Goal: Task Accomplishment & Management: Use online tool/utility

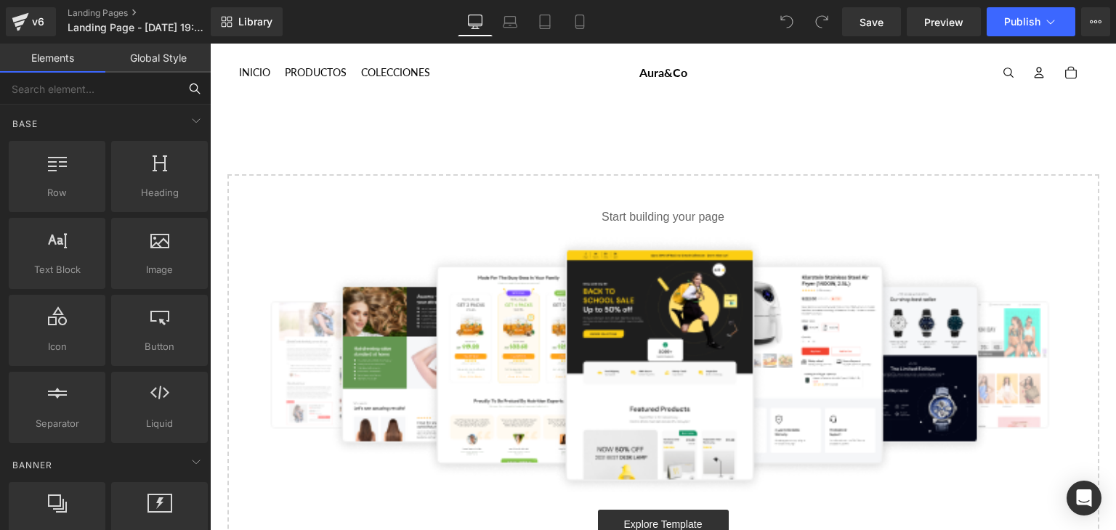
click at [119, 95] on input "text" at bounding box center [89, 89] width 179 height 32
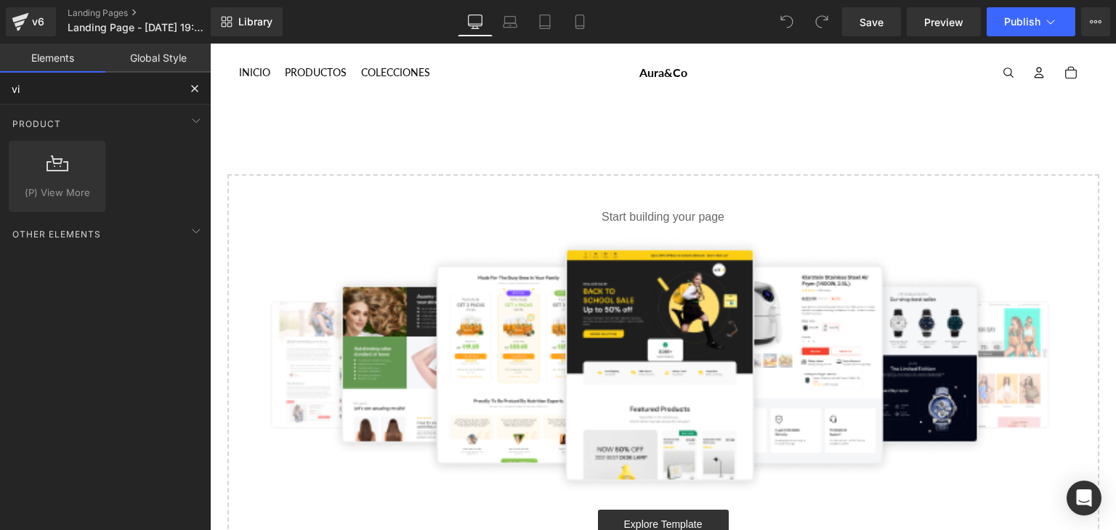
type input "v"
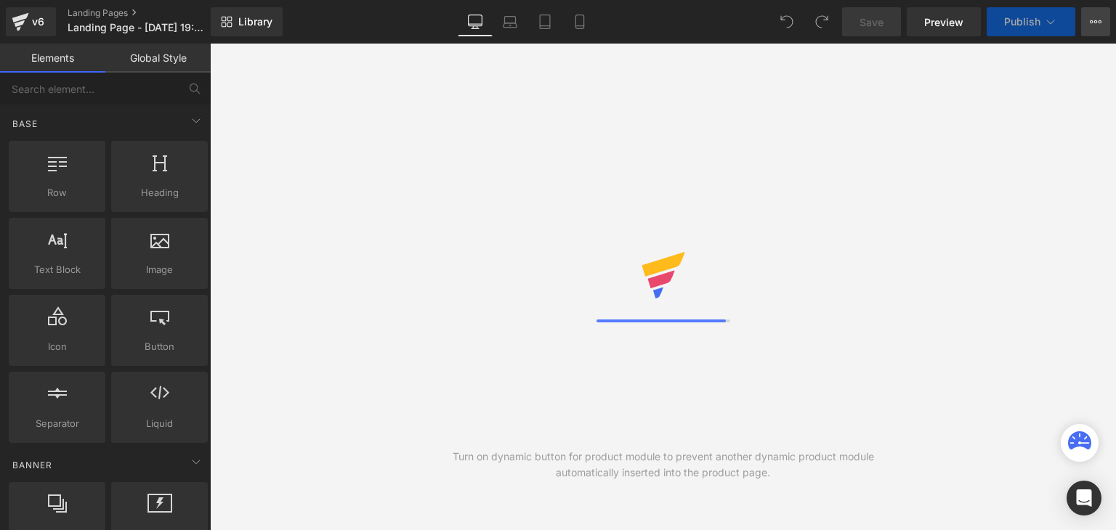
click at [1094, 25] on icon at bounding box center [1095, 22] width 12 height 12
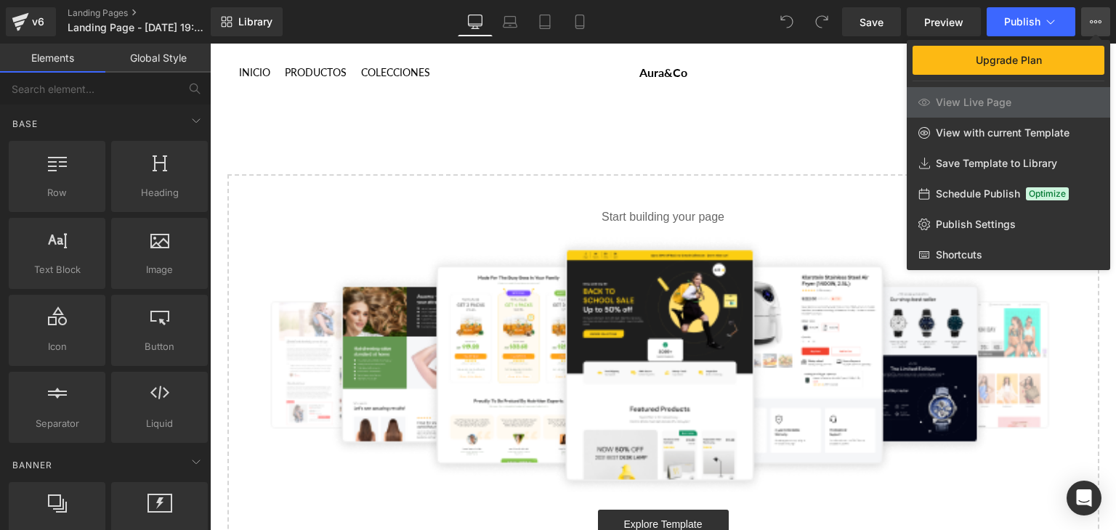
click at [639, 129] on div at bounding box center [663, 287] width 906 height 487
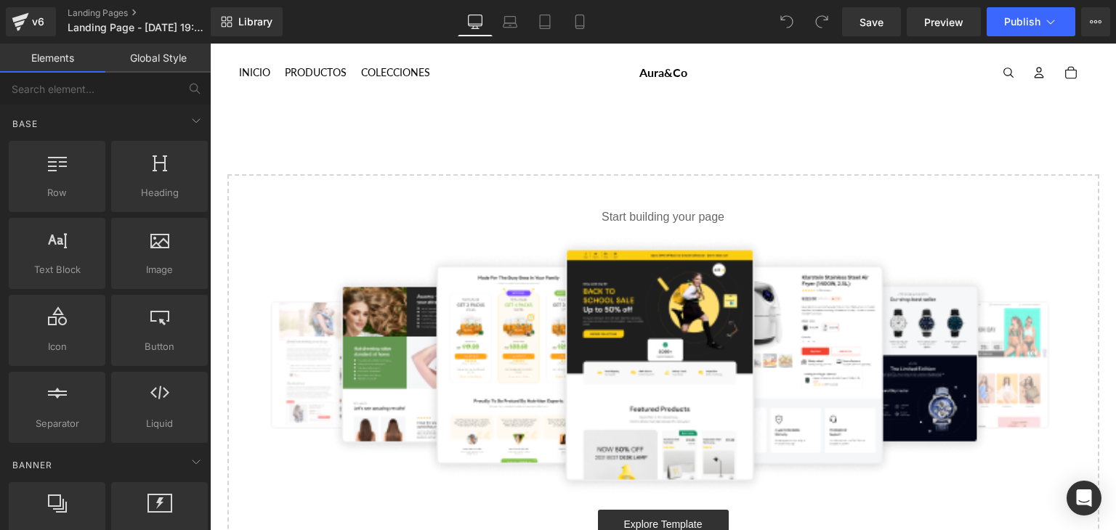
drag, startPoint x: 210, startPoint y: 44, endPoint x: 563, endPoint y: 77, distance: 354.5
click at [563, 77] on ul "Más" at bounding box center [432, 73] width 386 height 32
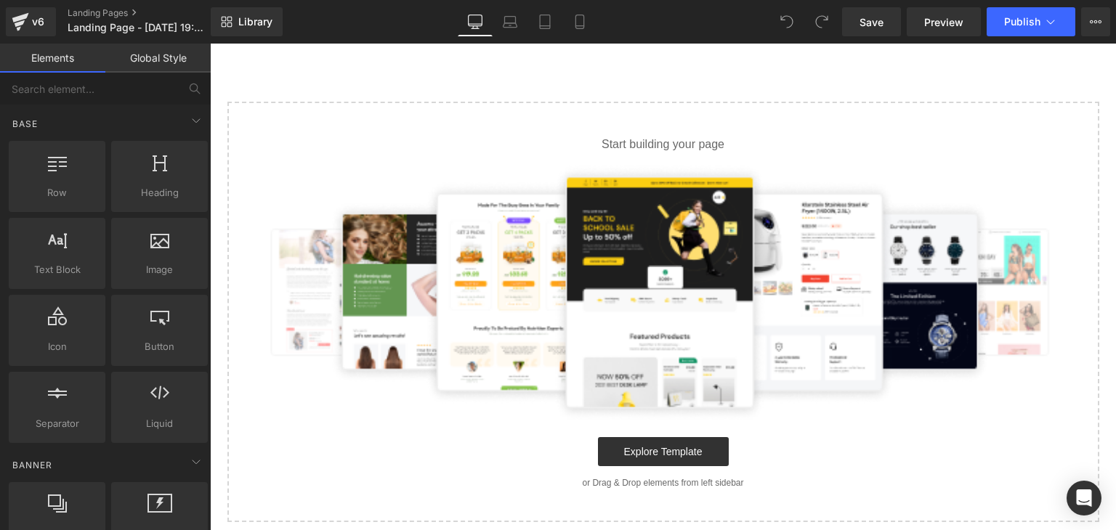
click at [666, 292] on img at bounding box center [663, 292] width 825 height 255
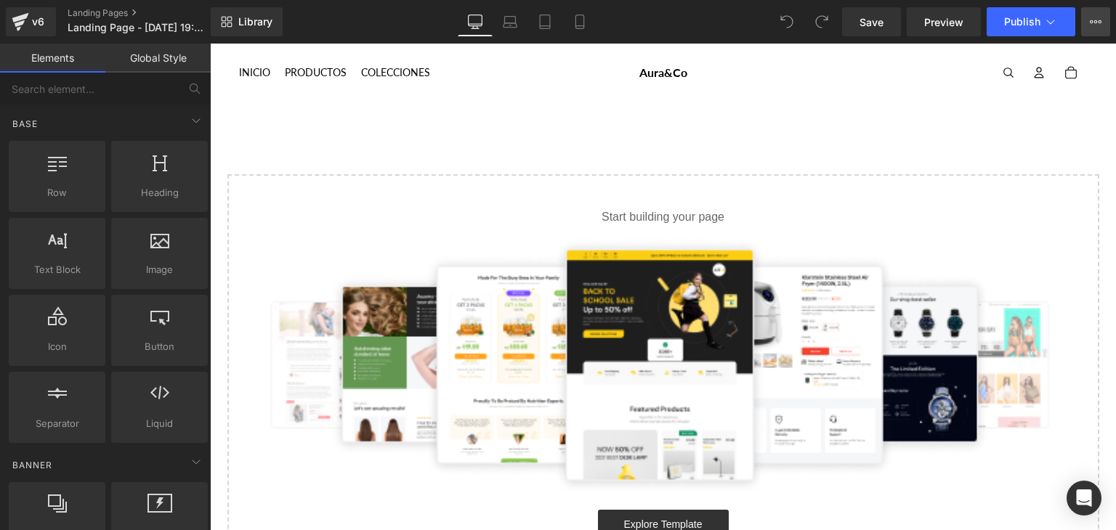
click at [1097, 21] on icon at bounding box center [1095, 22] width 12 height 12
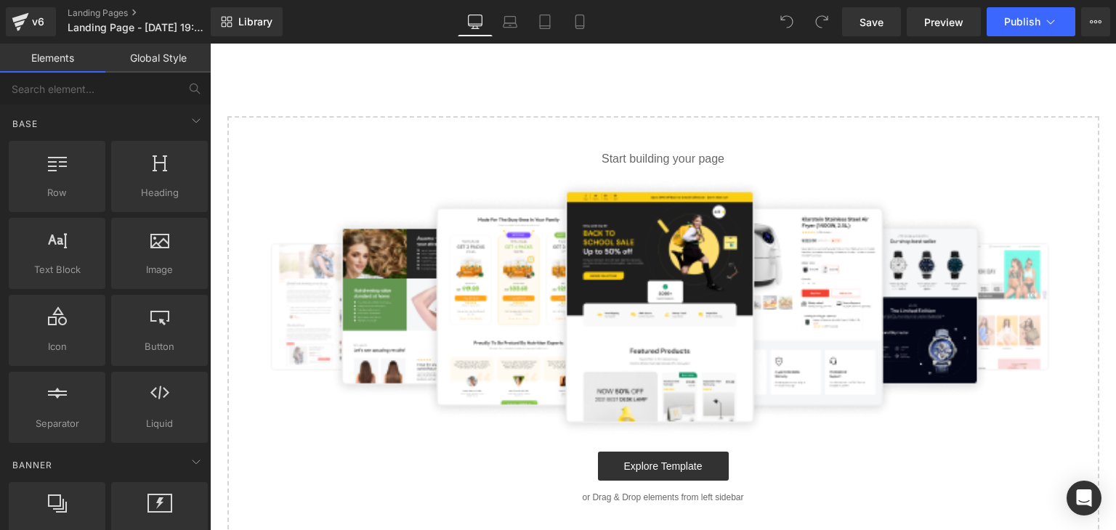
click at [673, 184] on img at bounding box center [663, 306] width 825 height 255
drag, startPoint x: 625, startPoint y: 77, endPoint x: 638, endPoint y: 91, distance: 19.5
click at [628, 79] on div "Select your layout" at bounding box center [663, 301] width 906 height 515
click at [626, 194] on img at bounding box center [663, 306] width 825 height 255
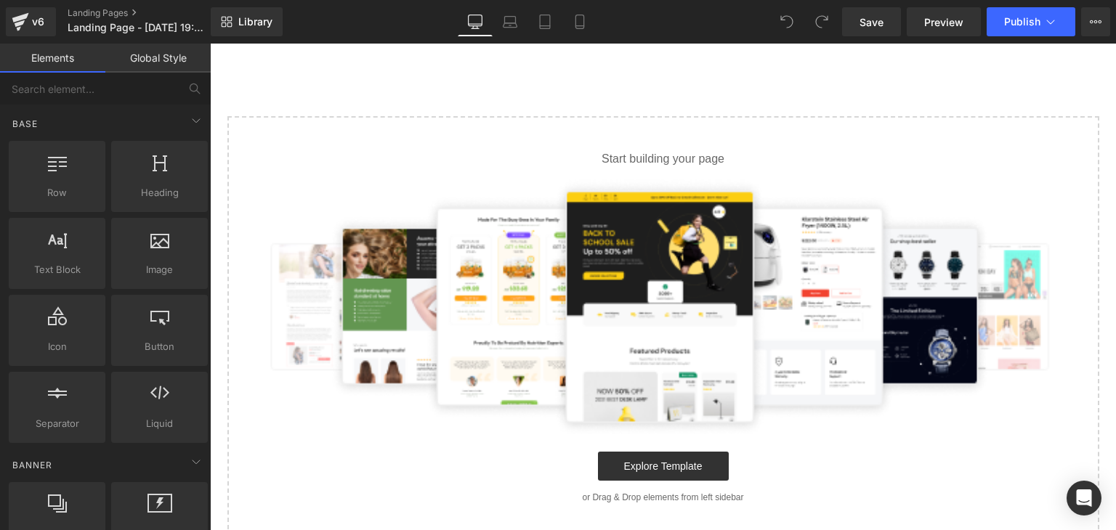
click at [624, 169] on div "Start building your page Explore Template or Drag & Drop elements from left sid…" at bounding box center [663, 327] width 869 height 418
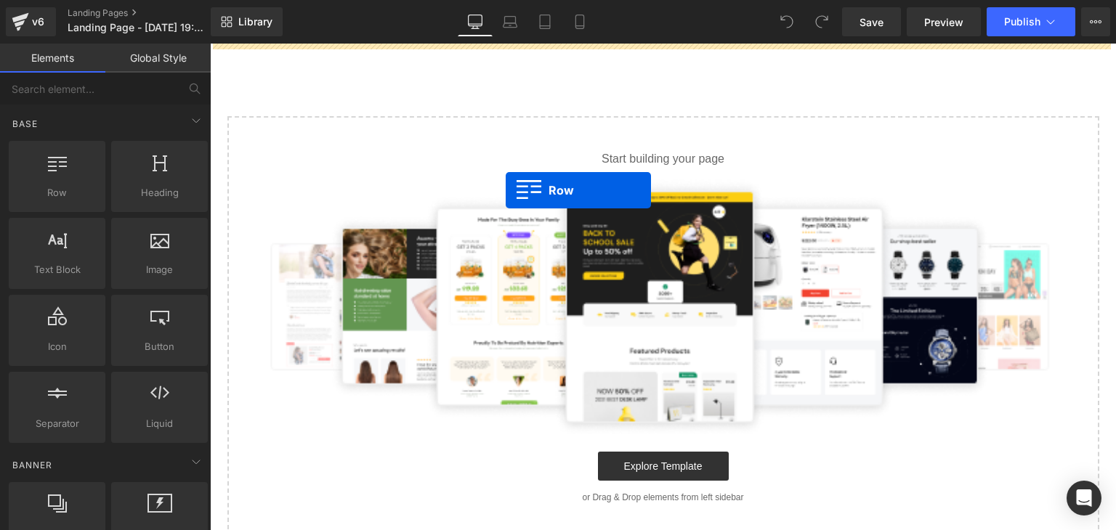
drag, startPoint x: 272, startPoint y: 221, endPoint x: 533, endPoint y: 192, distance: 263.0
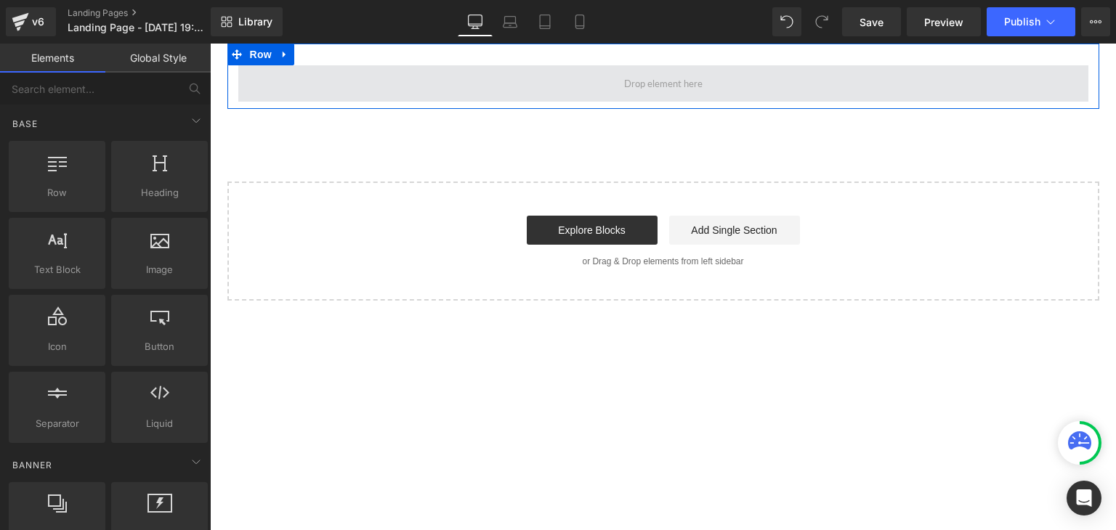
click at [662, 83] on span at bounding box center [663, 84] width 89 height 23
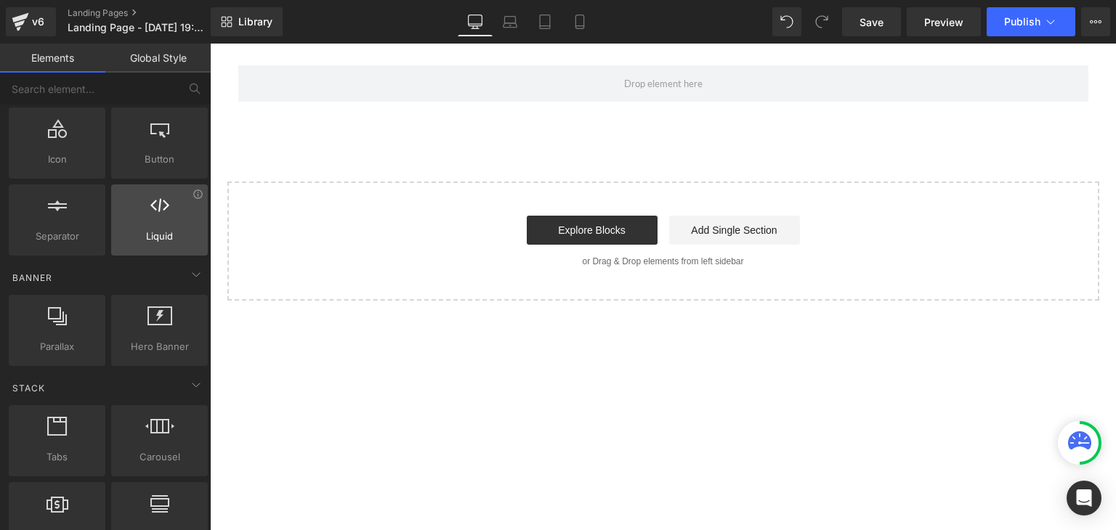
scroll to position [73, 0]
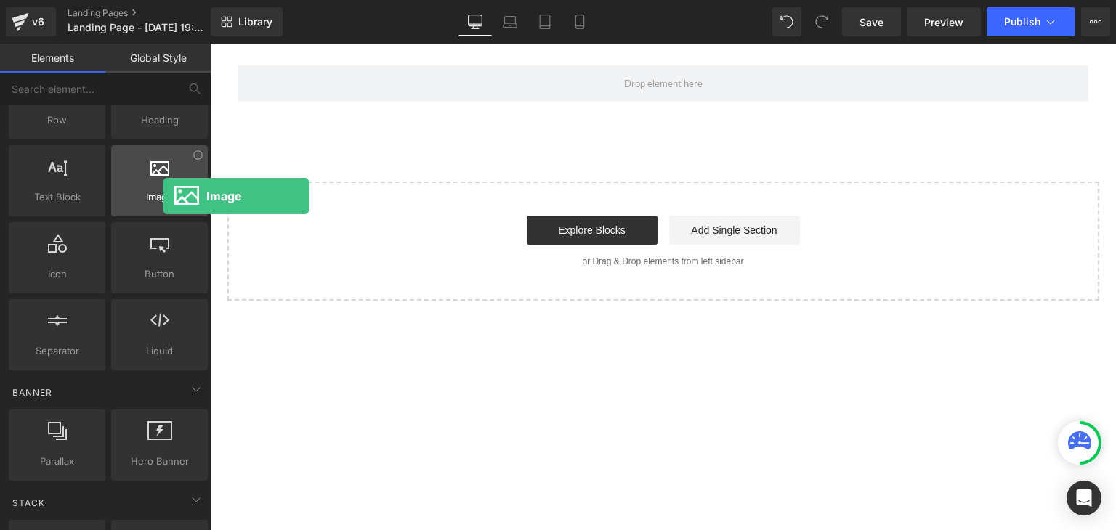
click at [163, 196] on span "Image" at bounding box center [159, 197] width 88 height 15
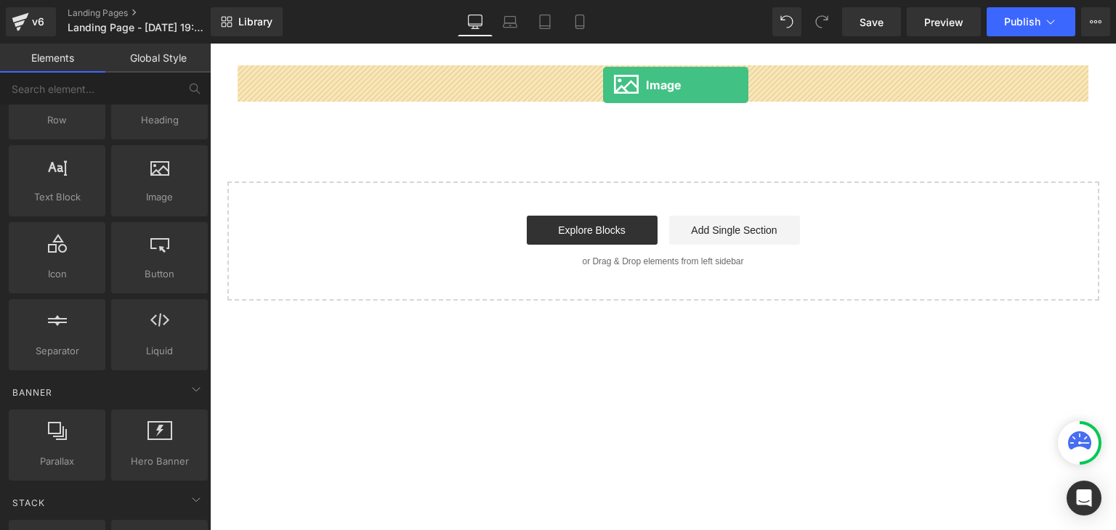
drag, startPoint x: 232, startPoint y: 153, endPoint x: 603, endPoint y: 85, distance: 377.4
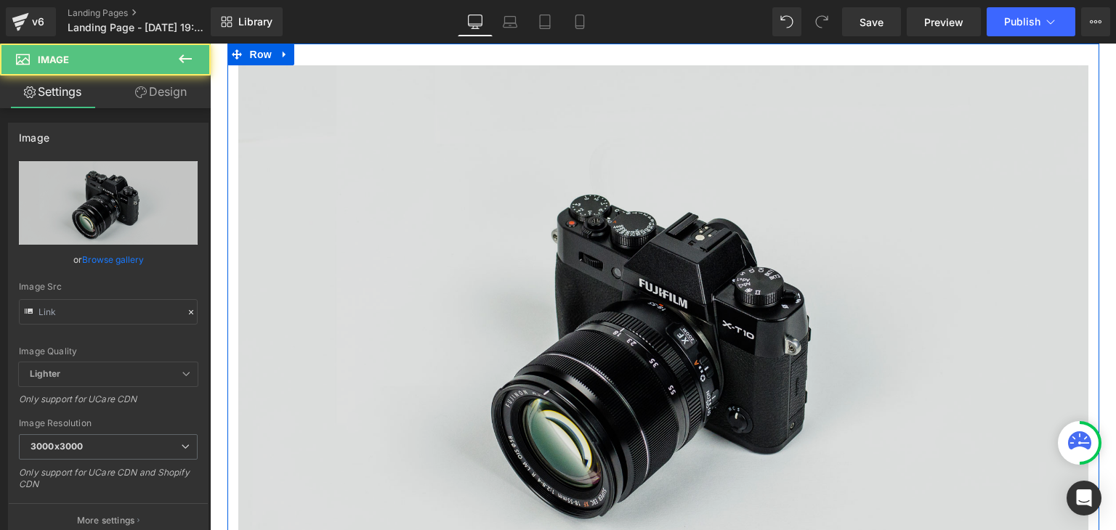
type input "//[DOMAIN_NAME][URL]"
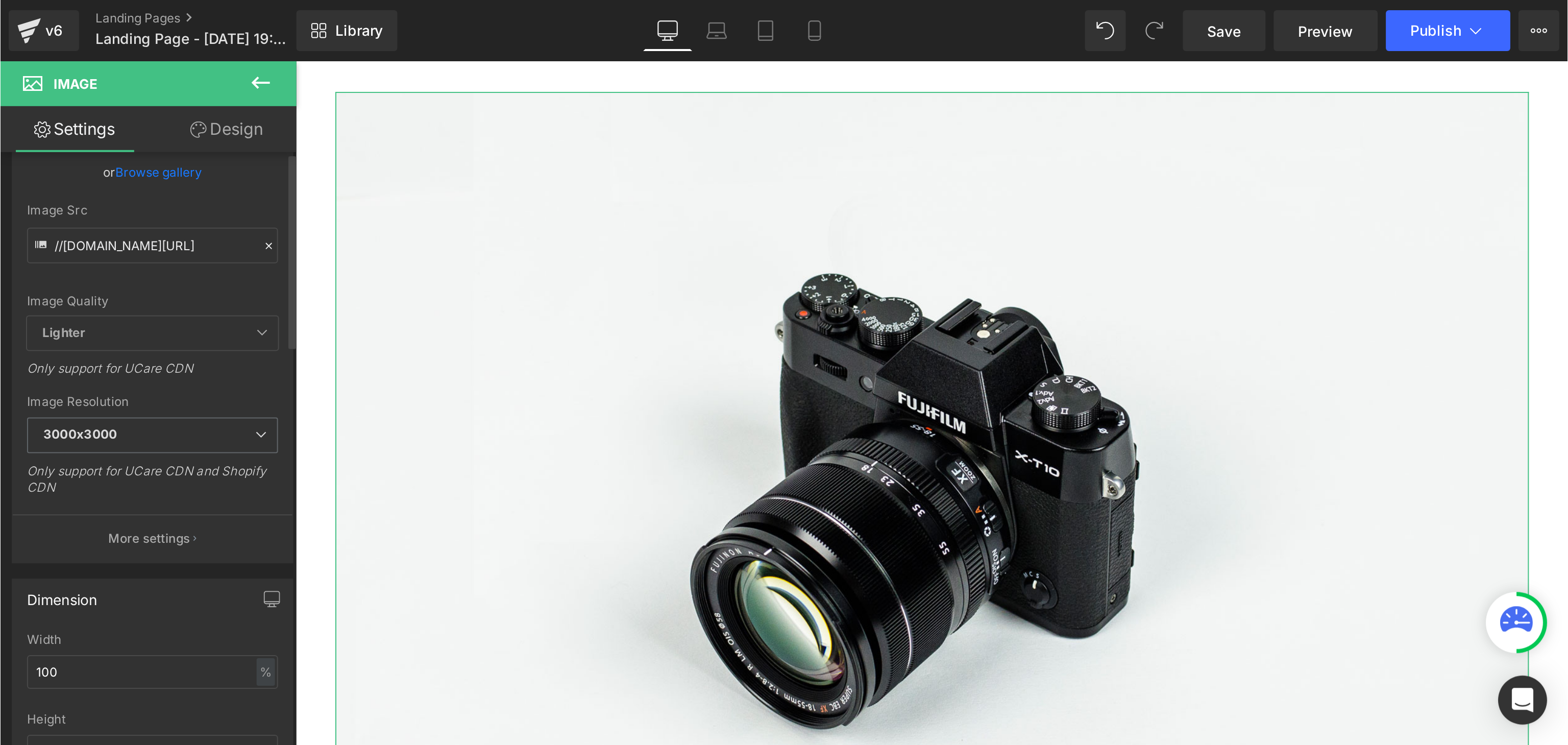
scroll to position [0, 0]
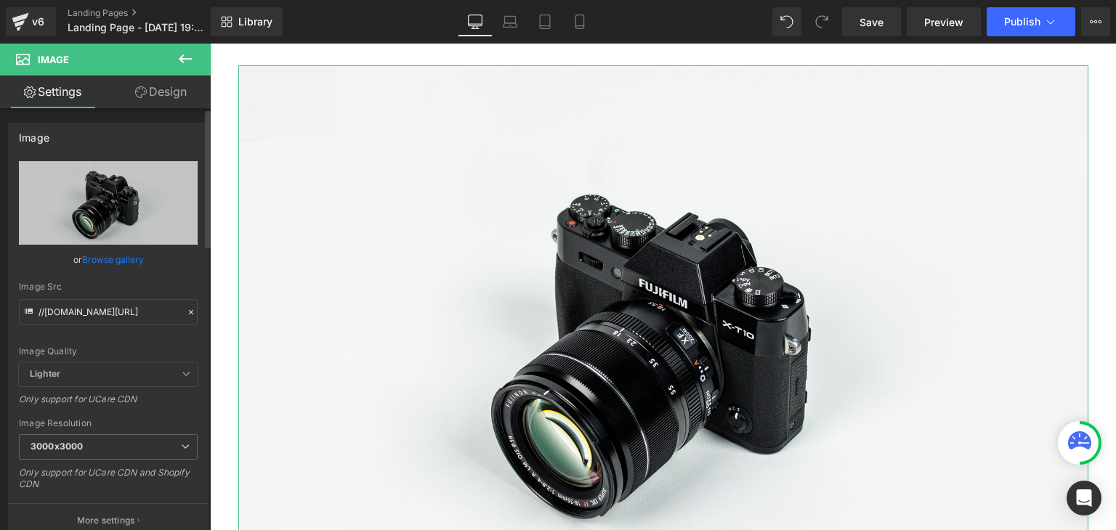
click at [119, 261] on link "Browse gallery" at bounding box center [113, 259] width 62 height 25
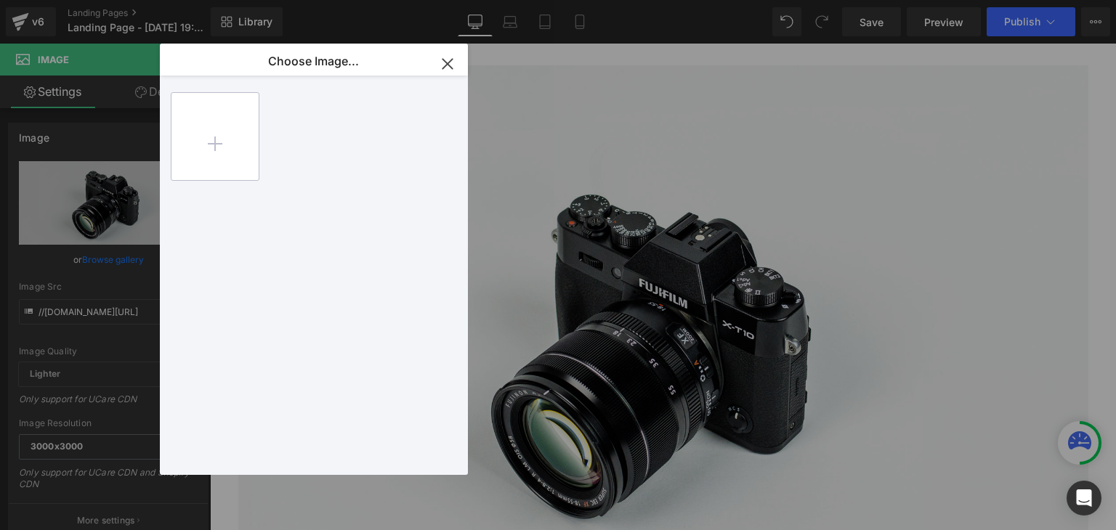
click at [218, 140] on input "file" at bounding box center [214, 136] width 87 height 87
type input "C:\fakepath\1.jpg"
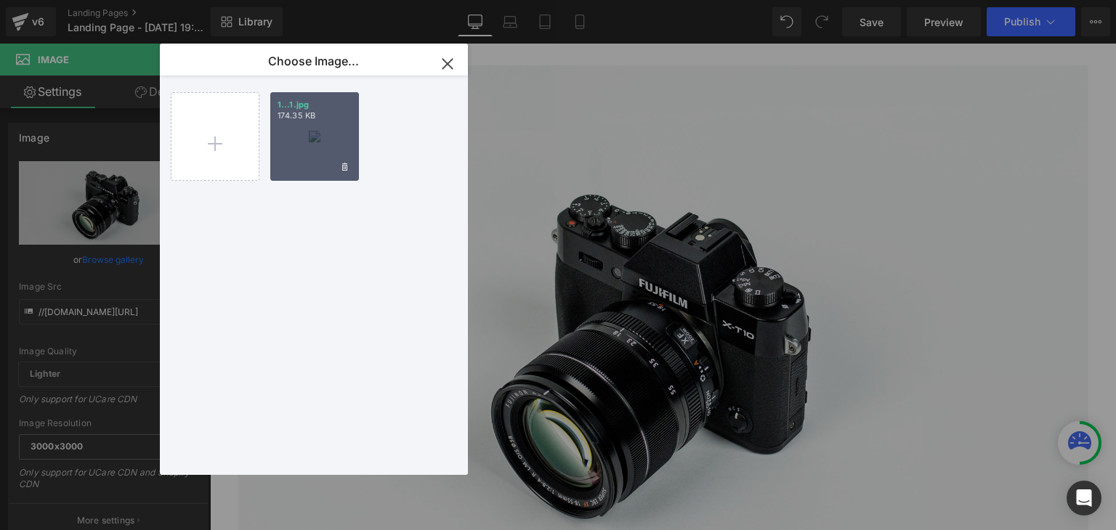
click at [333, 143] on div "1...1.jpg 174.35 KB" at bounding box center [314, 136] width 89 height 89
type input "[URL][DOMAIN_NAME]"
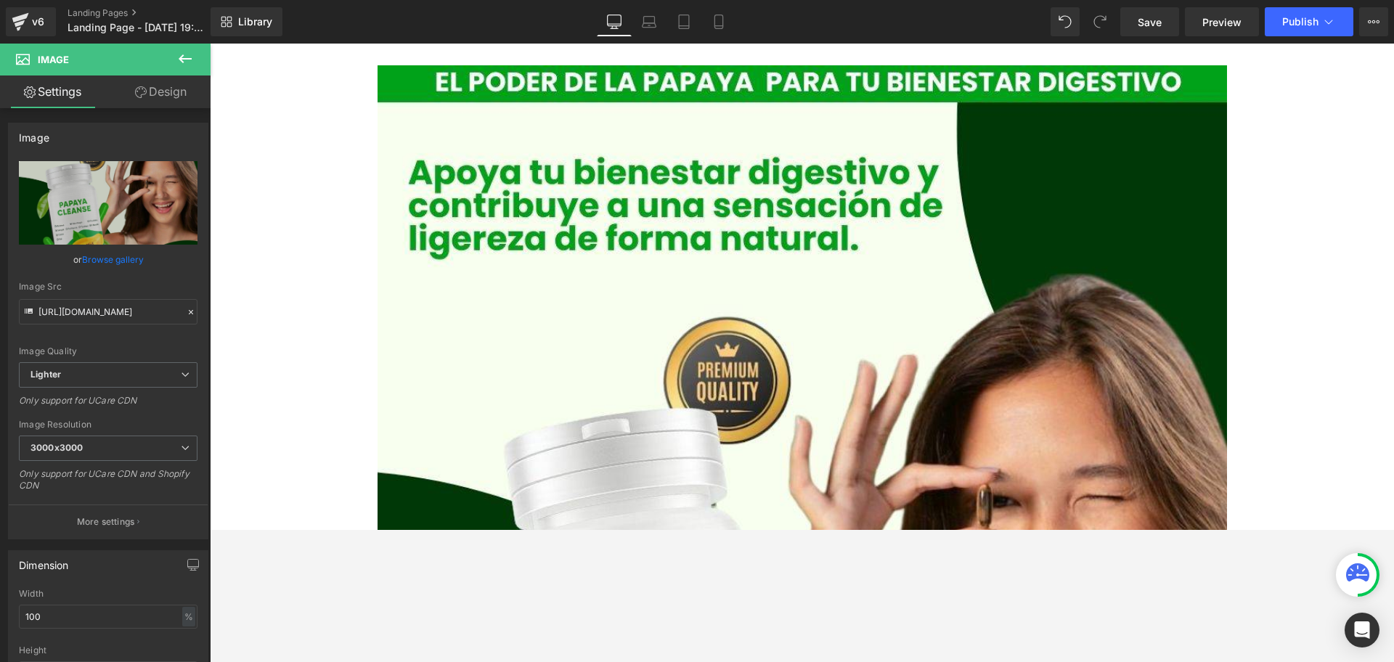
click at [1115, 529] on icon at bounding box center [1358, 573] width 23 height 18
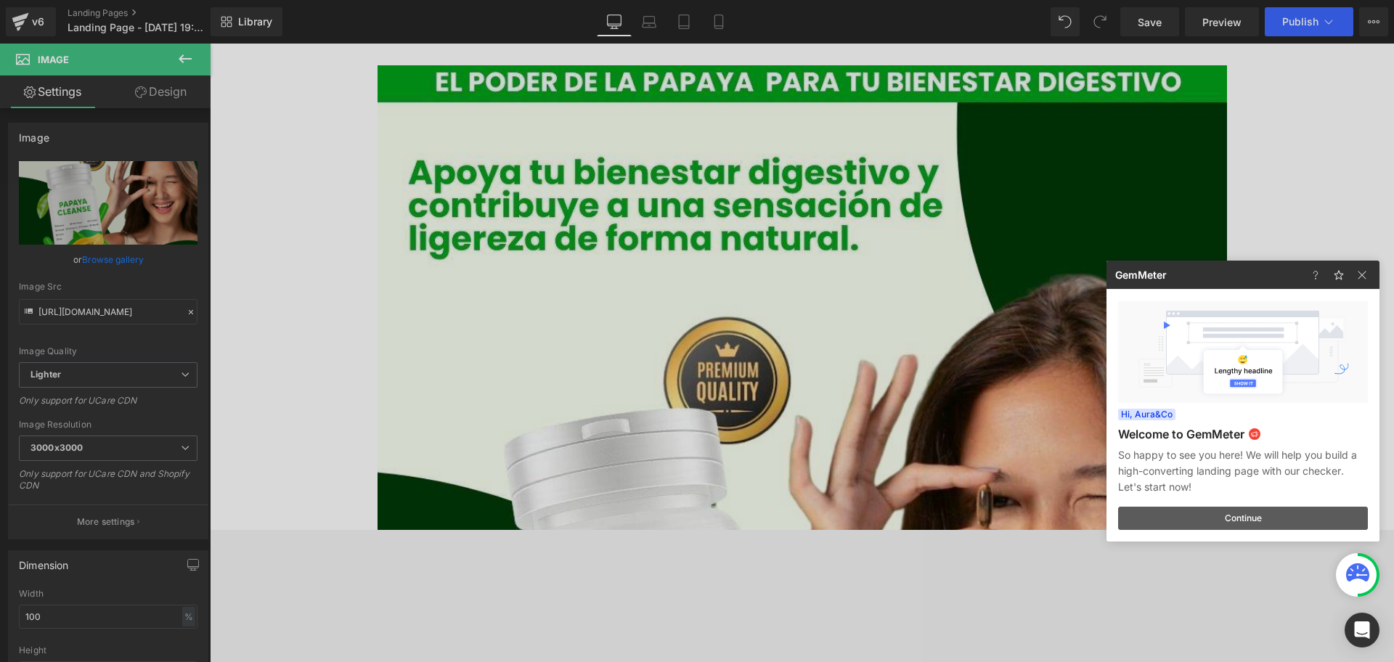
click at [1115, 524] on button "Continue" at bounding box center [1243, 518] width 250 height 23
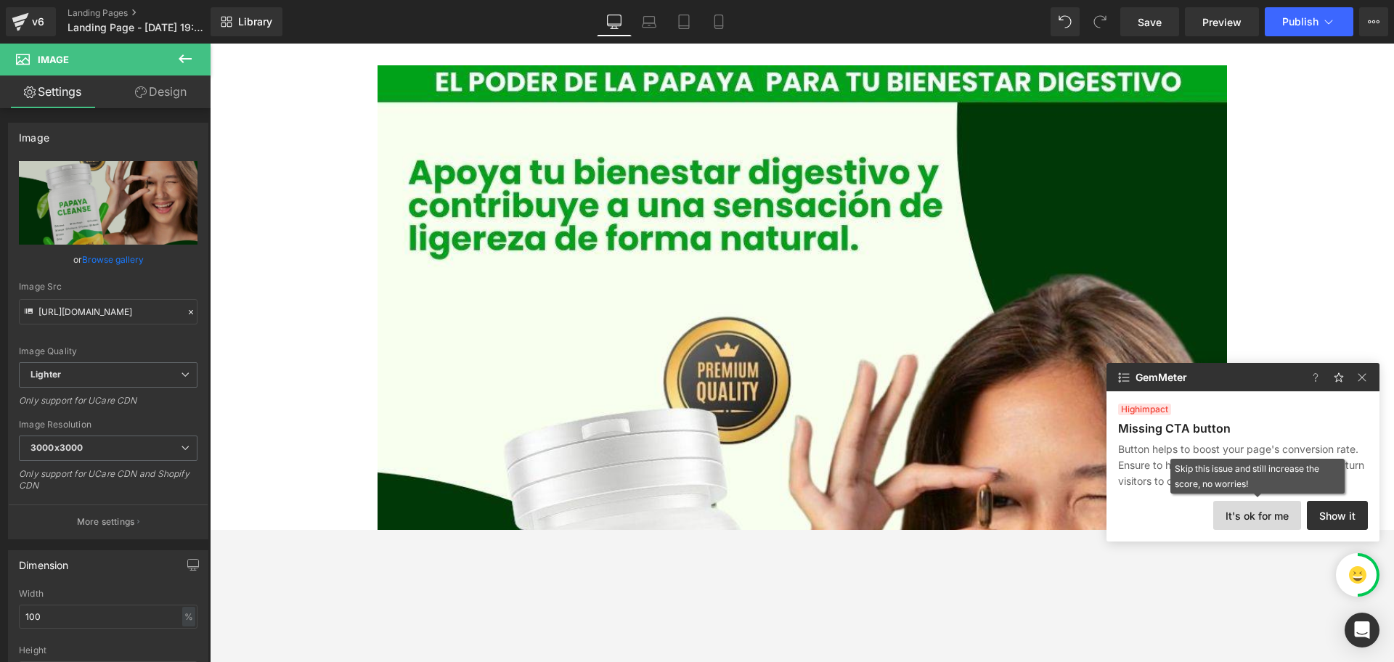
click at [1115, 522] on button "It's ok for me" at bounding box center [1258, 515] width 88 height 29
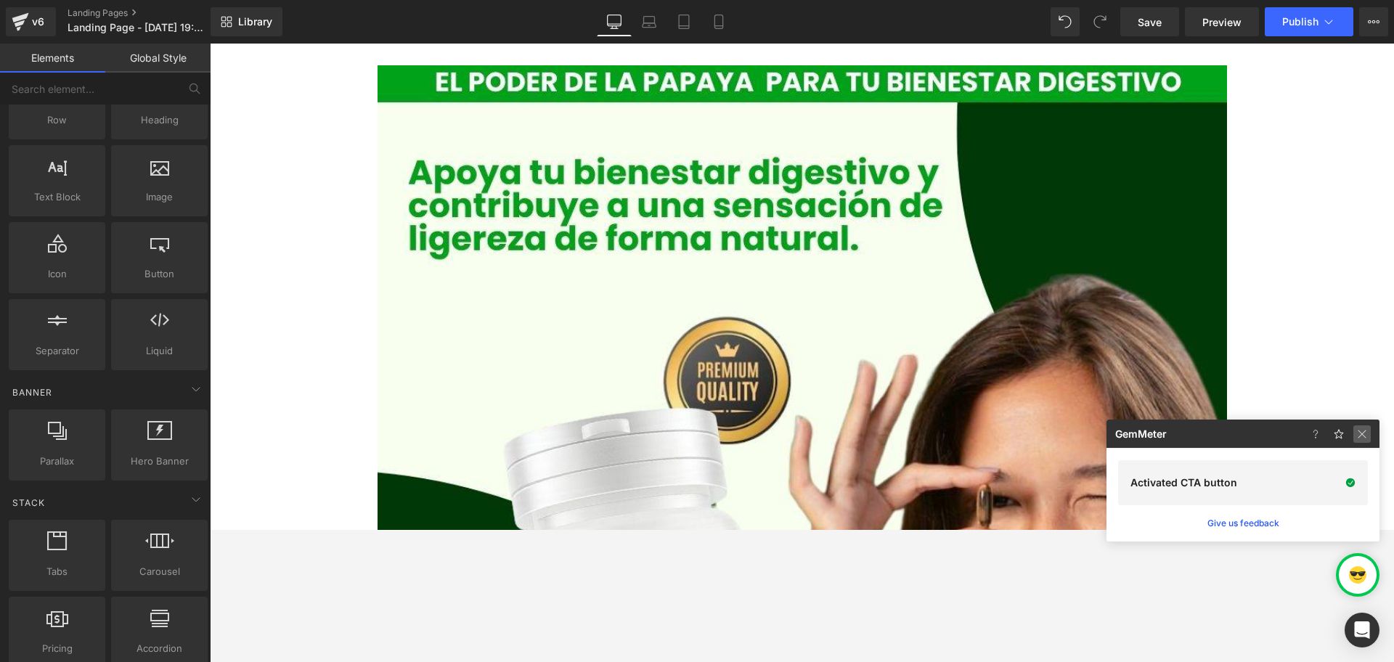
drag, startPoint x: 1362, startPoint y: 436, endPoint x: 1153, endPoint y: 451, distance: 210.4
click at [1115, 436] on img at bounding box center [1362, 434] width 17 height 17
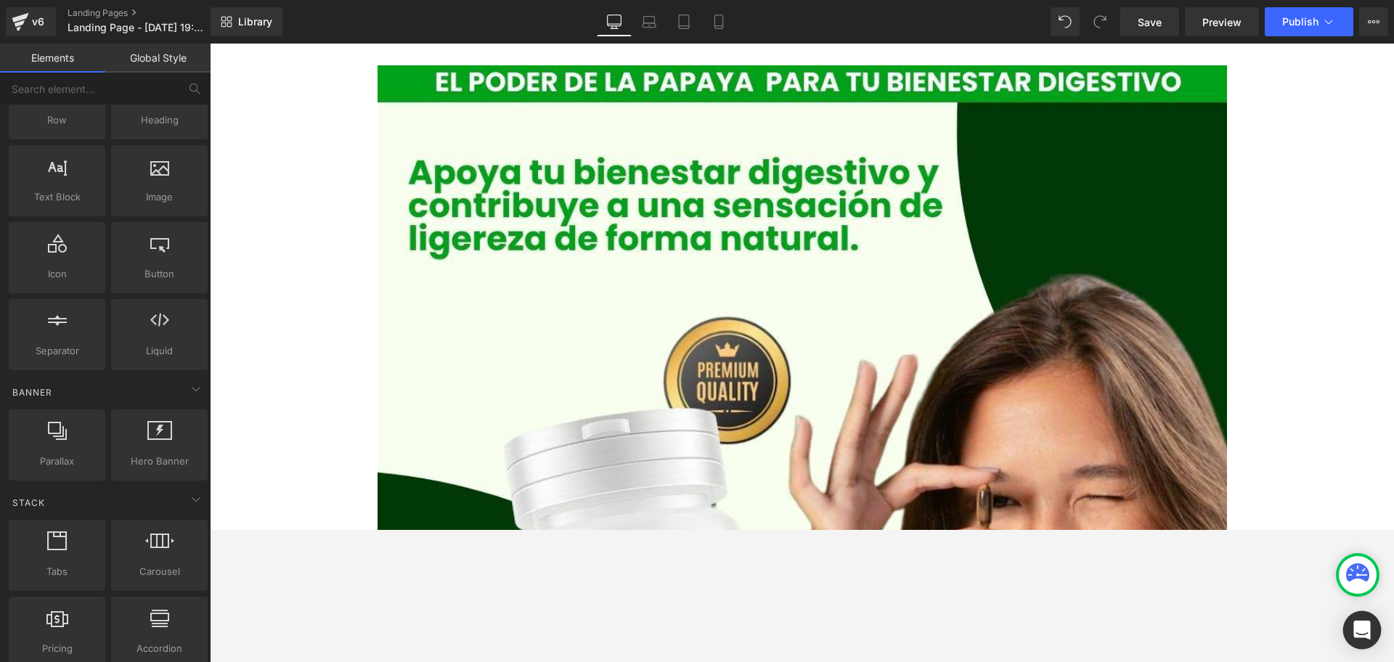
click at [1115, 529] on icon "Open Intercom Messenger" at bounding box center [1362, 630] width 19 height 19
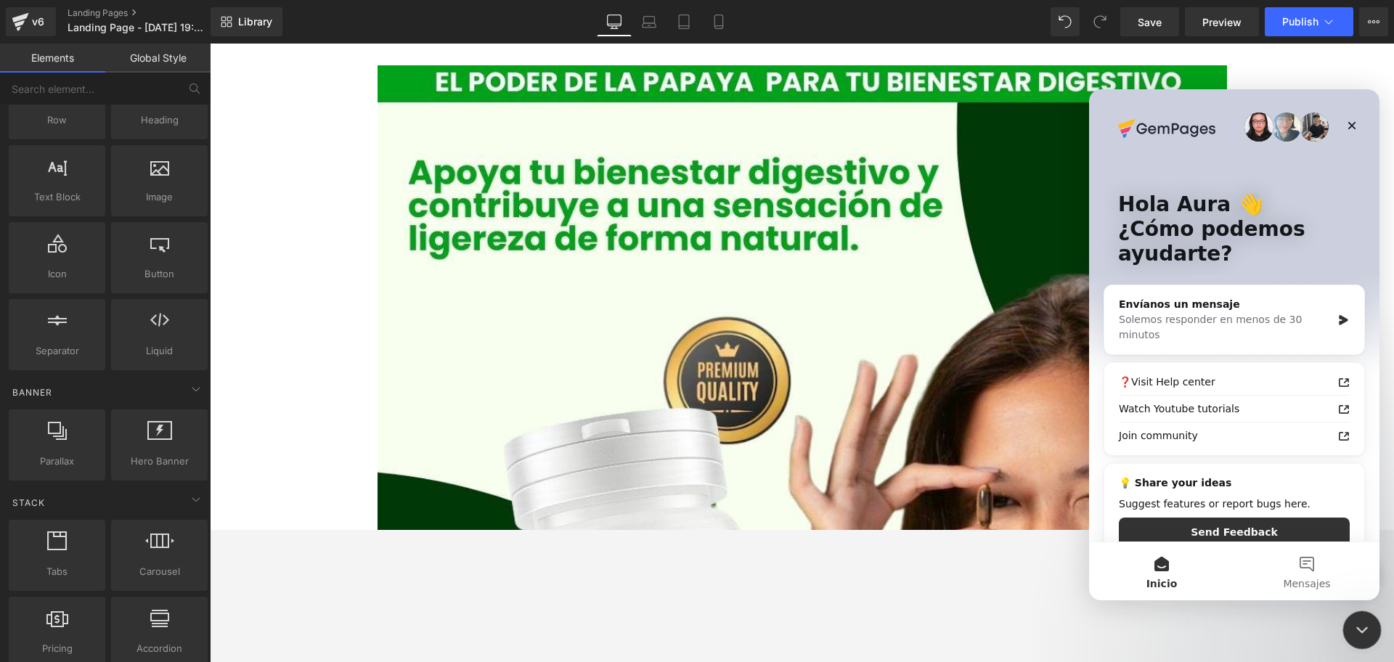
click at [1115, 529] on icon "Cerrar Intercom Messenger" at bounding box center [1360, 628] width 17 height 17
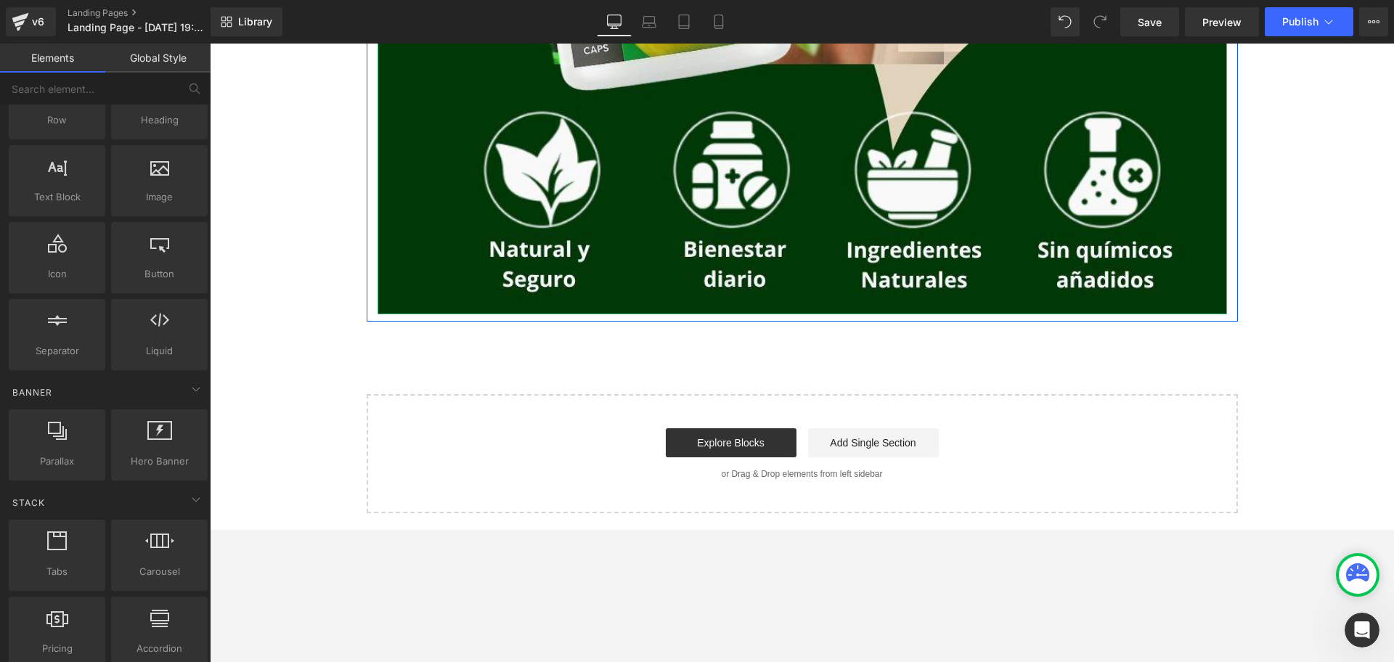
scroll to position [819, 0]
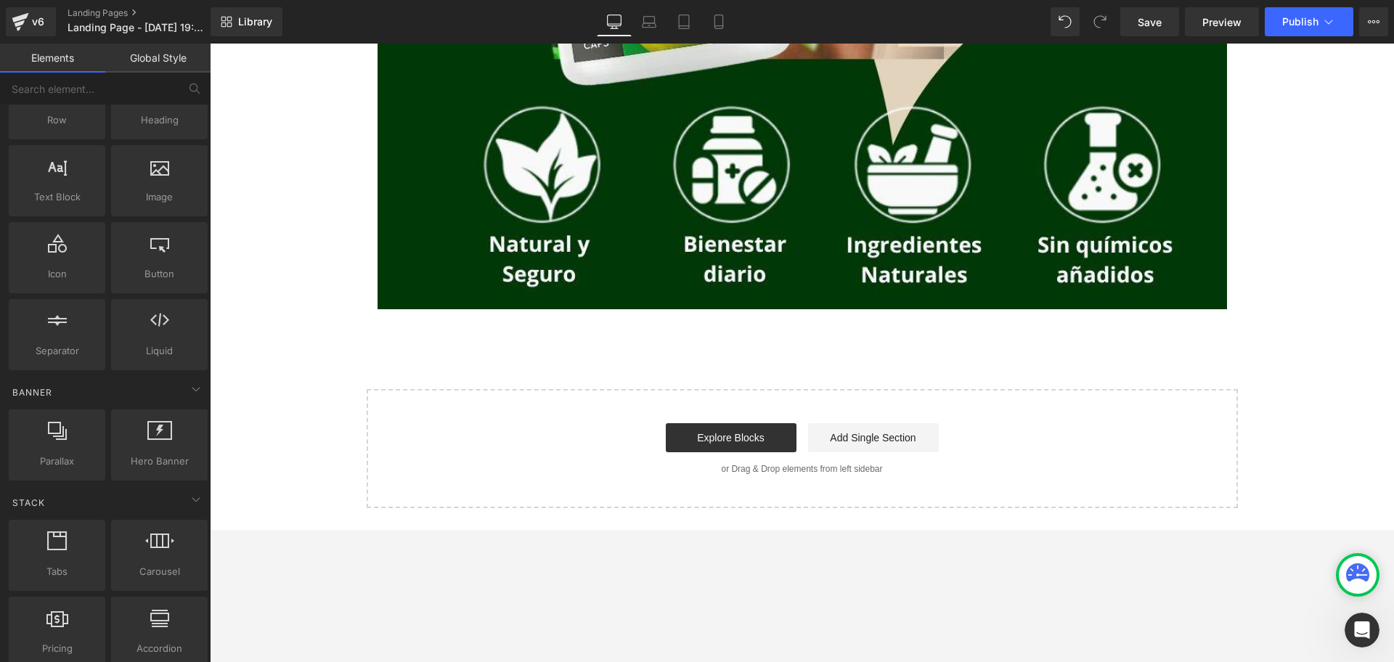
click at [1115, 25] on span "Preview" at bounding box center [1222, 22] width 39 height 15
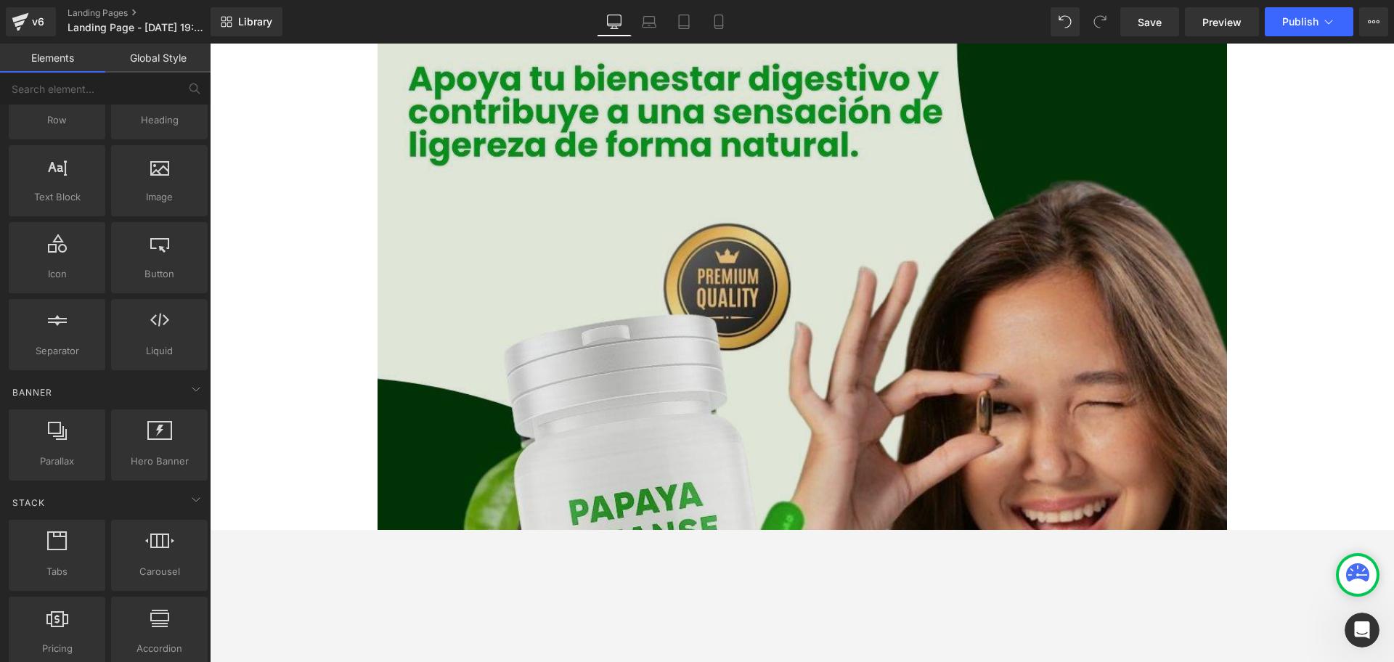
scroll to position [0, 0]
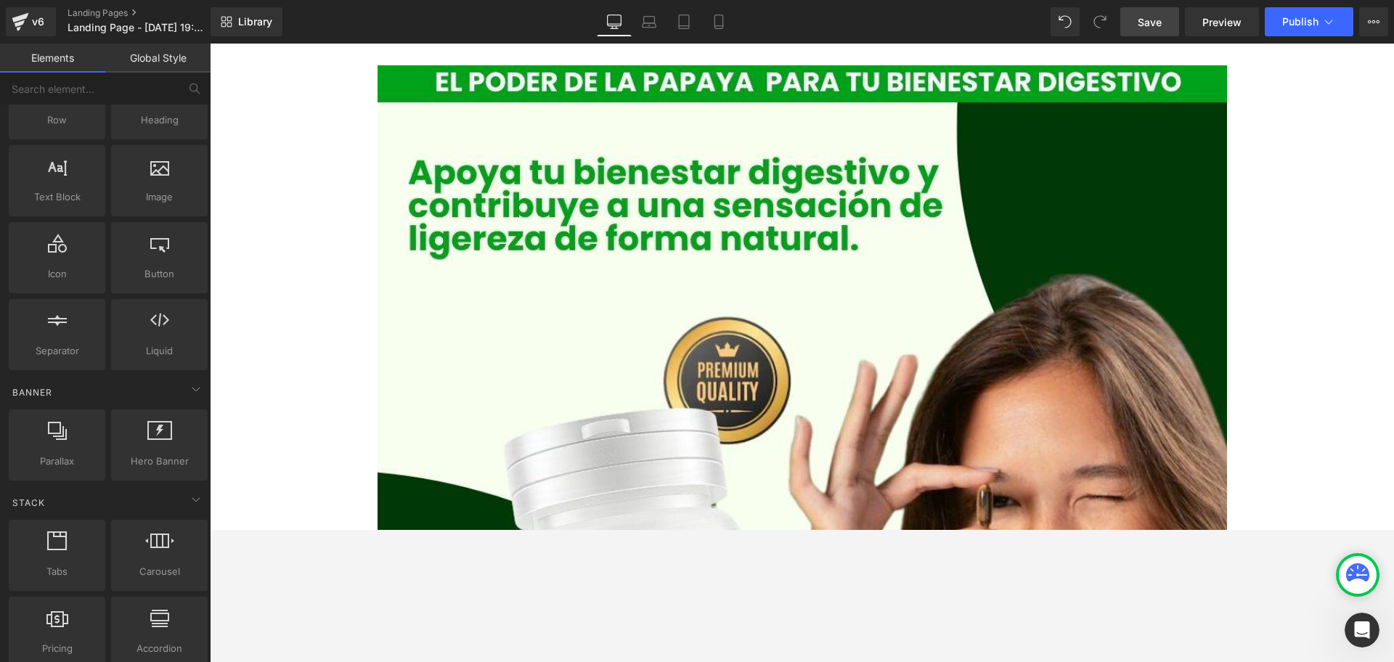
click at [1115, 28] on span "Save" at bounding box center [1150, 22] width 24 height 15
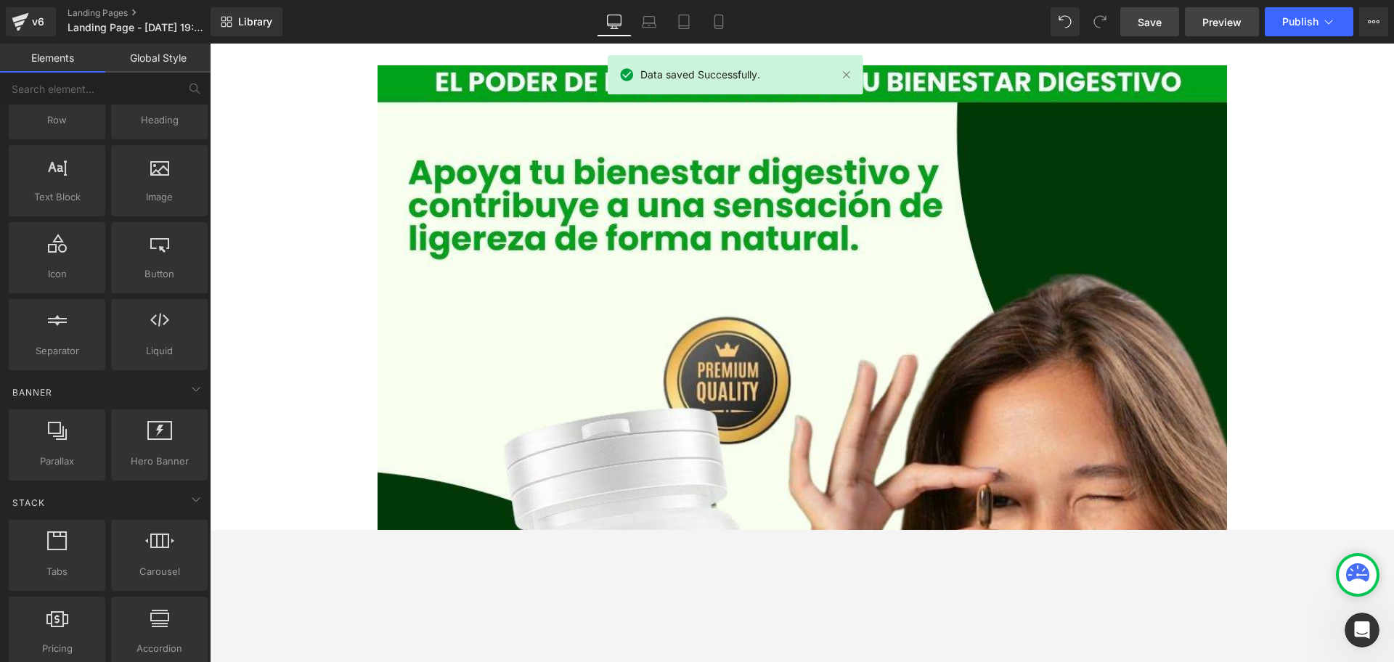
click at [1115, 24] on span "Preview" at bounding box center [1222, 22] width 39 height 15
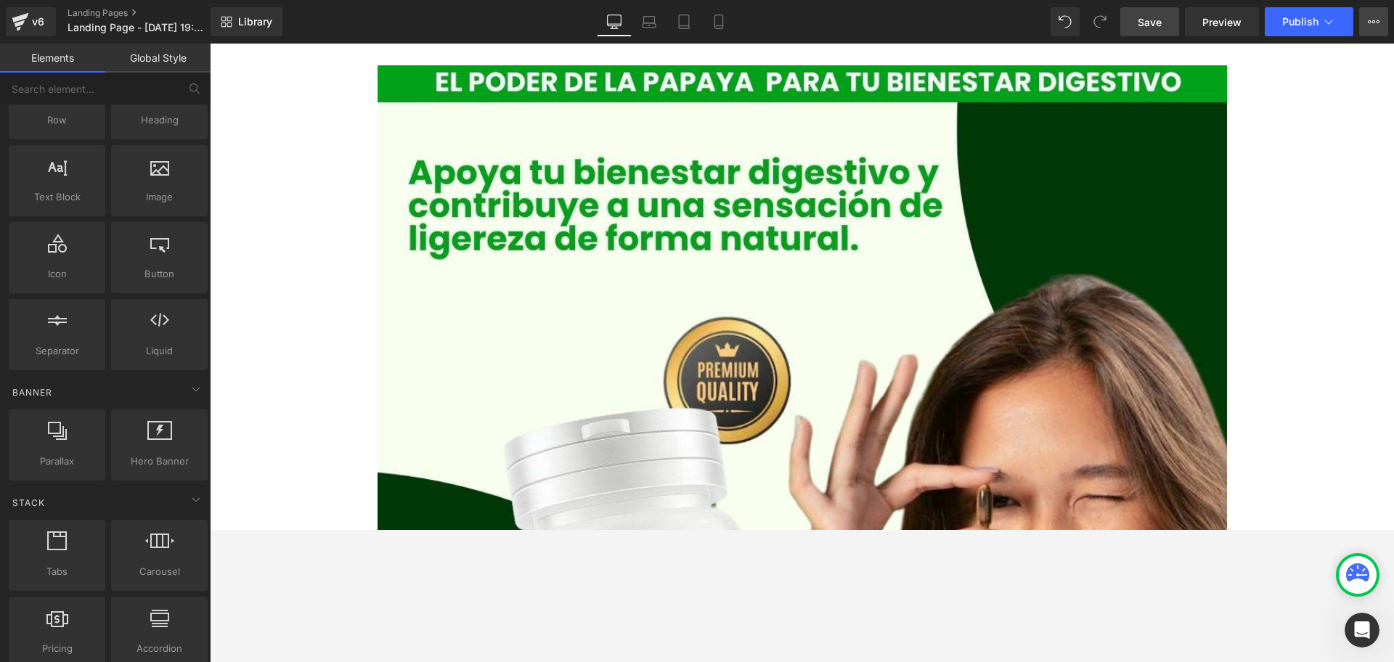
click at [1115, 28] on button "Upgrade Plan View Live Page View with current Template Save Template to Library…" at bounding box center [1374, 21] width 29 height 29
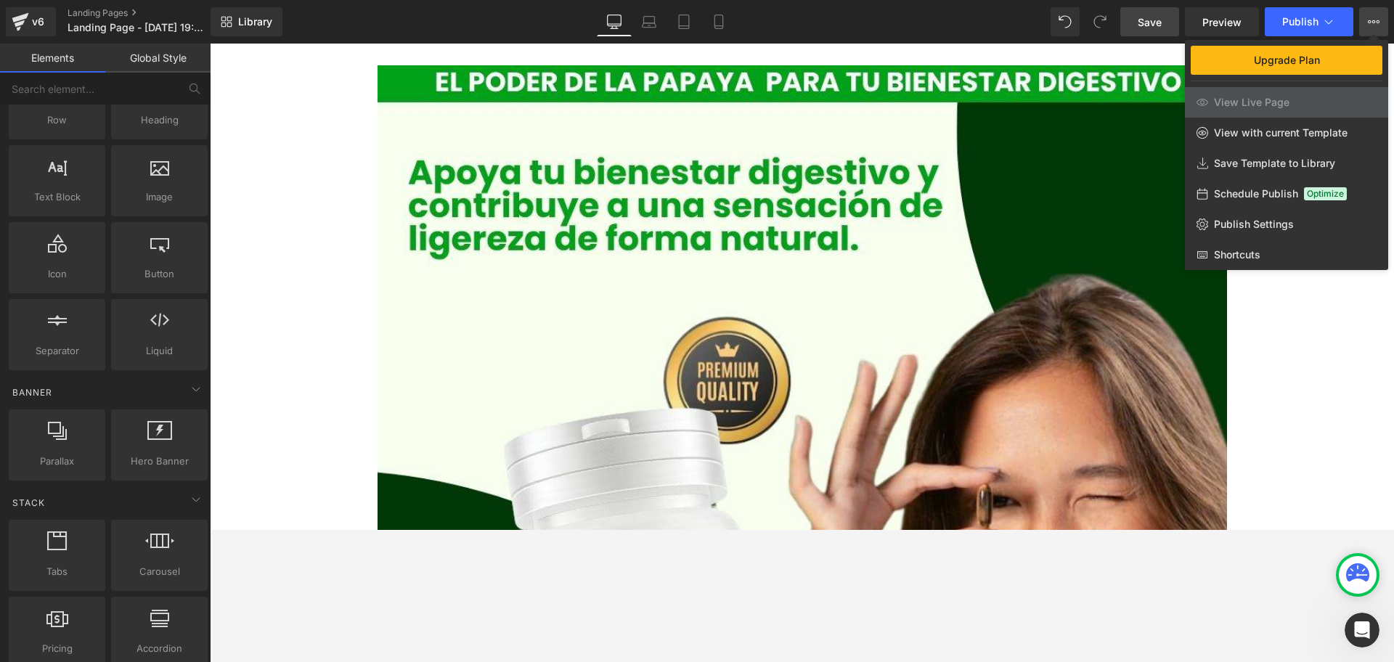
click at [1115, 307] on div at bounding box center [802, 353] width 1185 height 619
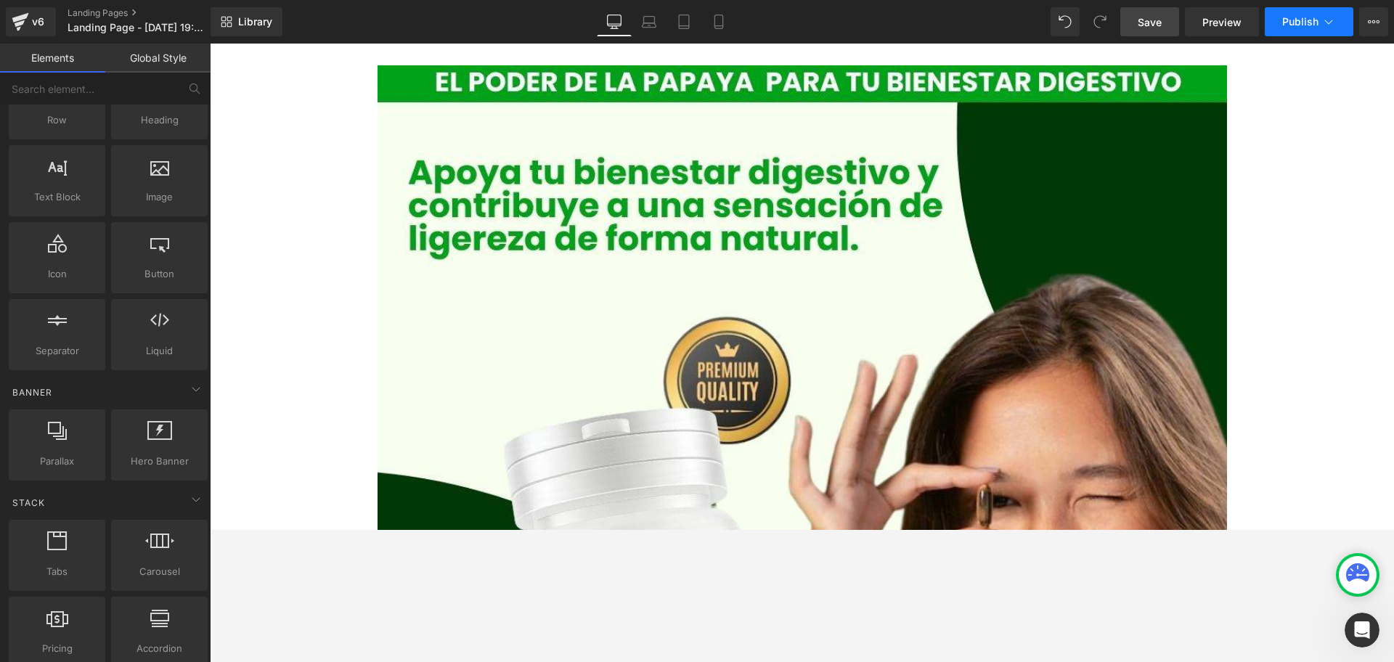
click at [1115, 20] on button "Publish" at bounding box center [1309, 21] width 89 height 29
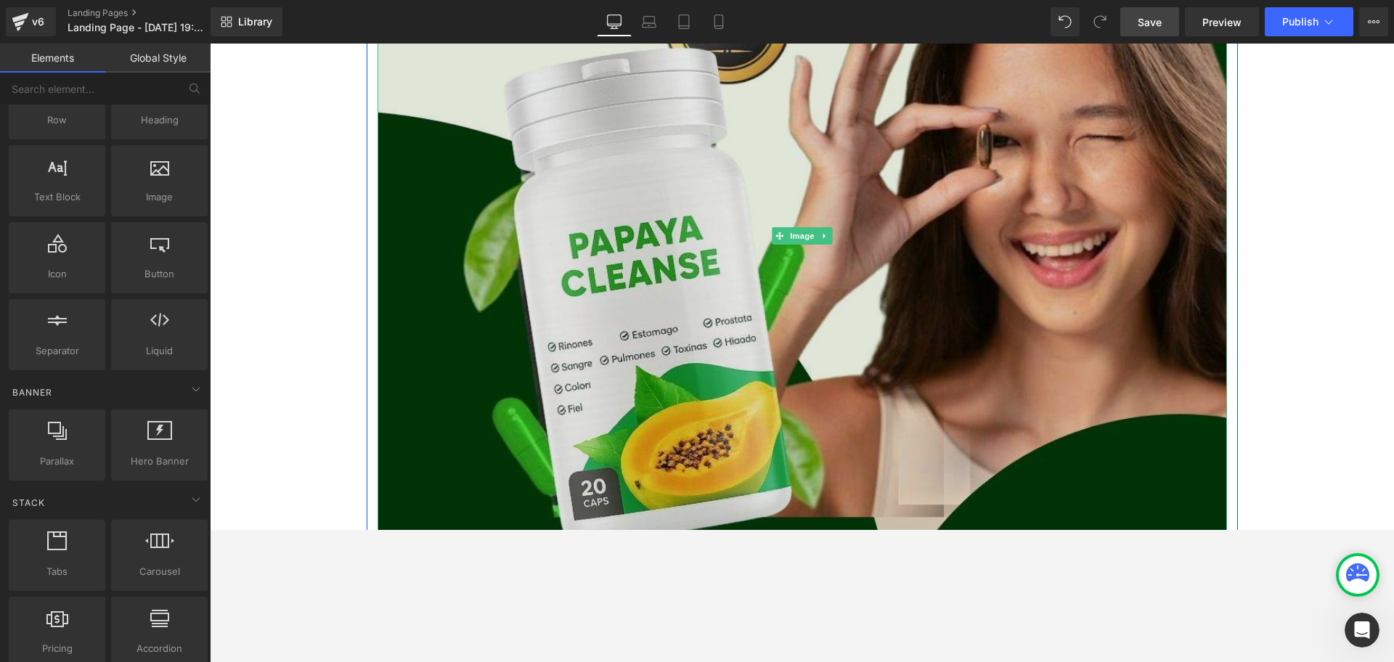
scroll to position [363, 0]
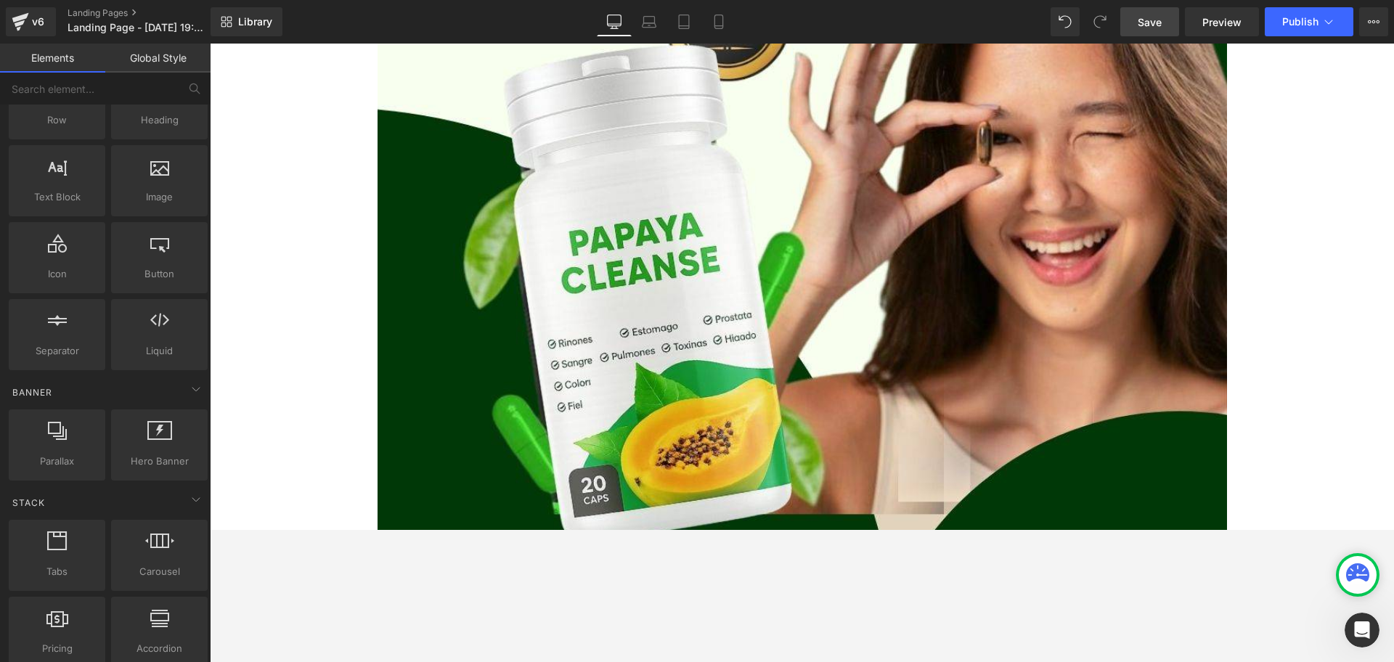
click at [891, 529] on div at bounding box center [802, 353] width 1185 height 619
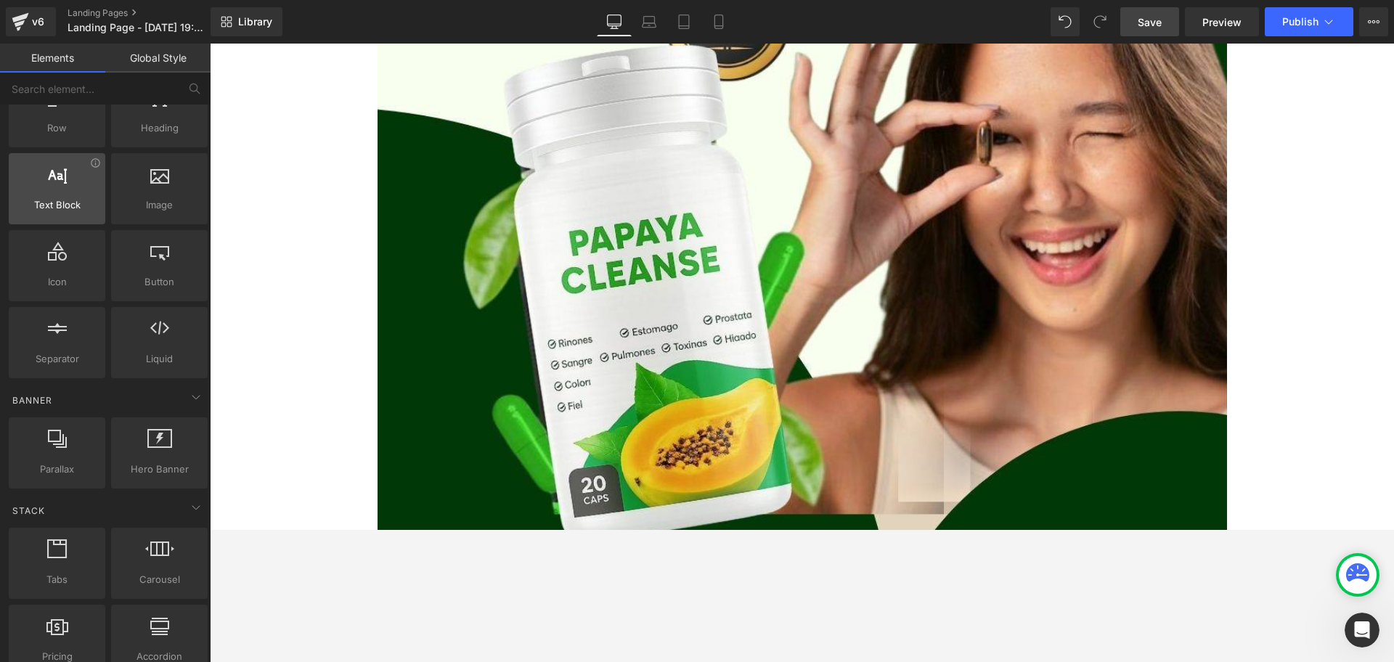
scroll to position [0, 0]
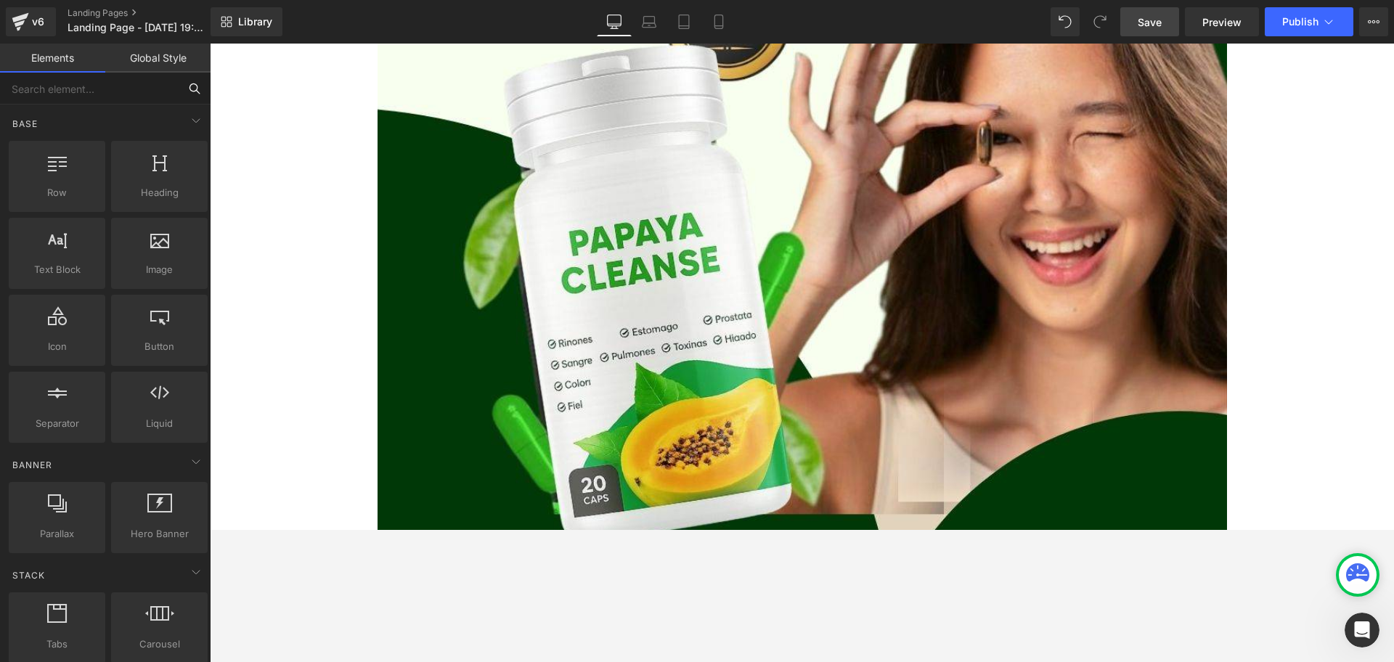
click at [120, 90] on input "text" at bounding box center [89, 89] width 179 height 32
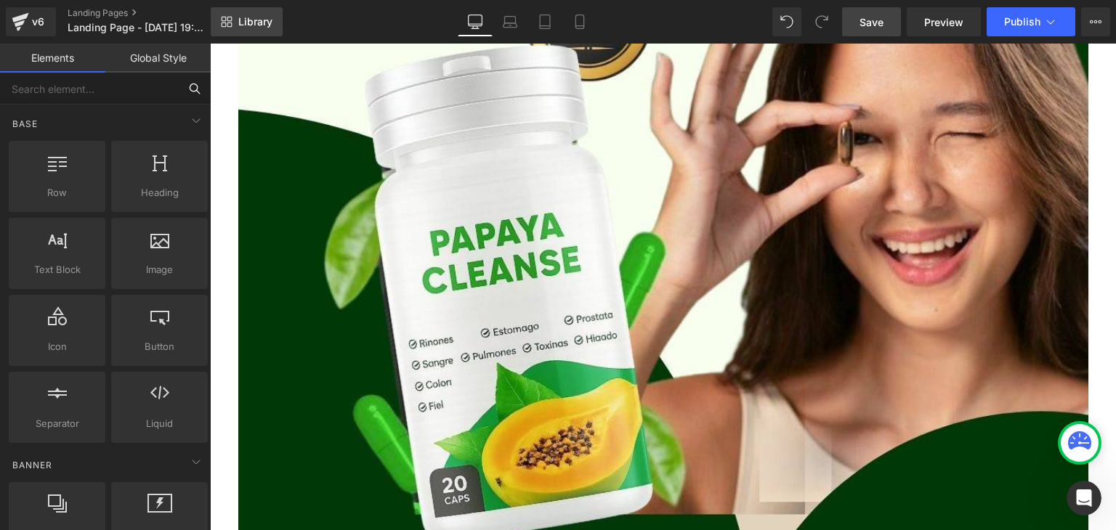
scroll to position [363, 0]
click at [65, 89] on input "text" at bounding box center [89, 89] width 179 height 32
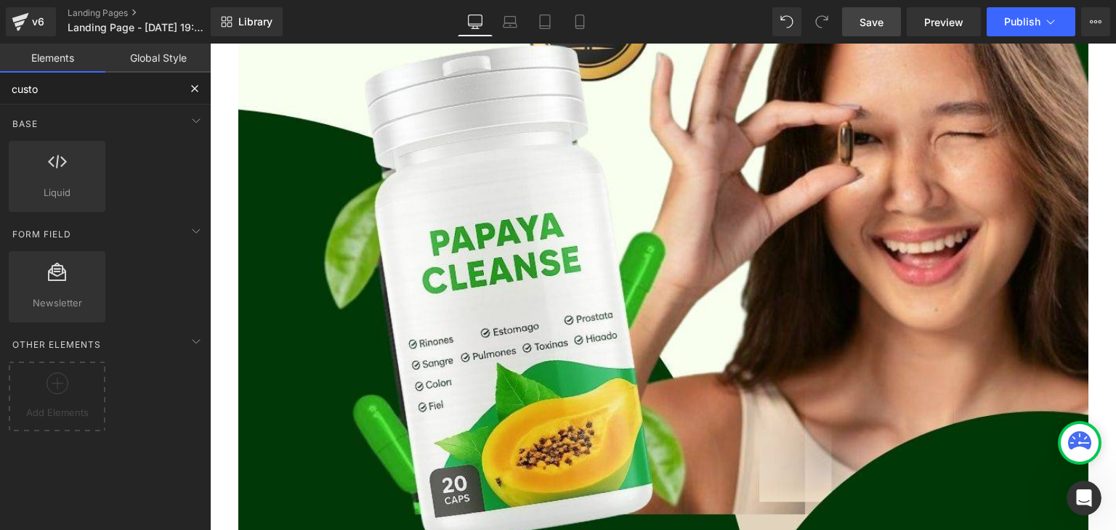
type input "custom"
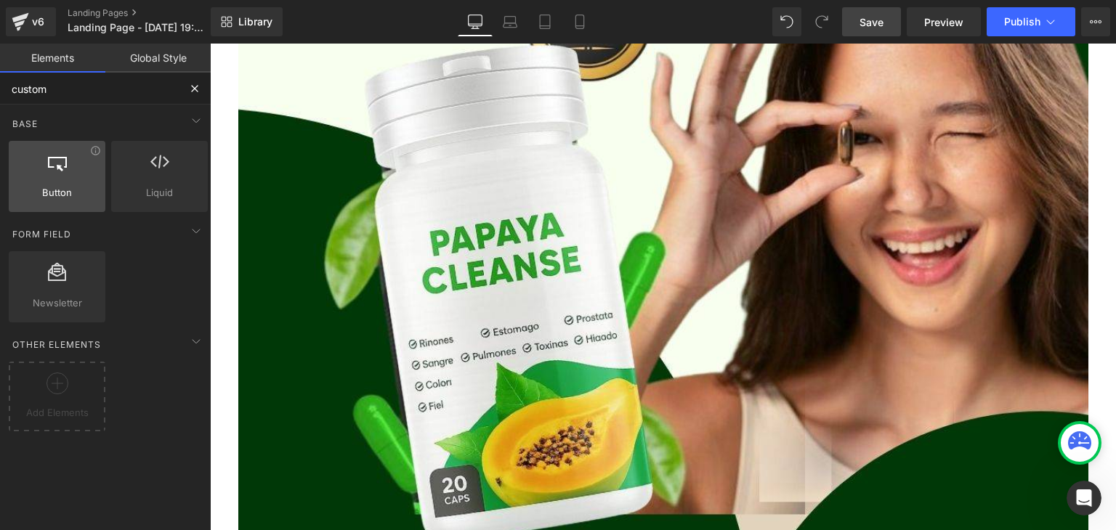
click at [59, 176] on div at bounding box center [57, 169] width 88 height 33
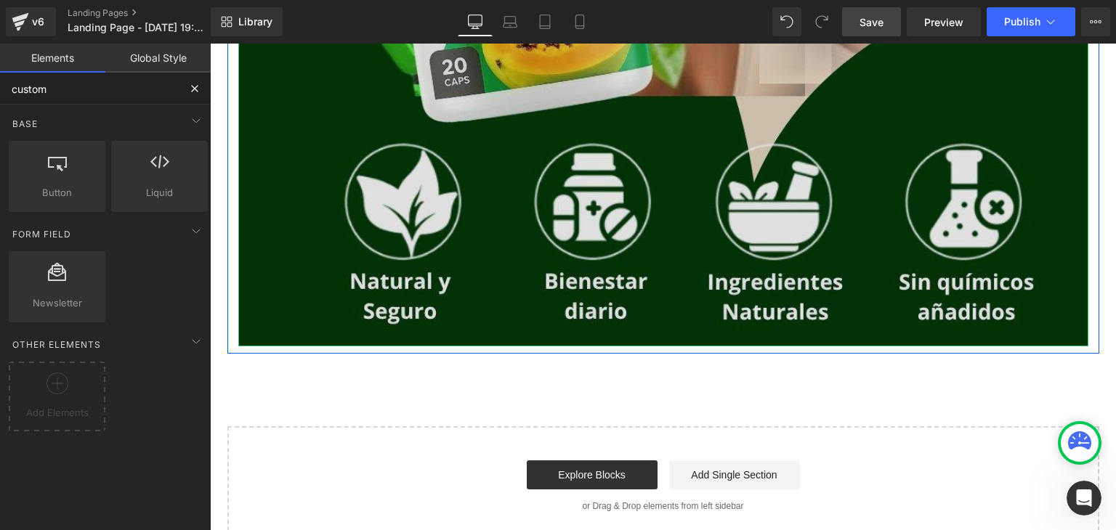
scroll to position [818, 0]
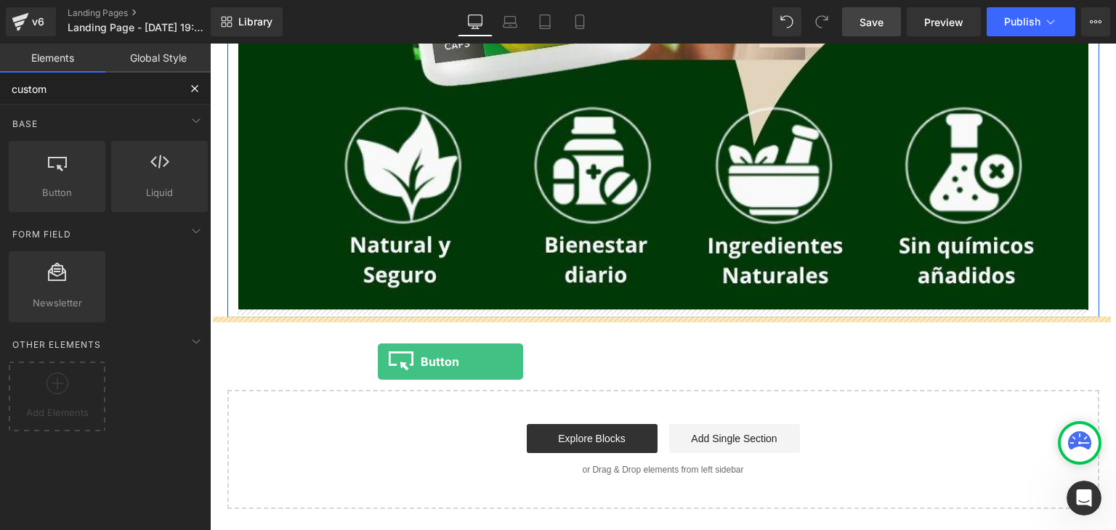
drag, startPoint x: 274, startPoint y: 215, endPoint x: 378, endPoint y: 361, distance: 179.2
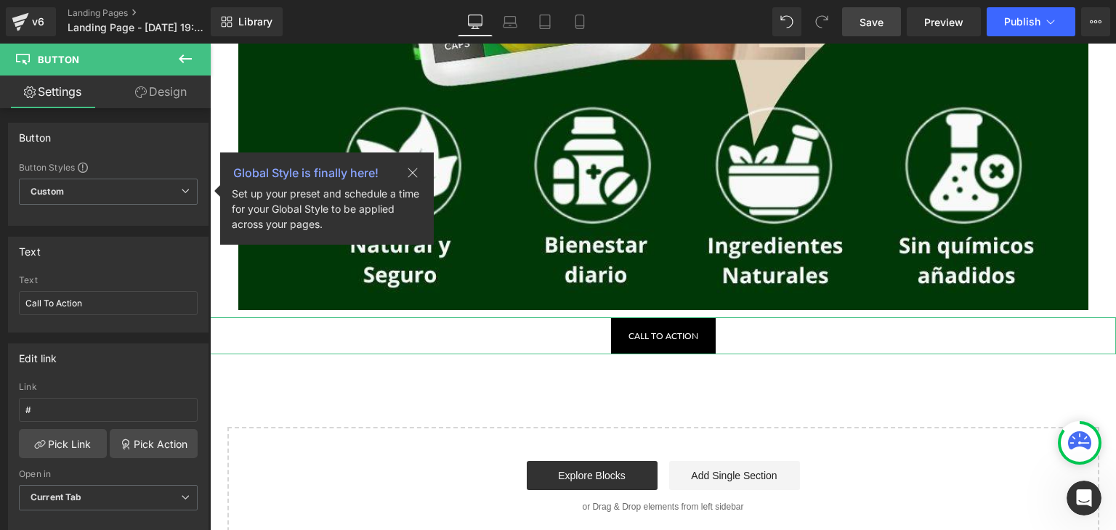
click at [68, 92] on link "Settings" at bounding box center [52, 92] width 105 height 33
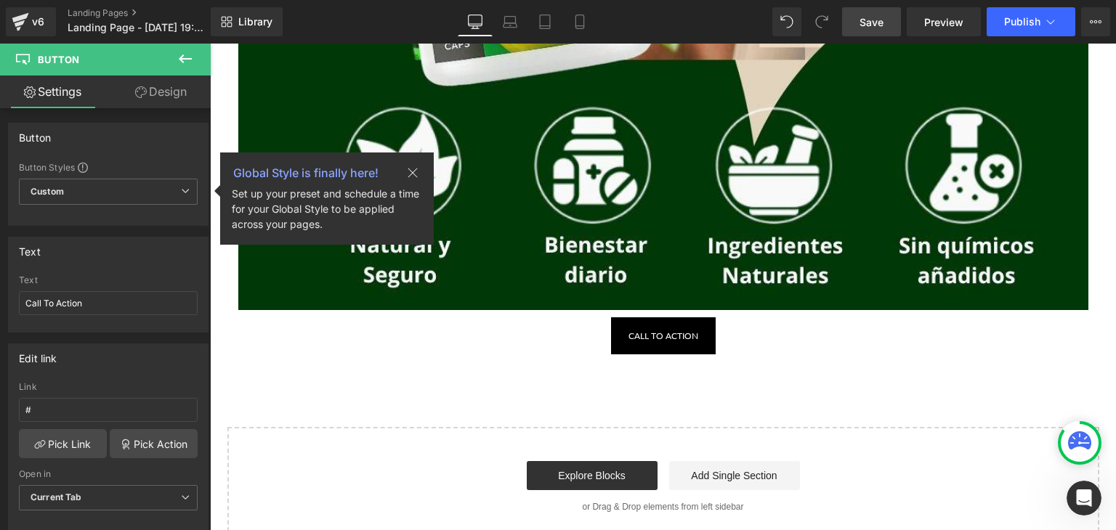
click at [188, 55] on icon at bounding box center [184, 58] width 17 height 17
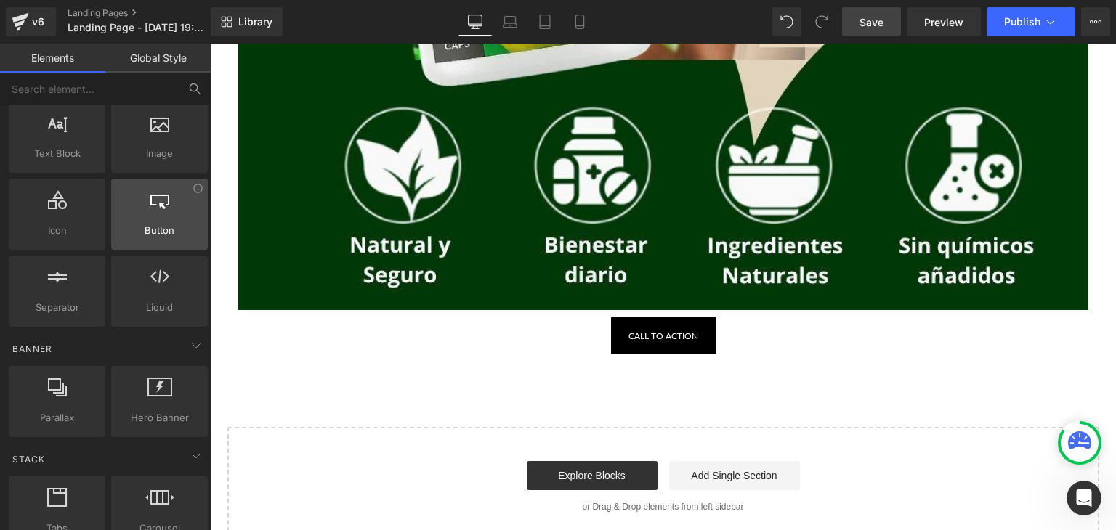
scroll to position [0, 0]
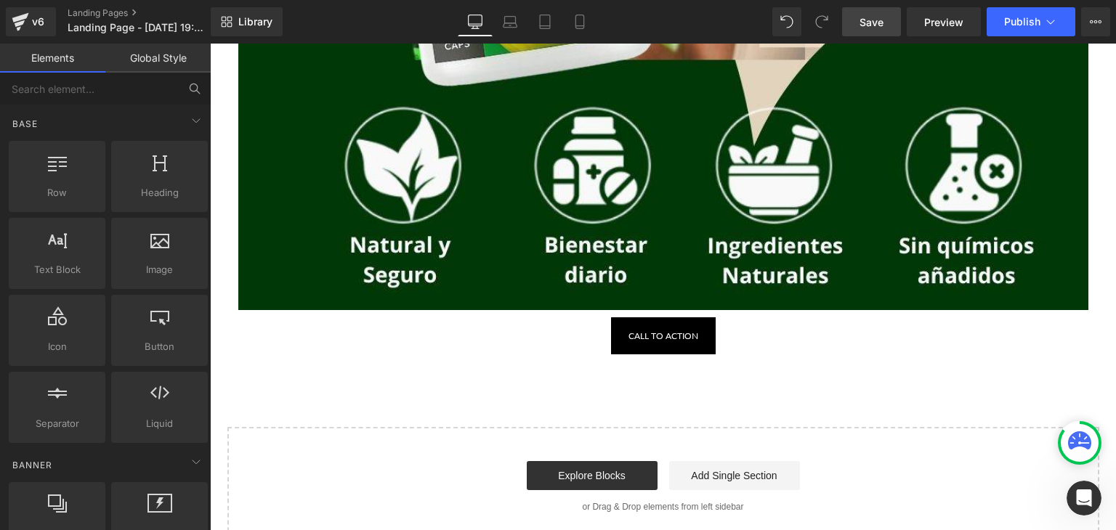
click at [136, 56] on link "Global Style" at bounding box center [157, 58] width 105 height 29
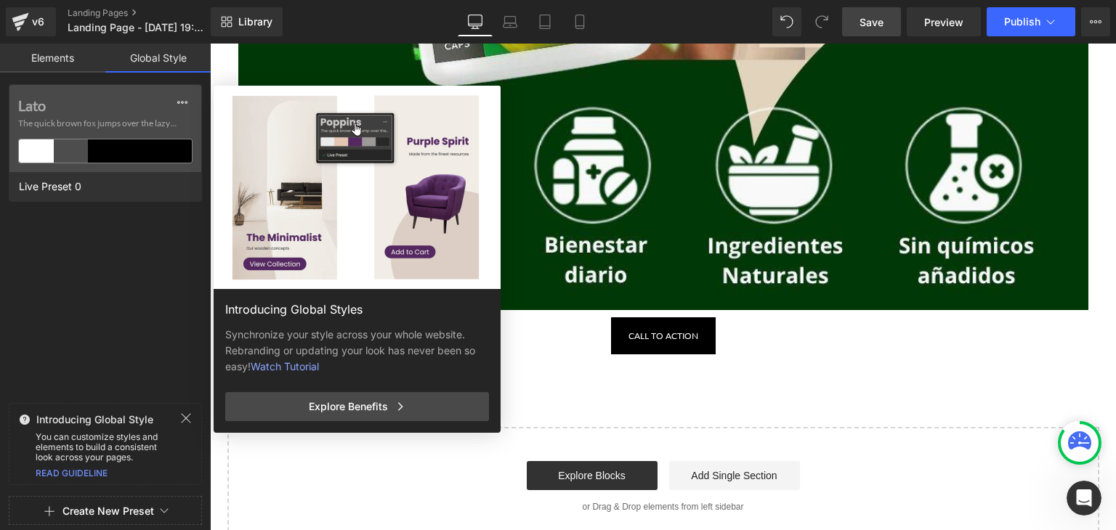
click at [66, 62] on link "Elements" at bounding box center [52, 58] width 105 height 29
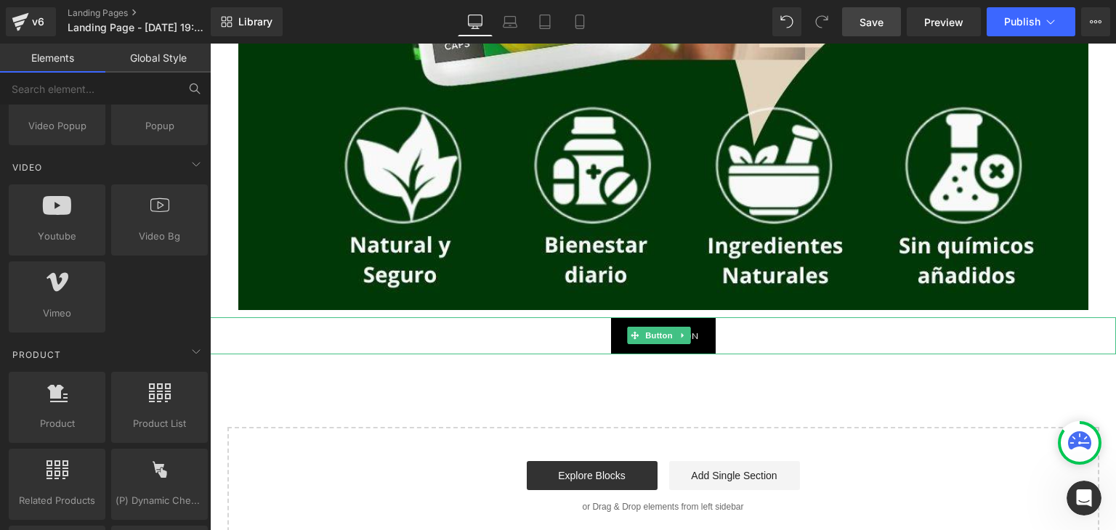
scroll to position [1017, 0]
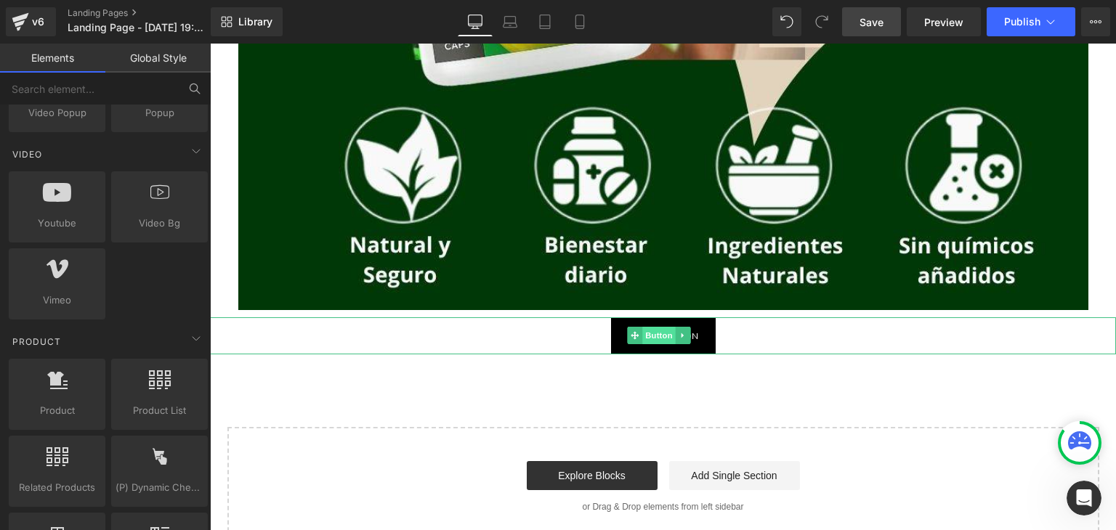
click at [662, 333] on span "Button" at bounding box center [659, 335] width 33 height 17
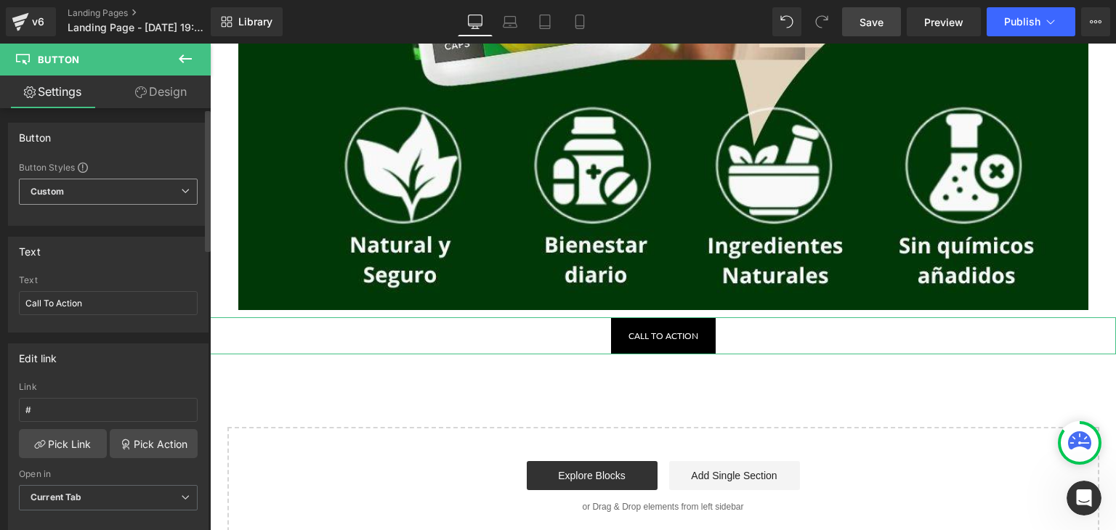
click at [158, 200] on span "Custom Setup Global Style" at bounding box center [108, 192] width 179 height 26
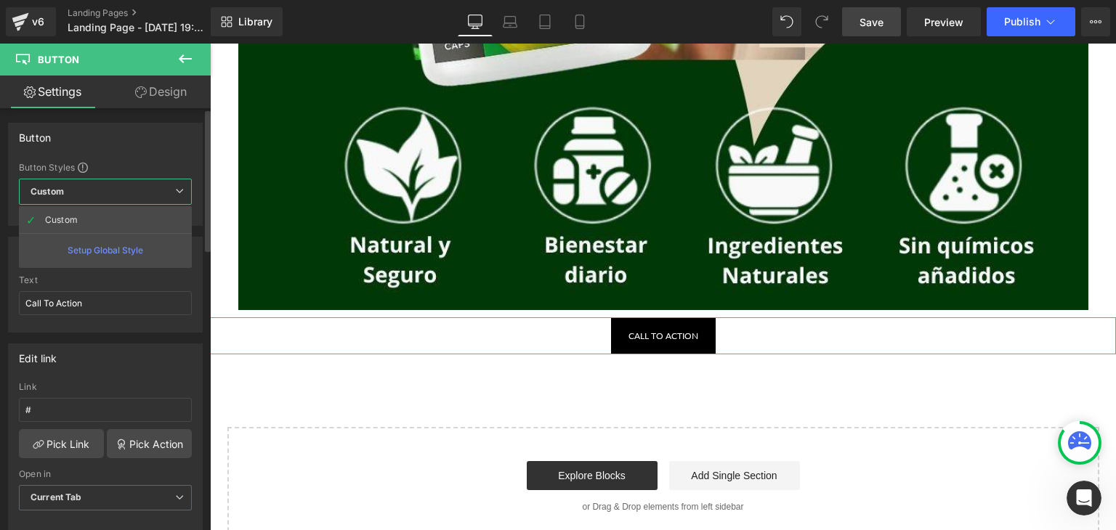
click at [158, 200] on span "Custom Setup Global Style" at bounding box center [105, 192] width 173 height 26
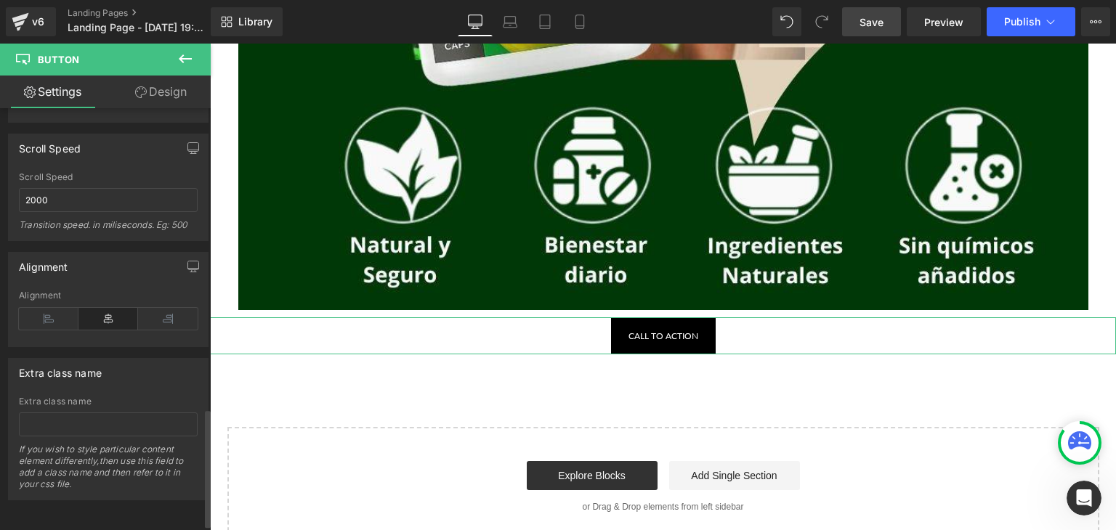
scroll to position [1092, 0]
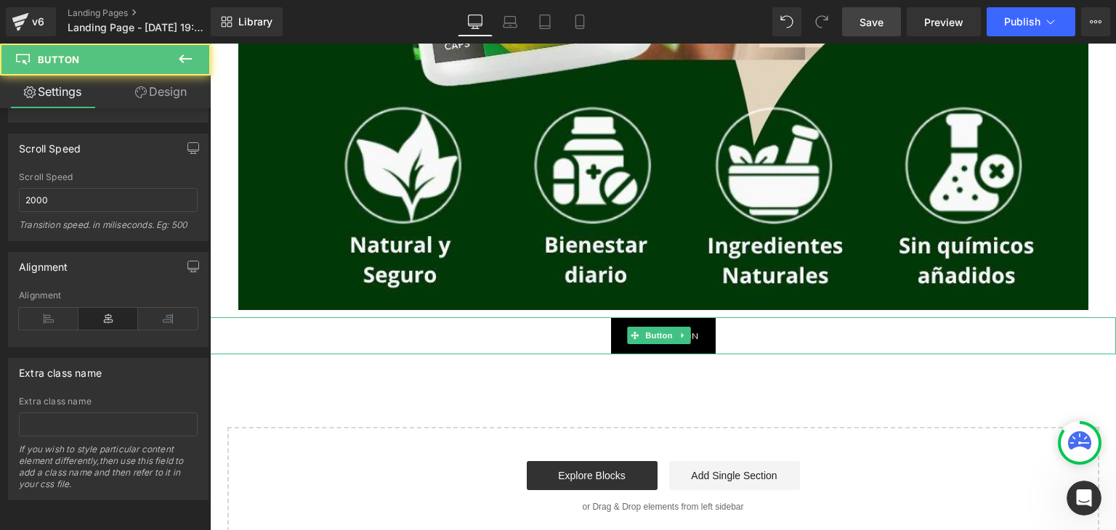
click at [700, 334] on link "Call To Action" at bounding box center [663, 335] width 105 height 37
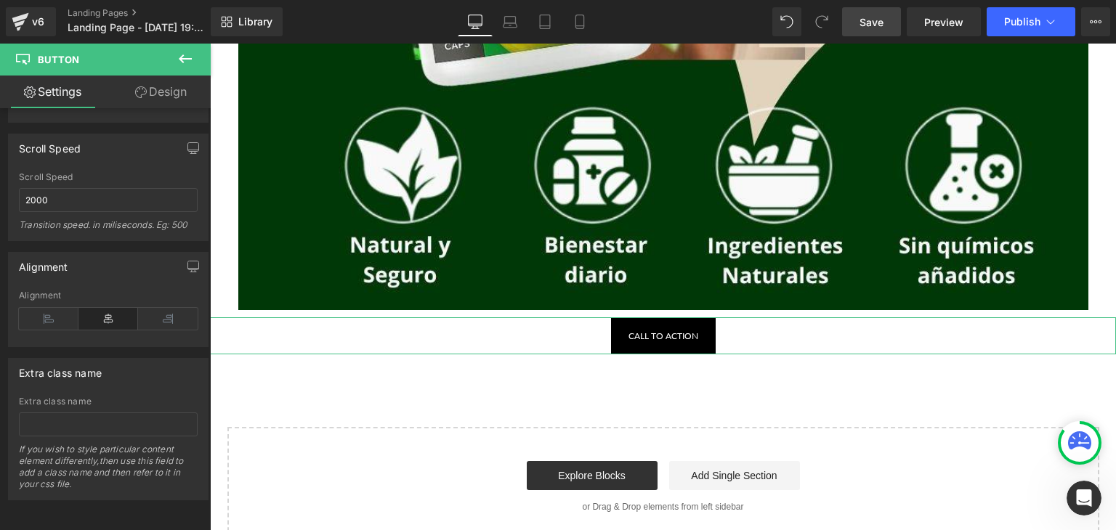
click at [157, 79] on link "Design" at bounding box center [160, 92] width 105 height 33
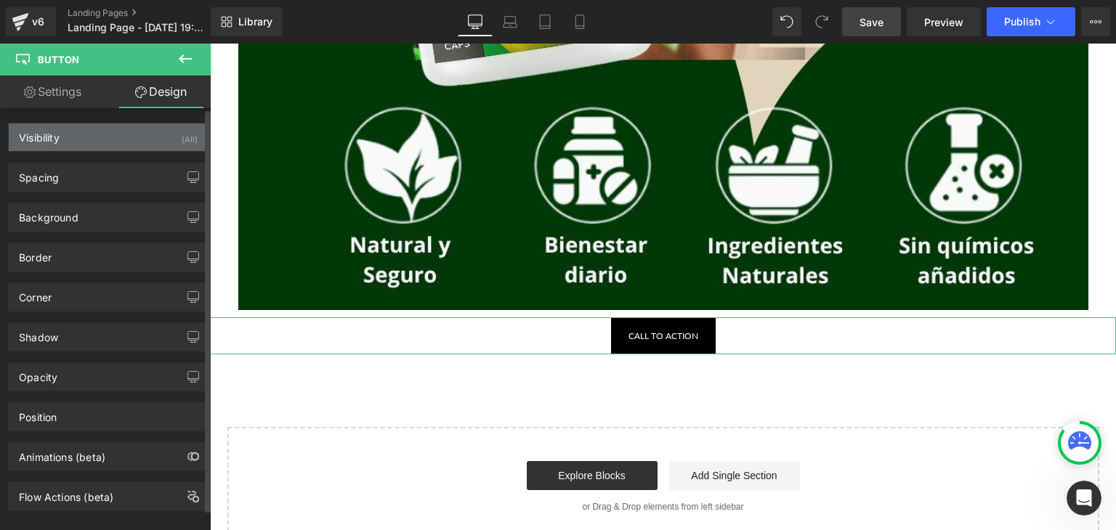
click at [124, 136] on div "Visibility (All)" at bounding box center [108, 137] width 199 height 28
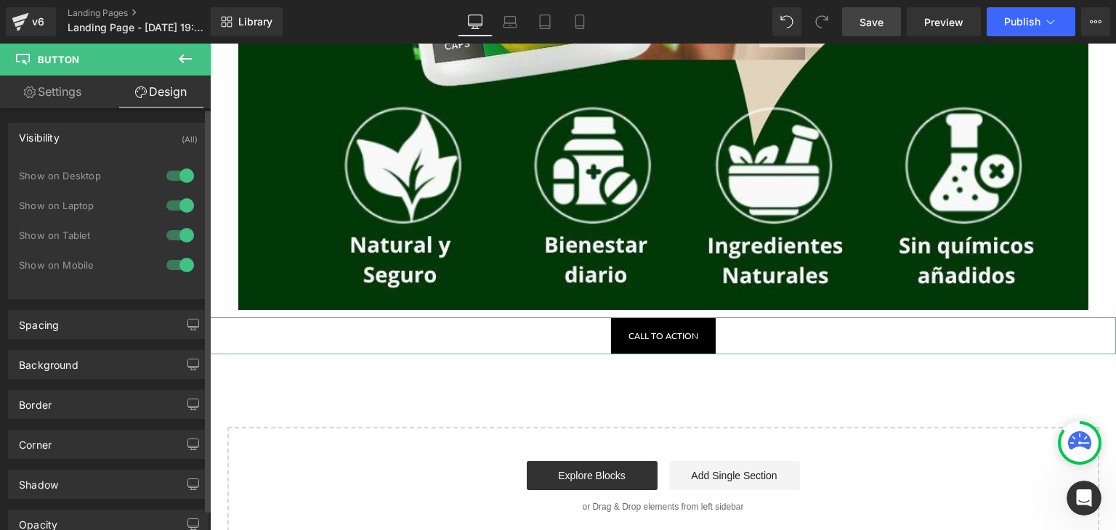
click at [124, 135] on div "Visibility (All)" at bounding box center [108, 137] width 199 height 28
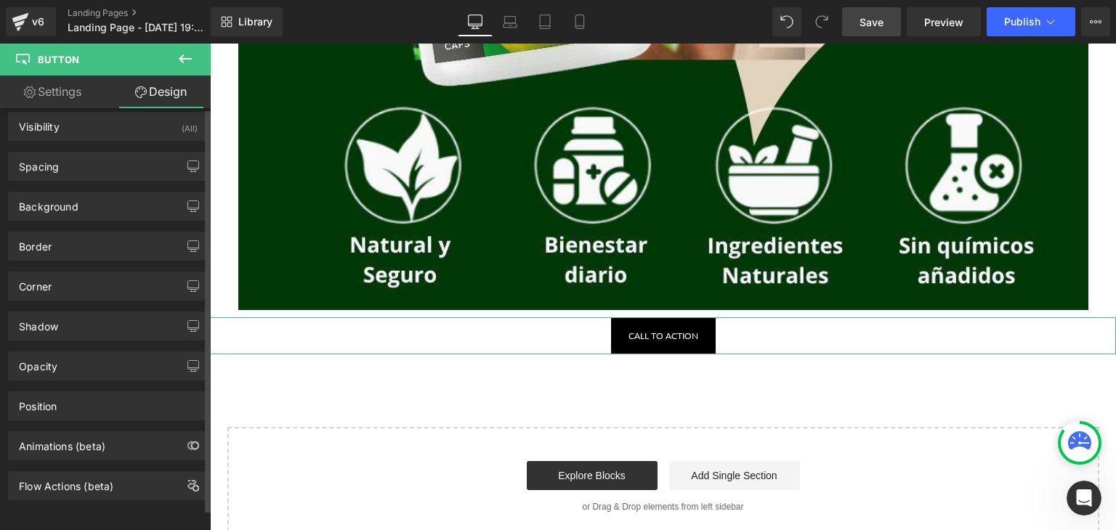
scroll to position [19, 0]
click at [58, 95] on link "Settings" at bounding box center [52, 92] width 105 height 33
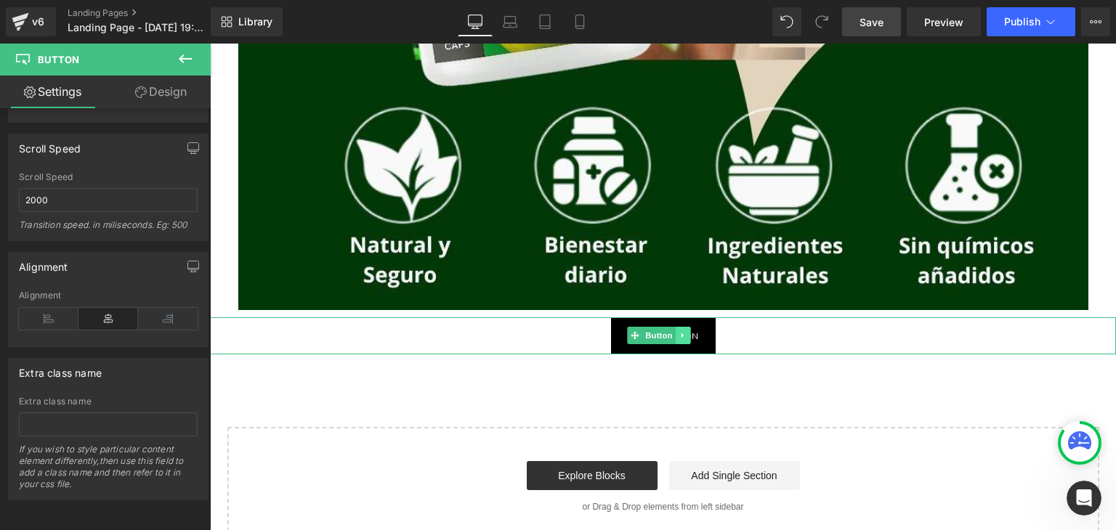
click at [681, 334] on icon at bounding box center [682, 335] width 2 height 5
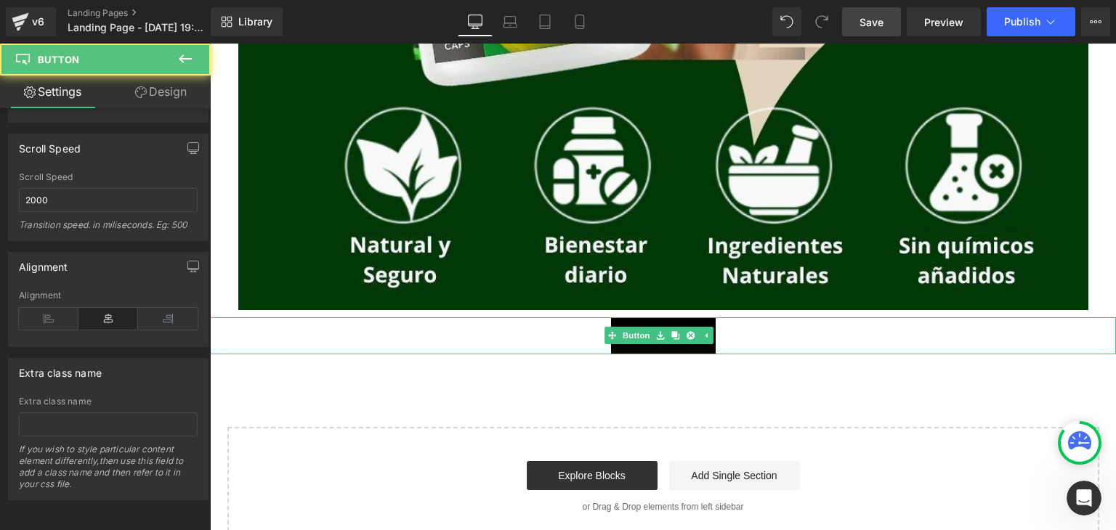
click at [634, 346] on link "Call To Action" at bounding box center [663, 335] width 105 height 37
click at [529, 340] on div "Call To Action" at bounding box center [663, 335] width 906 height 37
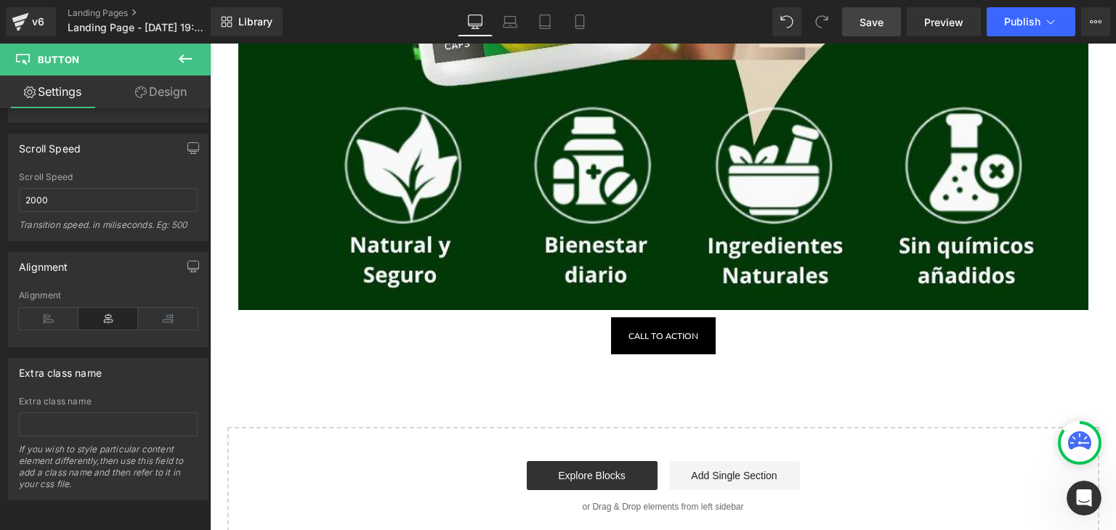
click at [187, 55] on icon at bounding box center [184, 58] width 17 height 17
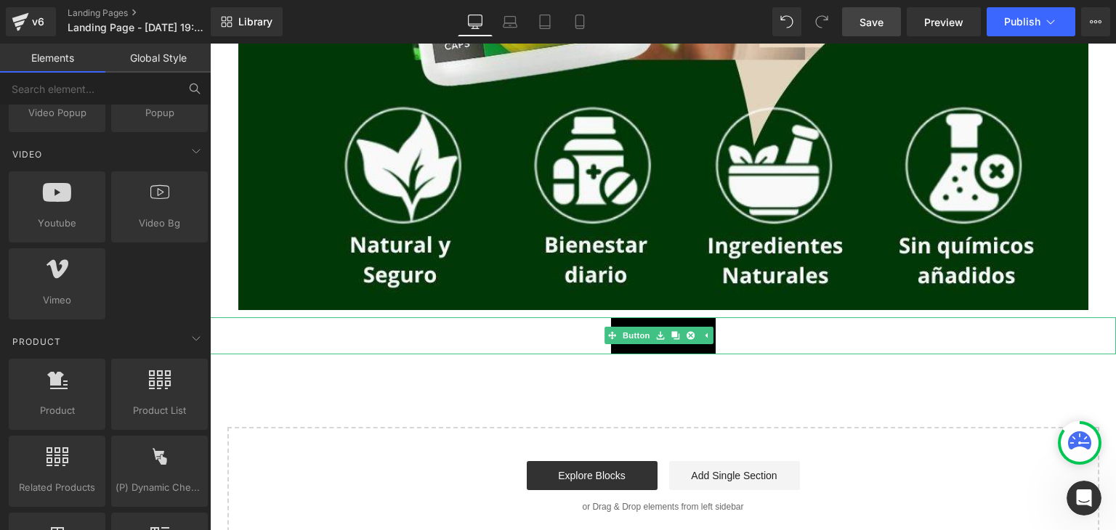
click at [545, 335] on div "Call To Action" at bounding box center [663, 335] width 906 height 37
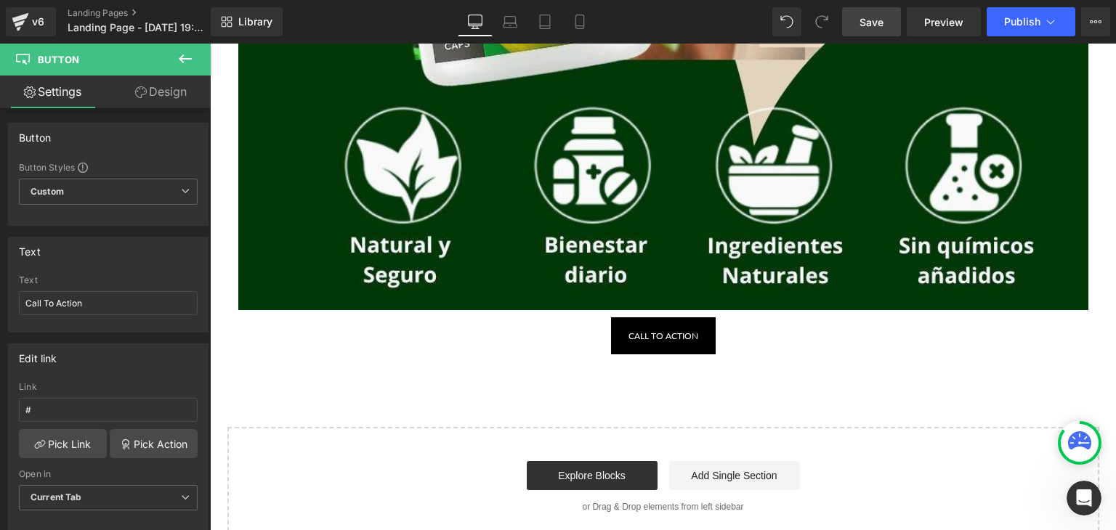
click at [184, 56] on icon at bounding box center [184, 58] width 17 height 17
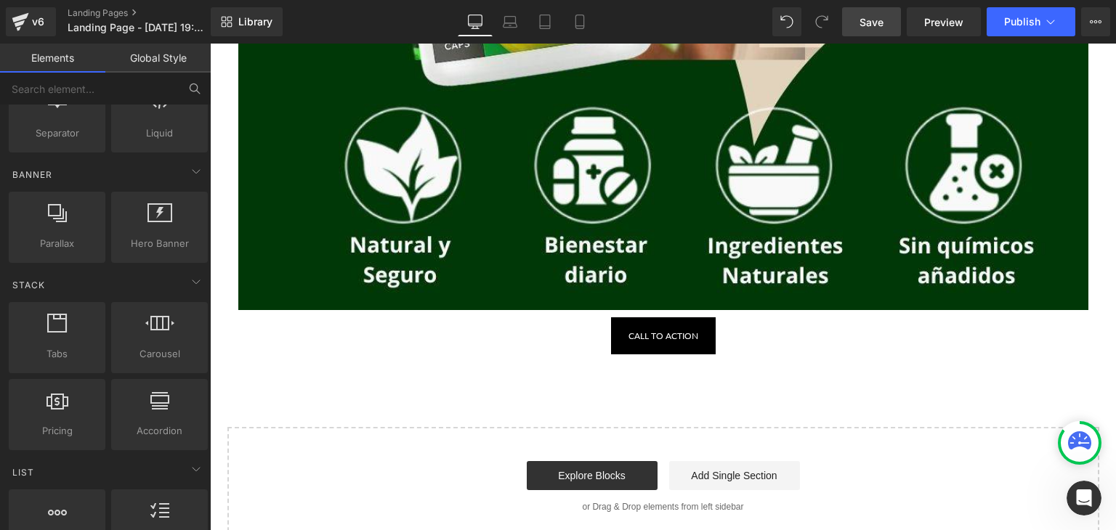
scroll to position [0, 0]
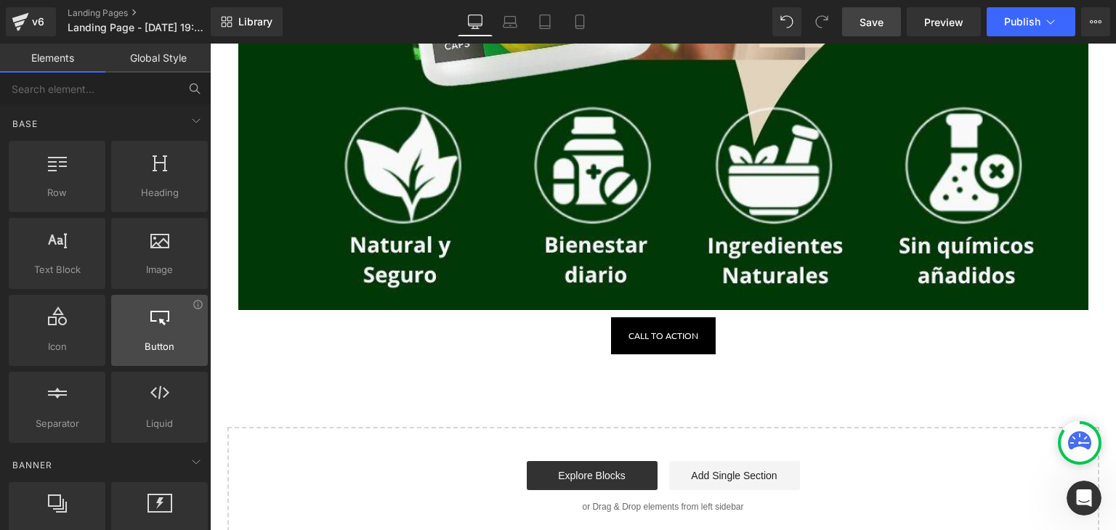
click at [163, 335] on div at bounding box center [159, 322] width 88 height 33
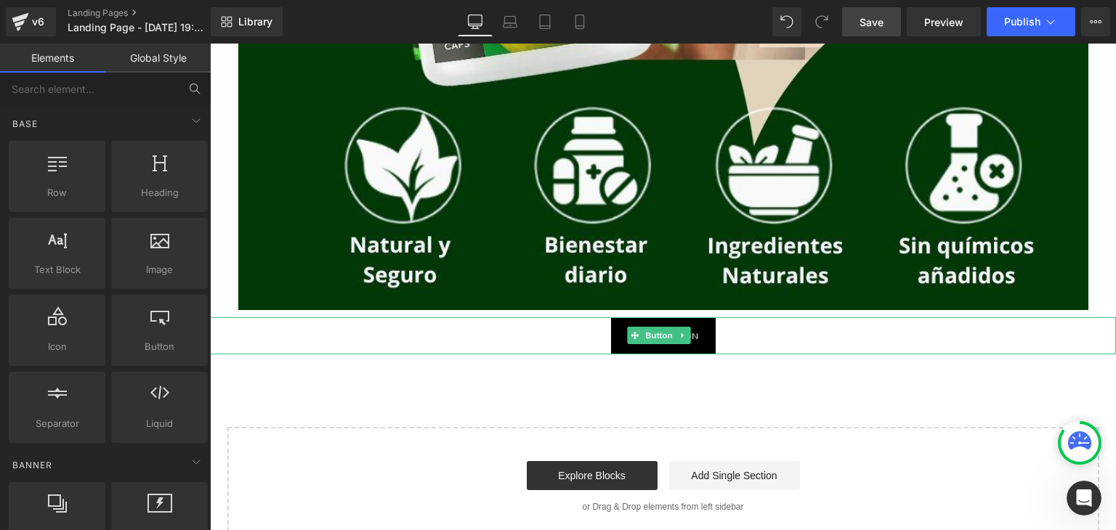
click at [612, 335] on div "Call To Action Button" at bounding box center [663, 335] width 906 height 37
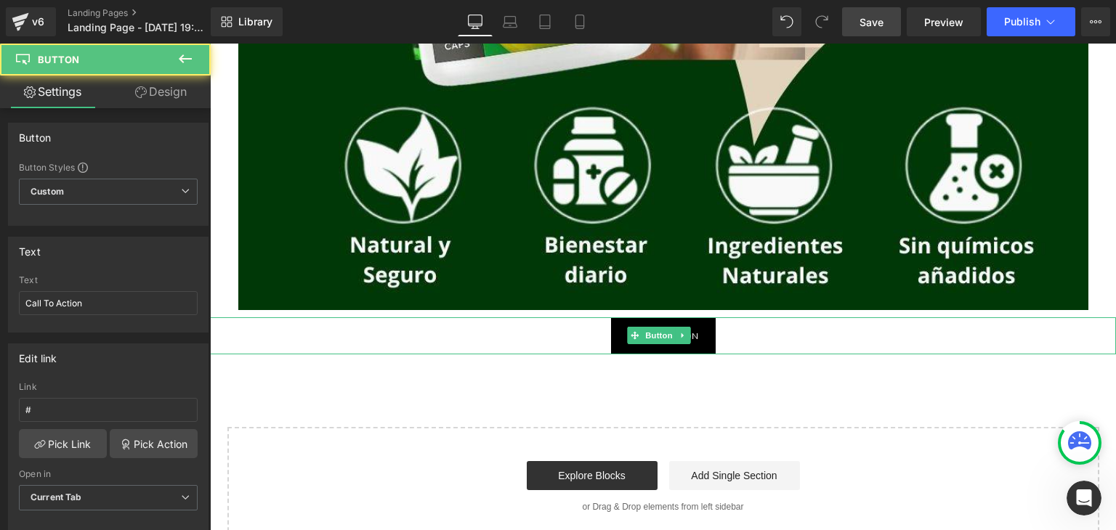
click at [535, 326] on div "Call To Action" at bounding box center [663, 335] width 906 height 37
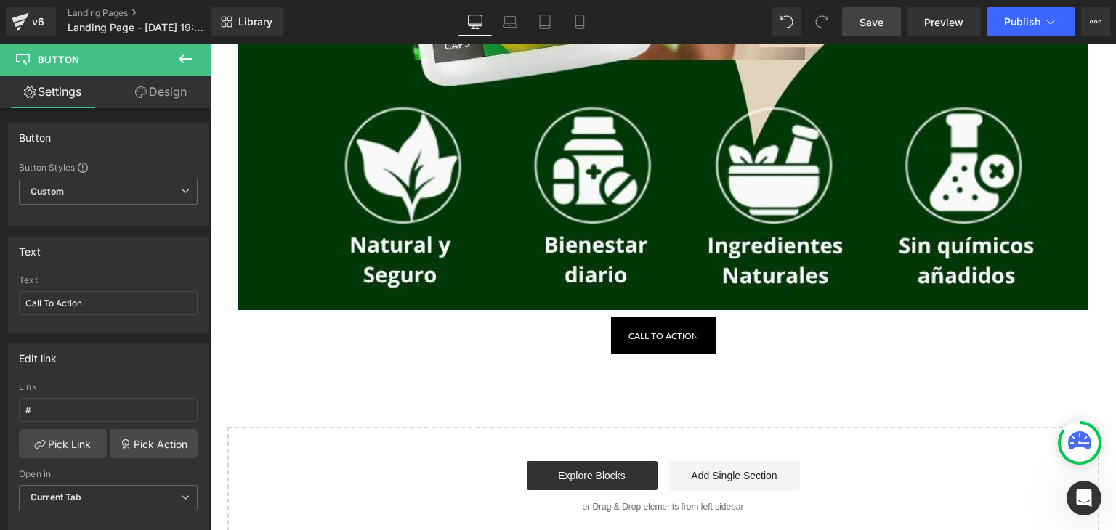
click at [184, 58] on icon at bounding box center [185, 58] width 13 height 9
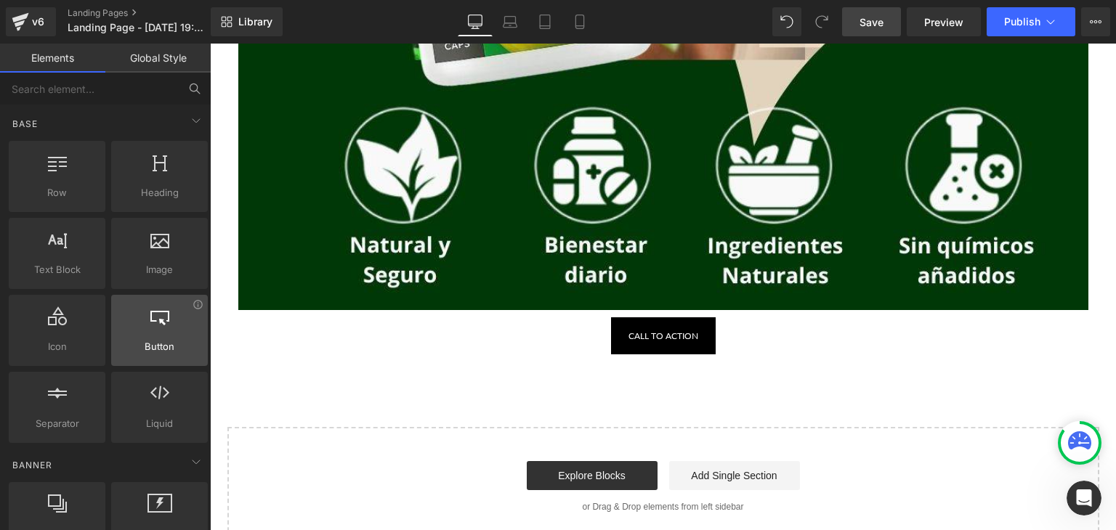
click at [171, 320] on div at bounding box center [159, 322] width 88 height 33
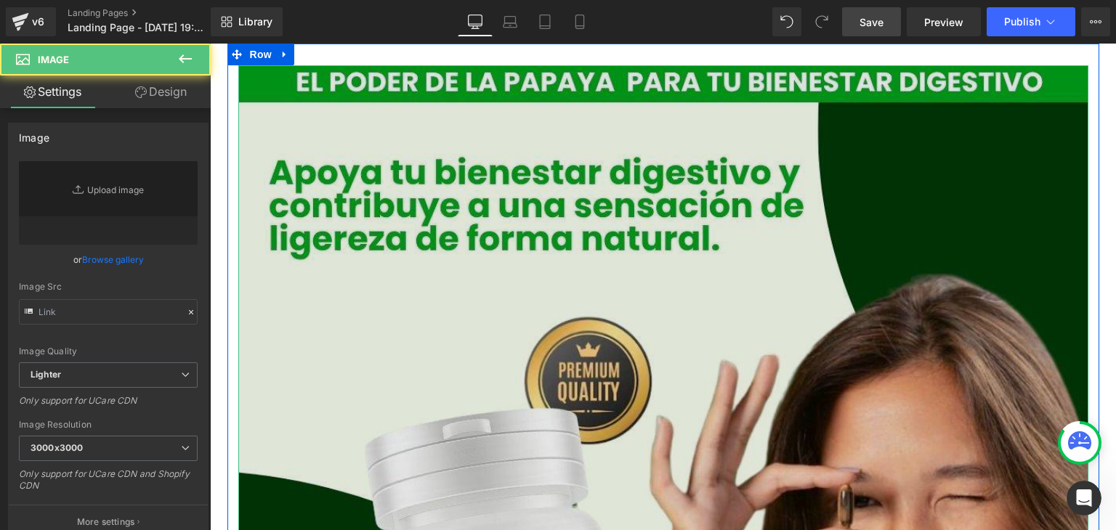
type input "[URL][DOMAIN_NAME]"
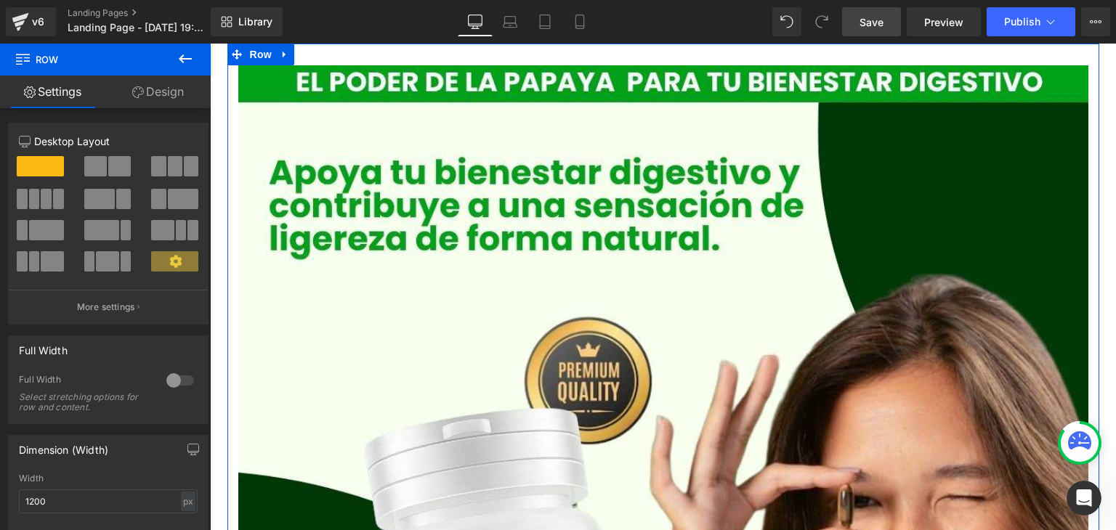
click at [169, 91] on link "Design" at bounding box center [157, 92] width 105 height 33
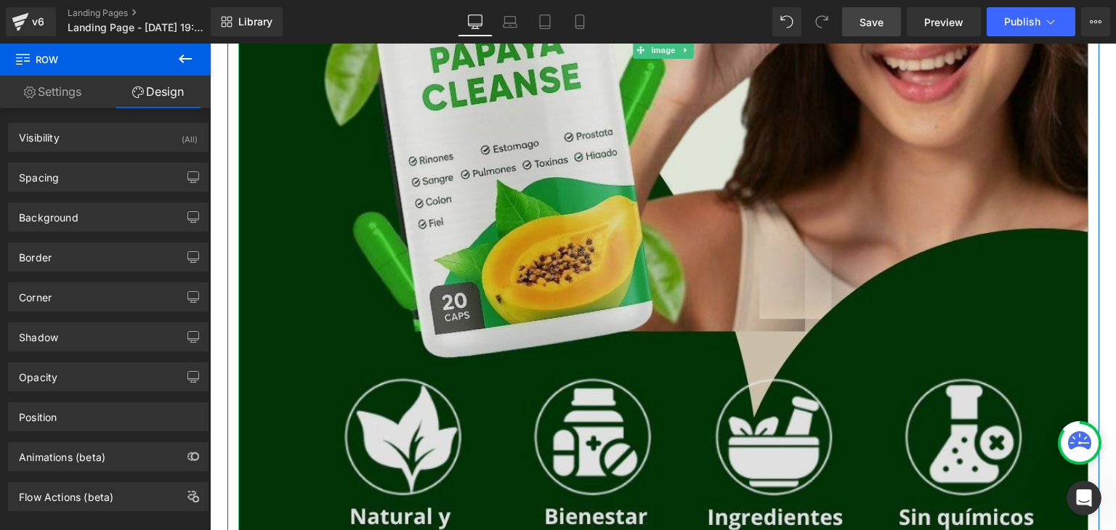
scroll to position [726, 0]
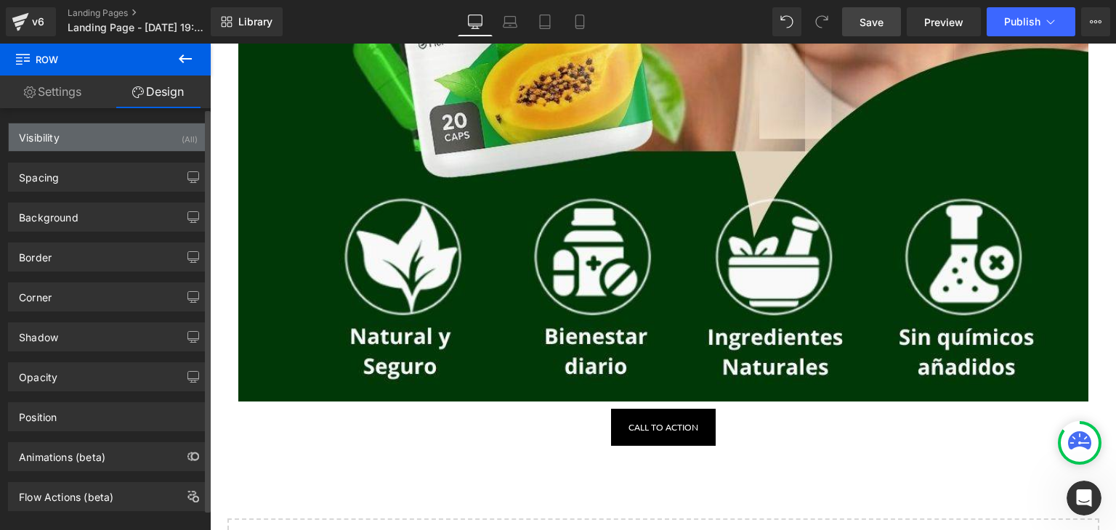
click at [131, 138] on div "Visibility (All)" at bounding box center [108, 137] width 199 height 28
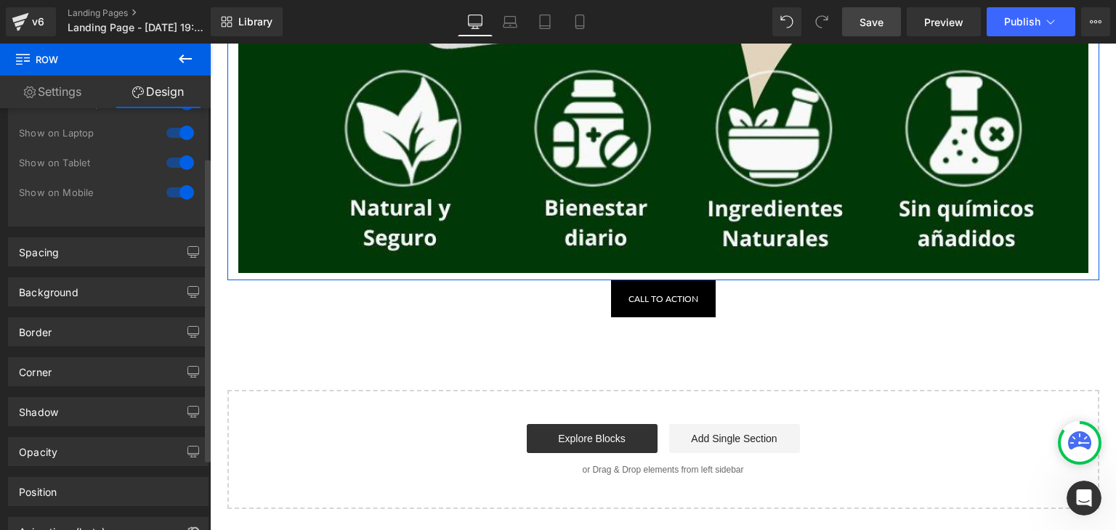
scroll to position [0, 0]
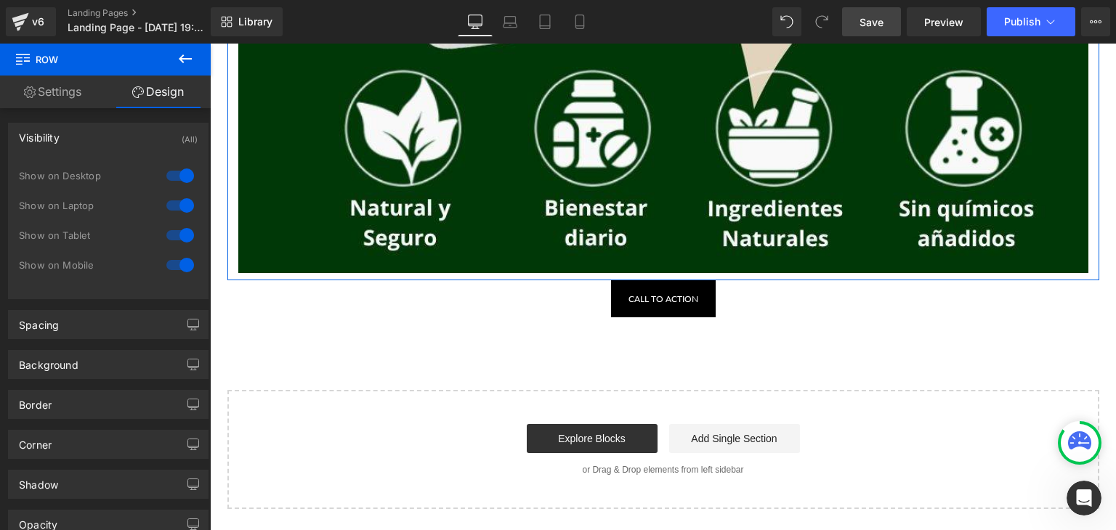
click at [75, 102] on link "Settings" at bounding box center [52, 92] width 105 height 33
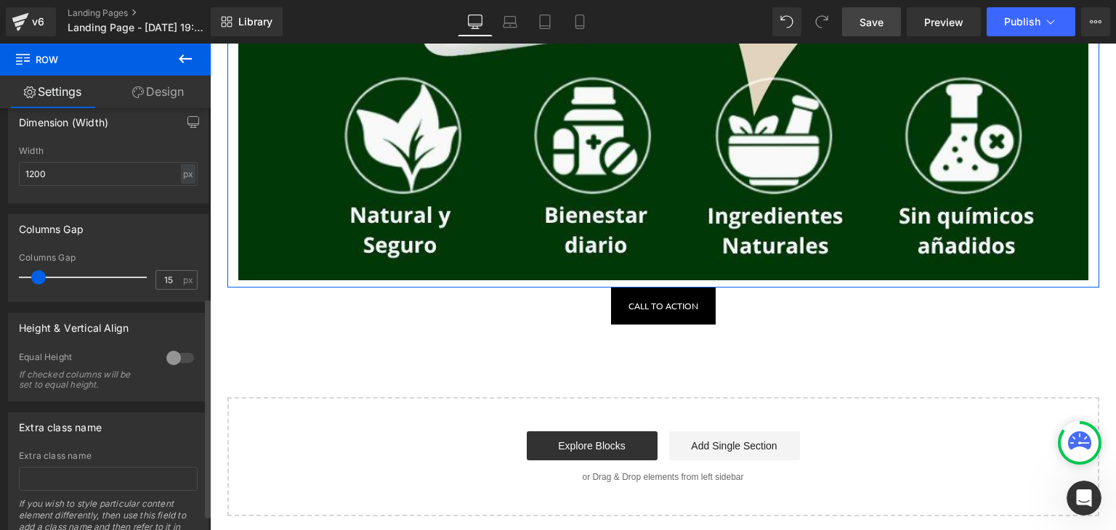
scroll to position [363, 0]
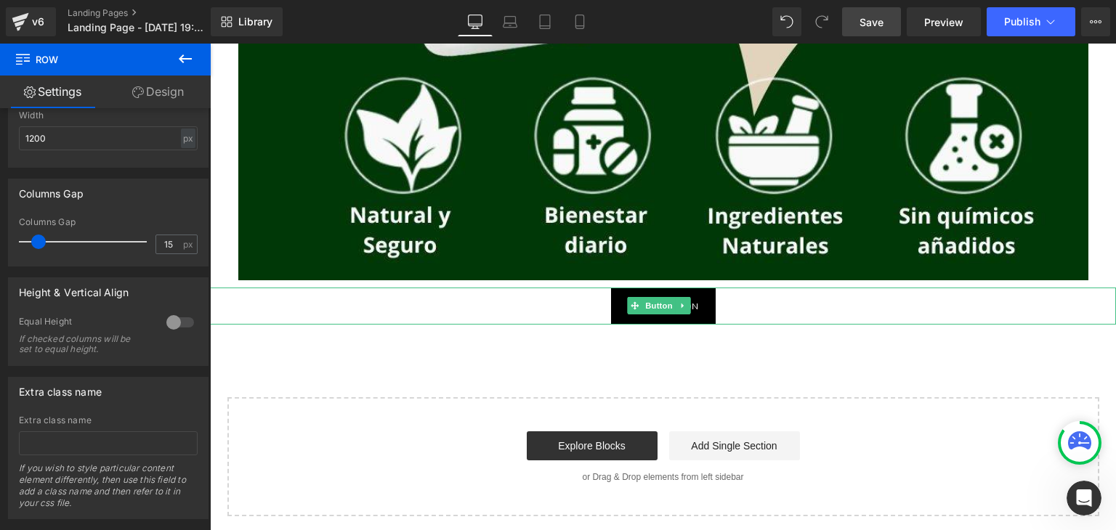
click at [523, 304] on div "Call To Action" at bounding box center [663, 306] width 906 height 37
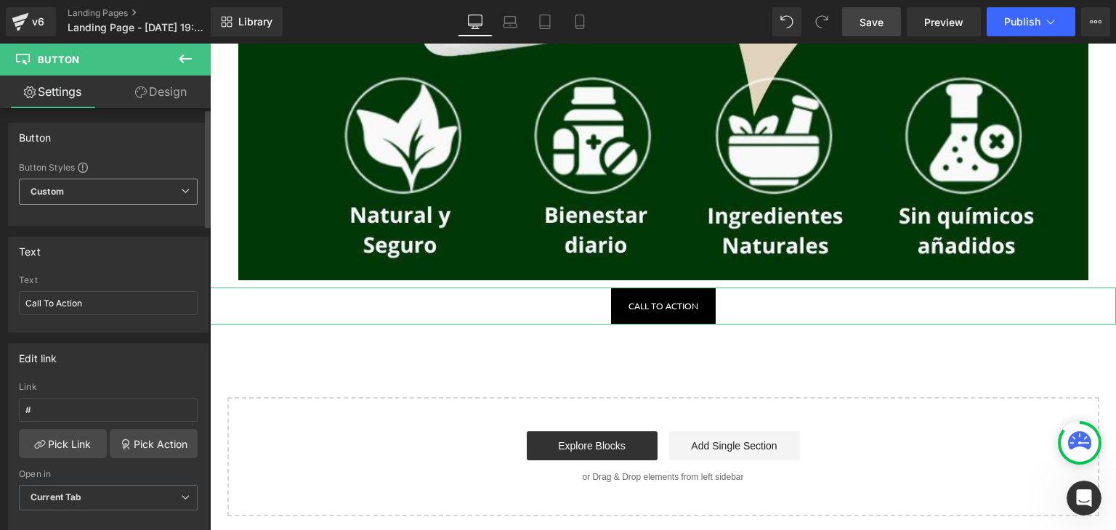
click at [111, 183] on span "Custom Setup Global Style" at bounding box center [108, 192] width 179 height 26
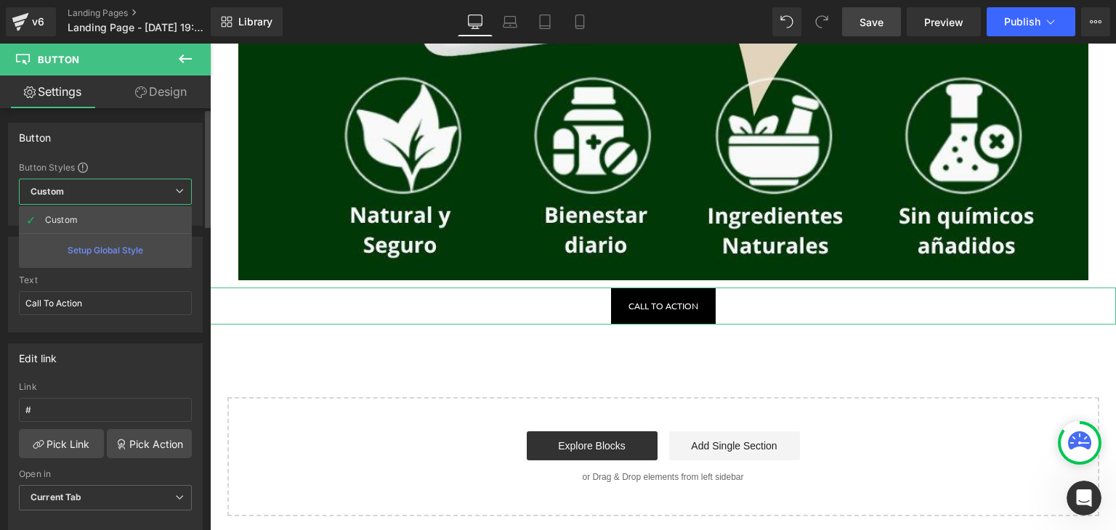
click at [120, 251] on div "Setup Global Style" at bounding box center [105, 250] width 173 height 34
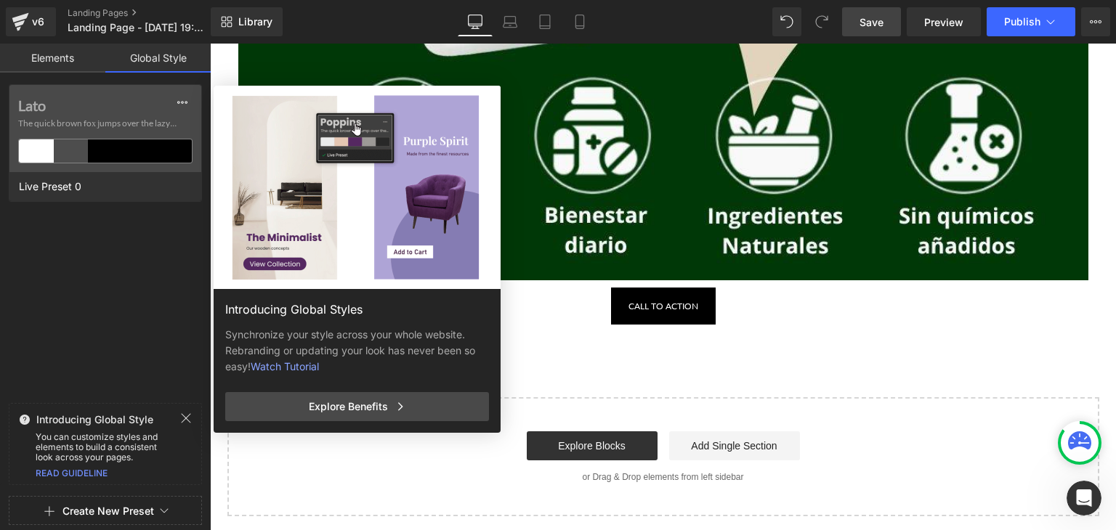
click at [54, 60] on link "Elements" at bounding box center [52, 58] width 105 height 29
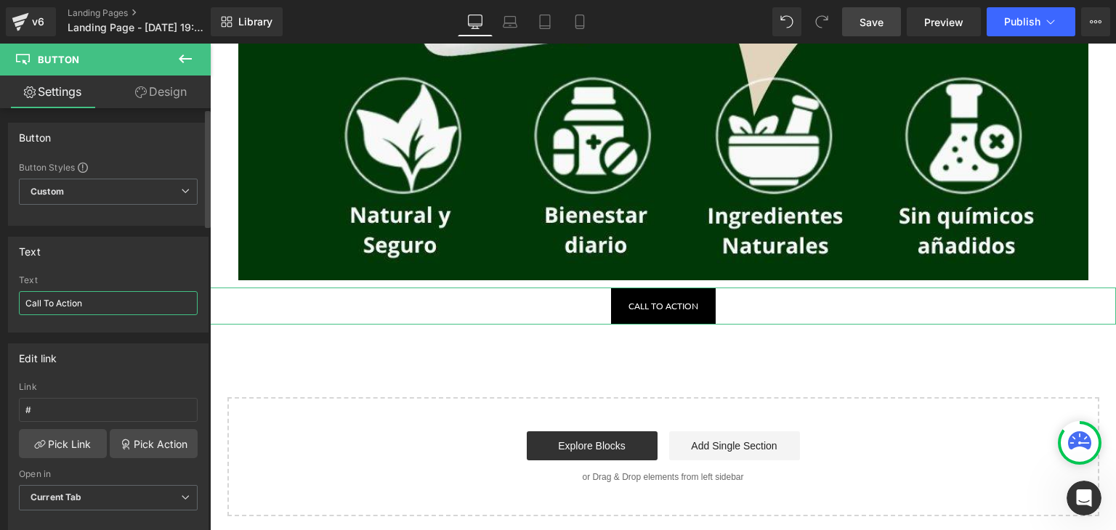
click at [65, 303] on input "Call To Action" at bounding box center [108, 303] width 179 height 24
click at [113, 344] on div "Edit link # Link # Pick Link Pick Action Current Tab New Tab Open in Current Ta…" at bounding box center [108, 438] width 200 height 188
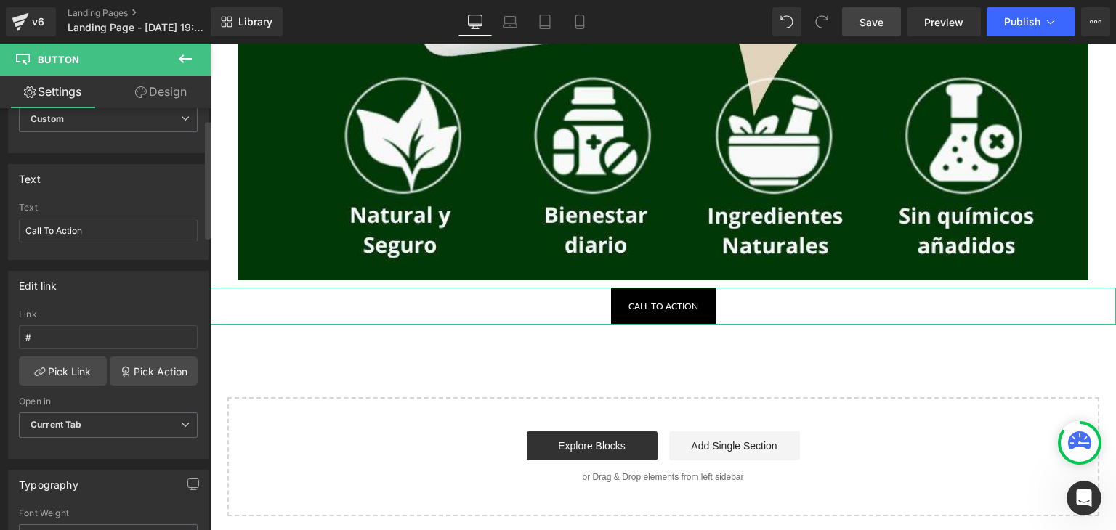
scroll to position [0, 0]
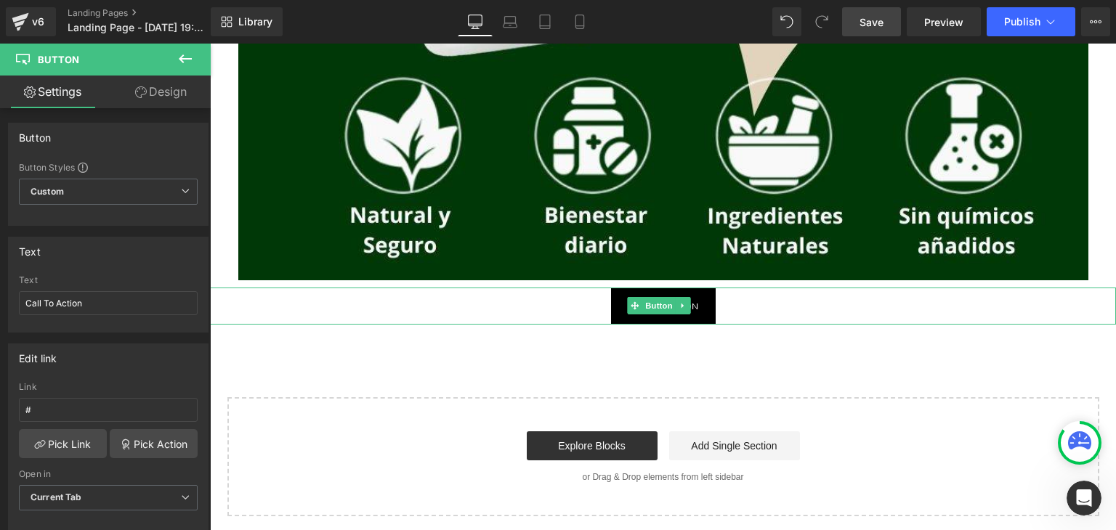
click at [614, 308] on link "Call To Action" at bounding box center [663, 306] width 105 height 37
click at [885, 21] on link "Save" at bounding box center [871, 21] width 59 height 29
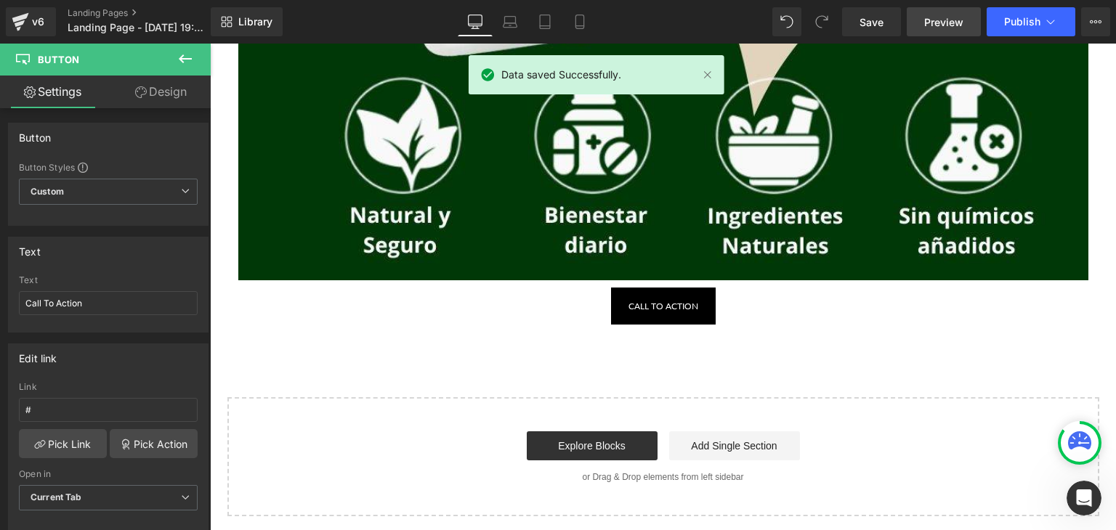
click at [943, 18] on span "Preview" at bounding box center [943, 22] width 39 height 15
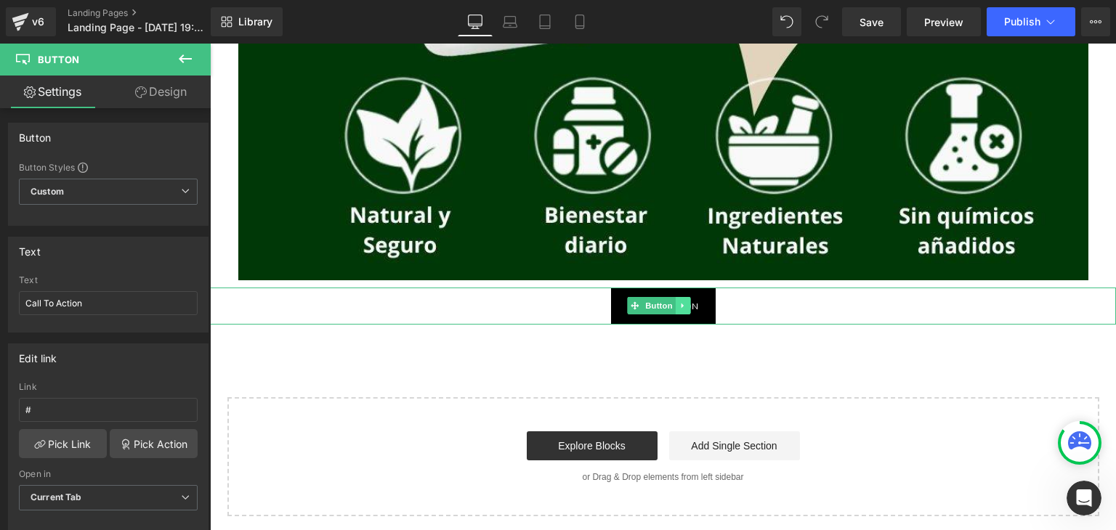
click at [682, 304] on icon at bounding box center [682, 306] width 2 height 5
click at [631, 307] on link "Button" at bounding box center [629, 305] width 48 height 17
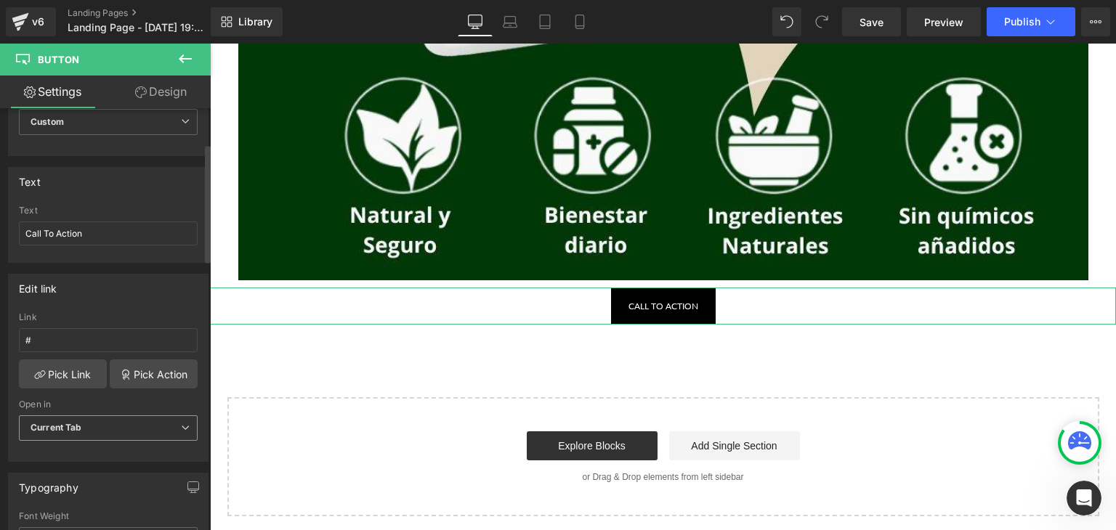
scroll to position [145, 0]
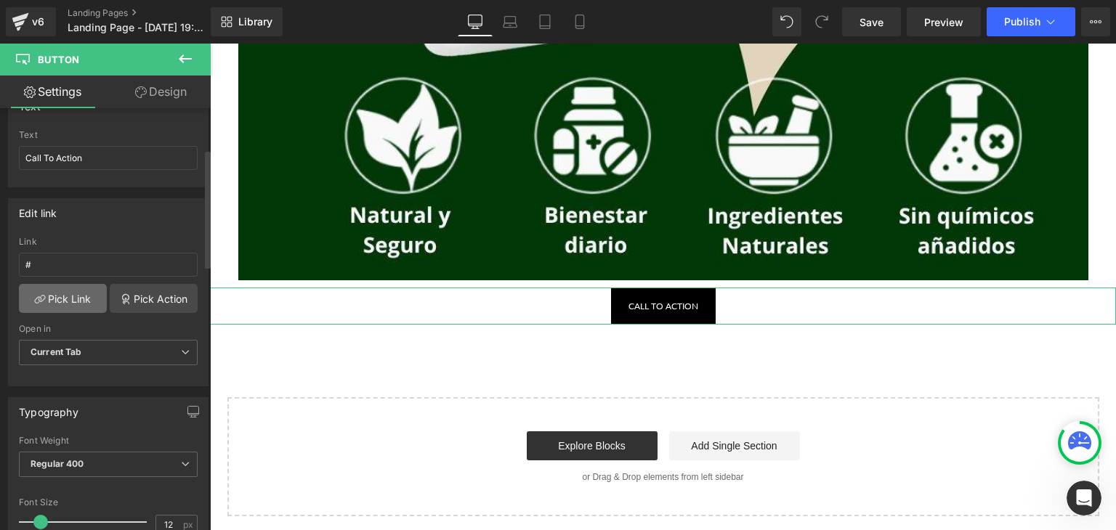
click at [76, 294] on link "Pick Link" at bounding box center [63, 298] width 88 height 29
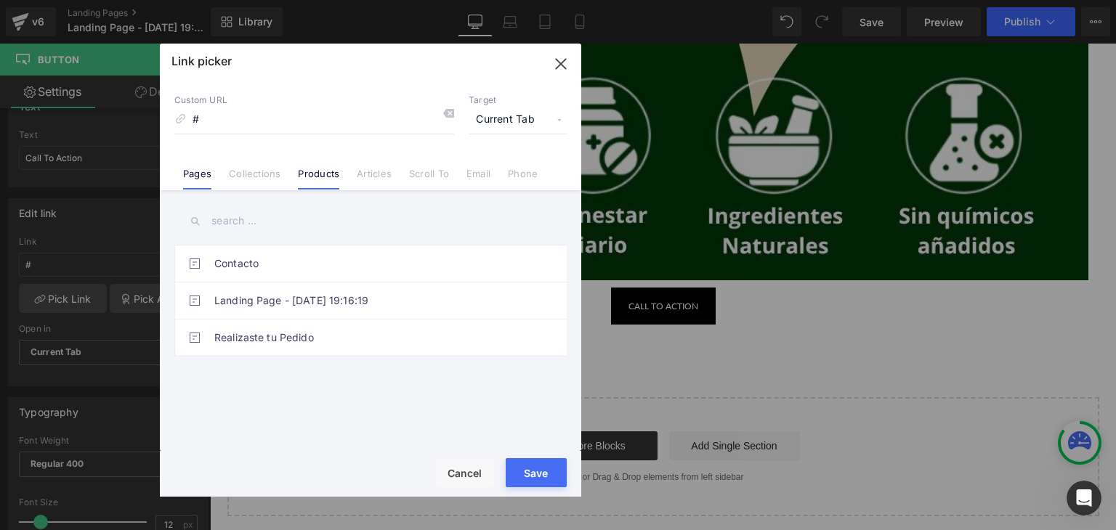
click at [314, 172] on link "Products" at bounding box center [318, 179] width 41 height 22
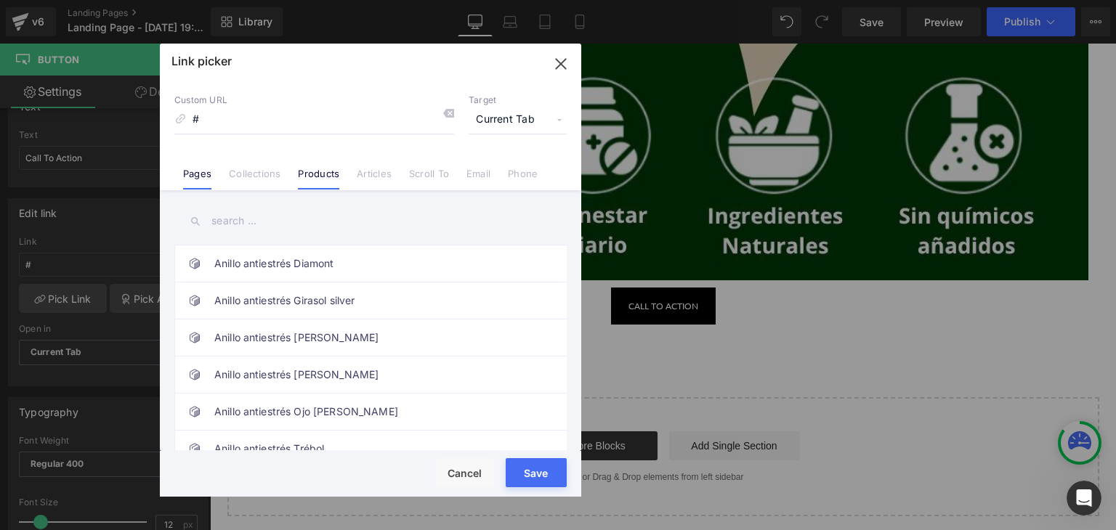
click at [195, 168] on link "Pages" at bounding box center [197, 179] width 28 height 22
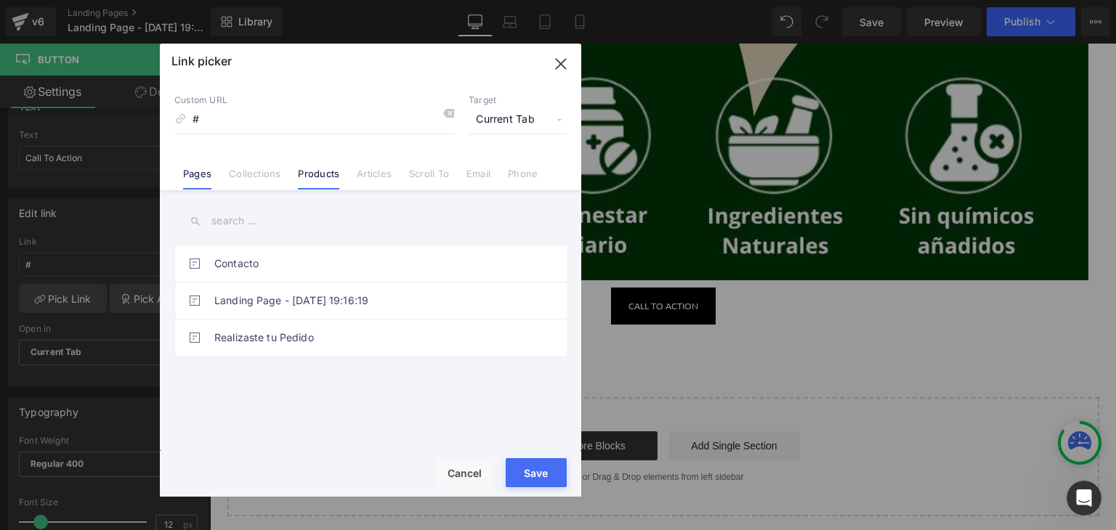
click at [318, 179] on link "Products" at bounding box center [318, 179] width 41 height 22
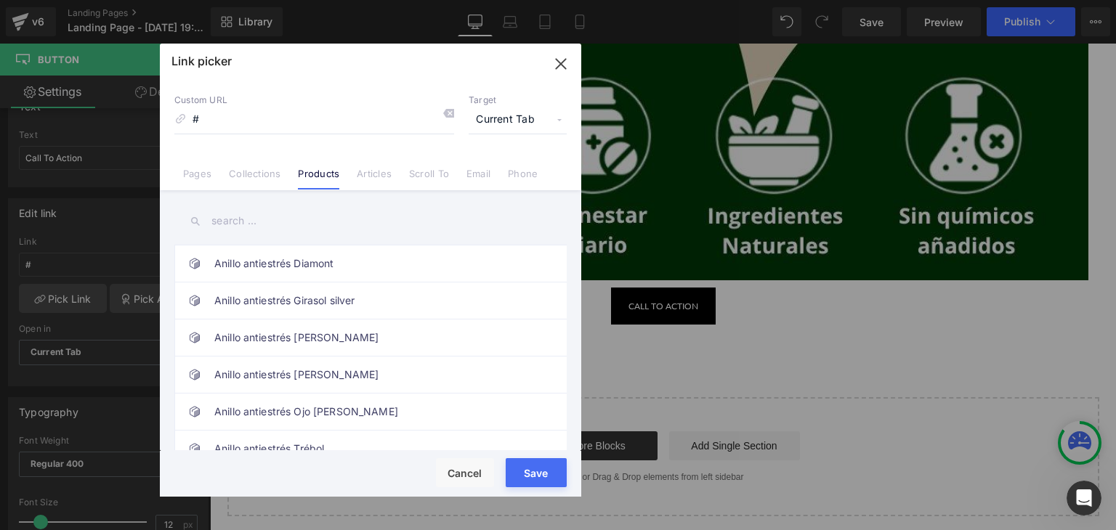
drag, startPoint x: 560, startPoint y: 64, endPoint x: 559, endPoint y: 25, distance: 39.2
click at [560, 64] on icon "button" at bounding box center [560, 63] width 9 height 9
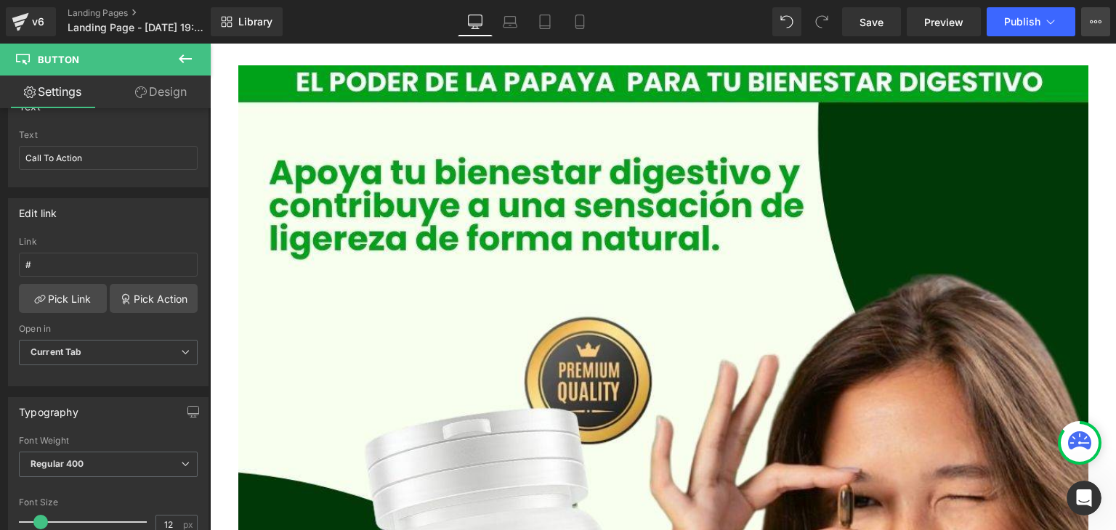
click at [1089, 27] on icon at bounding box center [1095, 22] width 12 height 12
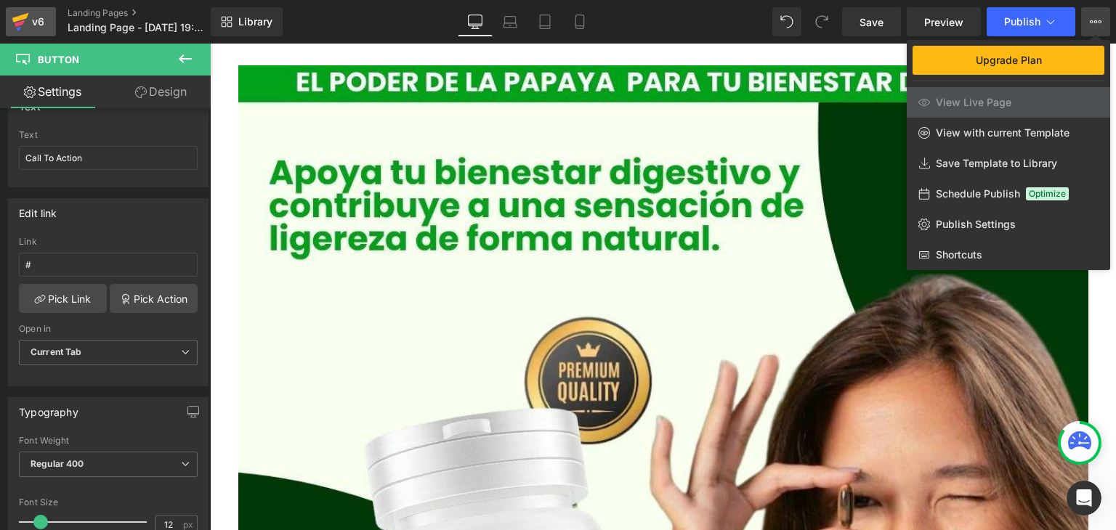
click at [30, 22] on div "v6" at bounding box center [38, 21] width 18 height 19
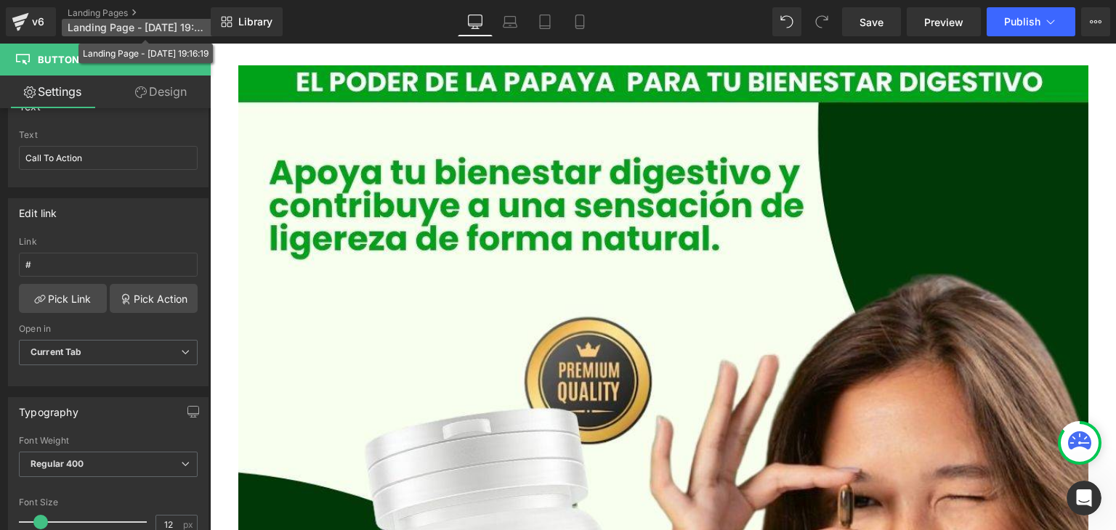
click at [88, 24] on span "Landing Page - Oct 6, 19:16:19" at bounding box center [137, 28] width 139 height 12
click at [187, 59] on icon at bounding box center [185, 58] width 13 height 9
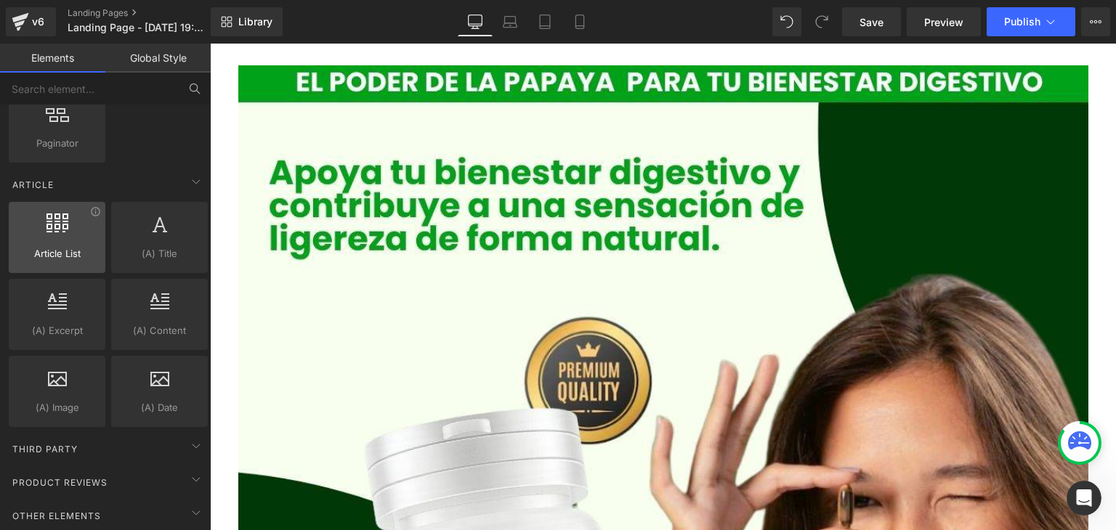
scroll to position [2693, 0]
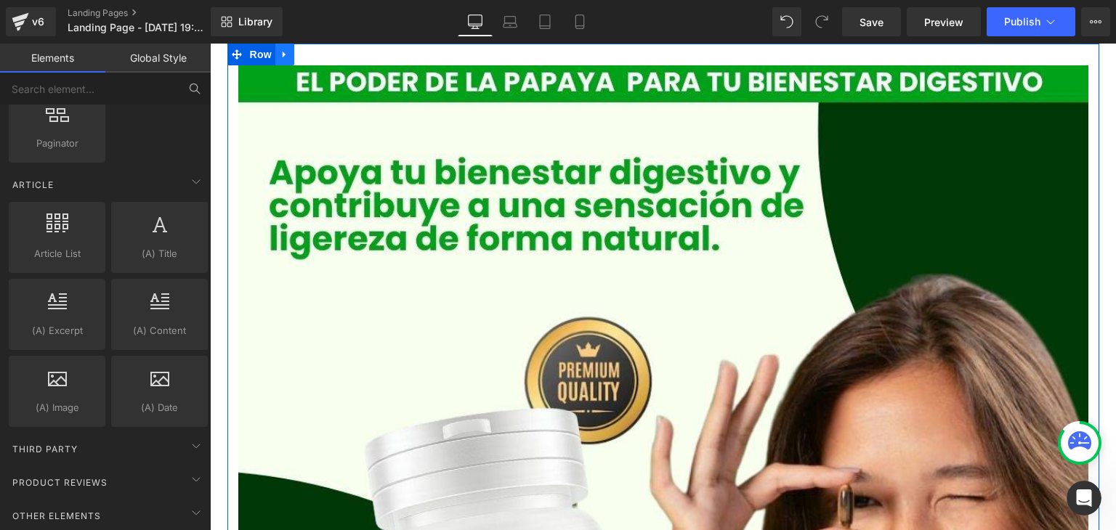
click at [283, 57] on icon at bounding box center [284, 55] width 3 height 7
click at [261, 56] on span "Row" at bounding box center [260, 55] width 29 height 22
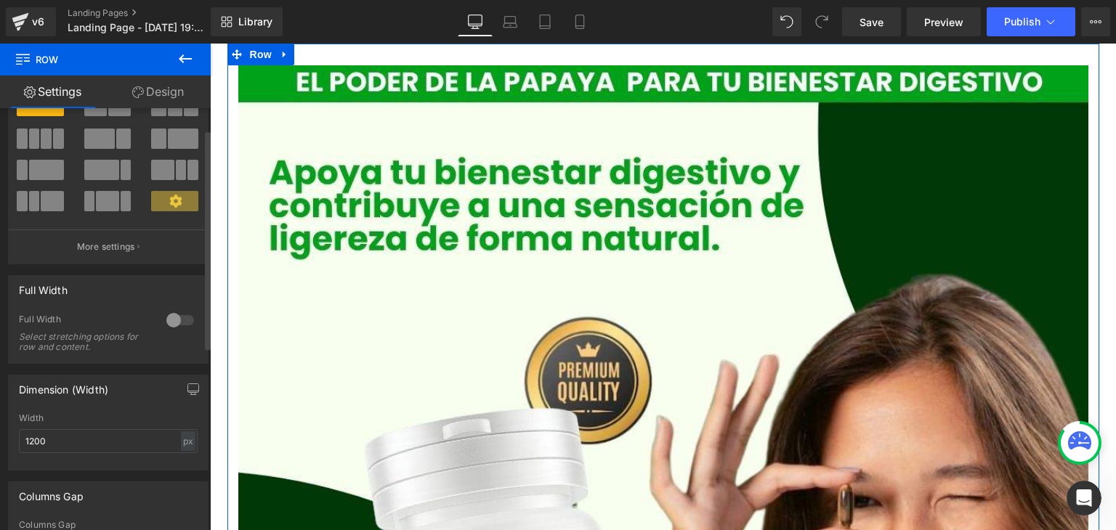
scroll to position [73, 0]
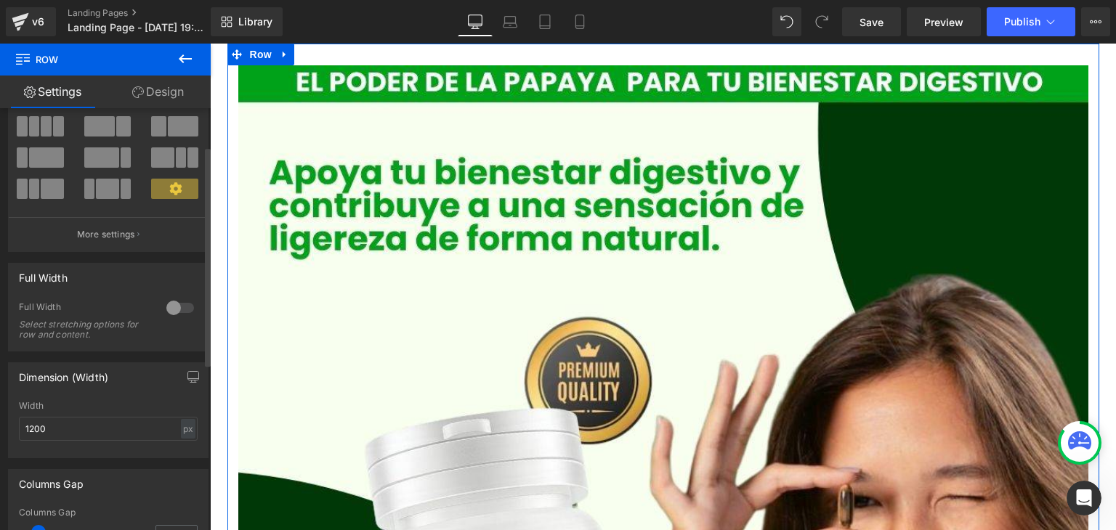
click at [182, 309] on div at bounding box center [180, 307] width 35 height 23
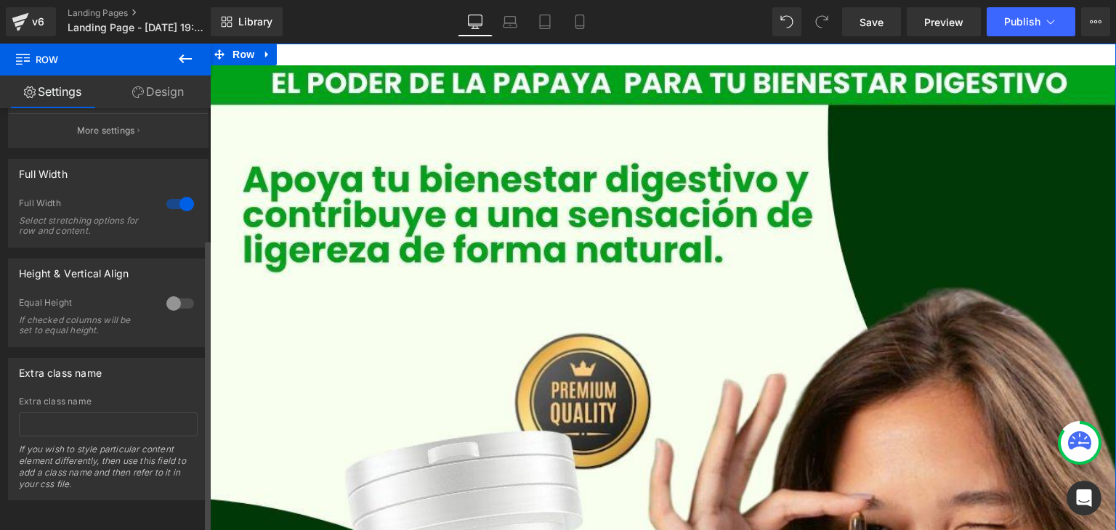
scroll to position [0, 0]
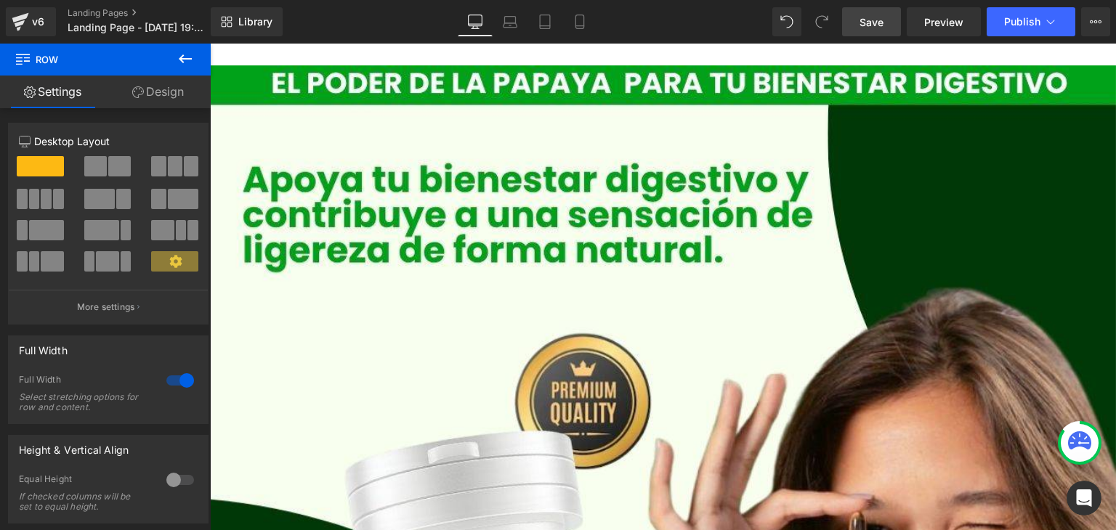
click at [886, 33] on link "Save" at bounding box center [871, 21] width 59 height 29
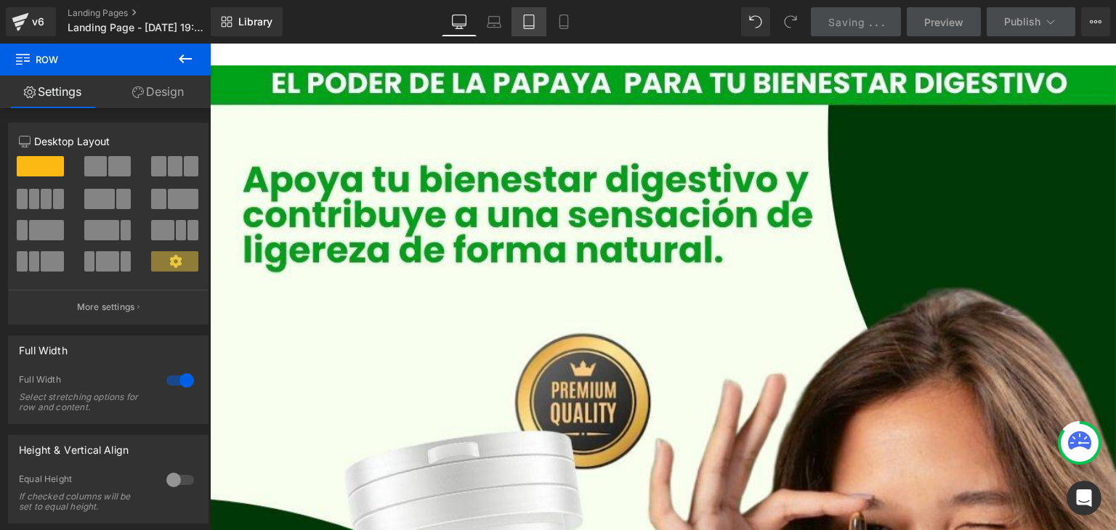
click at [525, 26] on icon at bounding box center [529, 26] width 10 height 0
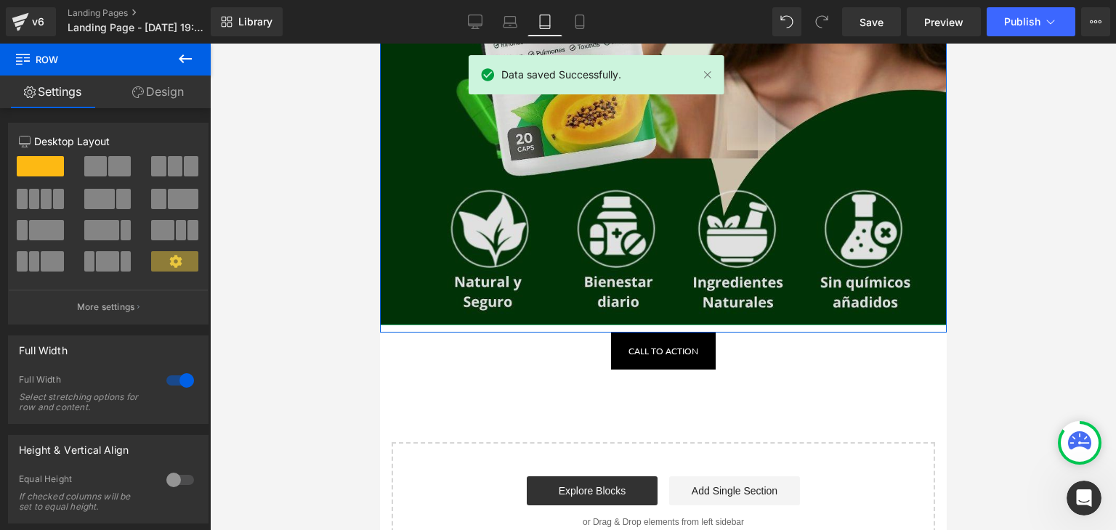
scroll to position [500, 0]
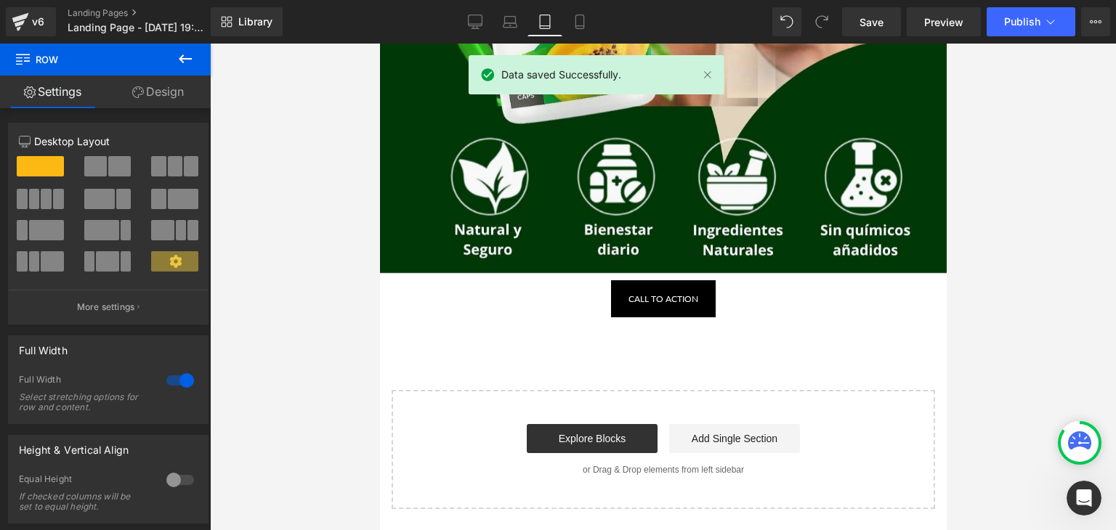
drag, startPoint x: 585, startPoint y: 302, endPoint x: 629, endPoint y: 300, distance: 43.6
click at [585, 302] on div "Call To Action" at bounding box center [662, 298] width 566 height 37
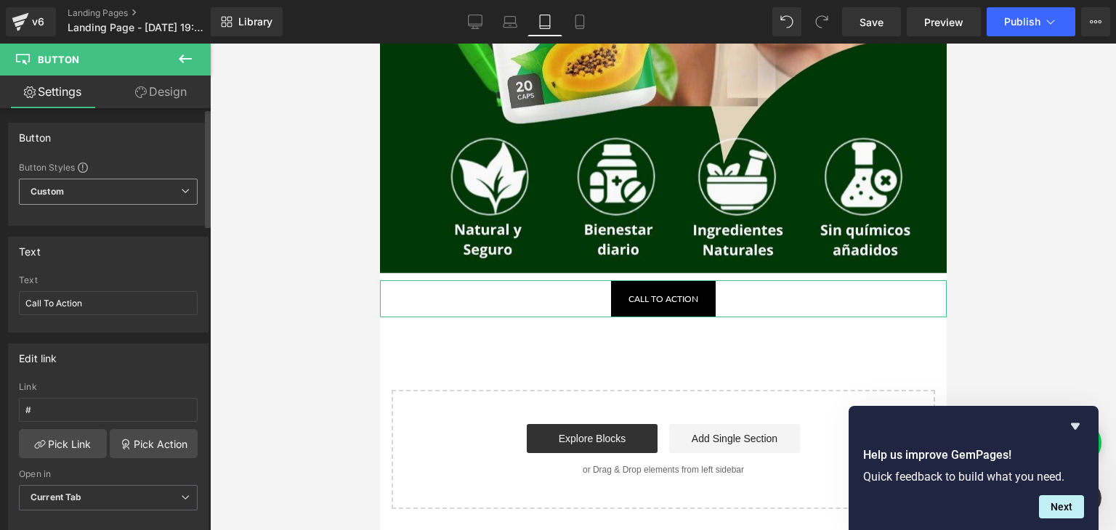
click at [70, 195] on span "Custom Setup Global Style" at bounding box center [108, 192] width 179 height 26
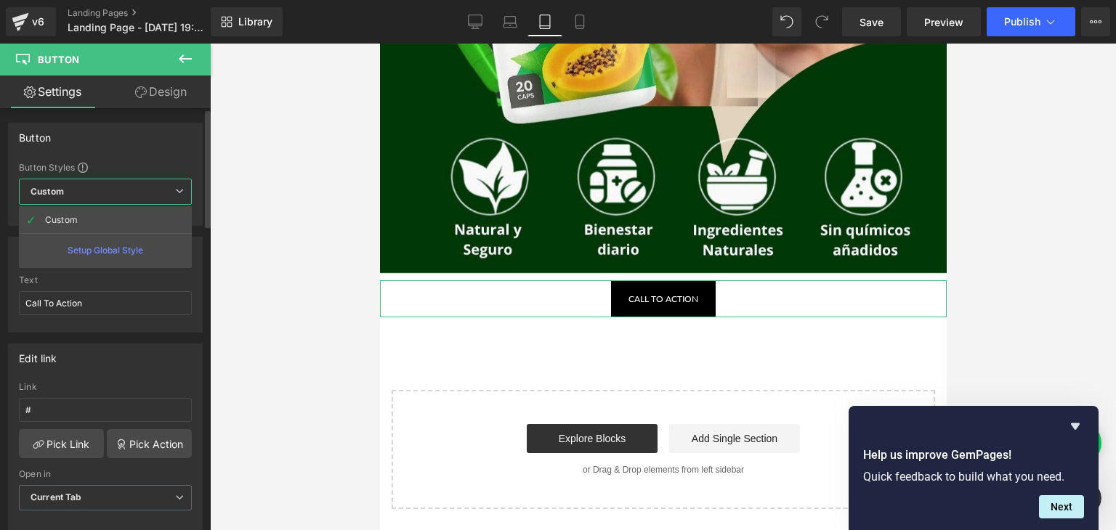
click at [123, 251] on div "Setup Global Style" at bounding box center [105, 250] width 173 height 34
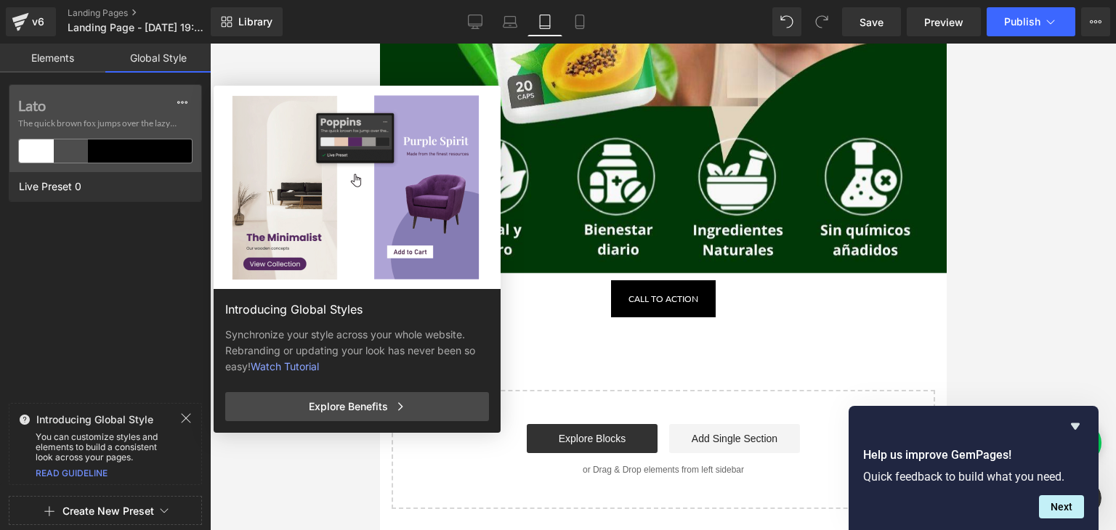
click at [31, 59] on link "Elements" at bounding box center [52, 58] width 105 height 29
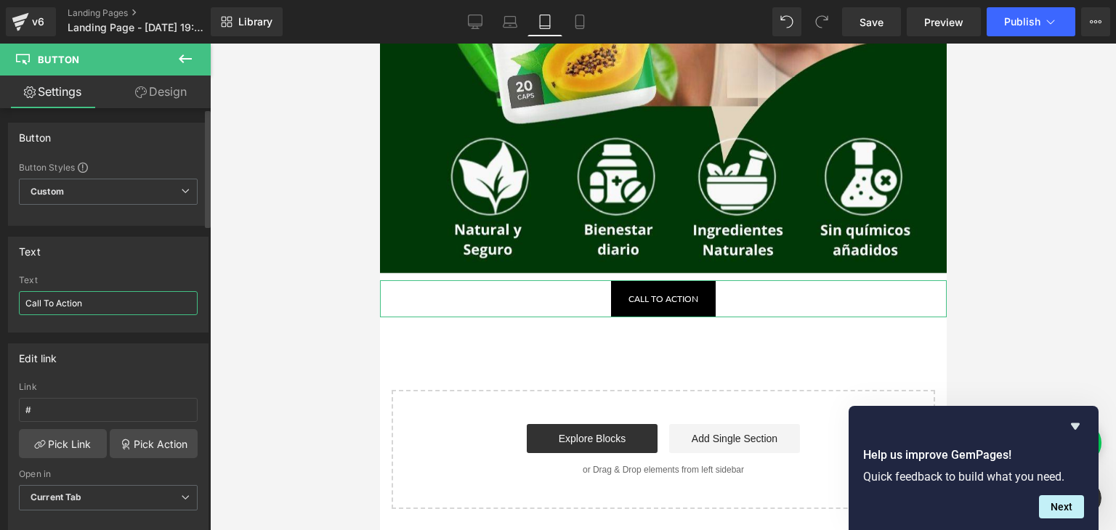
click at [102, 303] on input "Call To Action" at bounding box center [108, 303] width 179 height 24
click at [73, 406] on input "#" at bounding box center [108, 410] width 179 height 24
click at [131, 448] on link "Pick Action" at bounding box center [154, 443] width 88 height 29
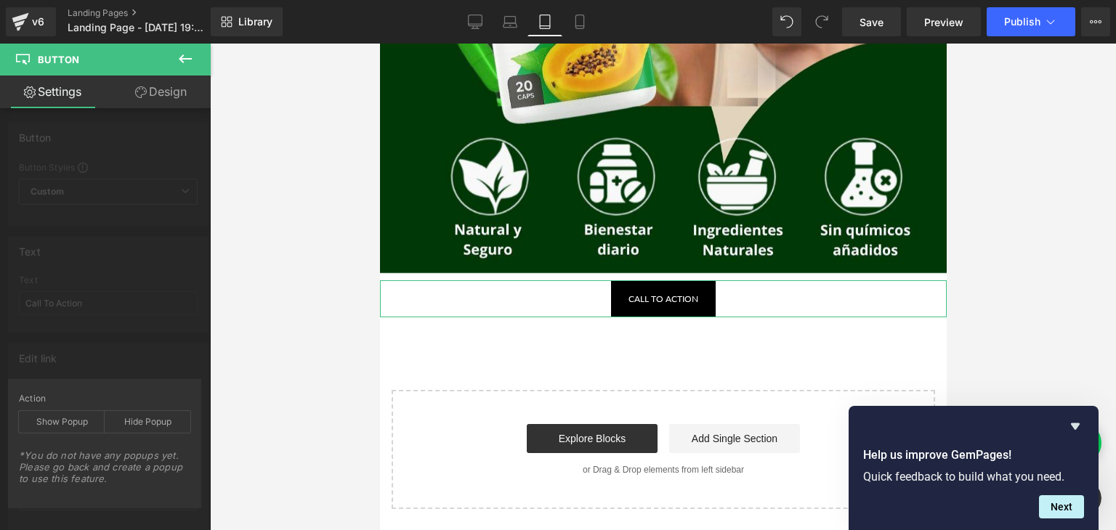
click at [90, 367] on div "Edit link # Link # Pick Link Pick Action Current Tab New Tab Open in Current Ta…" at bounding box center [108, 432] width 217 height 199
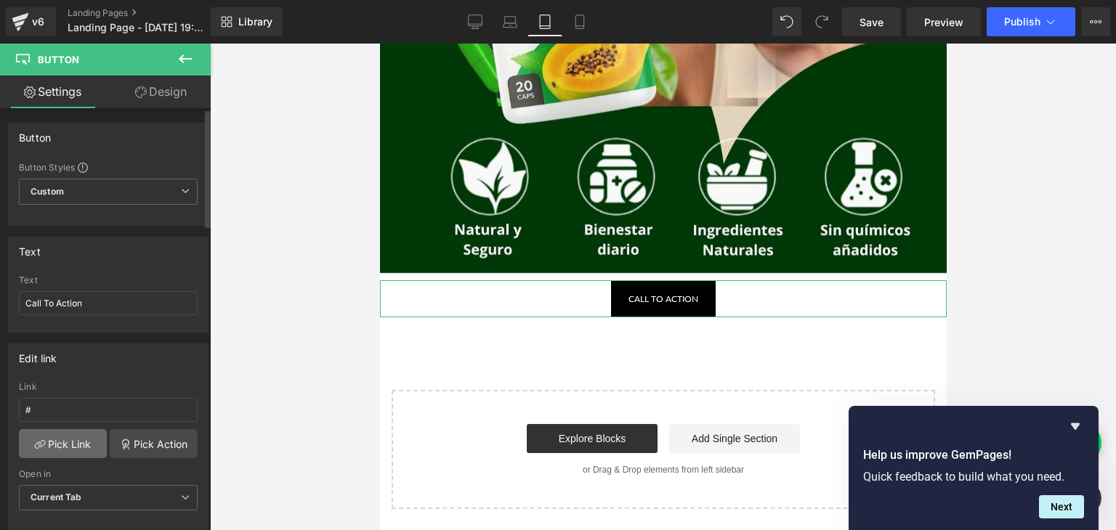
click at [72, 457] on link "Pick Link" at bounding box center [63, 443] width 88 height 29
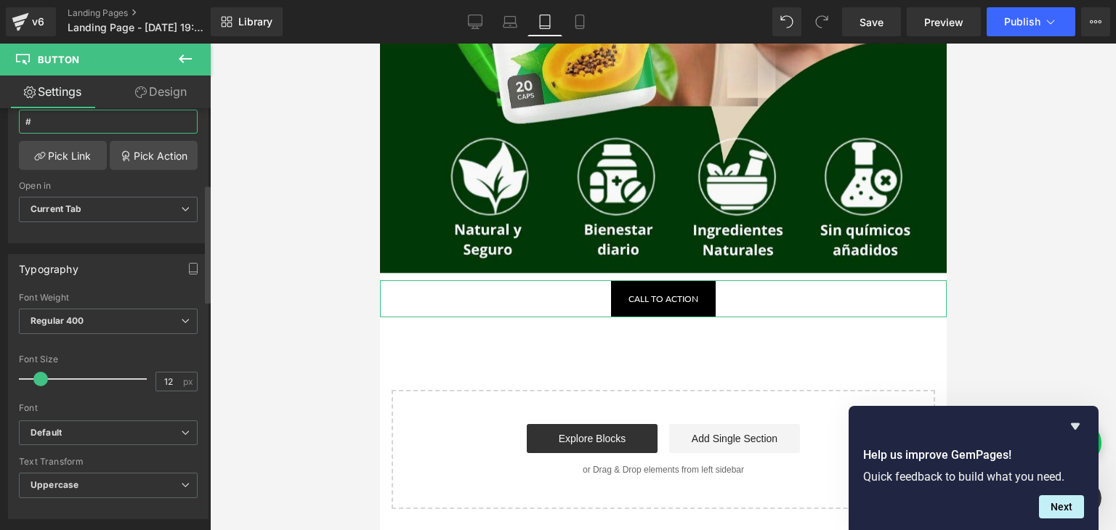
scroll to position [291, 0]
click at [78, 197] on span "Current Tab" at bounding box center [108, 207] width 179 height 25
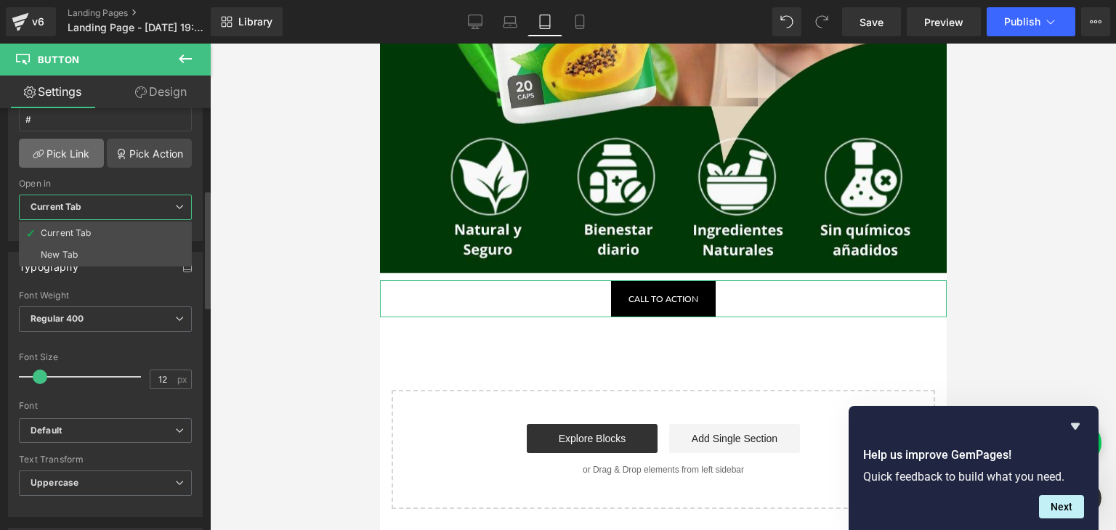
click at [52, 157] on link "Pick Link" at bounding box center [61, 153] width 85 height 29
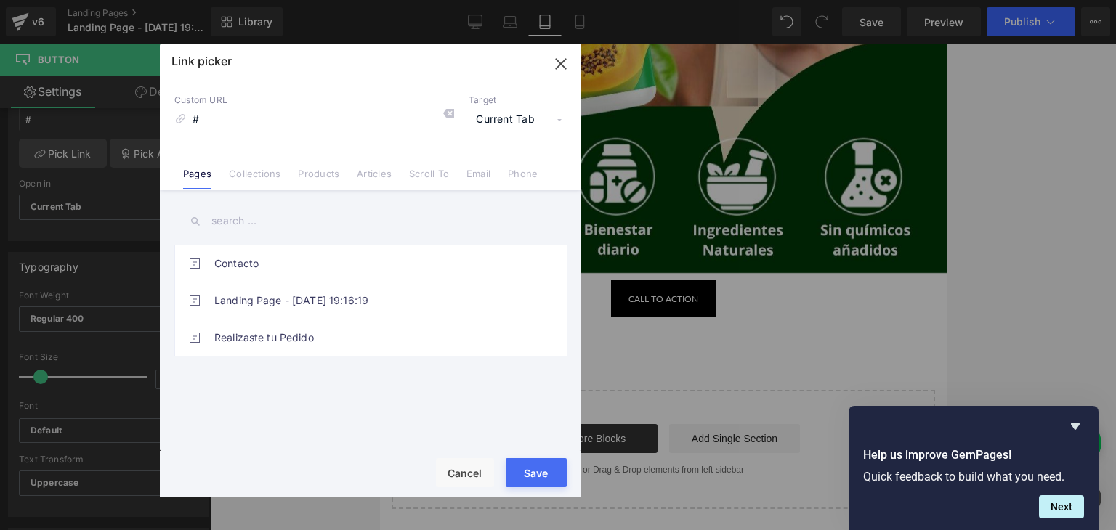
click at [237, 223] on input "text" at bounding box center [370, 221] width 392 height 33
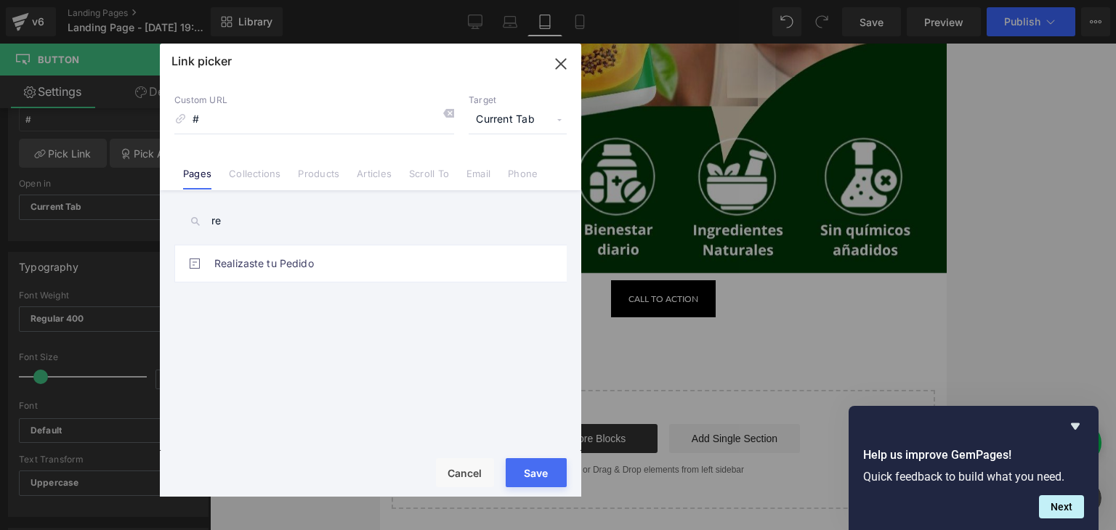
type input "r"
type input "f"
type input "p"
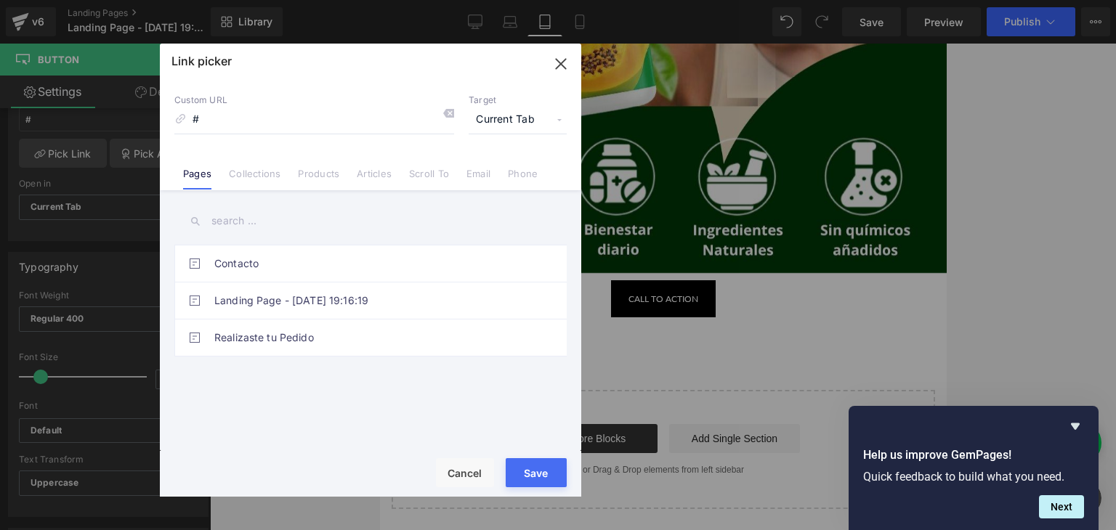
click at [556, 62] on icon "button" at bounding box center [560, 63] width 23 height 23
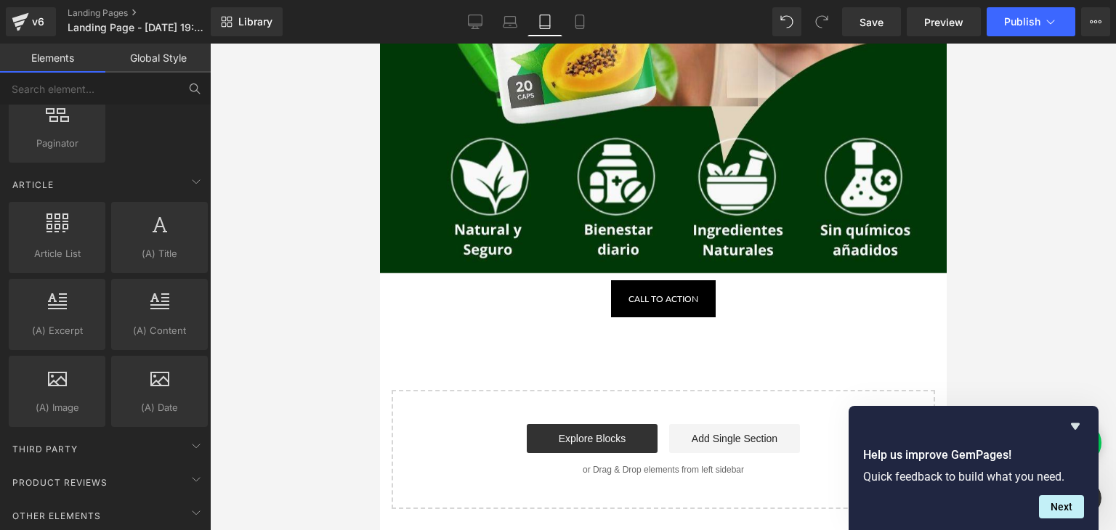
click at [996, 92] on div at bounding box center [663, 287] width 906 height 487
click at [872, 21] on span "Save" at bounding box center [871, 22] width 24 height 15
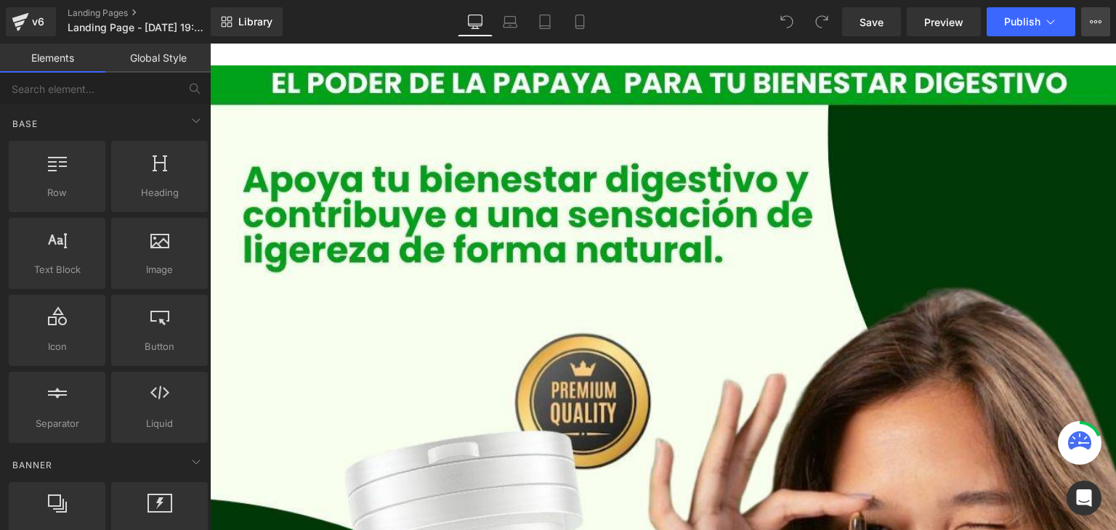
click at [1103, 22] on button "Upgrade Plan View Live Page View with current Template Save Template to Library…" at bounding box center [1095, 21] width 29 height 29
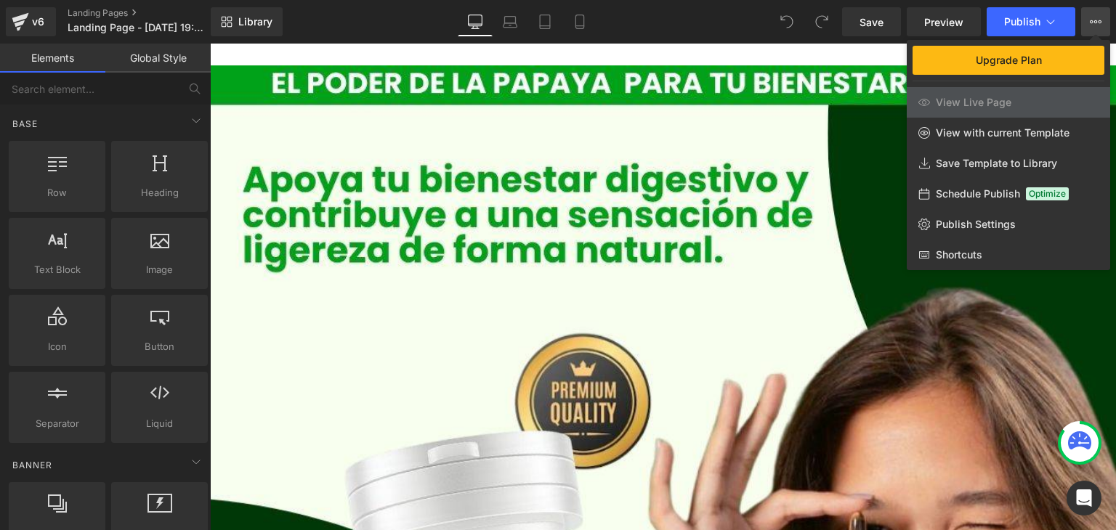
click at [691, 25] on div "Library Desktop Desktop Laptop Tablet Mobile Save Preview Publish Scheduled Upg…" at bounding box center [663, 21] width 905 height 29
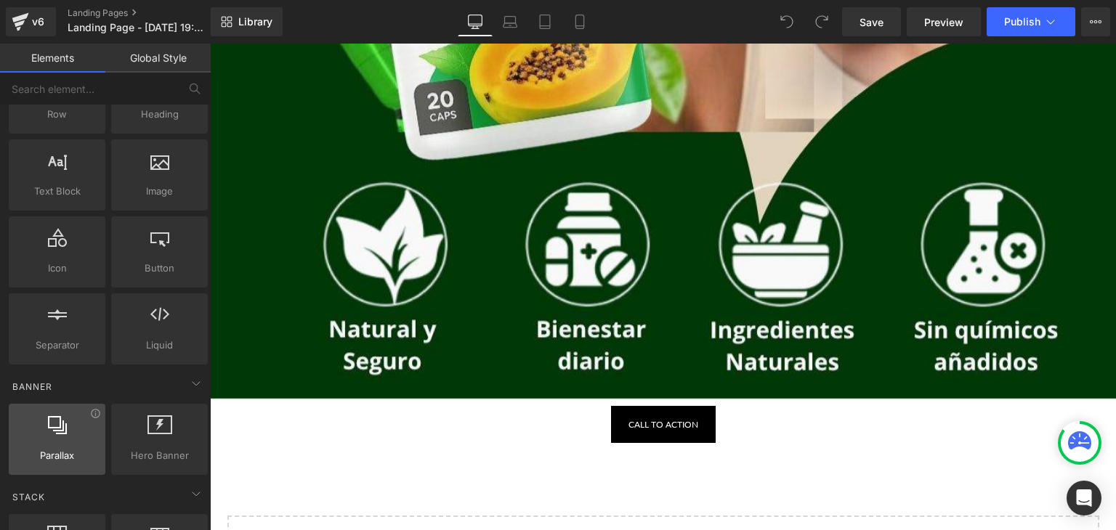
scroll to position [218, 0]
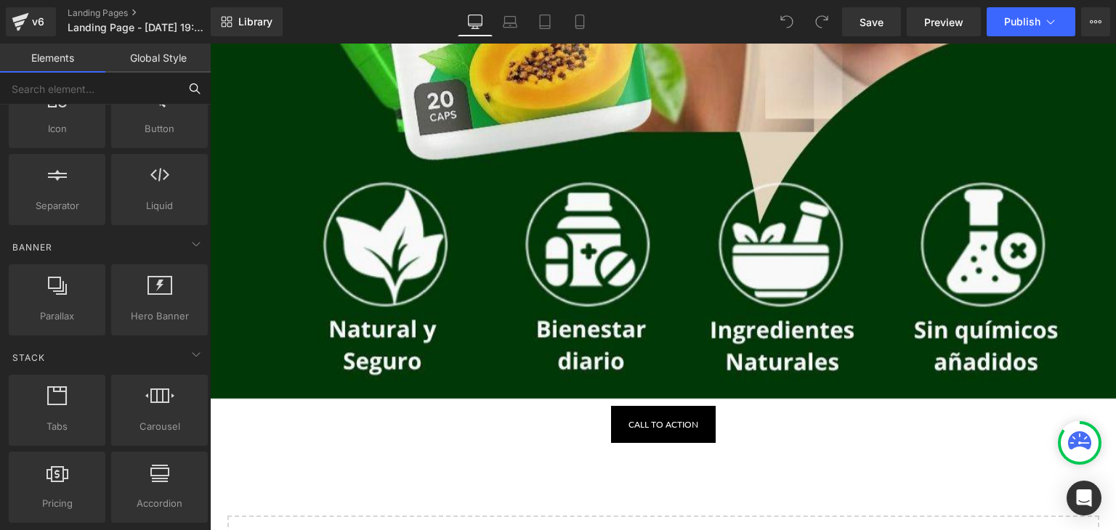
click at [75, 89] on input "text" at bounding box center [89, 89] width 179 height 32
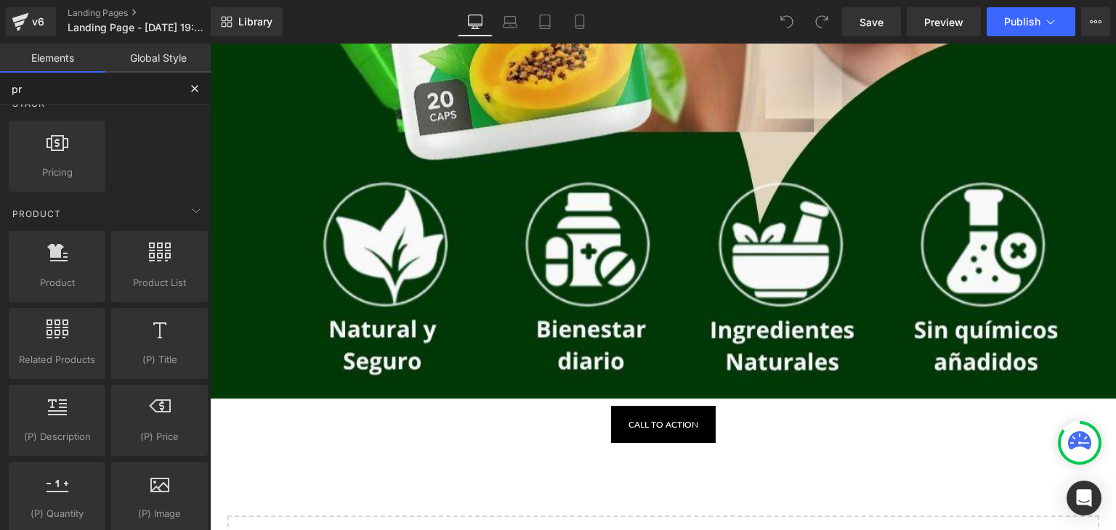
scroll to position [20, 0]
click at [55, 280] on span "Product" at bounding box center [57, 282] width 88 height 15
click at [58, 256] on icon at bounding box center [57, 252] width 20 height 19
click at [58, 258] on icon at bounding box center [57, 252] width 20 height 19
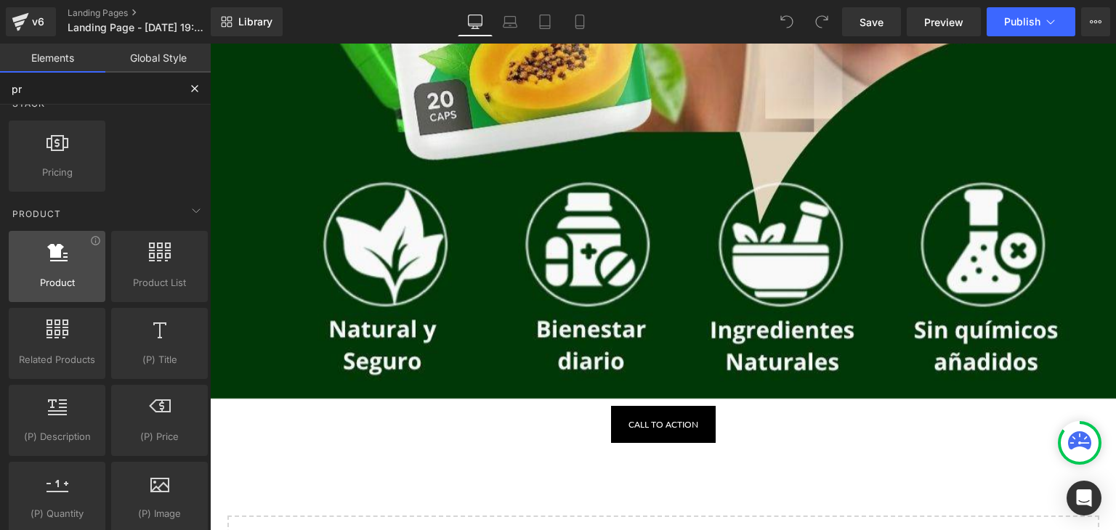
click at [58, 258] on icon at bounding box center [57, 252] width 20 height 19
click at [73, 243] on div at bounding box center [57, 259] width 88 height 33
click at [59, 259] on div at bounding box center [57, 259] width 88 height 33
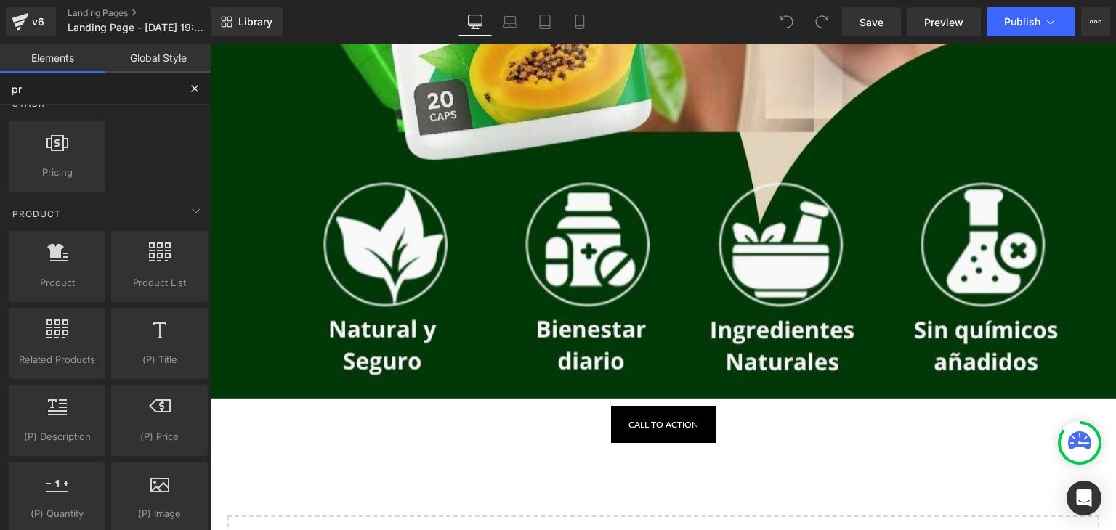
type input "pr"
click at [55, 275] on span "Product" at bounding box center [57, 282] width 88 height 15
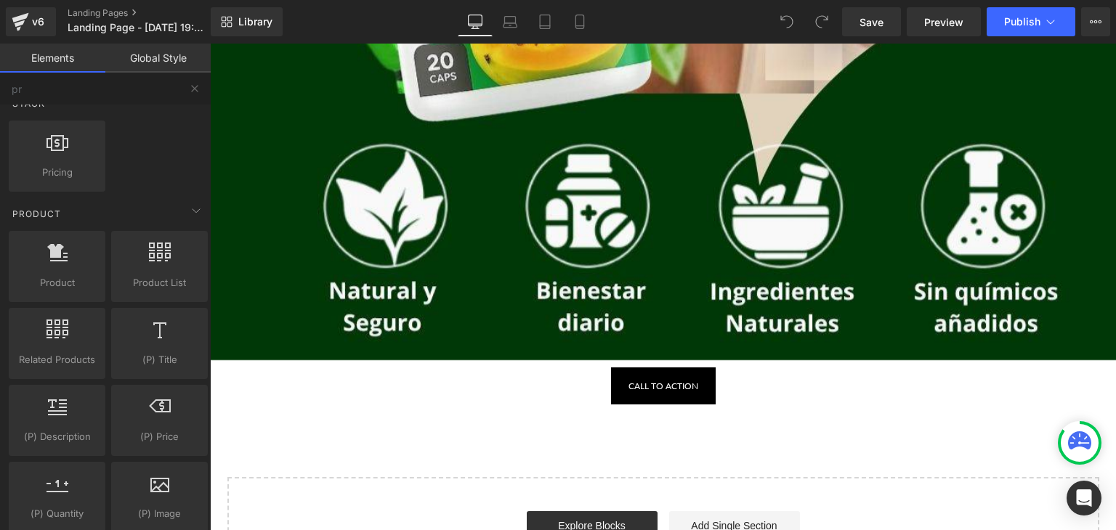
scroll to position [925, 0]
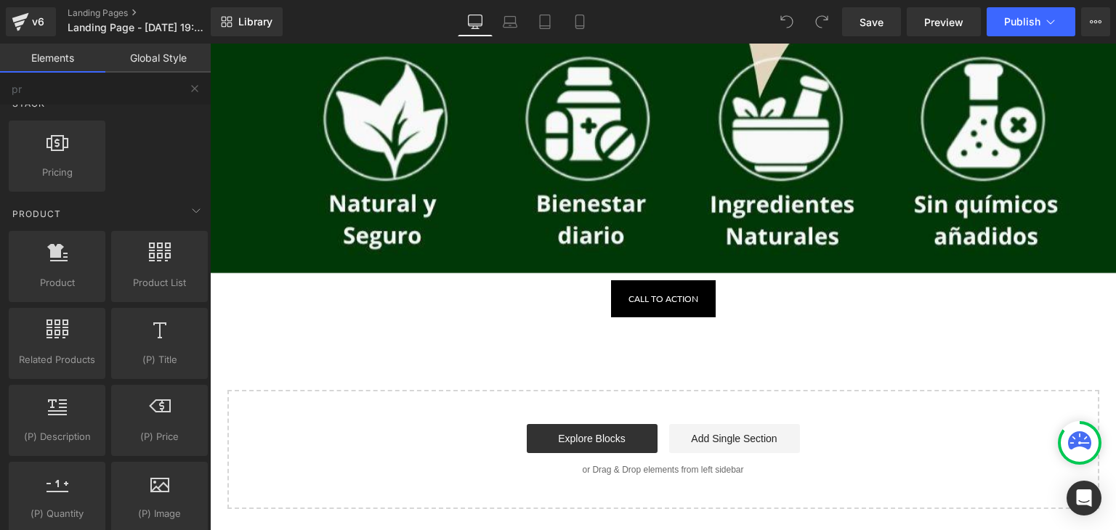
click at [64, 283] on span "Product" at bounding box center [57, 282] width 88 height 15
click at [68, 273] on div "Product products, goods, sells" at bounding box center [57, 266] width 97 height 71
click at [68, 273] on div at bounding box center [57, 259] width 88 height 33
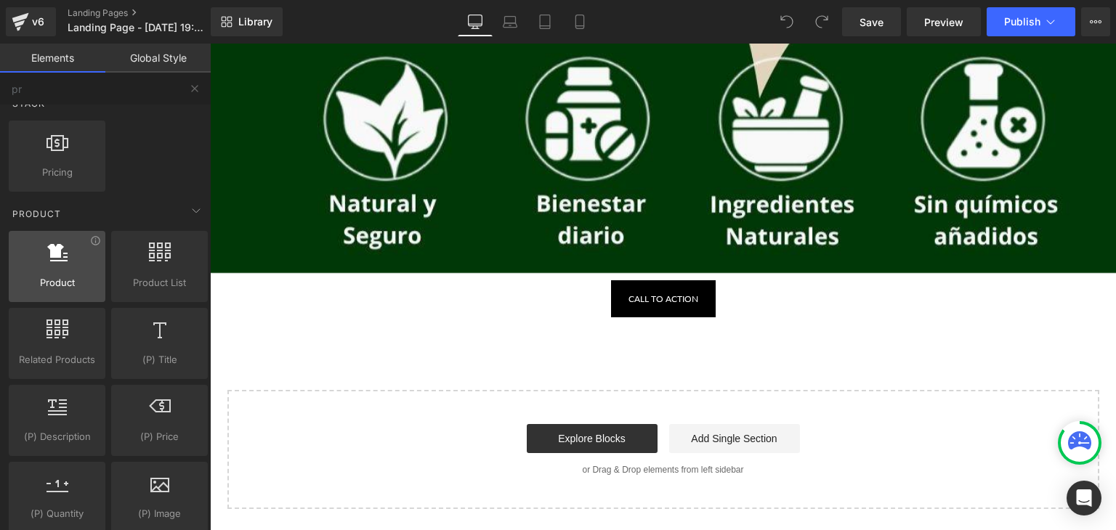
click at [68, 273] on div at bounding box center [57, 259] width 88 height 33
click at [69, 272] on div at bounding box center [57, 259] width 88 height 33
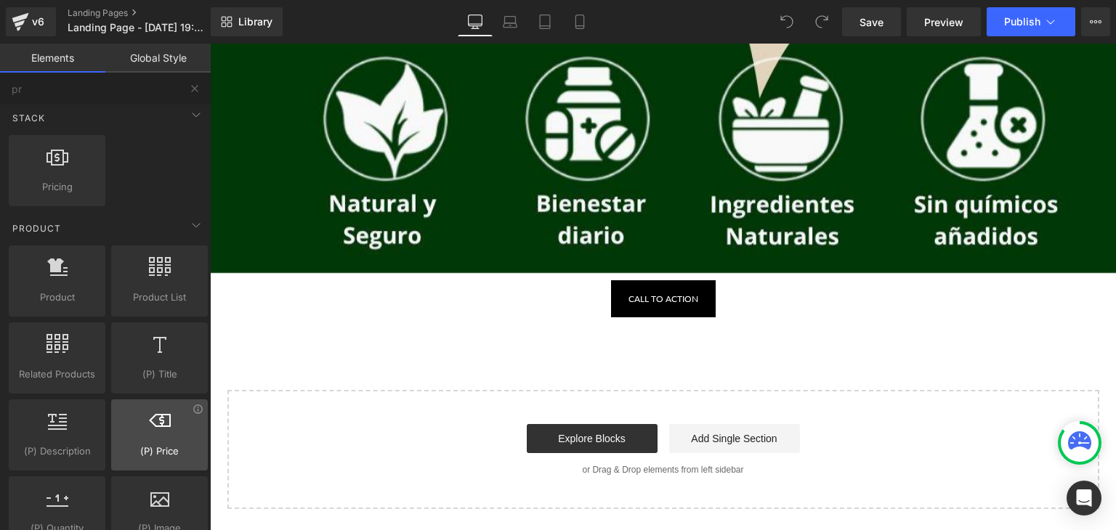
scroll to position [0, 0]
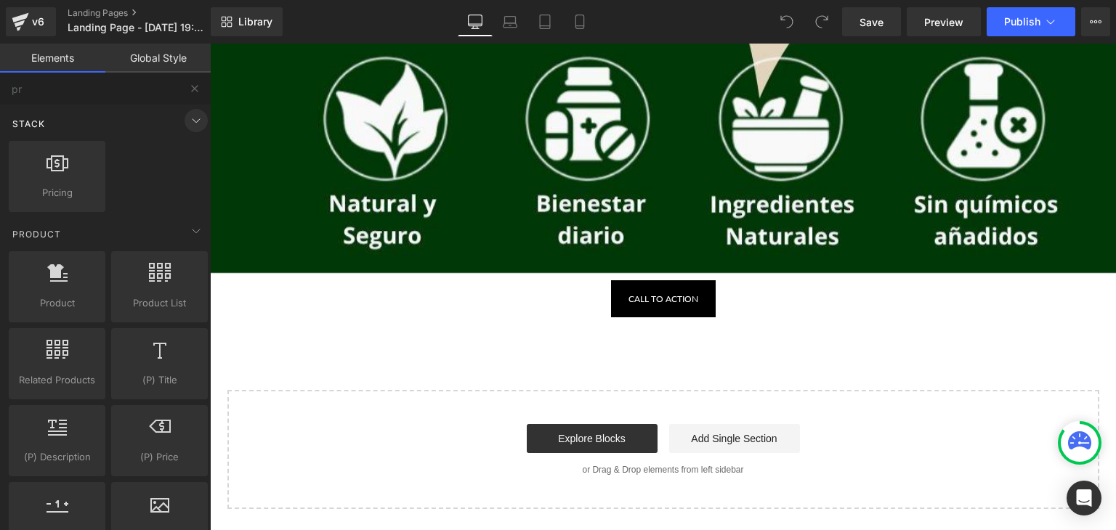
click at [190, 118] on icon at bounding box center [195, 120] width 17 height 17
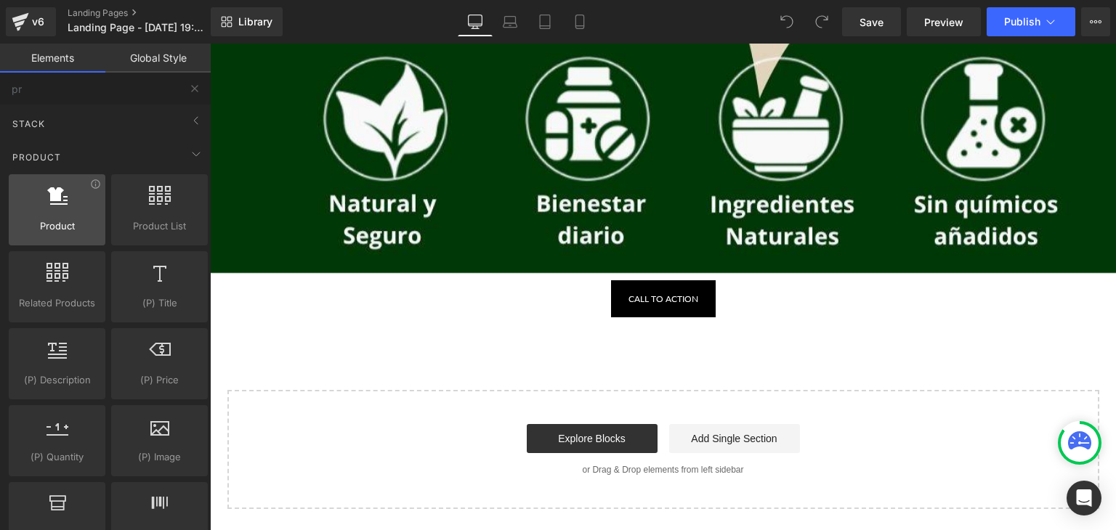
click at [77, 219] on span "Product" at bounding box center [57, 226] width 88 height 15
click at [96, 182] on icon at bounding box center [95, 184] width 11 height 11
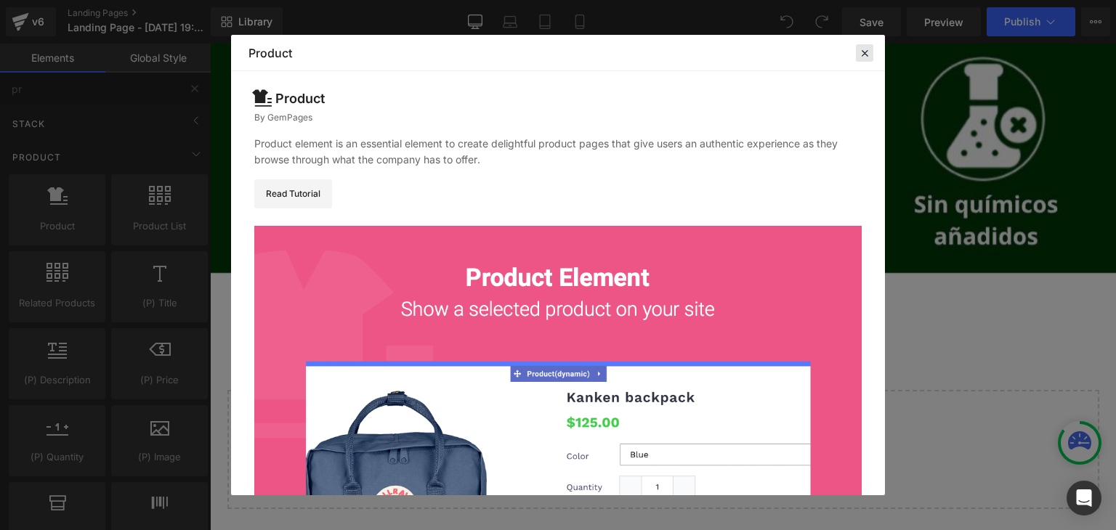
click at [869, 44] on div at bounding box center [864, 52] width 17 height 17
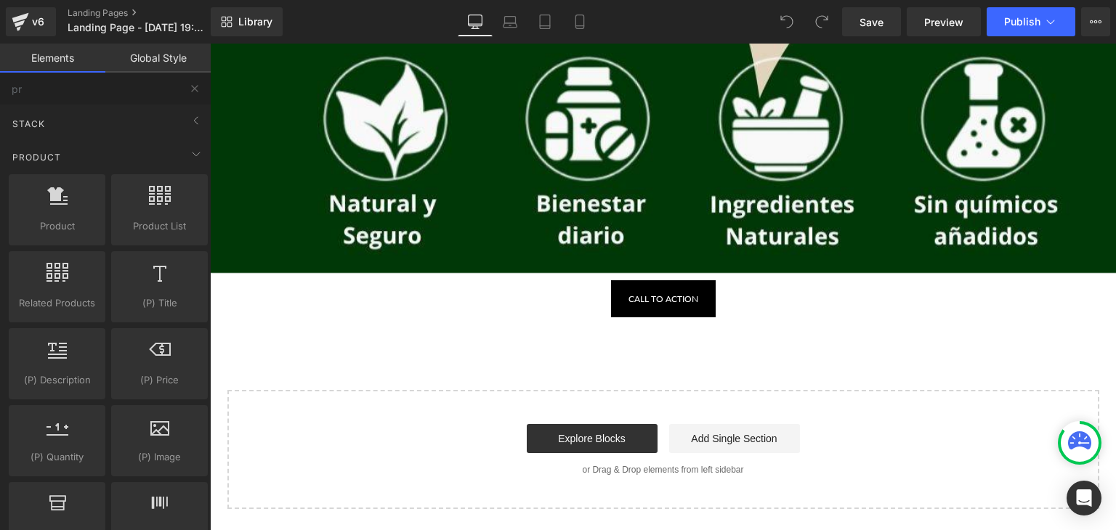
click at [649, 299] on div "Call To Action Button" at bounding box center [663, 298] width 906 height 37
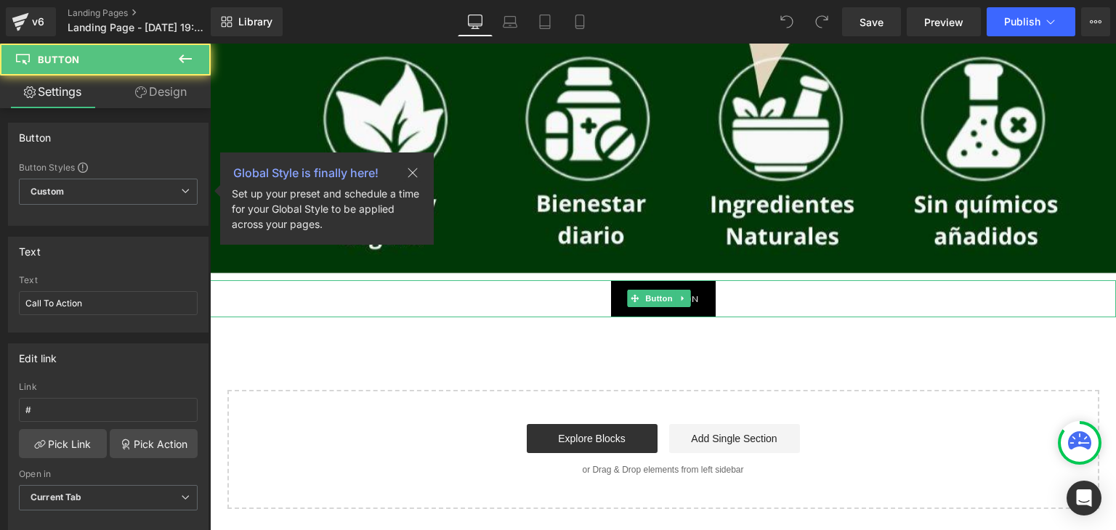
click at [591, 298] on div "Call To Action" at bounding box center [663, 298] width 906 height 37
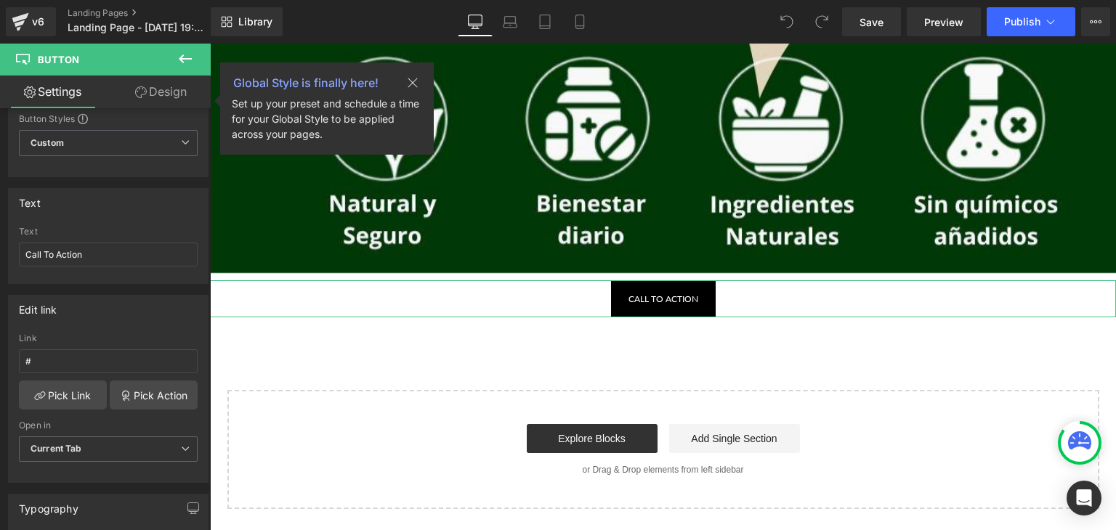
scroll to position [73, 0]
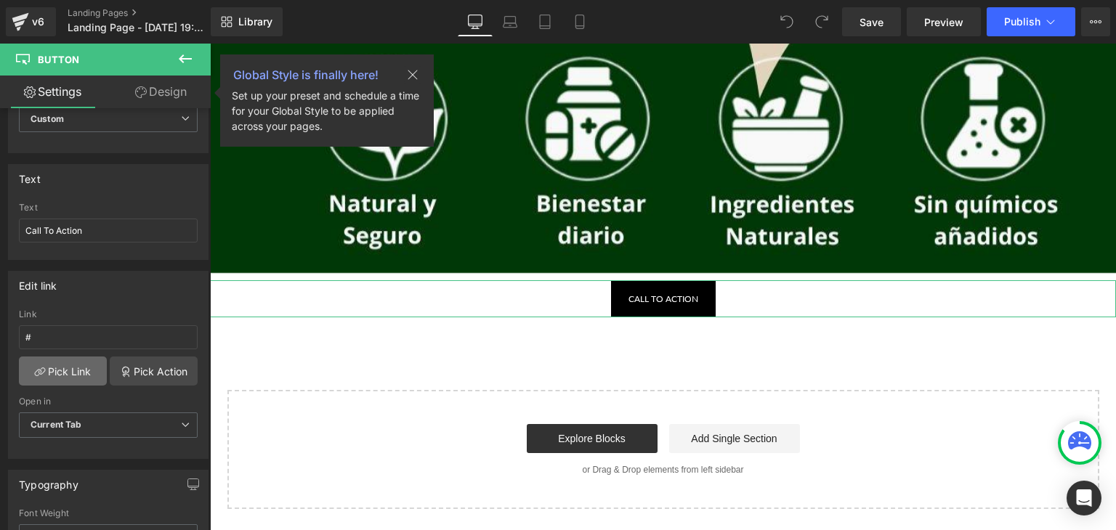
click at [76, 371] on link "Pick Link" at bounding box center [63, 371] width 88 height 29
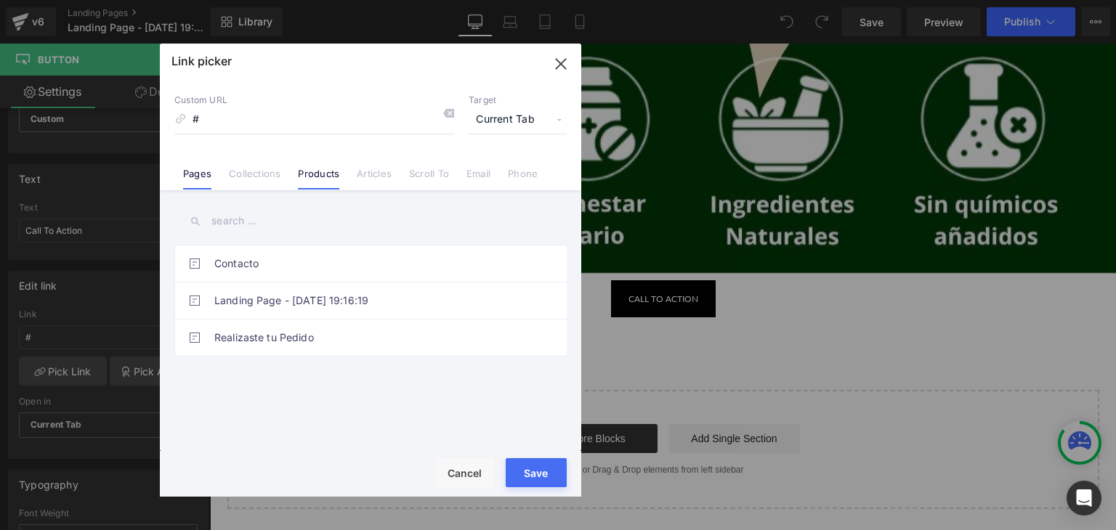
click at [311, 168] on link "Products" at bounding box center [318, 179] width 41 height 22
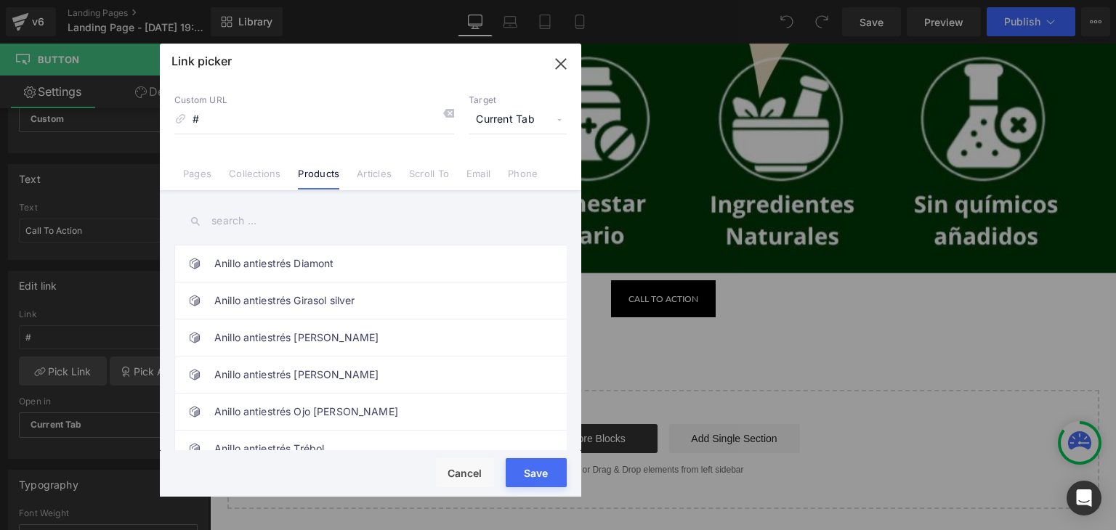
click at [274, 224] on input "text" at bounding box center [370, 221] width 392 height 33
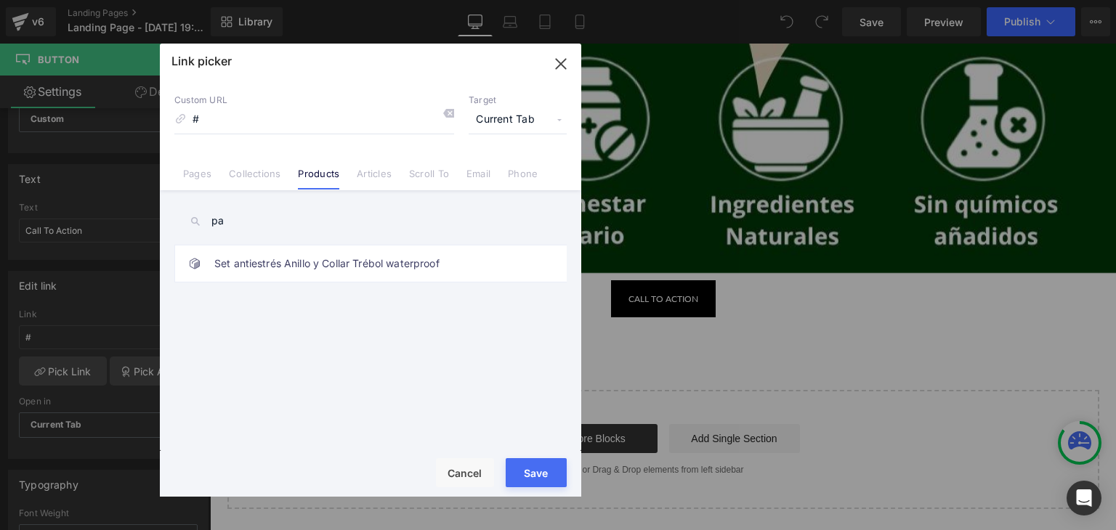
type input "pap"
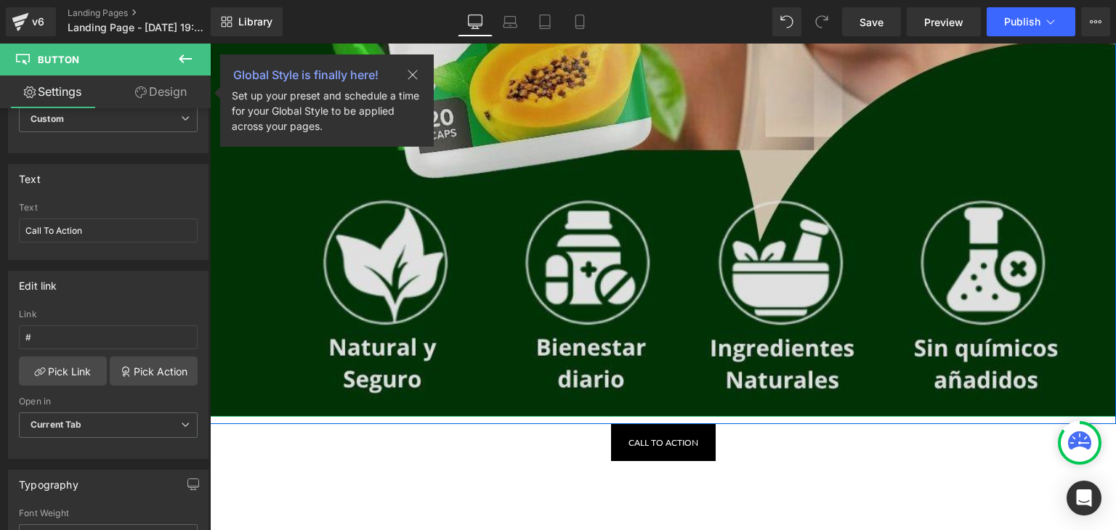
scroll to position [779, 0]
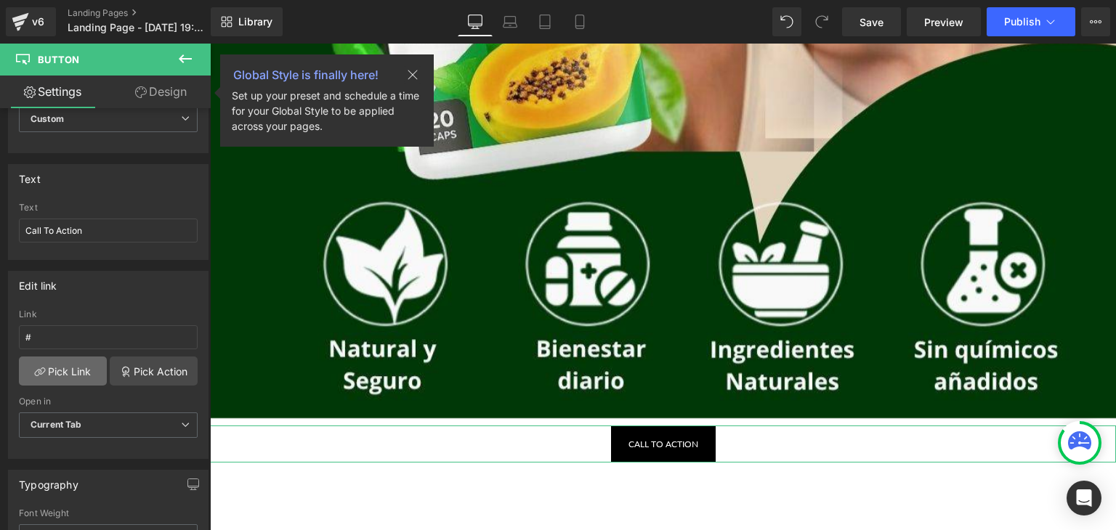
click at [62, 373] on link "Pick Link" at bounding box center [63, 371] width 88 height 29
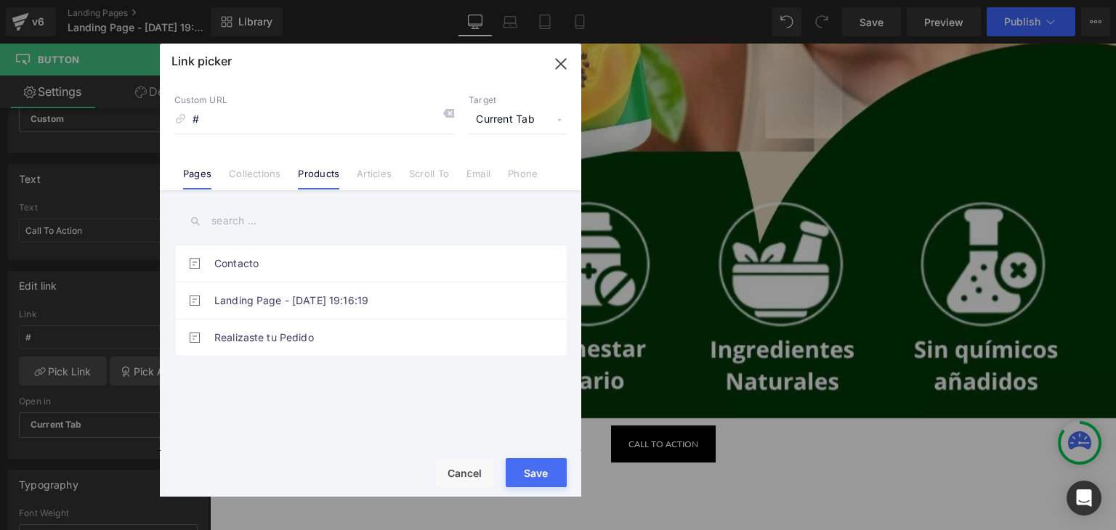
click at [301, 164] on li "Products" at bounding box center [318, 167] width 59 height 25
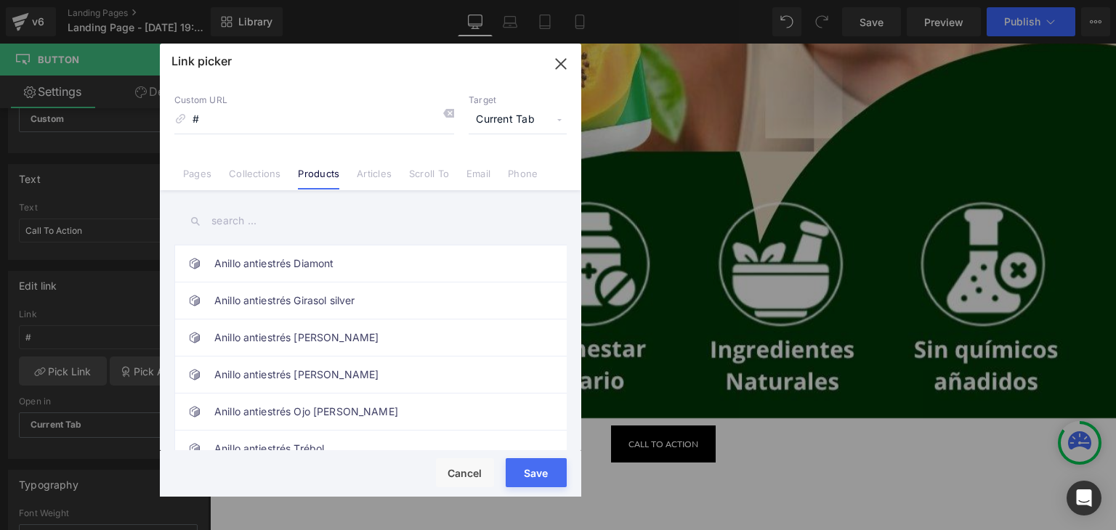
click at [280, 217] on input "text" at bounding box center [370, 221] width 392 height 33
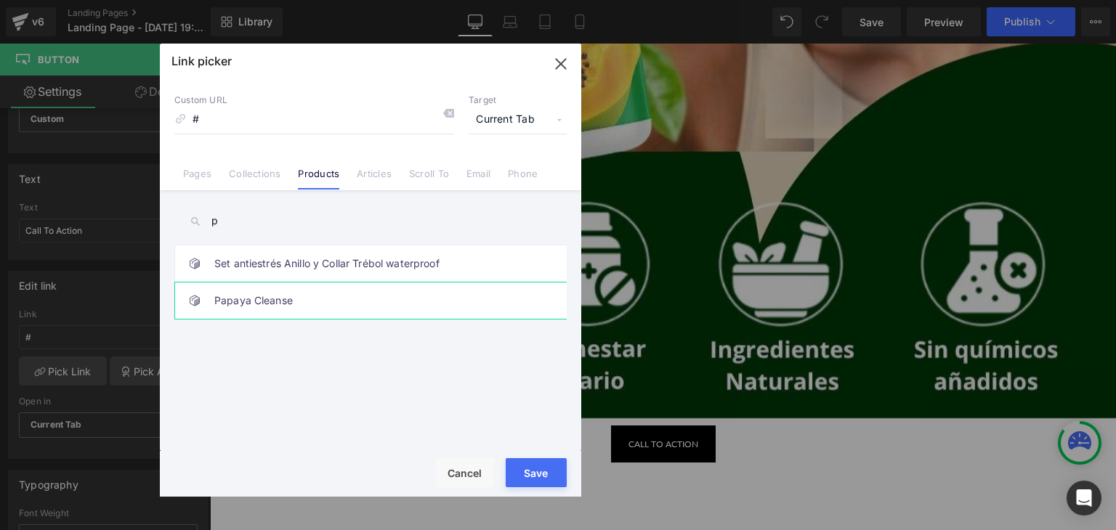
type input "p"
click at [312, 290] on link "Papaya Cleanse" at bounding box center [374, 301] width 320 height 36
type input "/products/papaya-cleanse"
click at [535, 474] on div "Rendering Content" at bounding box center [557, 473] width 89 height 16
click at [527, 476] on div "Rendering Content" at bounding box center [557, 473] width 89 height 16
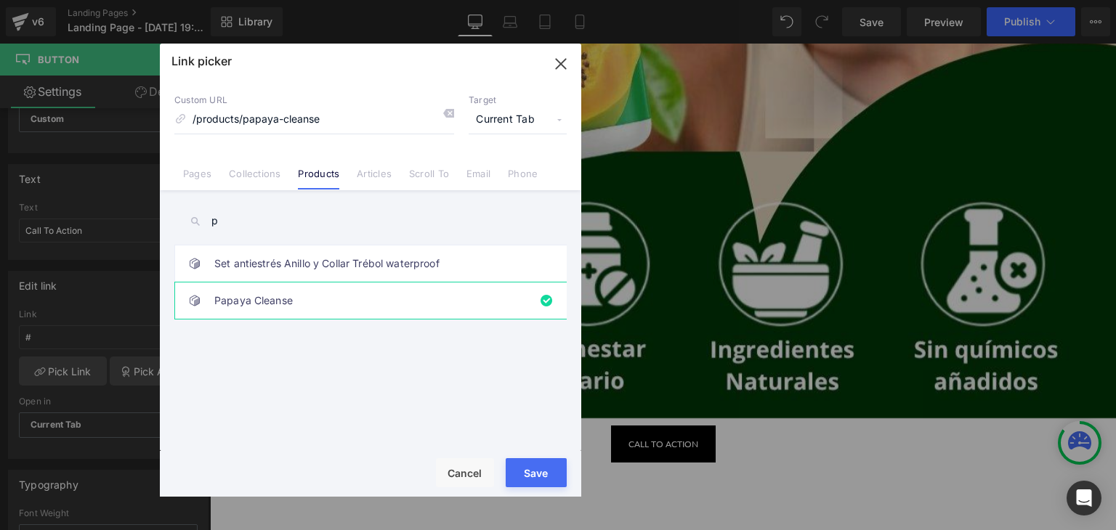
click at [384, 303] on link "Papaya Cleanse" at bounding box center [374, 301] width 320 height 36
click at [535, 298] on li "Papaya Cleanse" at bounding box center [373, 300] width 398 height 37
click at [537, 475] on div "Rendering Content" at bounding box center [557, 473] width 89 height 16
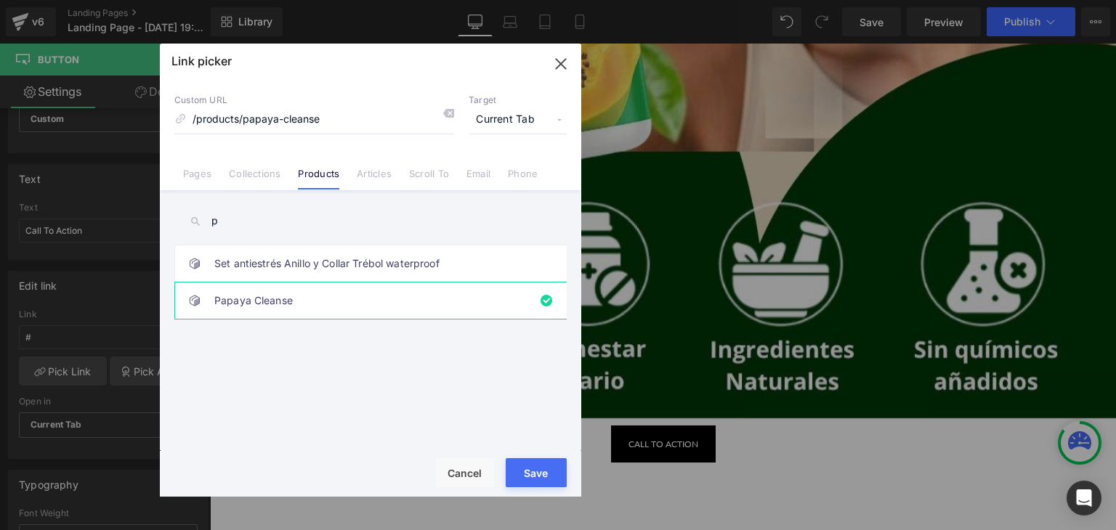
click at [537, 475] on div "Rendering Content" at bounding box center [557, 473] width 89 height 16
click at [356, 286] on link "Papaya Cleanse" at bounding box center [374, 301] width 320 height 36
click at [520, 465] on div "Rendering Content" at bounding box center [557, 473] width 89 height 16
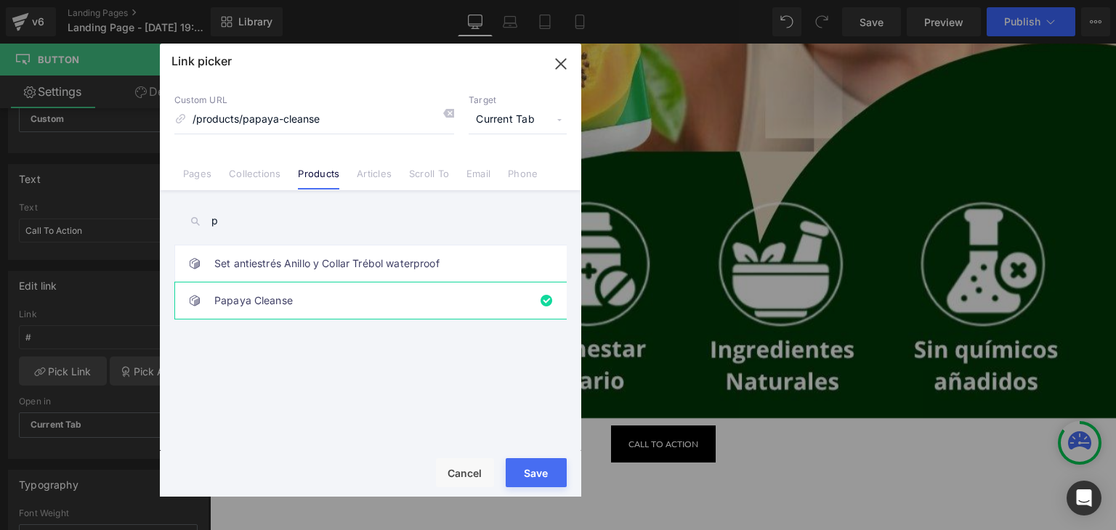
click at [520, 465] on div "Rendering Content" at bounding box center [557, 473] width 89 height 16
click at [532, 474] on div "Rendering Content" at bounding box center [557, 473] width 89 height 16
click at [558, 480] on div "Rendering Content" at bounding box center [557, 473] width 89 height 16
click at [526, 484] on button "Save" at bounding box center [535, 472] width 61 height 29
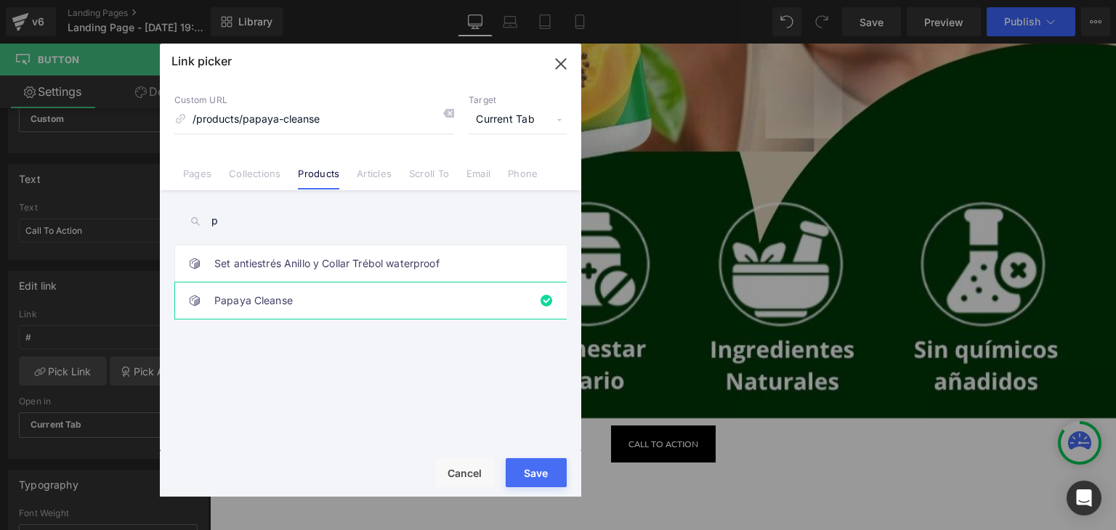
type input "/products/papaya-cleanse"
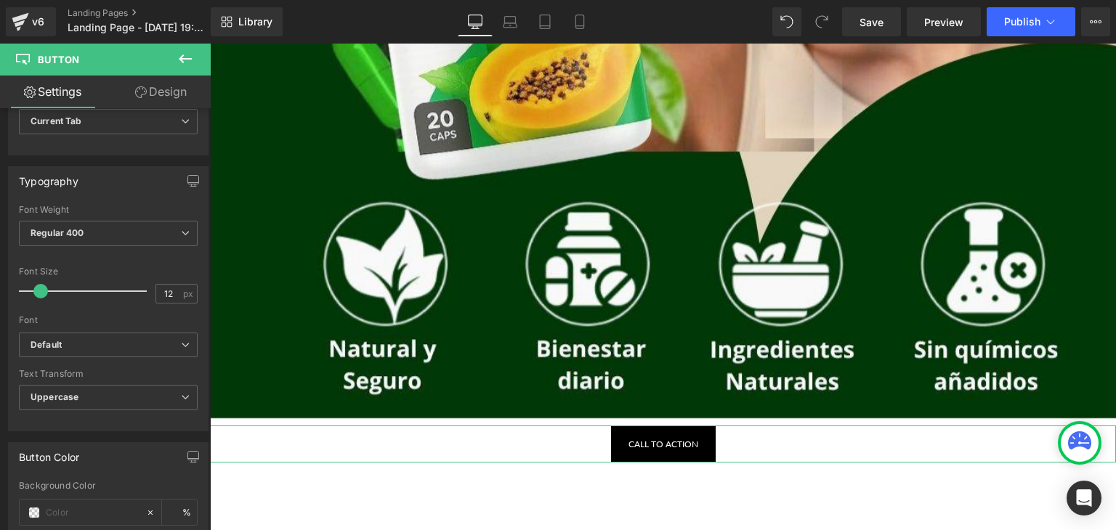
scroll to position [218, 0]
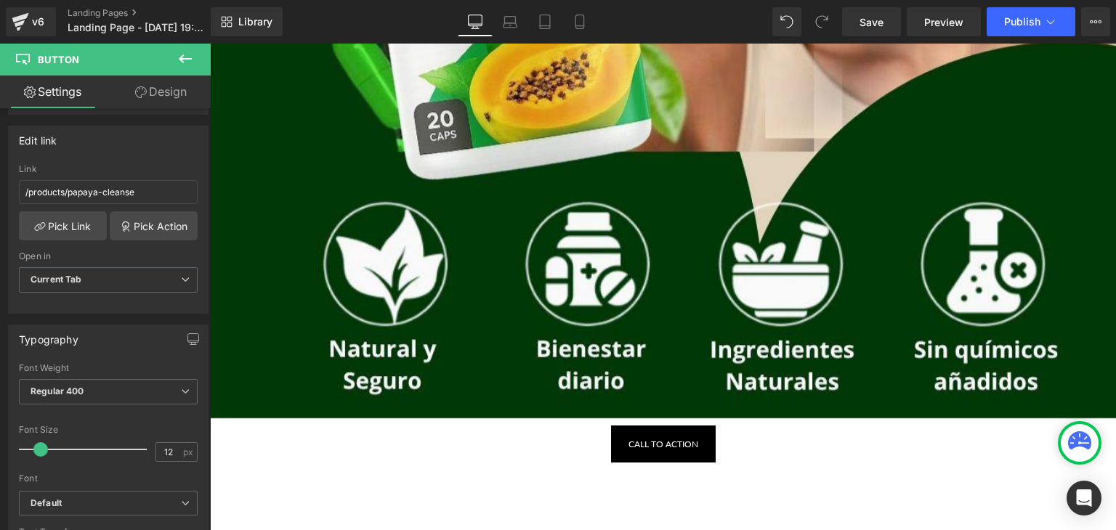
click at [503, 440] on div "Call To Action" at bounding box center [663, 444] width 906 height 37
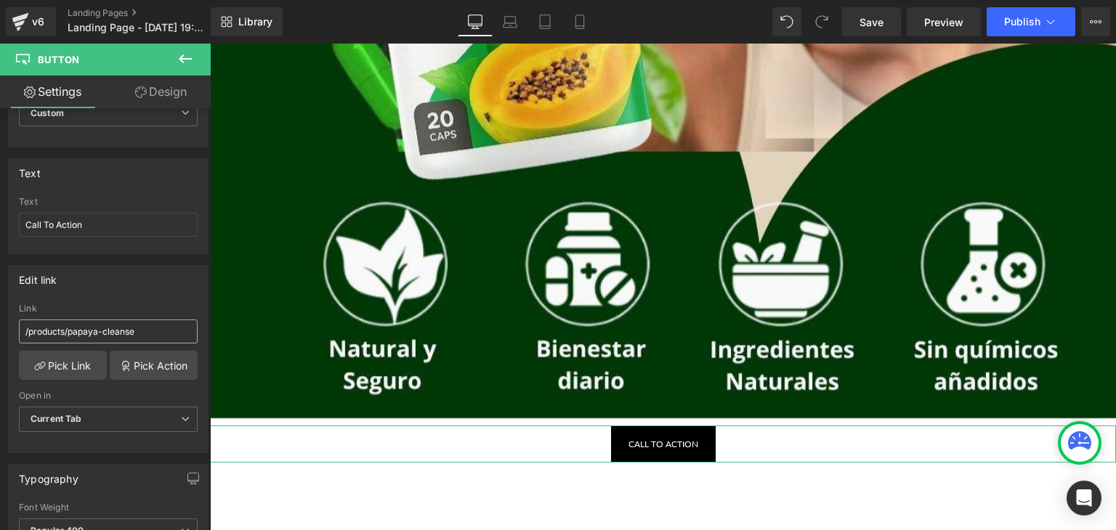
scroll to position [0, 0]
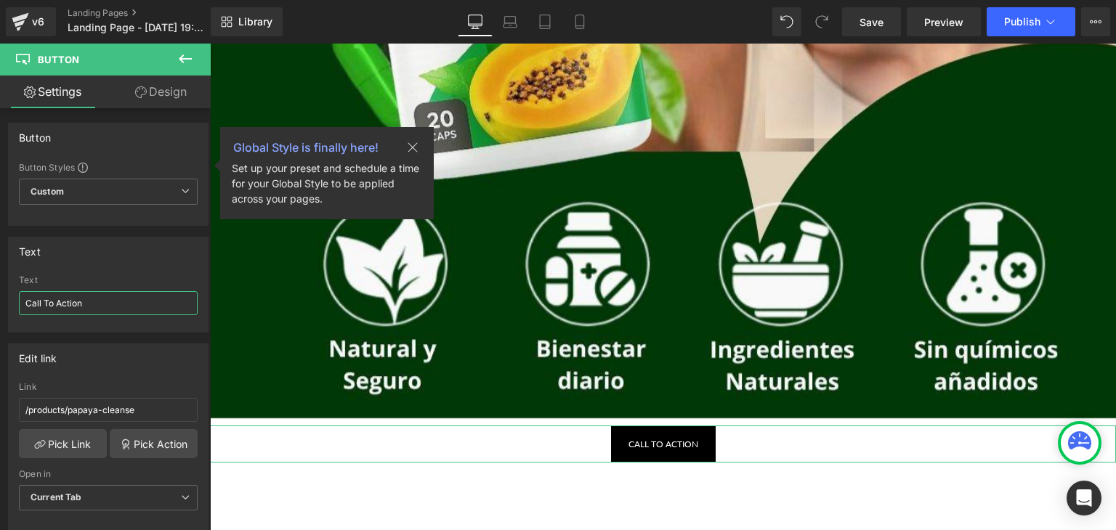
drag, startPoint x: 102, startPoint y: 300, endPoint x: 0, endPoint y: 316, distance: 103.6
click at [0, 316] on div "Text Call To Action Text Call To Action" at bounding box center [108, 279] width 217 height 107
type input "Compra ahora"
click at [146, 261] on div "Text" at bounding box center [108, 251] width 199 height 28
click at [866, 22] on span "Save" at bounding box center [871, 22] width 24 height 15
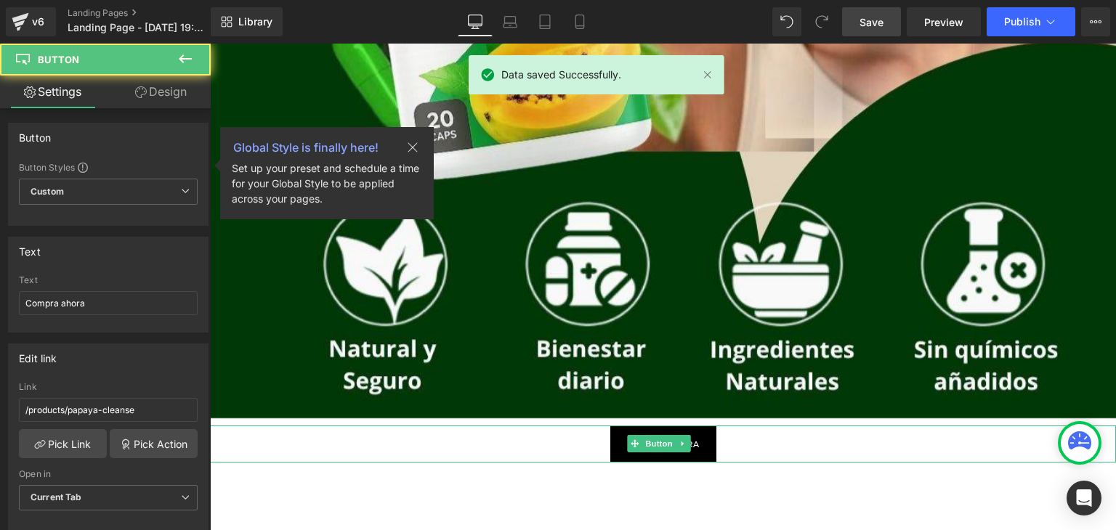
click at [612, 447] on link "Compra ahora" at bounding box center [663, 444] width 106 height 37
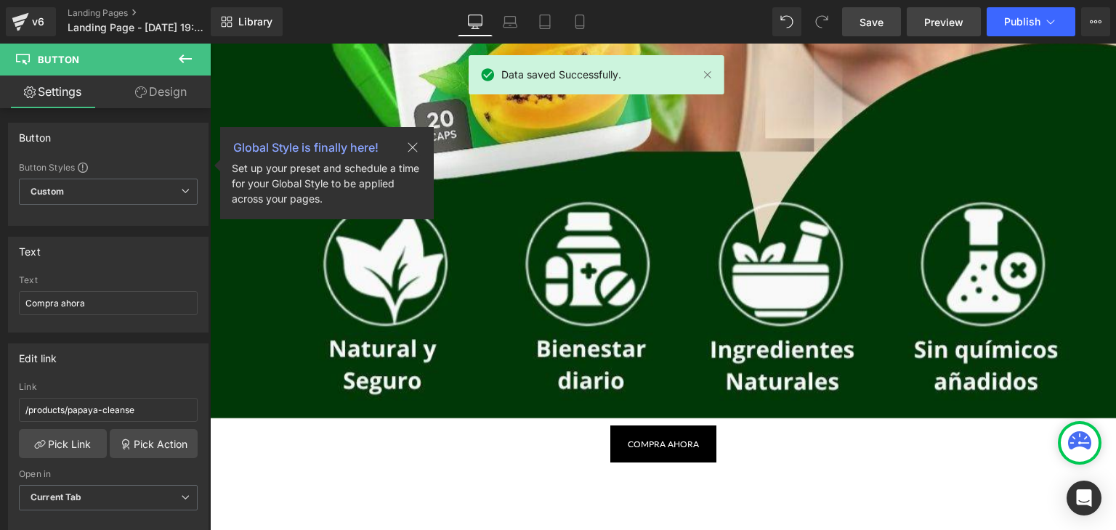
click at [935, 20] on span "Preview" at bounding box center [943, 22] width 39 height 15
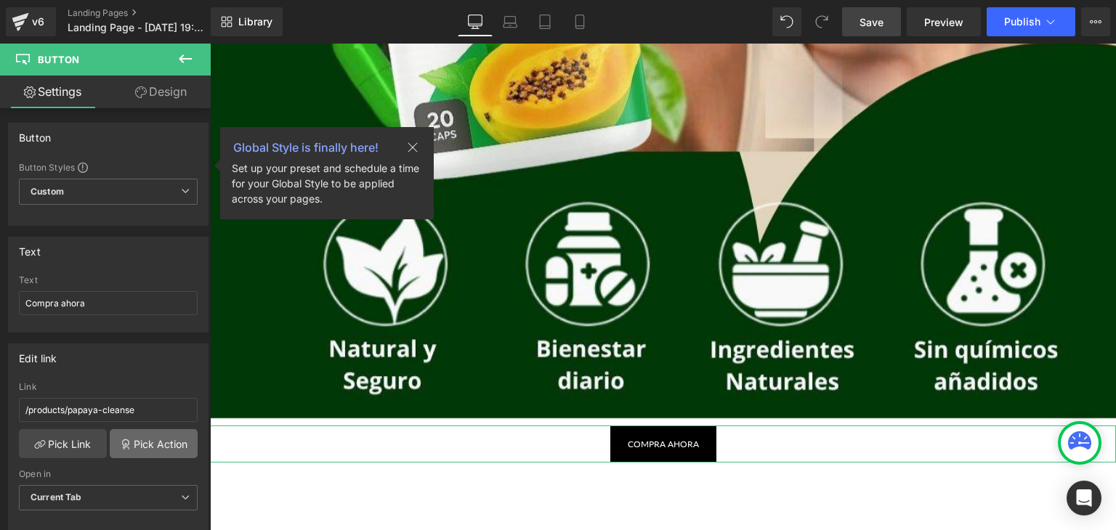
click at [147, 444] on link "Pick Action" at bounding box center [154, 443] width 88 height 29
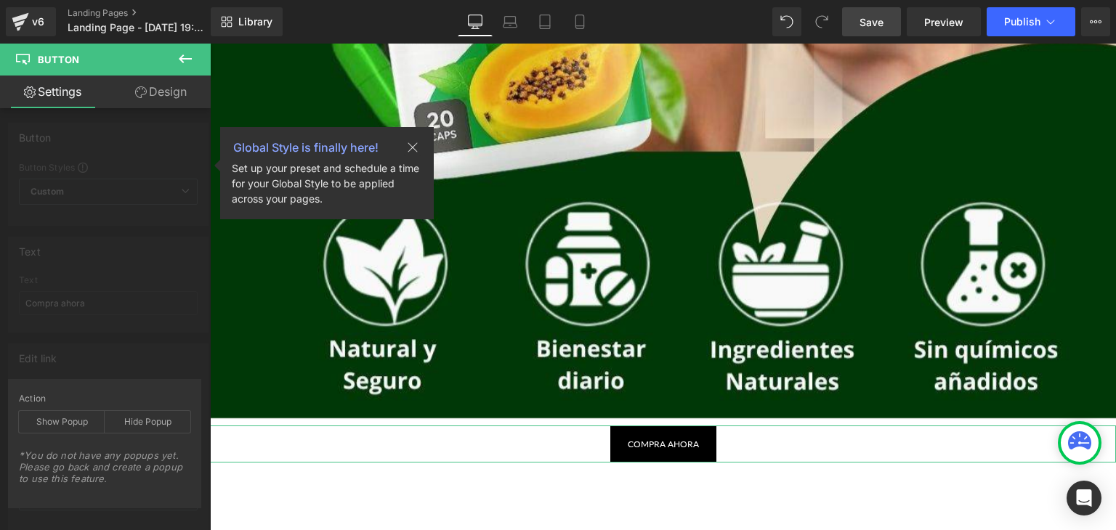
click at [67, 98] on link "Settings" at bounding box center [52, 92] width 105 height 33
click at [185, 59] on icon at bounding box center [185, 58] width 13 height 9
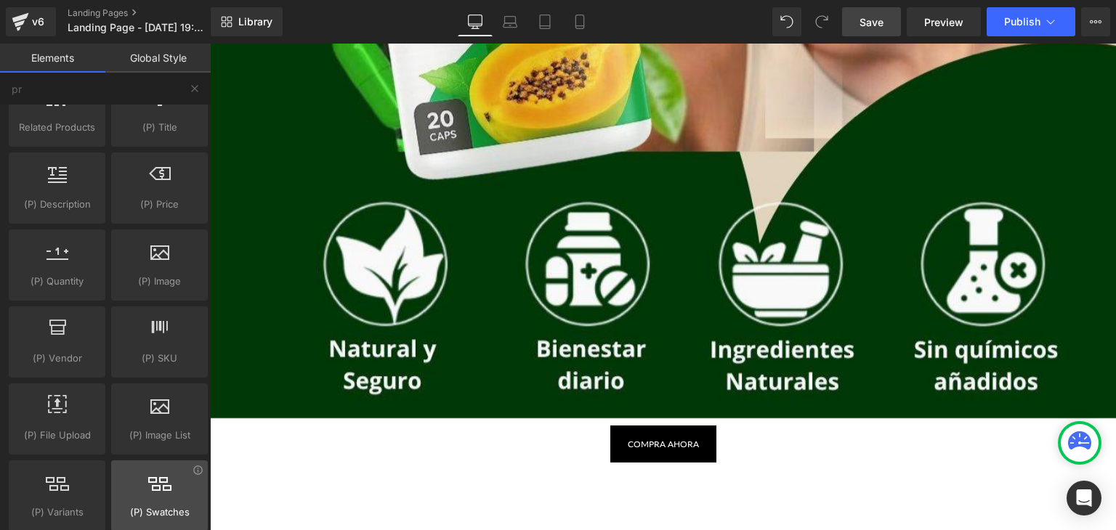
scroll to position [218, 0]
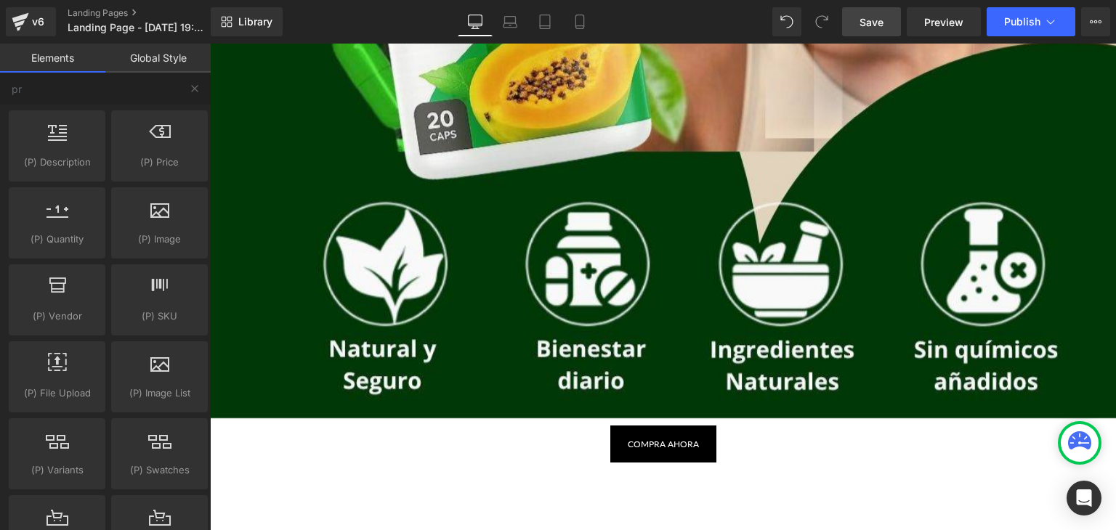
click at [581, 442] on div "Compra ahora" at bounding box center [663, 444] width 906 height 37
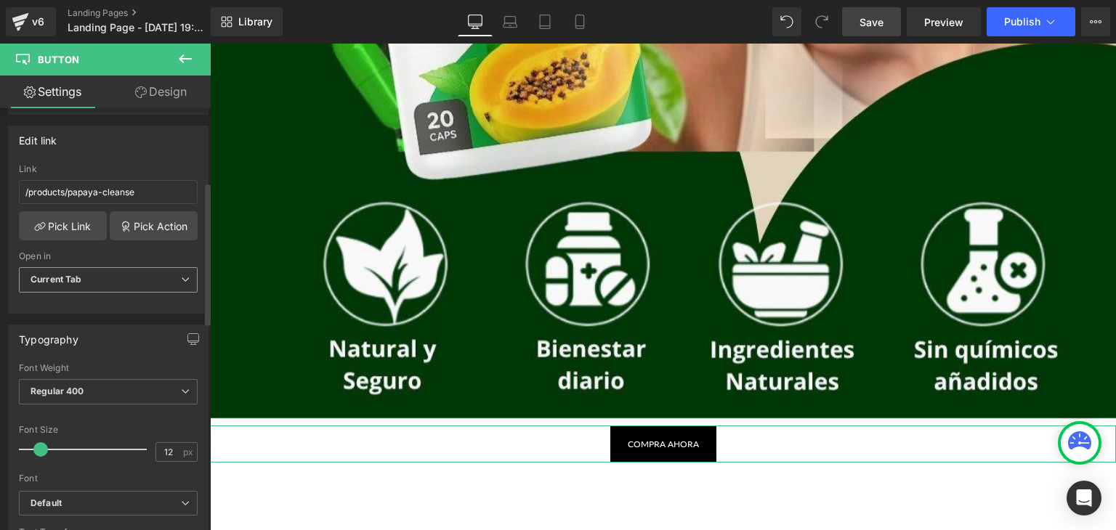
click at [98, 276] on span "Current Tab" at bounding box center [108, 279] width 179 height 25
click at [675, 445] on link at bounding box center [682, 443] width 15 height 17
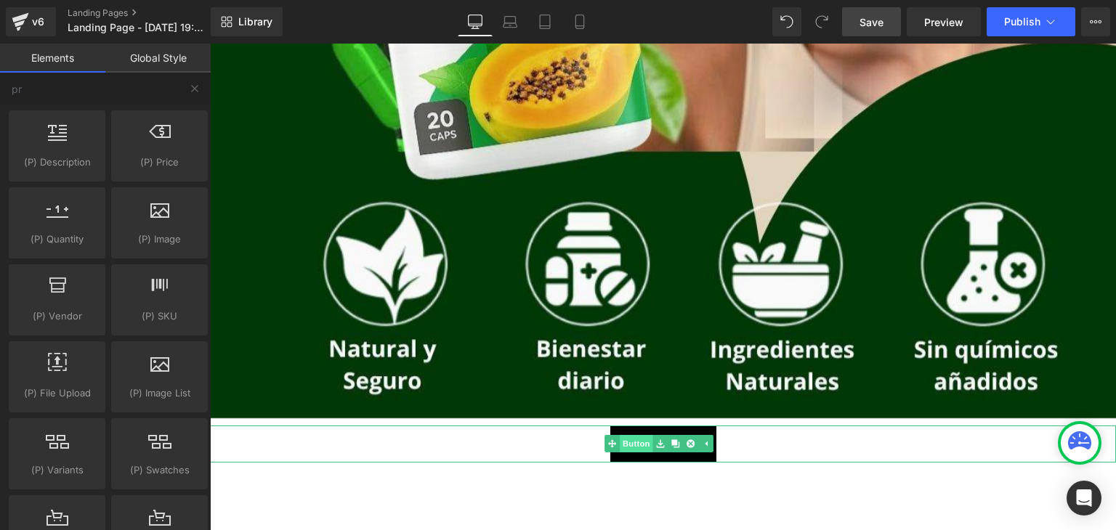
click at [642, 447] on span "Button" at bounding box center [636, 443] width 33 height 17
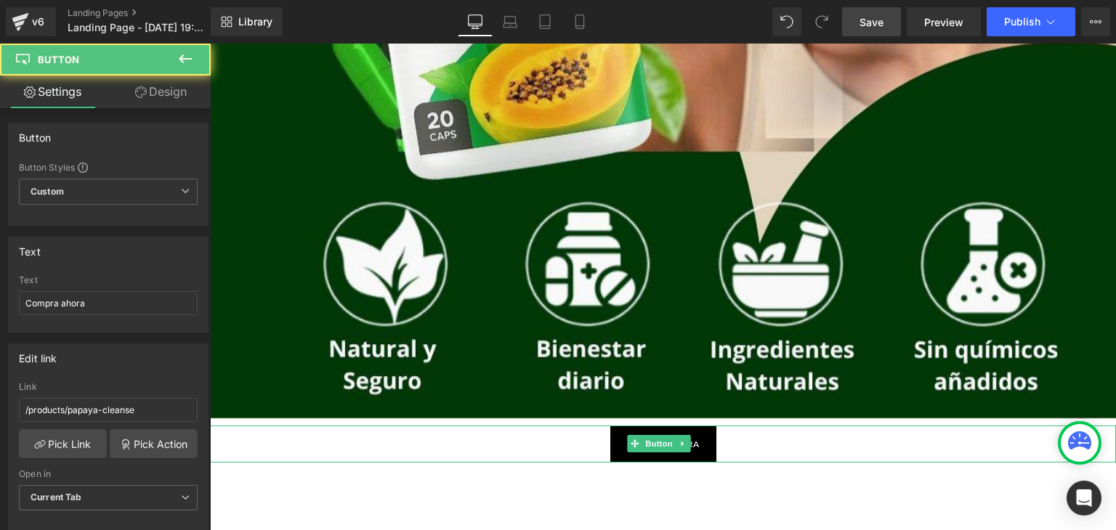
click at [620, 447] on link "Compra ahora" at bounding box center [663, 444] width 106 height 37
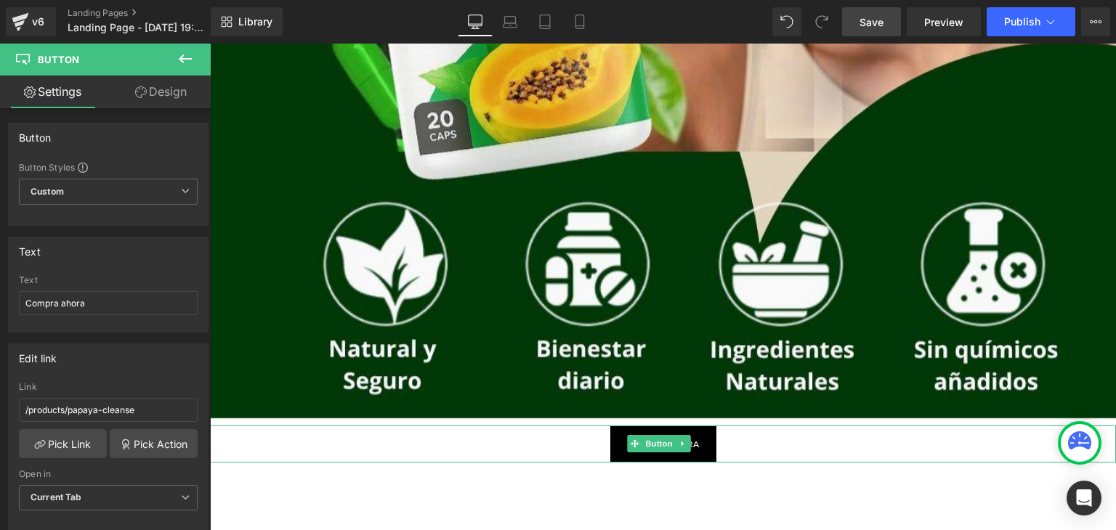
click at [620, 447] on link "Compra ahora" at bounding box center [663, 444] width 106 height 37
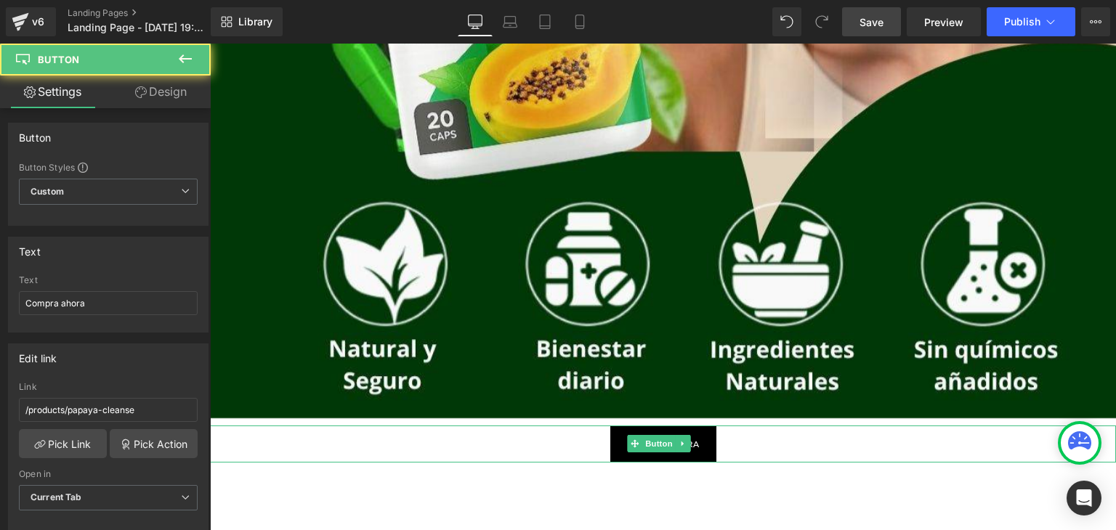
click at [620, 447] on link "Compra ahora" at bounding box center [663, 444] width 106 height 37
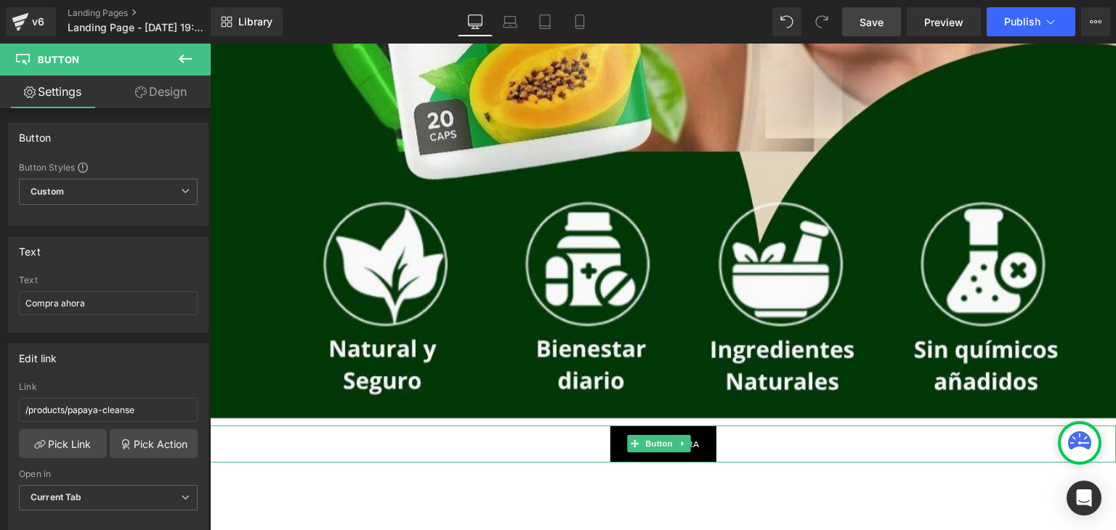
click at [620, 447] on link "Compra ahora" at bounding box center [663, 444] width 106 height 37
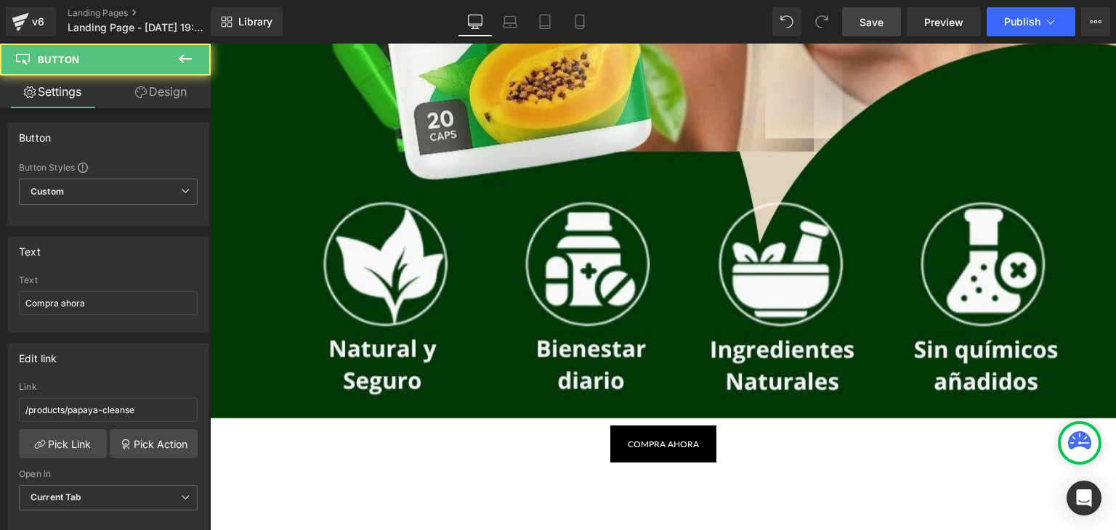
click at [465, 451] on div "Compra ahora" at bounding box center [663, 444] width 906 height 37
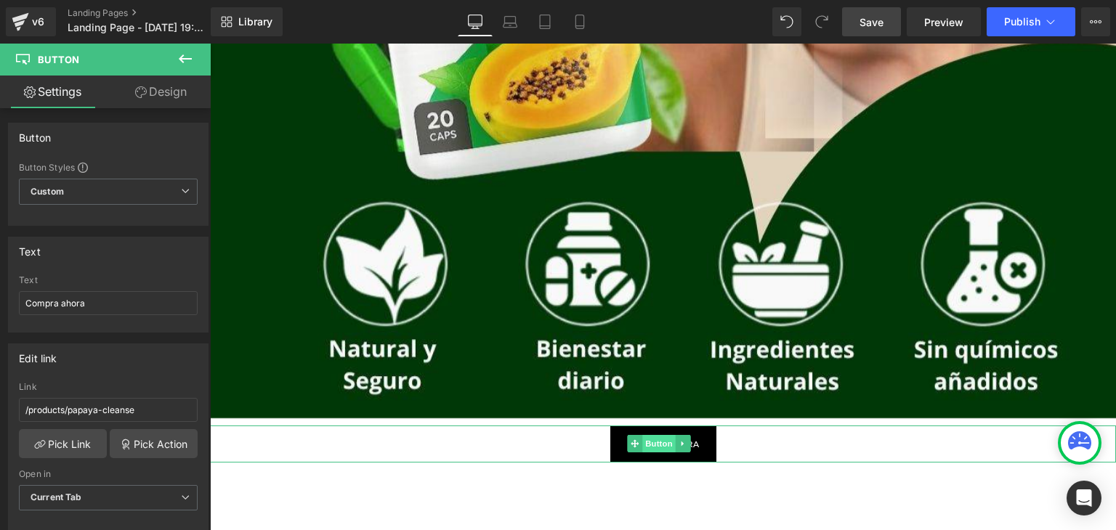
click at [673, 445] on span "Button" at bounding box center [659, 443] width 33 height 17
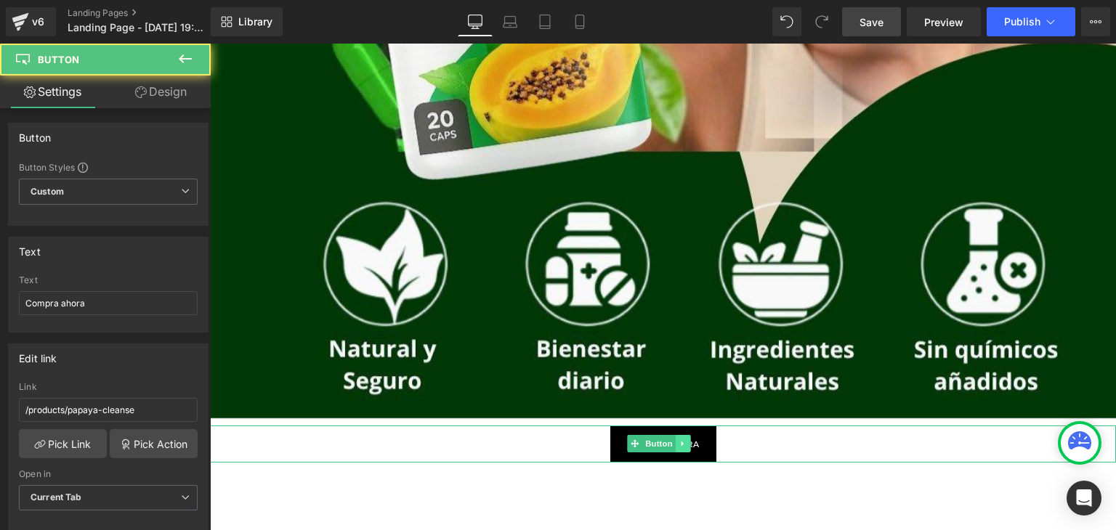
click at [679, 445] on icon at bounding box center [683, 443] width 8 height 9
click at [571, 439] on div "Compra ahora" at bounding box center [663, 444] width 906 height 37
click at [630, 430] on link "Compra ahora" at bounding box center [663, 444] width 106 height 37
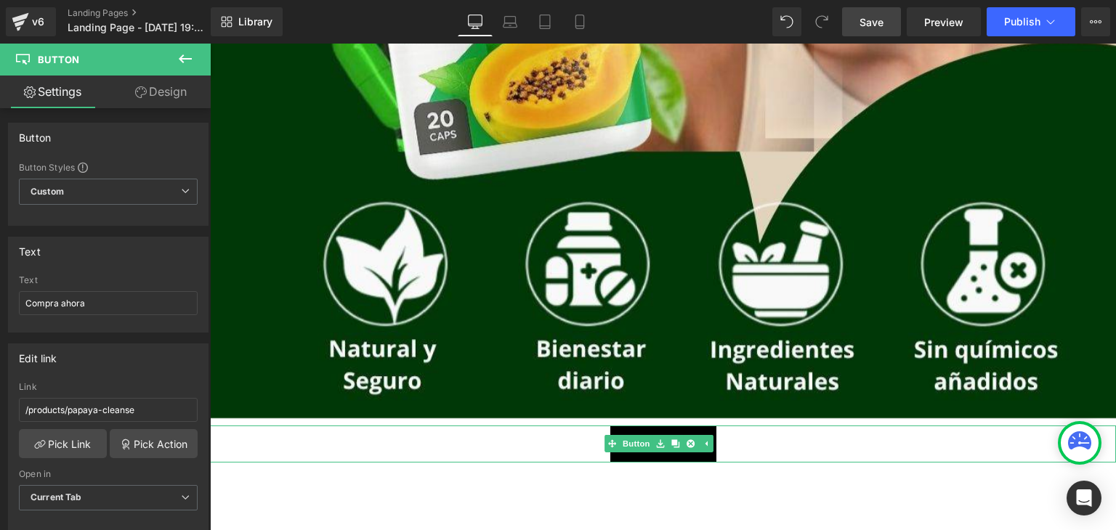
click at [630, 430] on link "Compra ahora" at bounding box center [663, 444] width 106 height 37
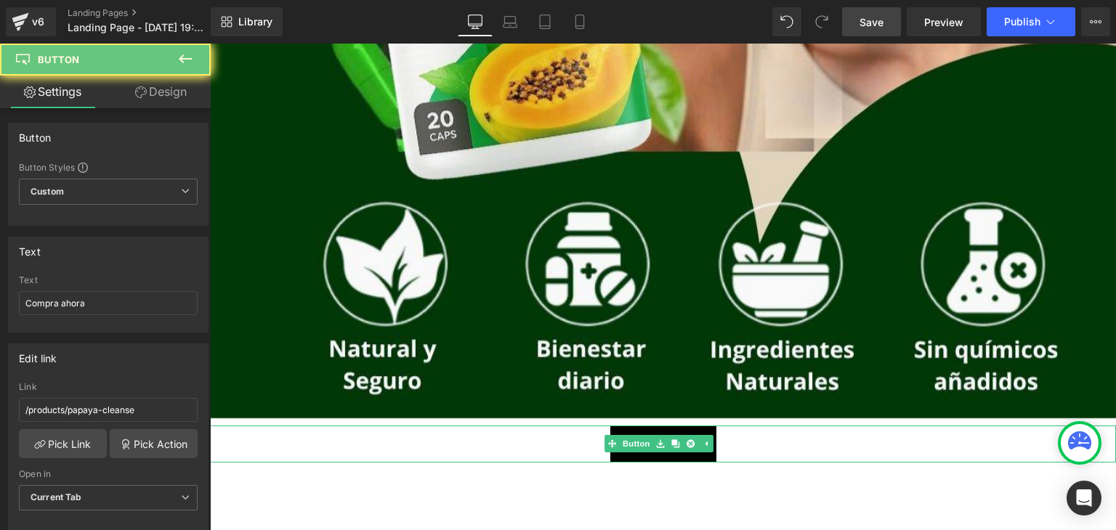
click at [630, 430] on link "Compra ahora" at bounding box center [663, 444] width 106 height 37
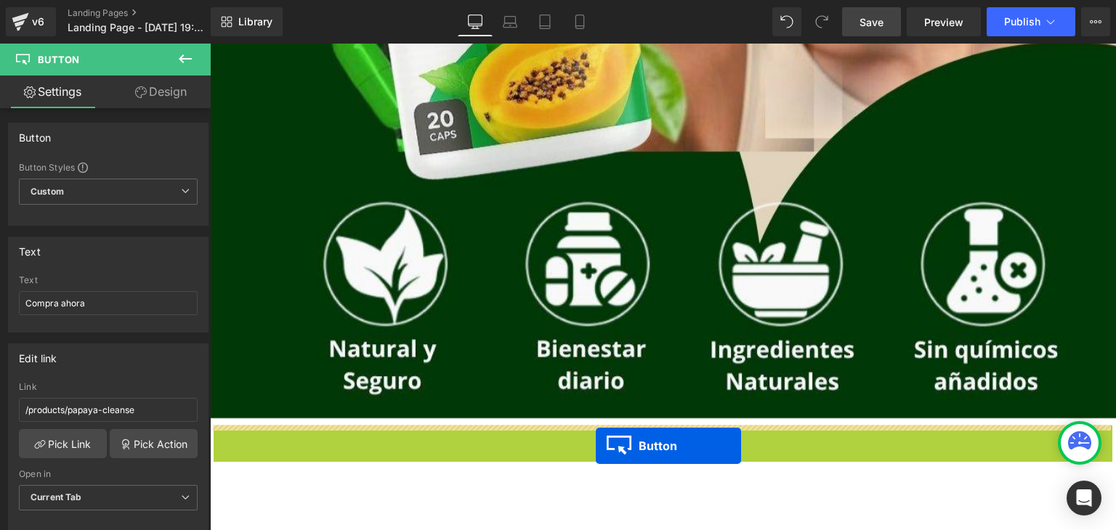
drag, startPoint x: 612, startPoint y: 447, endPoint x: 596, endPoint y: 445, distance: 16.1
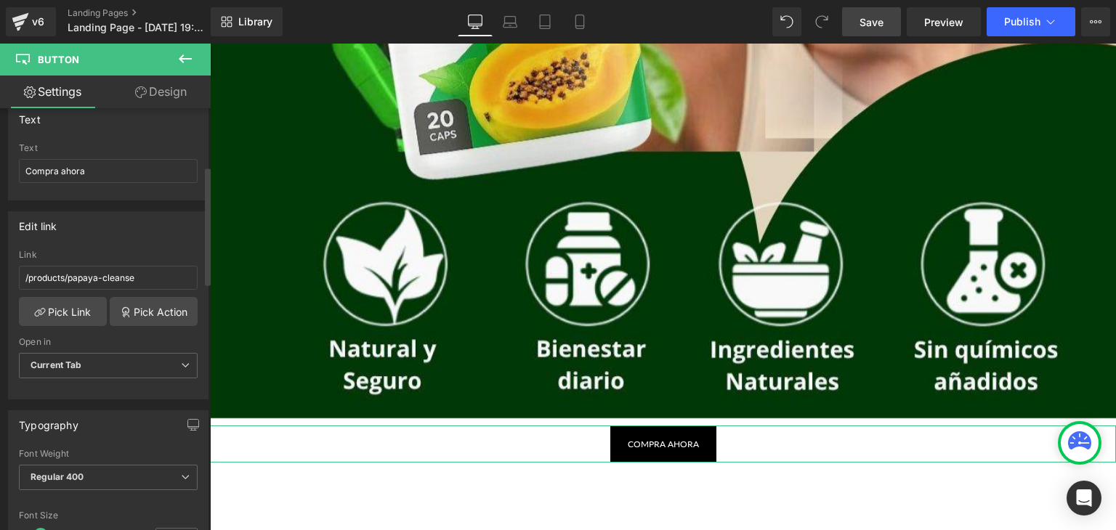
scroll to position [0, 0]
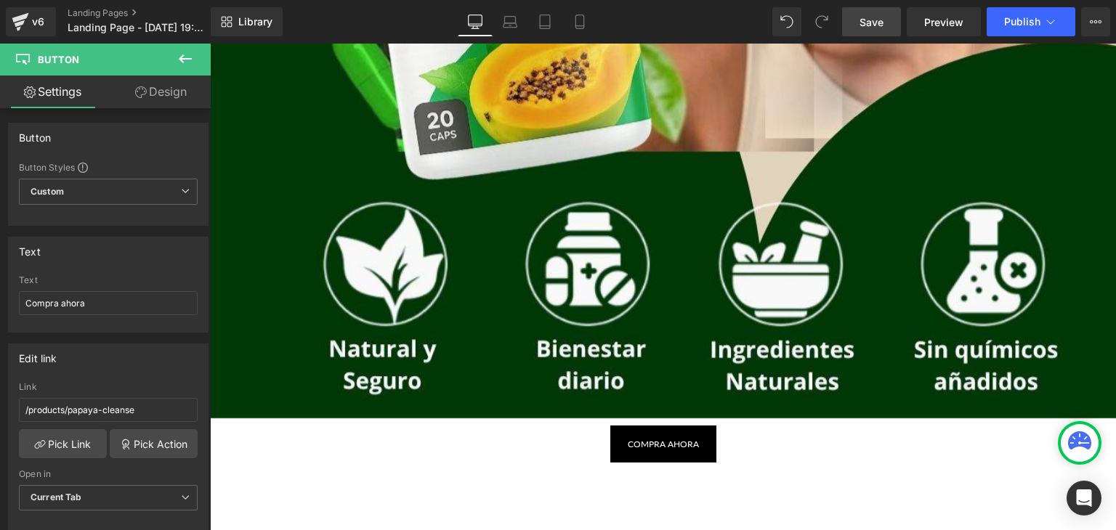
click at [189, 54] on icon at bounding box center [184, 58] width 17 height 17
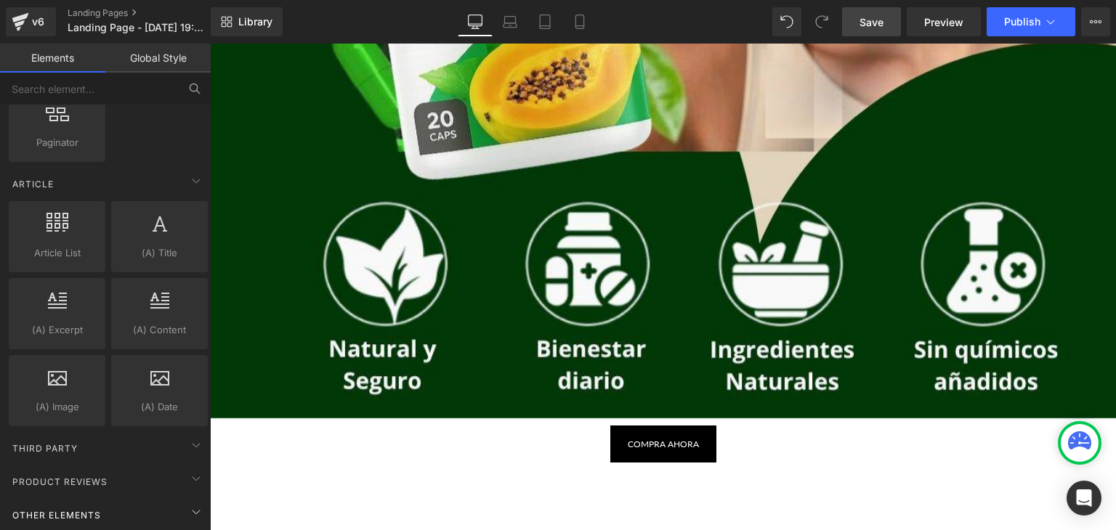
scroll to position [2612, 0]
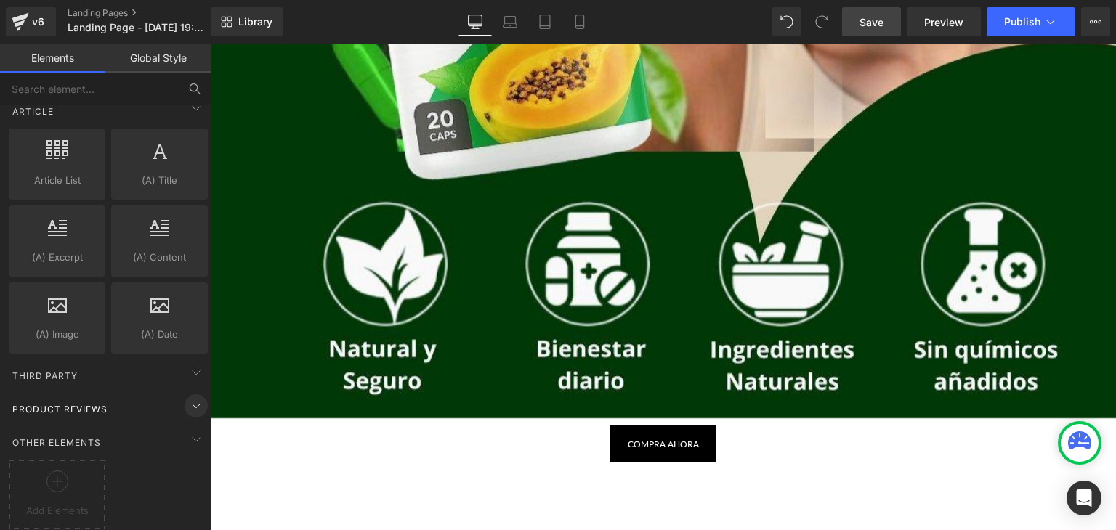
click at [190, 397] on icon at bounding box center [195, 405] width 17 height 17
click at [187, 399] on icon at bounding box center [195, 405] width 17 height 17
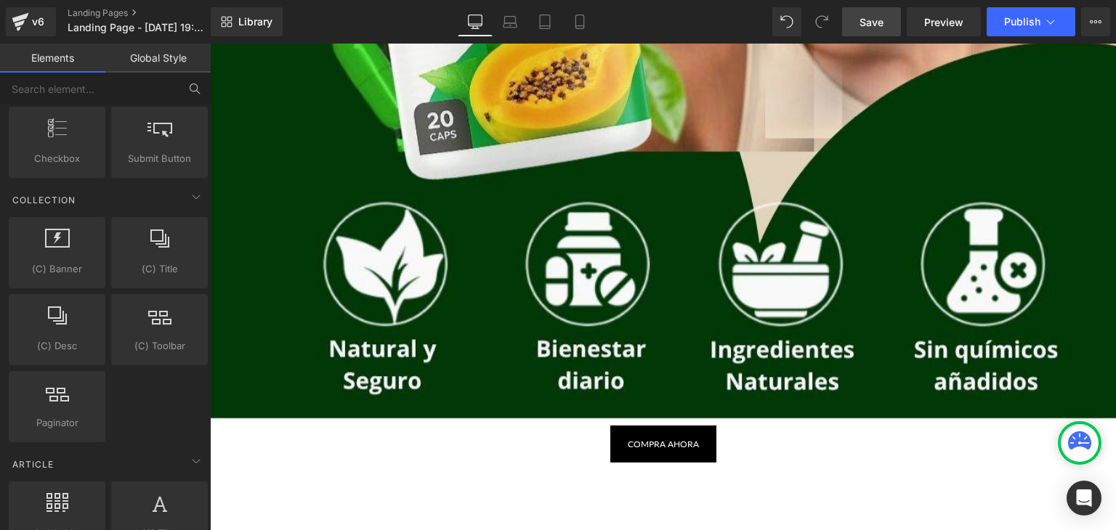
scroll to position [2249, 0]
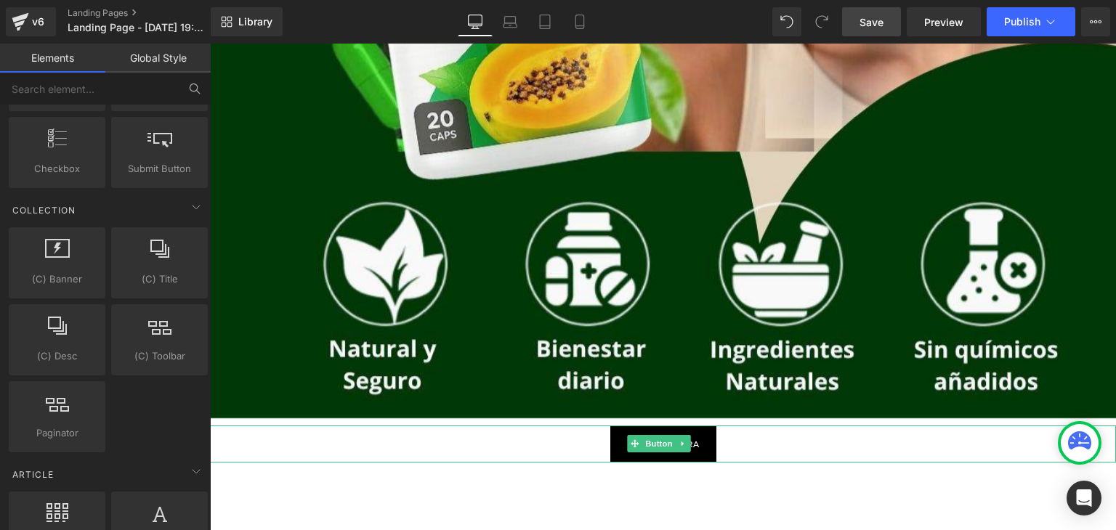
click at [617, 455] on link "Compra ahora" at bounding box center [663, 444] width 106 height 37
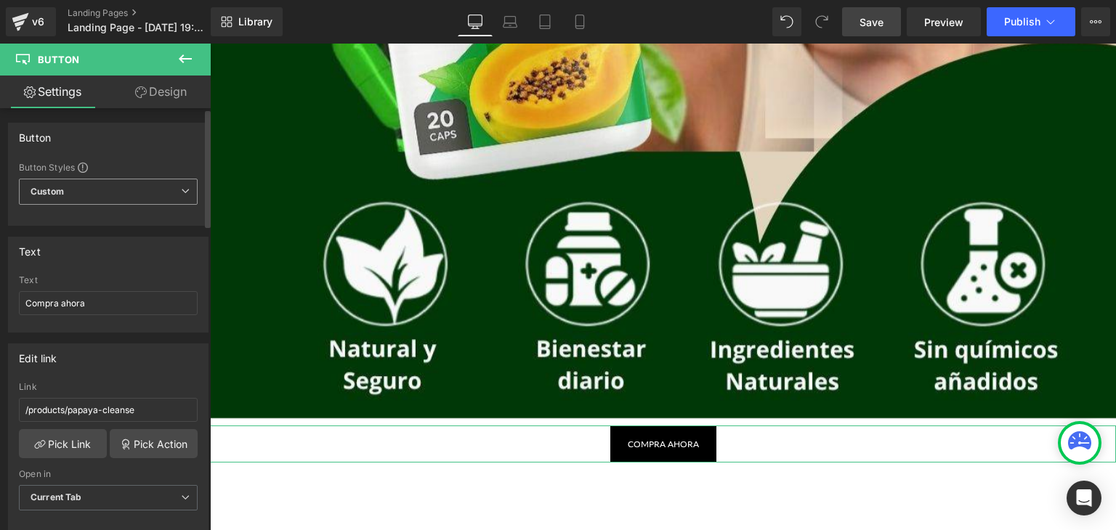
click at [125, 196] on span "Custom Setup Global Style" at bounding box center [108, 192] width 179 height 26
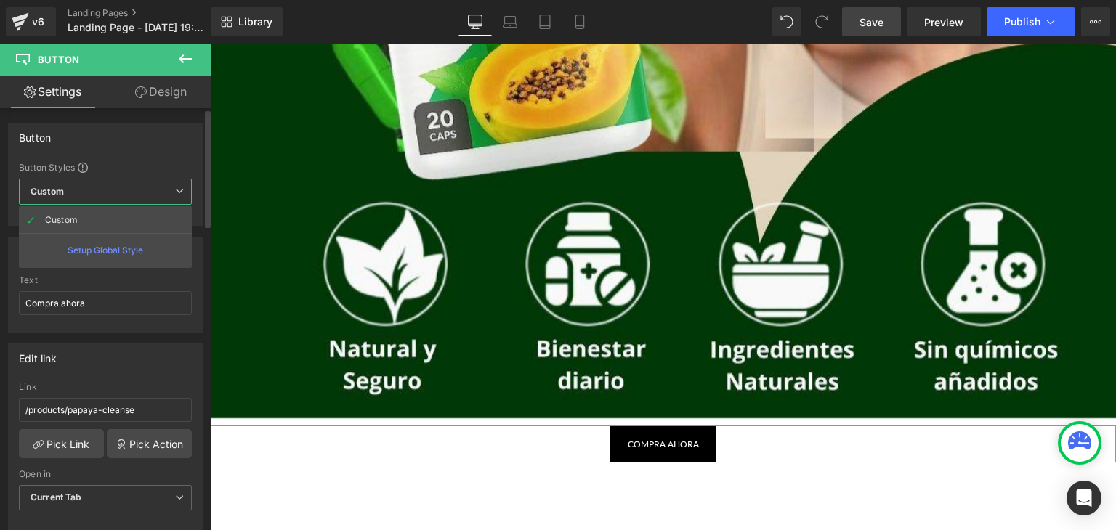
click at [134, 256] on div "Setup Global Style" at bounding box center [105, 250] width 173 height 34
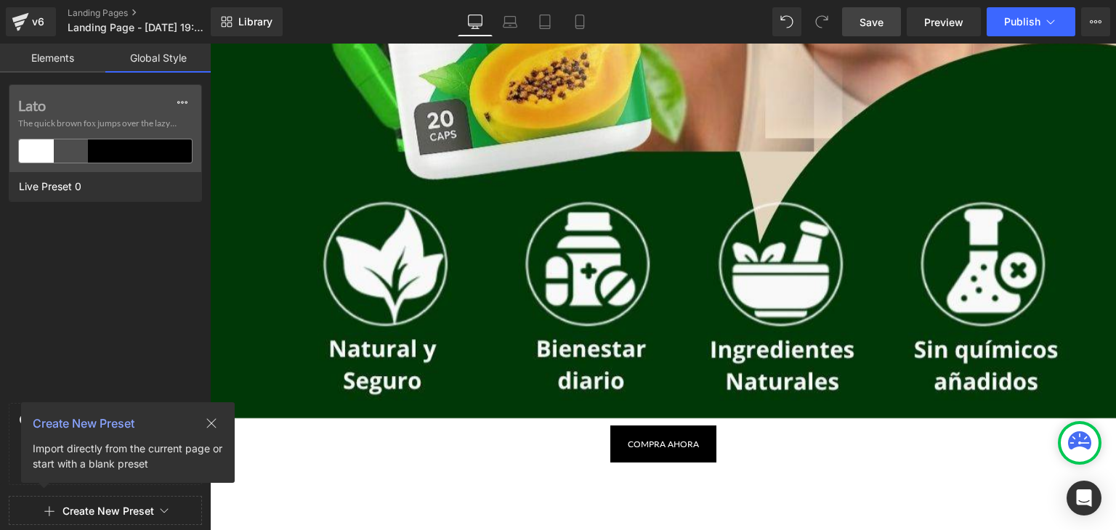
drag, startPoint x: 211, startPoint y: 425, endPoint x: 1, endPoint y: 378, distance: 215.0
click at [211, 425] on icon at bounding box center [212, 424] width 12 height 12
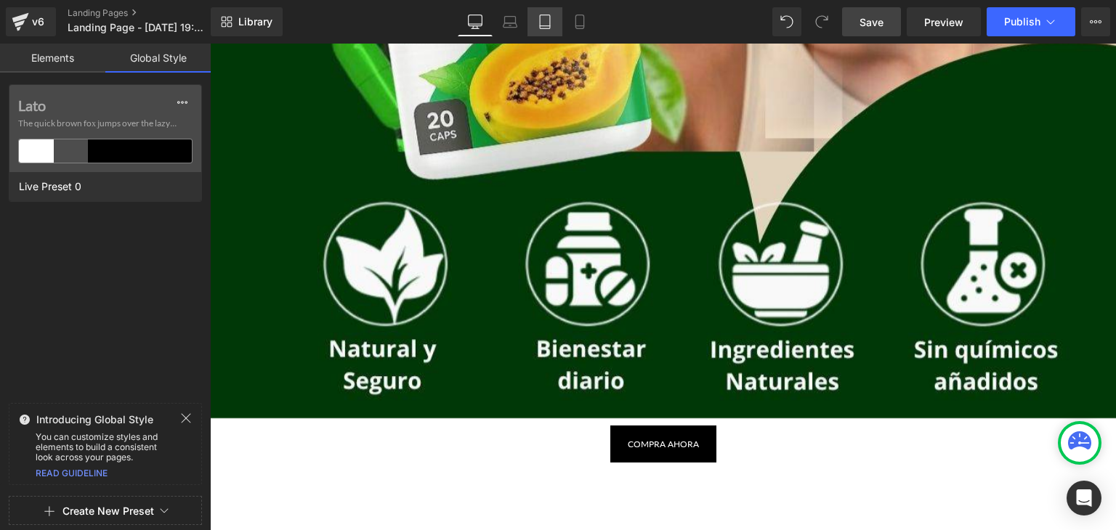
click at [546, 30] on link "Tablet" at bounding box center [544, 21] width 35 height 29
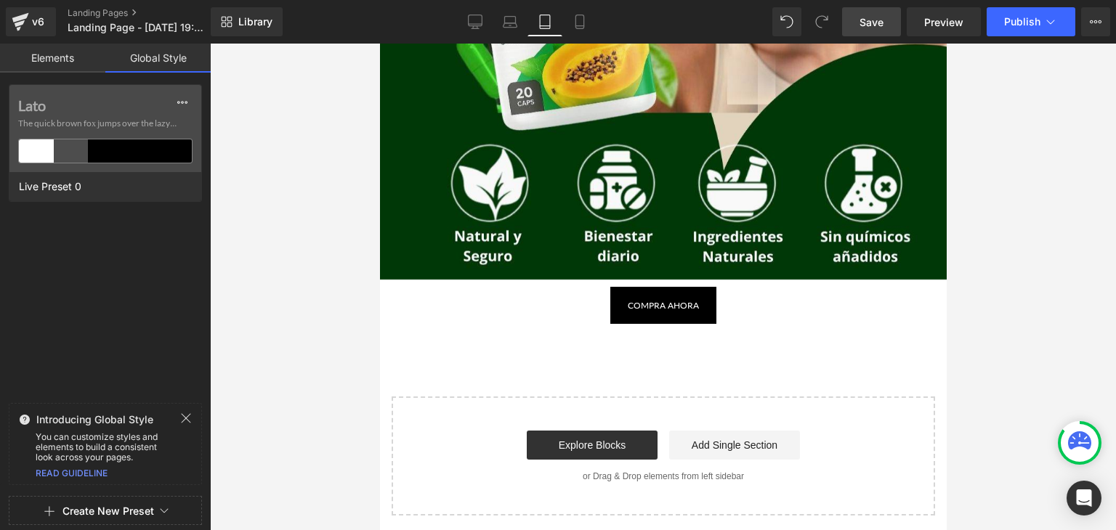
scroll to position [493, 0]
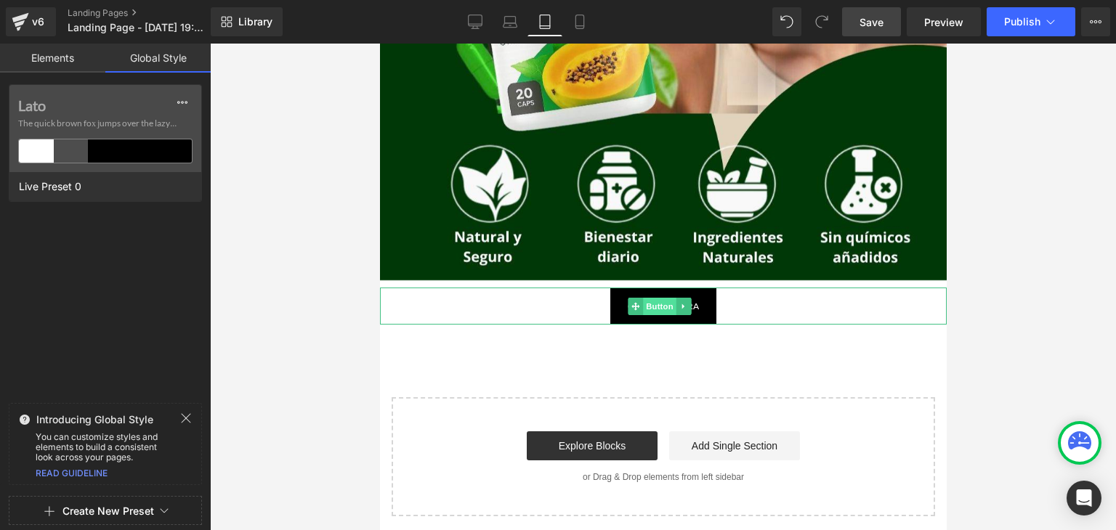
click at [657, 310] on span "Button" at bounding box center [658, 306] width 33 height 17
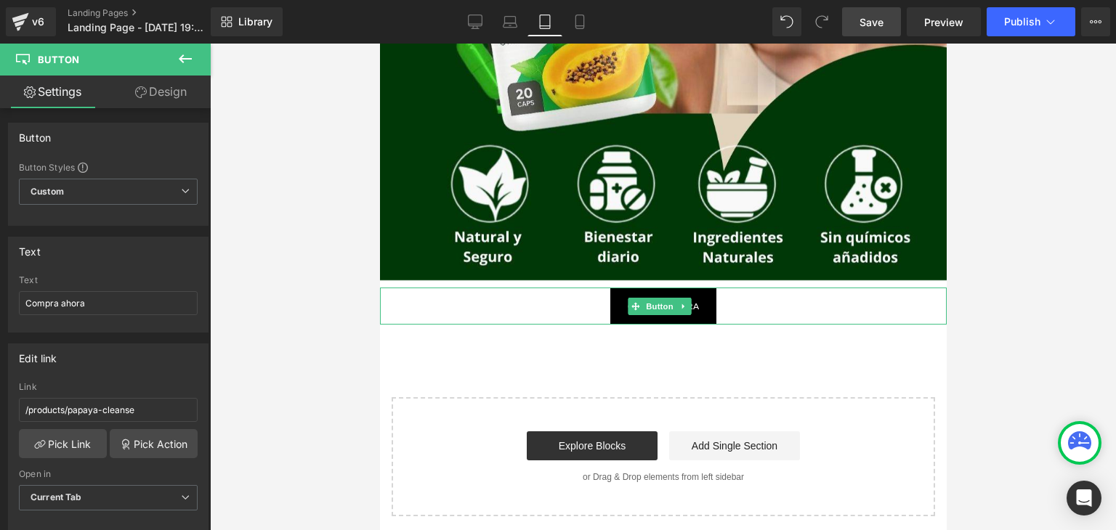
click at [609, 304] on link "Compra ahora" at bounding box center [662, 306] width 106 height 37
click at [956, 19] on span "Preview" at bounding box center [943, 22] width 39 height 15
click at [576, 348] on div "Image Row Compra ahora Button Select your layout" at bounding box center [662, 33] width 566 height 966
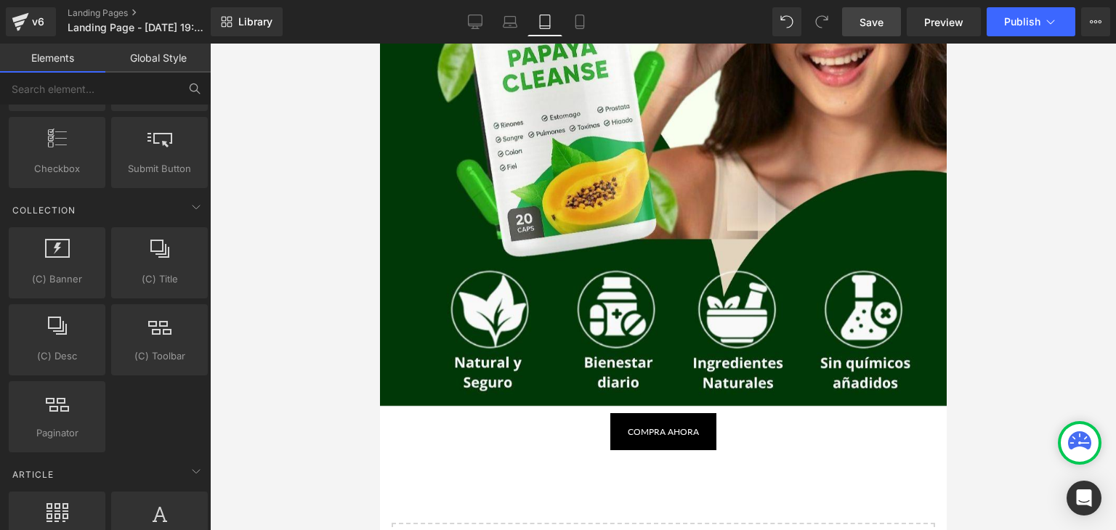
scroll to position [130, 0]
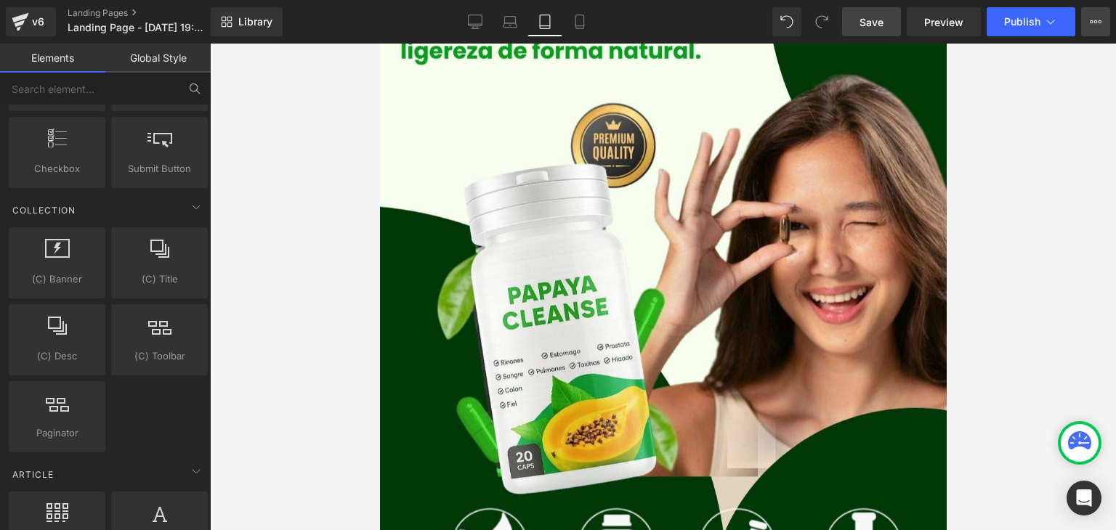
click at [1105, 19] on button "Upgrade Plan View Live Page View with current Template Save Template to Library…" at bounding box center [1095, 21] width 29 height 29
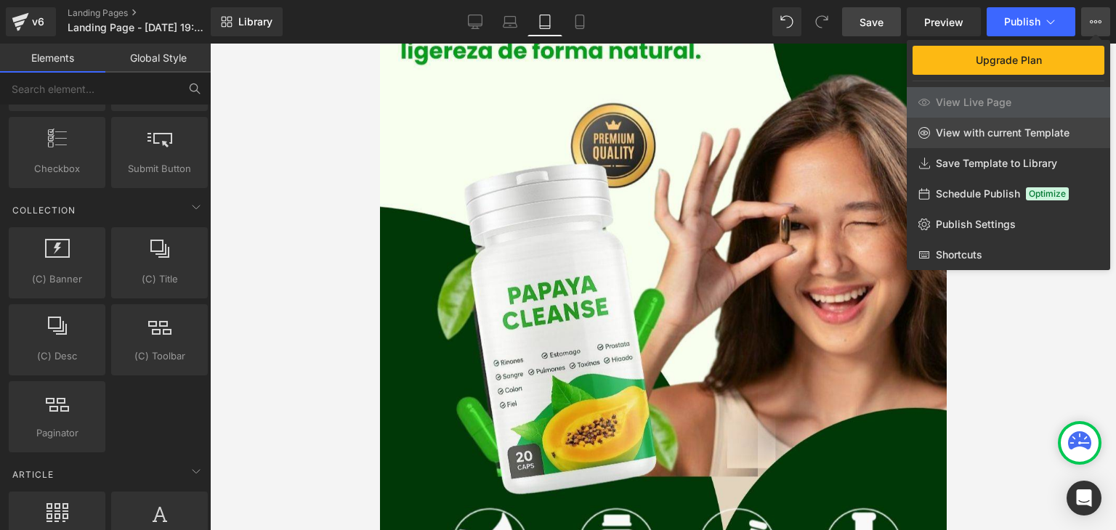
click at [996, 139] on span "View with current Template" at bounding box center [1002, 132] width 134 height 13
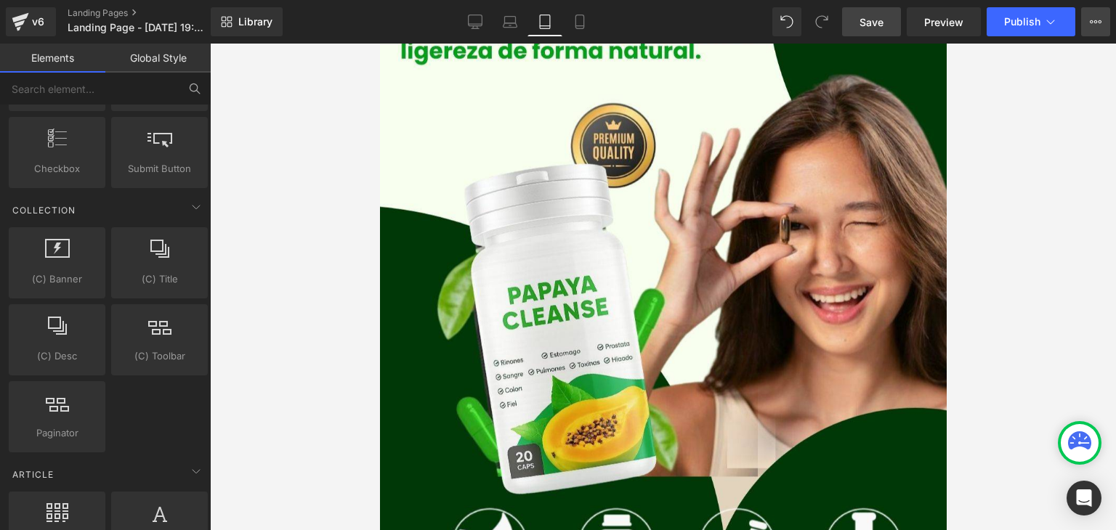
click at [1096, 23] on icon at bounding box center [1096, 21] width 4 height 3
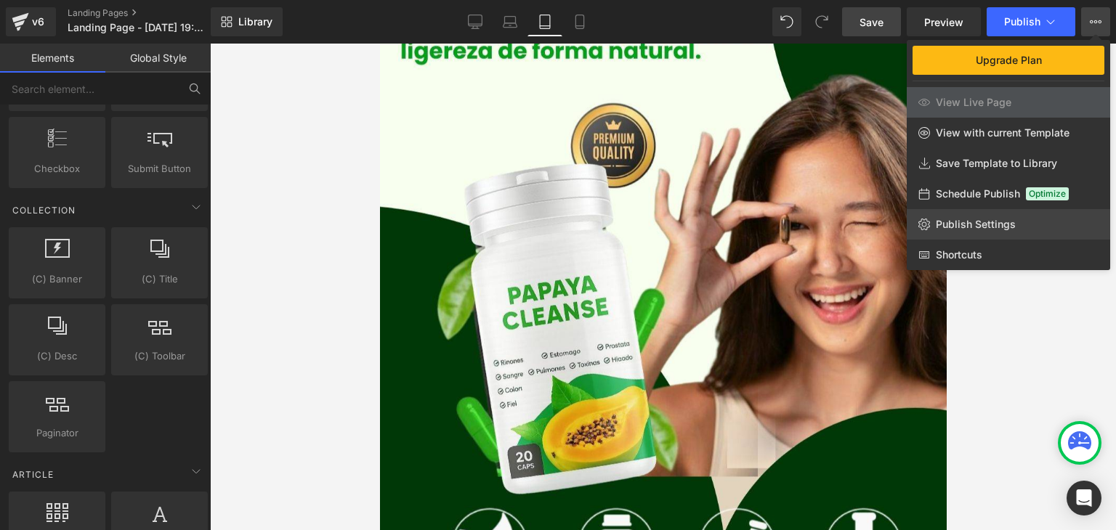
click at [990, 230] on span "Publish Settings" at bounding box center [975, 224] width 80 height 13
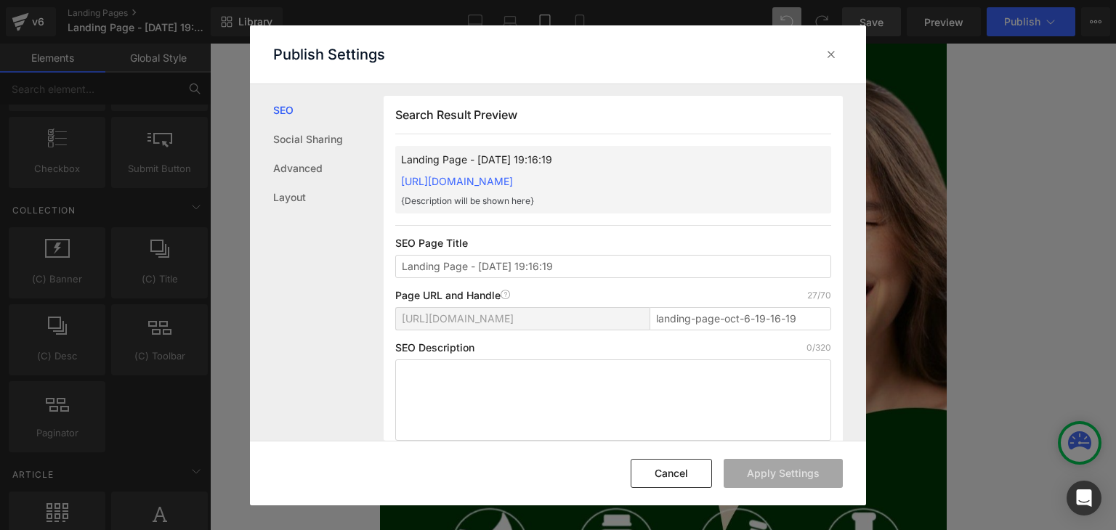
scroll to position [0, 0]
click at [836, 56] on icon at bounding box center [831, 54] width 15 height 15
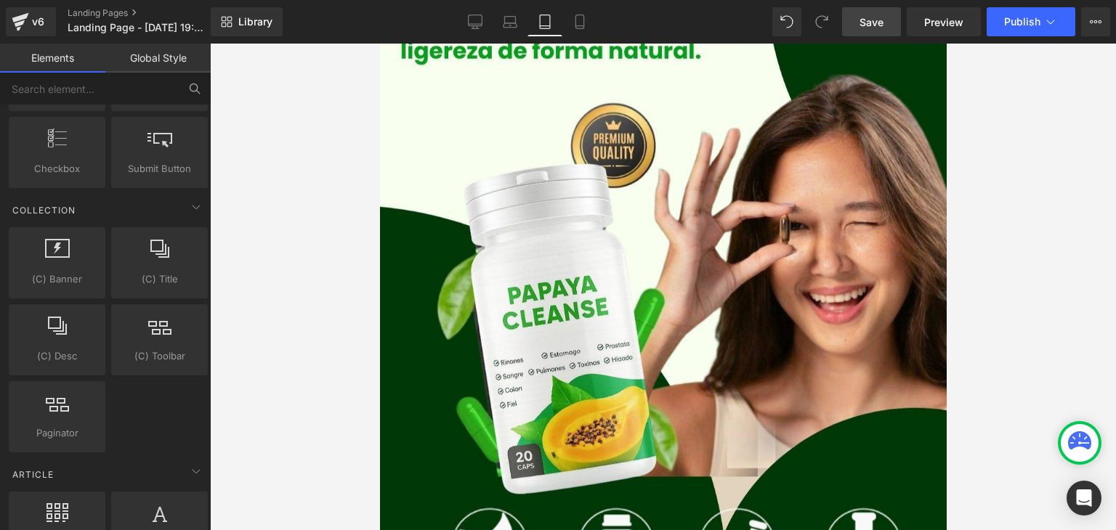
click at [876, 18] on span "Save" at bounding box center [871, 22] width 24 height 15
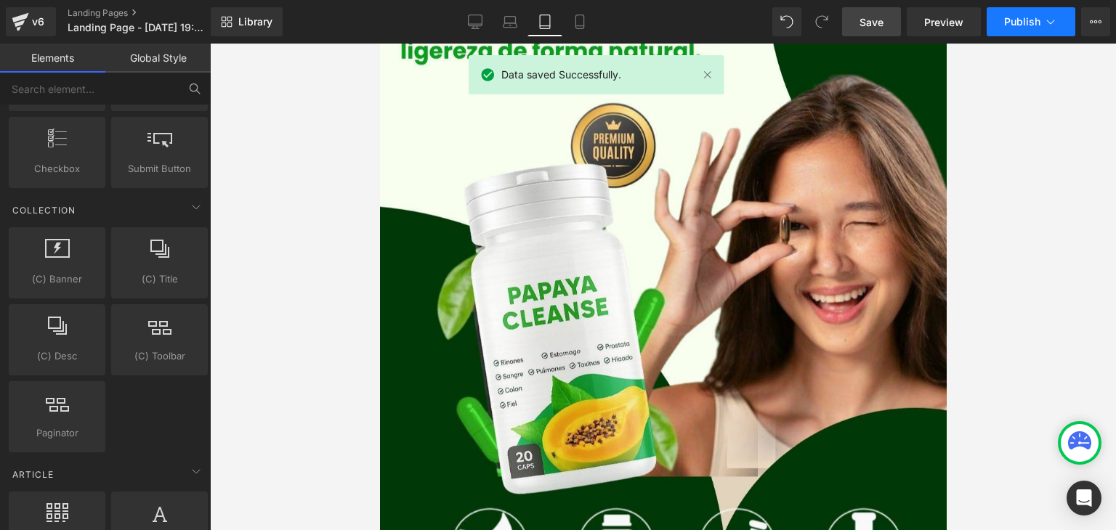
click at [1028, 21] on span "Publish" at bounding box center [1022, 22] width 36 height 12
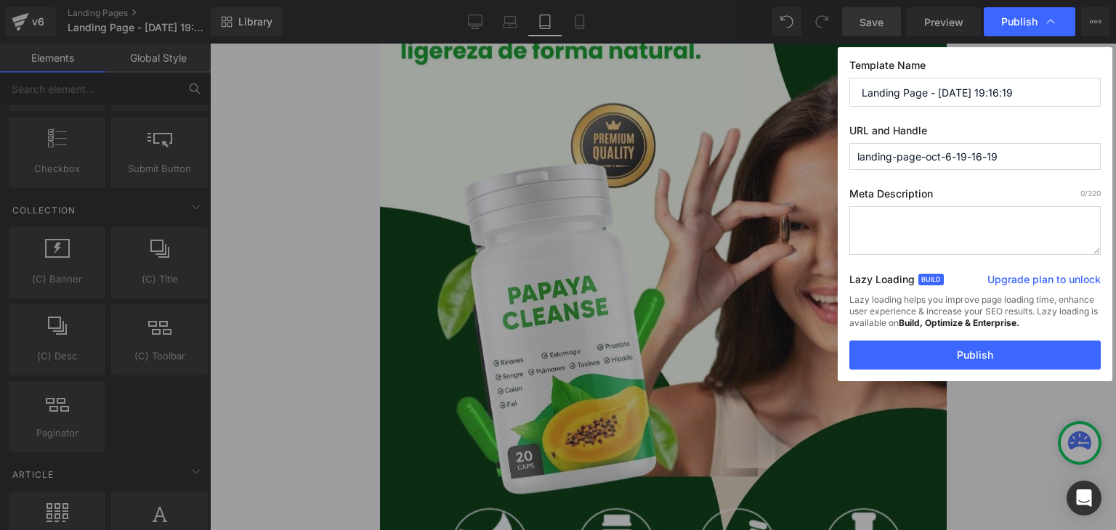
click at [906, 89] on input "Landing Page - Oct 6, 19:16:19" at bounding box center [974, 92] width 251 height 29
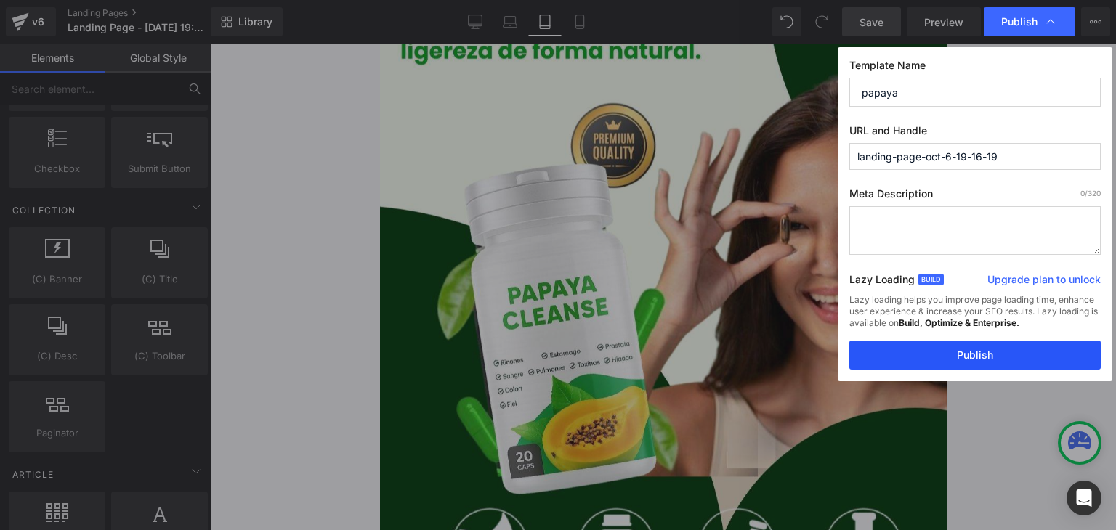
type input "papaya"
click at [967, 367] on button "Publish" at bounding box center [974, 355] width 251 height 29
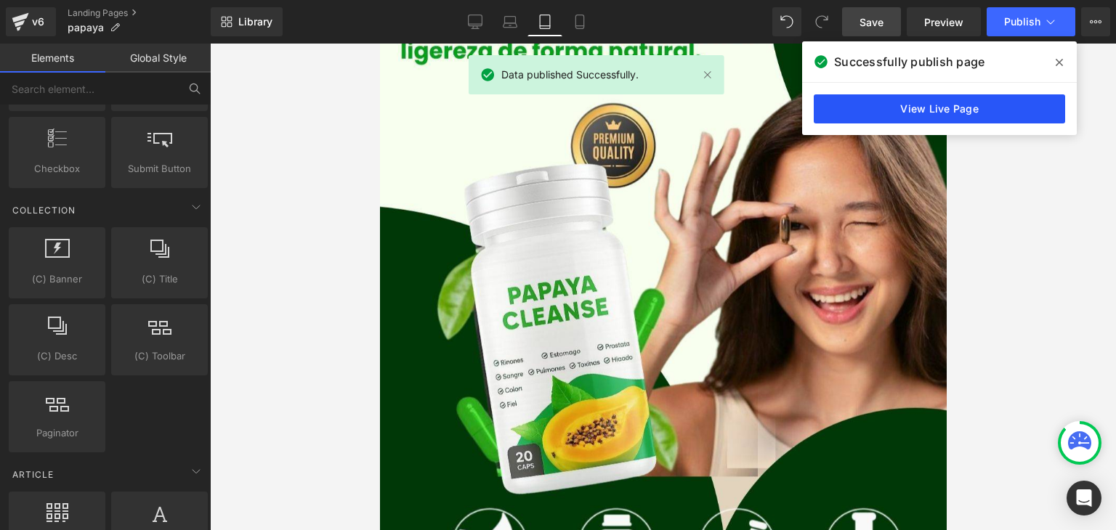
click at [946, 102] on link "View Live Page" at bounding box center [938, 108] width 251 height 29
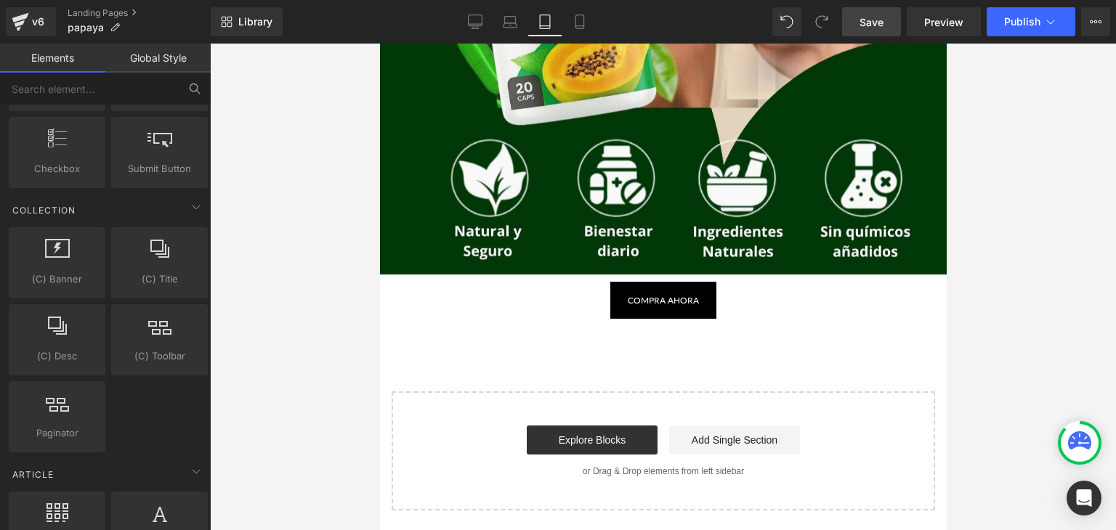
scroll to position [500, 0]
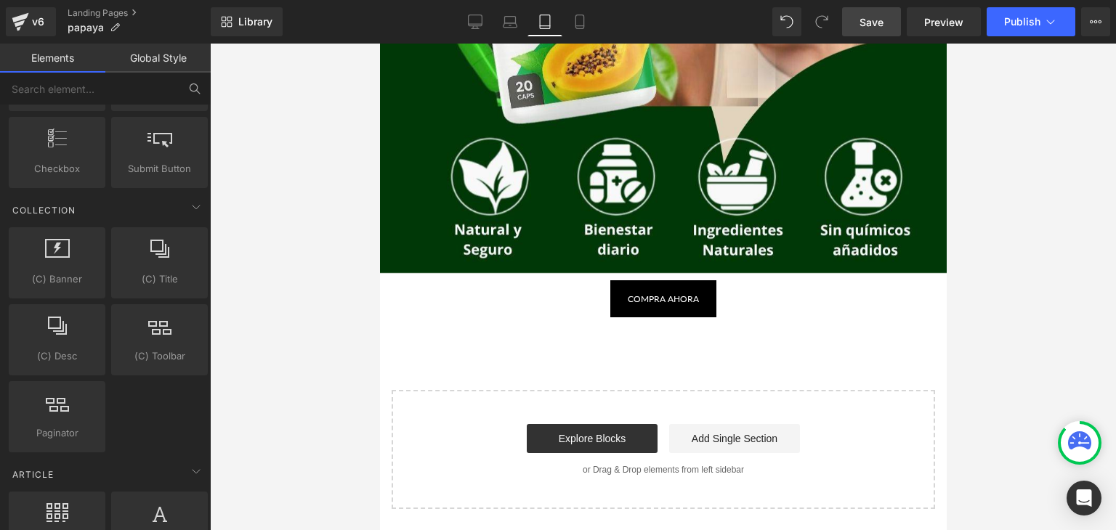
click at [585, 296] on div "Compra ahora" at bounding box center [662, 298] width 566 height 37
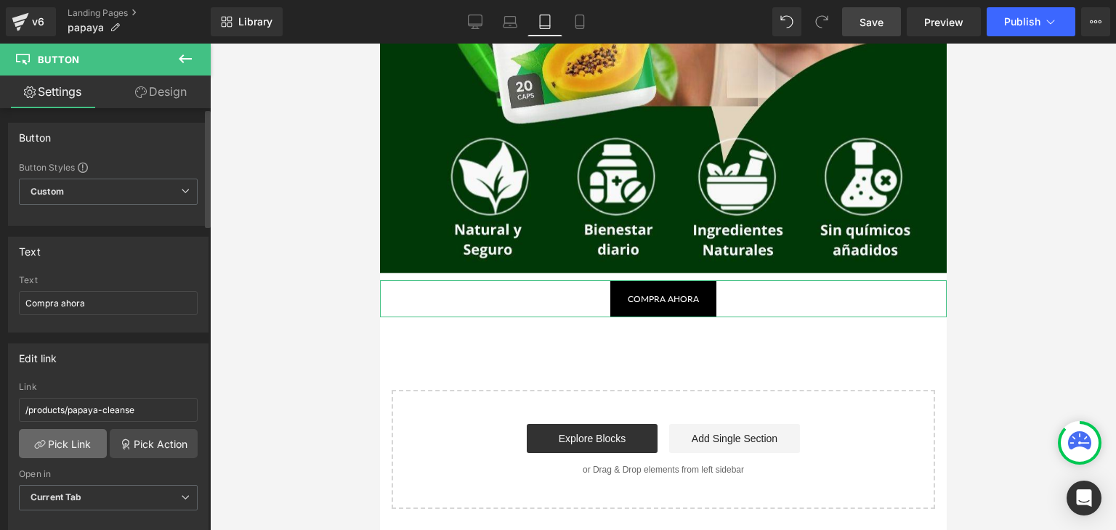
click at [86, 439] on link "Pick Link" at bounding box center [63, 443] width 88 height 29
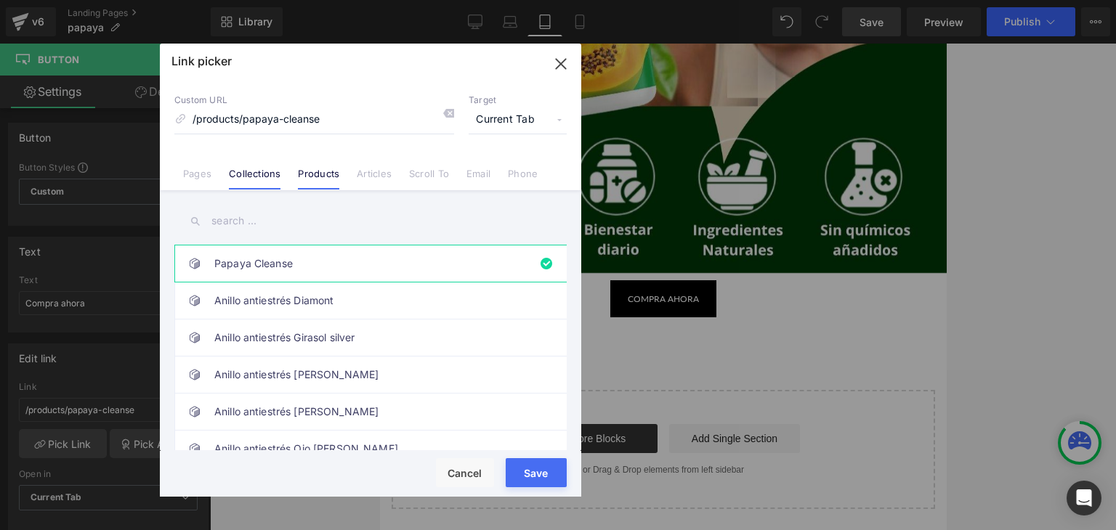
click at [227, 177] on li "Collections" at bounding box center [254, 167] width 69 height 25
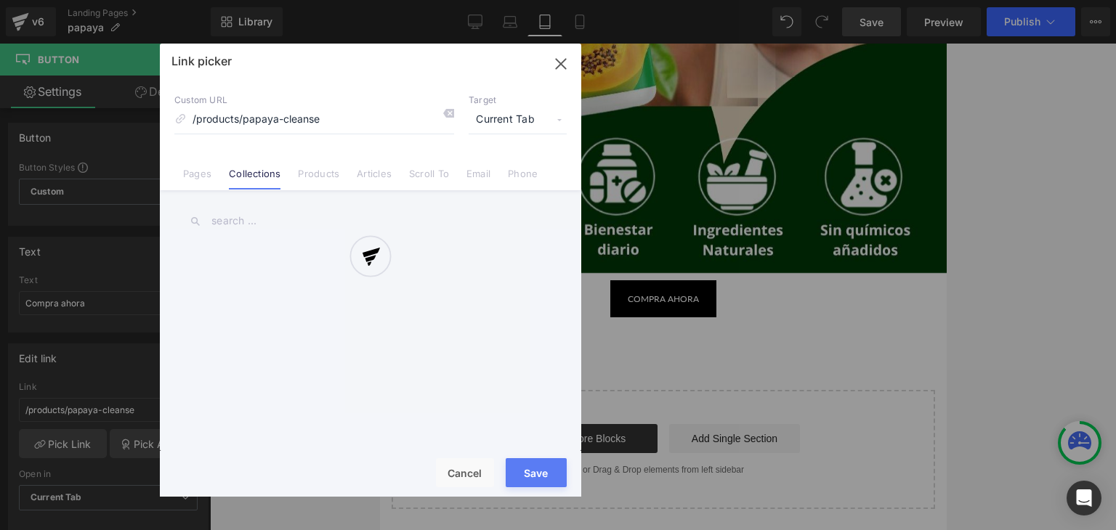
click at [195, 172] on div at bounding box center [370, 270] width 421 height 453
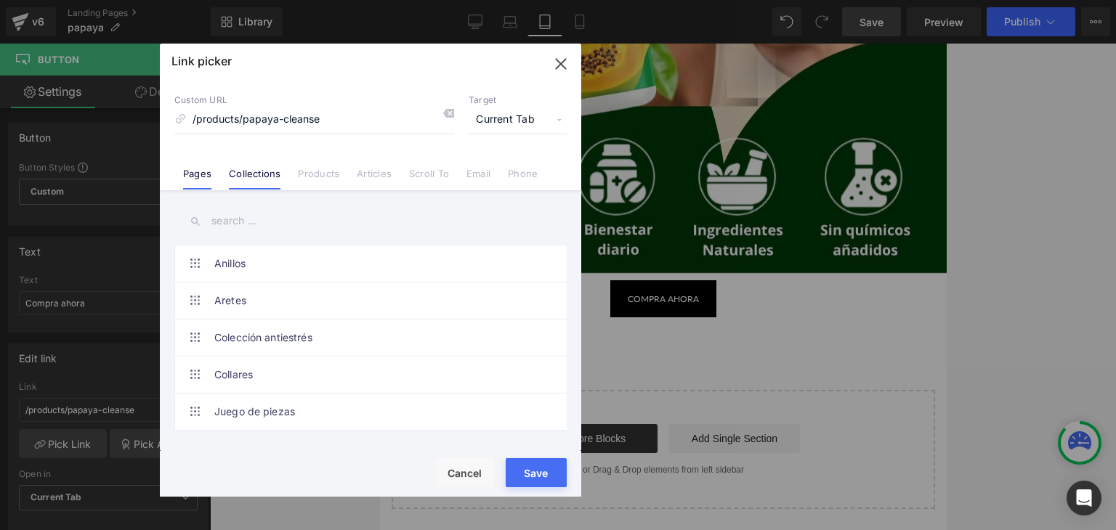
click at [205, 173] on link "Pages" at bounding box center [197, 179] width 28 height 22
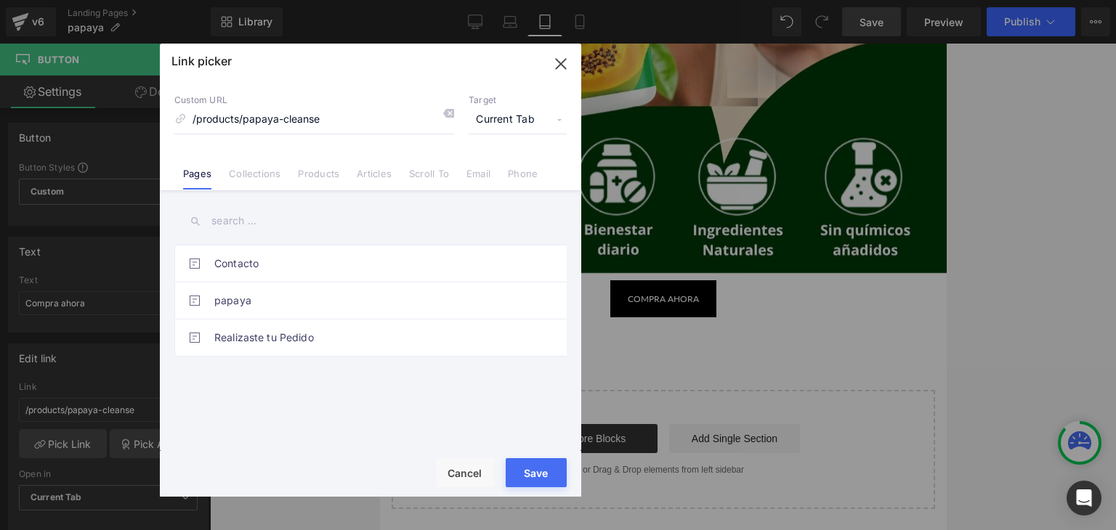
click at [267, 224] on input "text" at bounding box center [370, 221] width 392 height 33
type input "r"
type input "f"
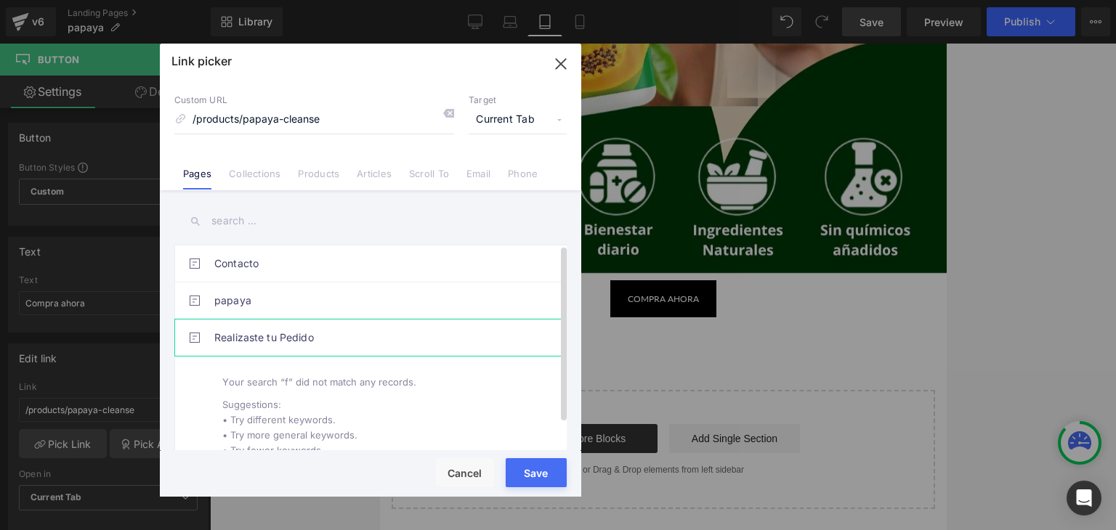
click at [264, 328] on link "Realizaste tu Pedido" at bounding box center [374, 338] width 320 height 36
type input "/pages/gracias"
click at [522, 475] on div "Rendering Content" at bounding box center [557, 473] width 89 height 16
click at [552, 482] on button "Save" at bounding box center [535, 472] width 61 height 29
type input "/pages/gracias"
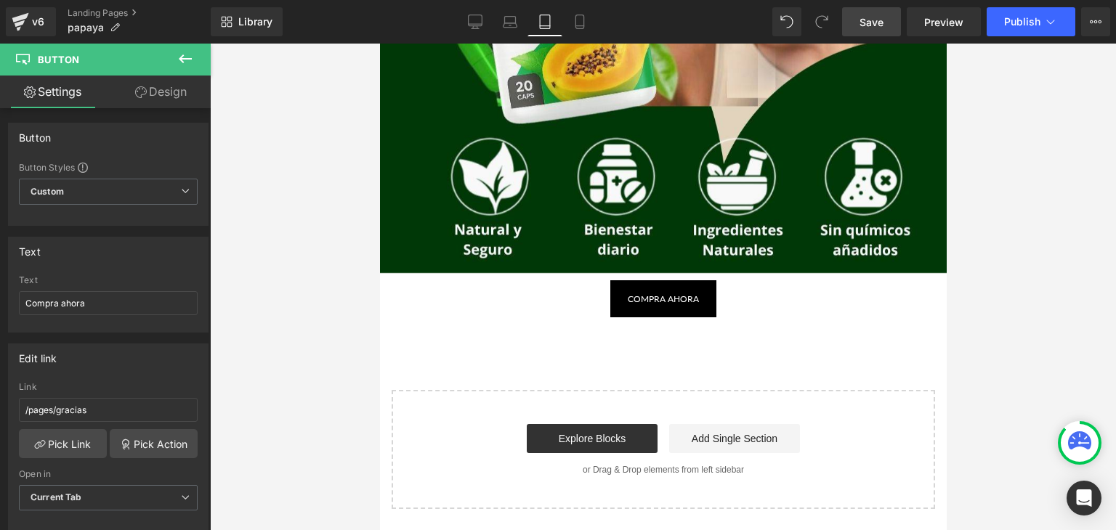
click at [868, 25] on span "Save" at bounding box center [871, 22] width 24 height 15
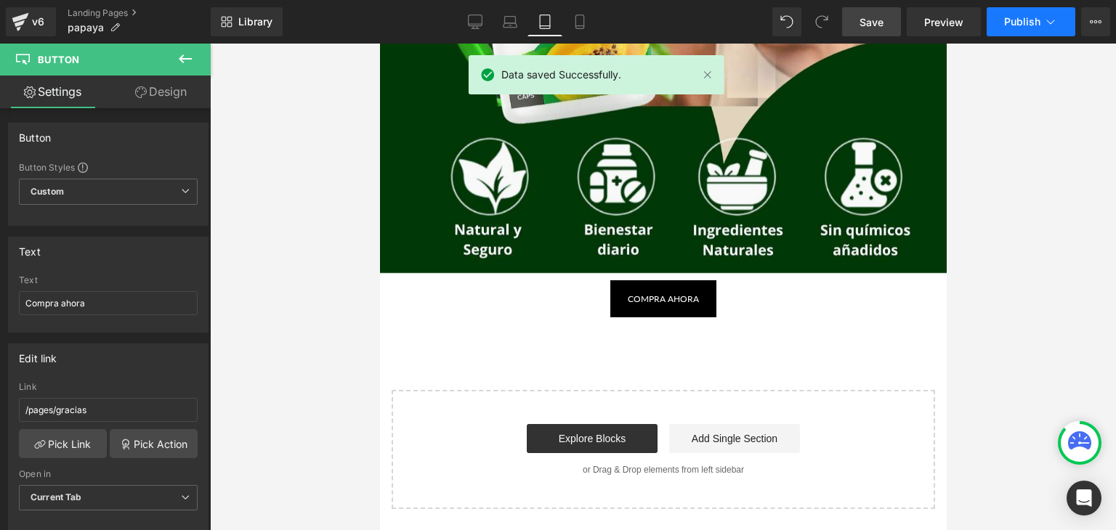
click at [1011, 23] on span "Publish" at bounding box center [1022, 22] width 36 height 12
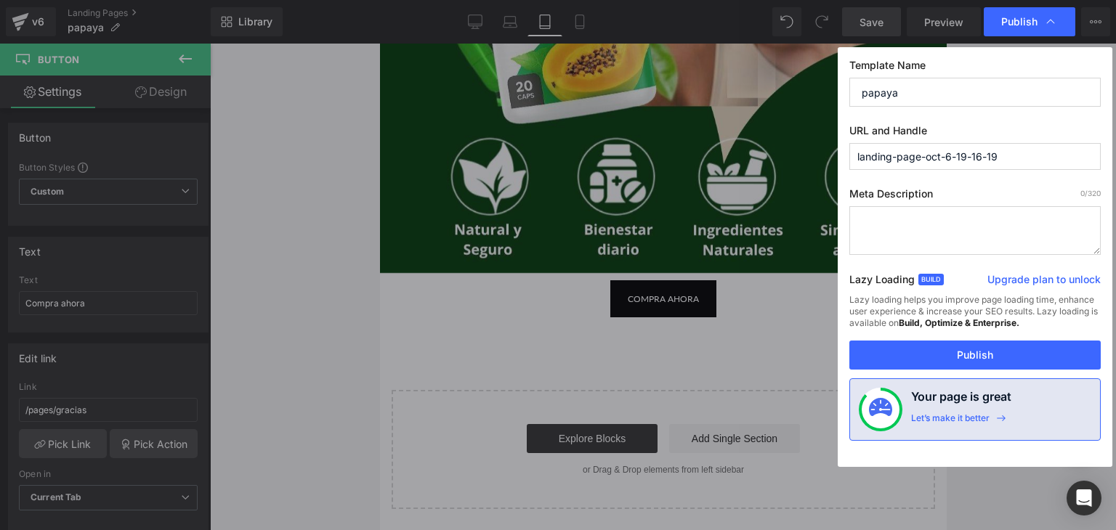
click at [975, 370] on div "Template Name papaya URL and Handle landing-page-oct-6-19-16-19 Meta Descriptio…" at bounding box center [974, 257] width 275 height 420
click at [974, 354] on button "Publish" at bounding box center [974, 355] width 251 height 29
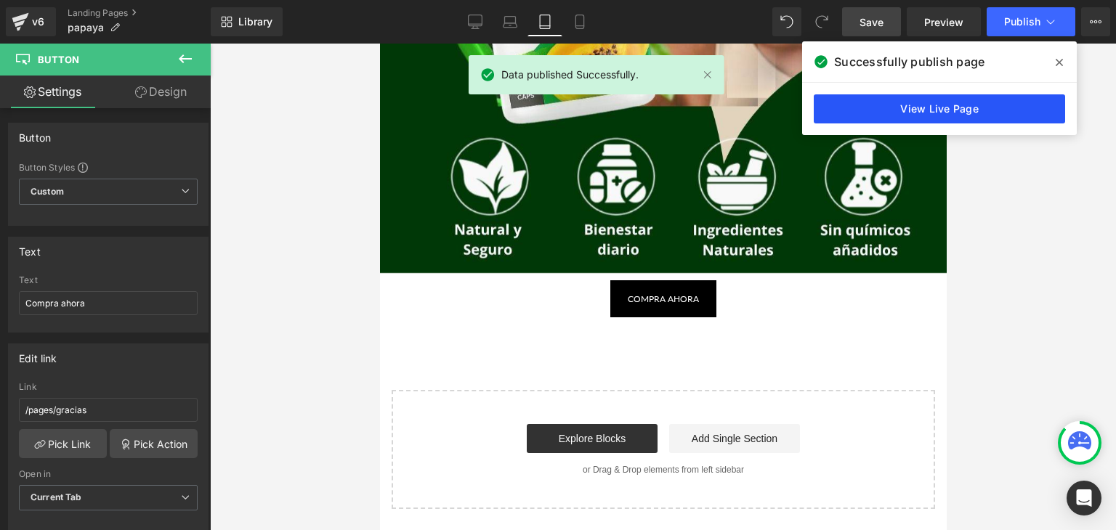
click at [881, 105] on link "View Live Page" at bounding box center [938, 108] width 251 height 29
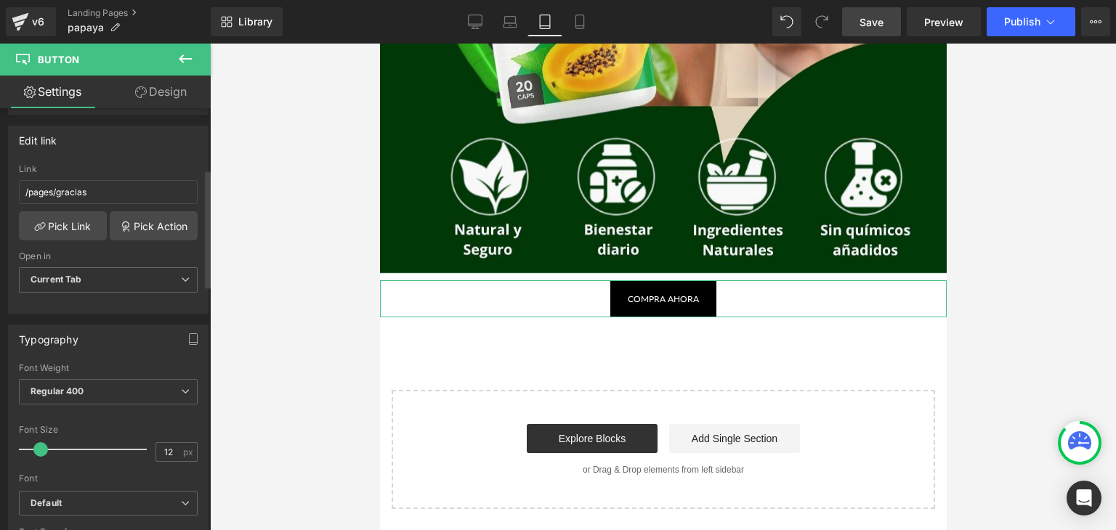
scroll to position [145, 0]
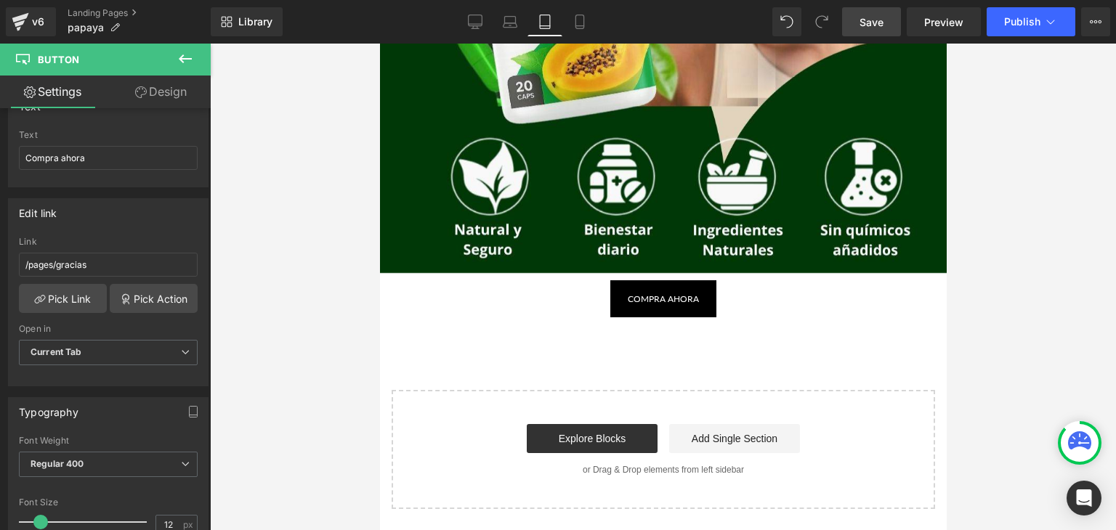
click at [192, 56] on icon at bounding box center [184, 58] width 17 height 17
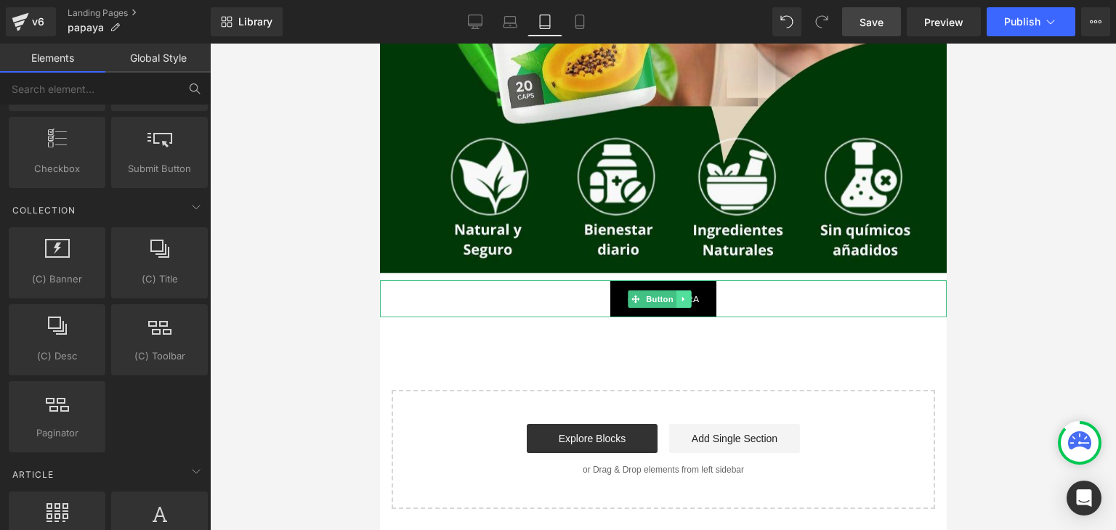
click at [683, 297] on icon at bounding box center [682, 299] width 8 height 9
click at [689, 297] on icon at bounding box center [690, 299] width 8 height 8
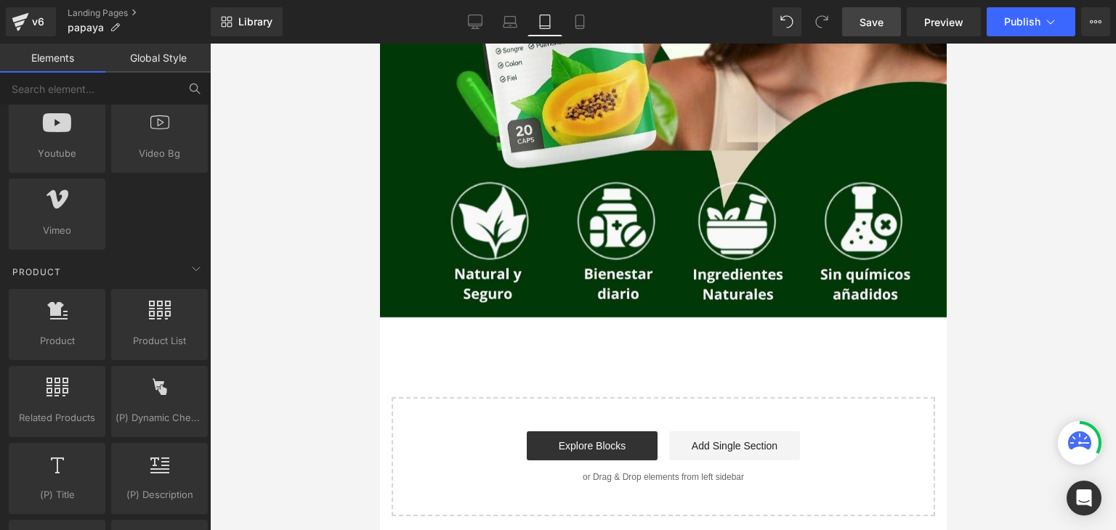
scroll to position [944, 0]
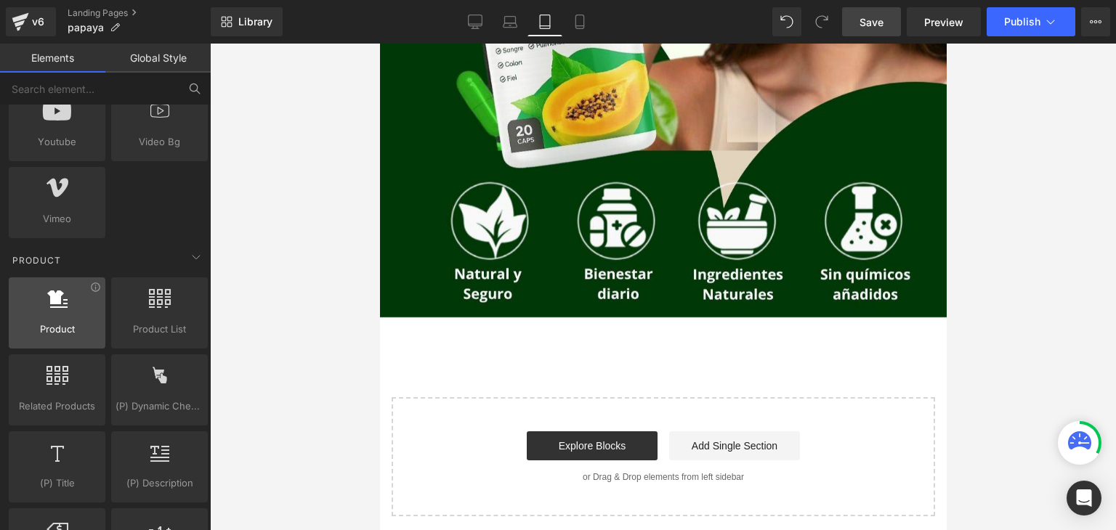
click at [49, 314] on div at bounding box center [57, 305] width 88 height 33
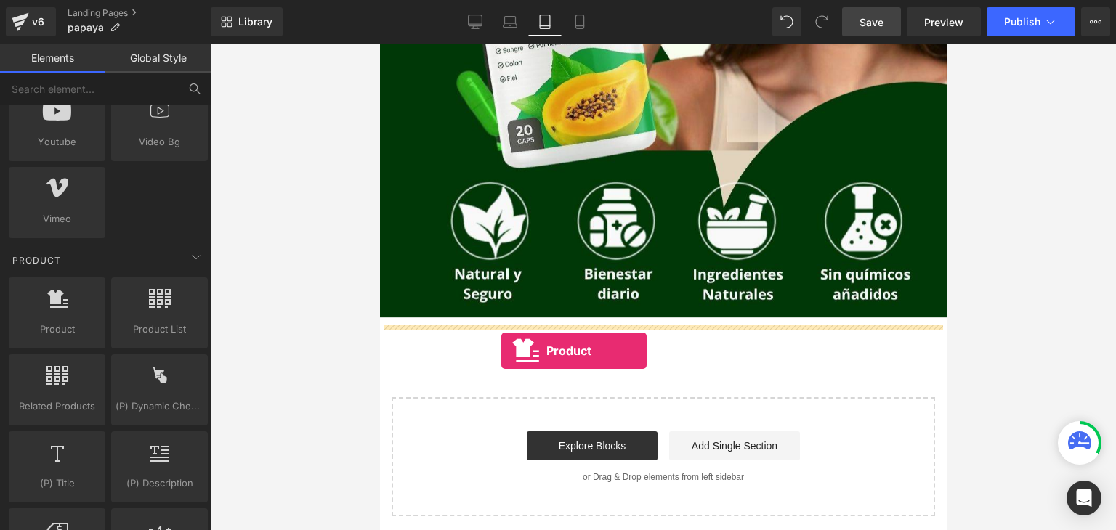
drag, startPoint x: 437, startPoint y: 355, endPoint x: 500, endPoint y: 351, distance: 63.3
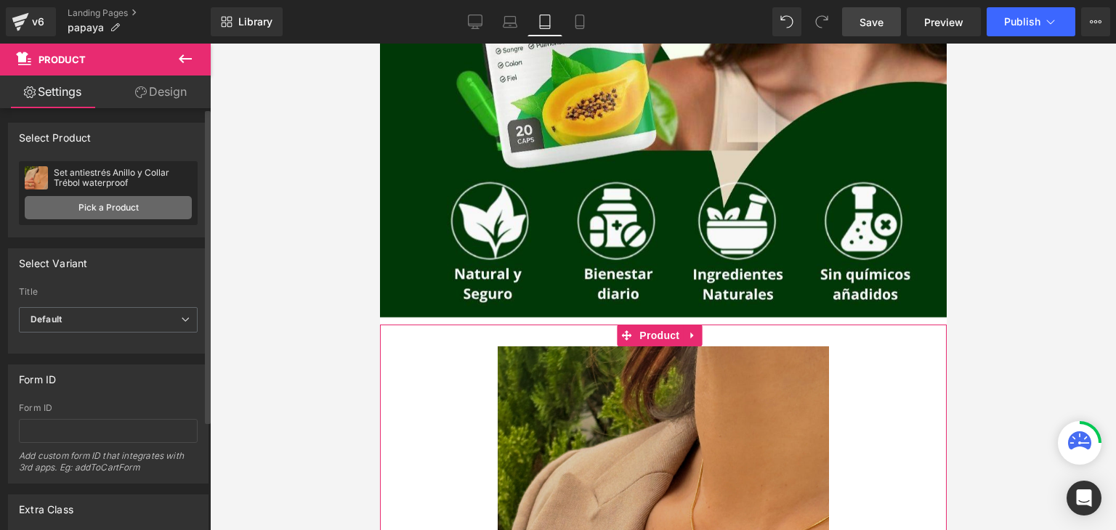
click at [94, 211] on link "Pick a Product" at bounding box center [108, 207] width 167 height 23
click at [121, 209] on link "Pick a Product" at bounding box center [108, 207] width 167 height 23
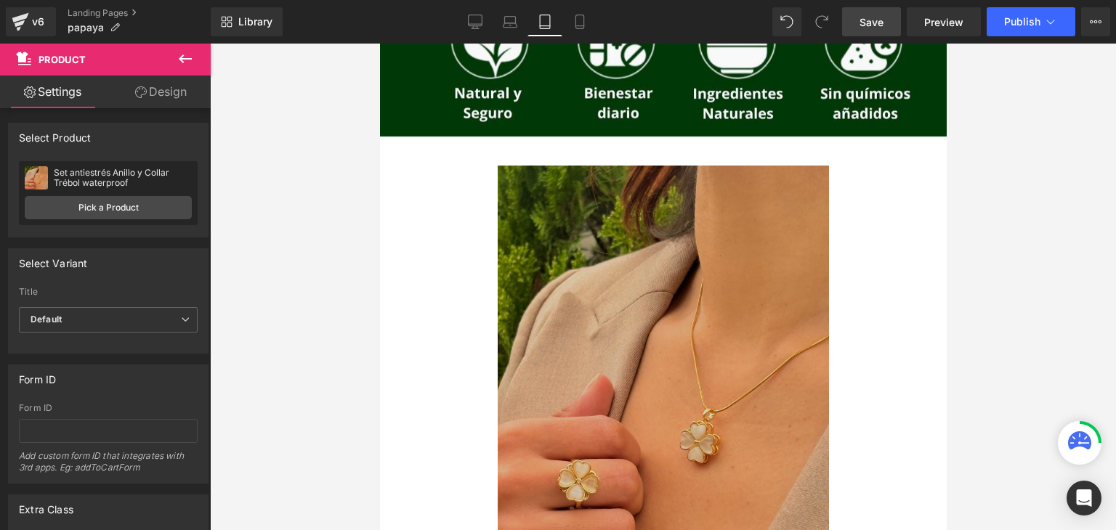
scroll to position [346, 0]
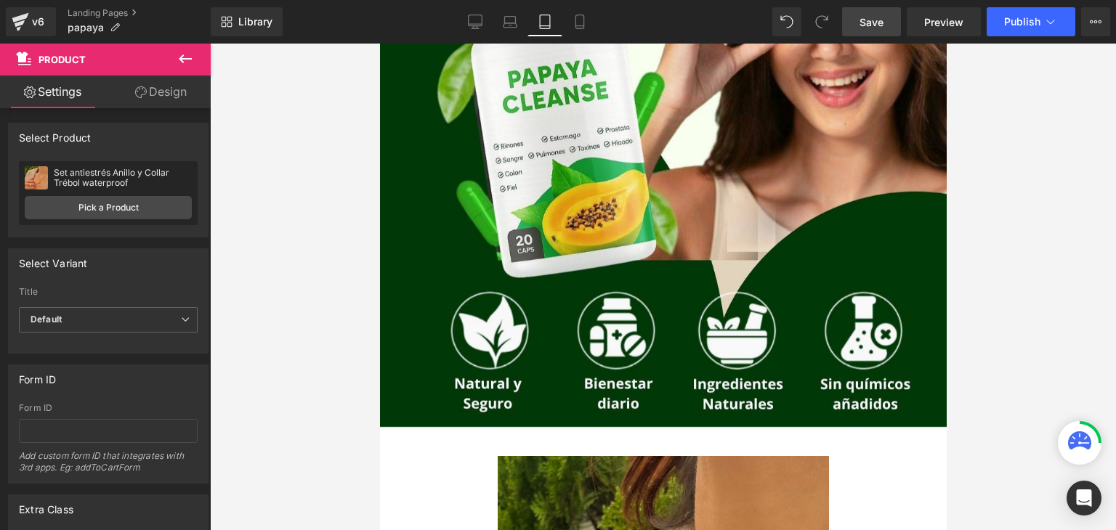
click at [516, 470] on div "Rendering Content" at bounding box center [557, 473] width 89 height 16
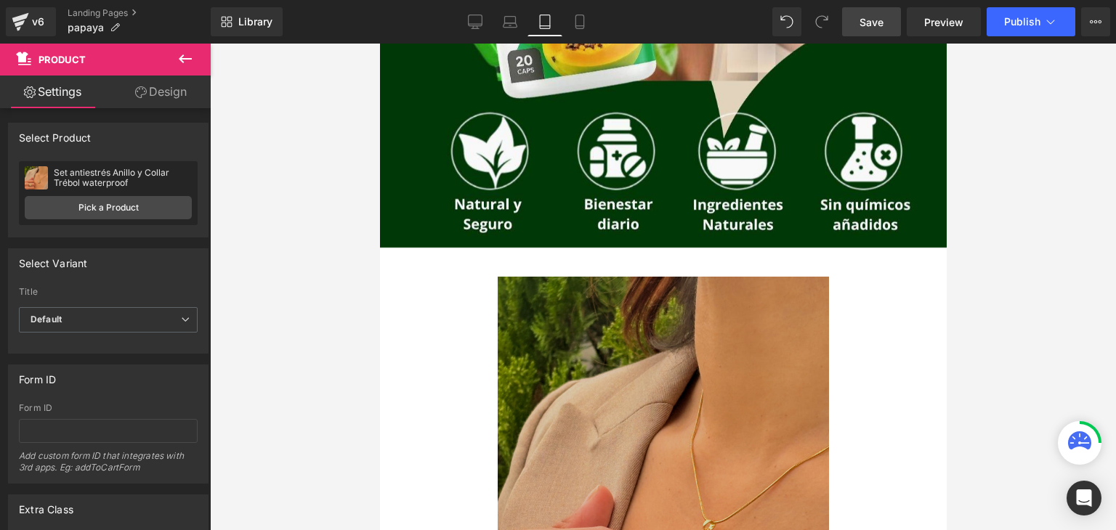
scroll to position [637, 0]
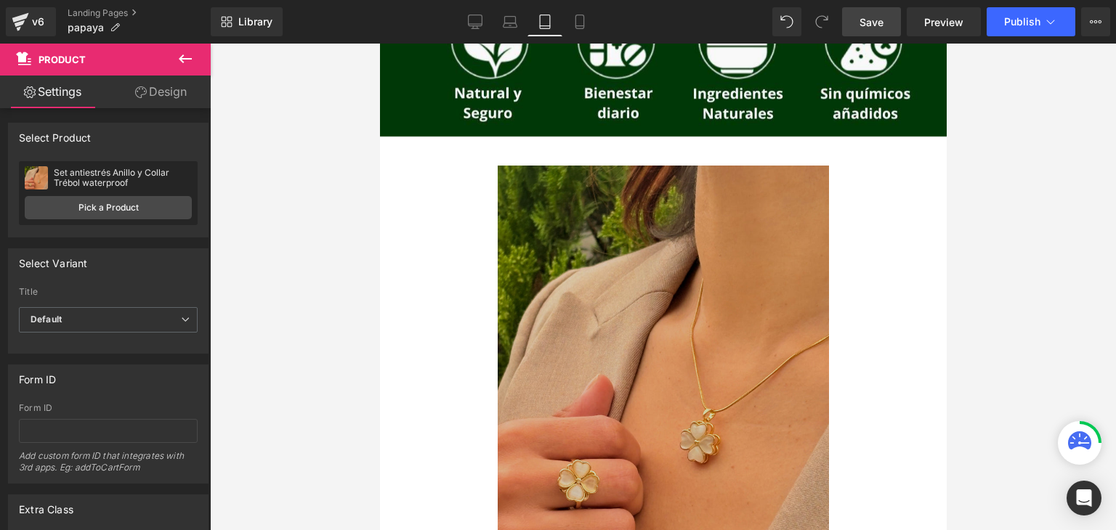
click at [670, 386] on div "Sale Off (P) Image" at bounding box center [662, 387] width 552 height 442
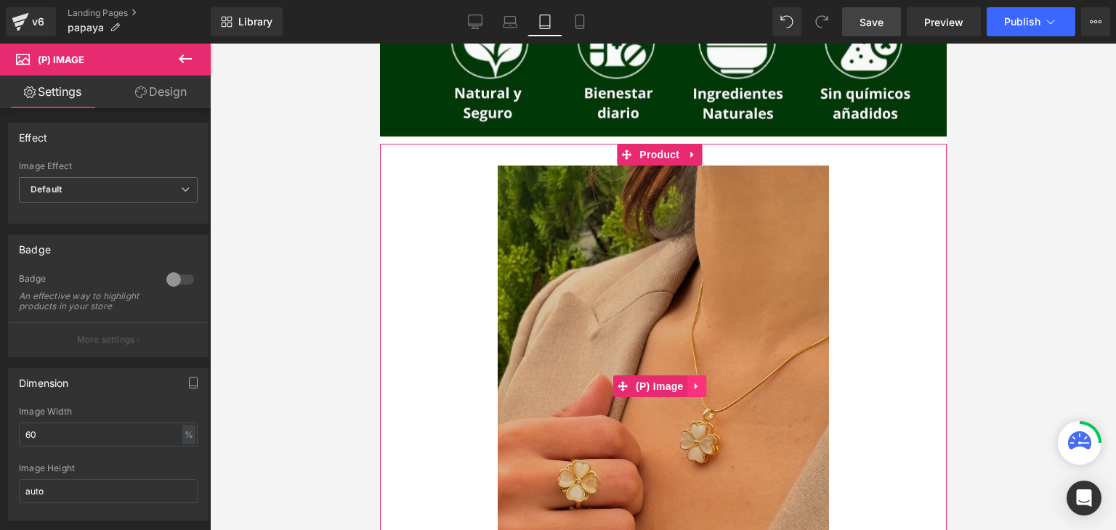
click at [694, 381] on icon at bounding box center [696, 386] width 10 height 11
click at [706, 382] on icon at bounding box center [705, 386] width 10 height 10
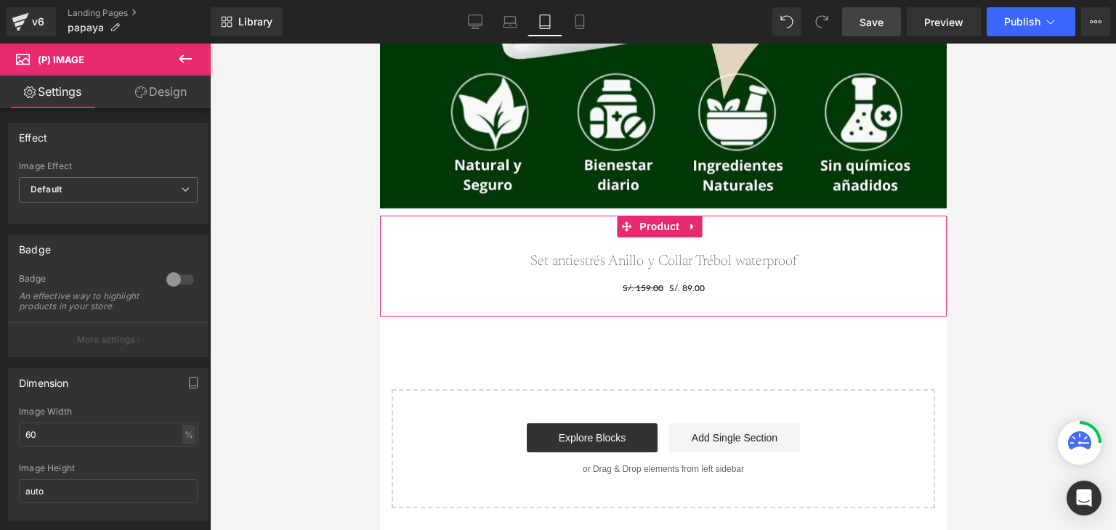
scroll to position [557, 0]
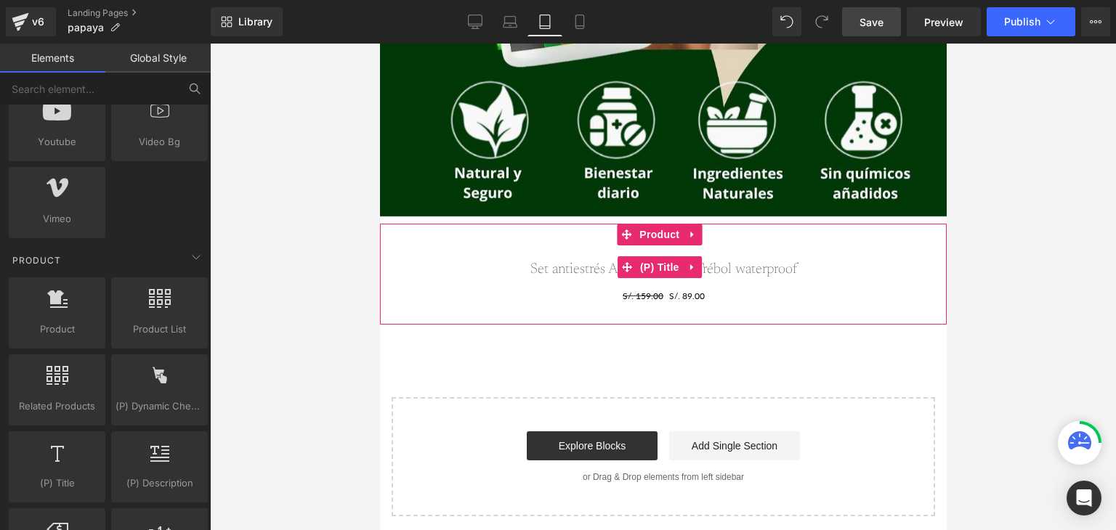
click at [727, 268] on link "Set antiestrés Anillo y Collar Trébol waterproof" at bounding box center [662, 269] width 267 height 17
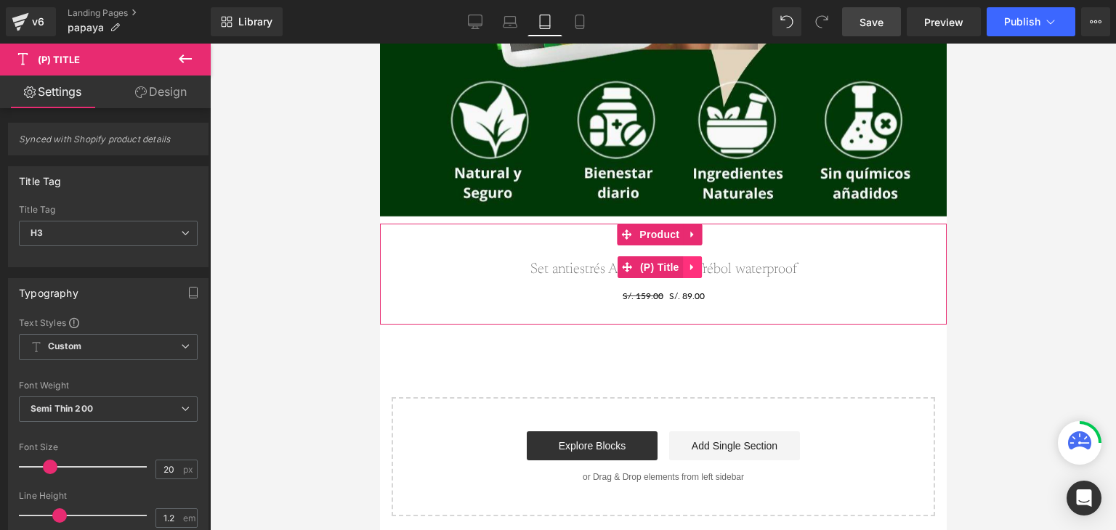
click at [695, 263] on icon at bounding box center [691, 266] width 10 height 11
click at [701, 261] on link at bounding box center [700, 267] width 19 height 22
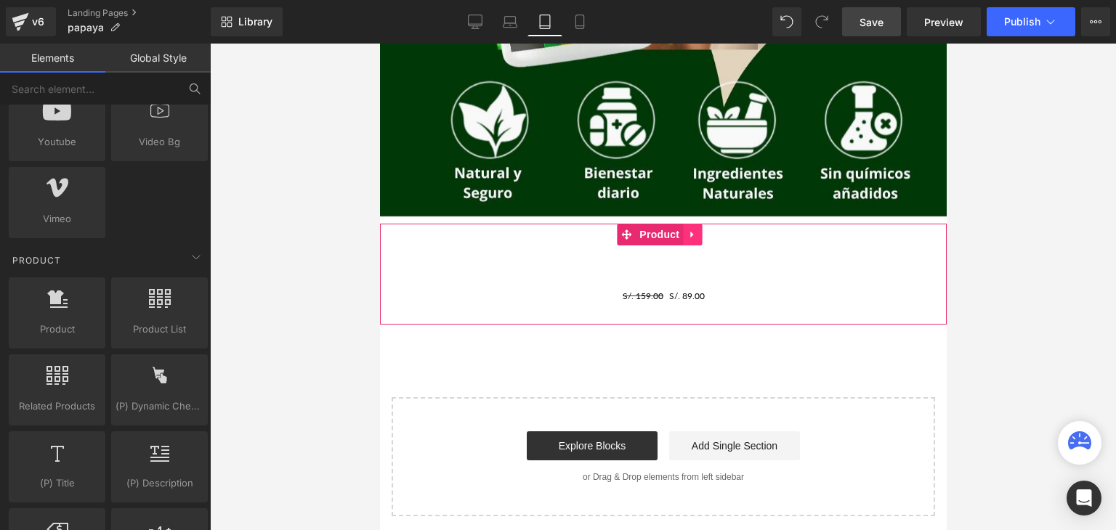
scroll to position [536, 0]
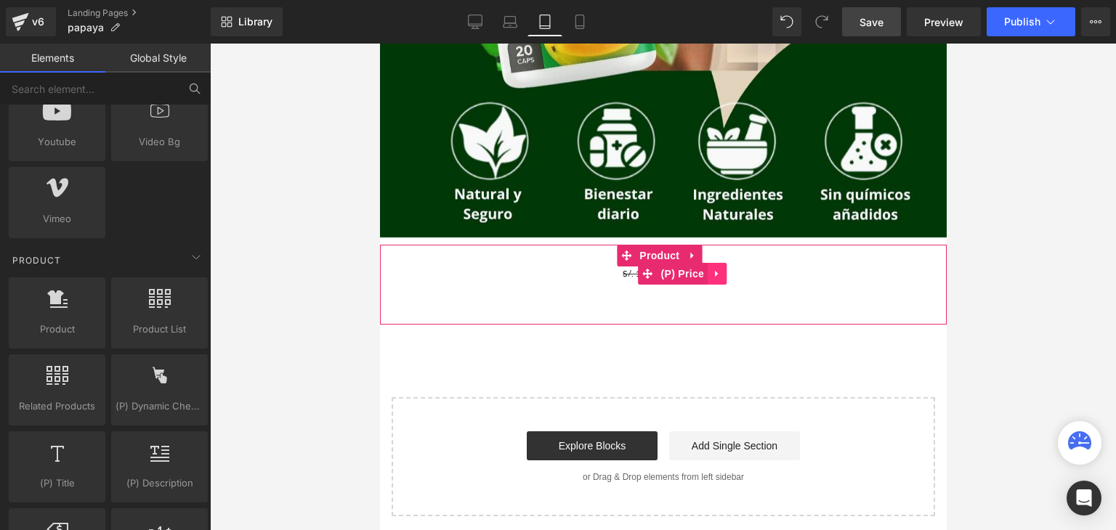
click at [715, 271] on icon at bounding box center [716, 273] width 10 height 11
click at [720, 274] on icon at bounding box center [725, 273] width 10 height 11
click at [588, 270] on div "Add To Cart (P) Cart Button" at bounding box center [662, 285] width 552 height 36
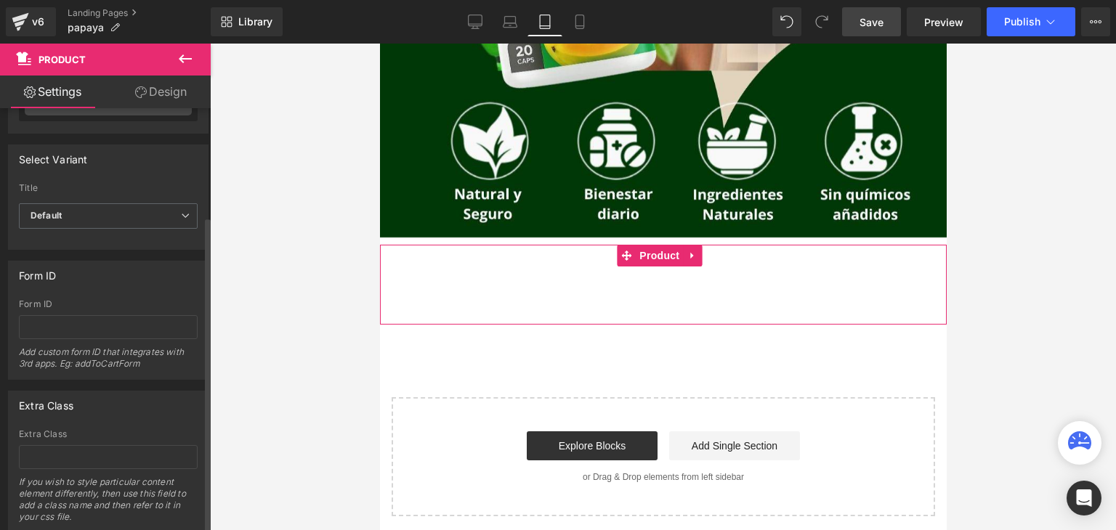
scroll to position [0, 0]
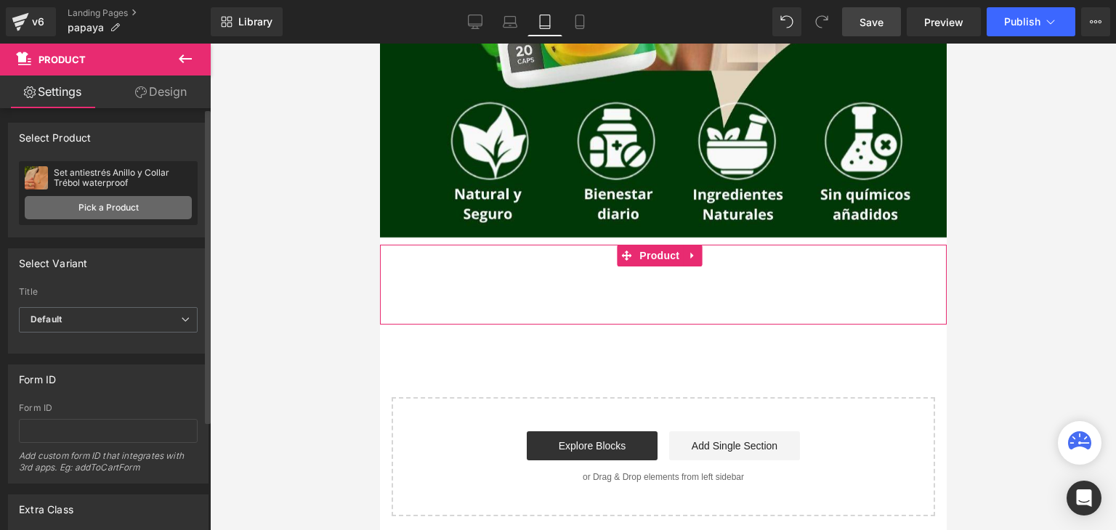
click at [113, 210] on link "Pick a Product" at bounding box center [108, 207] width 167 height 23
click at [57, 209] on link "Pick a Product" at bounding box center [108, 207] width 167 height 23
click at [121, 207] on link "Pick a Product" at bounding box center [108, 207] width 167 height 23
click at [121, 206] on link "Pick a Product" at bounding box center [108, 207] width 167 height 23
click at [107, 183] on div "Set antiestrés Anillo y Collar Trébol waterproof" at bounding box center [123, 178] width 138 height 20
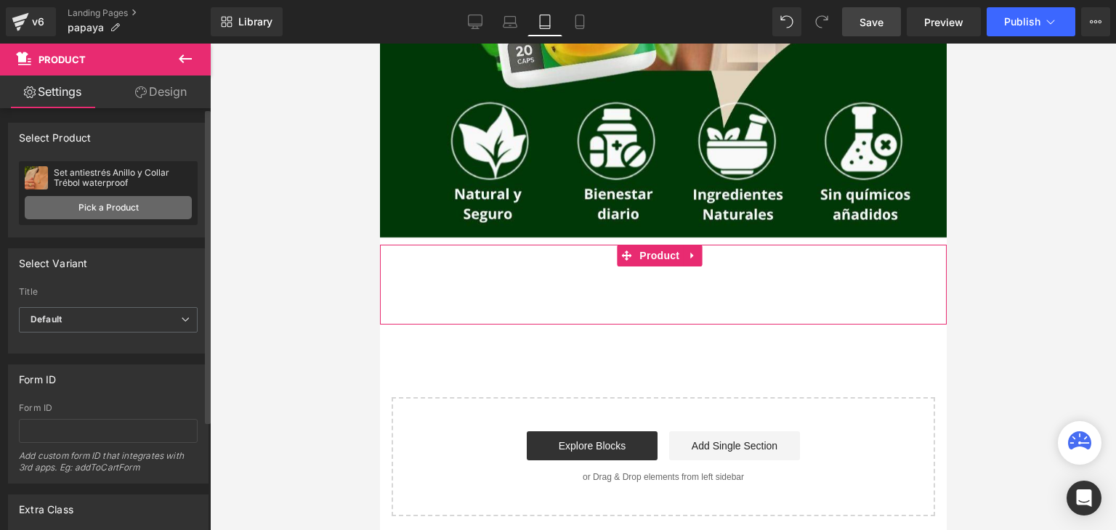
click at [121, 206] on link "Pick a Product" at bounding box center [108, 207] width 167 height 23
click at [132, 206] on link "Pick a Product" at bounding box center [108, 207] width 167 height 23
click at [141, 206] on link "Pick a Product" at bounding box center [108, 207] width 167 height 23
click at [187, 208] on div "Set antiestrés Anillo y Collar Trébol waterproof Set antiestrés Anillo y Collar…" at bounding box center [108, 193] width 179 height 64
drag, startPoint x: 192, startPoint y: 208, endPoint x: 168, endPoint y: 209, distance: 24.0
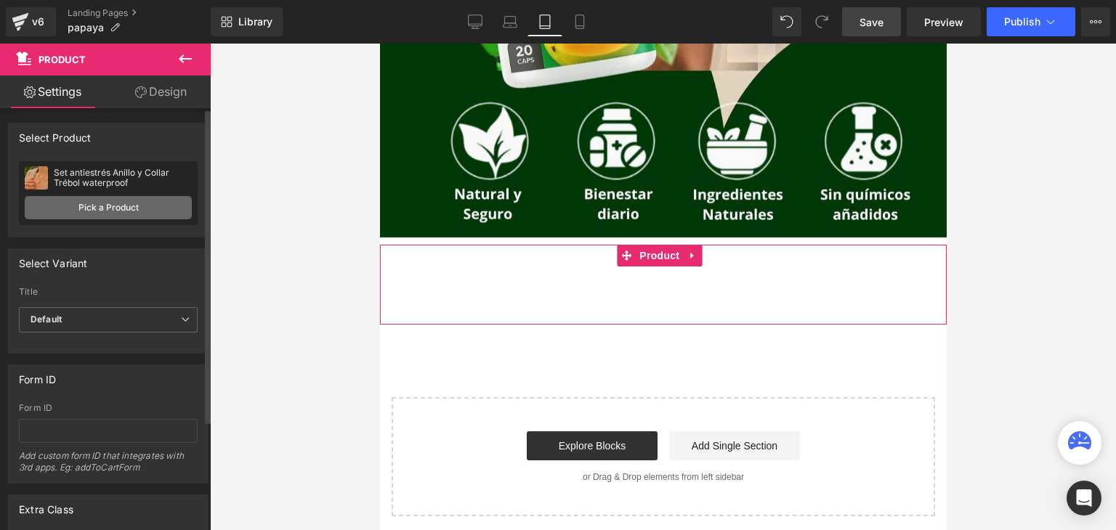
click at [192, 210] on div "Select manually Select manually Select manually No product assigned Assign prod…" at bounding box center [108, 199] width 199 height 76
click at [166, 207] on link "Pick a Product" at bounding box center [108, 207] width 167 height 23
click at [179, 204] on link "Pick a Product" at bounding box center [108, 207] width 167 height 23
click at [144, 199] on link "Pick a Product" at bounding box center [108, 207] width 167 height 23
click at [123, 202] on link "Pick a Product" at bounding box center [108, 207] width 167 height 23
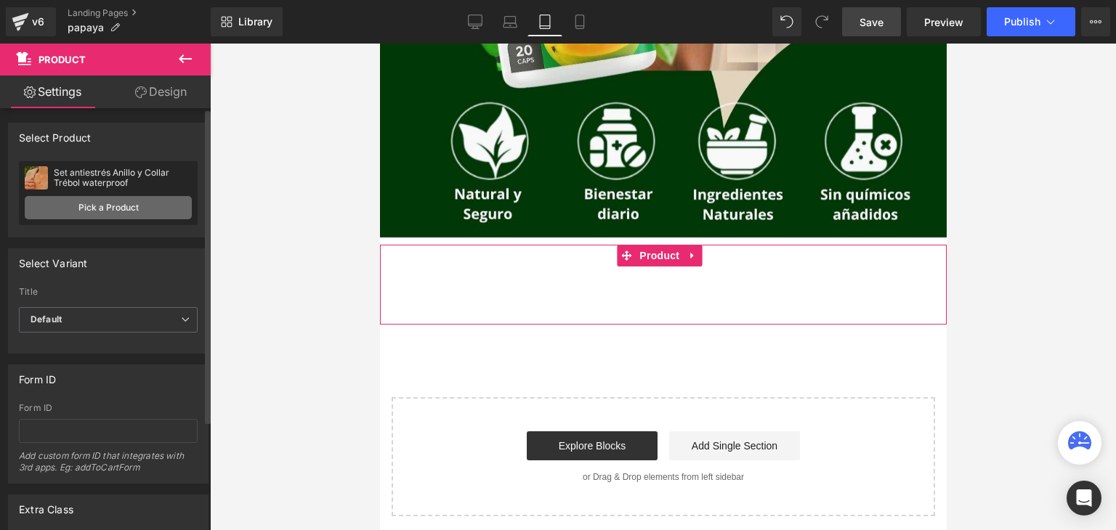
click at [116, 203] on link "Pick a Product" at bounding box center [108, 207] width 167 height 23
click at [88, 200] on link "Pick a Product" at bounding box center [108, 207] width 167 height 23
click at [81, 200] on link "Pick a Product" at bounding box center [108, 207] width 167 height 23
click at [62, 201] on link "Pick a Product" at bounding box center [108, 207] width 167 height 23
drag, startPoint x: 52, startPoint y: 199, endPoint x: 38, endPoint y: 199, distance: 13.8
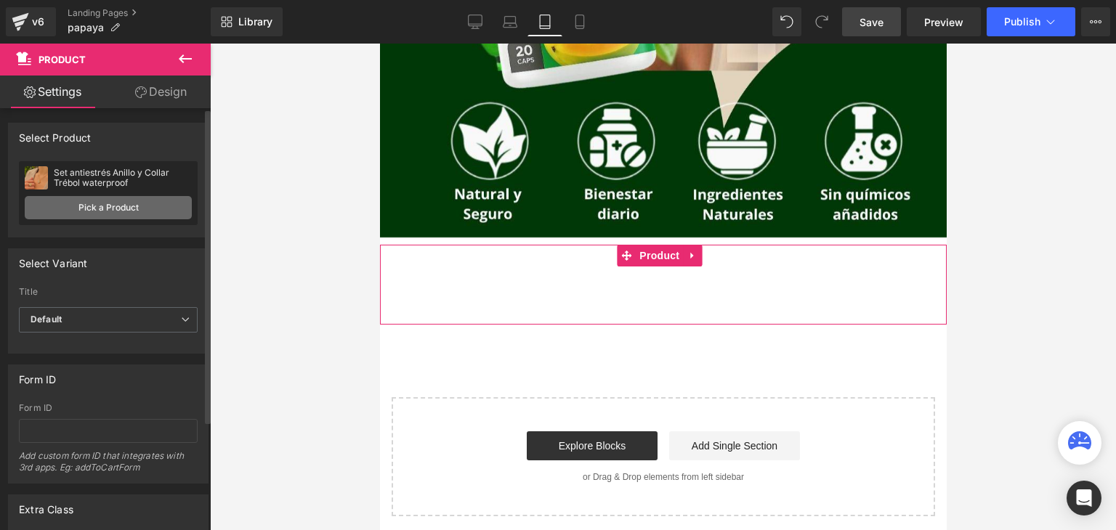
click at [50, 199] on link "Pick a Product" at bounding box center [108, 207] width 167 height 23
drag, startPoint x: 38, startPoint y: 199, endPoint x: 31, endPoint y: 203, distance: 8.1
click at [37, 199] on link "Pick a Product" at bounding box center [108, 207] width 167 height 23
click at [22, 216] on div "Set antiestrés Anillo y Collar Trébol waterproof Set antiestrés Anillo y Collar…" at bounding box center [108, 193] width 179 height 64
drag, startPoint x: 29, startPoint y: 221, endPoint x: 73, endPoint y: 212, distance: 44.4
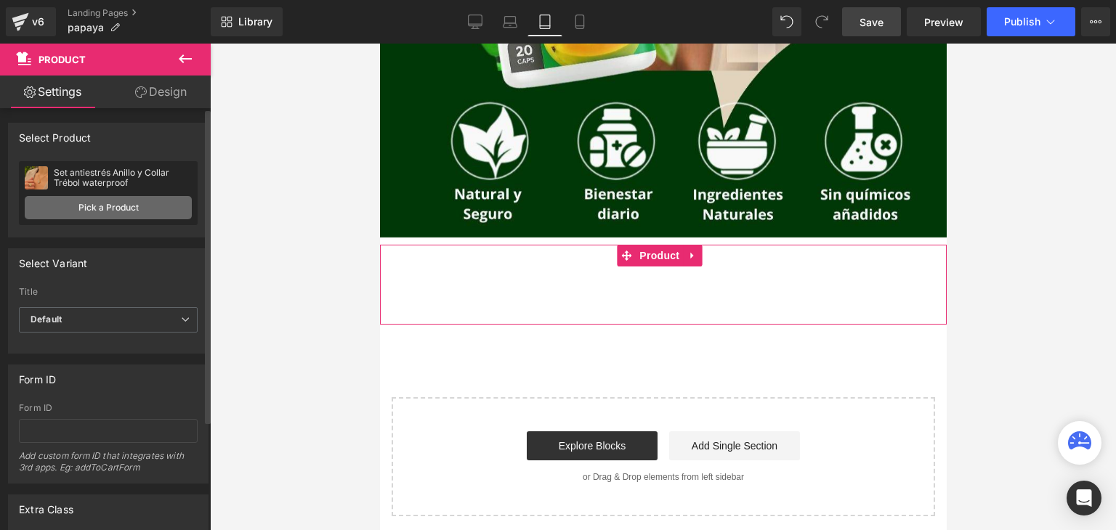
click at [30, 221] on div "Set antiestrés Anillo y Collar Trébol waterproof Set antiestrés Anillo y Collar…" at bounding box center [108, 193] width 179 height 64
click at [35, 219] on div "Set antiestrés Anillo y Collar Trébol waterproof Set antiestrés Anillo y Collar…" at bounding box center [108, 193] width 179 height 64
click at [669, 253] on span "Product" at bounding box center [658, 256] width 47 height 22
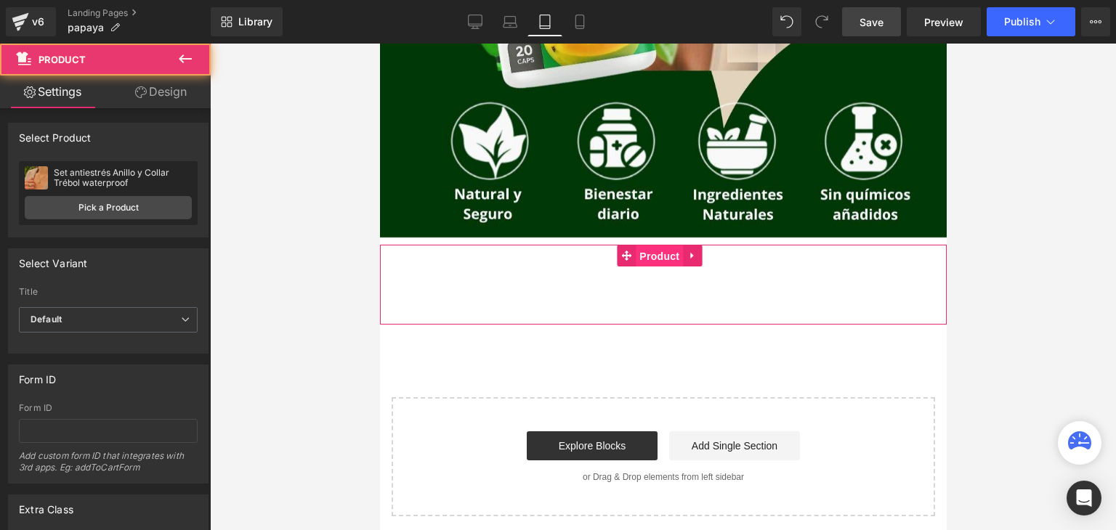
click at [669, 253] on span "Product" at bounding box center [658, 256] width 47 height 22
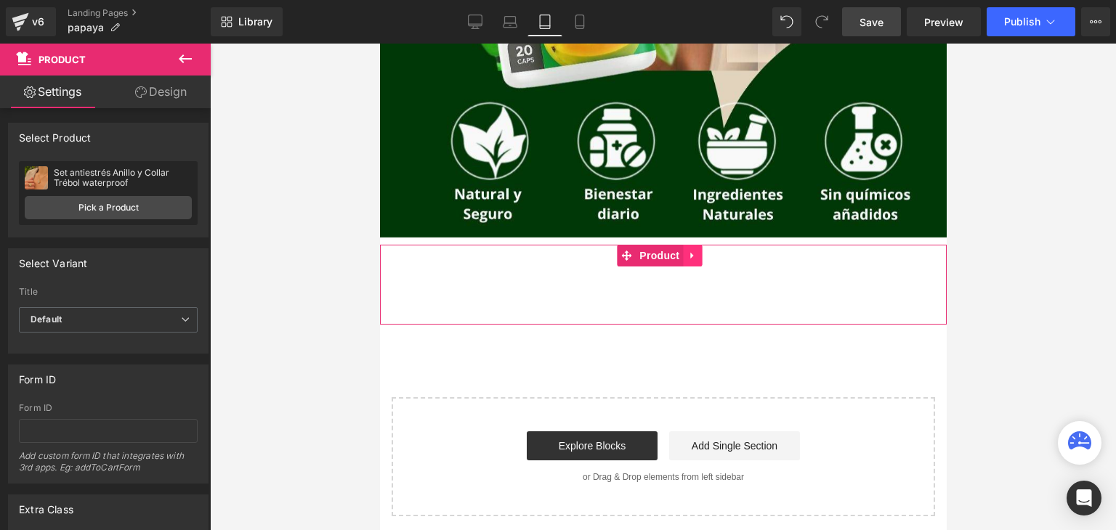
click at [692, 253] on icon at bounding box center [691, 256] width 10 height 11
click at [620, 259] on link "Product" at bounding box center [649, 256] width 66 height 22
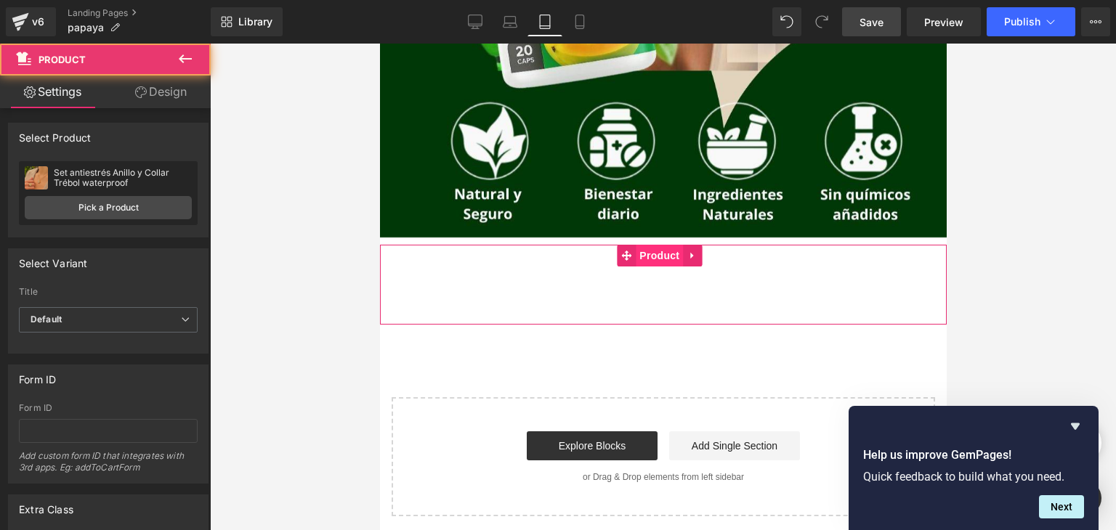
click at [654, 256] on span "Product" at bounding box center [658, 256] width 47 height 22
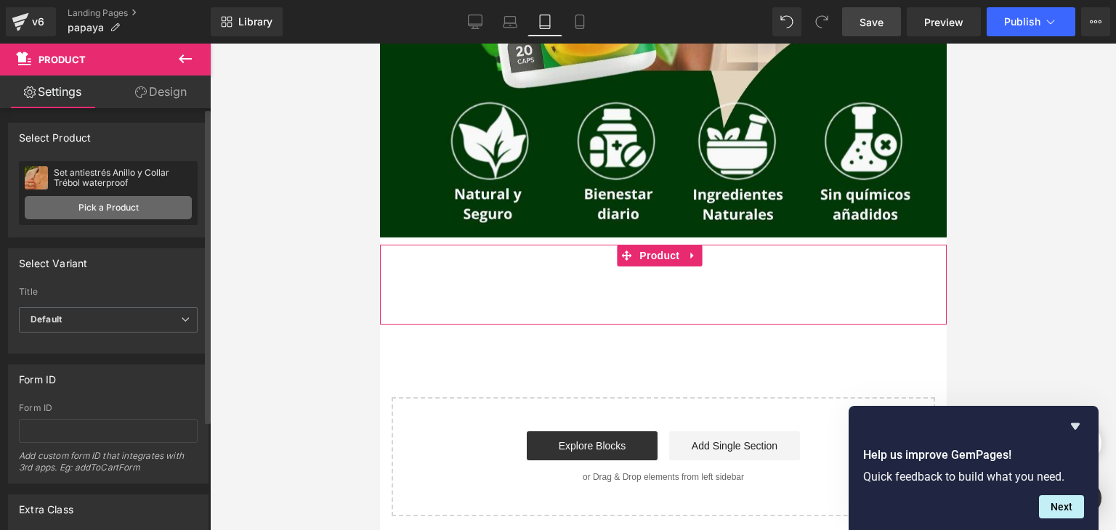
click at [126, 201] on link "Pick a Product" at bounding box center [108, 207] width 167 height 23
click at [72, 215] on link "Pick a Product" at bounding box center [108, 207] width 167 height 23
click at [53, 203] on link "Pick a Product" at bounding box center [108, 207] width 167 height 23
click at [76, 322] on span "Default" at bounding box center [108, 319] width 179 height 25
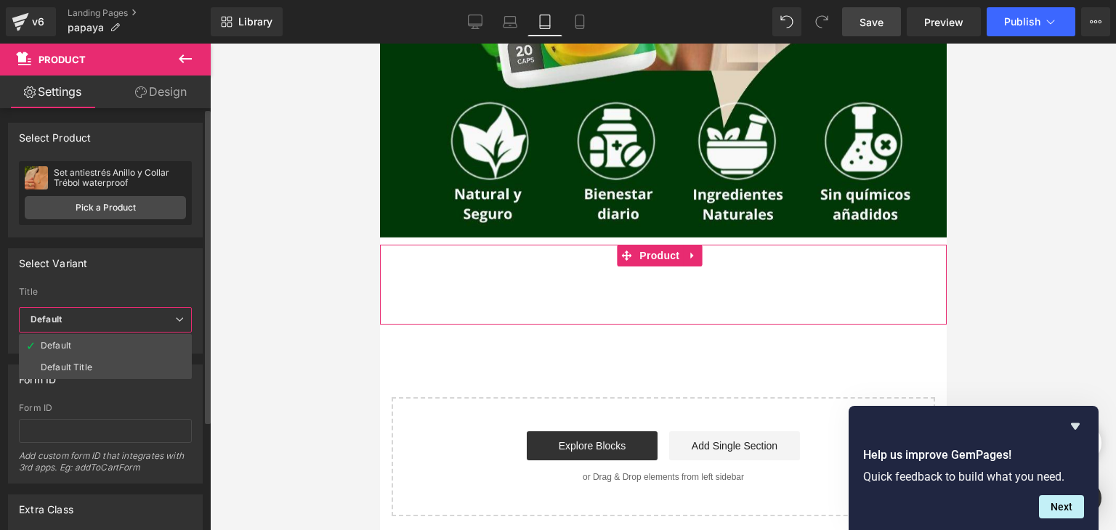
click at [85, 273] on div "Select Variant" at bounding box center [105, 263] width 193 height 28
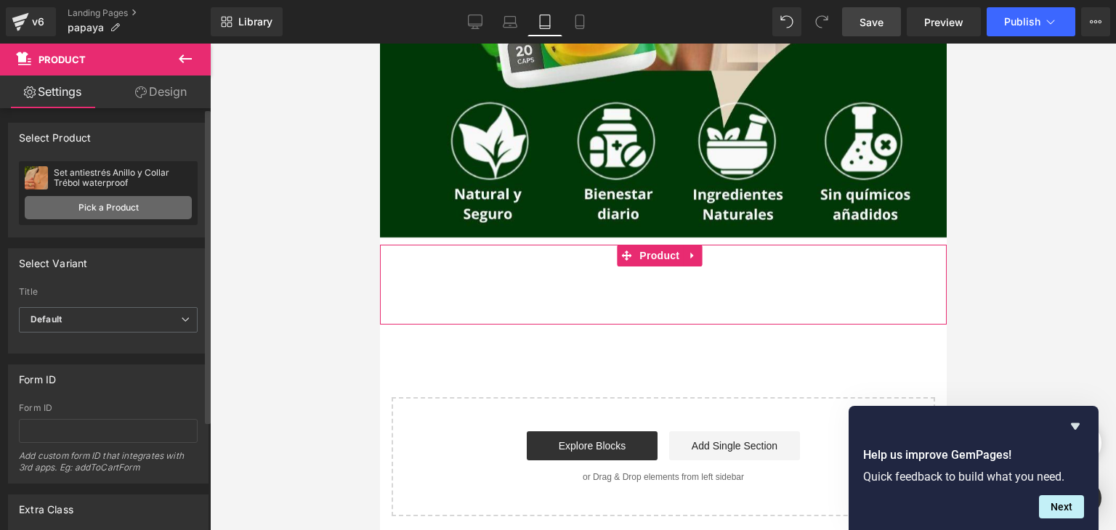
click at [101, 207] on link "Pick a Product" at bounding box center [108, 207] width 167 height 23
click at [147, 207] on link "Pick a Product" at bounding box center [108, 207] width 167 height 23
click at [80, 201] on link "Pick a Product" at bounding box center [108, 207] width 167 height 23
click at [54, 201] on link "Pick a Product" at bounding box center [108, 207] width 167 height 23
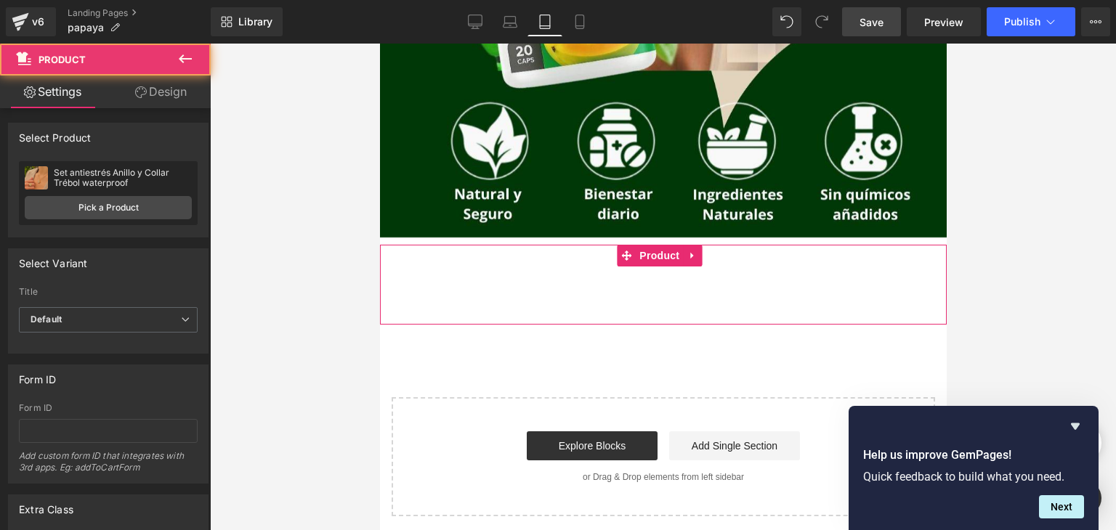
click at [586, 269] on div "Add To Cart (P) Cart Button" at bounding box center [662, 285] width 552 height 36
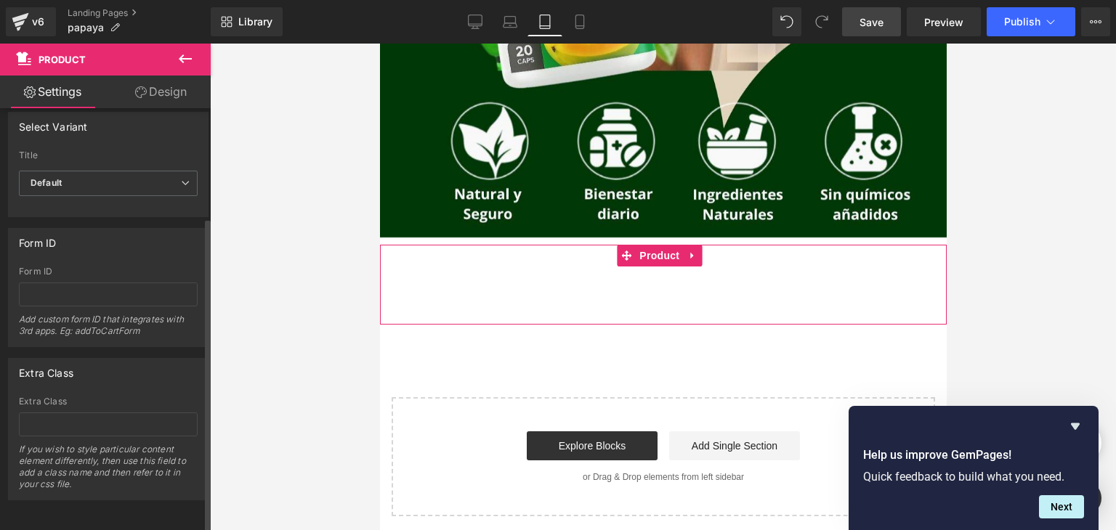
scroll to position [145, 0]
click at [92, 288] on input "text" at bounding box center [108, 295] width 179 height 24
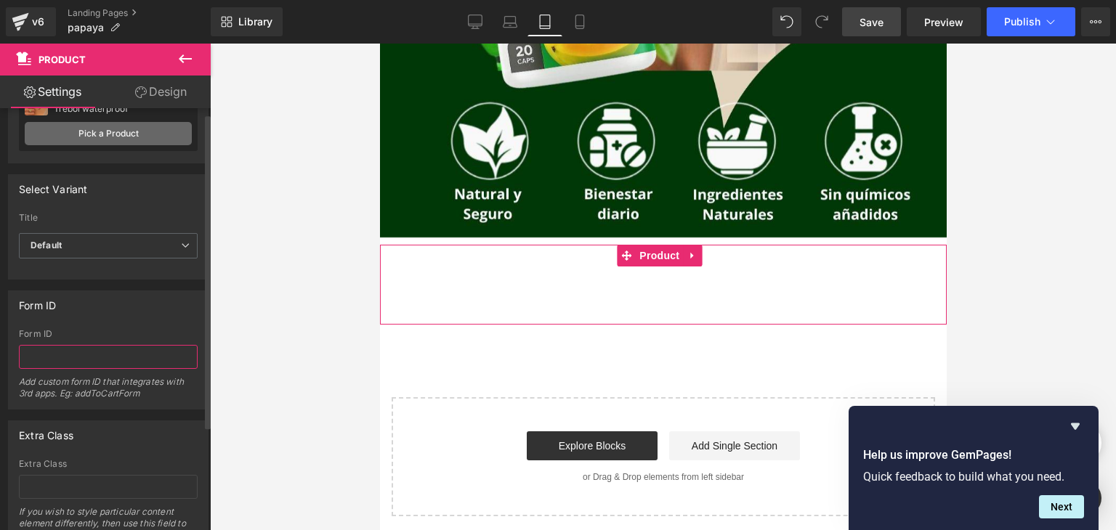
scroll to position [0, 0]
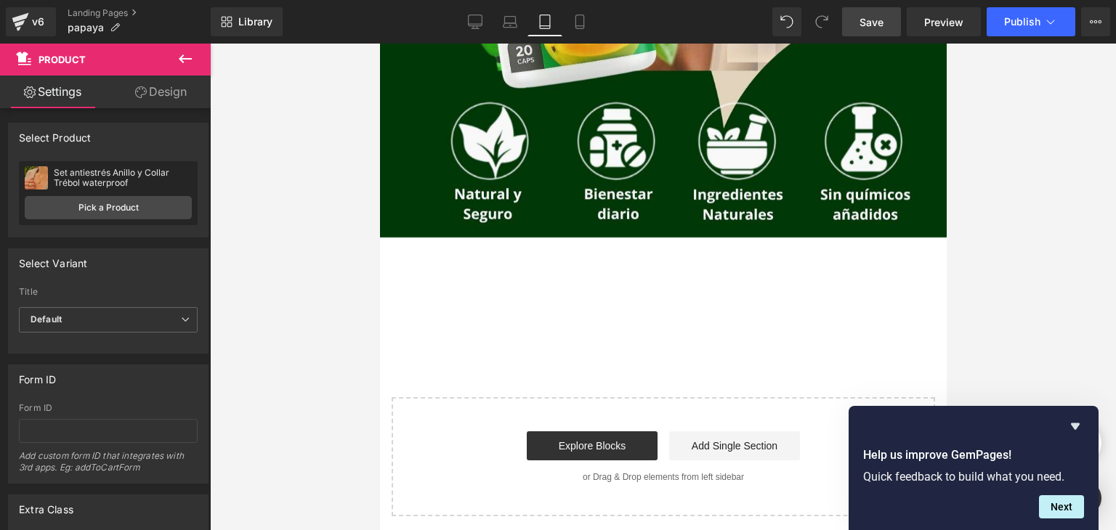
click at [183, 54] on icon at bounding box center [185, 58] width 13 height 9
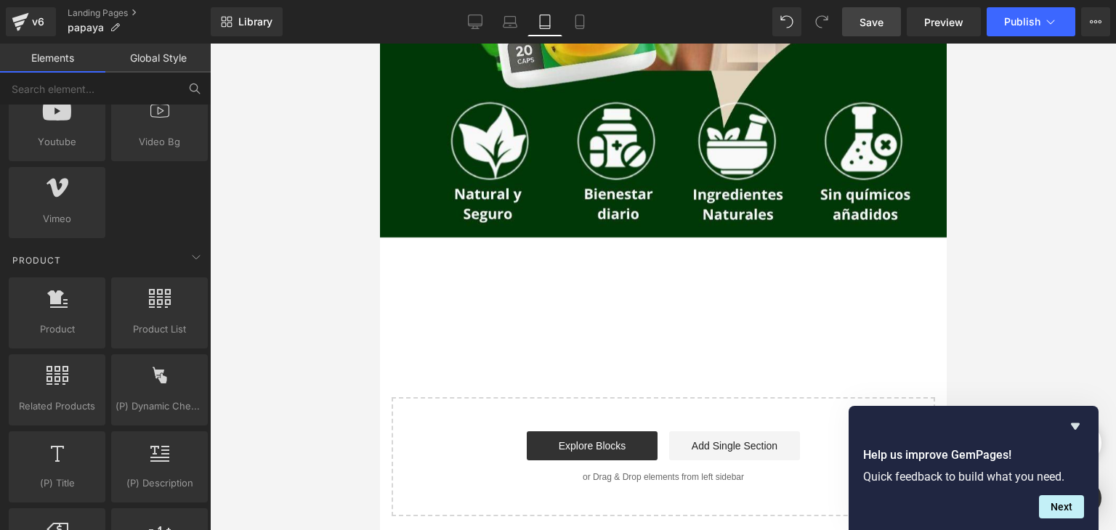
click at [699, 274] on div "Add To Cart (P) Cart Button" at bounding box center [662, 285] width 552 height 36
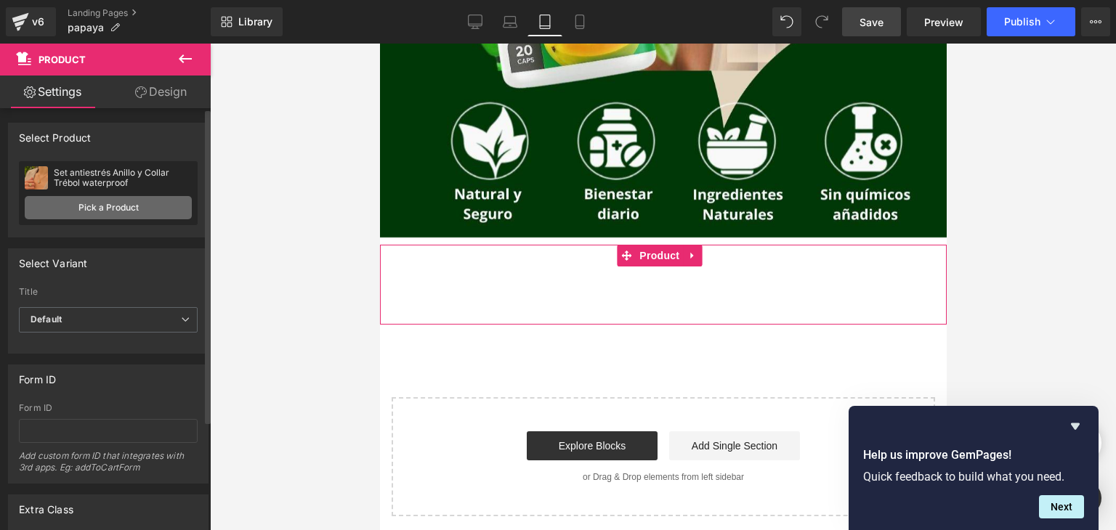
click at [116, 205] on link "Pick a Product" at bounding box center [108, 207] width 167 height 23
click at [71, 204] on link "Pick a Product" at bounding box center [108, 207] width 167 height 23
click at [55, 187] on div "Set antiestrés Anillo y Collar Trébol waterproof" at bounding box center [123, 178] width 138 height 20
click at [65, 176] on div "Set antiestrés Anillo y Collar Trébol waterproof" at bounding box center [123, 178] width 138 height 20
click at [44, 175] on img at bounding box center [36, 177] width 23 height 23
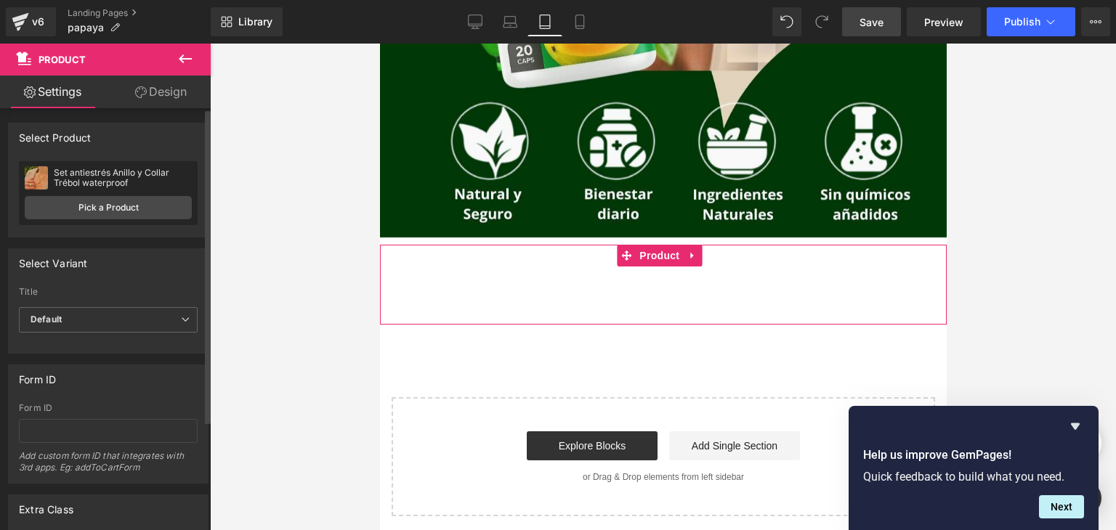
drag, startPoint x: 32, startPoint y: 175, endPoint x: 32, endPoint y: 186, distance: 10.9
click at [32, 176] on img at bounding box center [36, 177] width 23 height 23
click at [32, 214] on link "Pick a Product" at bounding box center [108, 207] width 167 height 23
click at [25, 200] on link "Pick a Product" at bounding box center [108, 207] width 167 height 23
drag, startPoint x: 29, startPoint y: 200, endPoint x: 31, endPoint y: 216, distance: 16.0
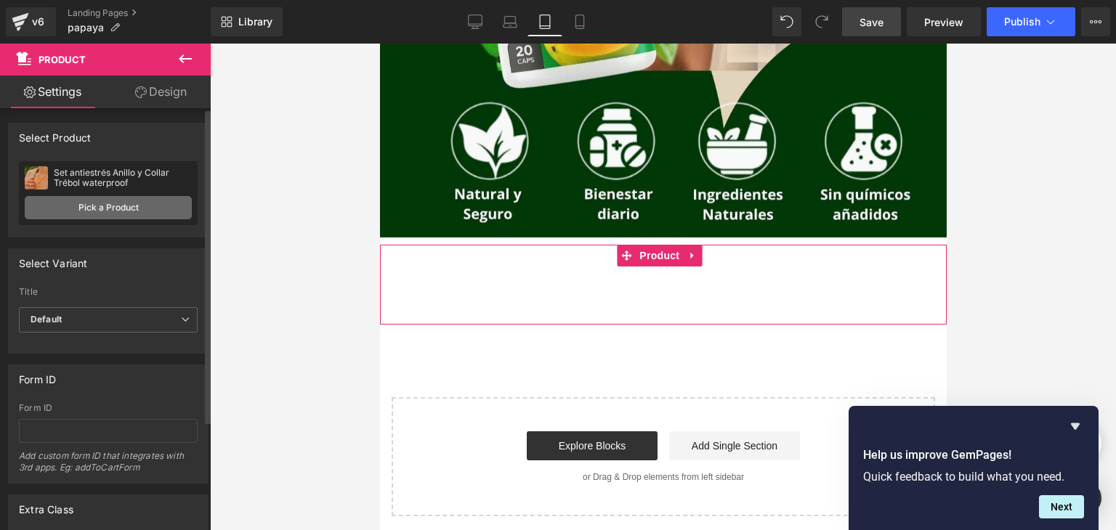
click at [29, 200] on link "Pick a Product" at bounding box center [108, 207] width 167 height 23
click at [31, 218] on link "Pick a Product" at bounding box center [108, 207] width 167 height 23
click at [32, 219] on link "Pick a Product" at bounding box center [108, 207] width 167 height 23
drag, startPoint x: 42, startPoint y: 217, endPoint x: 72, endPoint y: 217, distance: 29.8
click at [43, 217] on link "Pick a Product" at bounding box center [108, 207] width 167 height 23
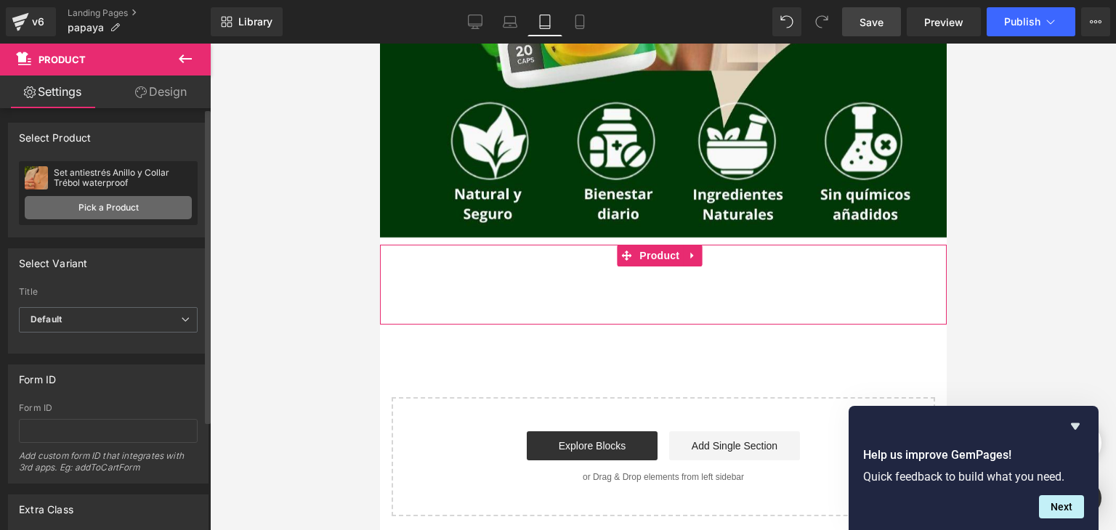
click at [73, 216] on link "Pick a Product" at bounding box center [108, 207] width 167 height 23
click at [78, 216] on link "Pick a Product" at bounding box center [108, 207] width 167 height 23
drag, startPoint x: 107, startPoint y: 219, endPoint x: 116, endPoint y: 221, distance: 9.6
click at [110, 219] on div "Set antiestrés Anillo y Collar Trébol waterproof Set antiestrés Anillo y Collar…" at bounding box center [108, 193] width 179 height 64
click at [129, 222] on div "Set antiestrés Anillo y Collar Trébol waterproof Set antiestrés Anillo y Collar…" at bounding box center [108, 193] width 179 height 64
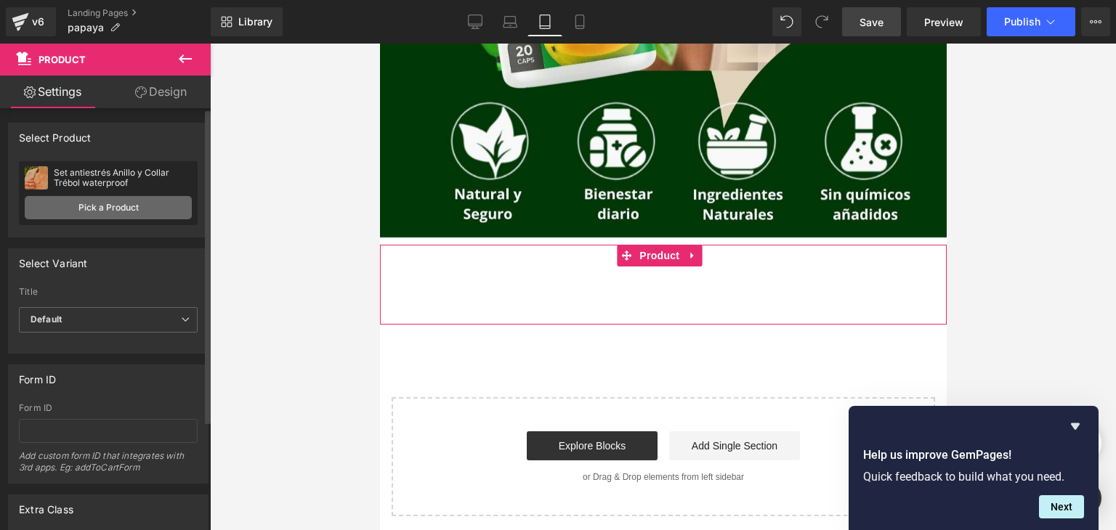
click at [176, 216] on link "Pick a Product" at bounding box center [108, 207] width 167 height 23
click at [176, 210] on link "Pick a Product" at bounding box center [108, 207] width 167 height 23
drag, startPoint x: 174, startPoint y: 203, endPoint x: 119, endPoint y: 190, distance: 56.7
click at [174, 203] on link "Pick a Product" at bounding box center [108, 207] width 167 height 23
drag, startPoint x: 119, startPoint y: 190, endPoint x: 76, endPoint y: 195, distance: 43.9
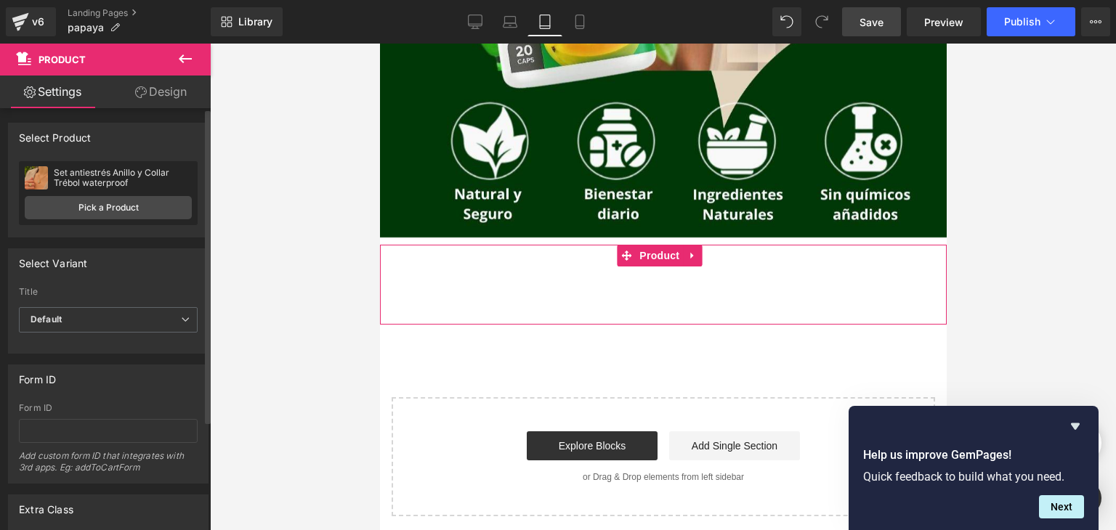
click at [118, 190] on div "Set antiestrés Anillo y Collar Trébol waterproof Set antiestrés Anillo y Collar…" at bounding box center [108, 193] width 179 height 64
click at [74, 196] on link "Pick a Product" at bounding box center [108, 207] width 167 height 23
drag, startPoint x: 52, startPoint y: 196, endPoint x: 43, endPoint y: 200, distance: 9.4
click at [51, 198] on link "Pick a Product" at bounding box center [108, 207] width 167 height 23
click at [43, 200] on link "Pick a Product" at bounding box center [108, 207] width 167 height 23
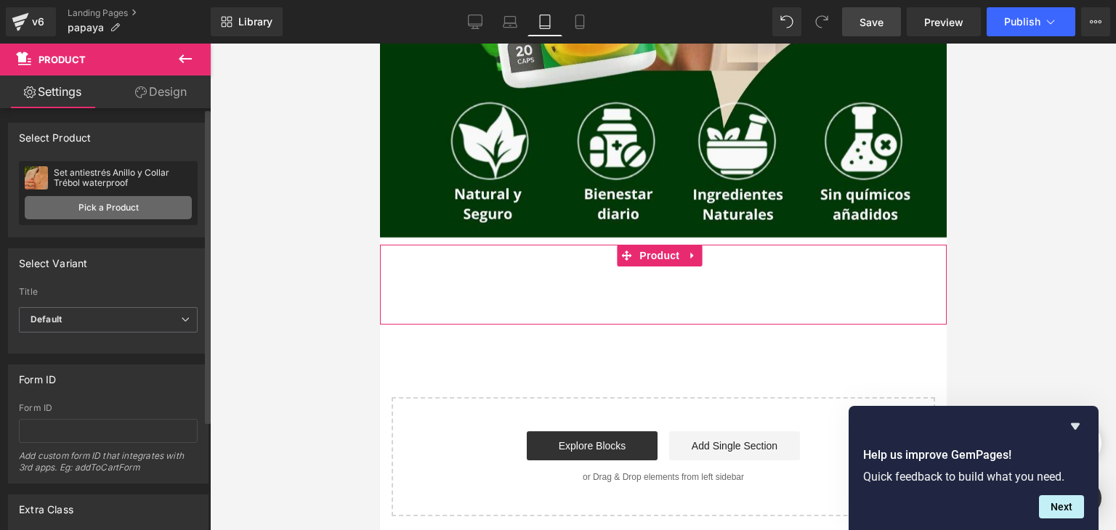
click at [81, 211] on link "Pick a Product" at bounding box center [108, 207] width 167 height 23
click at [84, 203] on link "Pick a Product" at bounding box center [108, 207] width 167 height 23
click at [95, 200] on link "Pick a Product" at bounding box center [108, 207] width 167 height 23
click at [124, 200] on link "Pick a Product" at bounding box center [108, 207] width 167 height 23
drag, startPoint x: 114, startPoint y: 210, endPoint x: 137, endPoint y: 214, distance: 22.9
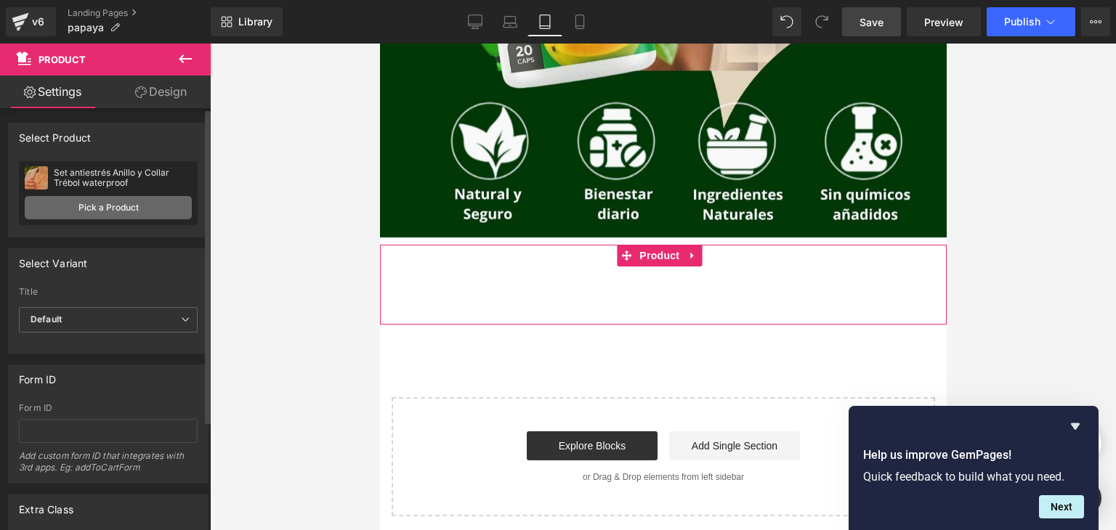
click at [113, 211] on link "Pick a Product" at bounding box center [108, 207] width 167 height 23
click at [141, 215] on link "Pick a Product" at bounding box center [108, 207] width 167 height 23
click at [149, 211] on link "Pick a Product" at bounding box center [108, 207] width 167 height 23
click at [152, 208] on link "Pick a Product" at bounding box center [108, 207] width 167 height 23
click at [171, 201] on link "Pick a Product" at bounding box center [108, 207] width 167 height 23
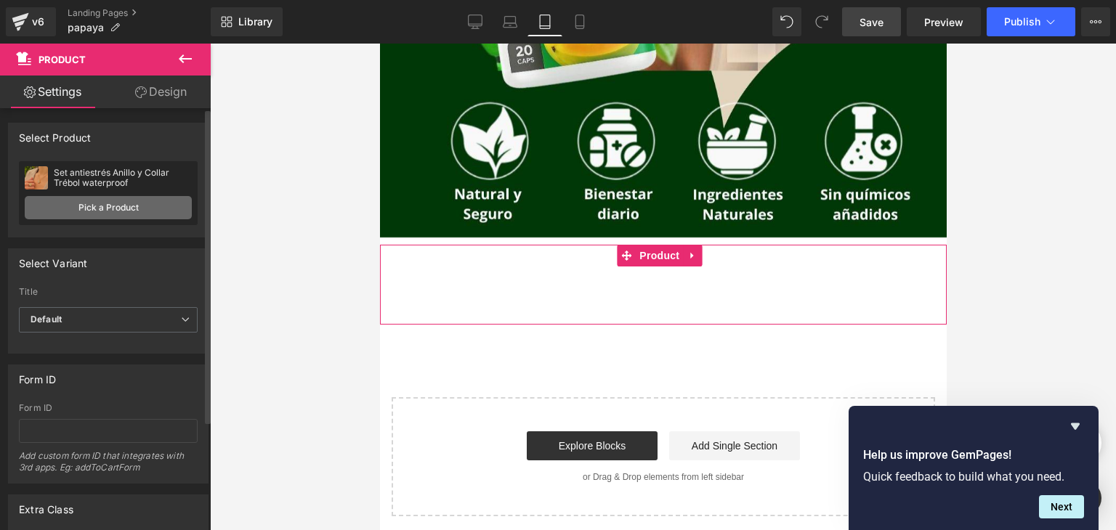
click at [175, 201] on link "Pick a Product" at bounding box center [108, 207] width 167 height 23
click at [76, 196] on link "Pick a Product" at bounding box center [108, 207] width 167 height 23
click at [117, 216] on link "Pick a Product" at bounding box center [108, 207] width 167 height 23
click at [171, 206] on link "Pick a Product" at bounding box center [108, 207] width 167 height 23
click at [686, 289] on div "Add To Cart (P) Cart Button" at bounding box center [662, 285] width 552 height 36
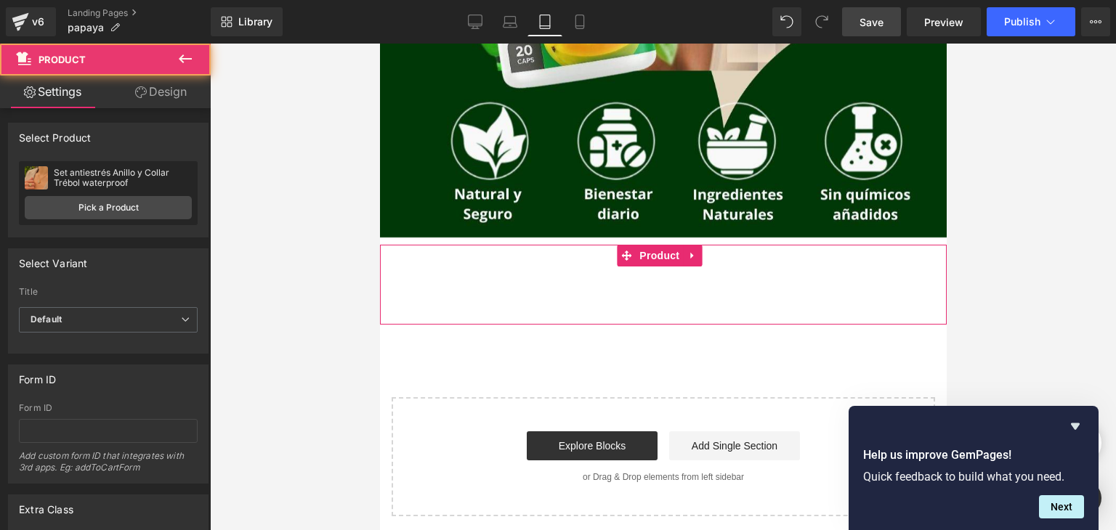
click at [678, 267] on div "Add To Cart (P) Cart Button" at bounding box center [662, 285] width 552 height 36
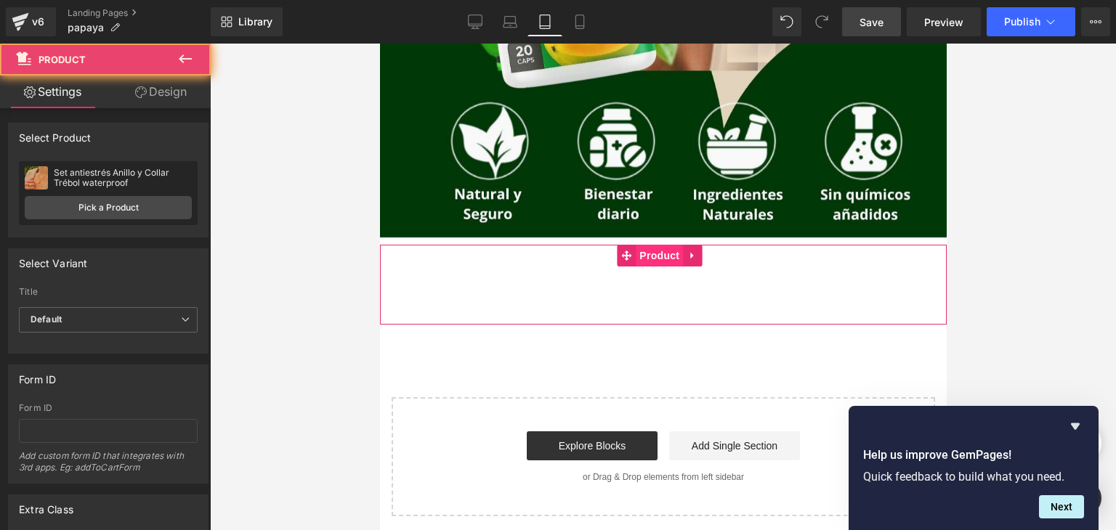
click at [675, 258] on span "Product" at bounding box center [658, 256] width 47 height 22
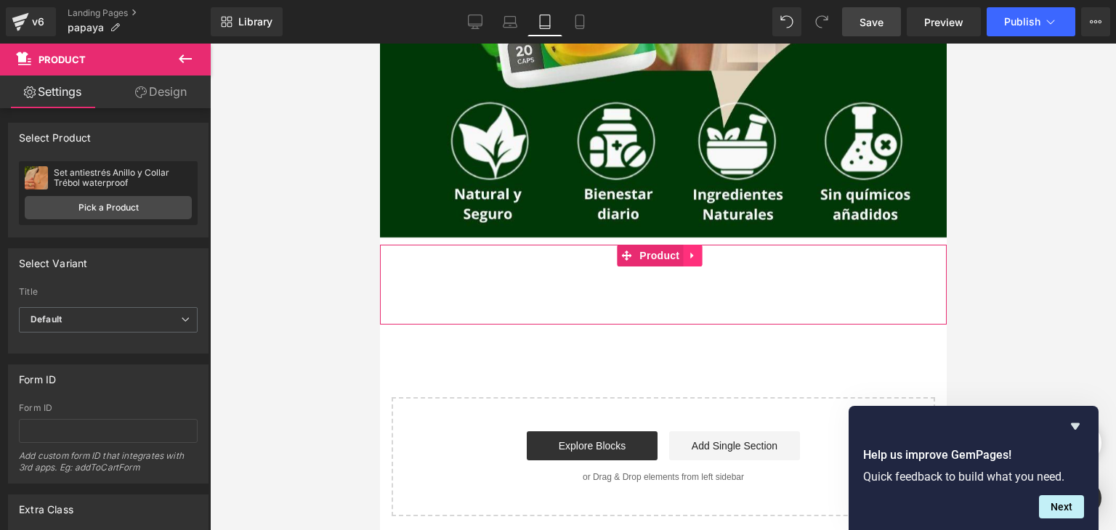
click at [696, 255] on icon at bounding box center [691, 256] width 10 height 11
click at [530, 288] on div "Add To Cart (P) Cart Button" at bounding box center [662, 285] width 552 height 36
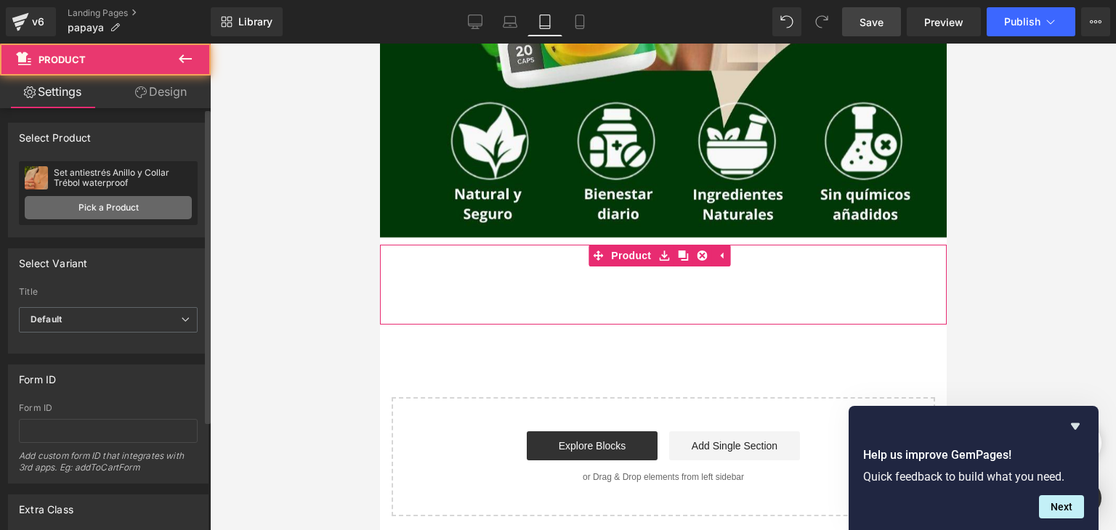
click at [128, 213] on link "Pick a Product" at bounding box center [108, 207] width 167 height 23
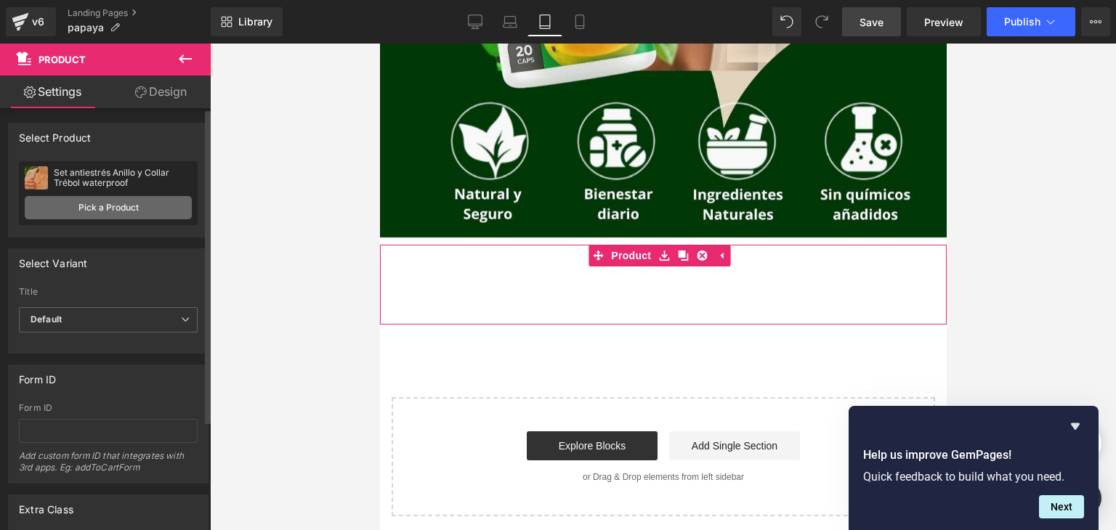
click at [106, 199] on link "Pick a Product" at bounding box center [108, 207] width 167 height 23
click at [96, 199] on link "Pick a Product" at bounding box center [108, 207] width 167 height 23
click at [45, 200] on link "Pick a Product" at bounding box center [108, 207] width 167 height 23
click at [30, 178] on img at bounding box center [36, 177] width 23 height 23
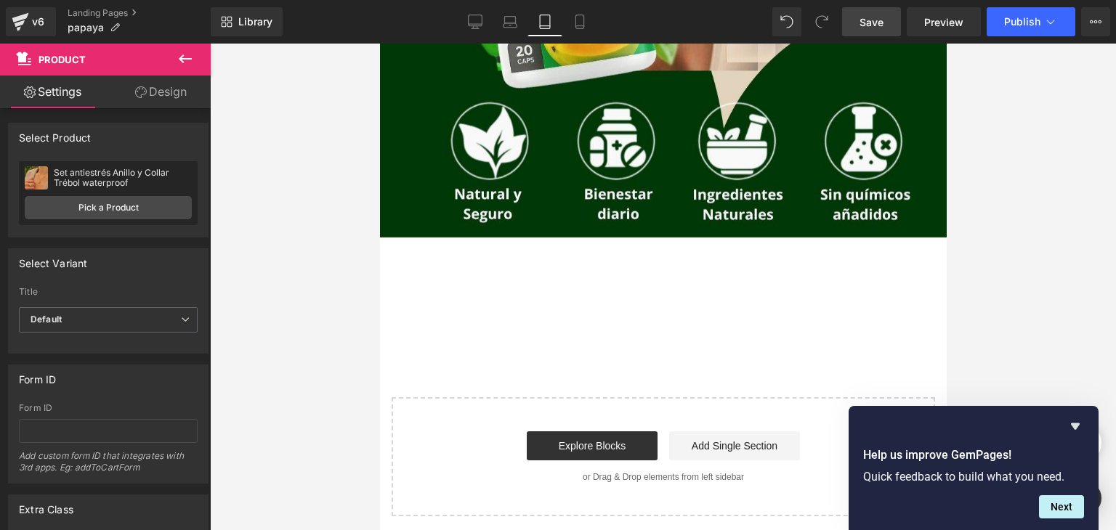
click at [184, 59] on icon at bounding box center [185, 58] width 13 height 9
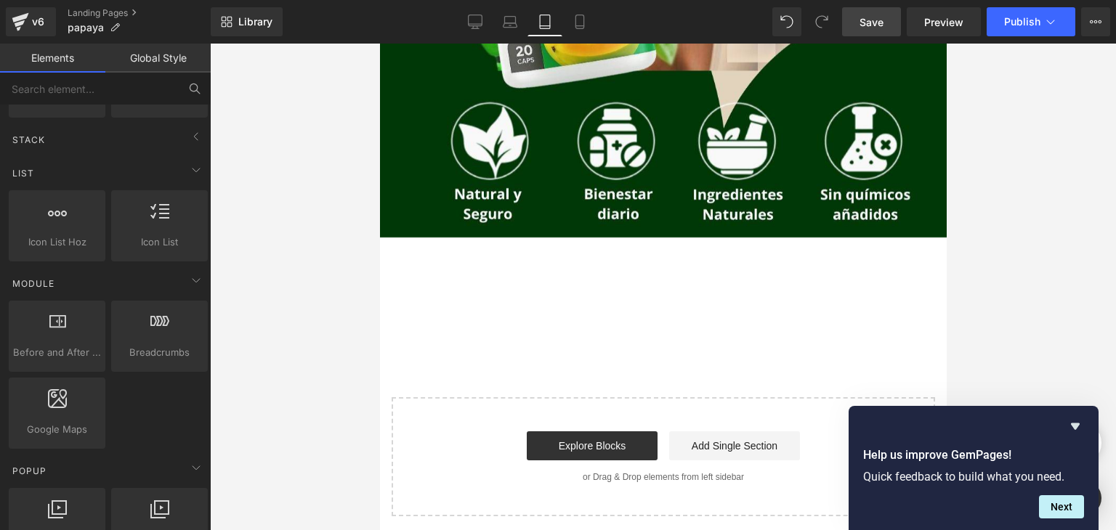
scroll to position [291, 0]
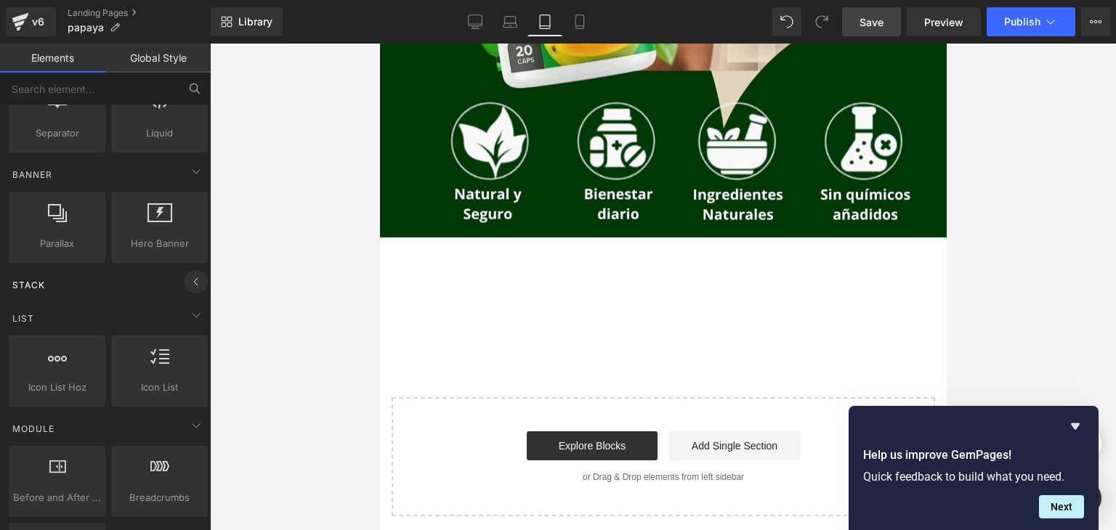
click at [192, 280] on icon at bounding box center [195, 281] width 17 height 17
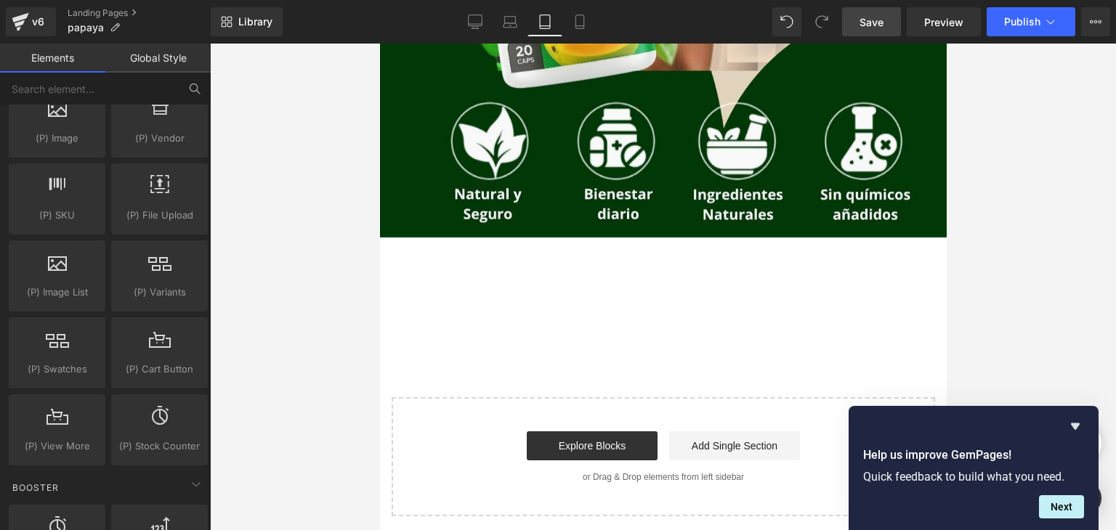
scroll to position [1598, 0]
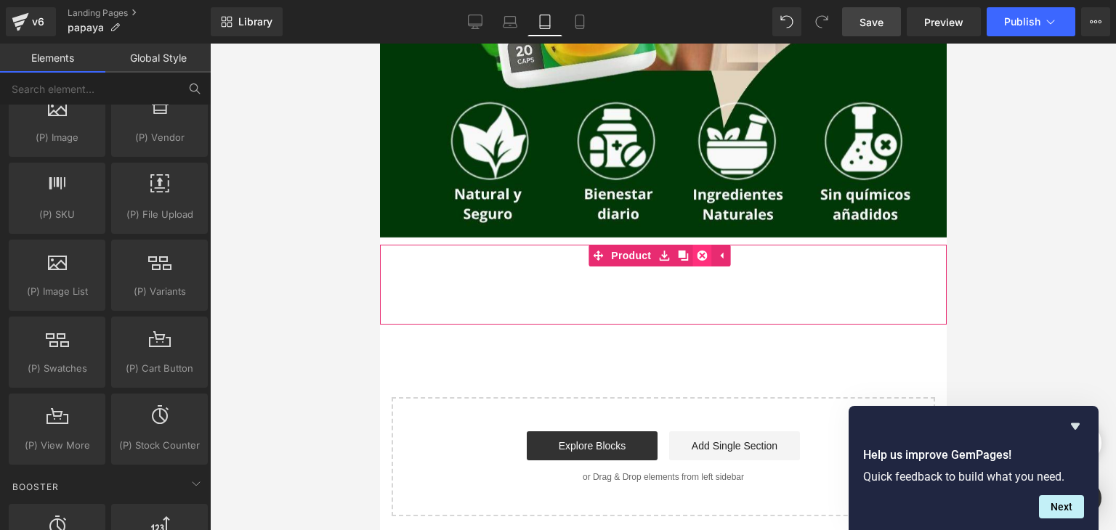
click at [702, 251] on icon at bounding box center [701, 256] width 10 height 10
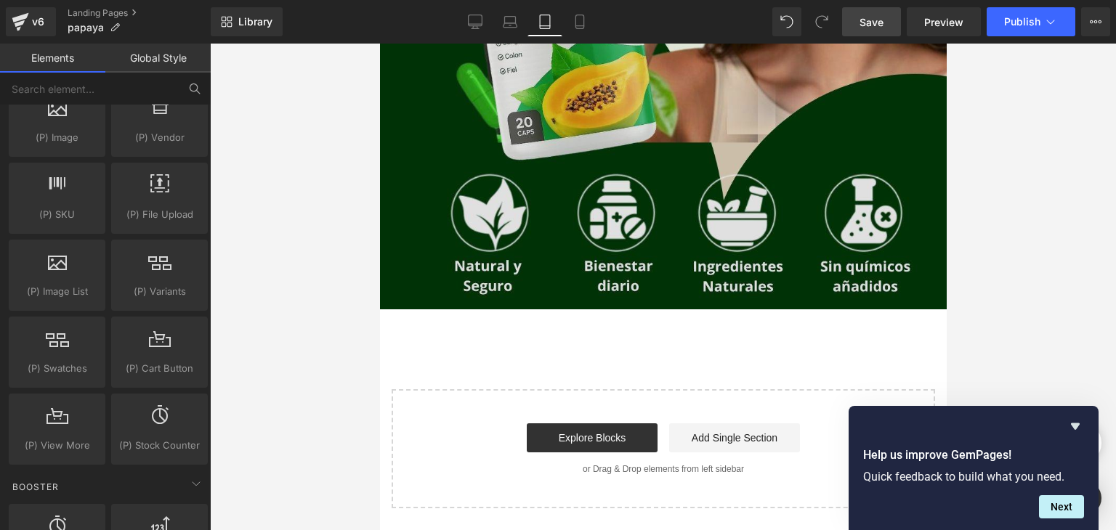
scroll to position [456, 0]
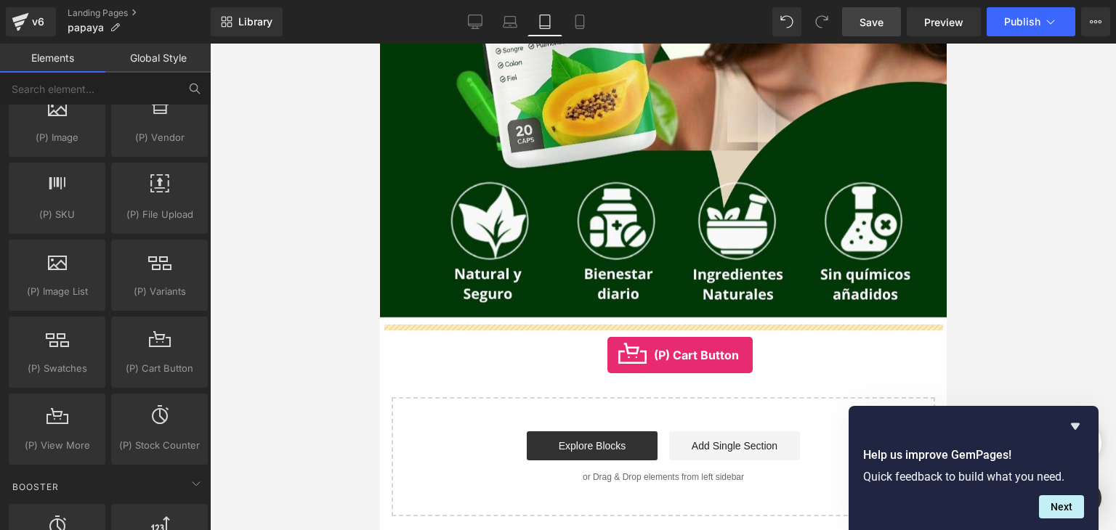
drag, startPoint x: 510, startPoint y: 397, endPoint x: 606, endPoint y: 355, distance: 105.4
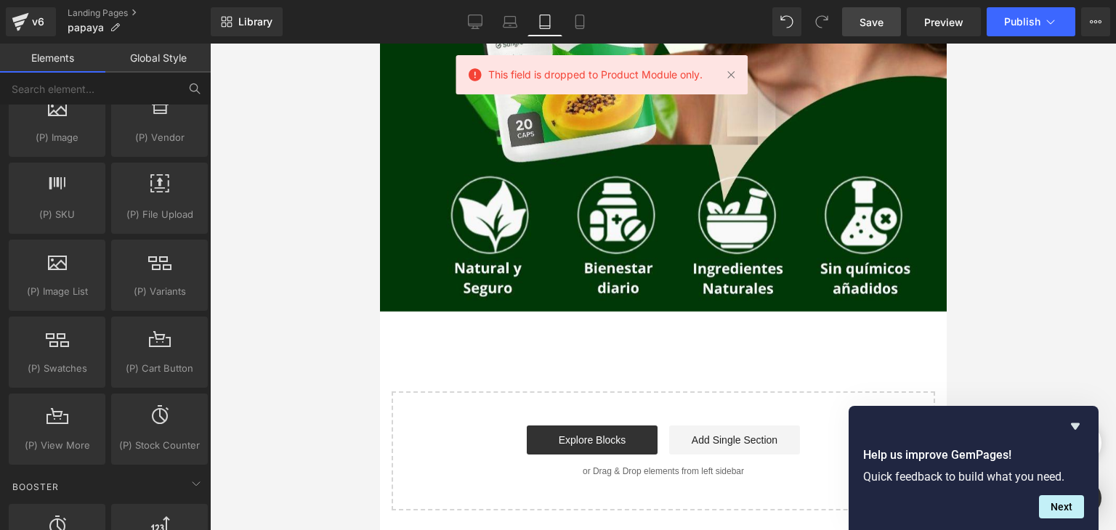
scroll to position [463, 0]
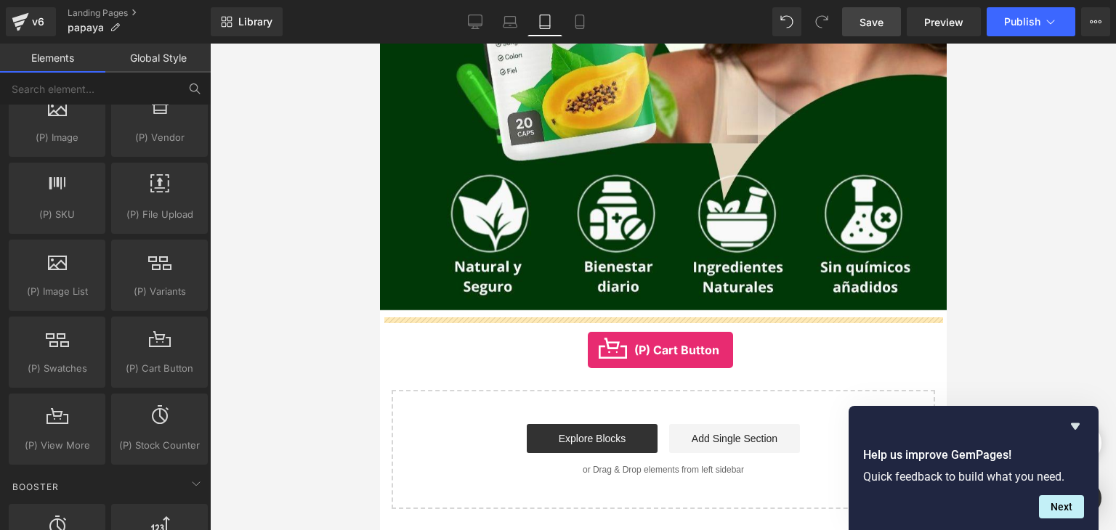
drag, startPoint x: 543, startPoint y: 383, endPoint x: 587, endPoint y: 349, distance: 55.9
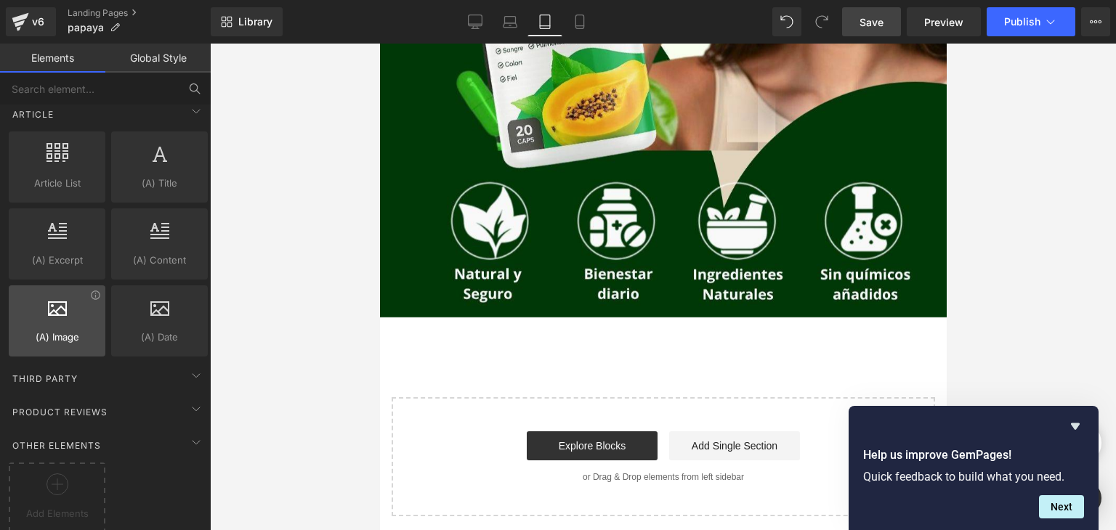
scroll to position [2766, 0]
click at [153, 370] on div "Third Party" at bounding box center [108, 376] width 205 height 29
click at [149, 370] on div "Third Party" at bounding box center [108, 376] width 205 height 29
click at [140, 395] on div "Product Reviews" at bounding box center [108, 409] width 205 height 29
click at [139, 395] on div "Product Reviews" at bounding box center [108, 409] width 205 height 29
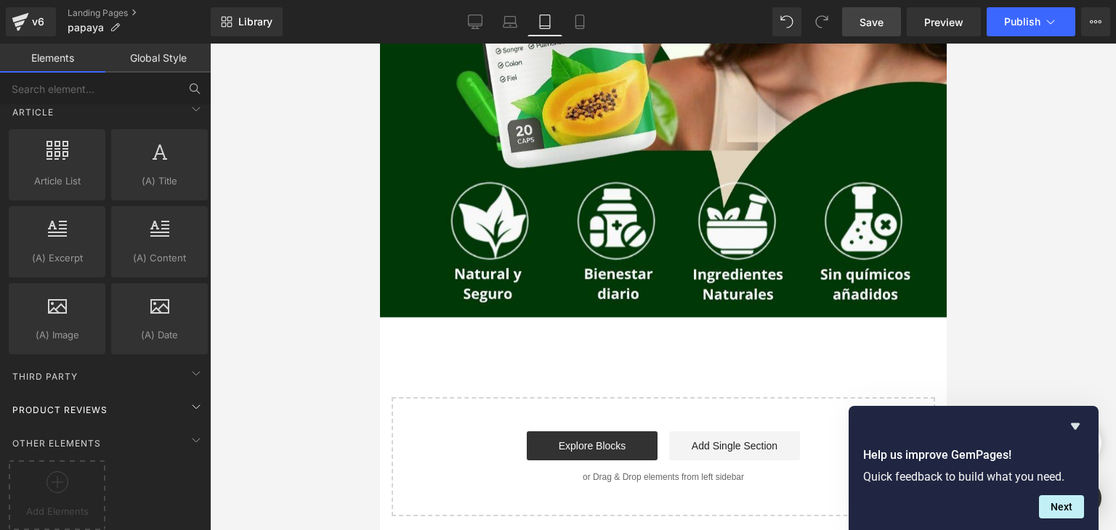
click at [137, 429] on div "Other Elements" at bounding box center [108, 443] width 205 height 29
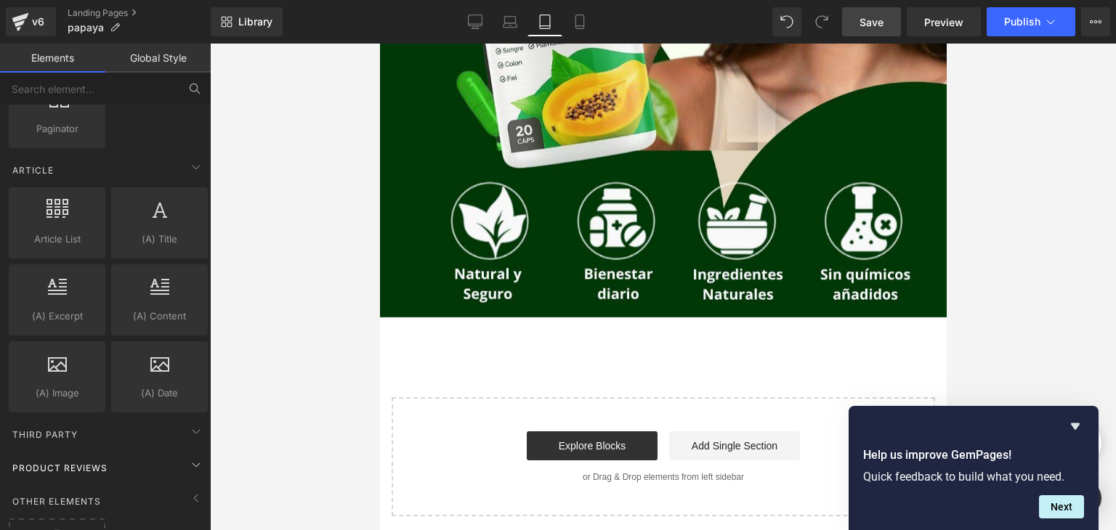
scroll to position [2690, 0]
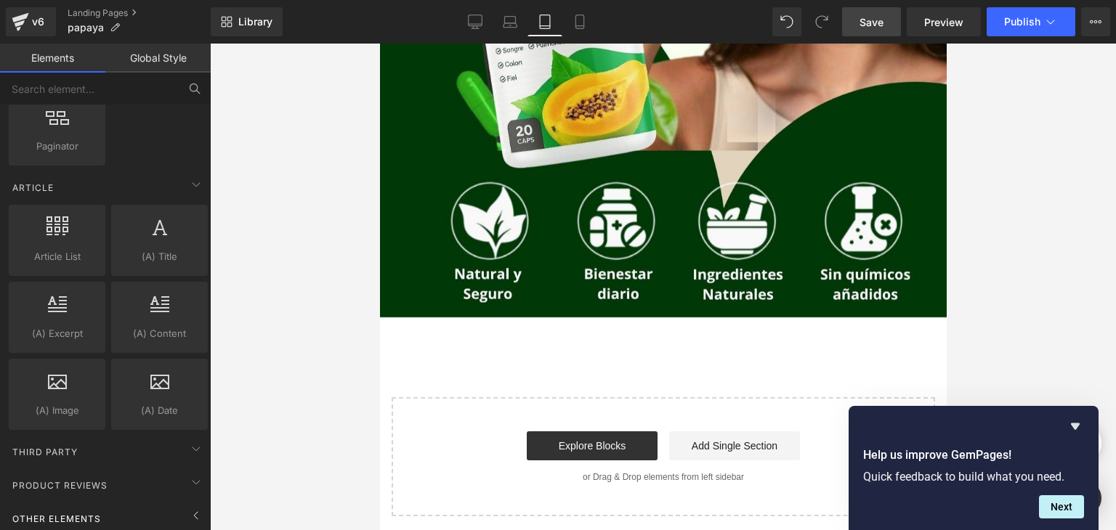
click at [145, 504] on div "Other Elements" at bounding box center [108, 518] width 205 height 29
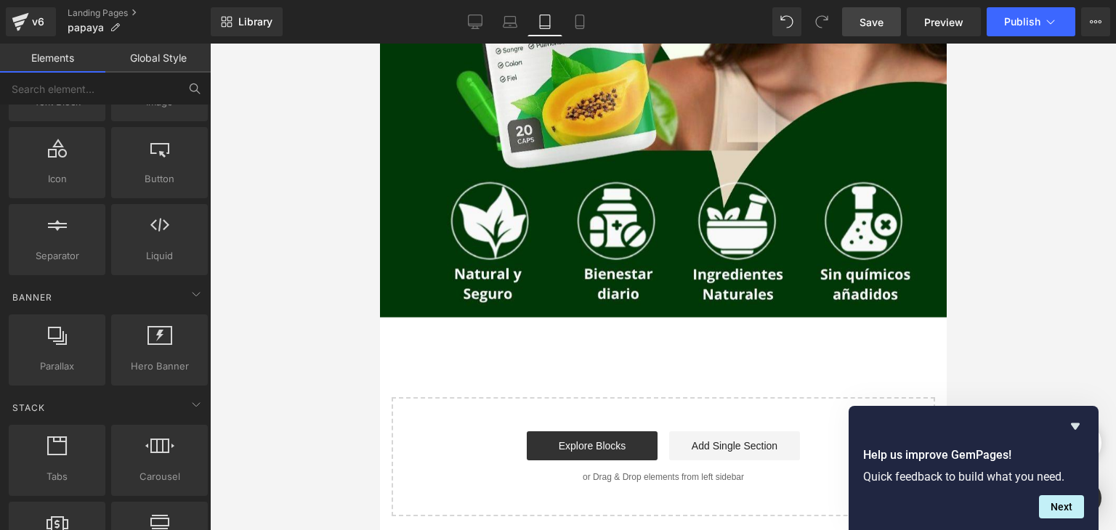
scroll to position [0, 0]
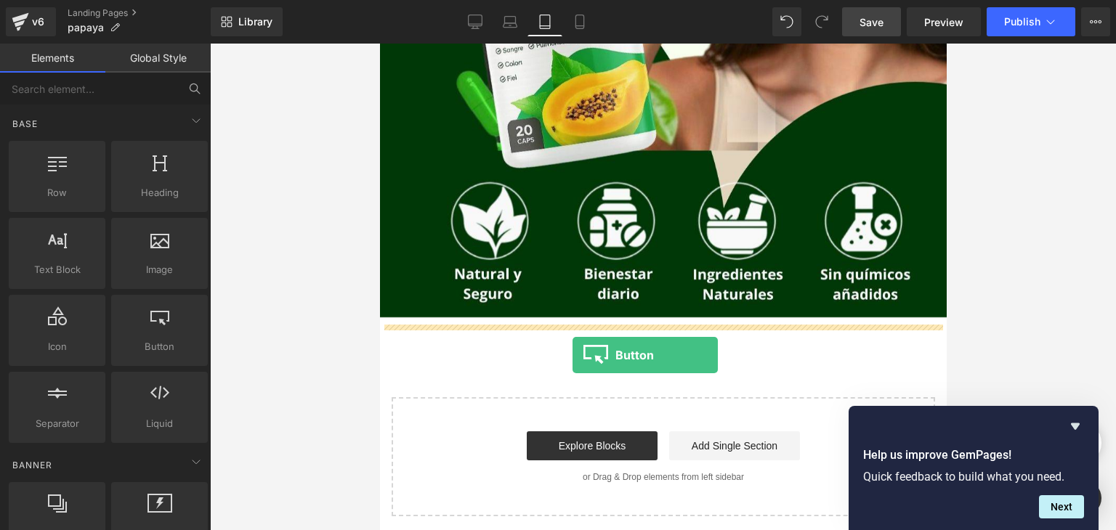
drag, startPoint x: 545, startPoint y: 390, endPoint x: 573, endPoint y: 355, distance: 44.5
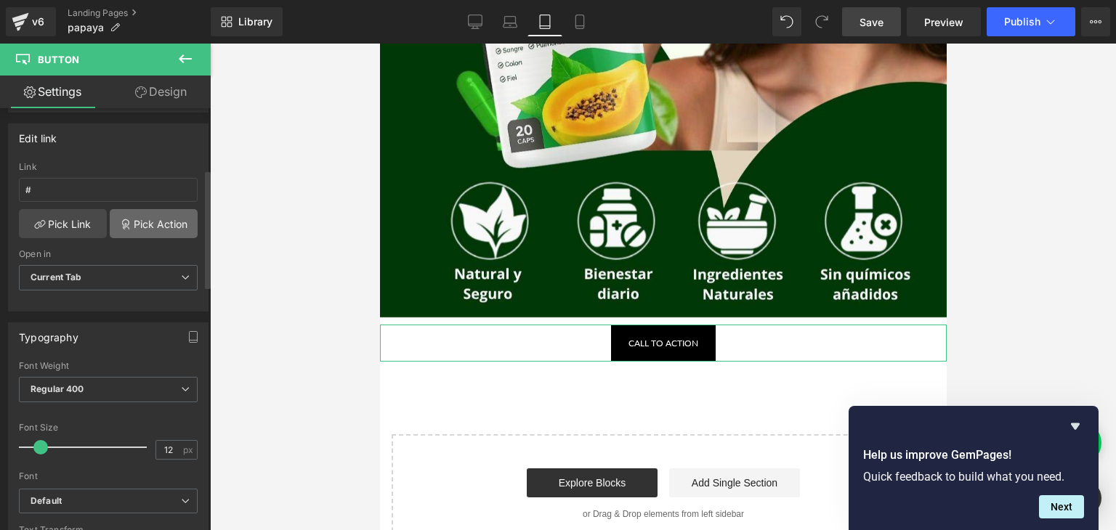
scroll to position [218, 0]
click at [68, 230] on link "Pick Link" at bounding box center [63, 225] width 88 height 29
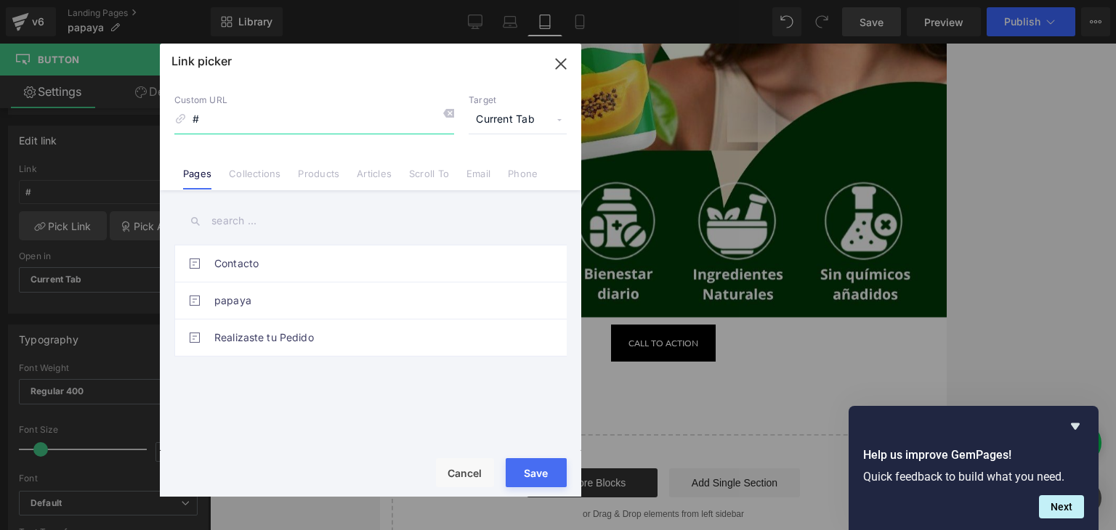
click at [216, 115] on input "#" at bounding box center [314, 120] width 280 height 28
click at [435, 175] on link "Scroll To" at bounding box center [429, 179] width 40 height 22
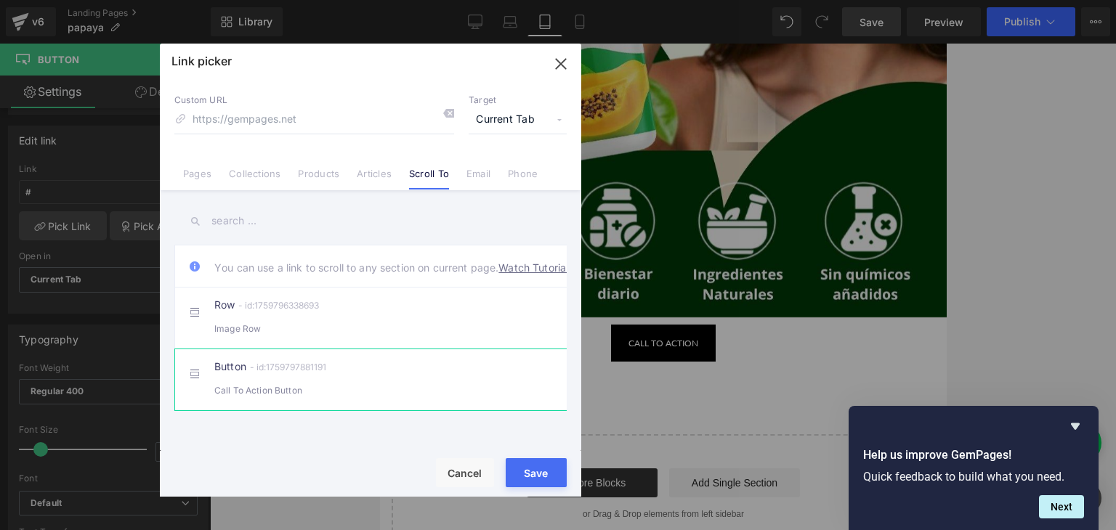
click at [314, 398] on div "Call To Action Button" at bounding box center [370, 390] width 312 height 15
click at [330, 349] on li "Row - id:1759796338693 Image Row" at bounding box center [373, 318] width 398 height 62
type input "#r-1759796338693"
click at [330, 287] on div "You can use a link to scroll to any section on current page. Watch Tutorial" at bounding box center [373, 266] width 398 height 42
click at [353, 226] on input "text" at bounding box center [370, 221] width 392 height 33
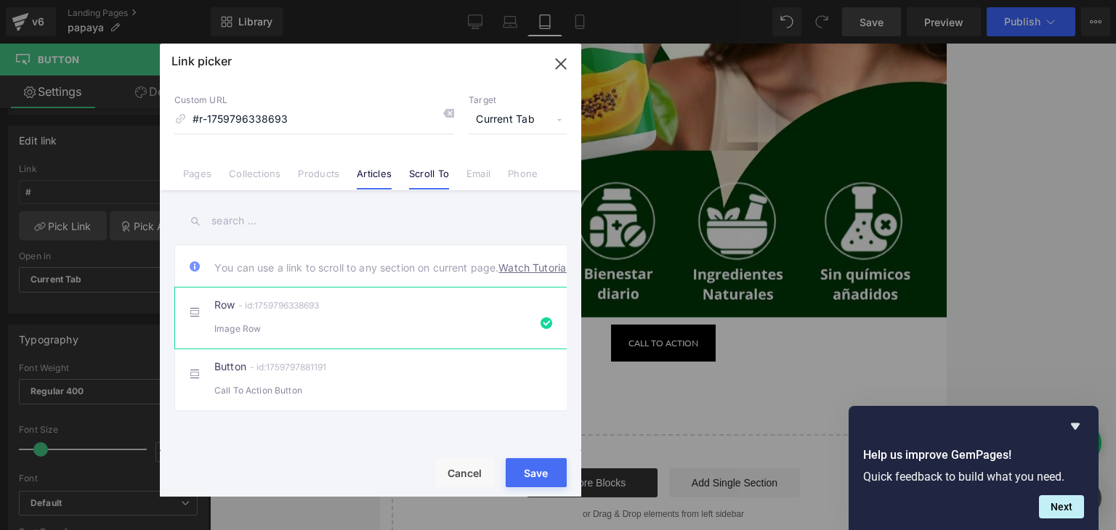
click at [375, 180] on link "Articles" at bounding box center [374, 179] width 35 height 22
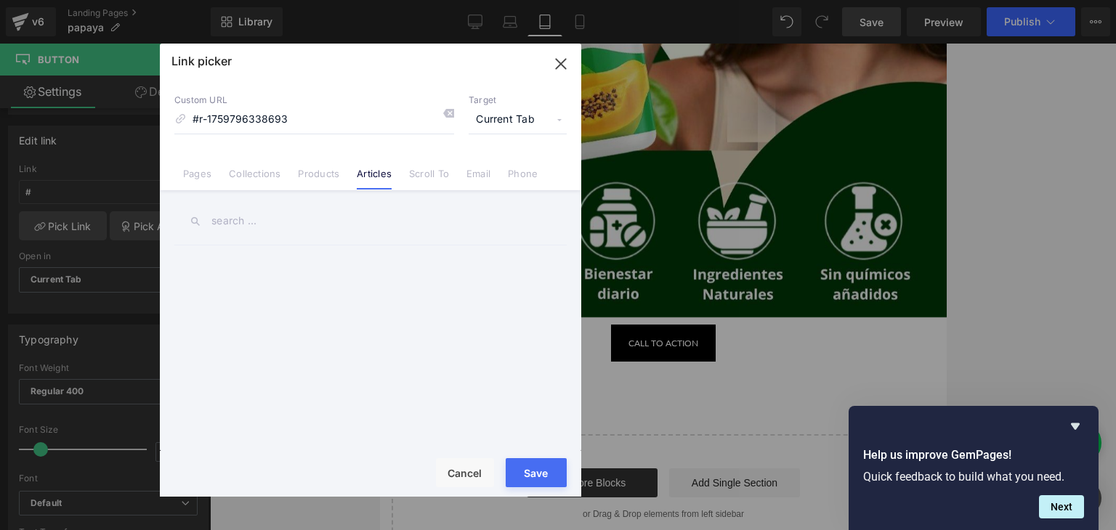
click at [267, 222] on input "text" at bounding box center [370, 221] width 392 height 33
click at [321, 175] on link "Products" at bounding box center [318, 179] width 41 height 22
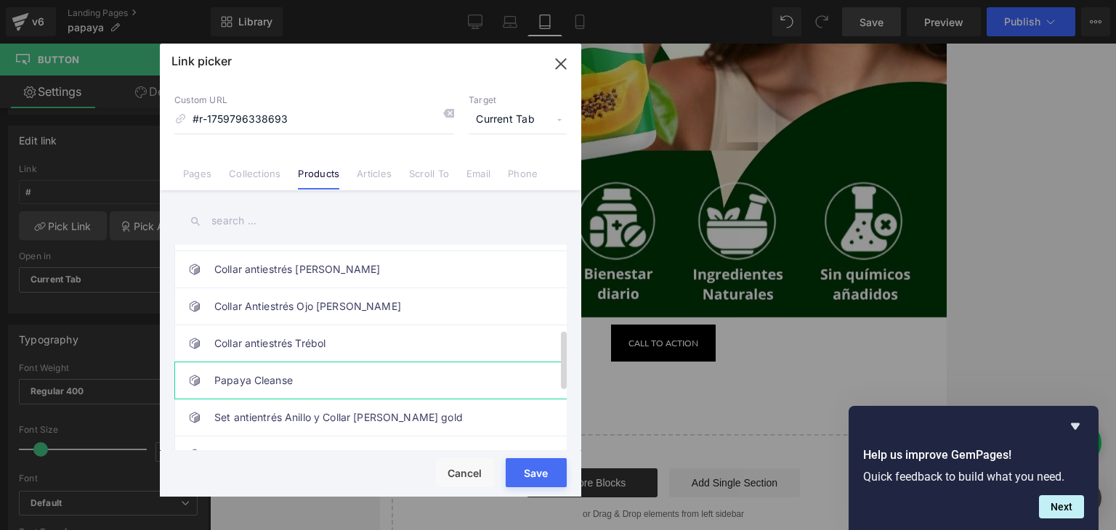
scroll to position [501, 0]
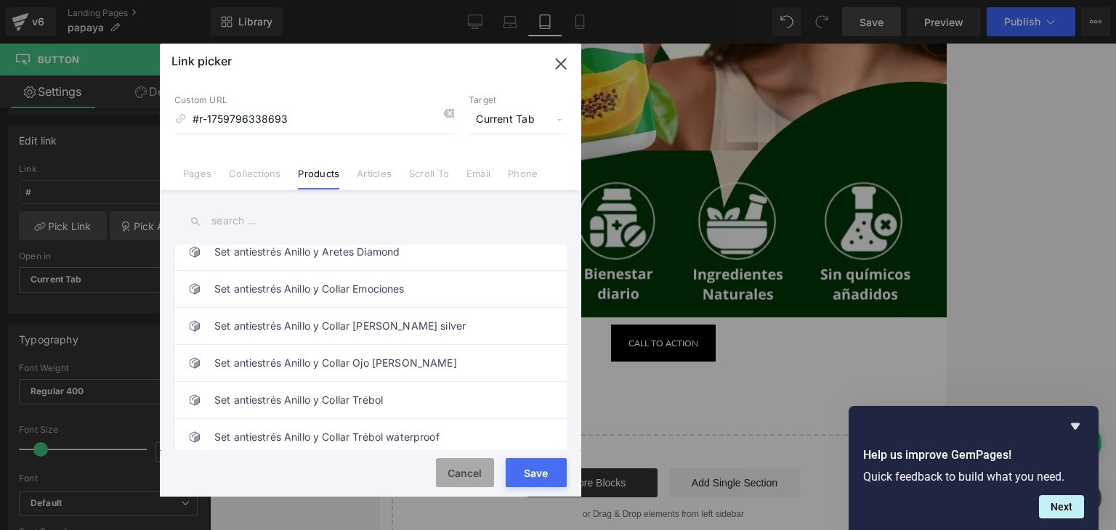
click at [450, 471] on button "Cancel" at bounding box center [465, 472] width 58 height 29
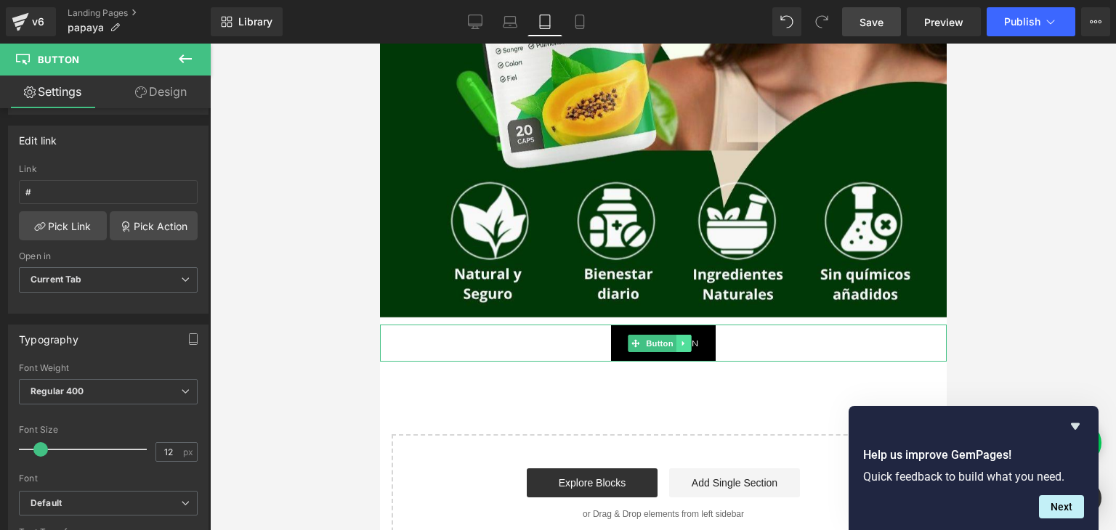
click at [684, 341] on icon at bounding box center [682, 343] width 8 height 9
click at [693, 344] on icon at bounding box center [690, 343] width 8 height 8
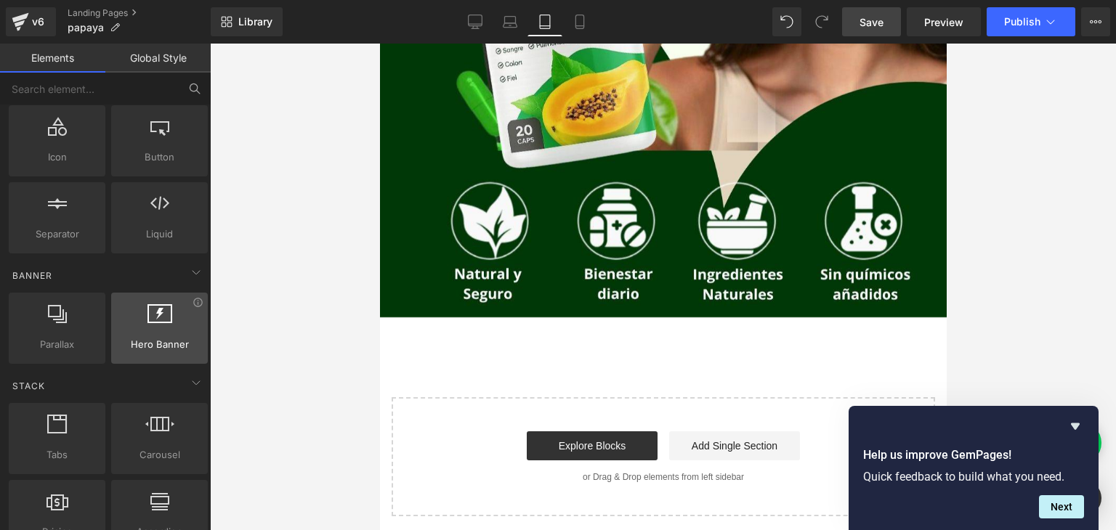
scroll to position [218, 0]
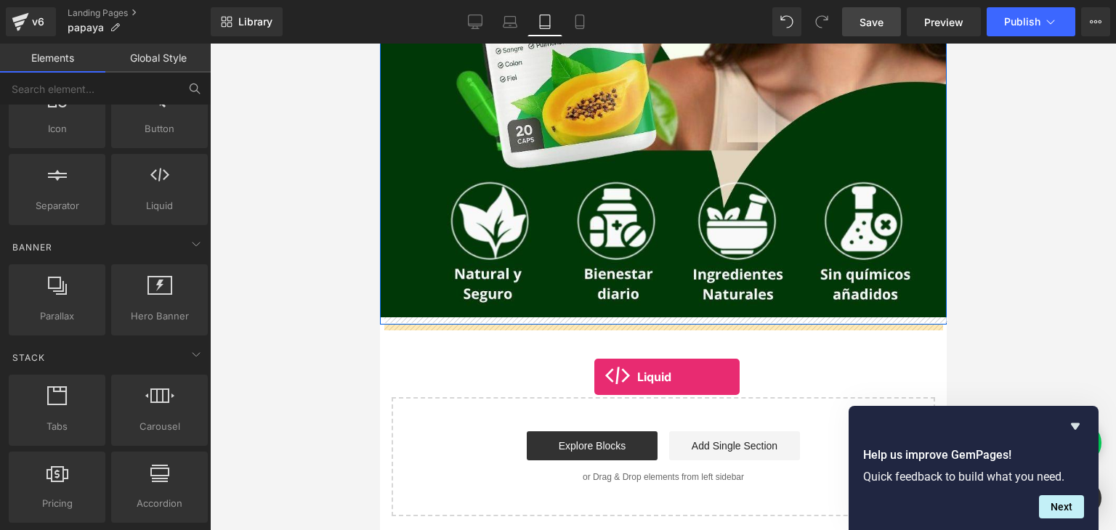
drag, startPoint x: 556, startPoint y: 248, endPoint x: 593, endPoint y: 377, distance: 134.5
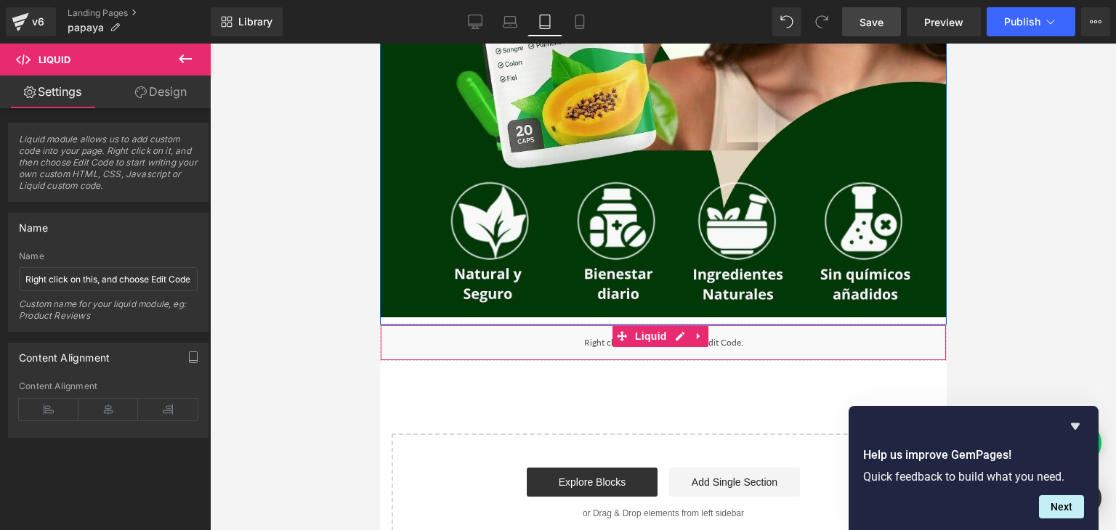
click at [596, 348] on div "Liquid" at bounding box center [662, 343] width 566 height 36
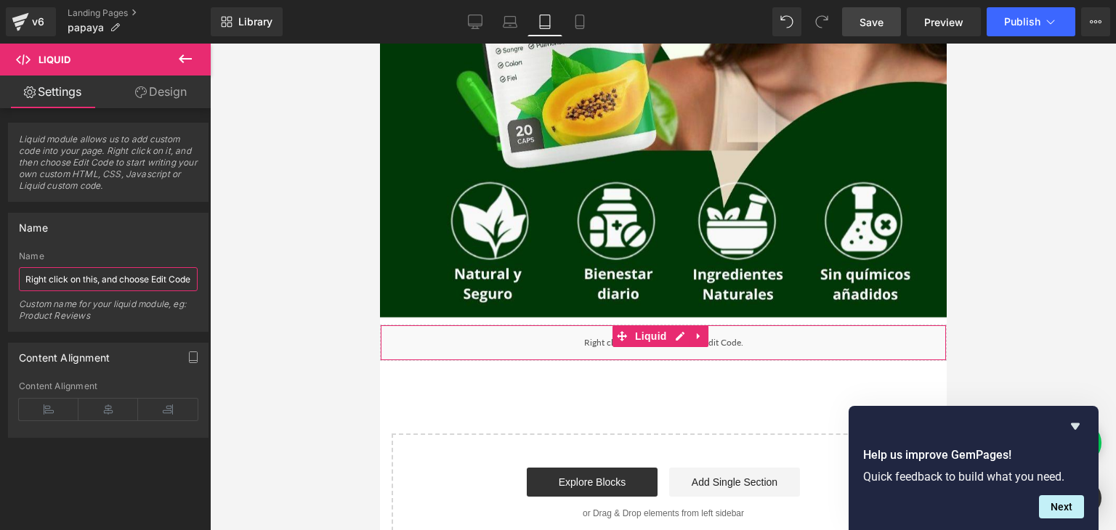
click at [166, 275] on input "Right click on this, and choose Edit Code." at bounding box center [108, 279] width 179 height 24
click at [696, 340] on icon at bounding box center [698, 336] width 10 height 11
click at [707, 338] on icon at bounding box center [707, 336] width 10 height 10
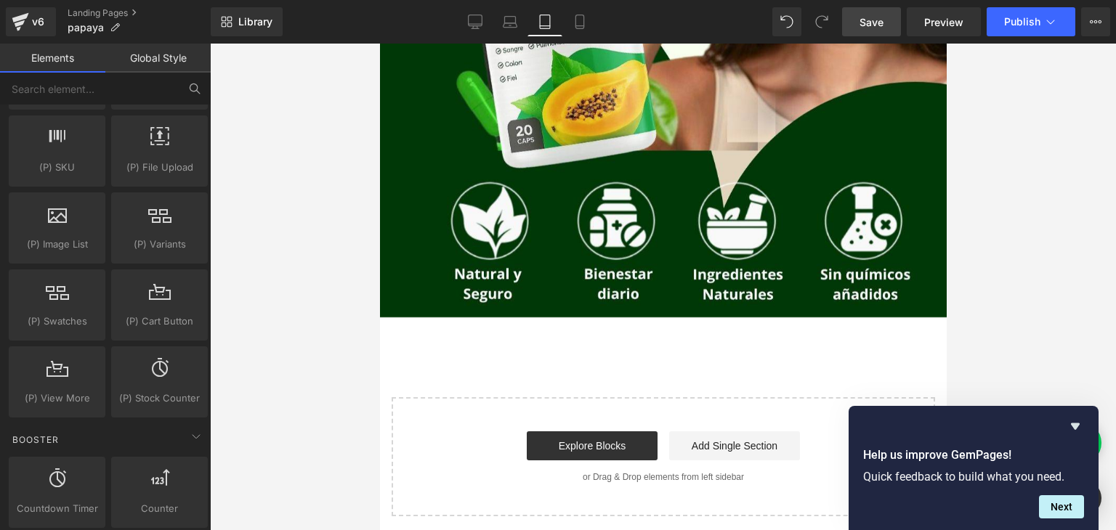
scroll to position [1670, 0]
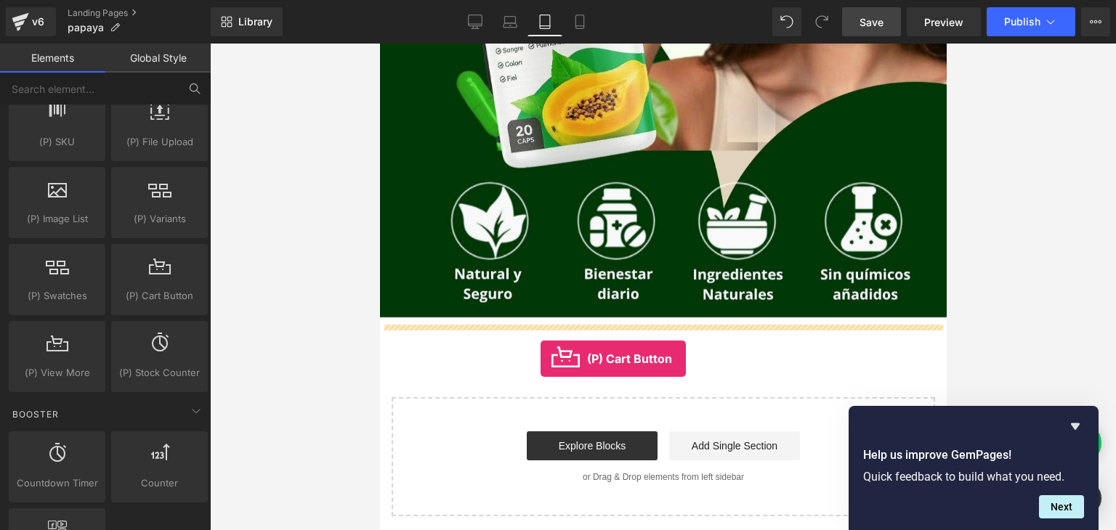
drag, startPoint x: 527, startPoint y: 330, endPoint x: 540, endPoint y: 359, distance: 31.6
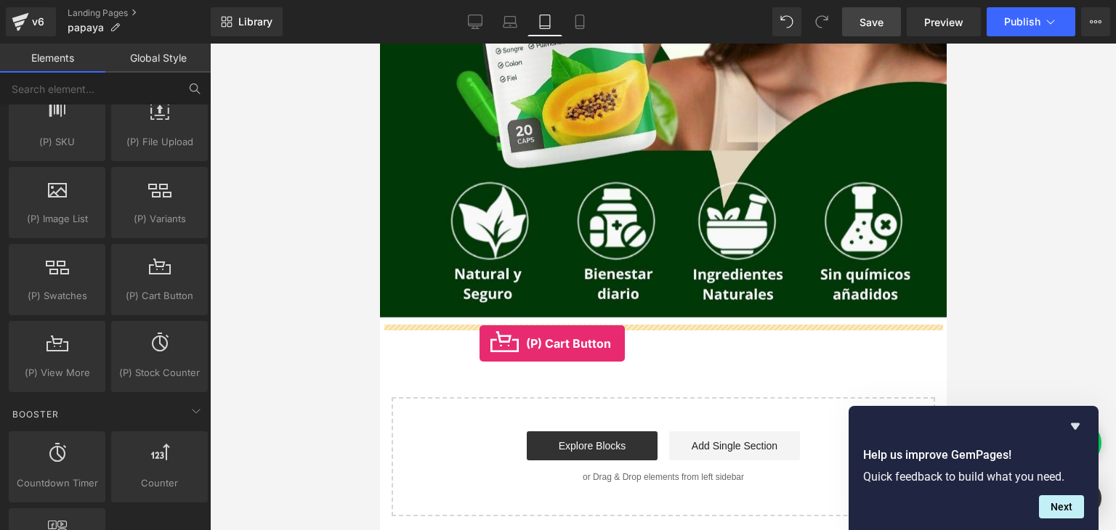
drag, startPoint x: 520, startPoint y: 317, endPoint x: 479, endPoint y: 344, distance: 49.4
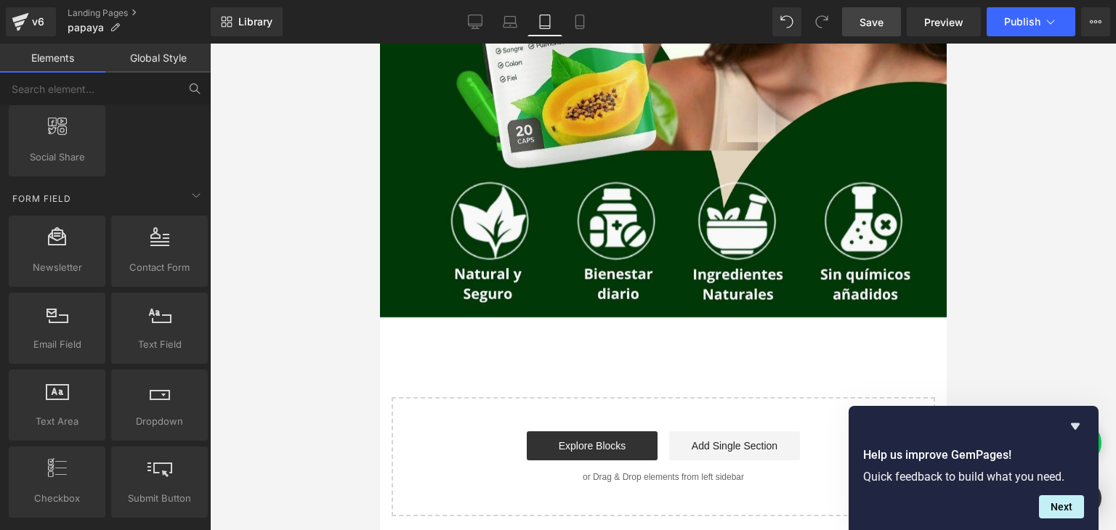
scroll to position [2106, 0]
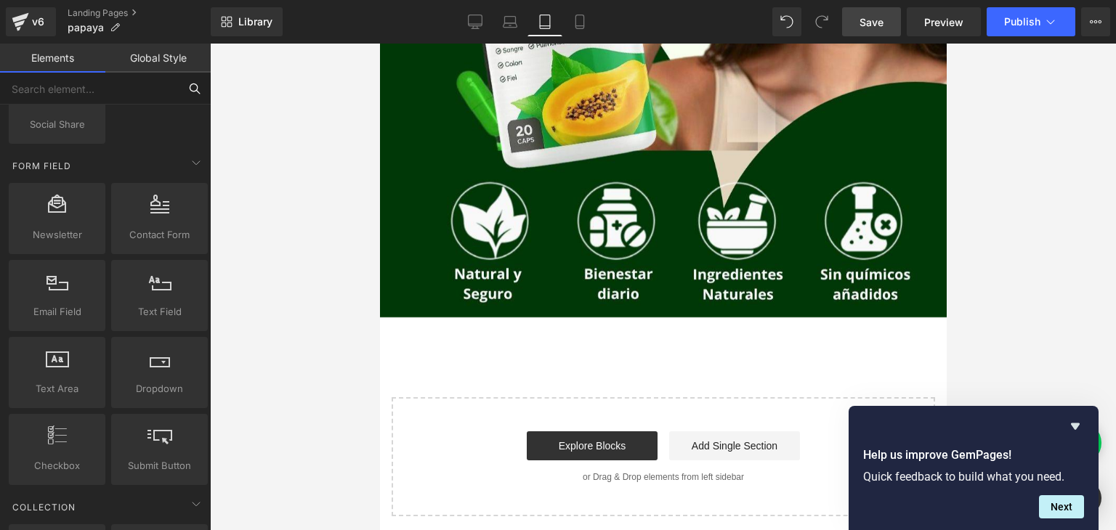
drag, startPoint x: 104, startPoint y: 86, endPoint x: 93, endPoint y: 96, distance: 14.4
click at [102, 88] on input "text" at bounding box center [89, 89] width 179 height 32
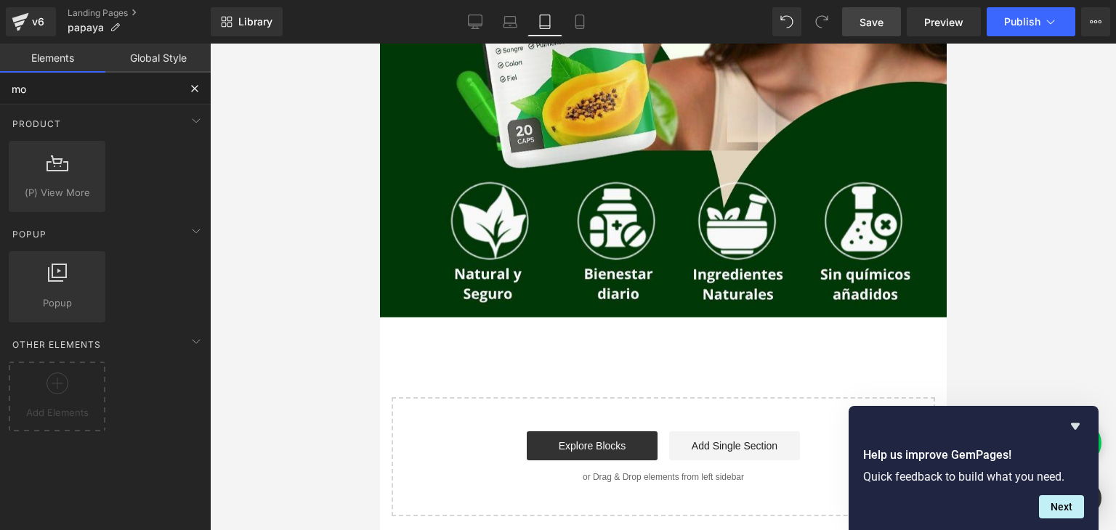
type input "mod"
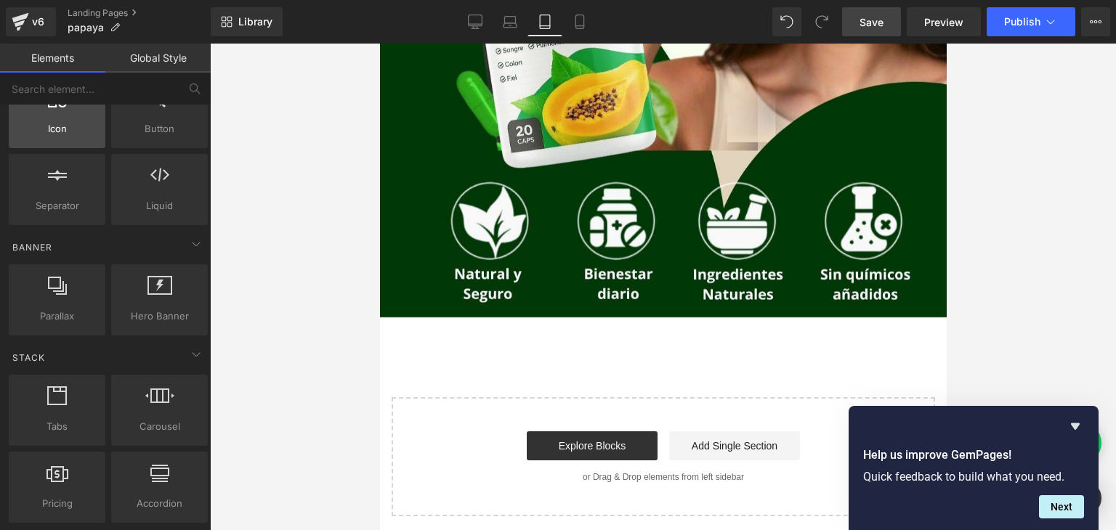
scroll to position [81, 0]
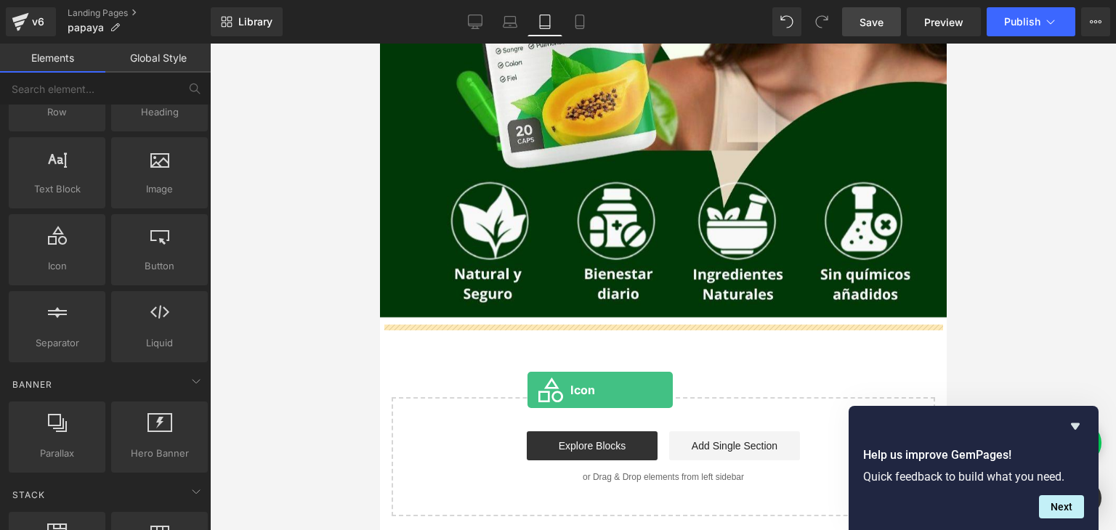
drag, startPoint x: 451, startPoint y: 306, endPoint x: 529, endPoint y: 390, distance: 114.1
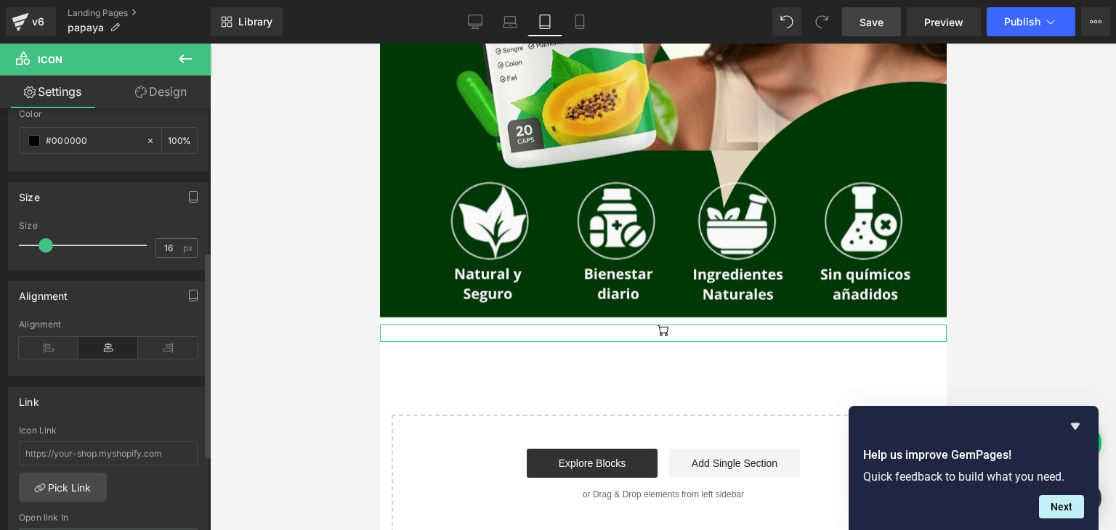
scroll to position [344, 0]
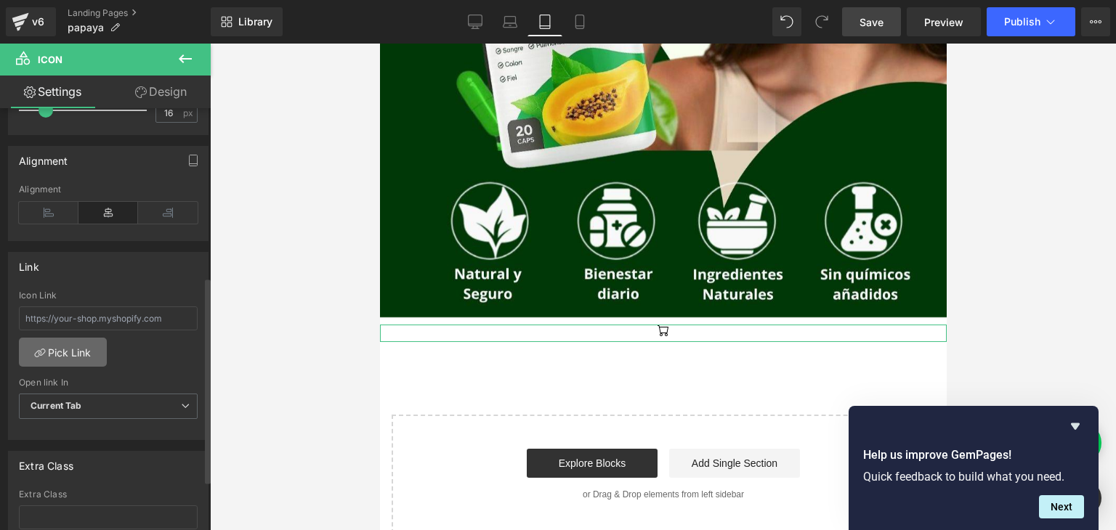
click at [75, 352] on link "Pick Link" at bounding box center [63, 352] width 88 height 29
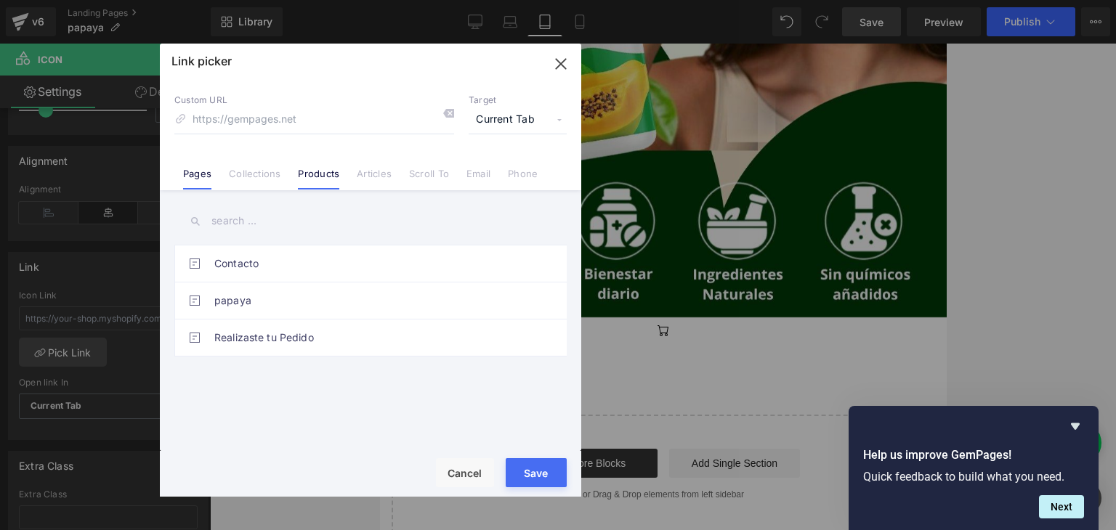
click at [322, 174] on link "Products" at bounding box center [318, 179] width 41 height 22
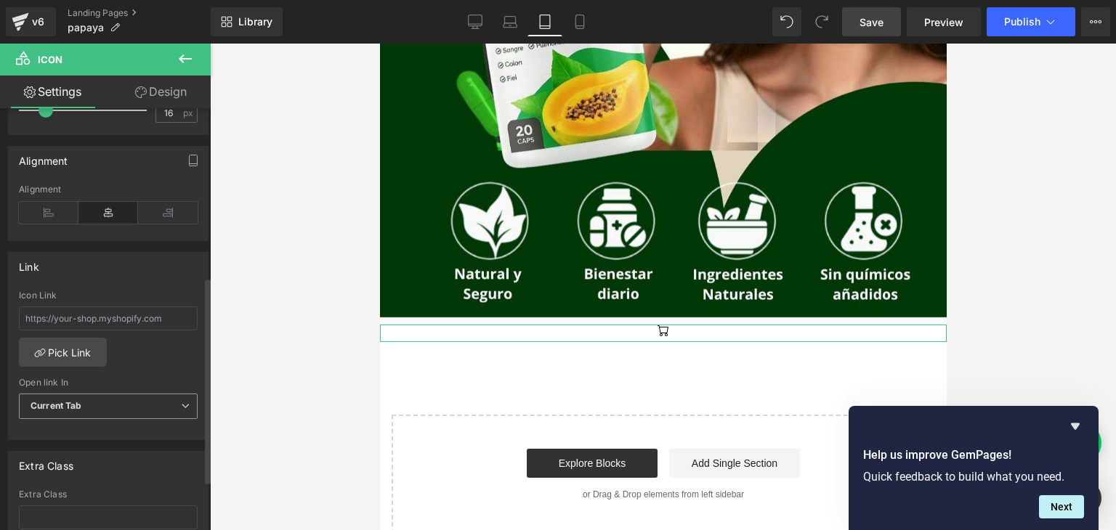
click at [115, 405] on span "Current Tab" at bounding box center [108, 406] width 179 height 25
click at [130, 374] on div "Icon Link Pick Link Current Tab New Tab Open link In Current Tab Current Tab Ne…" at bounding box center [108, 365] width 199 height 149
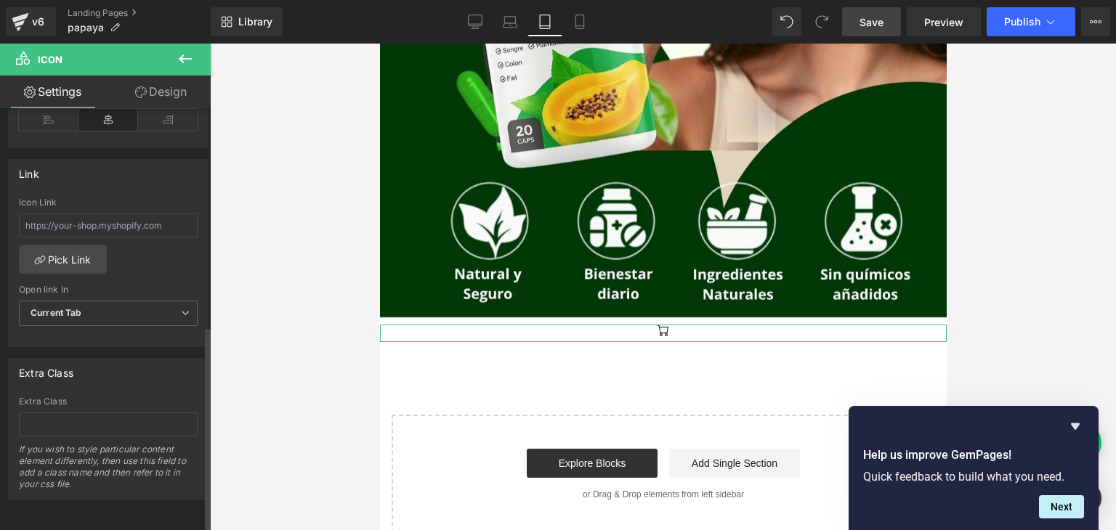
scroll to position [444, 0]
click at [146, 220] on input "text" at bounding box center [108, 226] width 179 height 24
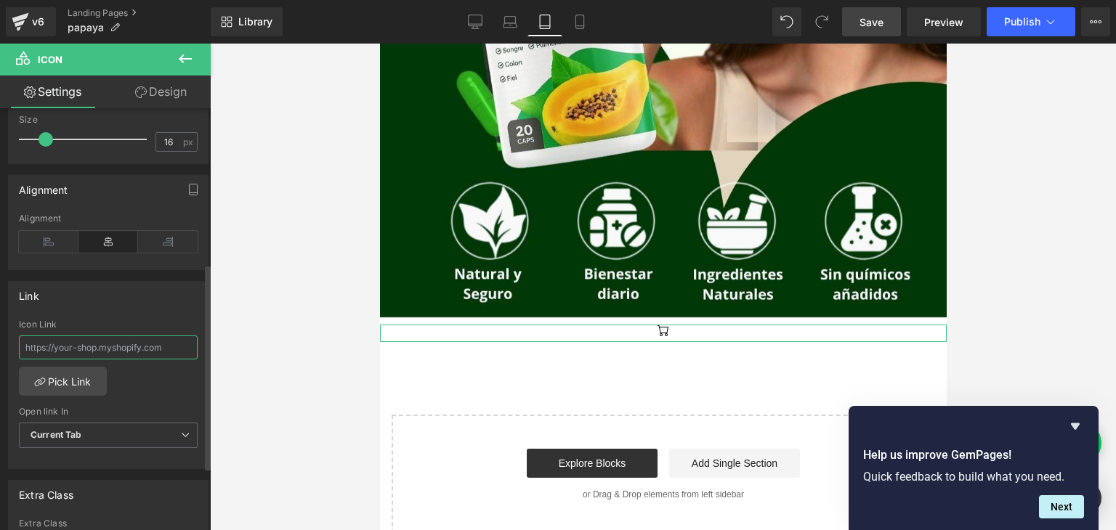
scroll to position [314, 0]
click at [70, 394] on div "Icon Link Pick Link Current Tab New Tab Open link In Current Tab Current Tab Ne…" at bounding box center [108, 394] width 199 height 149
click at [71, 375] on link "Pick Link" at bounding box center [63, 381] width 88 height 29
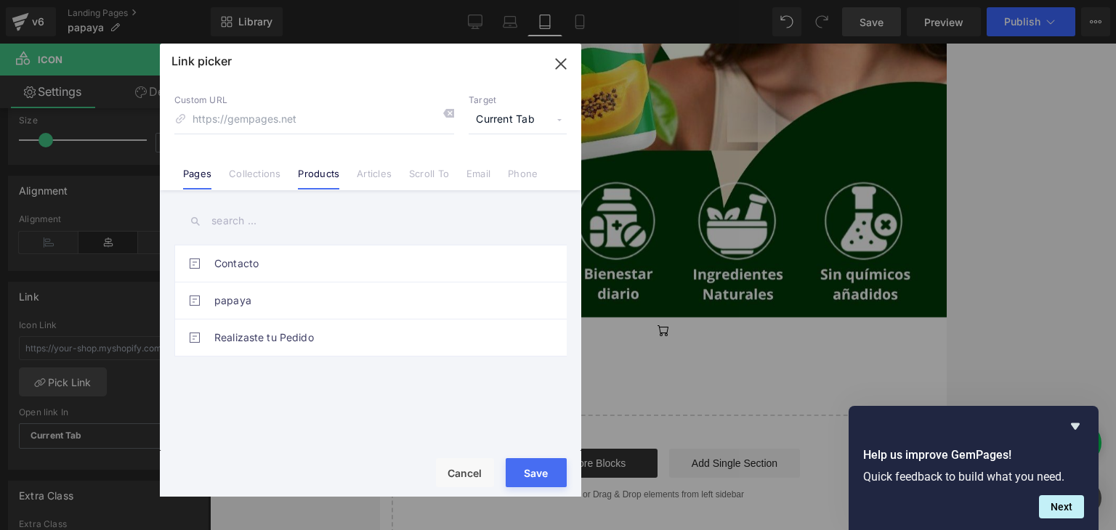
click at [314, 171] on link "Products" at bounding box center [318, 179] width 41 height 22
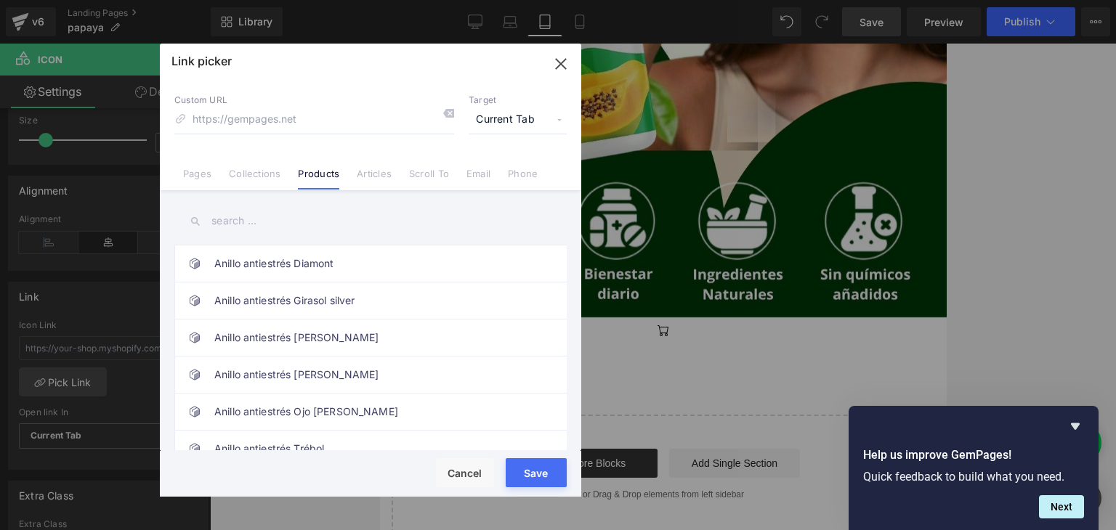
click at [235, 218] on input "text" at bounding box center [370, 221] width 392 height 33
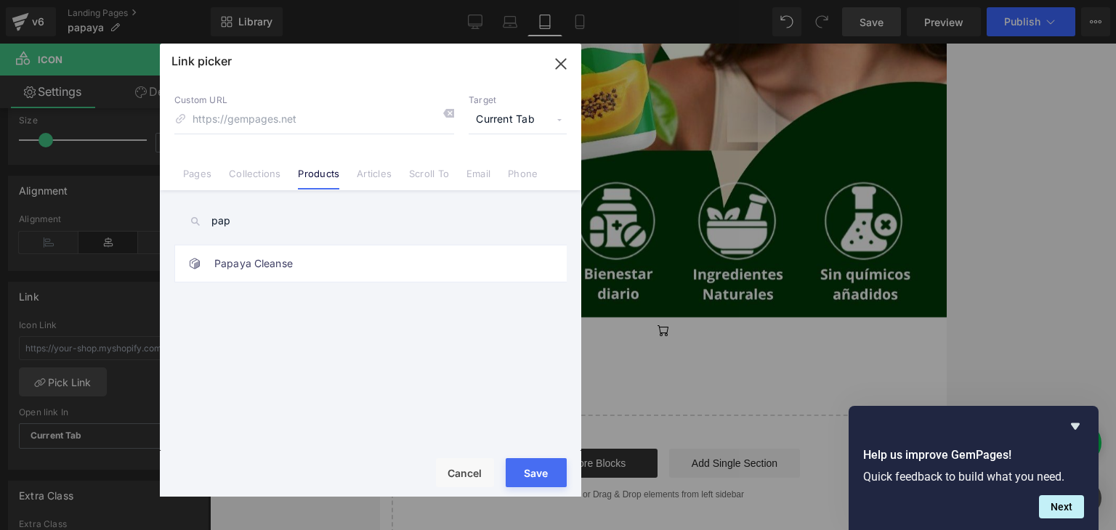
type input "pap"
click at [325, 272] on link "Papaya Cleanse" at bounding box center [374, 263] width 320 height 36
type input "/products/papaya-cleanse"
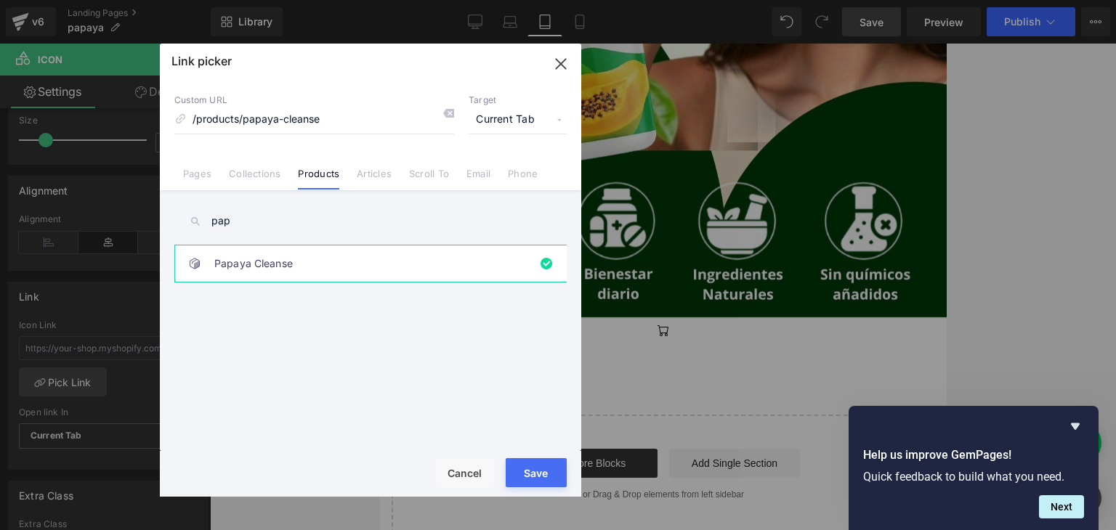
click at [534, 468] on div "Rendering Content" at bounding box center [557, 473] width 89 height 16
click at [529, 483] on button "Save" at bounding box center [535, 472] width 61 height 29
type input "/products/papaya-cleanse"
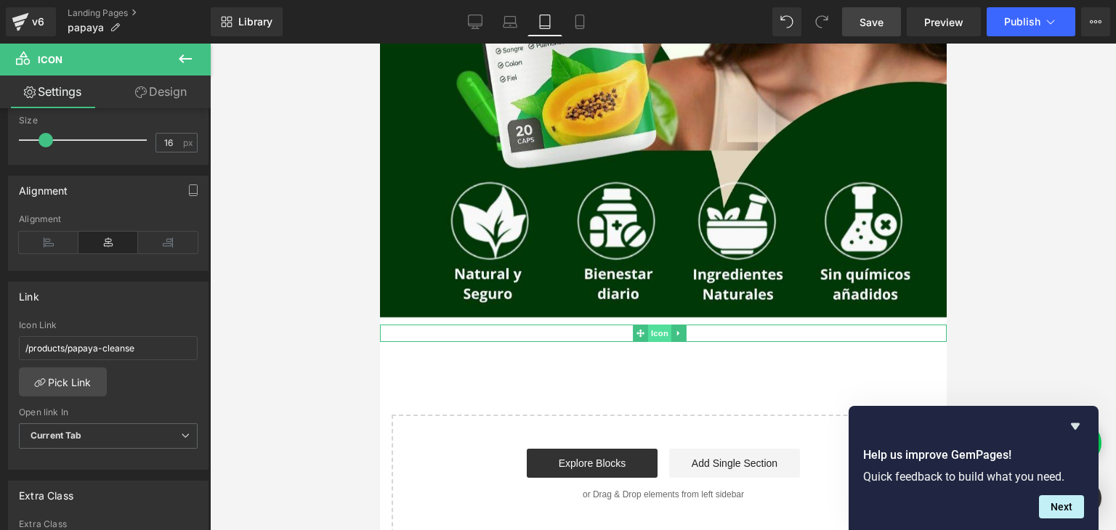
click at [662, 336] on span "Icon" at bounding box center [658, 333] width 23 height 17
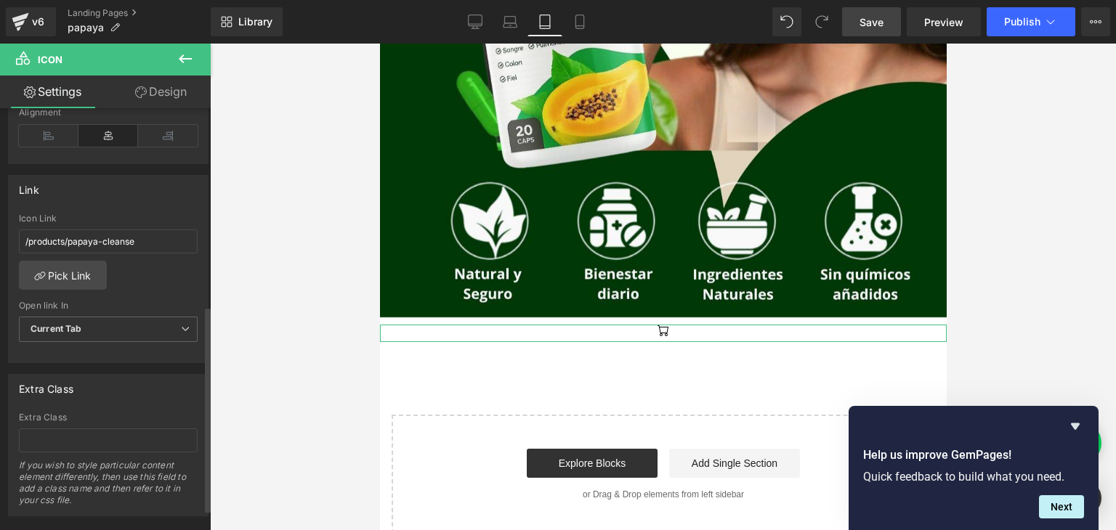
scroll to position [421, 0]
click at [146, 325] on span "Current Tab" at bounding box center [108, 329] width 179 height 25
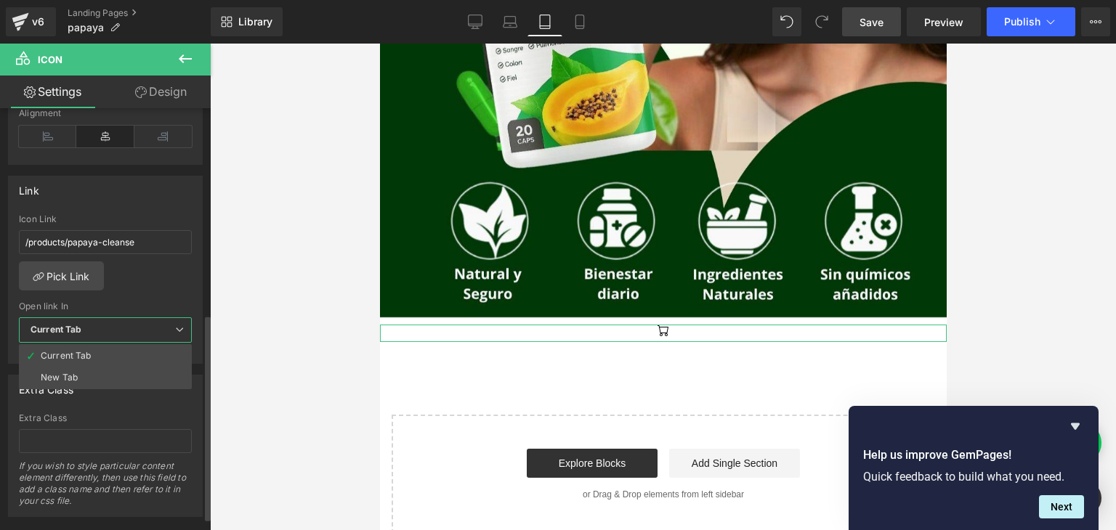
click at [146, 325] on span "Current Tab" at bounding box center [105, 329] width 173 height 25
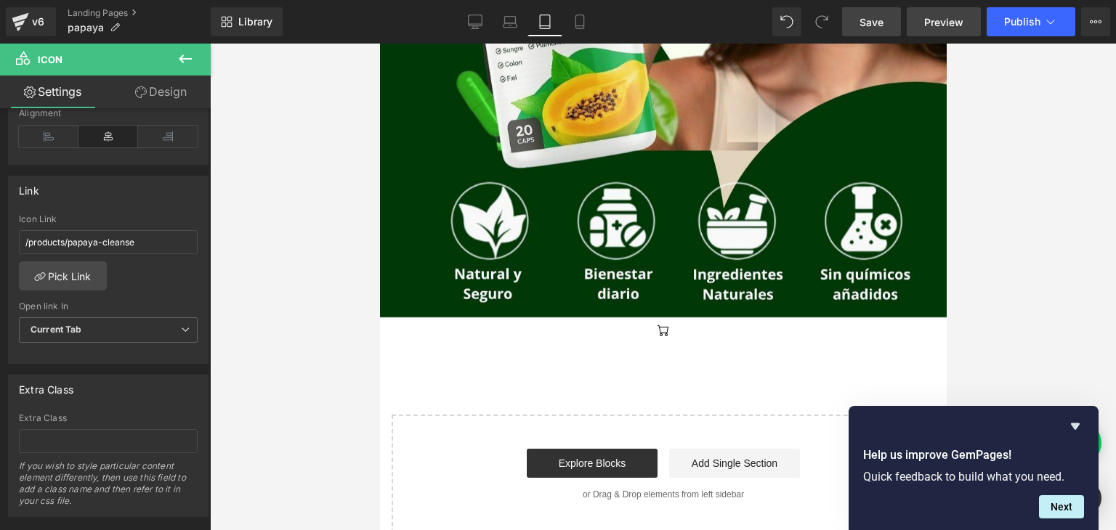
click at [944, 18] on span "Preview" at bounding box center [943, 22] width 39 height 15
click at [866, 20] on span "Save" at bounding box center [871, 22] width 24 height 15
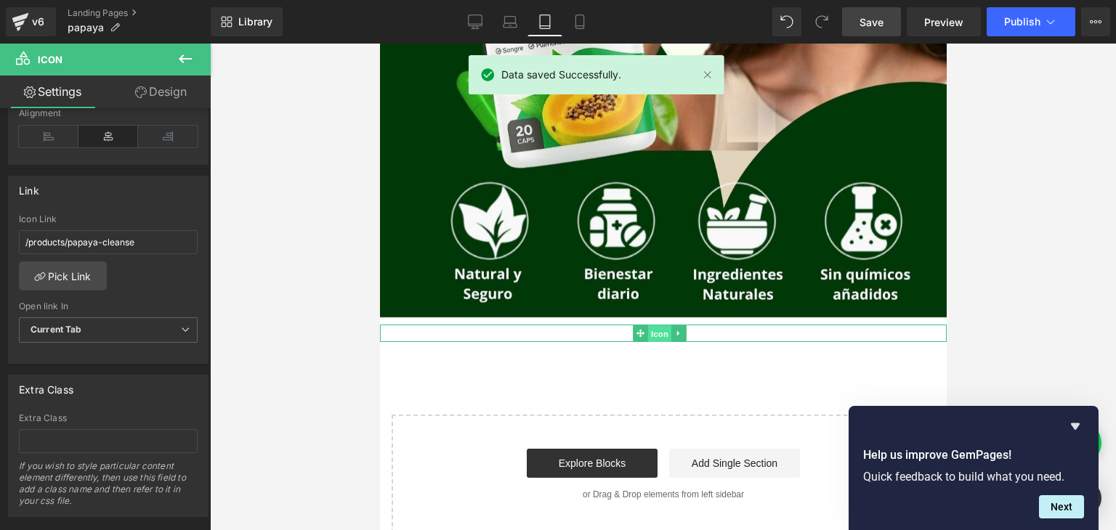
click at [660, 329] on span "Icon" at bounding box center [658, 333] width 23 height 17
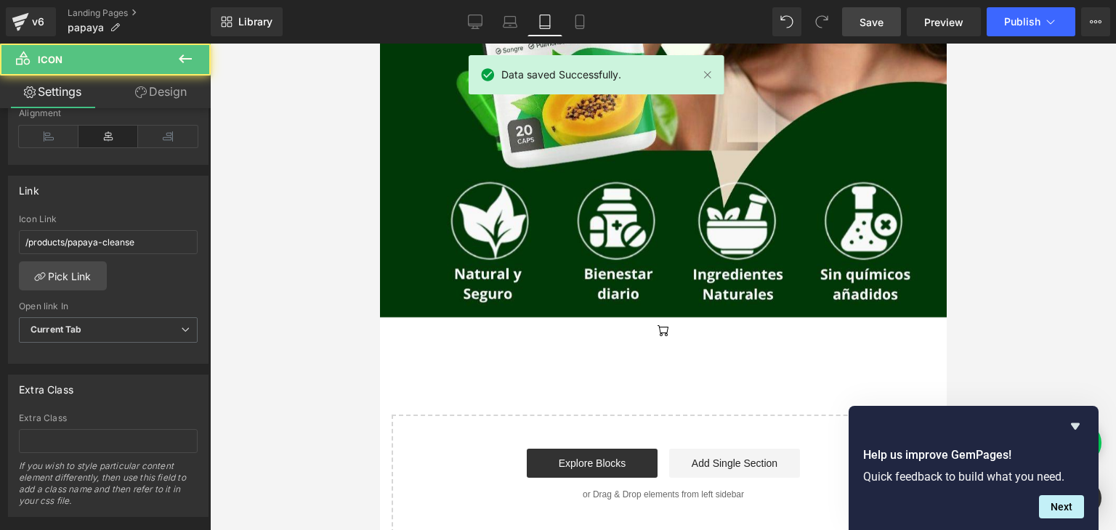
click at [985, 200] on div at bounding box center [663, 287] width 906 height 487
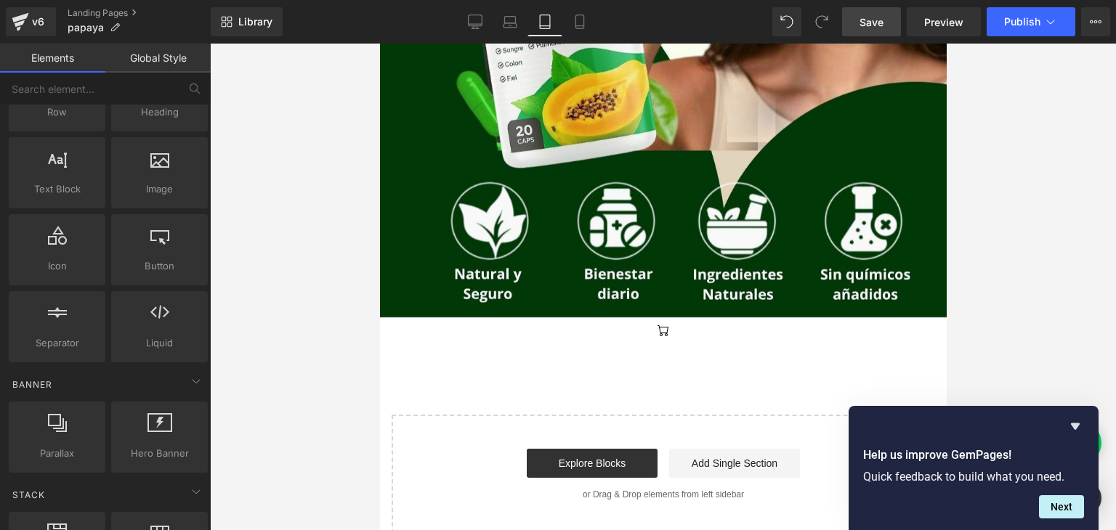
click at [980, 65] on div at bounding box center [663, 287] width 906 height 487
click at [943, 22] on span "Preview" at bounding box center [943, 22] width 39 height 15
click at [1093, 21] on icon at bounding box center [1095, 22] width 12 height 12
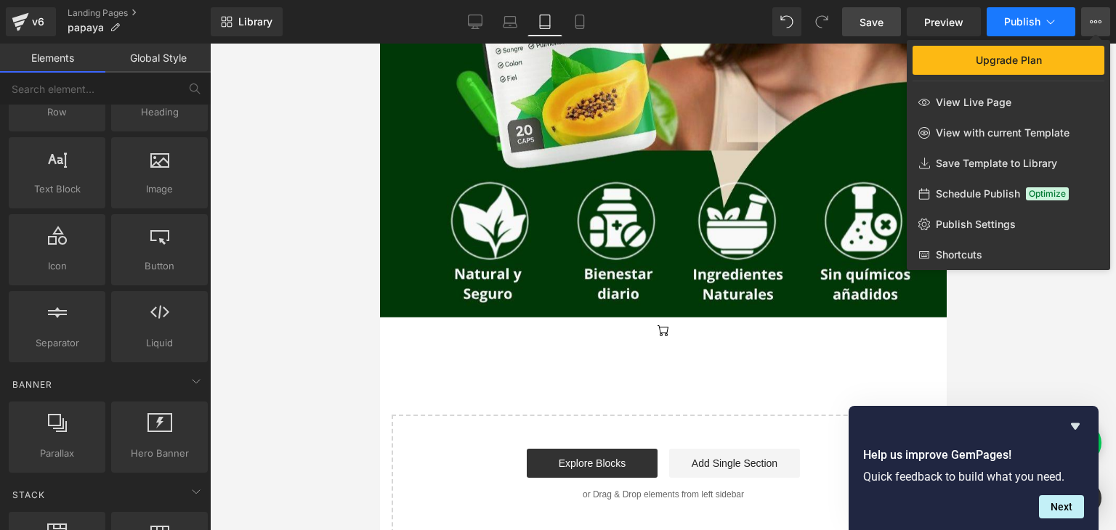
click at [1028, 23] on span "Publish" at bounding box center [1022, 22] width 36 height 12
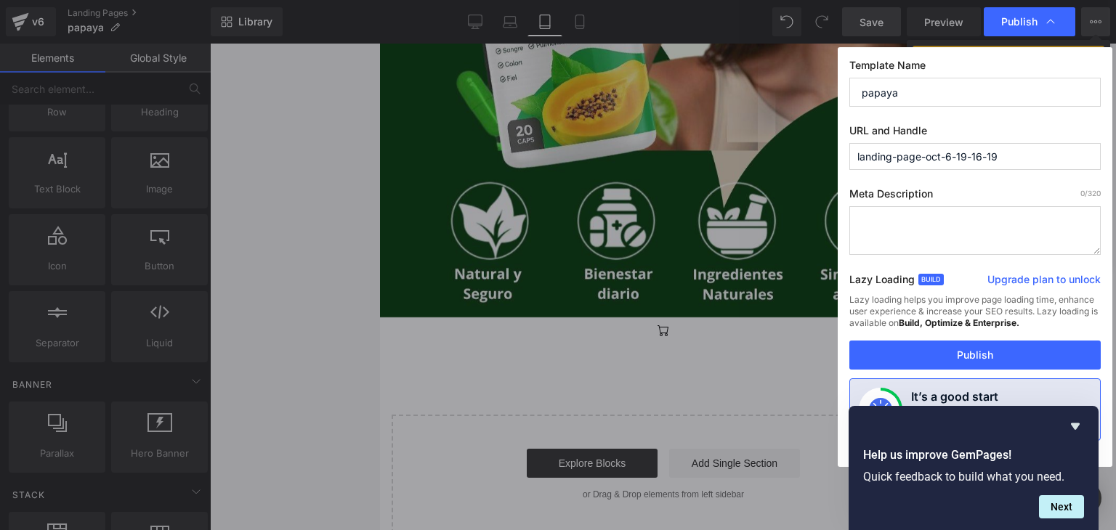
click at [1005, 352] on button "Publish" at bounding box center [974, 355] width 251 height 29
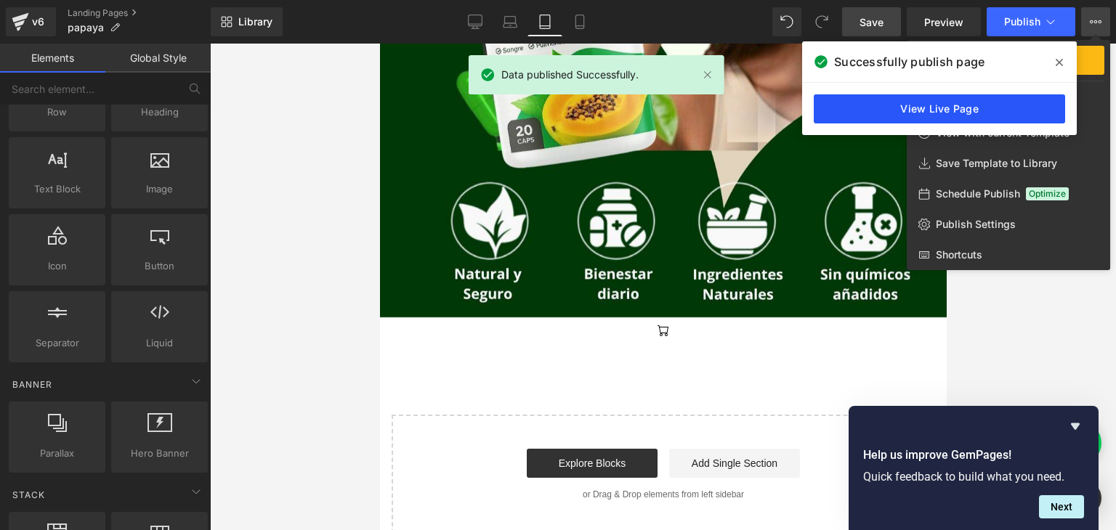
click at [950, 107] on link "View Live Page" at bounding box center [938, 108] width 251 height 29
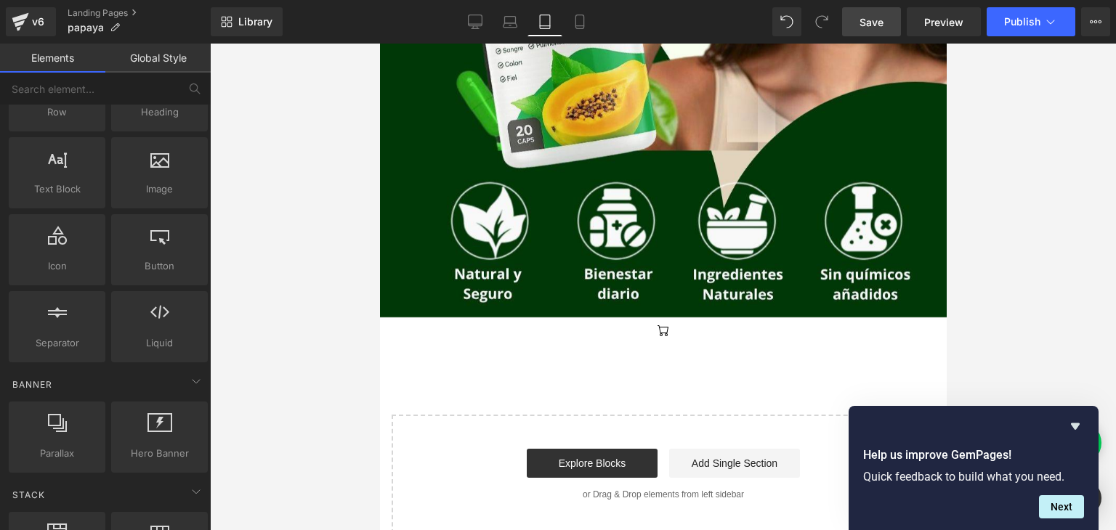
click at [657, 333] on div "Icon" at bounding box center [662, 333] width 566 height 17
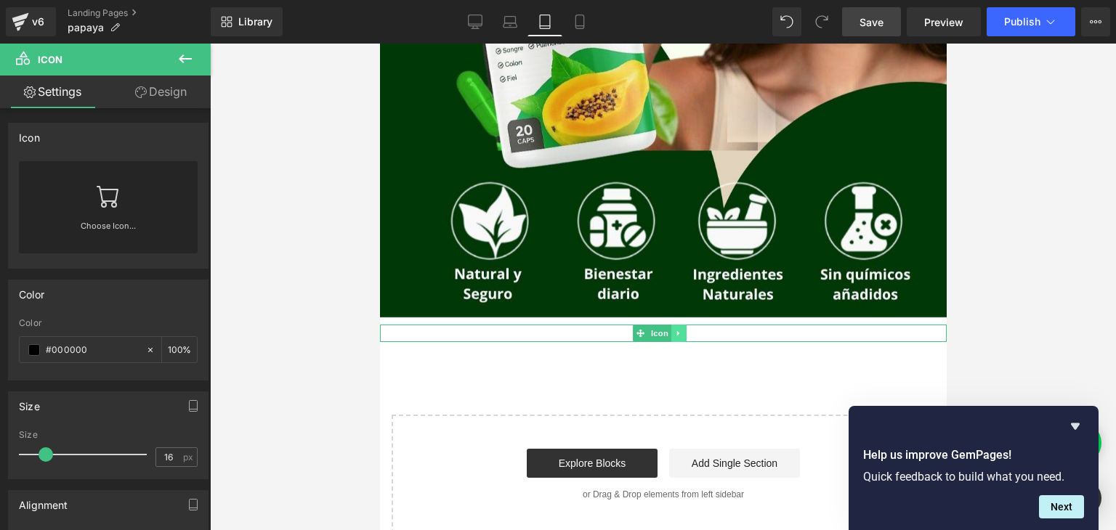
click at [681, 336] on icon at bounding box center [678, 333] width 8 height 9
click at [684, 333] on icon at bounding box center [685, 333] width 8 height 9
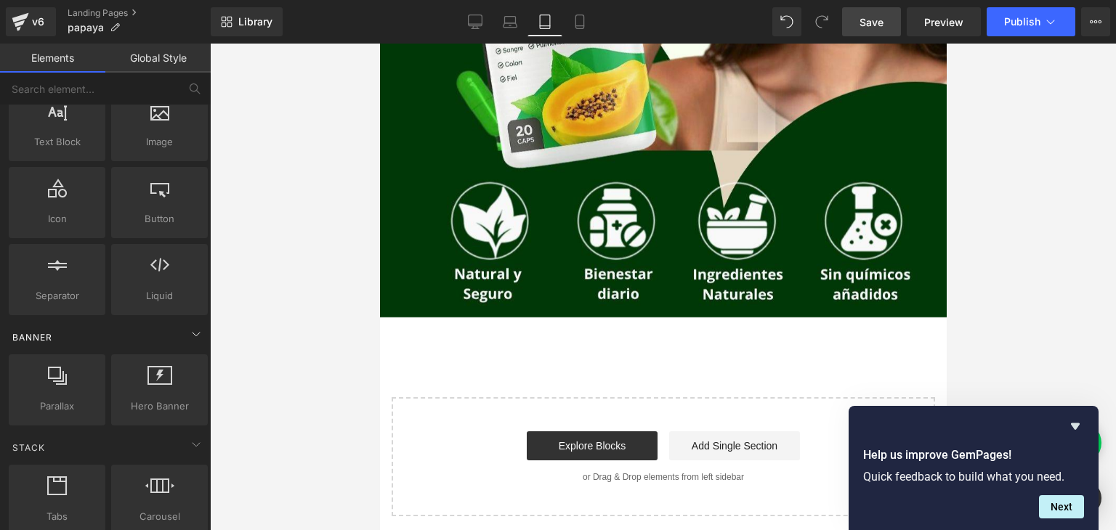
scroll to position [153, 0]
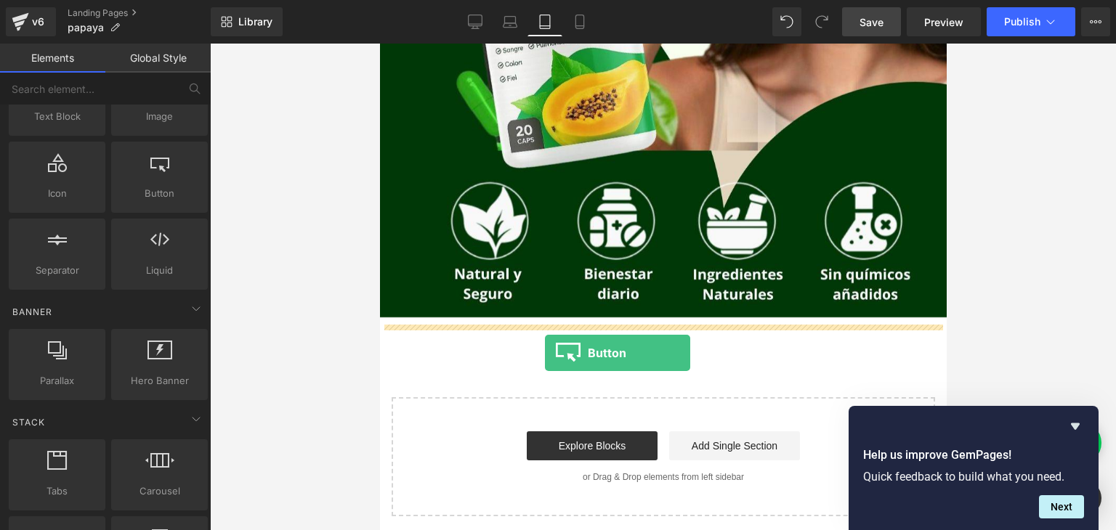
drag, startPoint x: 536, startPoint y: 229, endPoint x: 544, endPoint y: 353, distance: 124.4
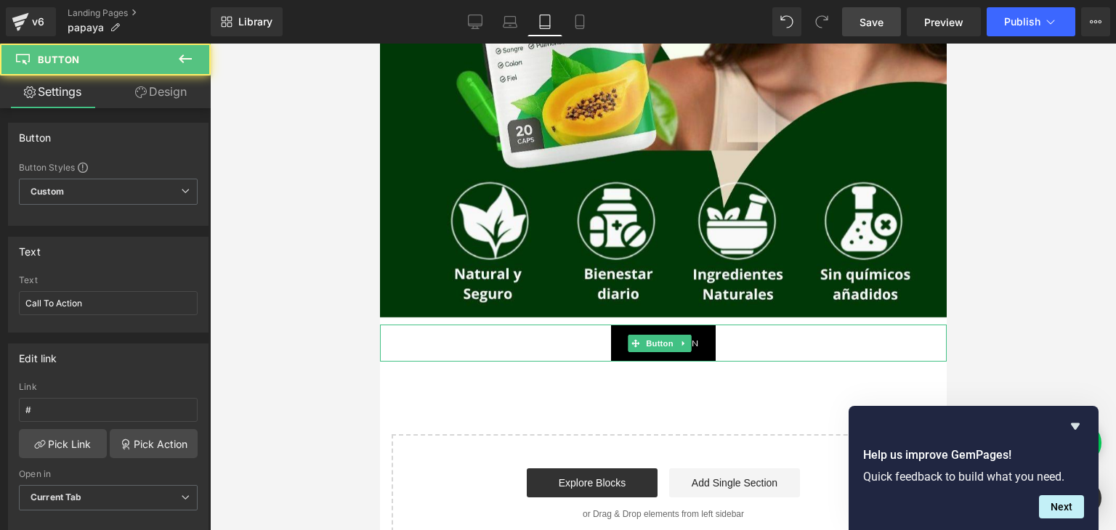
click at [582, 346] on div "Call To Action" at bounding box center [662, 343] width 566 height 37
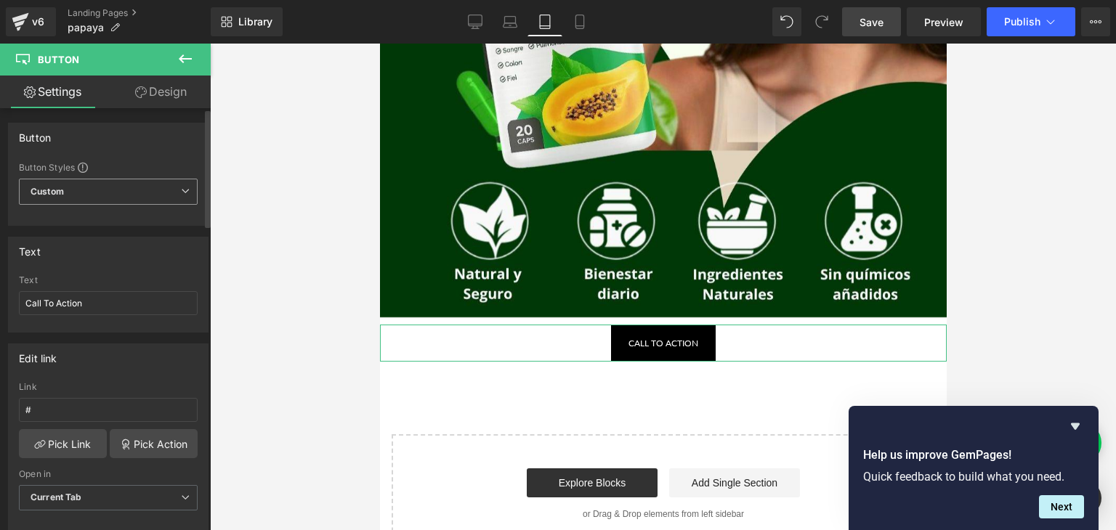
click at [93, 197] on span "Custom Setup Global Style" at bounding box center [108, 192] width 179 height 26
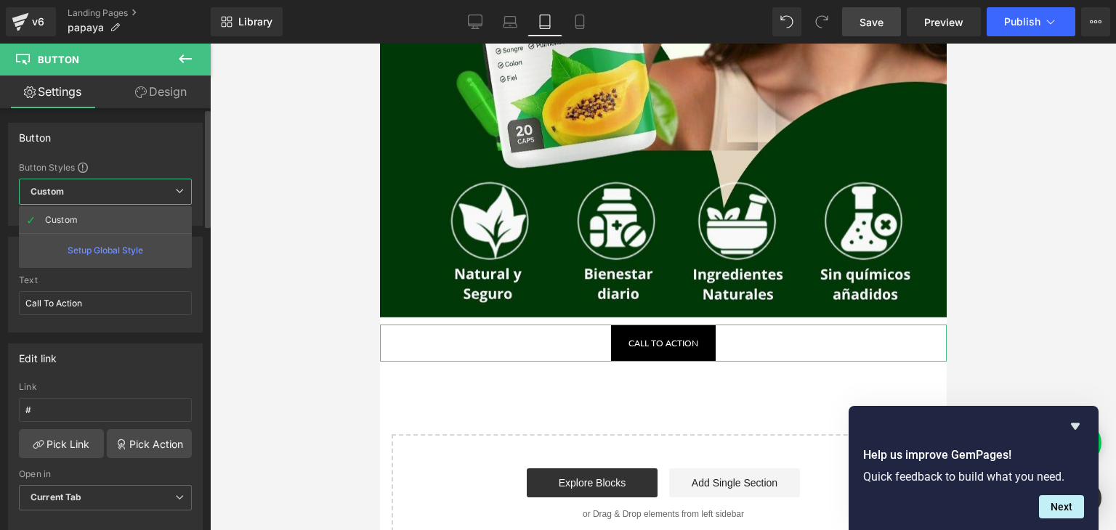
click at [93, 356] on div "Edit link" at bounding box center [105, 358] width 193 height 28
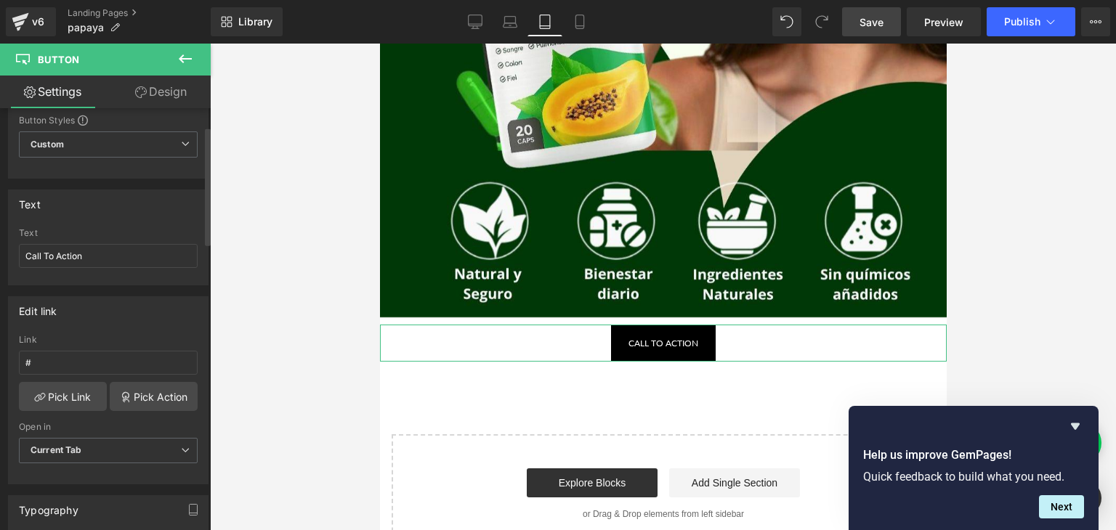
scroll to position [73, 0]
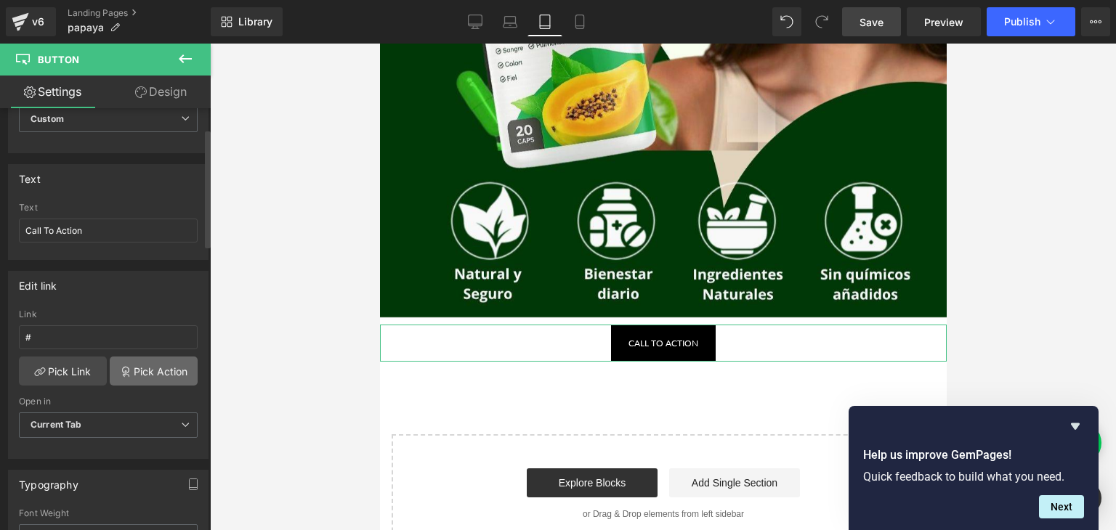
click at [125, 372] on icon at bounding box center [126, 372] width 12 height 12
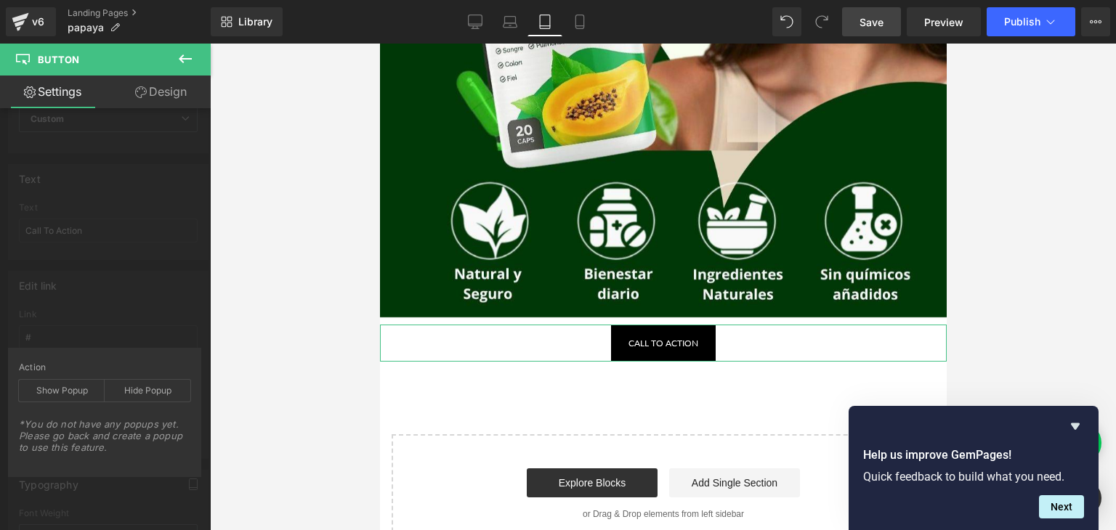
click at [114, 317] on div "Edit link # Link # Pick Link Pick Action Current Tab New Tab Open in Current Ta…" at bounding box center [108, 359] width 217 height 199
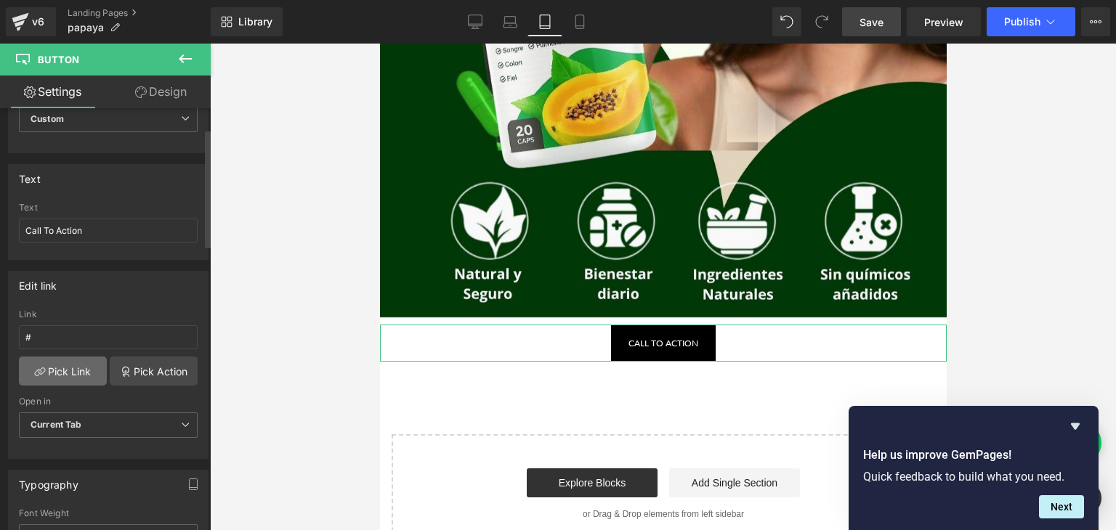
click at [73, 370] on link "Pick Link" at bounding box center [63, 371] width 88 height 29
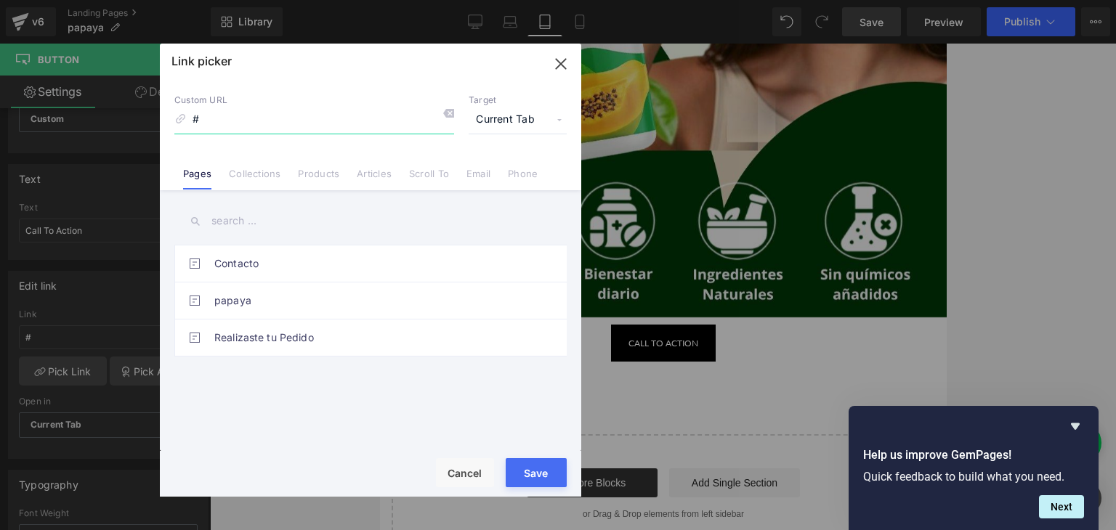
drag, startPoint x: 238, startPoint y: 131, endPoint x: 175, endPoint y: 134, distance: 63.3
click at [176, 134] on div "Custom URL # Target Current Tab Current Tab New Tab Pages Collections Products …" at bounding box center [370, 135] width 421 height 110
type input "boton"
click at [291, 219] on input "text" at bounding box center [370, 221] width 392 height 33
click at [447, 117] on icon at bounding box center [448, 113] width 12 height 12
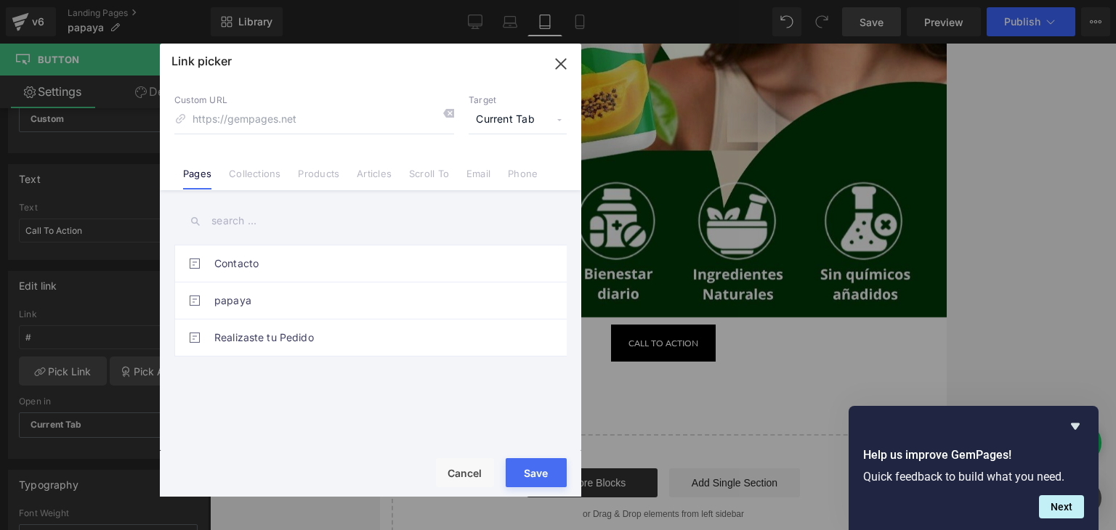
click at [220, 219] on input "text" at bounding box center [370, 221] width 392 height 33
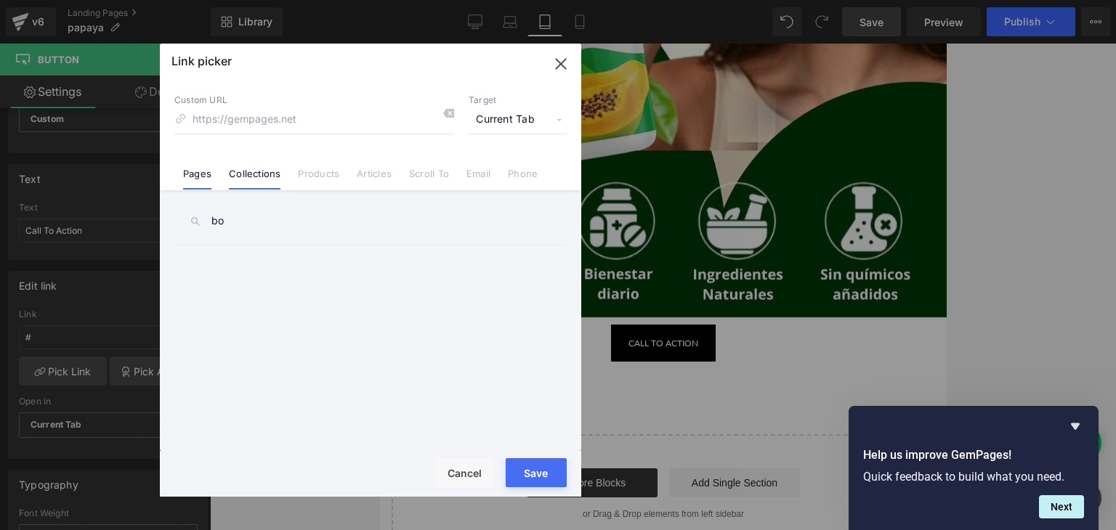
click at [270, 186] on link "Collections" at bounding box center [255, 179] width 52 height 22
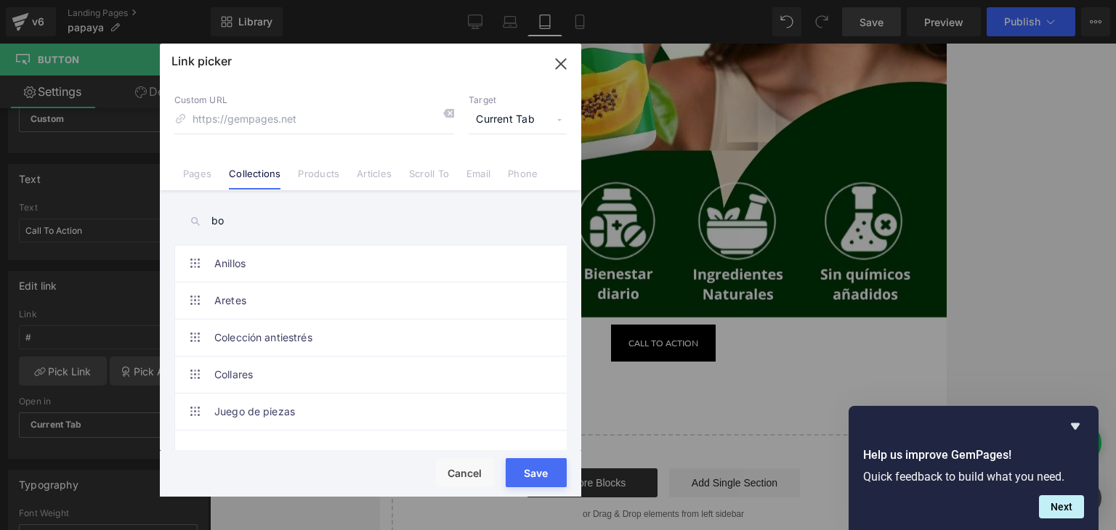
click at [230, 226] on input "bo" at bounding box center [370, 221] width 392 height 33
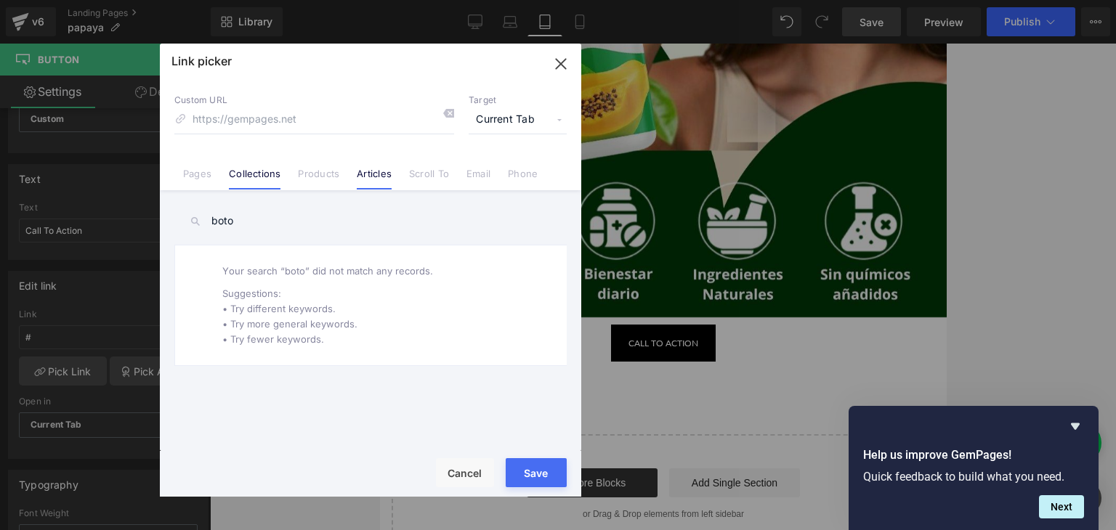
click at [374, 179] on link "Articles" at bounding box center [374, 179] width 35 height 22
click at [415, 178] on link "Scroll To" at bounding box center [429, 179] width 40 height 22
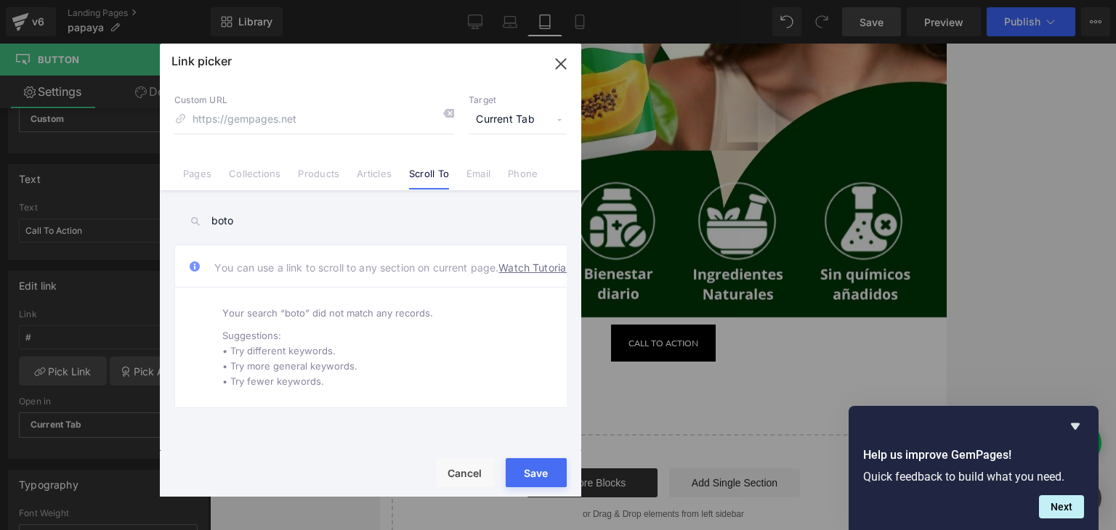
click at [256, 218] on input "boto" at bounding box center [370, 221] width 392 height 33
click at [487, 170] on link "Email" at bounding box center [478, 179] width 24 height 22
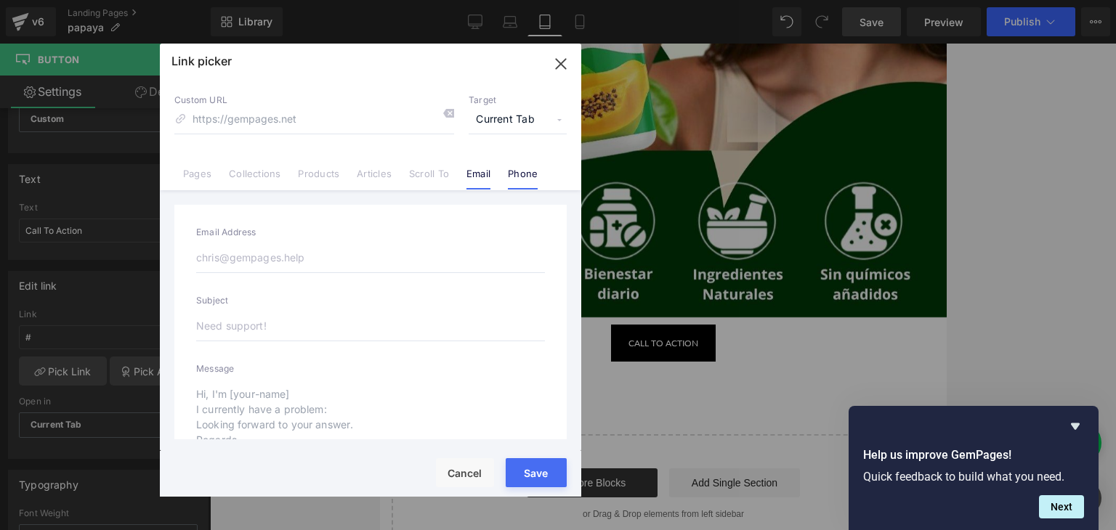
click at [543, 174] on li "Phone" at bounding box center [522, 167] width 47 height 25
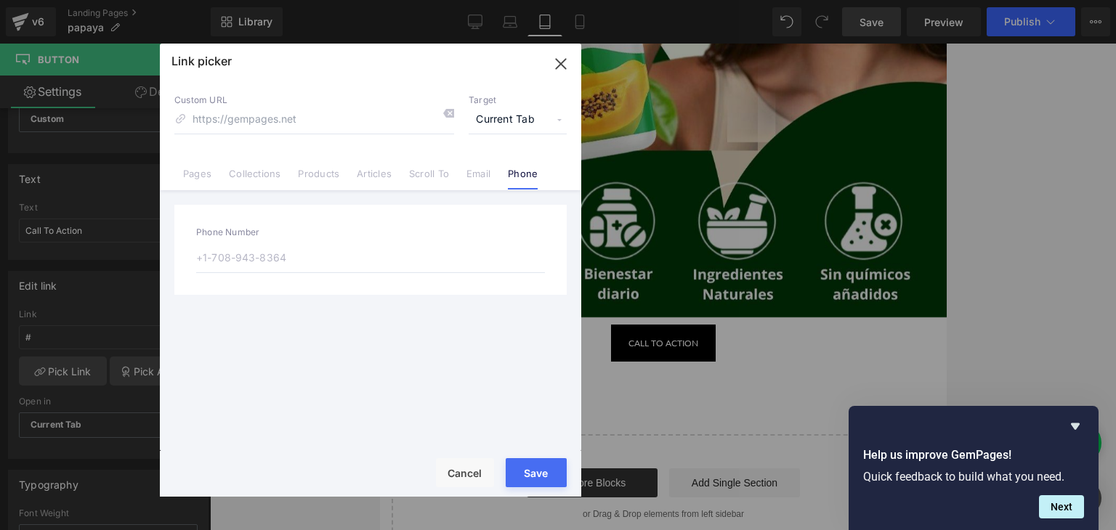
click at [515, 119] on span "Current Tab" at bounding box center [517, 120] width 98 height 28
click at [498, 169] on li "New Tab" at bounding box center [517, 171] width 113 height 25
click at [524, 113] on span "New Tab" at bounding box center [517, 120] width 98 height 28
click at [511, 143] on li "Current Tab" at bounding box center [517, 146] width 113 height 25
click at [198, 168] on link "Pages" at bounding box center [197, 179] width 28 height 22
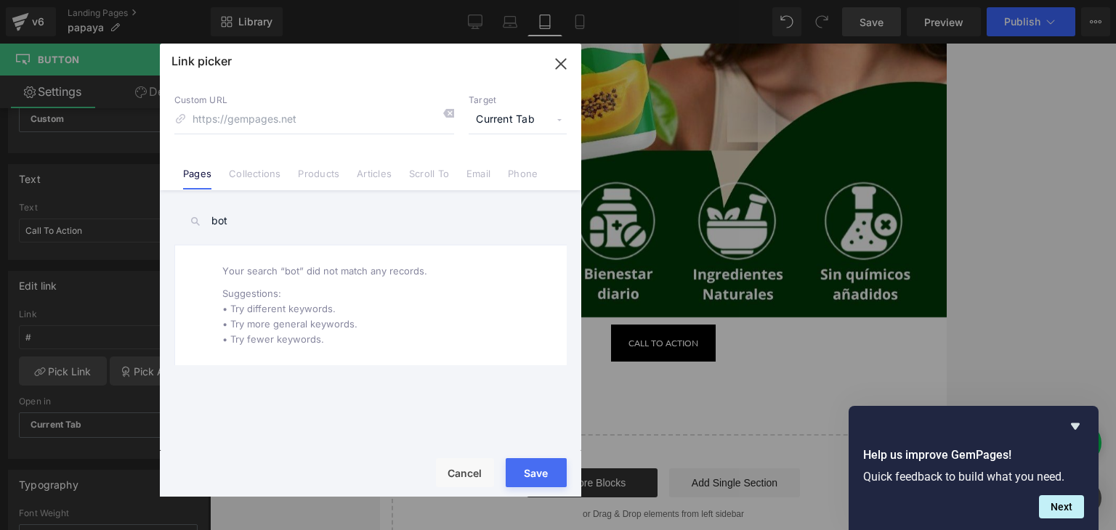
click at [252, 220] on input "bot" at bounding box center [370, 221] width 392 height 33
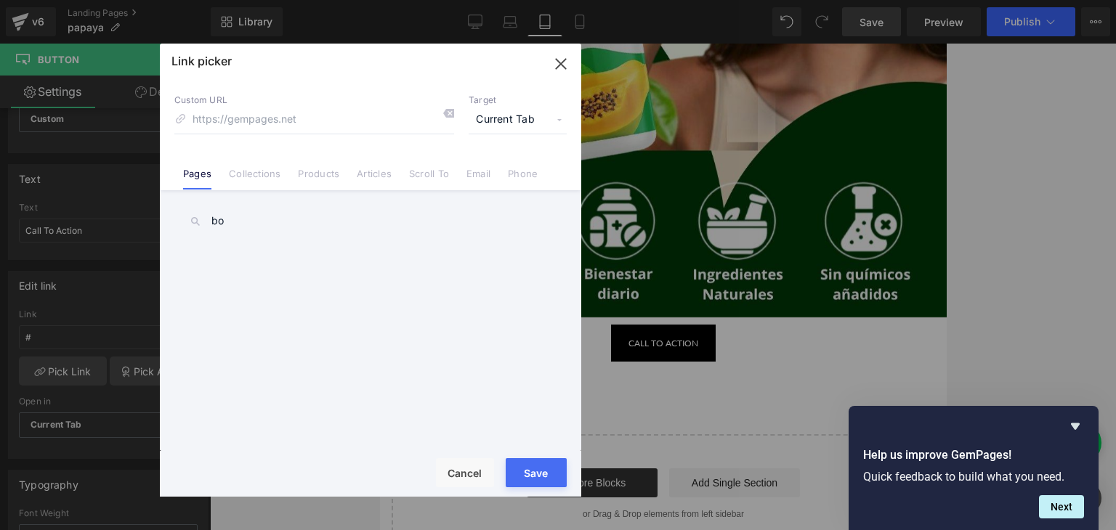
type input "b"
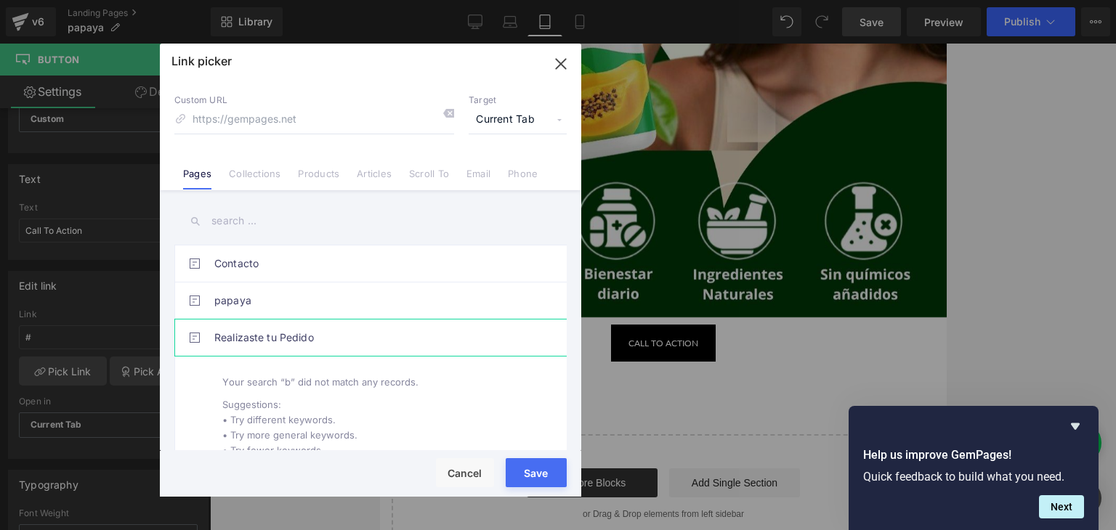
click at [283, 342] on link "Realizaste tu Pedido" at bounding box center [374, 338] width 320 height 36
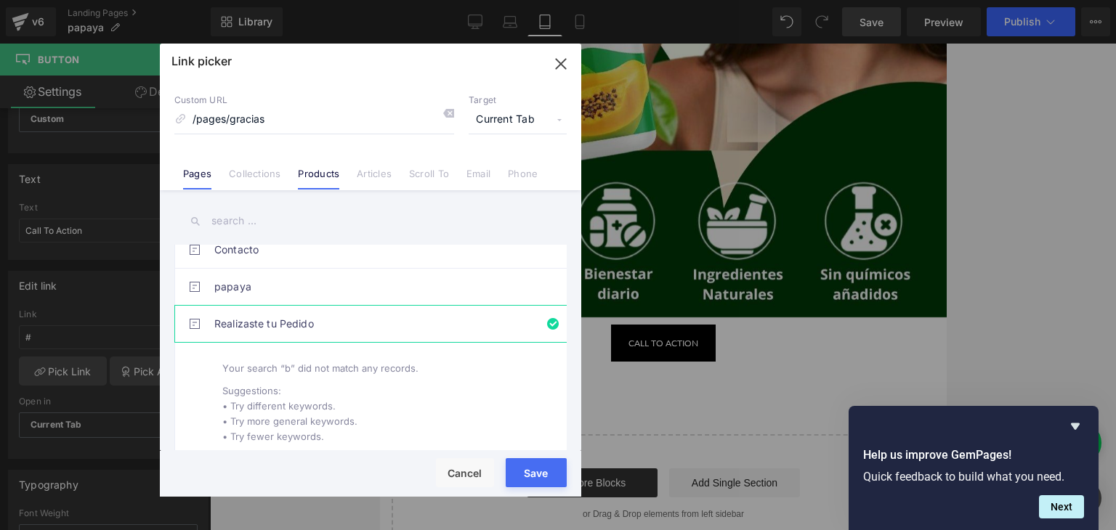
click at [333, 175] on link "Products" at bounding box center [318, 179] width 41 height 22
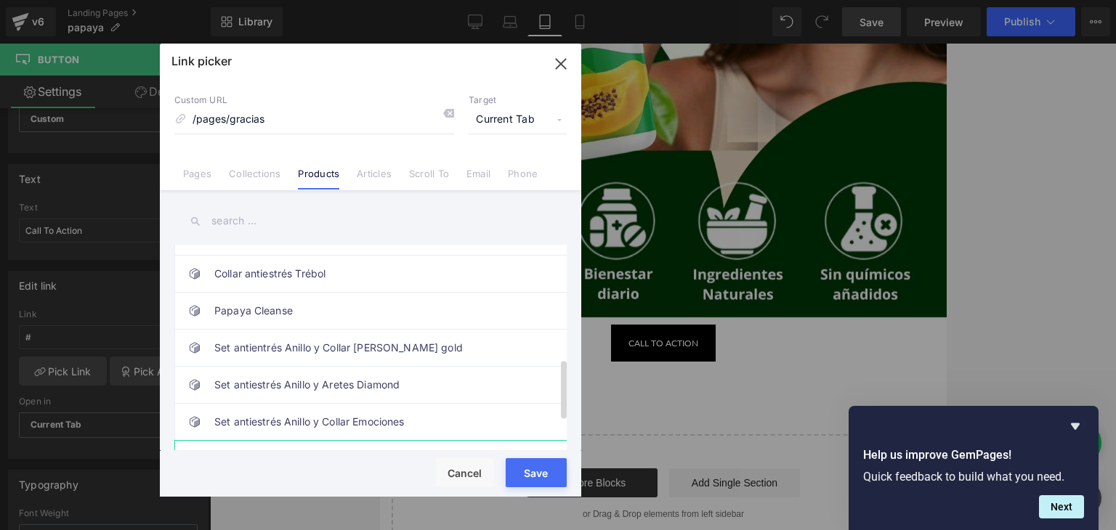
scroll to position [356, 0]
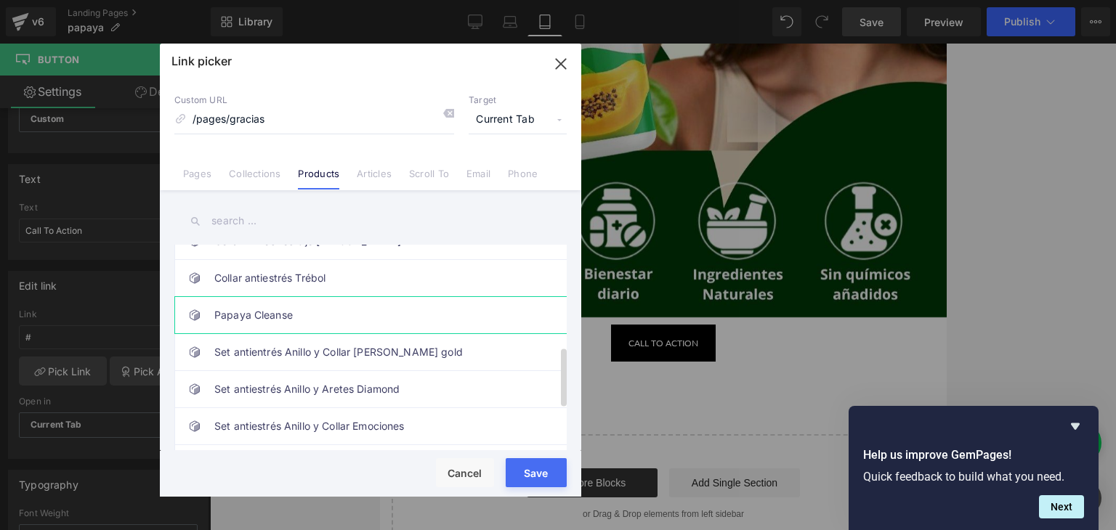
click at [325, 311] on link "Papaya Cleanse" at bounding box center [374, 315] width 320 height 36
type input "/products/papaya-cleanse"
click at [551, 481] on button "Save" at bounding box center [535, 472] width 61 height 29
type input "/products/papaya-cleanse"
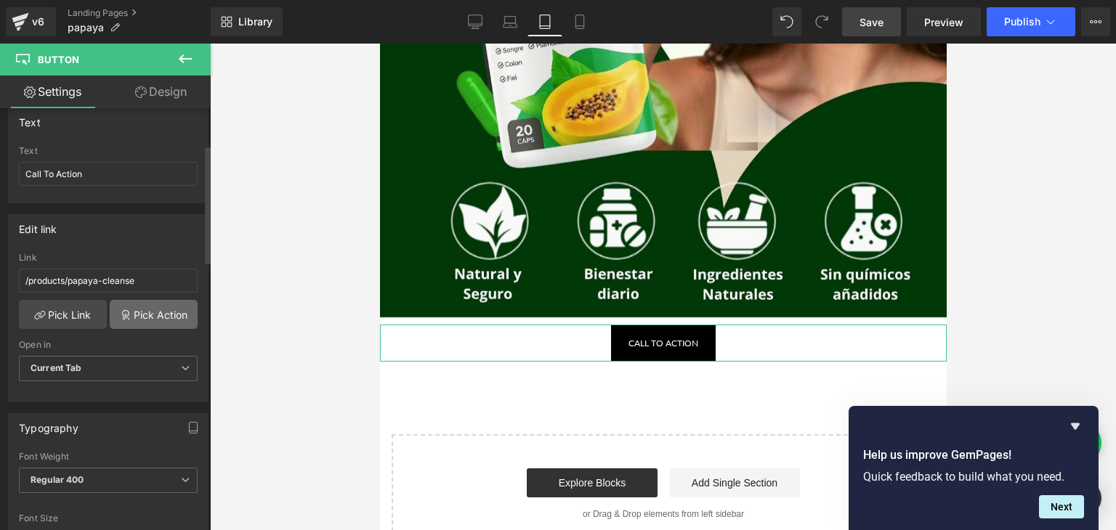
scroll to position [145, 0]
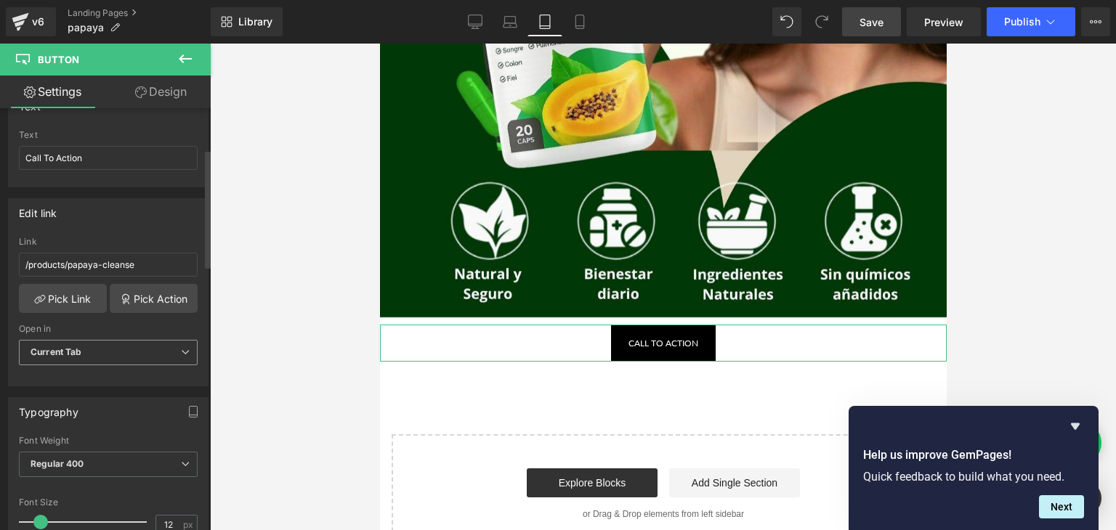
click at [92, 352] on span "Current Tab" at bounding box center [108, 352] width 179 height 25
click at [62, 395] on div "New Tab" at bounding box center [59, 400] width 37 height 10
click at [72, 382] on div "/products/papaya-cleanse Link /products/papaya-cleanse Pick Link Pick Action Cu…" at bounding box center [108, 311] width 199 height 149
click at [86, 355] on span "New Tab" at bounding box center [108, 352] width 179 height 25
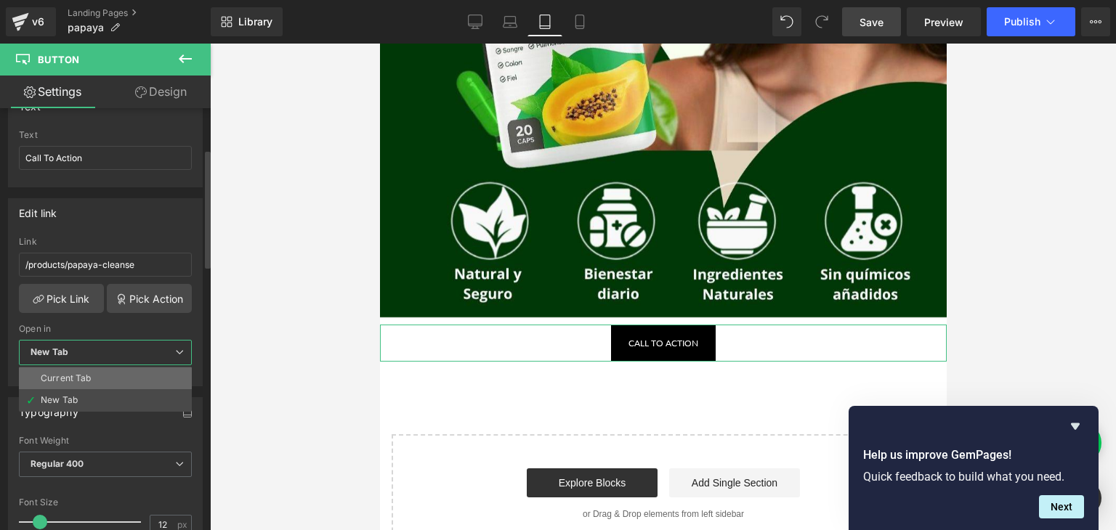
click at [90, 378] on li "Current Tab" at bounding box center [105, 378] width 173 height 22
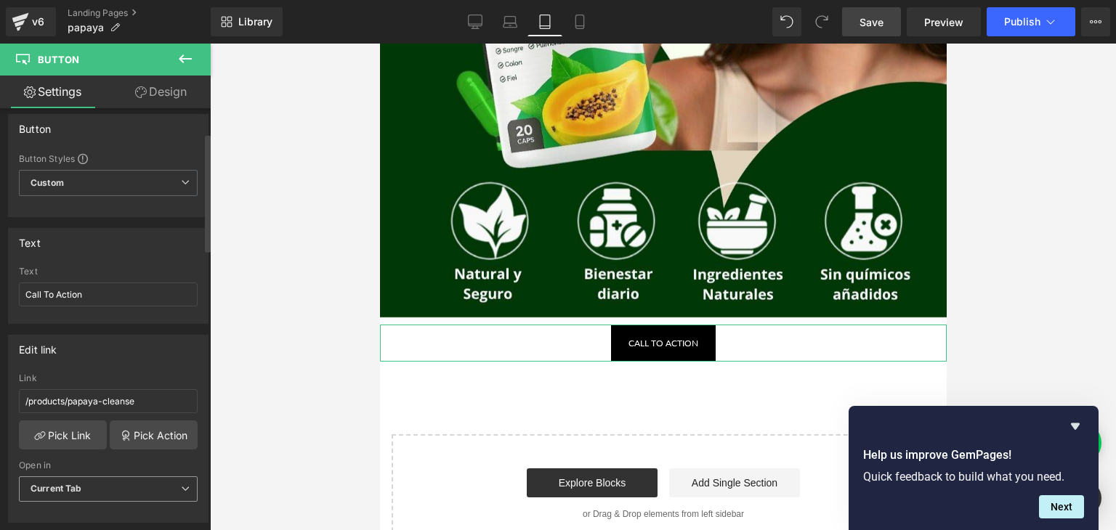
scroll to position [0, 0]
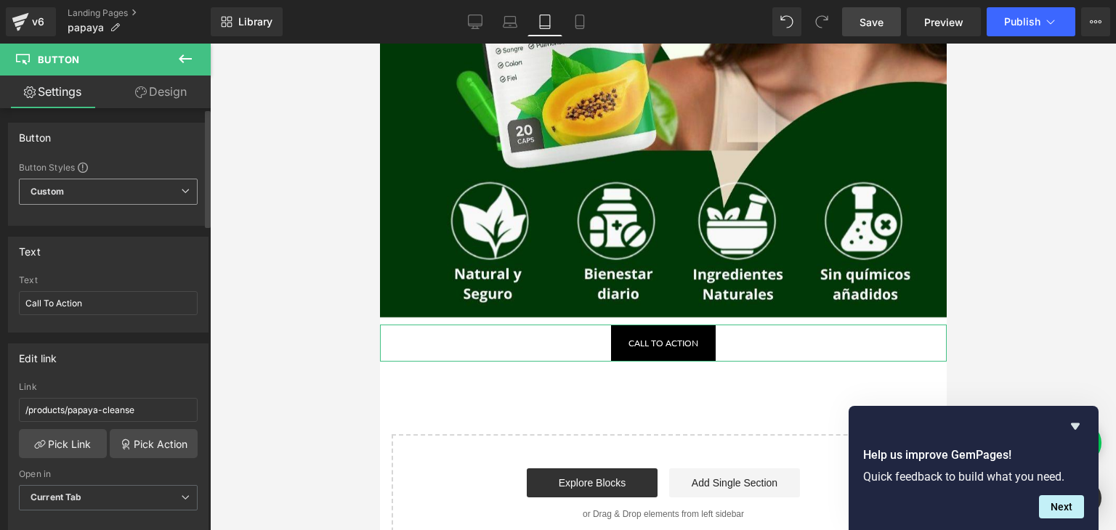
click at [99, 191] on span "Custom Setup Global Style" at bounding box center [108, 192] width 179 height 26
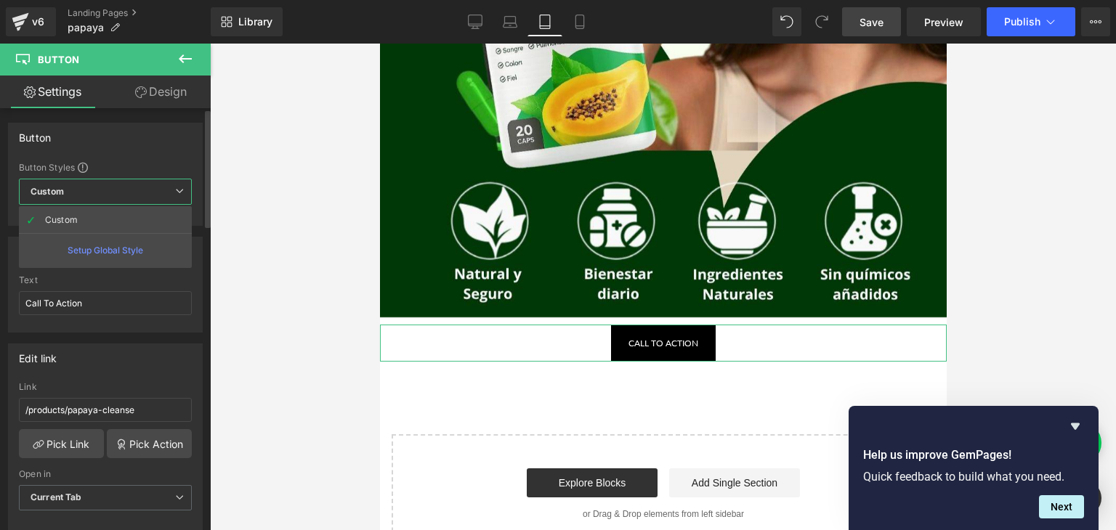
click at [99, 253] on div "Setup Global Style" at bounding box center [105, 250] width 173 height 34
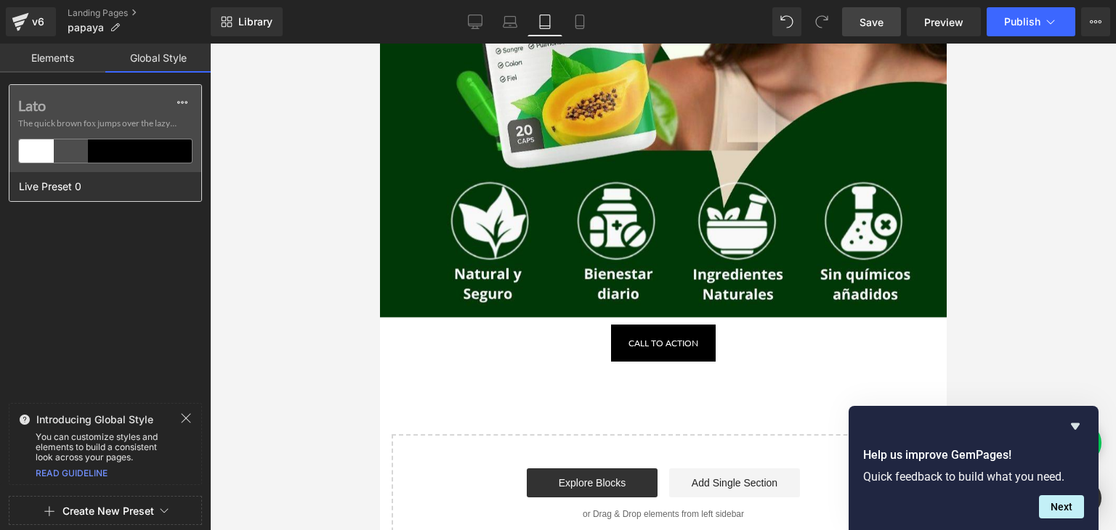
click at [78, 153] on div at bounding box center [71, 150] width 35 height 23
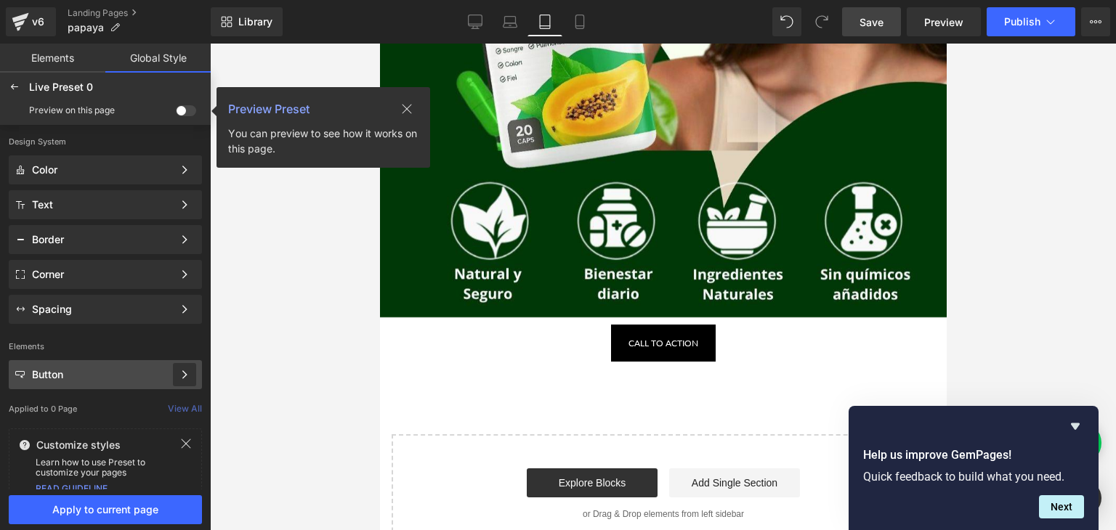
click at [184, 378] on icon at bounding box center [184, 375] width 10 height 10
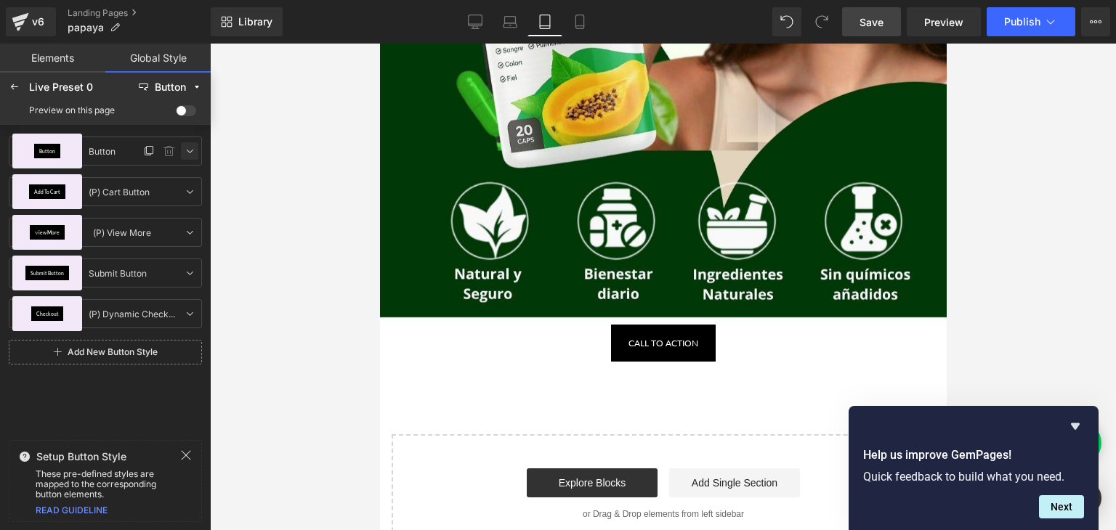
click at [190, 153] on icon at bounding box center [190, 151] width 12 height 12
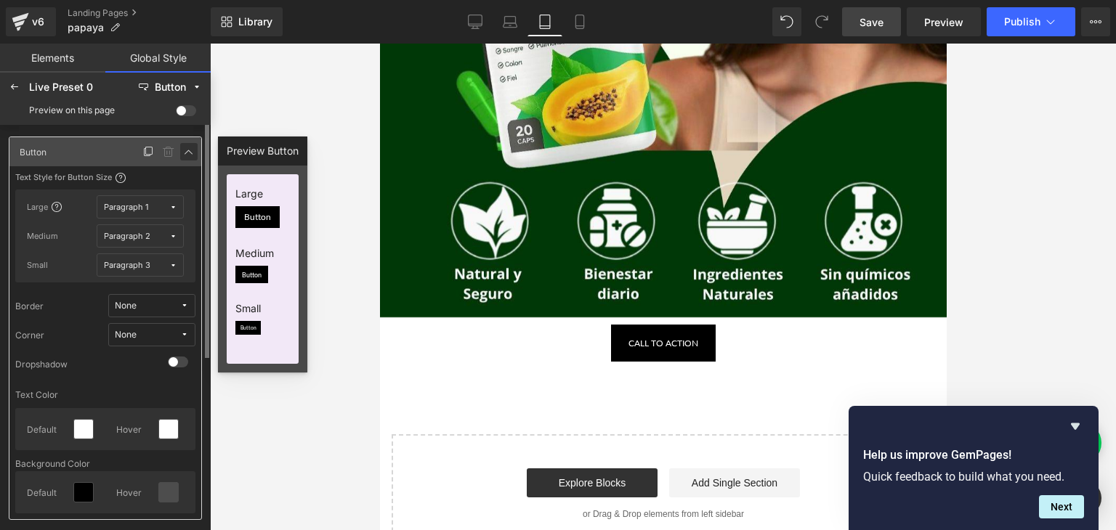
click at [190, 153] on icon at bounding box center [189, 152] width 12 height 12
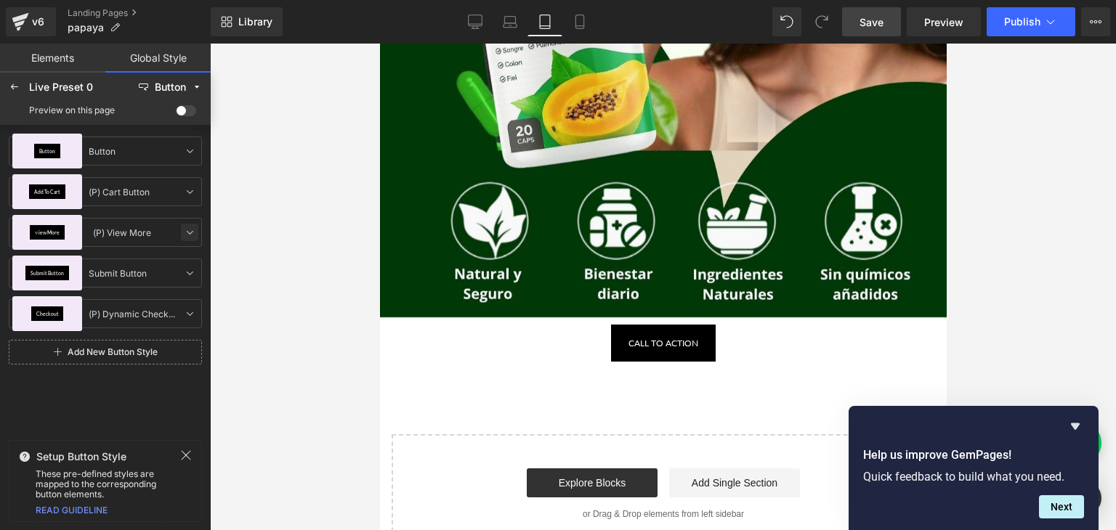
click at [187, 239] on link at bounding box center [189, 232] width 17 height 17
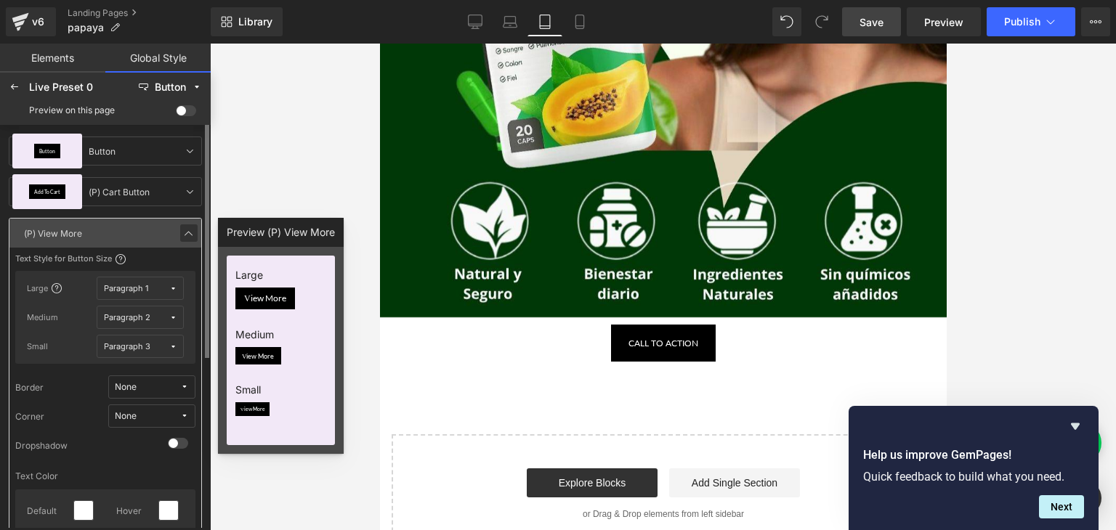
click at [192, 236] on icon at bounding box center [189, 233] width 12 height 12
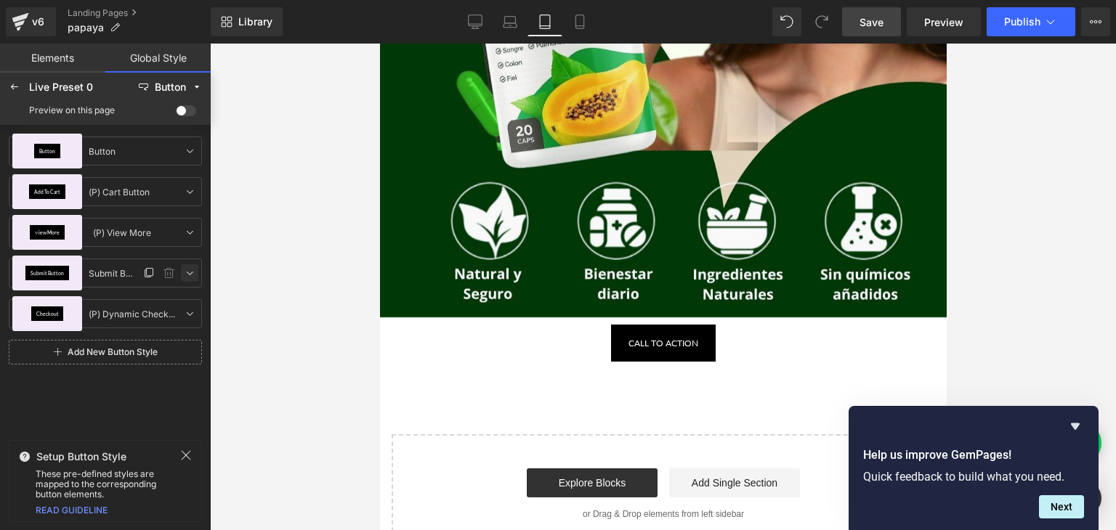
click at [188, 274] on icon at bounding box center [190, 273] width 12 height 12
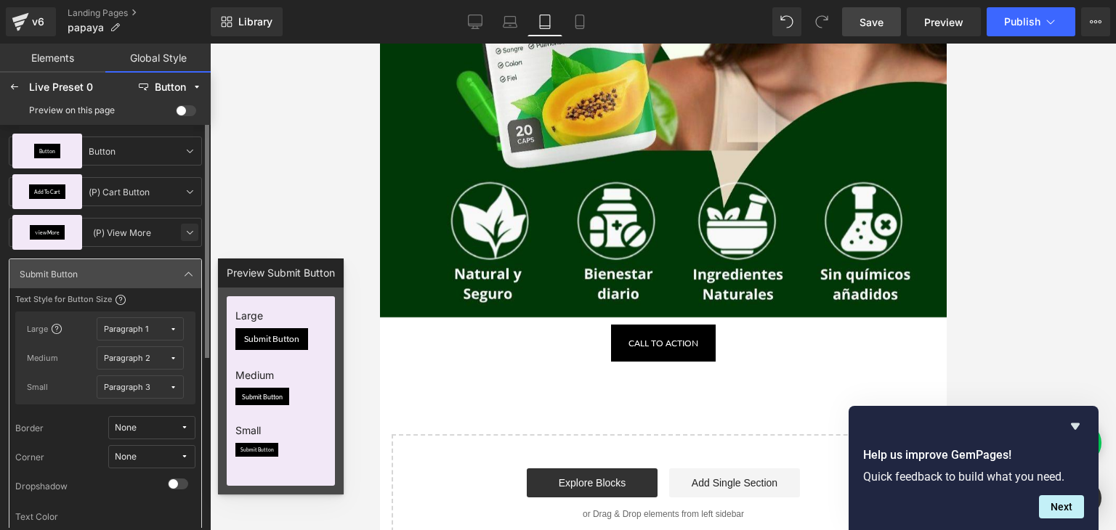
click at [190, 236] on icon at bounding box center [190, 233] width 12 height 12
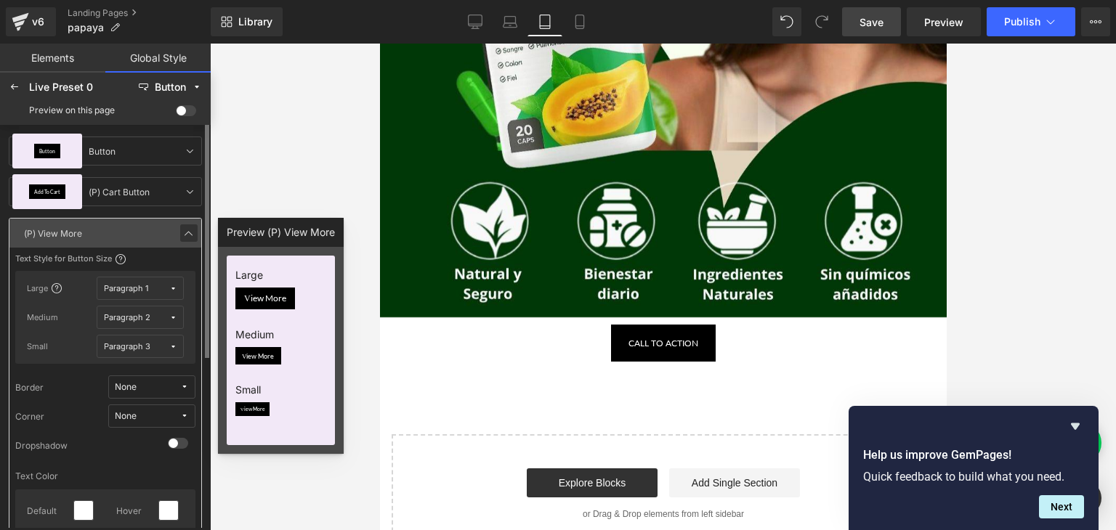
click at [188, 233] on icon at bounding box center [189, 233] width 12 height 12
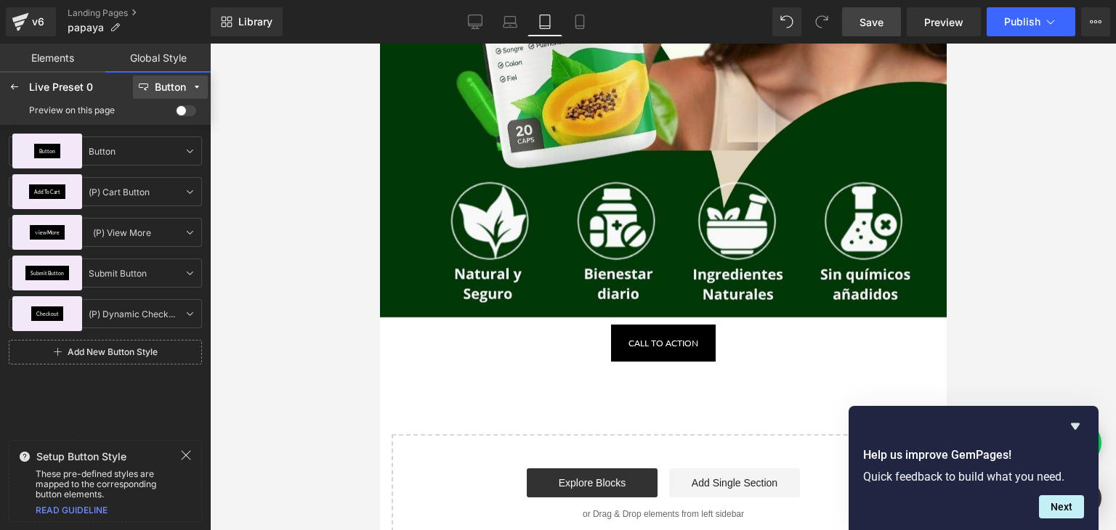
click at [198, 88] on icon at bounding box center [197, 87] width 10 height 10
click at [122, 355] on link "Add New Button Style" at bounding box center [105, 352] width 193 height 25
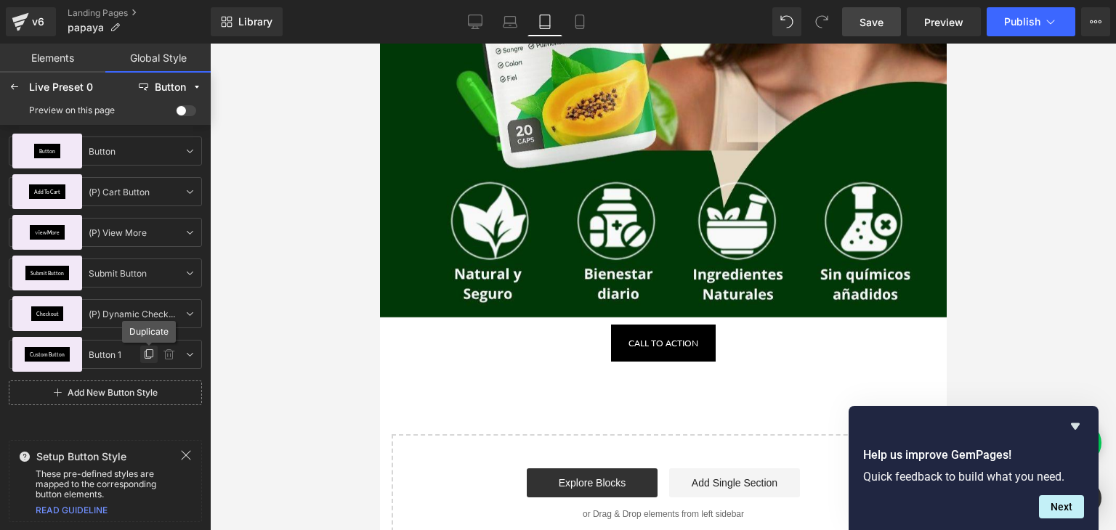
click at [144, 359] on icon at bounding box center [149, 355] width 12 height 12
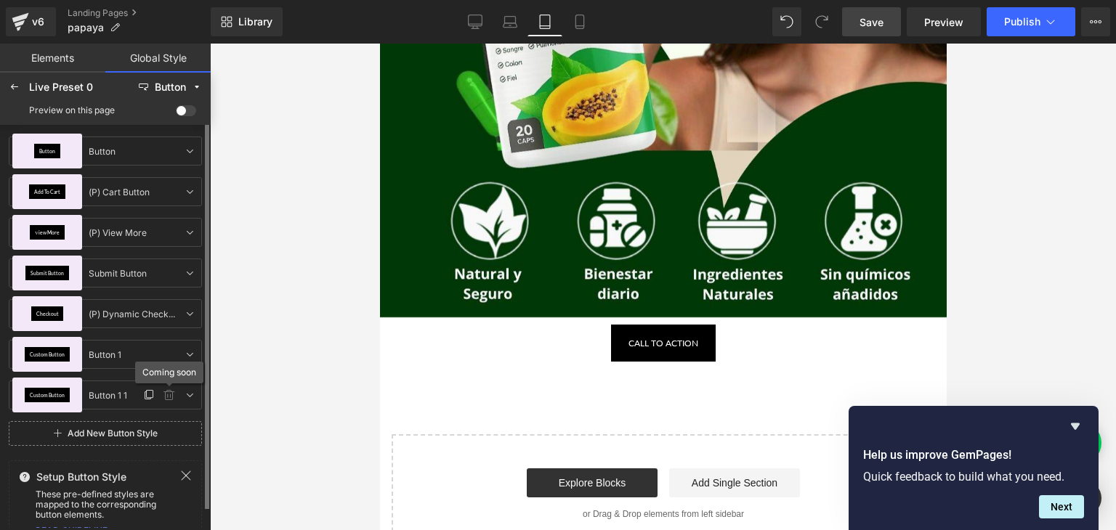
click at [170, 393] on icon at bounding box center [169, 395] width 12 height 12
click at [168, 393] on icon at bounding box center [169, 395] width 12 height 12
click at [188, 352] on icon at bounding box center [190, 355] width 12 height 12
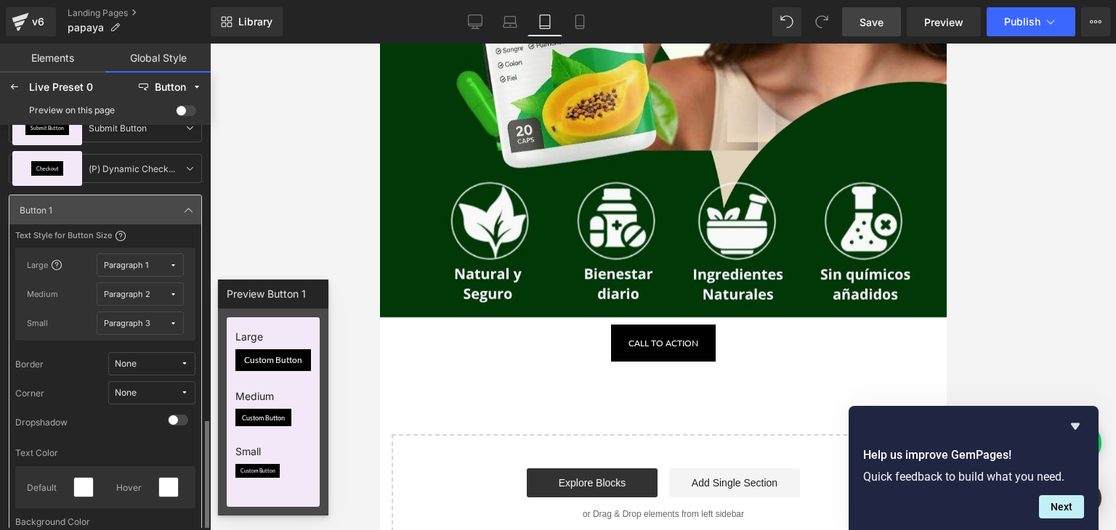
scroll to position [363, 0]
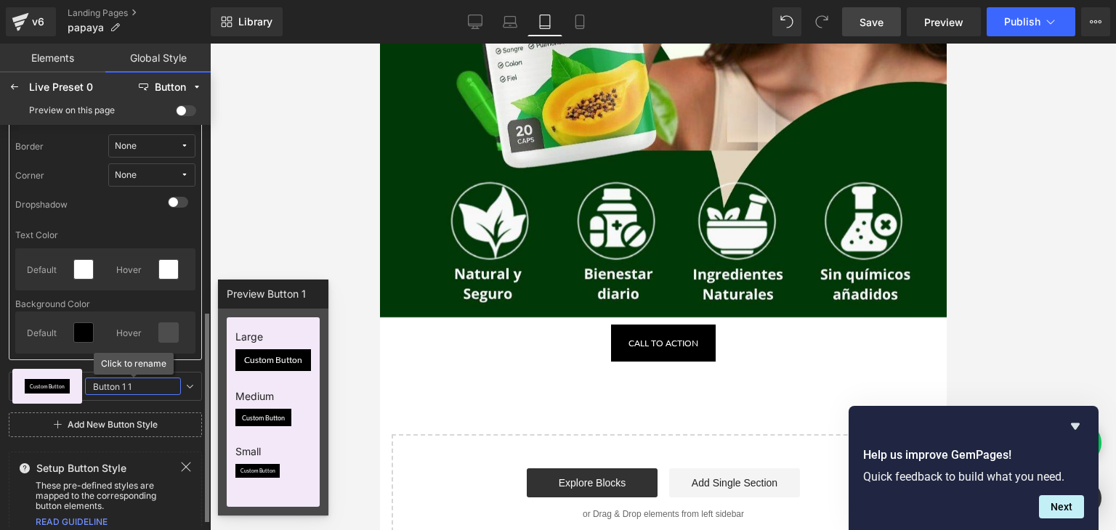
click at [131, 388] on input "Button 1 1" at bounding box center [133, 386] width 96 height 17
click at [48, 386] on span "Custom Button" at bounding box center [47, 386] width 35 height 5
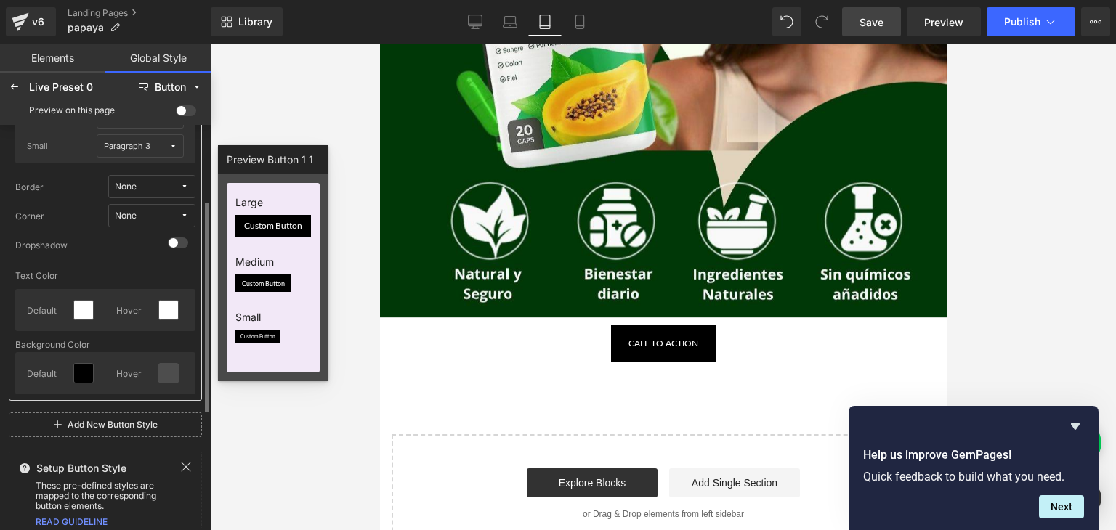
scroll to position [145, 0]
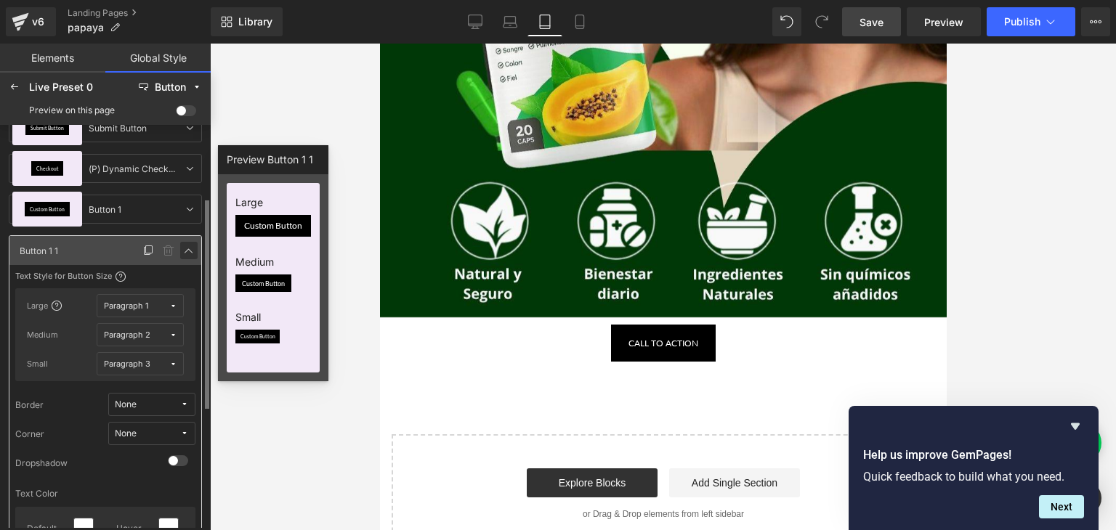
click at [190, 247] on icon at bounding box center [189, 251] width 12 height 12
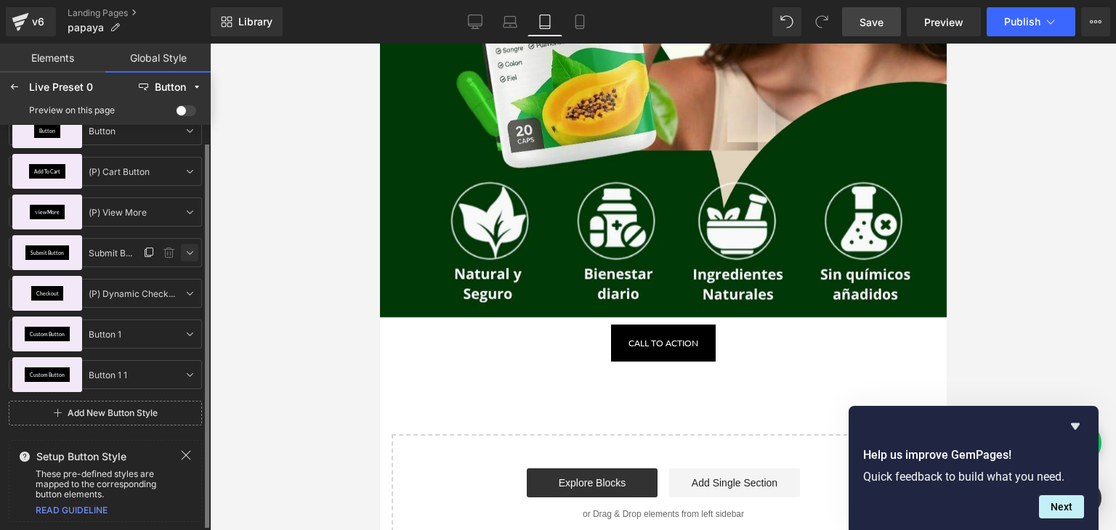
scroll to position [20, 0]
click at [171, 376] on icon at bounding box center [169, 375] width 12 height 12
click at [168, 327] on link at bounding box center [169, 333] width 17 height 17
click at [168, 330] on icon at bounding box center [169, 334] width 12 height 12
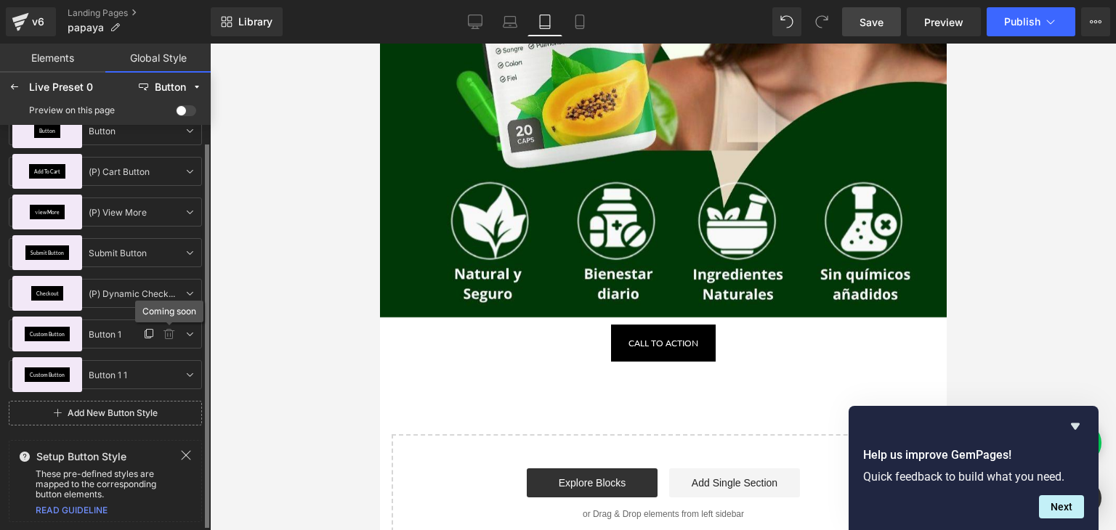
click at [168, 330] on icon at bounding box center [169, 334] width 12 height 12
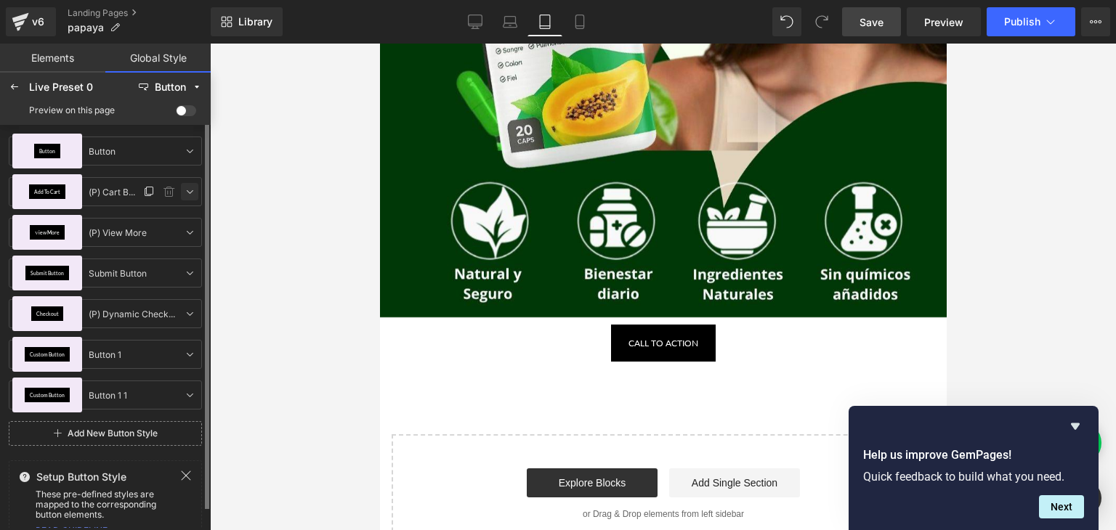
click at [195, 190] on link at bounding box center [189, 191] width 17 height 17
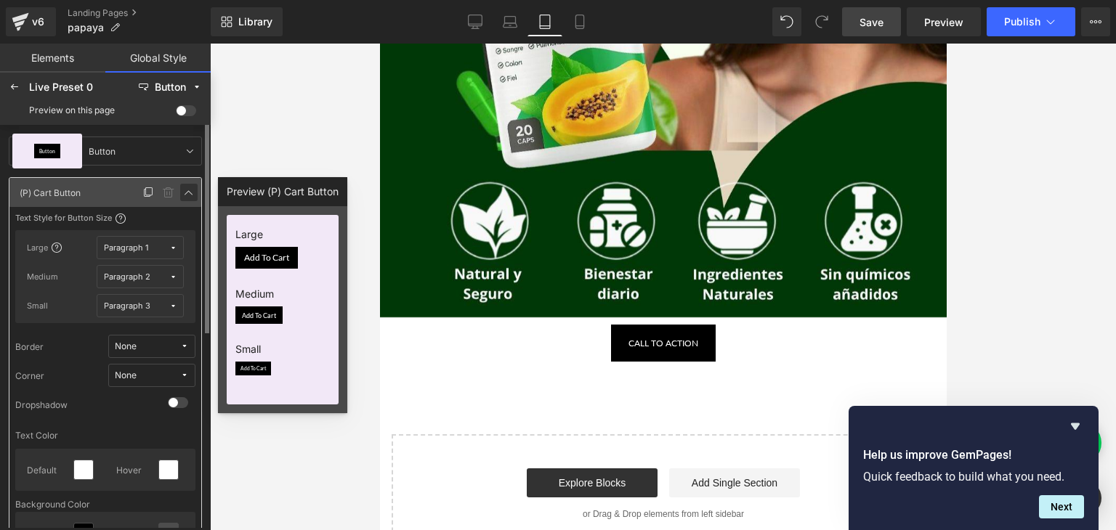
click at [195, 190] on link at bounding box center [188, 192] width 17 height 17
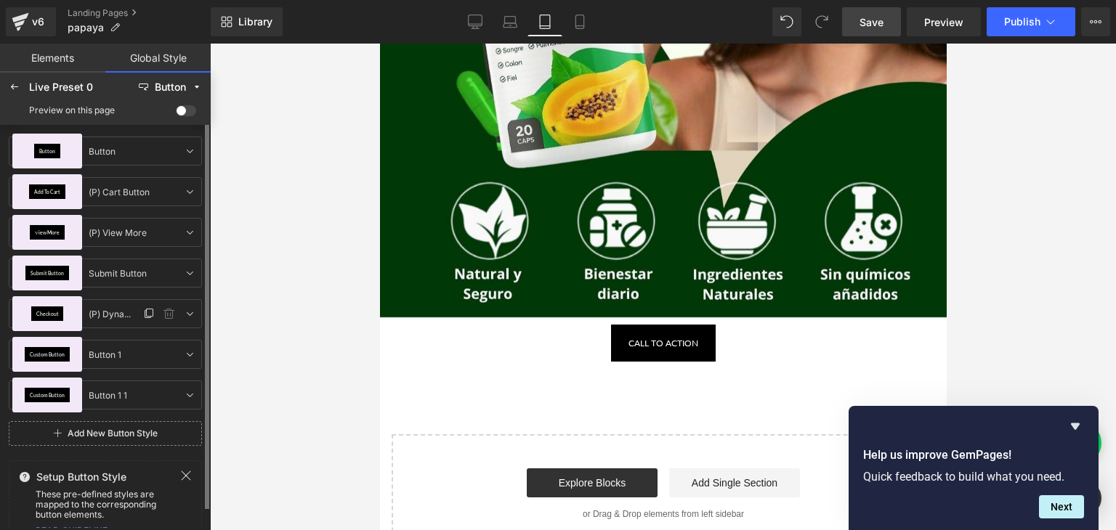
click at [58, 313] on div "Checkout" at bounding box center [47, 313] width 32 height 14
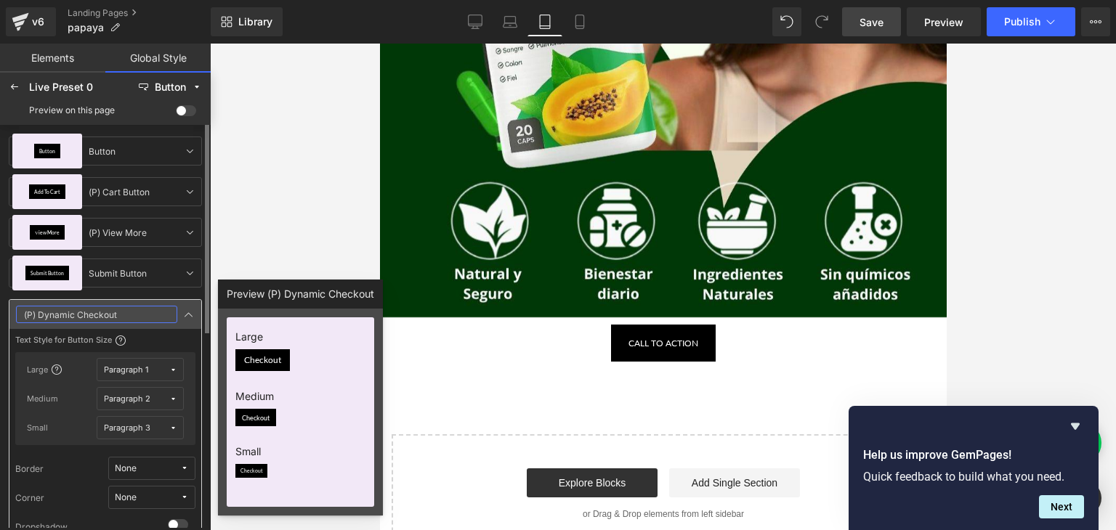
click at [115, 314] on input "(P) Dynamic Checkout" at bounding box center [96, 314] width 161 height 17
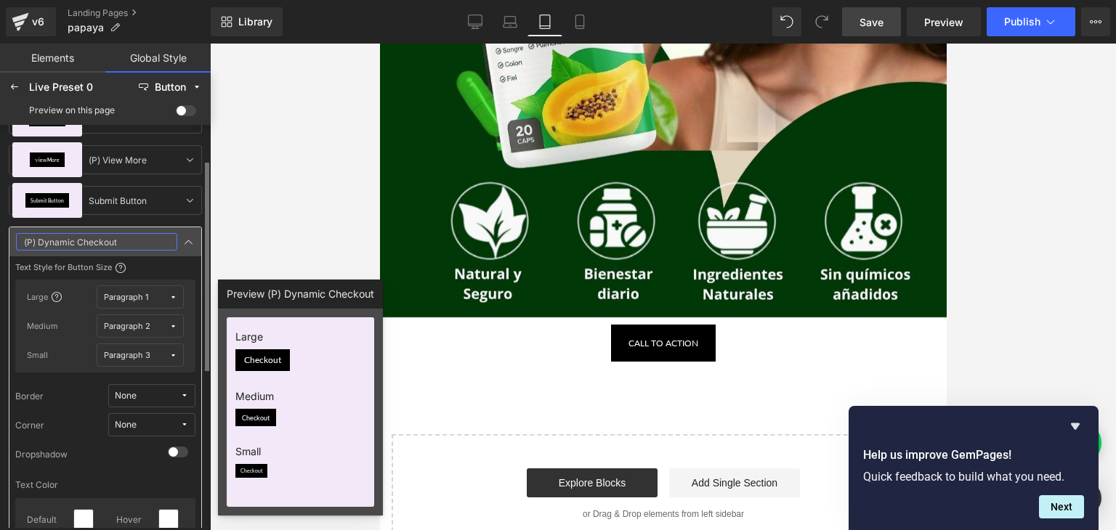
scroll to position [145, 0]
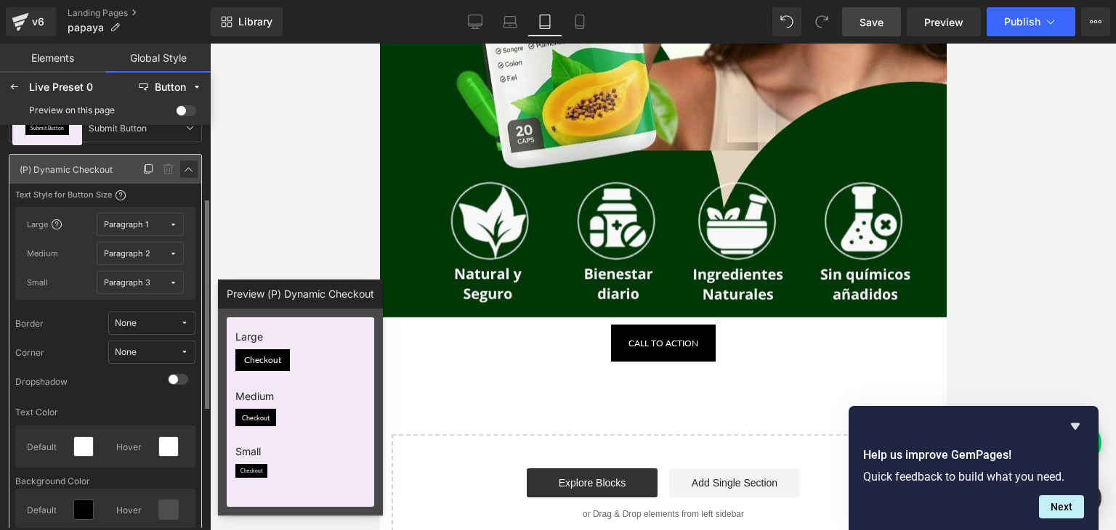
click at [189, 170] on icon at bounding box center [189, 169] width 12 height 12
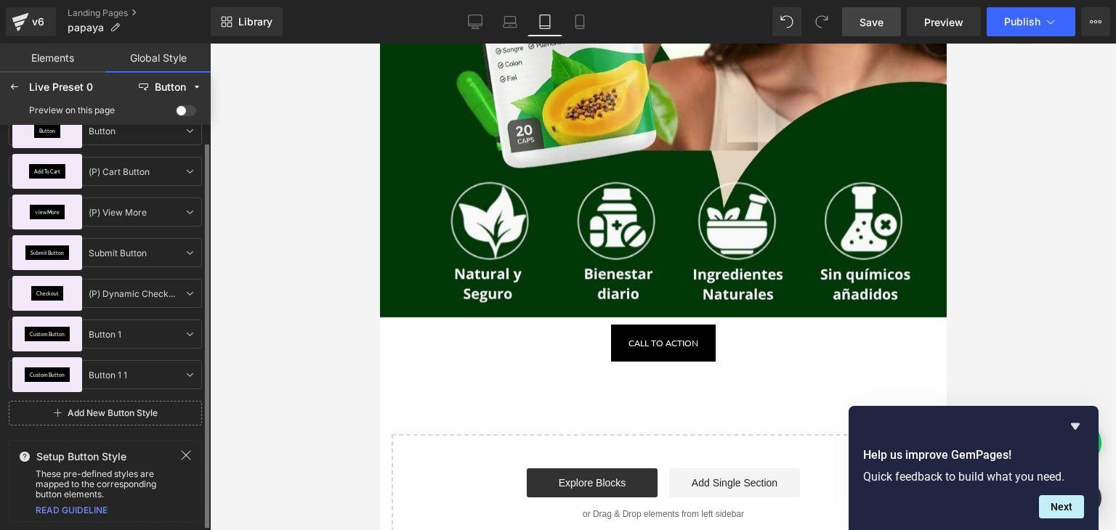
scroll to position [0, 0]
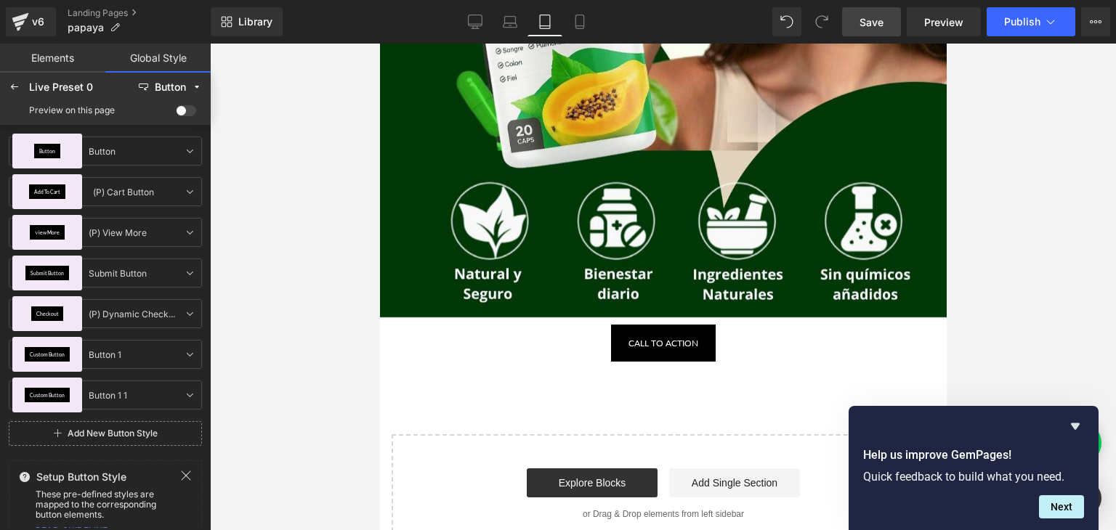
click at [189, 110] on span at bounding box center [186, 110] width 20 height 11
click at [176, 113] on input "checkbox" at bounding box center [176, 113] width 0 height 0
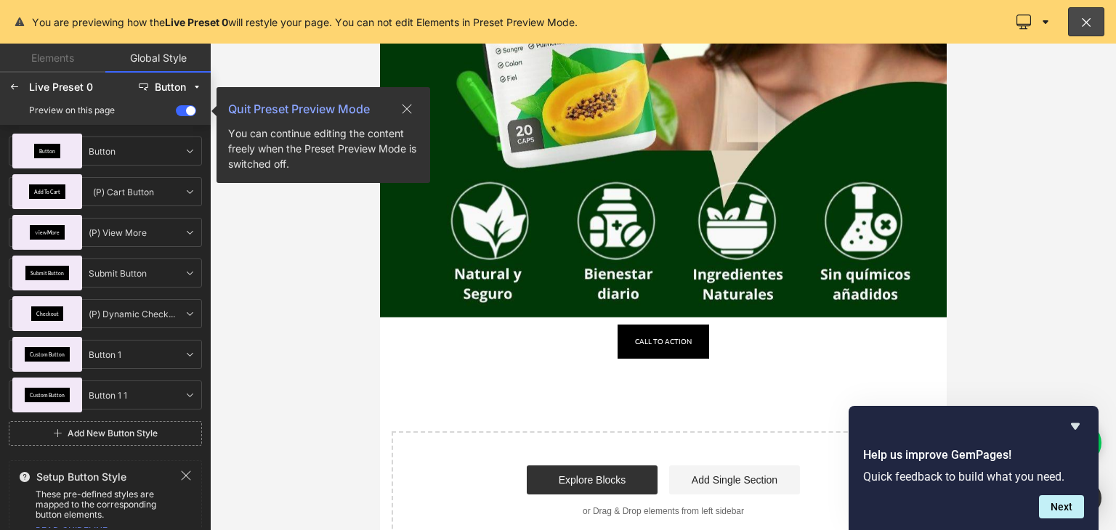
click at [189, 110] on span at bounding box center [186, 110] width 20 height 11
click at [176, 113] on input "checkbox" at bounding box center [176, 113] width 0 height 0
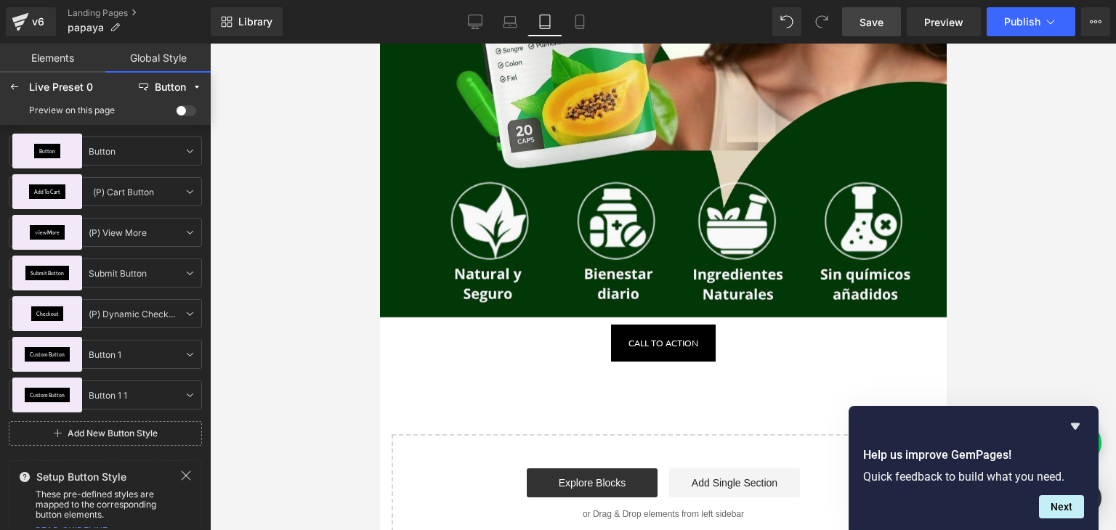
click at [189, 110] on span at bounding box center [186, 110] width 20 height 11
click at [176, 113] on input "checkbox" at bounding box center [176, 113] width 0 height 0
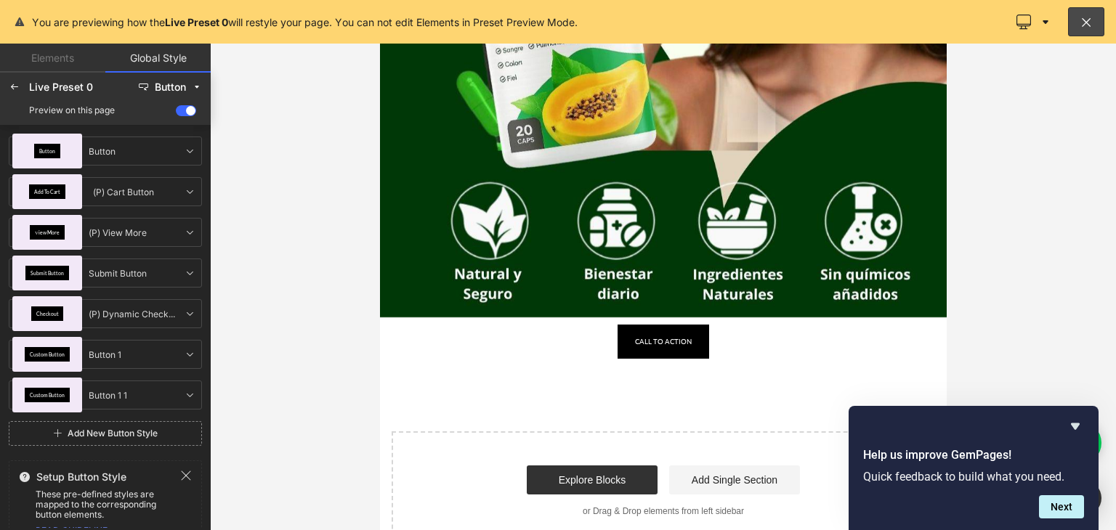
click at [189, 110] on span at bounding box center [186, 110] width 20 height 11
click at [176, 113] on input "checkbox" at bounding box center [176, 113] width 0 height 0
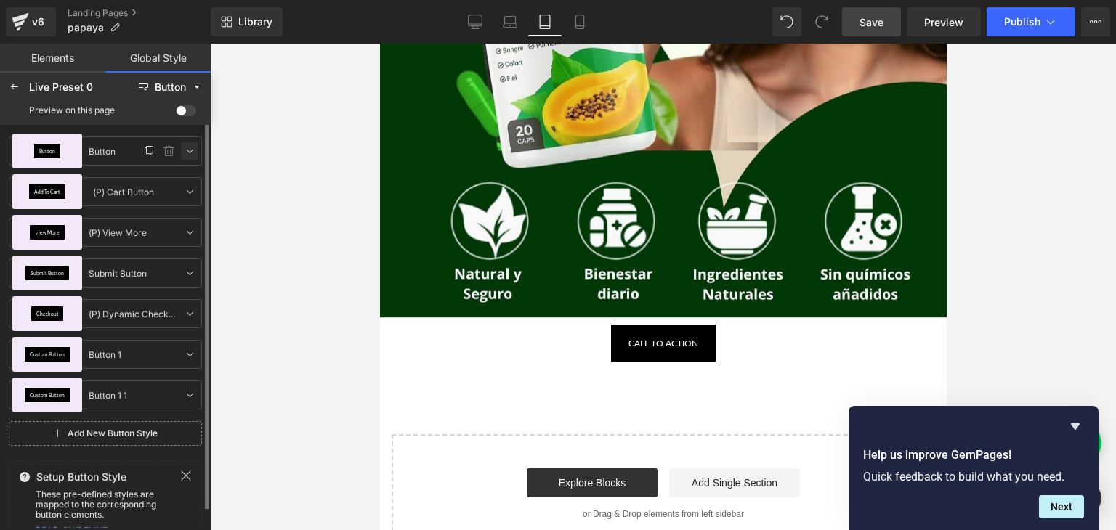
click at [189, 154] on icon at bounding box center [190, 151] width 12 height 12
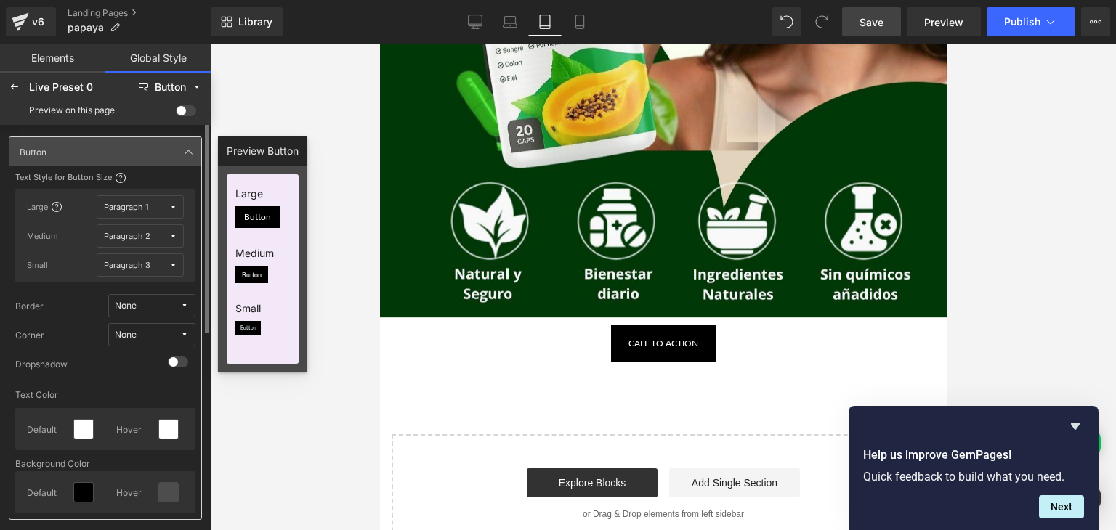
scroll to position [291, 0]
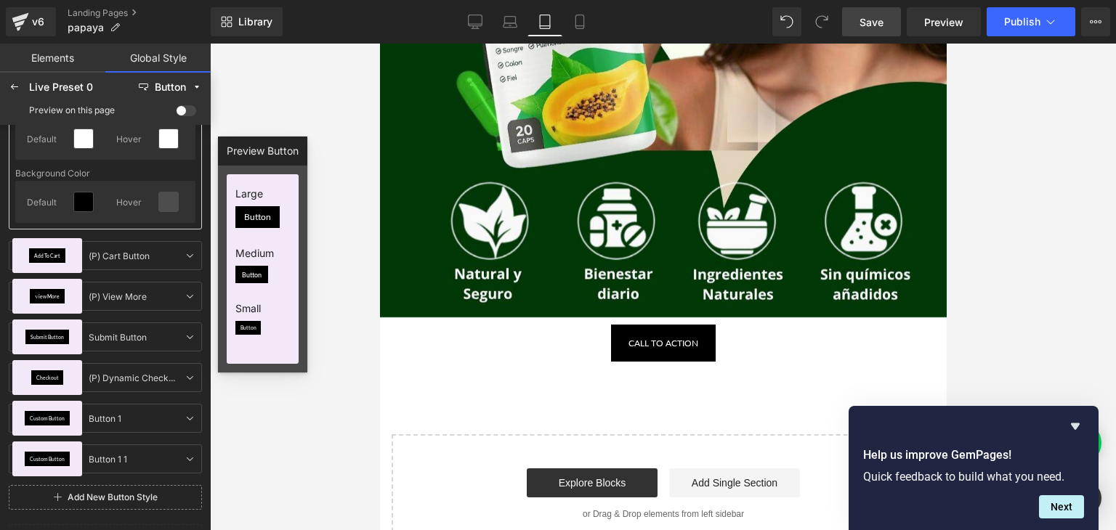
click at [71, 60] on link "Elements" at bounding box center [52, 58] width 105 height 29
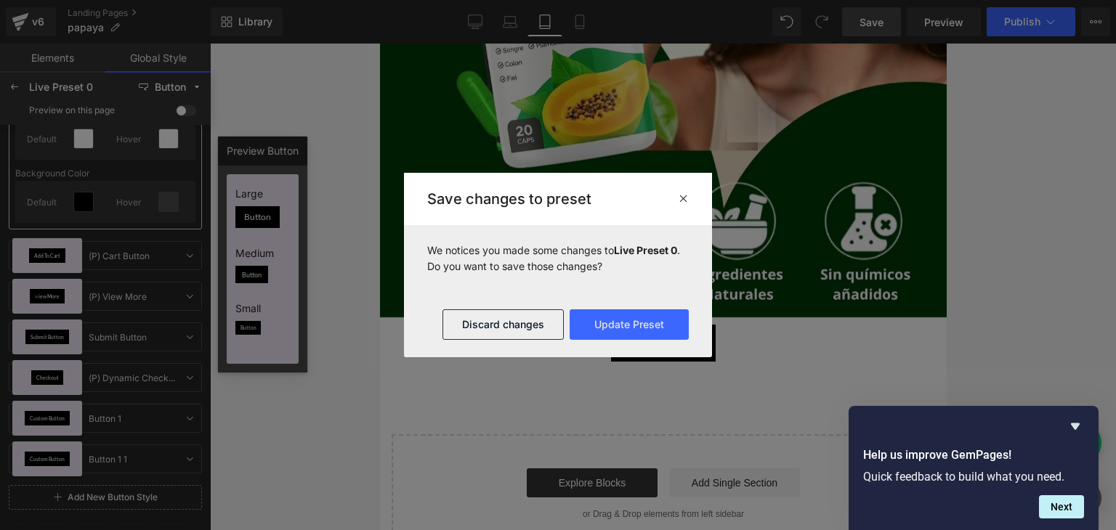
drag, startPoint x: 682, startPoint y: 195, endPoint x: 290, endPoint y: 158, distance: 394.0
click at [682, 195] on icon at bounding box center [683, 198] width 11 height 12
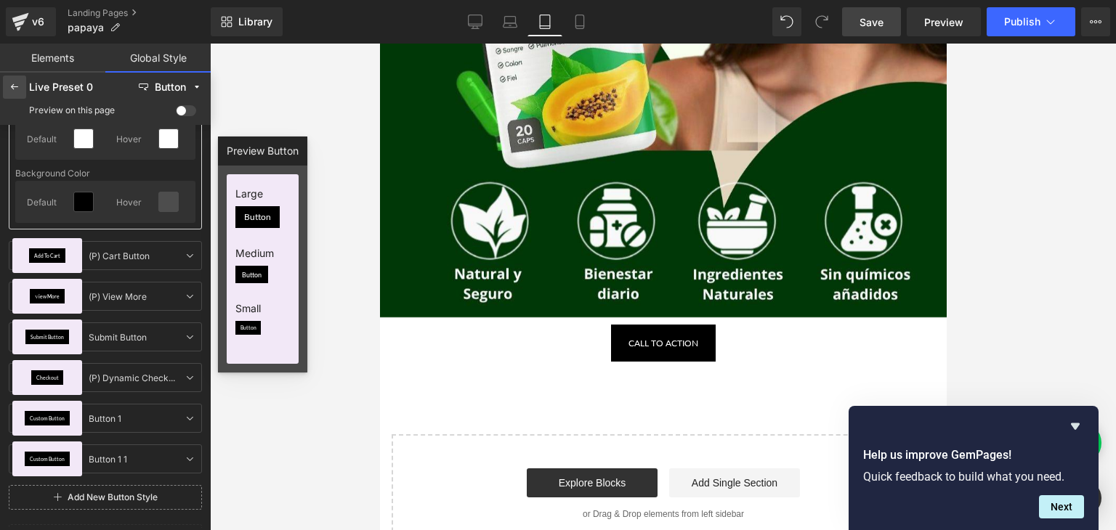
click at [12, 89] on icon at bounding box center [15, 87] width 12 height 12
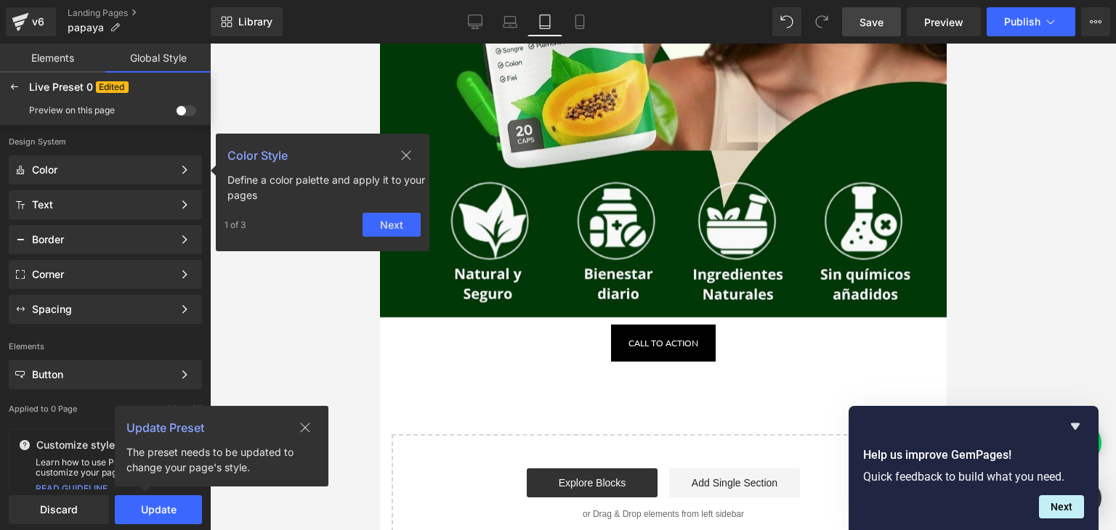
click at [303, 425] on icon at bounding box center [305, 427] width 9 height 9
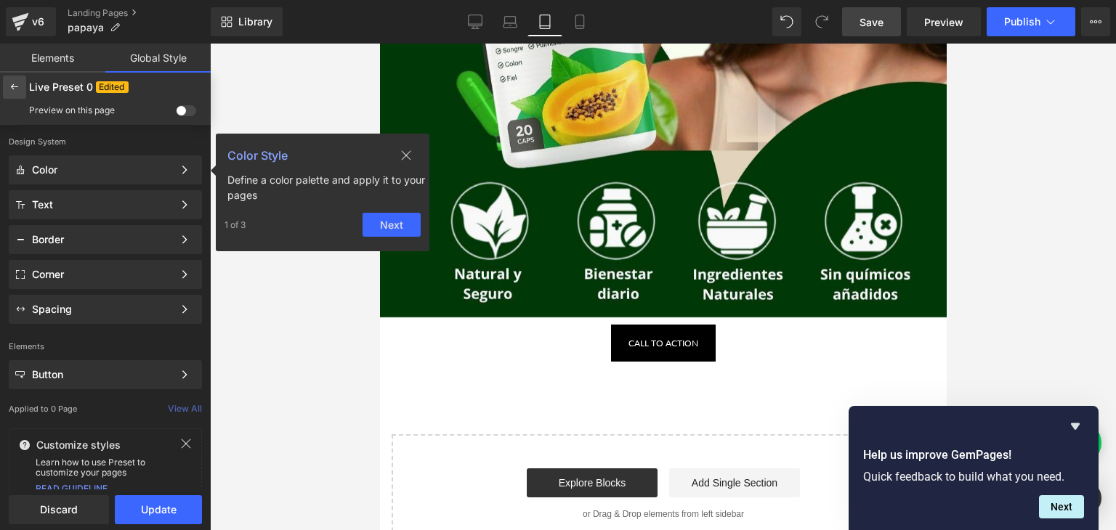
click at [11, 91] on icon at bounding box center [15, 87] width 12 height 12
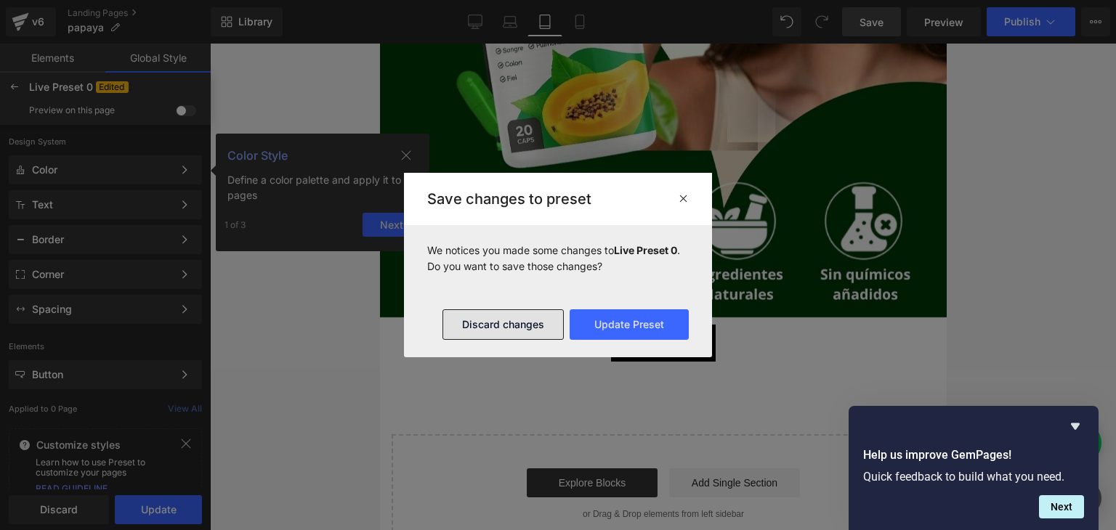
click at [500, 328] on button "Discard changes" at bounding box center [502, 324] width 121 height 31
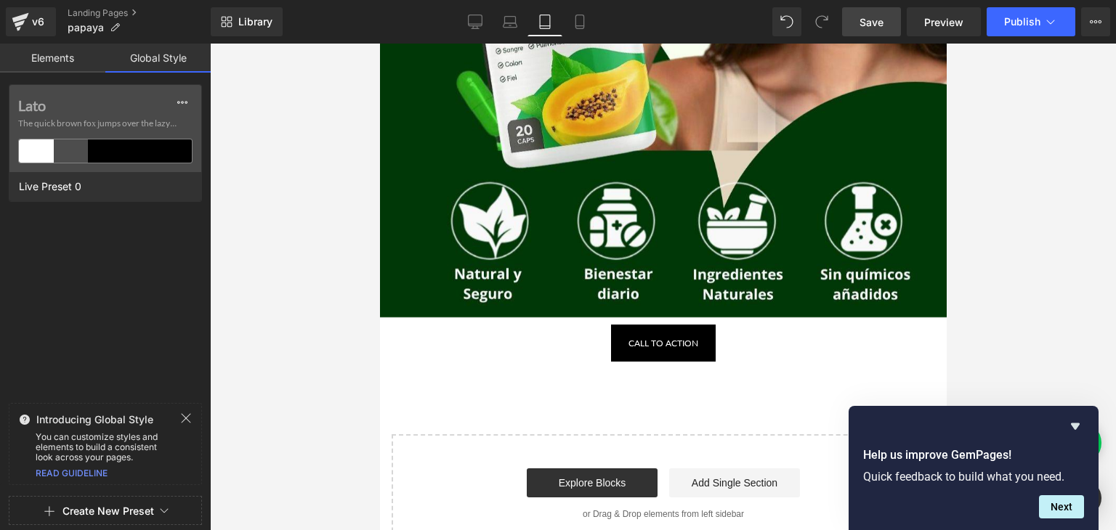
click at [66, 61] on link "Elements" at bounding box center [52, 58] width 105 height 29
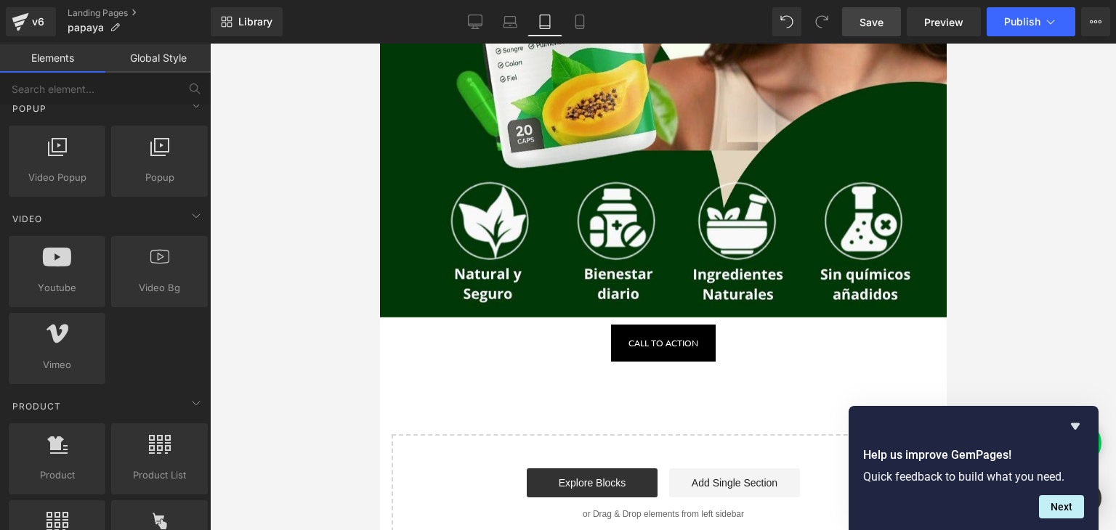
scroll to position [1097, 0]
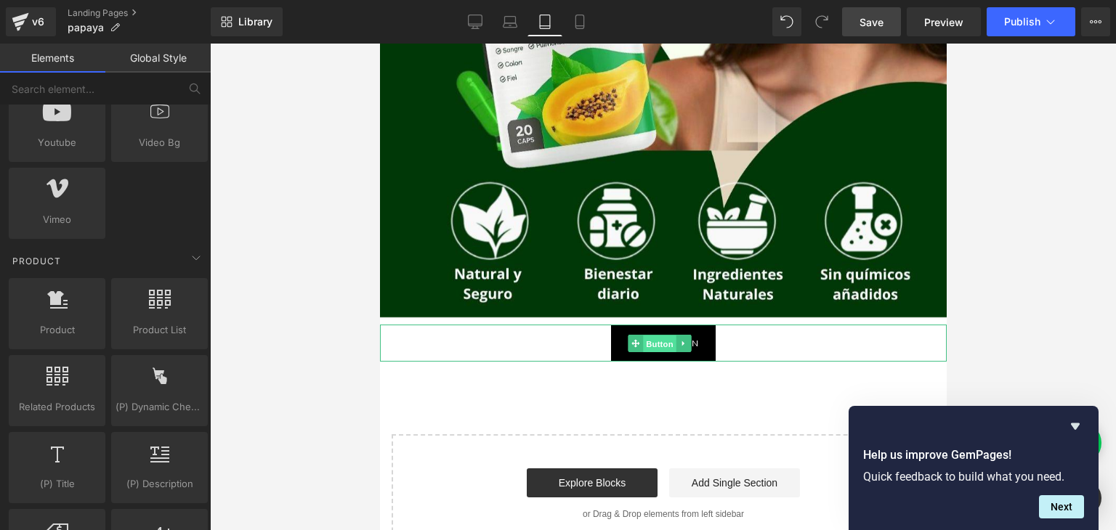
click at [654, 338] on span "Button" at bounding box center [658, 343] width 33 height 17
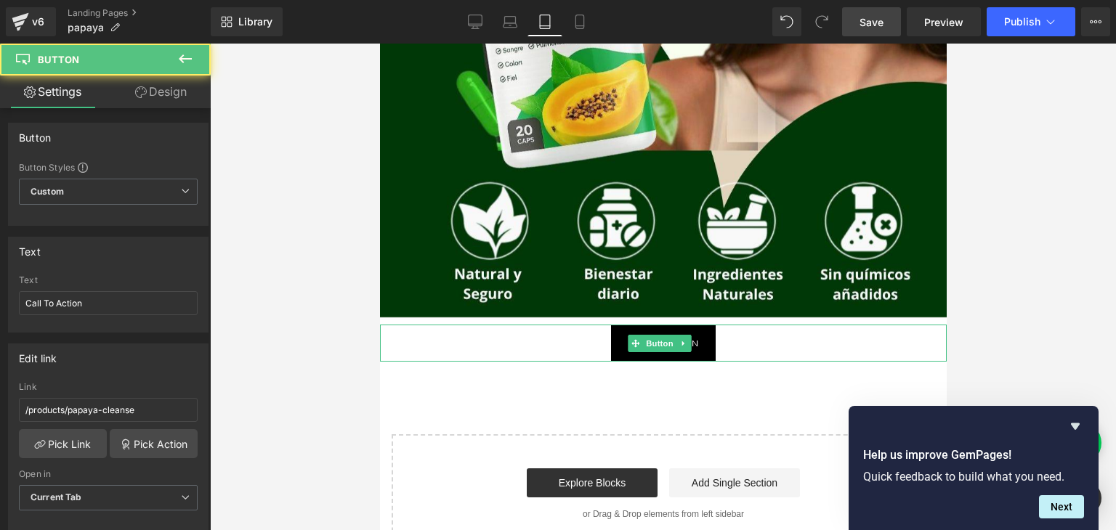
click at [561, 341] on div "Call To Action" at bounding box center [662, 343] width 566 height 37
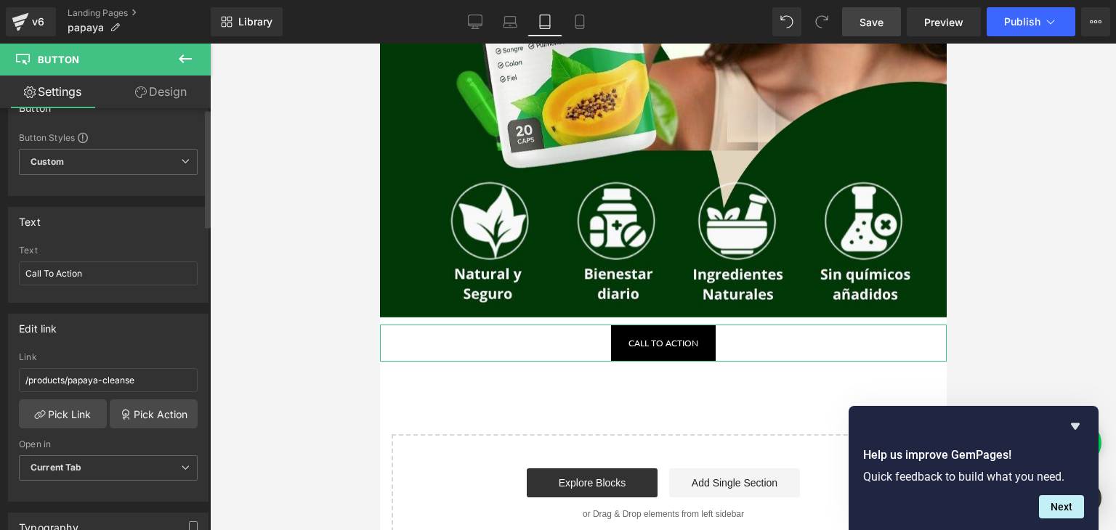
scroll to position [0, 0]
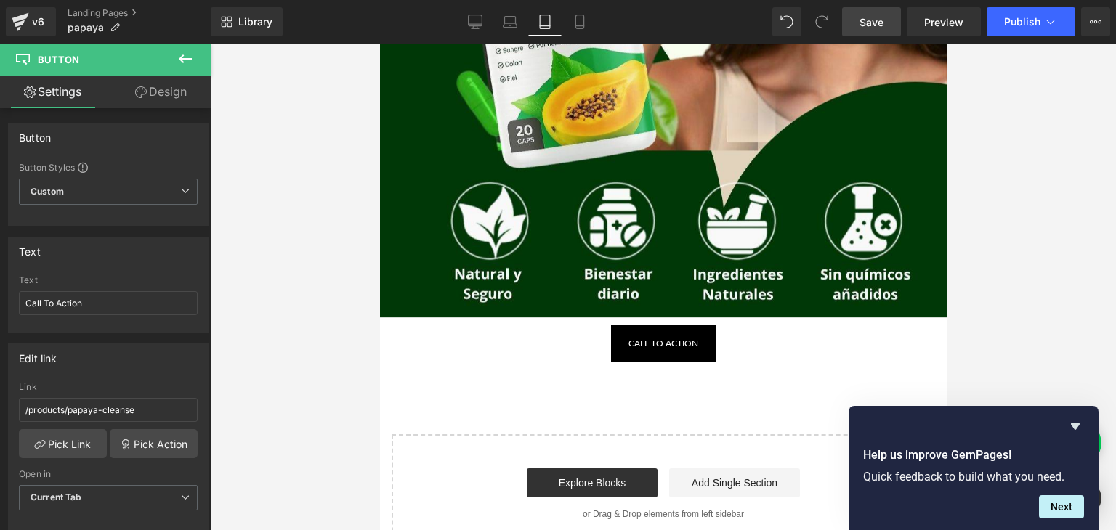
click at [189, 53] on icon at bounding box center [184, 58] width 17 height 17
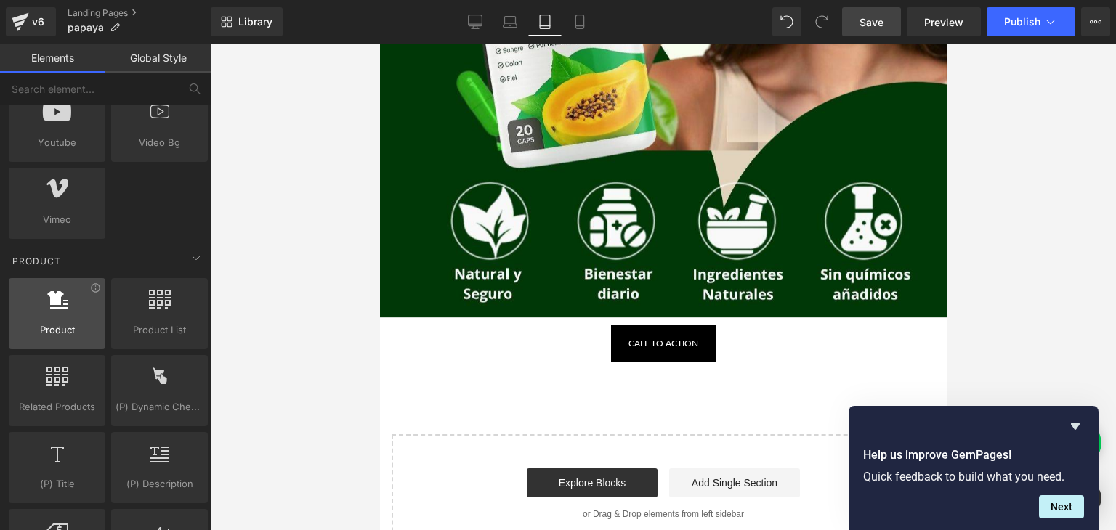
click at [48, 311] on div at bounding box center [57, 306] width 88 height 33
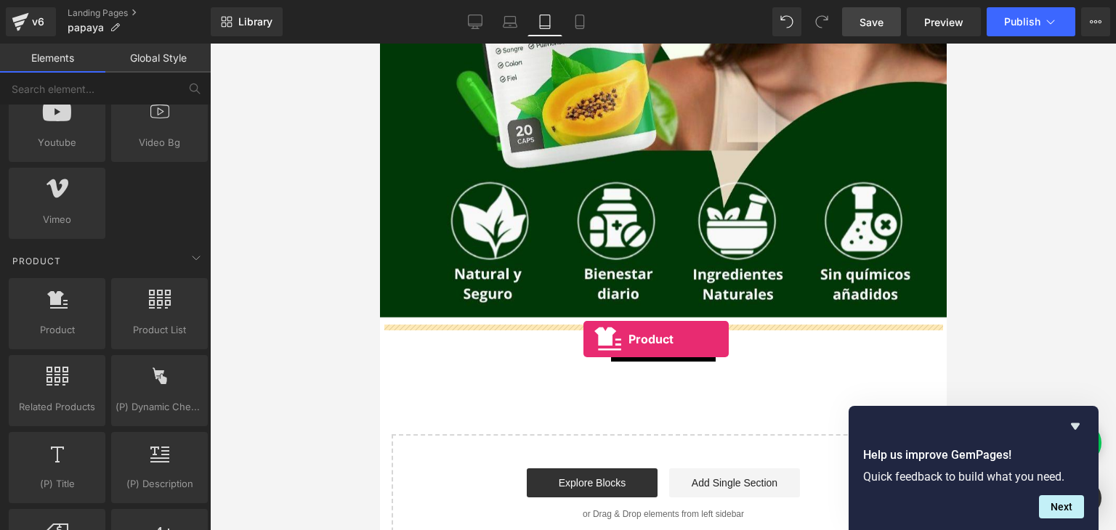
drag, startPoint x: 432, startPoint y: 352, endPoint x: 582, endPoint y: 339, distance: 150.9
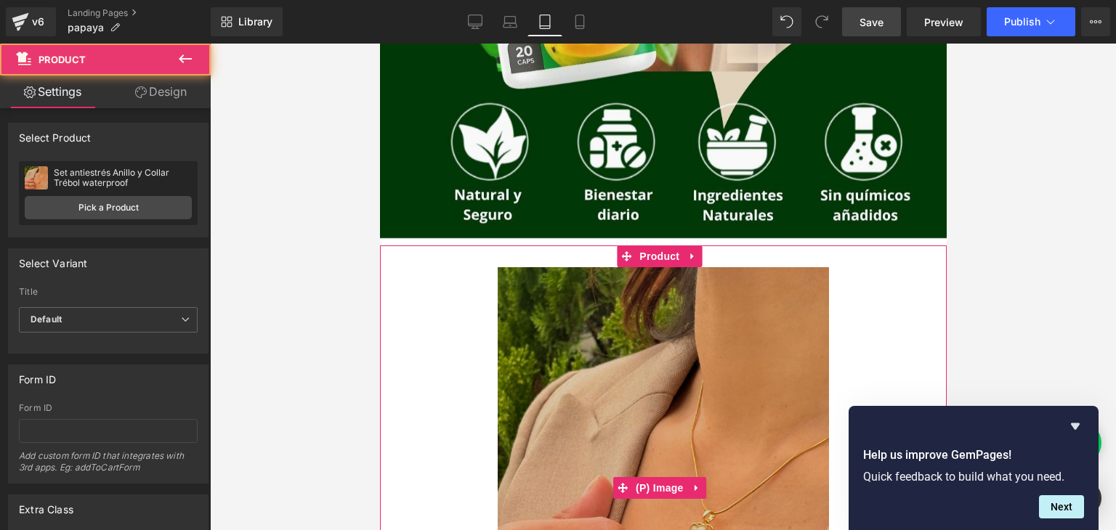
scroll to position [674, 0]
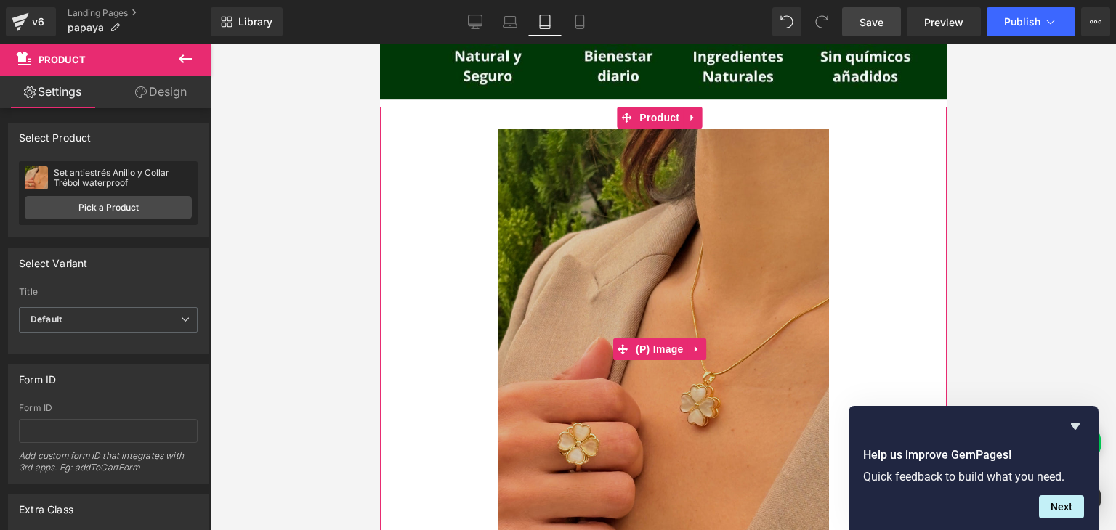
click at [698, 346] on icon at bounding box center [696, 349] width 10 height 11
click at [705, 345] on icon at bounding box center [705, 349] width 10 height 11
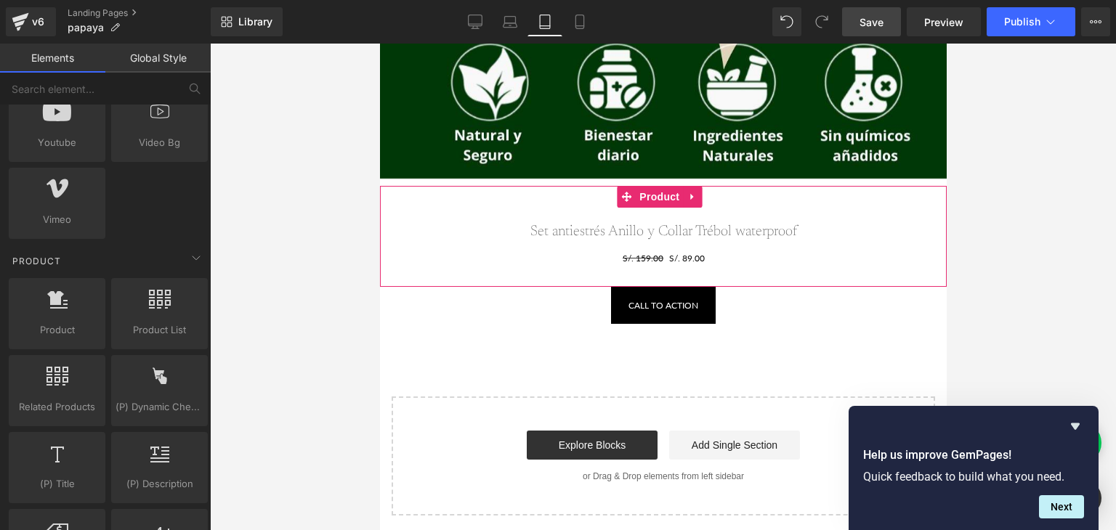
scroll to position [594, 0]
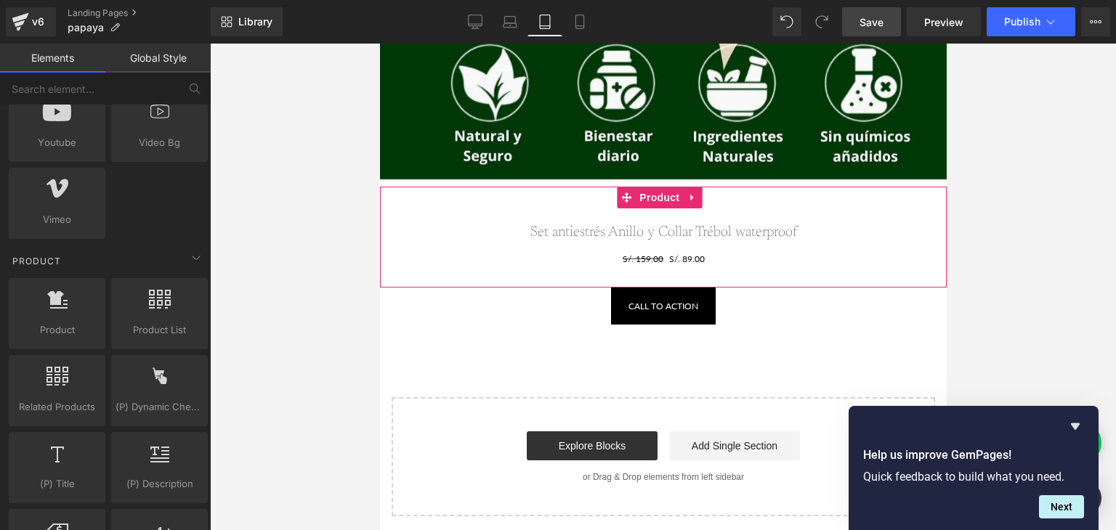
click at [689, 256] on div "S/. 159.00 S/. 89.00 (P) Price" at bounding box center [662, 259] width 552 height 14
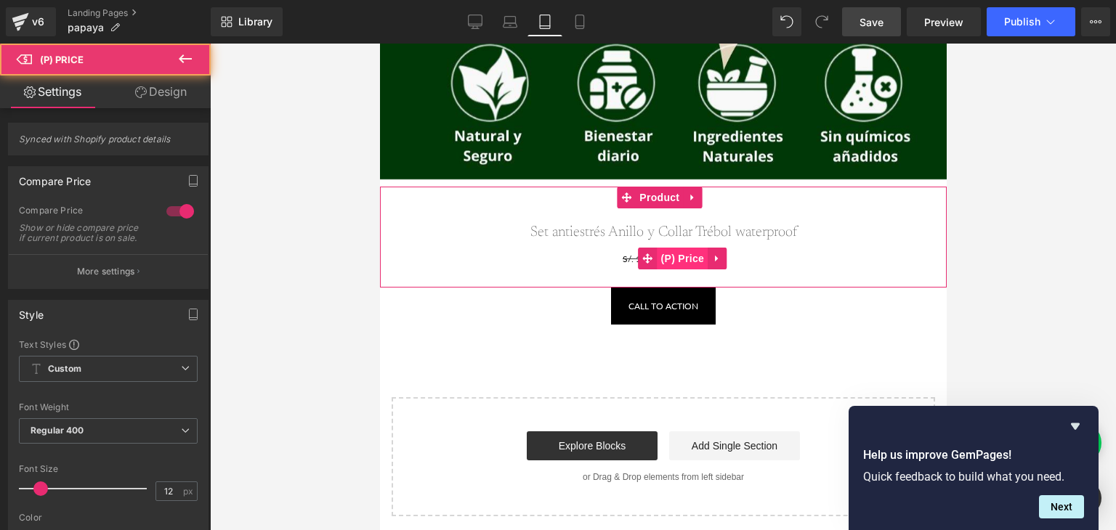
click at [694, 264] on span "(P) Price" at bounding box center [682, 259] width 51 height 22
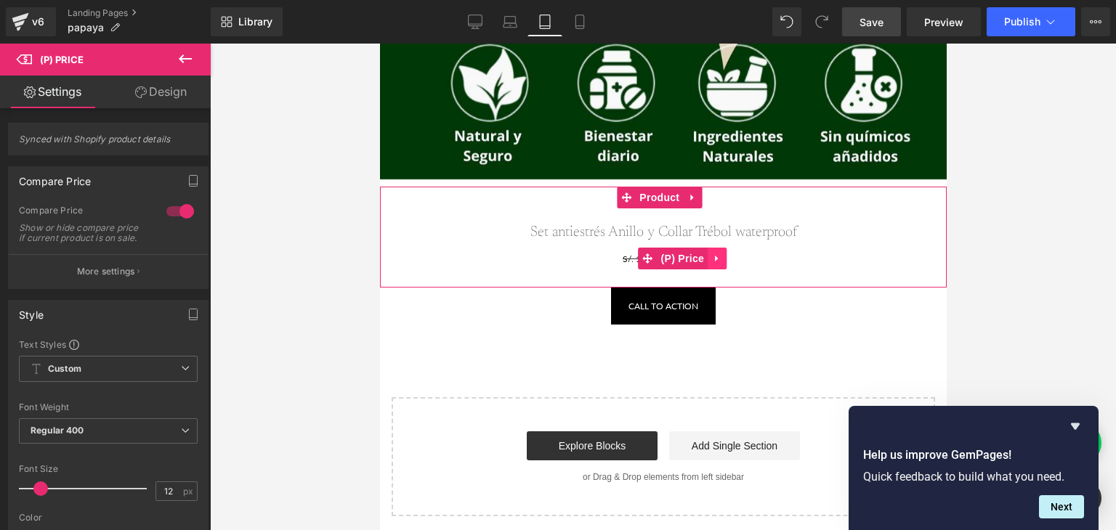
click at [715, 259] on icon at bounding box center [715, 259] width 3 height 7
click at [724, 266] on link at bounding box center [725, 259] width 19 height 22
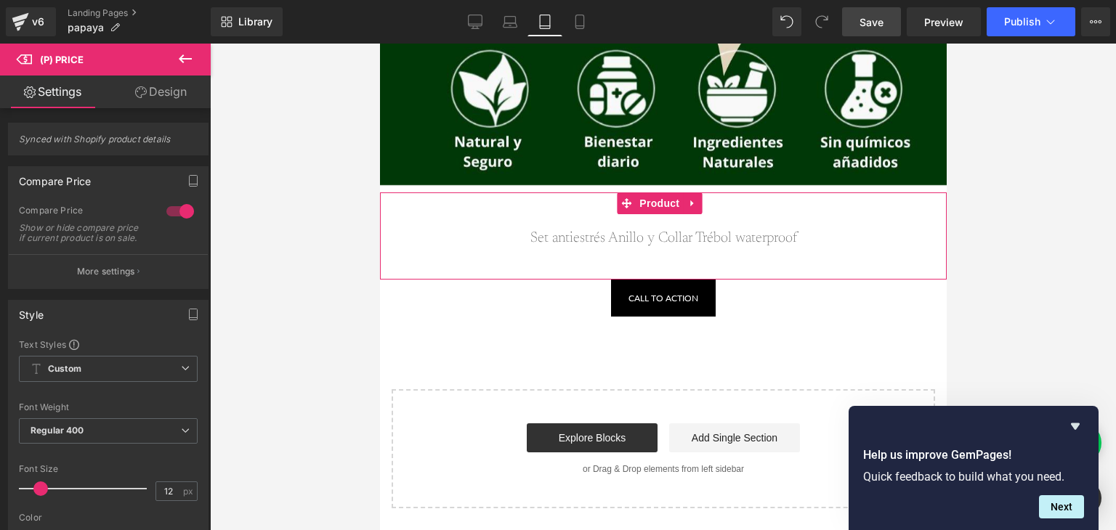
scroll to position [580, 0]
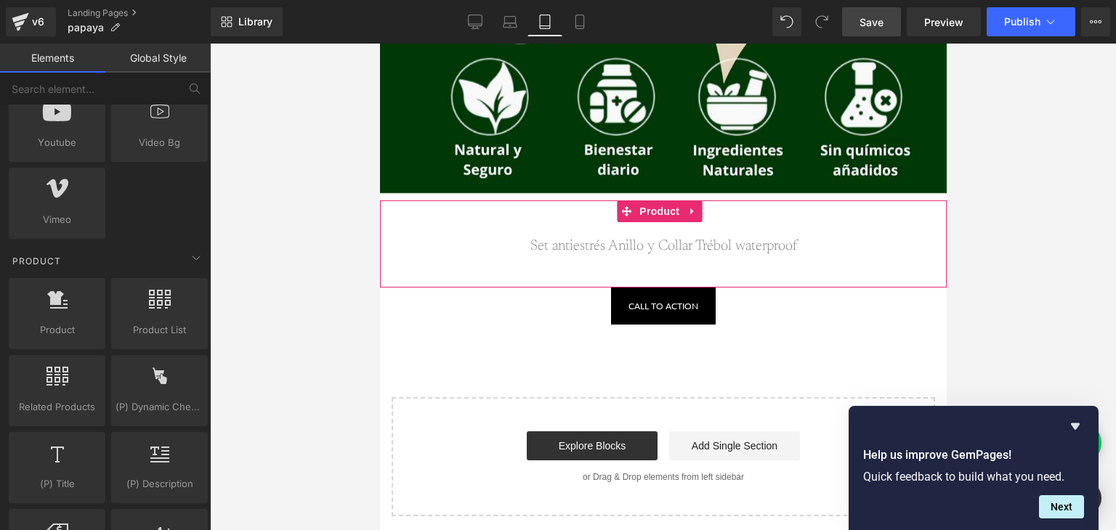
click at [697, 233] on div "Set antiestrés Anillo y Collar Trébol waterproof (P) Title" at bounding box center [662, 244] width 552 height 44
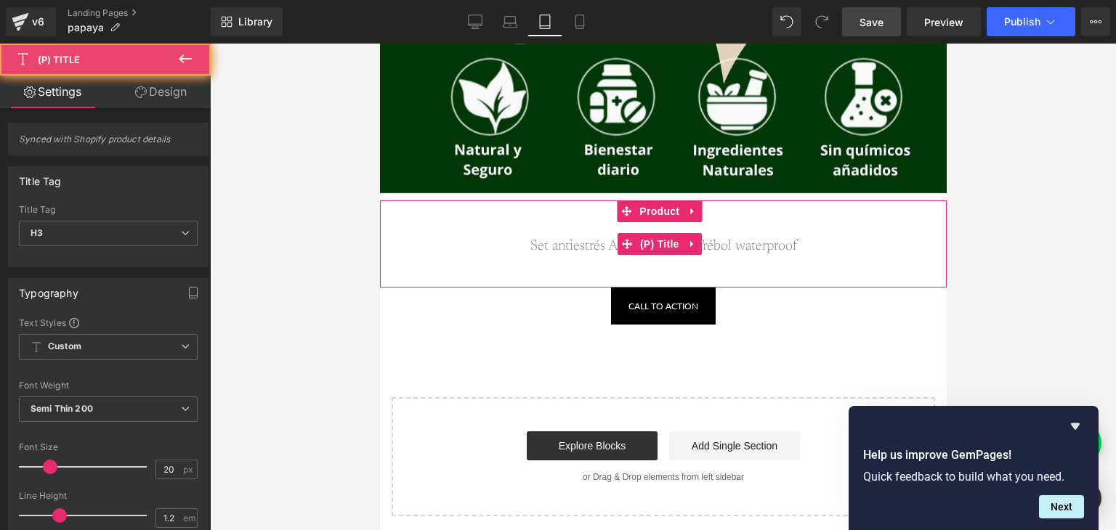
click at [701, 253] on link "Set antiestrés Anillo y Collar Trébol waterproof" at bounding box center [662, 245] width 267 height 17
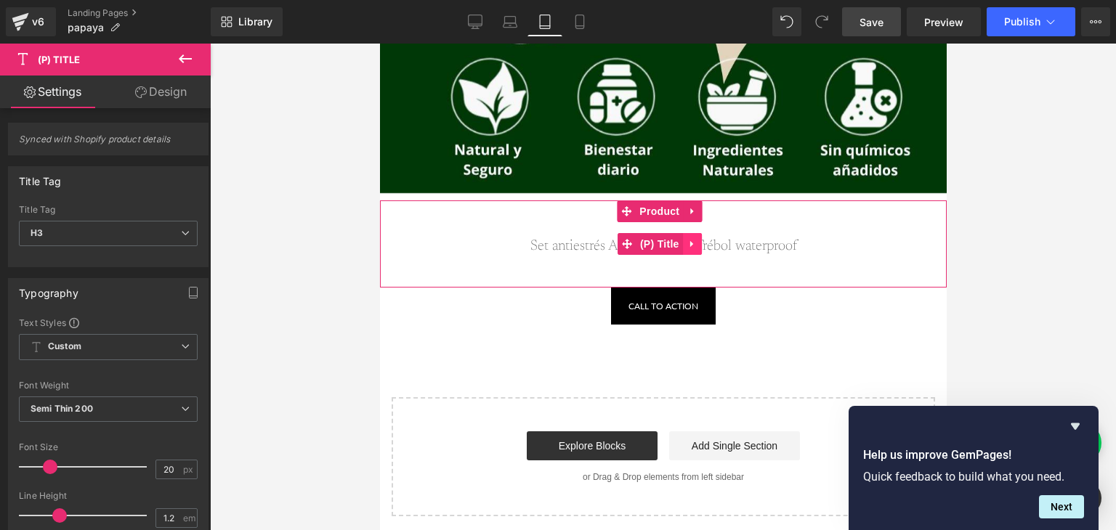
click at [692, 239] on icon at bounding box center [691, 243] width 10 height 11
click at [698, 243] on icon at bounding box center [701, 244] width 10 height 10
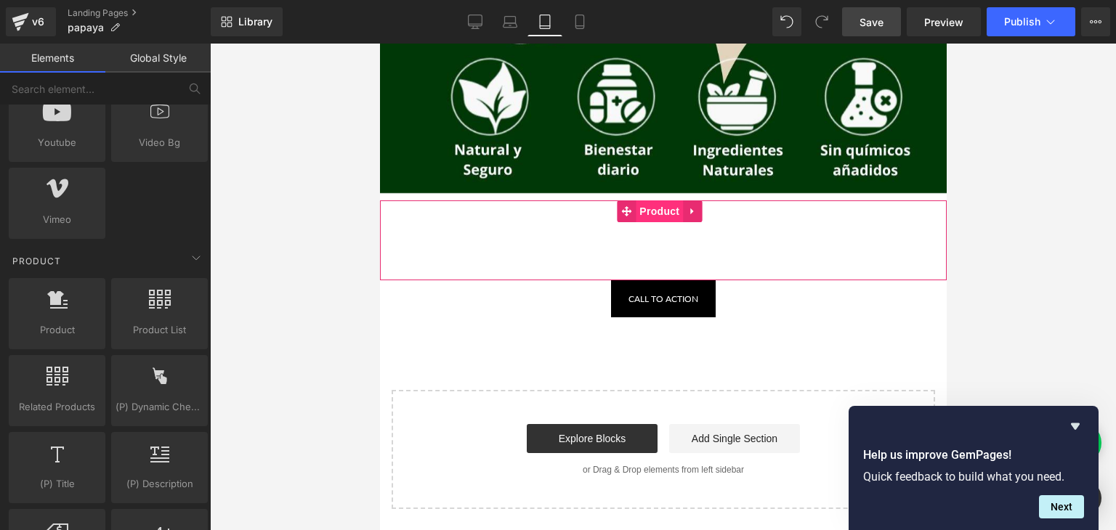
scroll to position [573, 0]
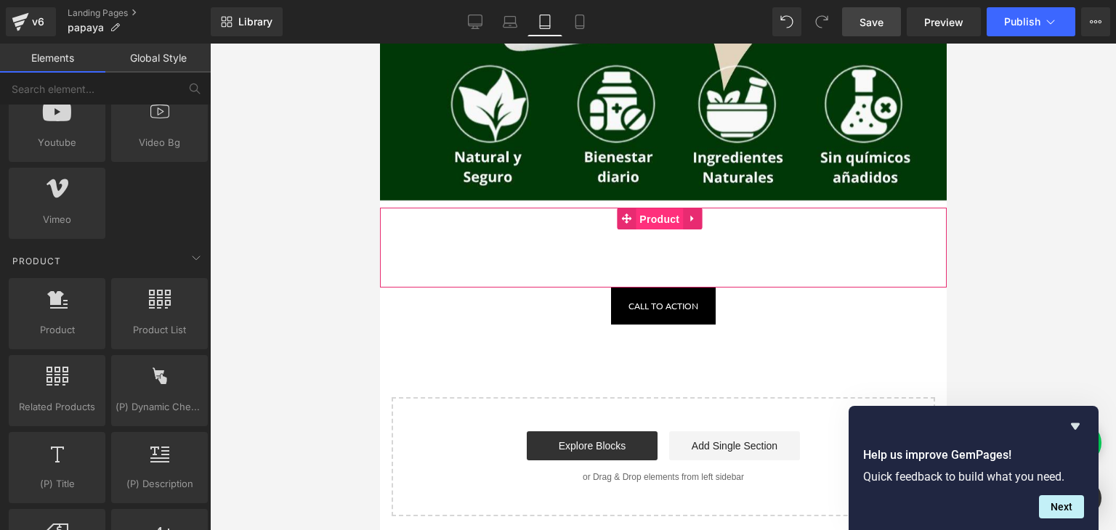
click at [651, 224] on span "Product" at bounding box center [658, 219] width 47 height 22
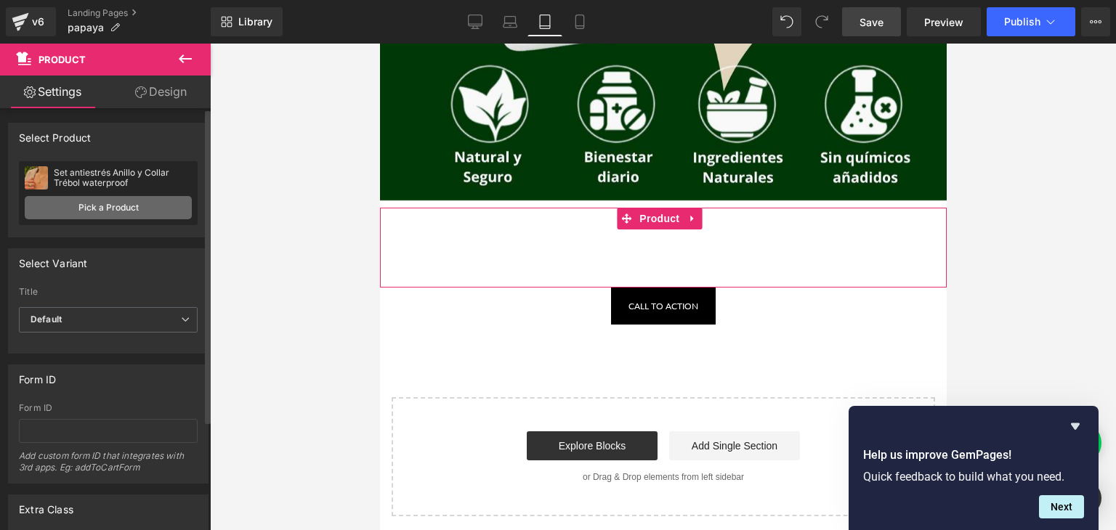
click at [139, 216] on link "Pick a Product" at bounding box center [108, 207] width 167 height 23
click at [171, 216] on link "Pick a Product" at bounding box center [108, 207] width 167 height 23
click at [181, 216] on link "Pick a Product" at bounding box center [108, 207] width 167 height 23
click at [183, 199] on link "Pick a Product" at bounding box center [108, 207] width 167 height 23
click at [139, 197] on link "Pick a Product" at bounding box center [108, 207] width 167 height 23
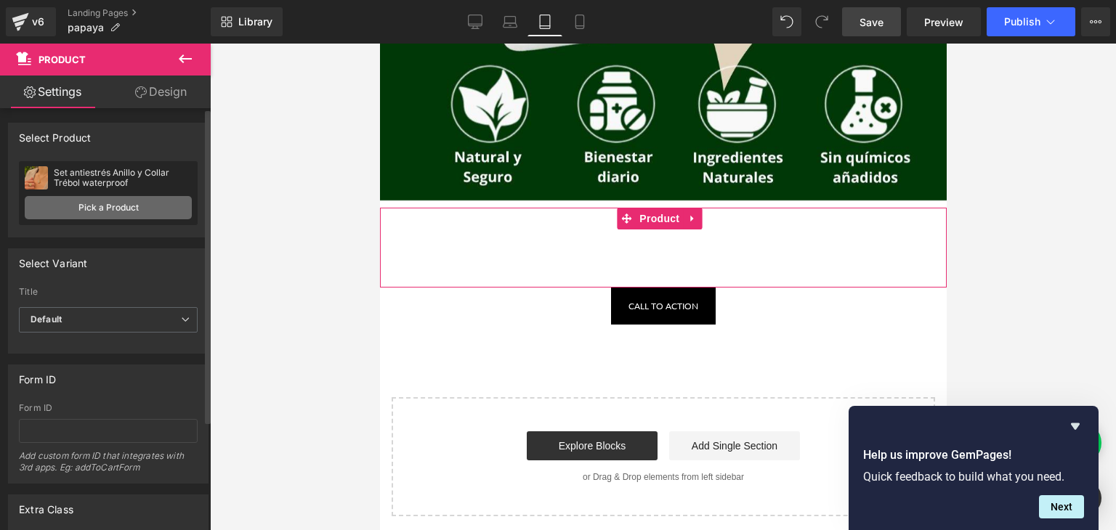
click at [121, 197] on link "Pick a Product" at bounding box center [108, 207] width 167 height 23
click at [84, 198] on link "Pick a Product" at bounding box center [108, 207] width 167 height 23
click at [48, 200] on link "Pick a Product" at bounding box center [108, 207] width 167 height 23
click at [27, 210] on link "Pick a Product" at bounding box center [108, 207] width 167 height 23
click at [94, 219] on link "Pick a Product" at bounding box center [108, 207] width 167 height 23
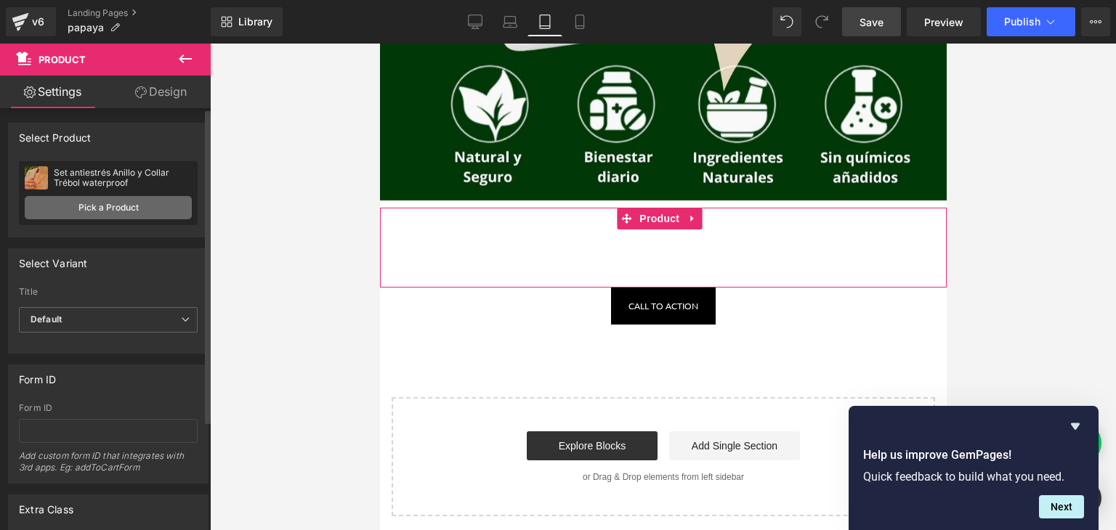
click at [124, 216] on link "Pick a Product" at bounding box center [108, 207] width 167 height 23
click at [123, 207] on link "Pick a Product" at bounding box center [108, 207] width 167 height 23
drag, startPoint x: 85, startPoint y: 205, endPoint x: 78, endPoint y: 248, distance: 43.3
click at [84, 205] on link "Pick a Product" at bounding box center [108, 207] width 167 height 23
click at [88, 330] on span "Default" at bounding box center [108, 319] width 179 height 25
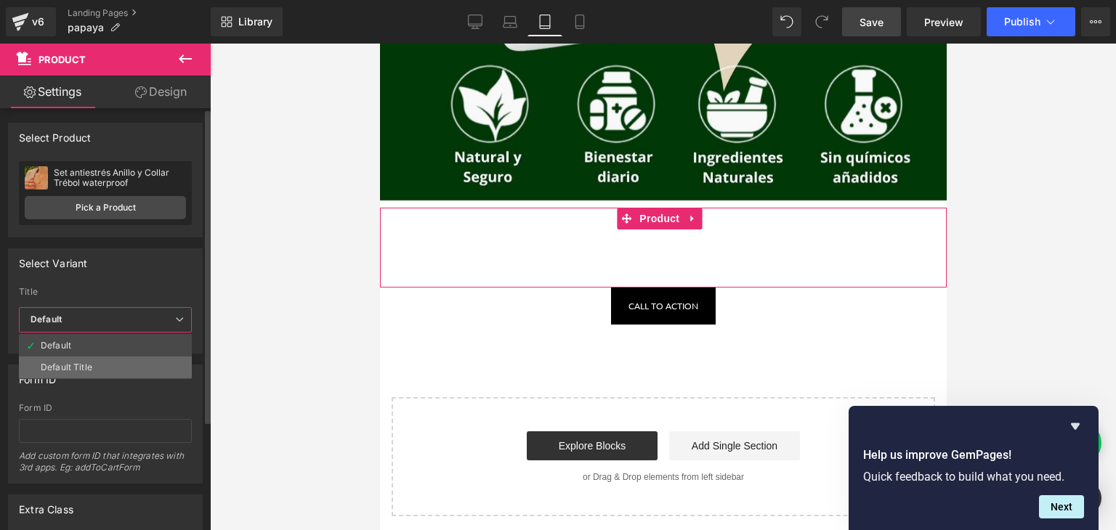
click at [81, 374] on li "Default Title" at bounding box center [105, 368] width 173 height 22
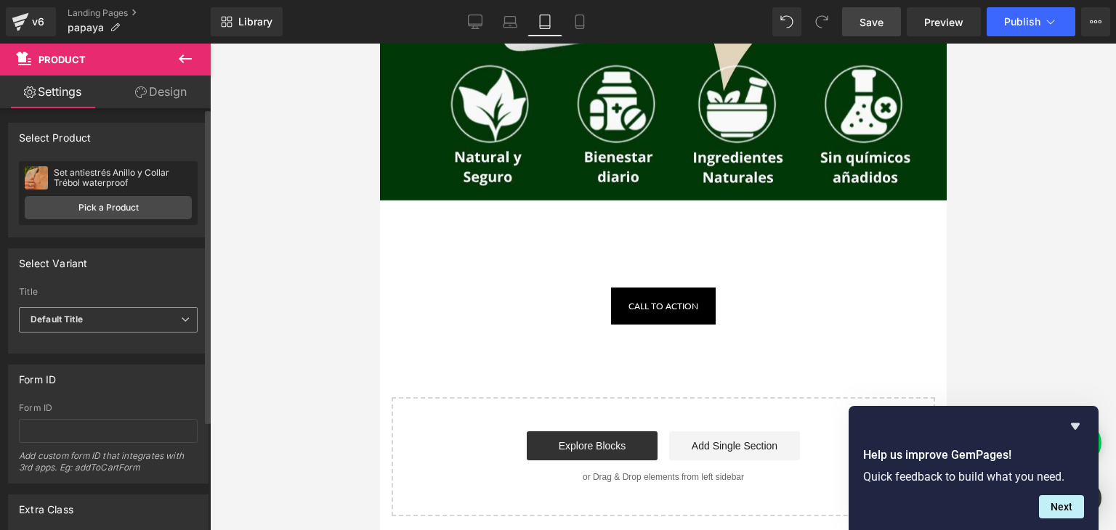
click at [84, 319] on span "Default Title" at bounding box center [108, 319] width 179 height 25
click at [628, 230] on body "Image Row Add To Cart (P) Cart Button Product Call To Action Button Select your…" at bounding box center [662, 5] width 566 height 1068
click at [67, 321] on b "Default Title" at bounding box center [57, 319] width 52 height 11
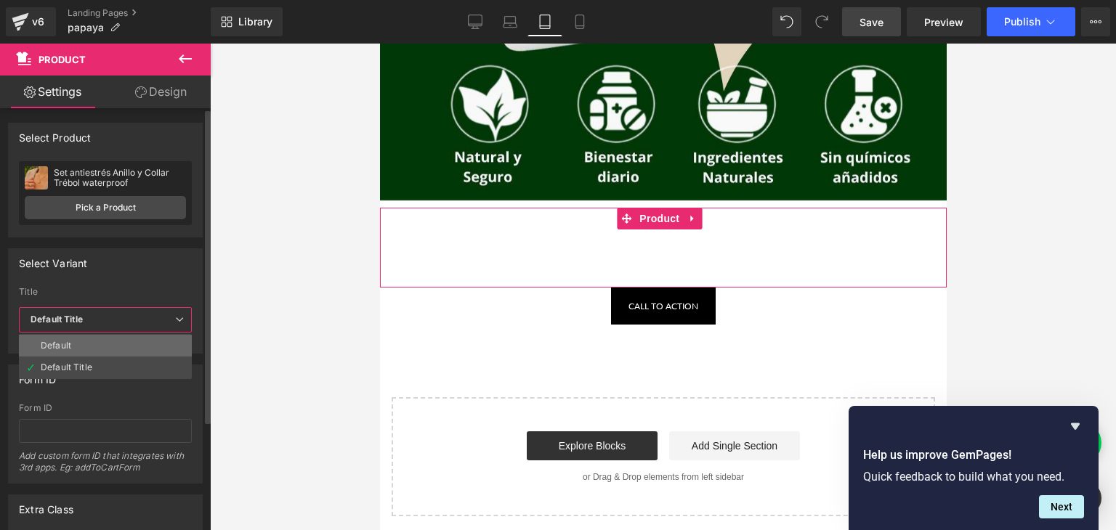
click at [78, 338] on li "Default" at bounding box center [105, 346] width 173 height 22
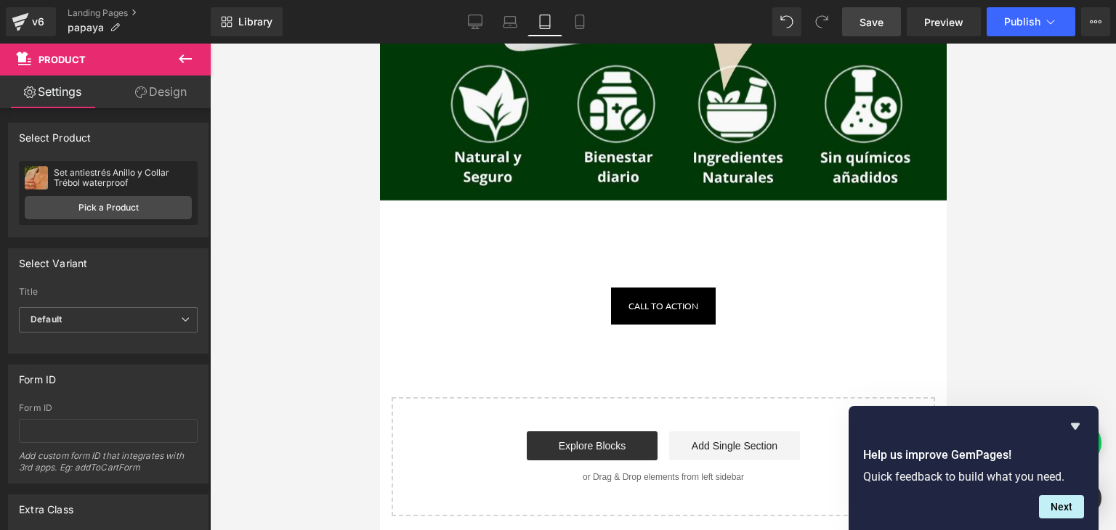
click at [570, 242] on div "Add To Cart (P) Cart Button" at bounding box center [662, 248] width 552 height 36
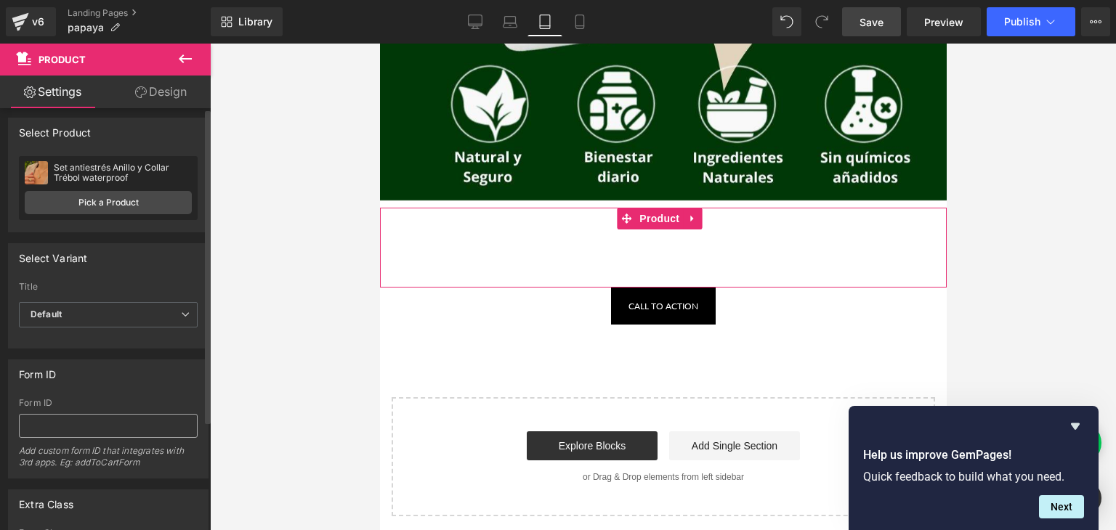
scroll to position [0, 0]
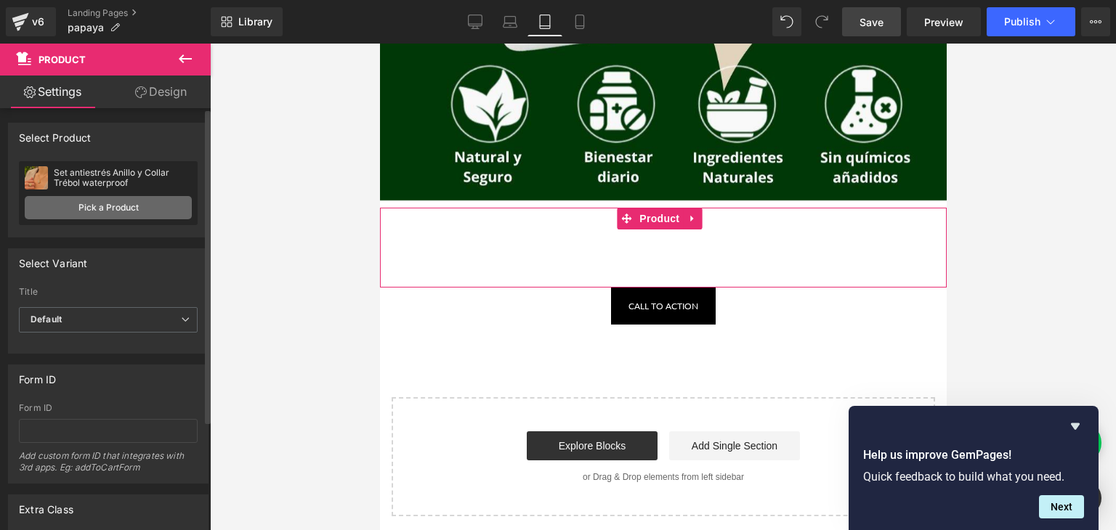
click at [89, 210] on link "Pick a Product" at bounding box center [108, 207] width 167 height 23
click at [52, 205] on link "Pick a Product" at bounding box center [108, 207] width 167 height 23
click at [25, 203] on link "Pick a Product" at bounding box center [108, 207] width 167 height 23
click at [99, 208] on link "Pick a Product" at bounding box center [108, 207] width 167 height 23
click at [73, 205] on link "Pick a Product" at bounding box center [108, 207] width 167 height 23
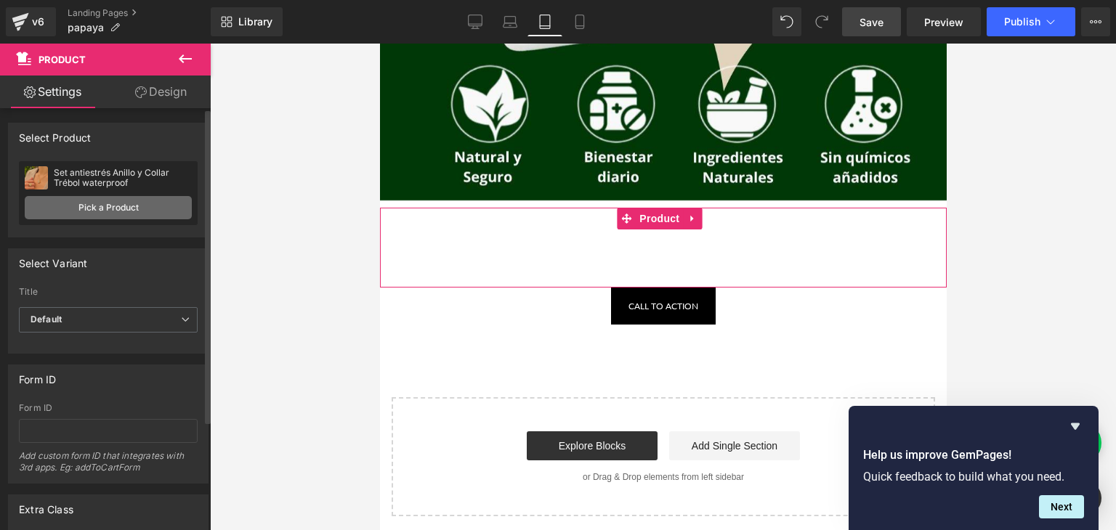
click at [73, 205] on link "Pick a Product" at bounding box center [108, 207] width 167 height 23
click at [41, 202] on link "Pick a Product" at bounding box center [108, 207] width 167 height 23
click at [24, 192] on div "Set antiestrés Anillo y Collar Trébol waterproof Set antiestrés Anillo y Collar…" at bounding box center [108, 193] width 179 height 64
drag, startPoint x: 28, startPoint y: 185, endPoint x: 29, endPoint y: 198, distance: 13.1
click at [29, 186] on img at bounding box center [36, 177] width 23 height 23
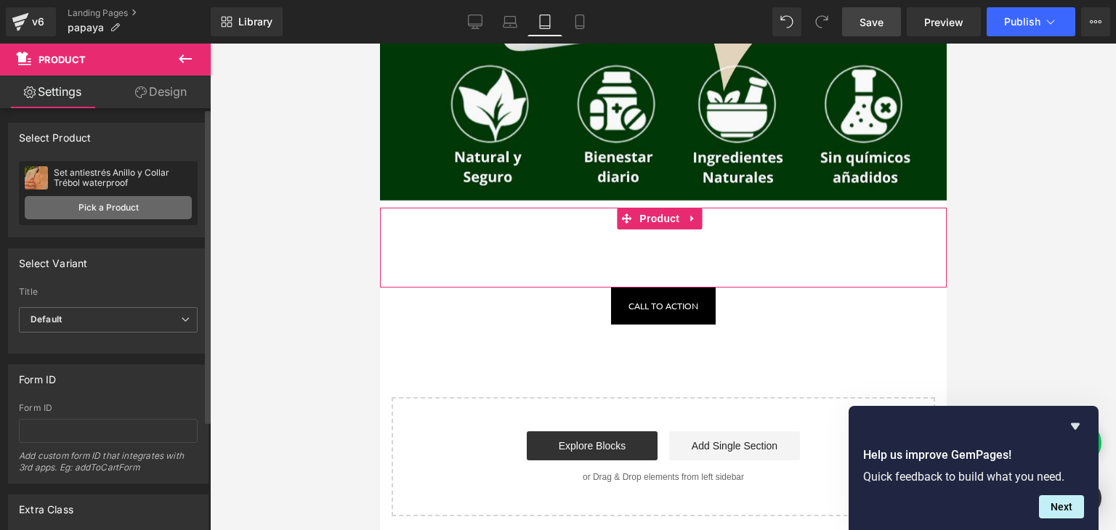
click at [29, 201] on link "Pick a Product" at bounding box center [108, 207] width 167 height 23
click at [31, 208] on link "Pick a Product" at bounding box center [108, 207] width 167 height 23
click at [26, 207] on link "Pick a Product" at bounding box center [108, 207] width 167 height 23
click at [25, 216] on link "Pick a Product" at bounding box center [108, 207] width 167 height 23
click at [31, 221] on div "Set antiestrés Anillo y Collar Trébol waterproof Set antiestrés Anillo y Collar…" at bounding box center [108, 193] width 179 height 64
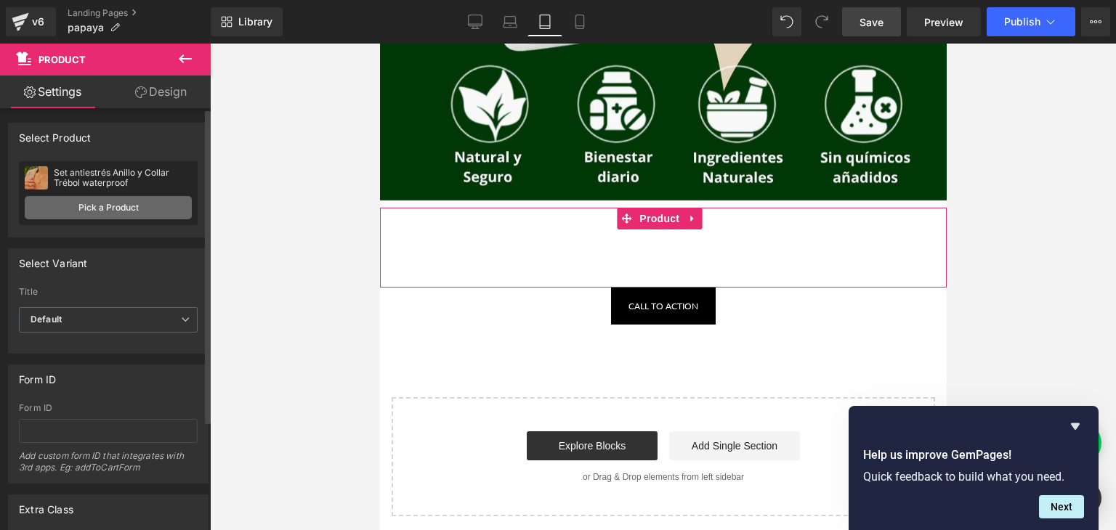
click at [34, 218] on link "Pick a Product" at bounding box center [108, 207] width 167 height 23
click at [36, 213] on link "Pick a Product" at bounding box center [108, 207] width 167 height 23
click at [35, 208] on link "Pick a Product" at bounding box center [108, 207] width 167 height 23
click at [33, 204] on link "Pick a Product" at bounding box center [108, 207] width 167 height 23
click at [34, 199] on link "Pick a Product" at bounding box center [108, 207] width 167 height 23
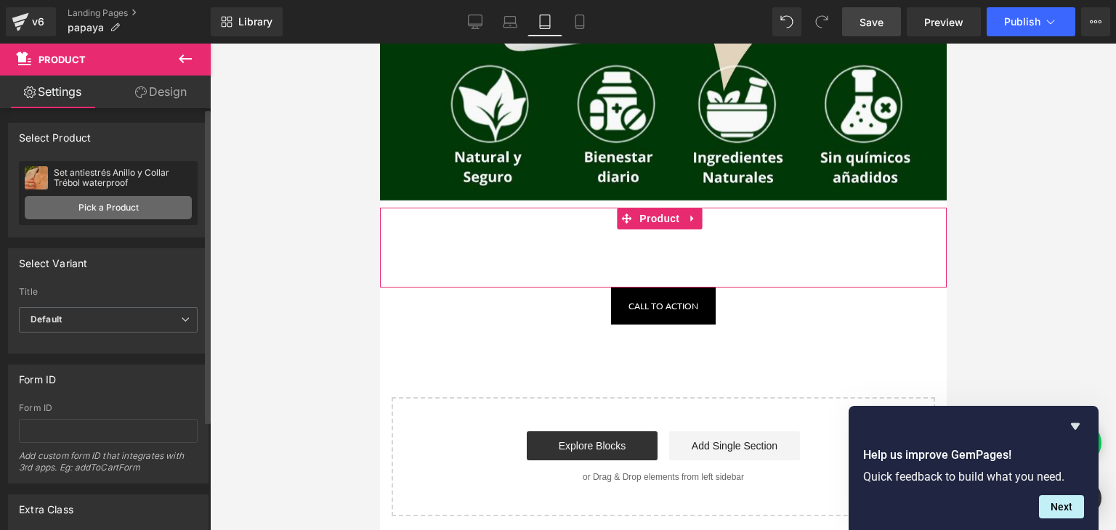
click at [41, 198] on link "Pick a Product" at bounding box center [108, 207] width 167 height 23
click at [41, 213] on link "Pick a Product" at bounding box center [108, 207] width 167 height 23
drag, startPoint x: 41, startPoint y: 216, endPoint x: 52, endPoint y: 222, distance: 12.3
click at [42, 216] on link "Pick a Product" at bounding box center [108, 207] width 167 height 23
click at [52, 222] on div "Set antiestrés Anillo y Collar Trébol waterproof Set antiestrés Anillo y Collar…" at bounding box center [108, 193] width 179 height 64
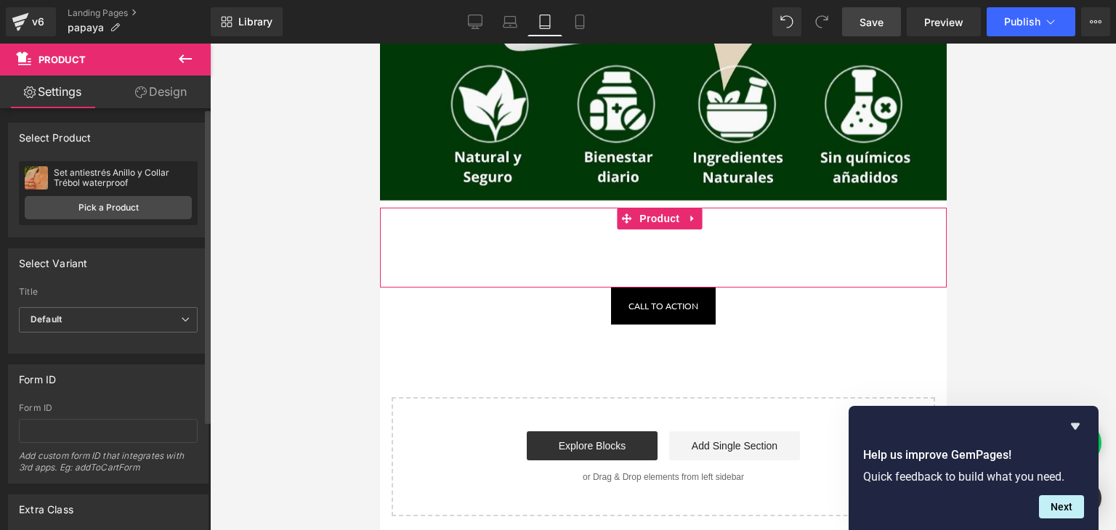
click at [50, 219] on div "Set antiestrés Anillo y Collar Trébol waterproof Set antiestrés Anillo y Collar…" at bounding box center [108, 193] width 179 height 64
click at [55, 219] on link "Pick a Product" at bounding box center [108, 207] width 167 height 23
click at [65, 216] on link "Pick a Product" at bounding box center [108, 207] width 167 height 23
click at [73, 216] on link "Pick a Product" at bounding box center [108, 207] width 167 height 23
click at [78, 217] on link "Pick a Product" at bounding box center [108, 207] width 167 height 23
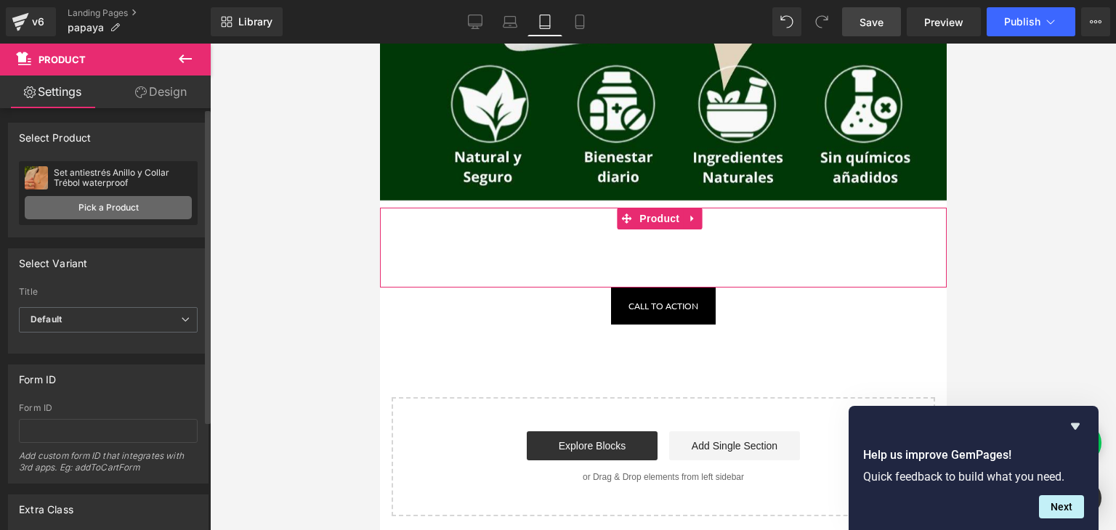
click at [92, 219] on link "Pick a Product" at bounding box center [108, 207] width 167 height 23
drag, startPoint x: 97, startPoint y: 219, endPoint x: 107, endPoint y: 219, distance: 10.9
click at [97, 219] on link "Pick a Product" at bounding box center [108, 207] width 167 height 23
click at [107, 219] on link "Pick a Product" at bounding box center [108, 207] width 167 height 23
drag, startPoint x: 115, startPoint y: 219, endPoint x: 131, endPoint y: 218, distance: 16.0
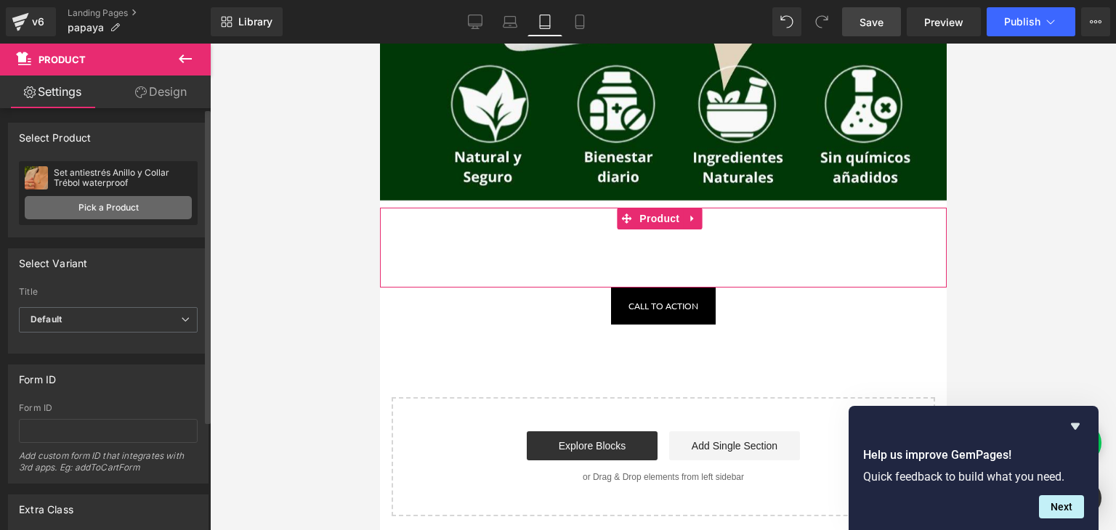
click at [116, 219] on link "Pick a Product" at bounding box center [108, 207] width 167 height 23
click at [182, 216] on link "Pick a Product" at bounding box center [108, 207] width 167 height 23
click at [185, 213] on link "Pick a Product" at bounding box center [108, 207] width 167 height 23
click at [185, 208] on link "Pick a Product" at bounding box center [108, 207] width 167 height 23
click at [184, 206] on link "Pick a Product" at bounding box center [108, 207] width 167 height 23
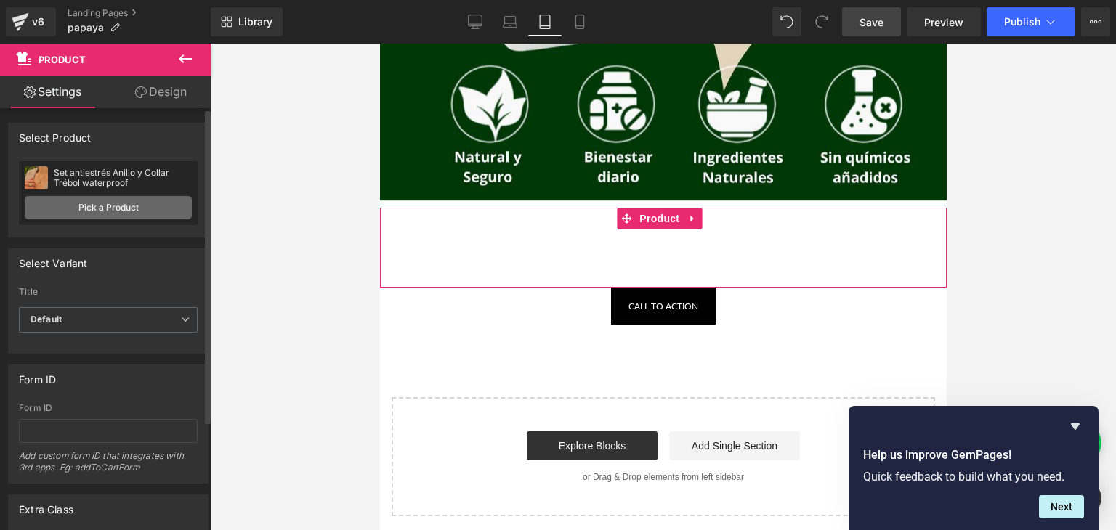
click at [184, 201] on link "Pick a Product" at bounding box center [108, 207] width 167 height 23
click at [184, 198] on link "Pick a Product" at bounding box center [108, 207] width 167 height 23
click at [179, 196] on link "Pick a Product" at bounding box center [108, 207] width 167 height 23
click at [176, 196] on link "Pick a Product" at bounding box center [108, 207] width 167 height 23
click at [176, 206] on link "Pick a Product" at bounding box center [108, 207] width 167 height 23
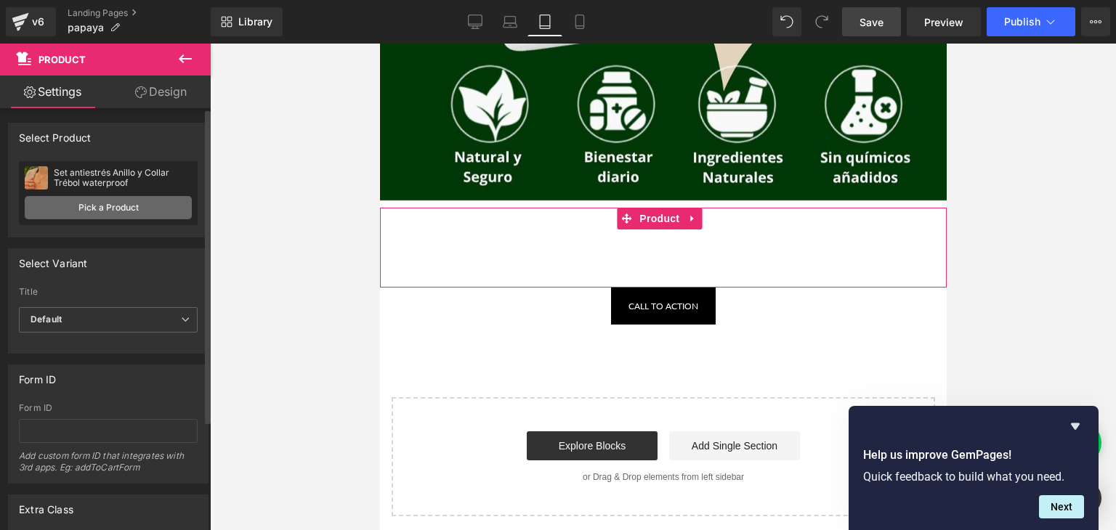
click at [177, 212] on link "Pick a Product" at bounding box center [108, 207] width 167 height 23
click at [163, 211] on link "Pick a Product" at bounding box center [108, 207] width 167 height 23
click at [160, 206] on link "Pick a Product" at bounding box center [108, 207] width 167 height 23
click at [168, 203] on link "Pick a Product" at bounding box center [108, 207] width 167 height 23
drag, startPoint x: 166, startPoint y: 198, endPoint x: 154, endPoint y: 198, distance: 12.3
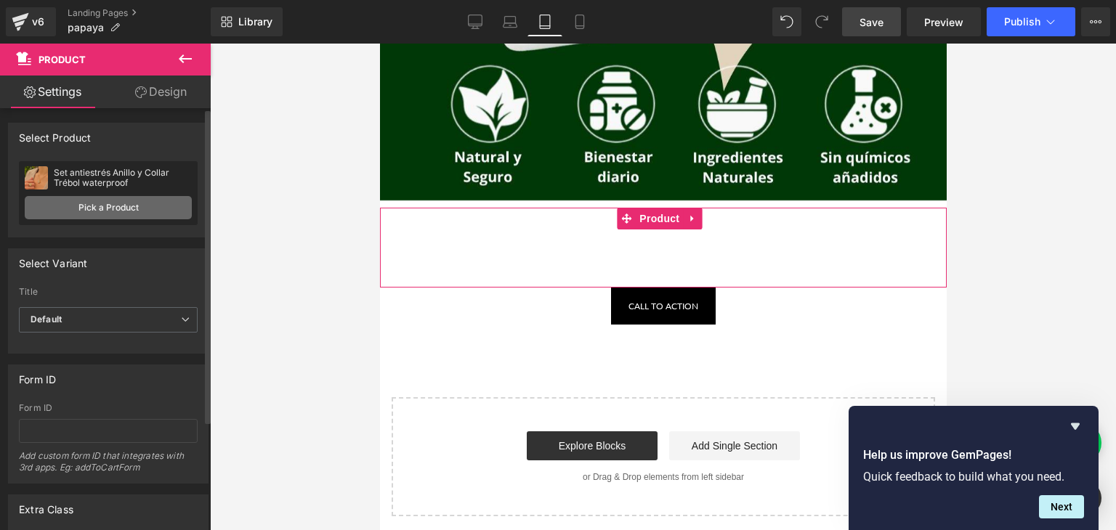
click at [166, 198] on link "Pick a Product" at bounding box center [108, 207] width 167 height 23
click at [138, 195] on div "Set antiestrés Anillo y Collar Trébol waterproof Set antiestrés Anillo y Collar…" at bounding box center [108, 193] width 179 height 64
click at [145, 203] on link "Pick a Product" at bounding box center [108, 207] width 167 height 23
click at [137, 211] on link "Pick a Product" at bounding box center [108, 207] width 167 height 23
click at [126, 210] on link "Pick a Product" at bounding box center [108, 207] width 167 height 23
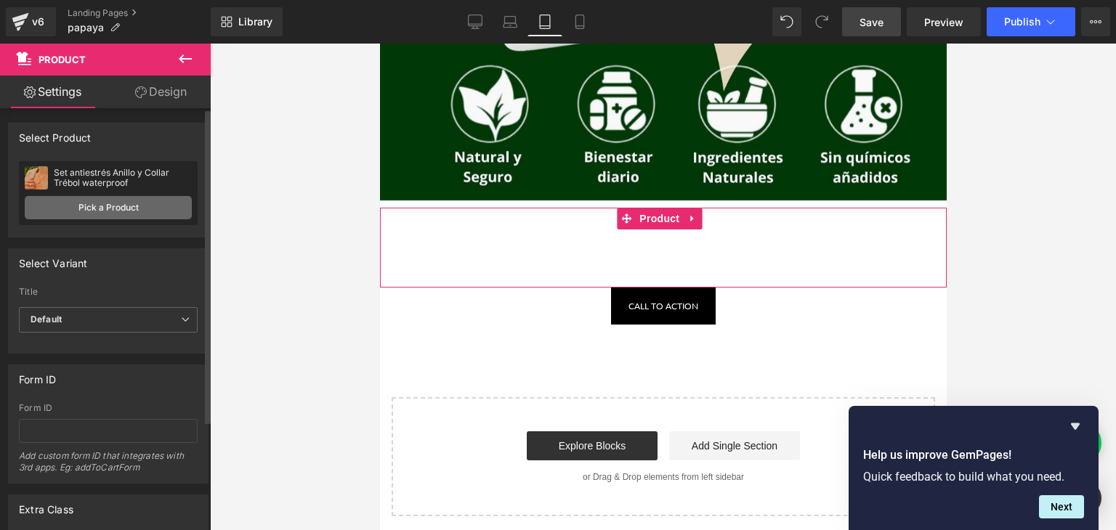
click at [127, 207] on link "Pick a Product" at bounding box center [108, 207] width 167 height 23
click at [125, 200] on link "Pick a Product" at bounding box center [108, 207] width 167 height 23
click at [121, 198] on link "Pick a Product" at bounding box center [108, 207] width 167 height 23
click at [113, 198] on link "Pick a Product" at bounding box center [108, 207] width 167 height 23
click at [111, 205] on link "Pick a Product" at bounding box center [108, 207] width 167 height 23
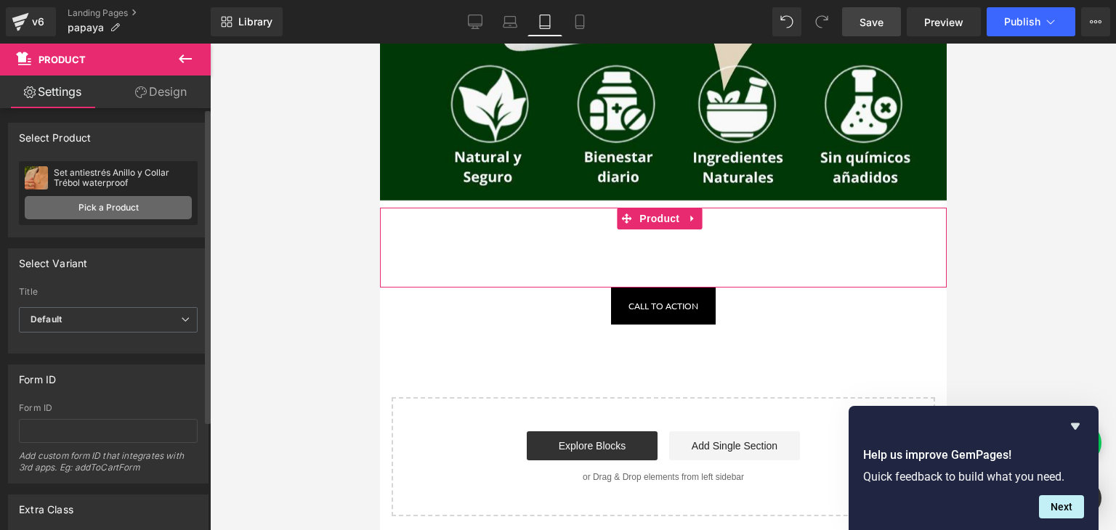
drag, startPoint x: 111, startPoint y: 211, endPoint x: 98, endPoint y: 211, distance: 13.1
click at [110, 212] on link "Pick a Product" at bounding box center [108, 207] width 167 height 23
click at [98, 211] on link "Pick a Product" at bounding box center [108, 207] width 167 height 23
click at [98, 209] on link "Pick a Product" at bounding box center [108, 207] width 167 height 23
click at [97, 207] on link "Pick a Product" at bounding box center [108, 207] width 167 height 23
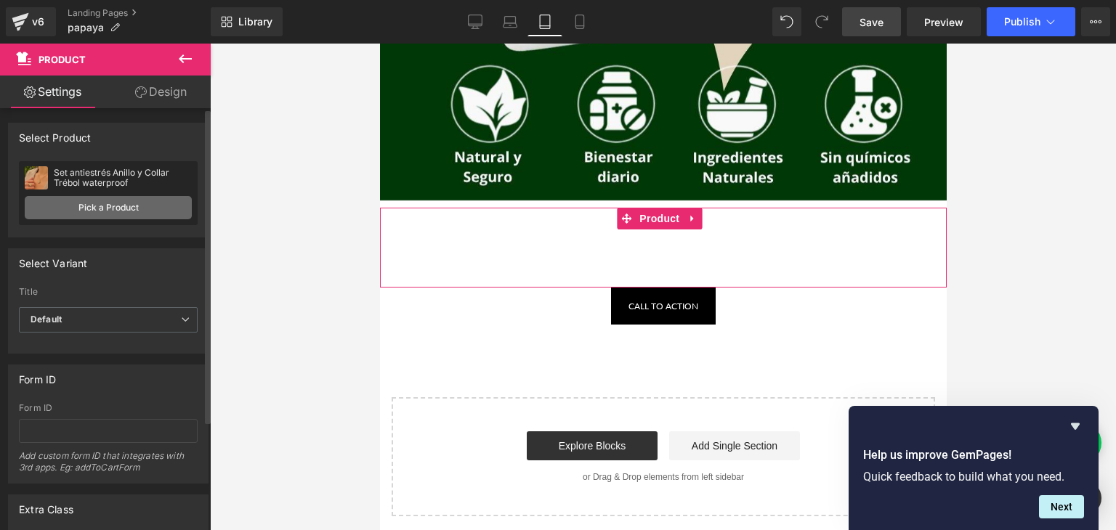
click at [97, 203] on link "Pick a Product" at bounding box center [108, 207] width 167 height 23
click at [97, 200] on link "Pick a Product" at bounding box center [108, 207] width 167 height 23
click at [93, 196] on link "Pick a Product" at bounding box center [108, 207] width 167 height 23
click at [83, 198] on link "Pick a Product" at bounding box center [108, 207] width 167 height 23
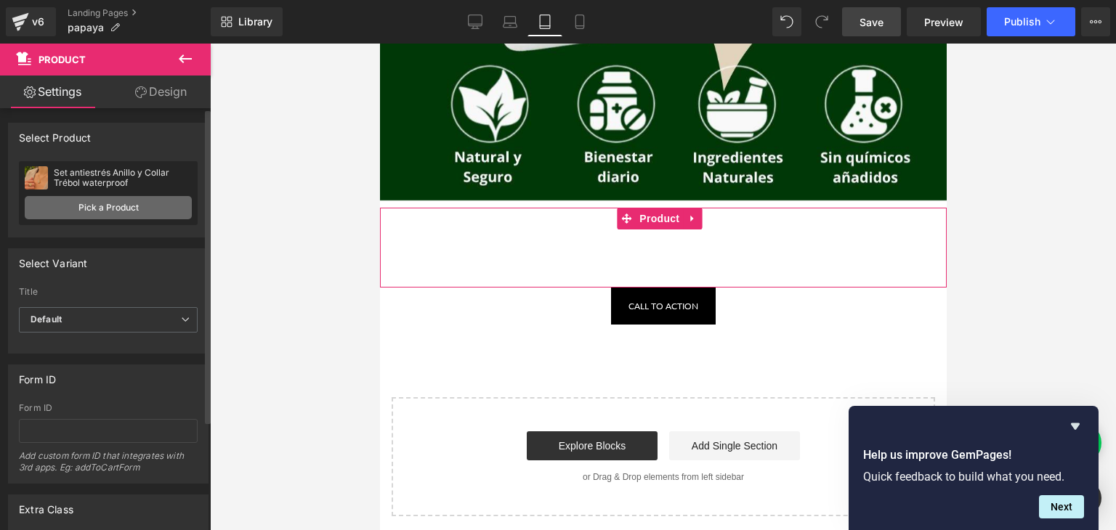
click at [89, 210] on link "Pick a Product" at bounding box center [108, 207] width 167 height 23
click at [81, 213] on link "Pick a Product" at bounding box center [108, 207] width 167 height 23
click at [73, 206] on link "Pick a Product" at bounding box center [108, 207] width 167 height 23
click at [79, 199] on link "Pick a Product" at bounding box center [108, 207] width 167 height 23
drag, startPoint x: 73, startPoint y: 199, endPoint x: 60, endPoint y: 198, distance: 12.4
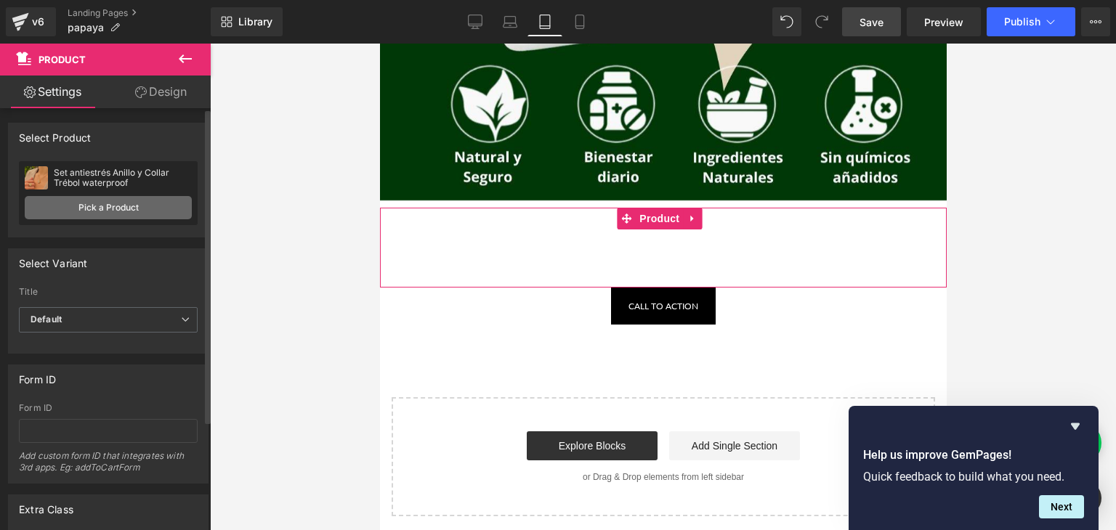
click at [72, 199] on link "Pick a Product" at bounding box center [108, 207] width 167 height 23
click at [57, 198] on link "Pick a Product" at bounding box center [108, 207] width 167 height 23
click at [49, 204] on link "Pick a Product" at bounding box center [108, 207] width 167 height 23
click at [59, 215] on link "Pick a Product" at bounding box center [108, 207] width 167 height 23
click at [75, 210] on link "Pick a Product" at bounding box center [108, 207] width 167 height 23
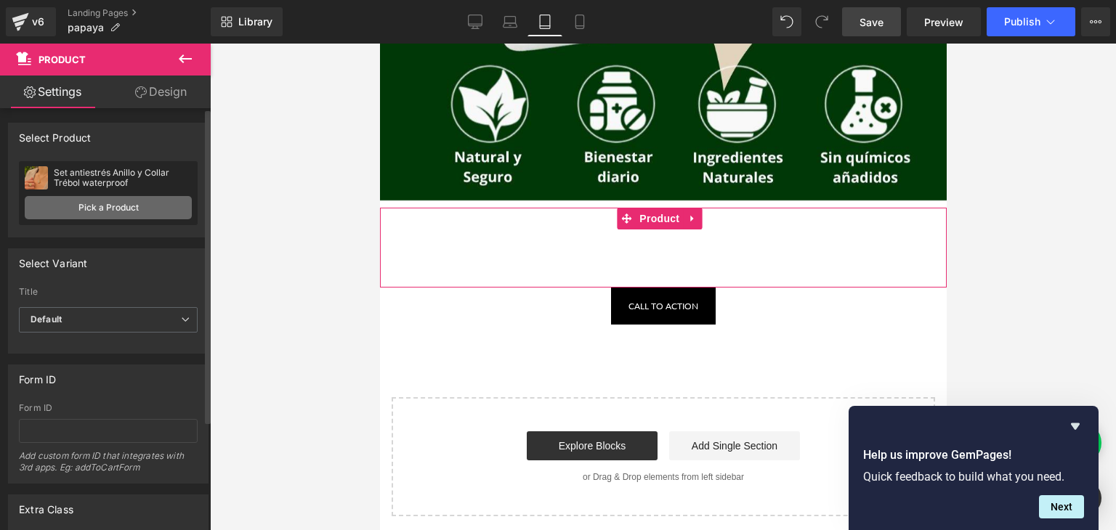
click at [62, 200] on link "Pick a Product" at bounding box center [108, 207] width 167 height 23
drag, startPoint x: 92, startPoint y: 198, endPoint x: 99, endPoint y: 205, distance: 9.2
click at [93, 198] on link "Pick a Product" at bounding box center [108, 207] width 167 height 23
click at [99, 208] on link "Pick a Product" at bounding box center [108, 207] width 167 height 23
click at [184, 208] on link "Pick a Product" at bounding box center [108, 207] width 167 height 23
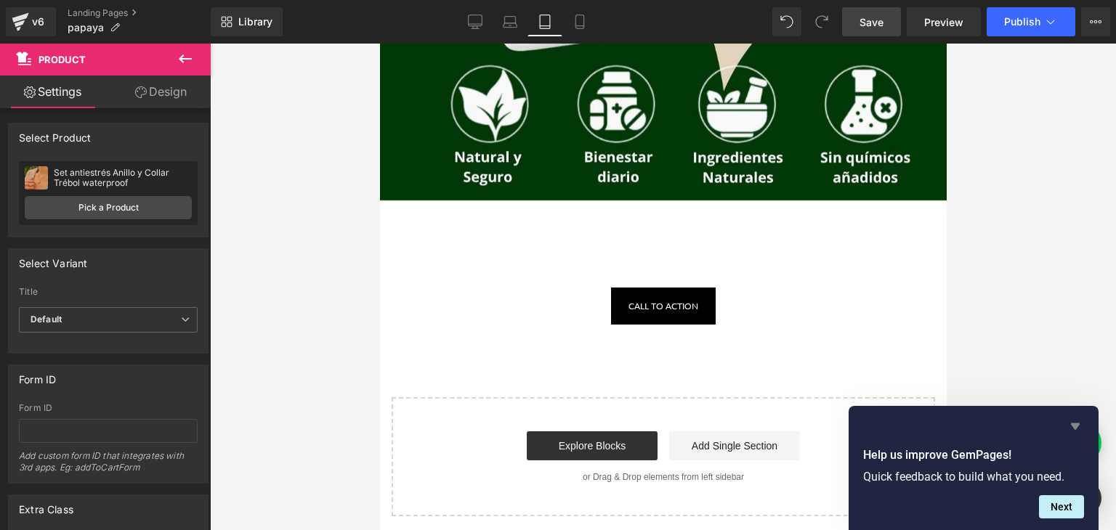
click at [1074, 423] on icon "Hide survey" at bounding box center [1074, 426] width 17 height 17
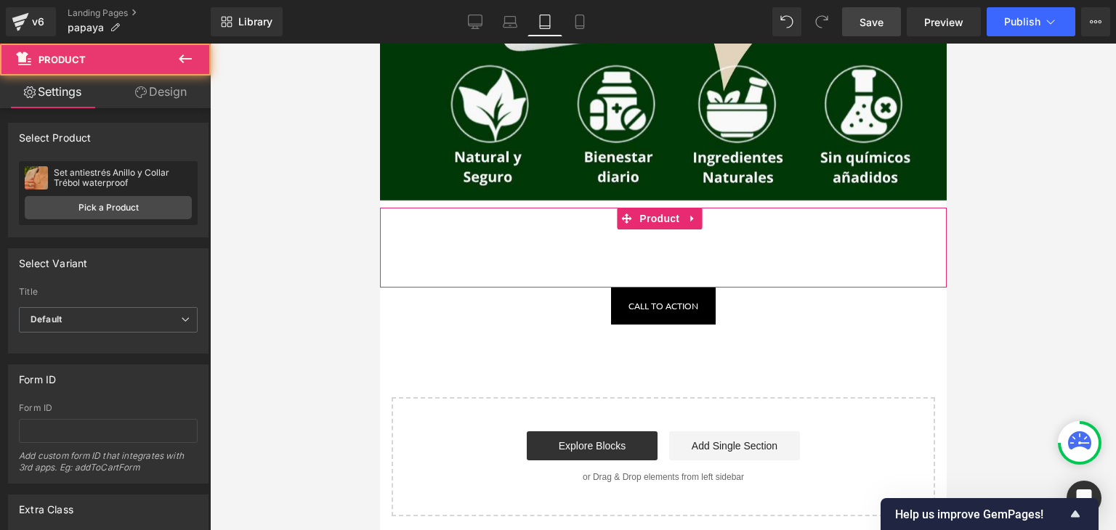
click at [680, 245] on div "Add To Cart (P) Cart Button" at bounding box center [662, 248] width 552 height 36
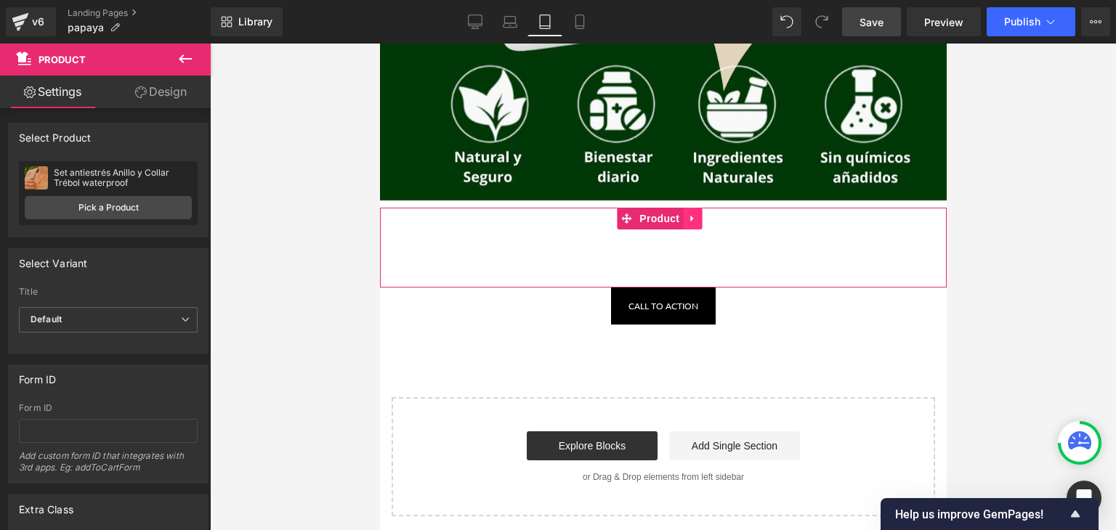
click at [694, 216] on icon at bounding box center [691, 219] width 10 height 11
click at [718, 216] on icon at bounding box center [720, 219] width 10 height 11
click at [503, 236] on div "Add To Cart (P) Cart Button" at bounding box center [662, 248] width 552 height 36
click at [141, 156] on div "Select Product Select manually Select manually Select manually No product assig…" at bounding box center [108, 180] width 200 height 115
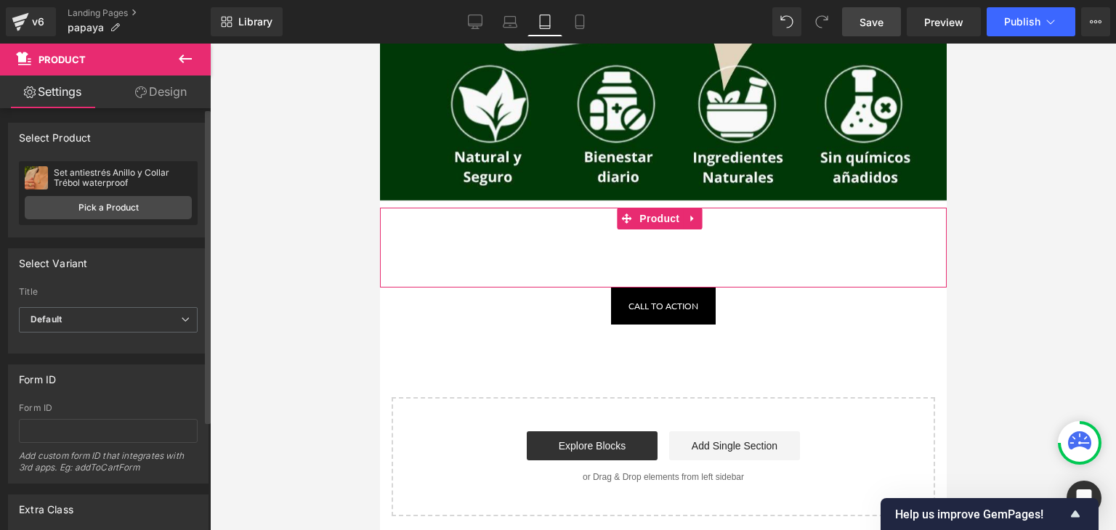
drag, startPoint x: 131, startPoint y: 167, endPoint x: 123, endPoint y: 178, distance: 14.0
click at [131, 169] on div "Set antiestrés Anillo y Collar Trébol waterproof Set antiestrés Anillo y Collar…" at bounding box center [108, 193] width 179 height 64
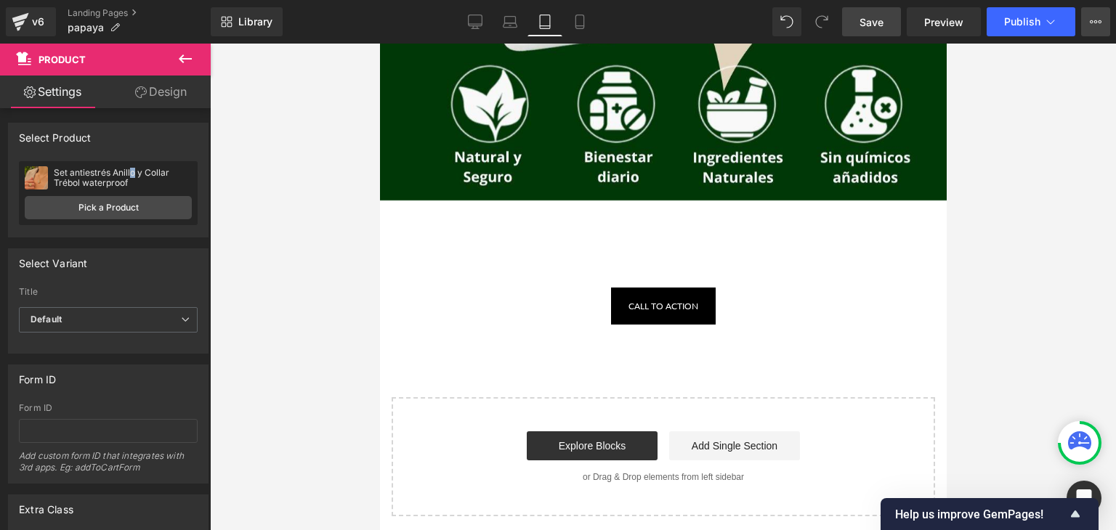
click at [1102, 25] on button "Upgrade Plan View Live Page View with current Template Save Template to Library…" at bounding box center [1095, 21] width 29 height 29
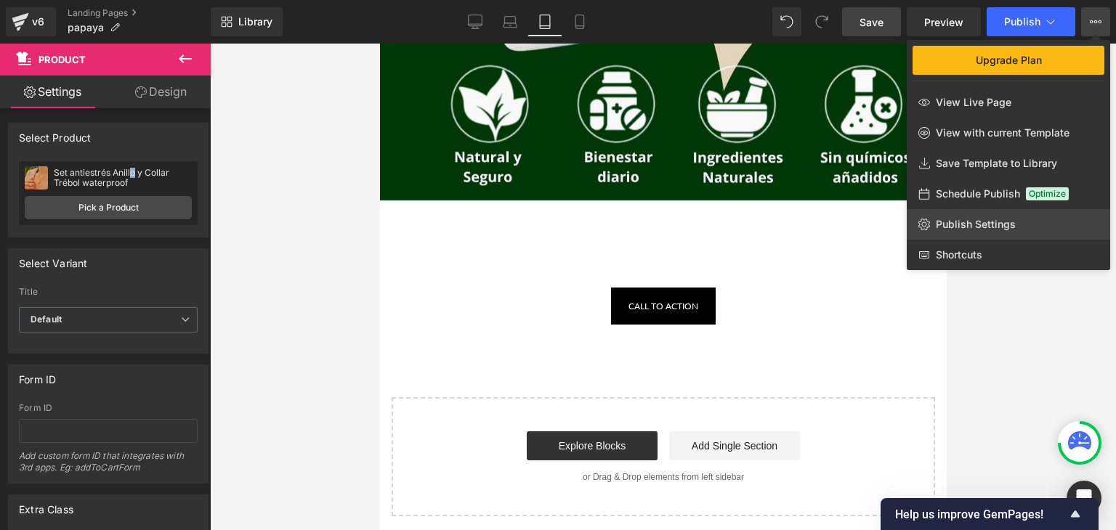
click at [962, 233] on link "Publish Settings" at bounding box center [1007, 224] width 203 height 31
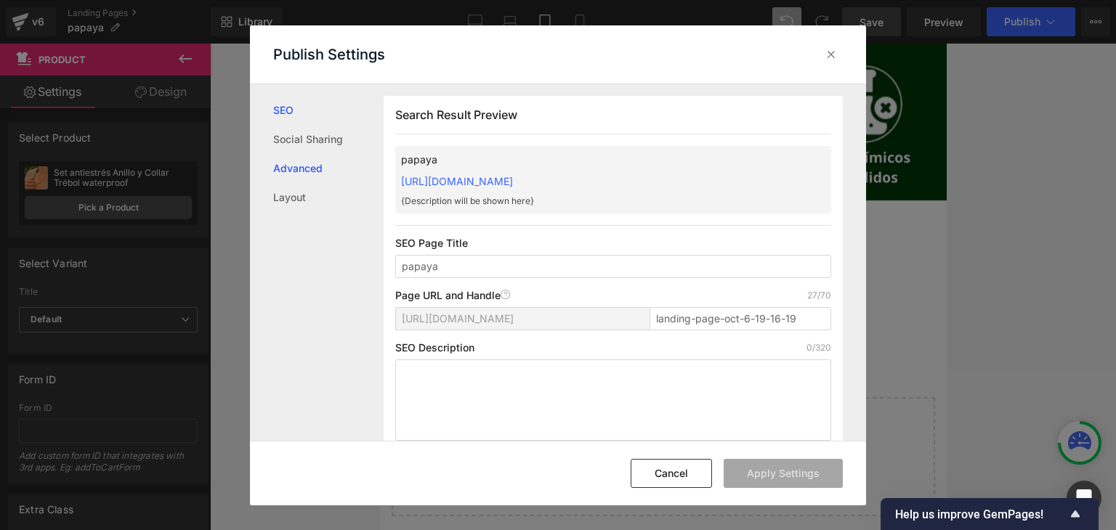
click at [363, 161] on link "Advanced" at bounding box center [328, 168] width 110 height 29
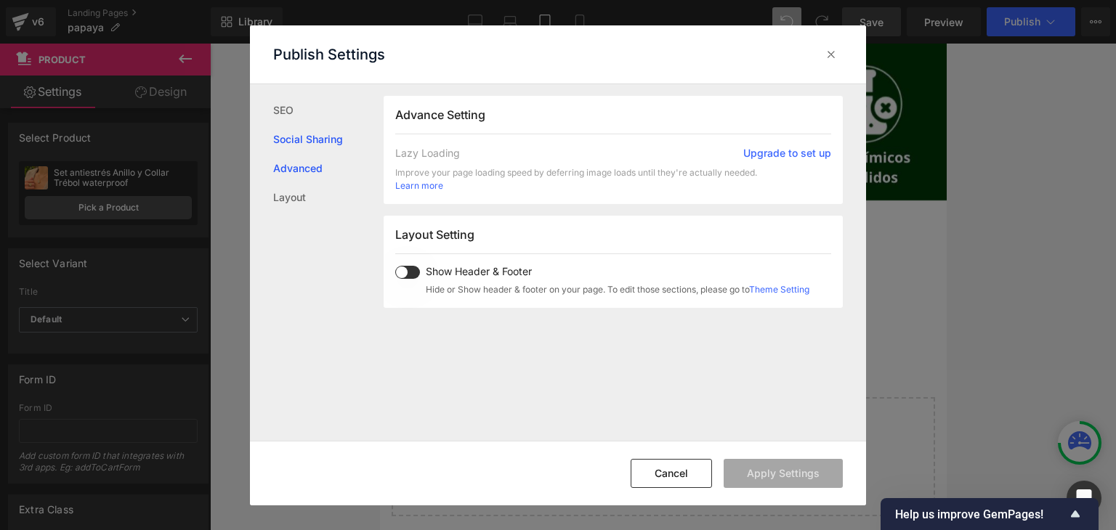
click at [365, 130] on link "Social Sharing" at bounding box center [328, 139] width 110 height 29
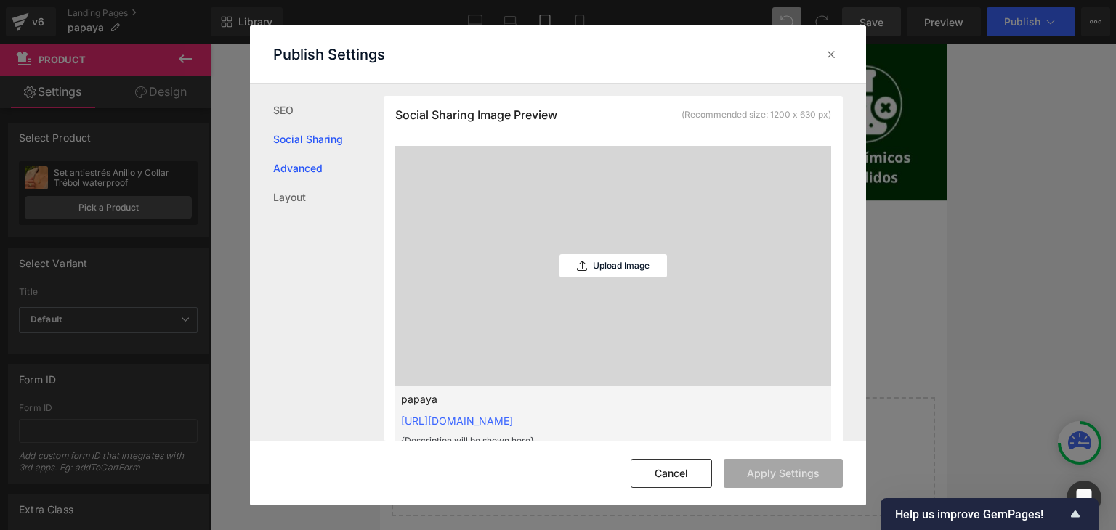
click at [344, 166] on link "Advanced" at bounding box center [328, 168] width 110 height 29
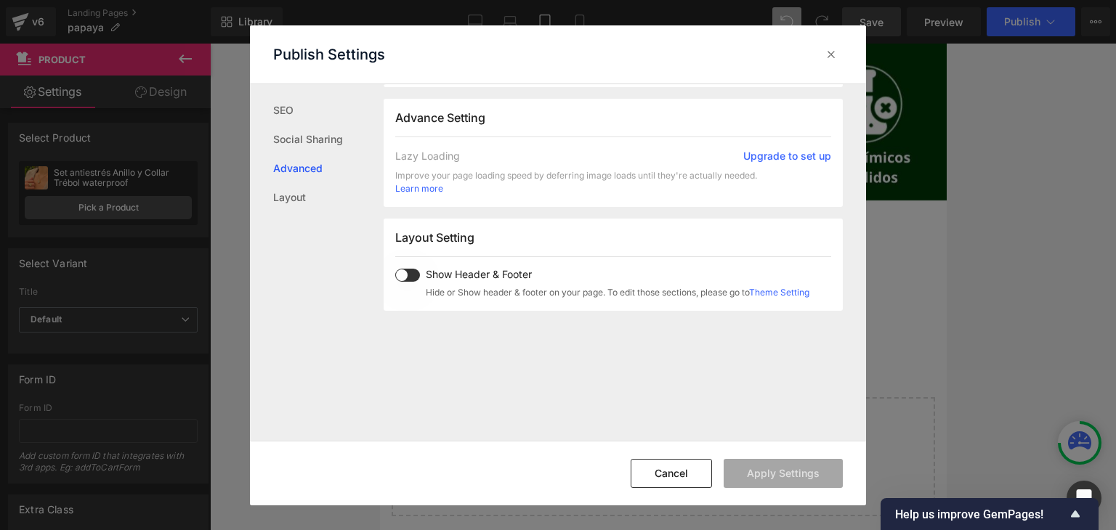
scroll to position [749, 0]
click at [407, 272] on span at bounding box center [407, 272] width 25 height 13
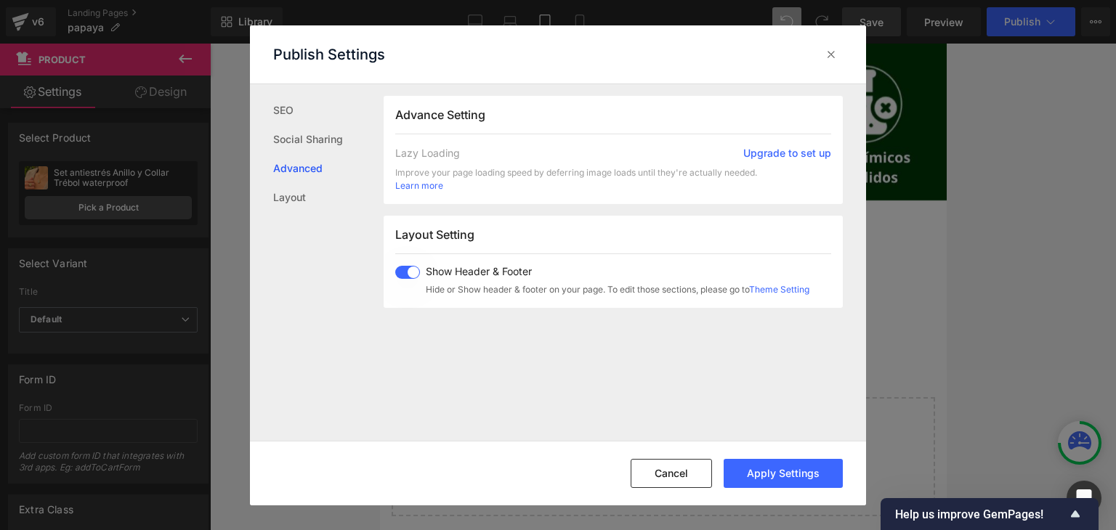
click at [410, 272] on span at bounding box center [407, 272] width 25 height 13
click at [300, 143] on link "Social Sharing" at bounding box center [328, 139] width 110 height 29
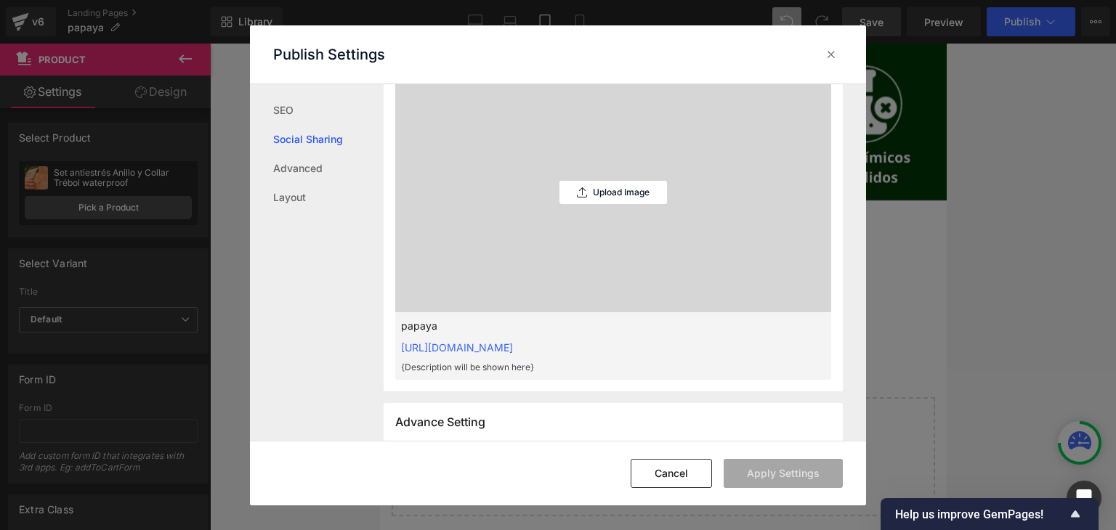
scroll to position [513, 0]
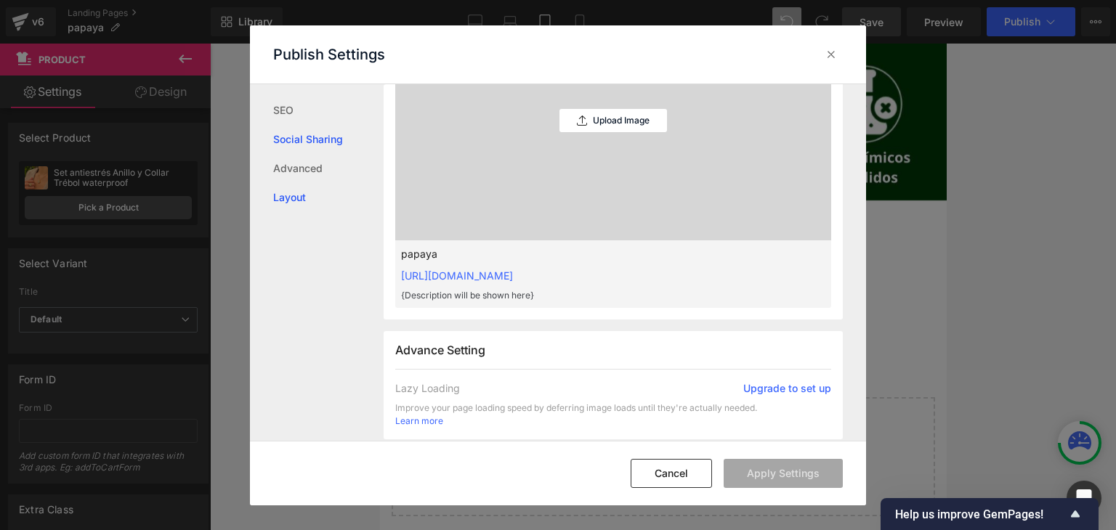
click at [316, 198] on link "Layout" at bounding box center [328, 197] width 110 height 29
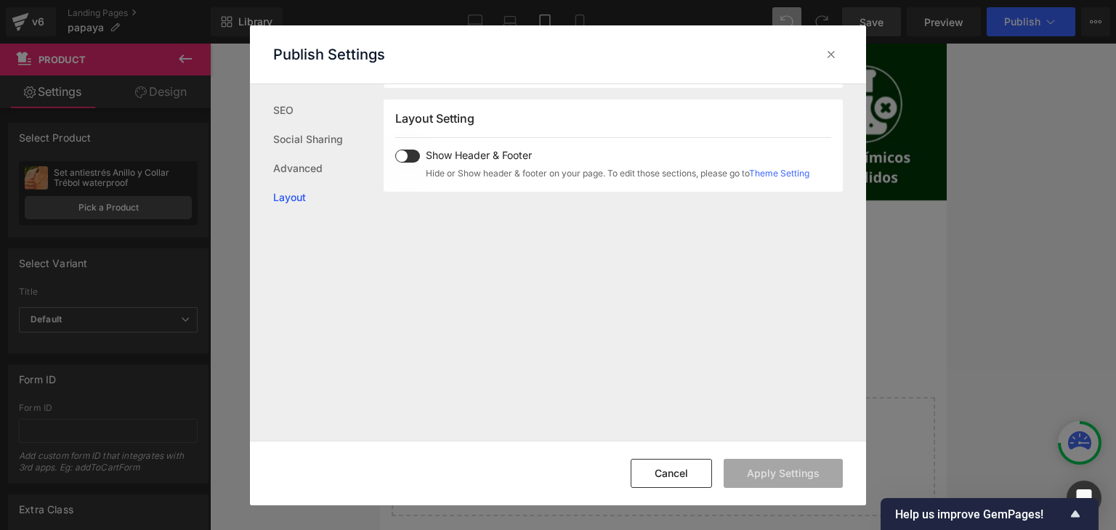
scroll to position [868, 0]
drag, startPoint x: 831, startPoint y: 54, endPoint x: 527, endPoint y: 25, distance: 305.6
click at [831, 54] on icon at bounding box center [831, 54] width 15 height 15
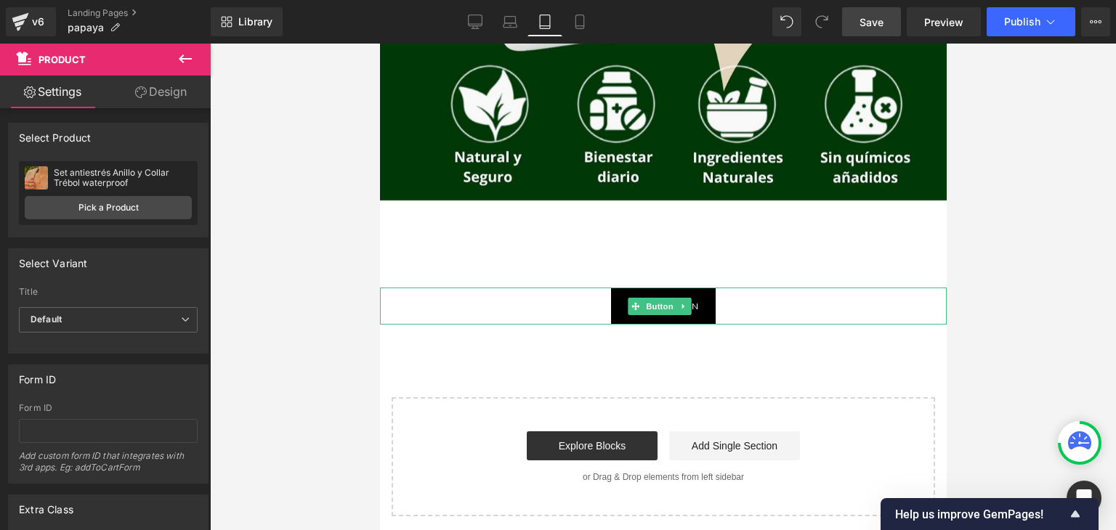
click at [708, 259] on div "Add To Cart (P) Cart Button" at bounding box center [662, 248] width 552 height 36
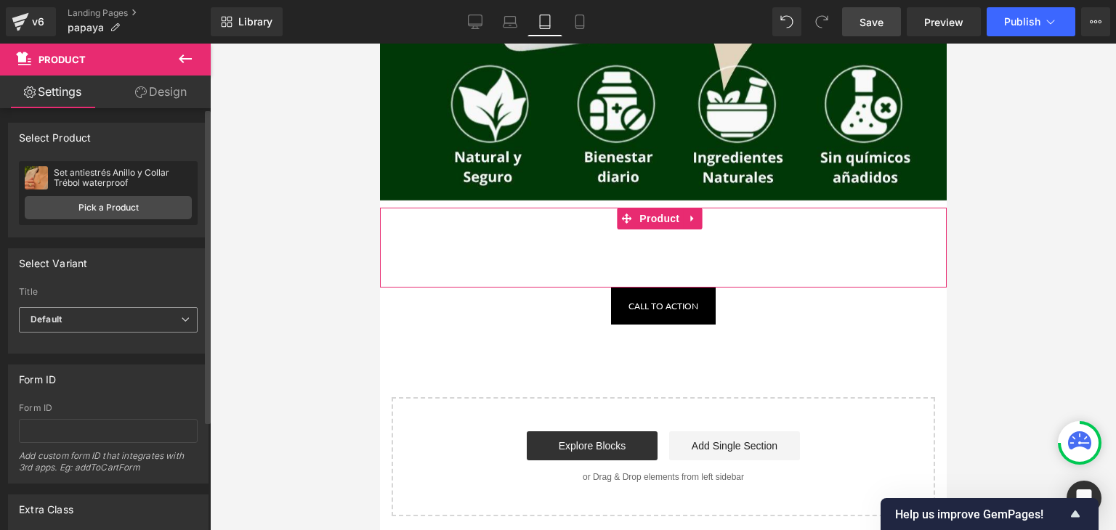
click at [51, 323] on b "Default" at bounding box center [46, 319] width 31 height 11
click at [84, 287] on label "Title" at bounding box center [108, 294] width 179 height 15
click at [72, 418] on div "Form ID Add custom form ID that integrates with 3rd apps. Eg: addToCartForm" at bounding box center [108, 443] width 179 height 80
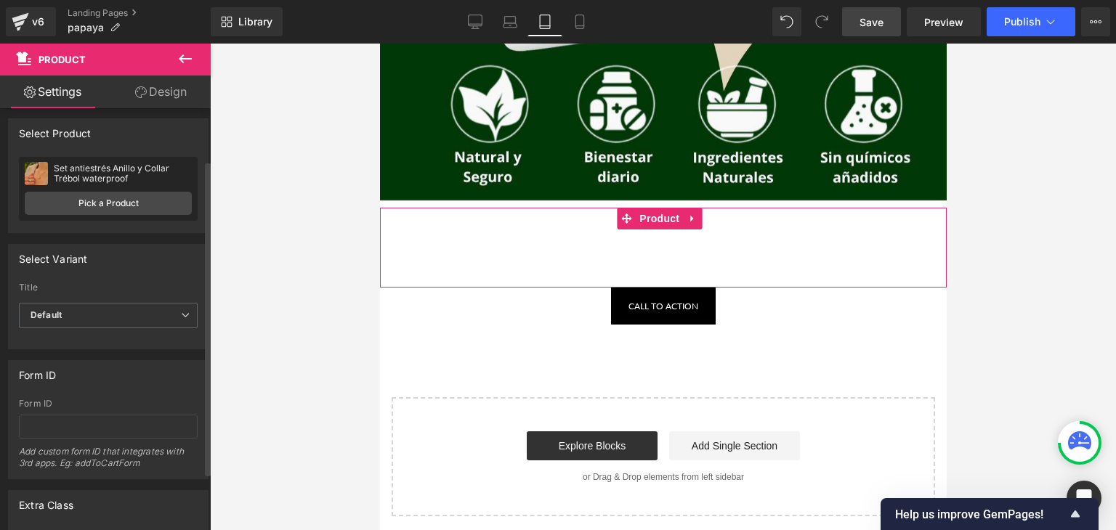
scroll to position [0, 0]
click at [82, 195] on div "Set antiestrés Anillo y Collar Trébol waterproof Set antiestrés Anillo y Collar…" at bounding box center [108, 193] width 179 height 64
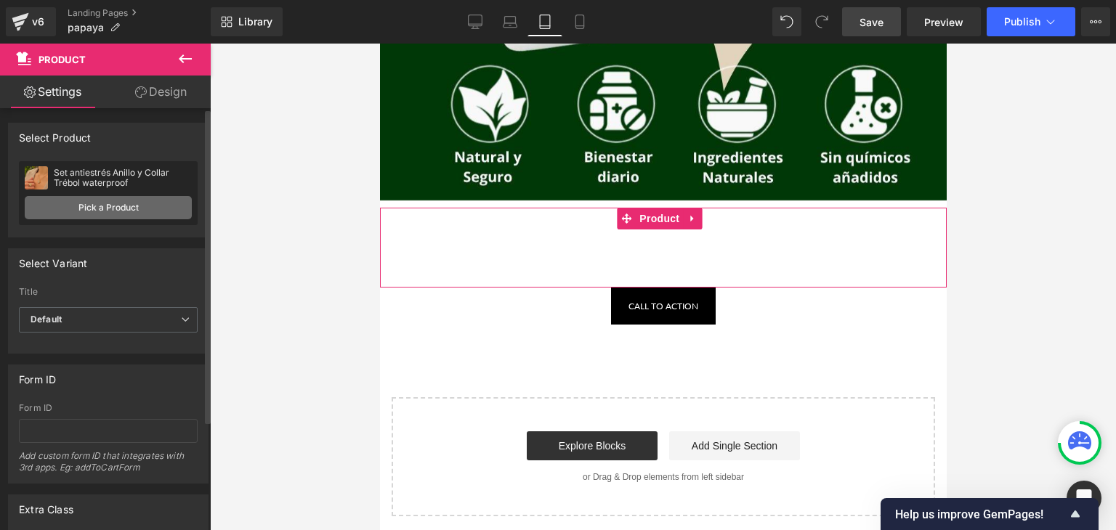
click at [76, 206] on link "Pick a Product" at bounding box center [108, 207] width 167 height 23
click at [177, 94] on link "Design" at bounding box center [160, 92] width 105 height 33
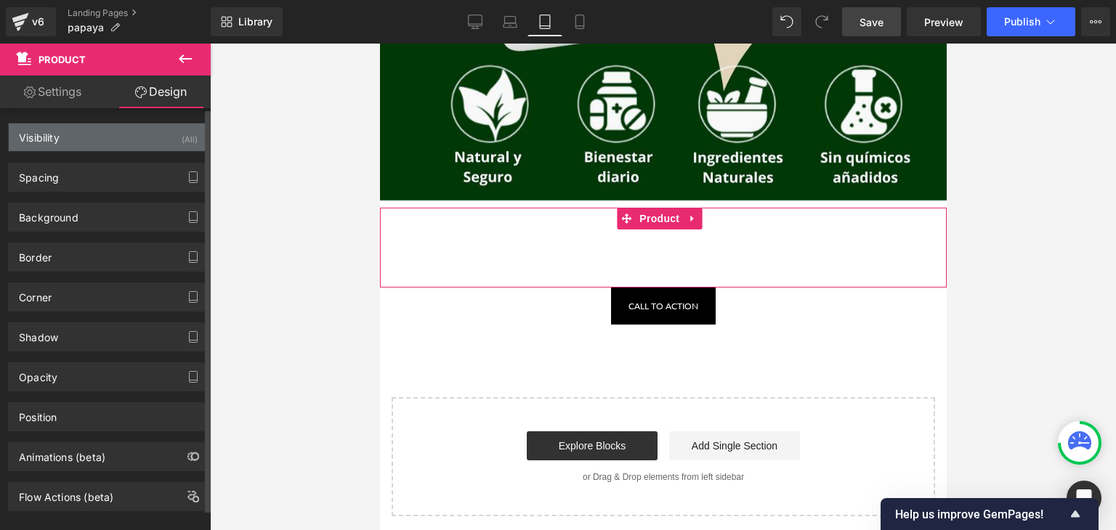
click at [134, 139] on div "Visibility (All)" at bounding box center [108, 137] width 199 height 28
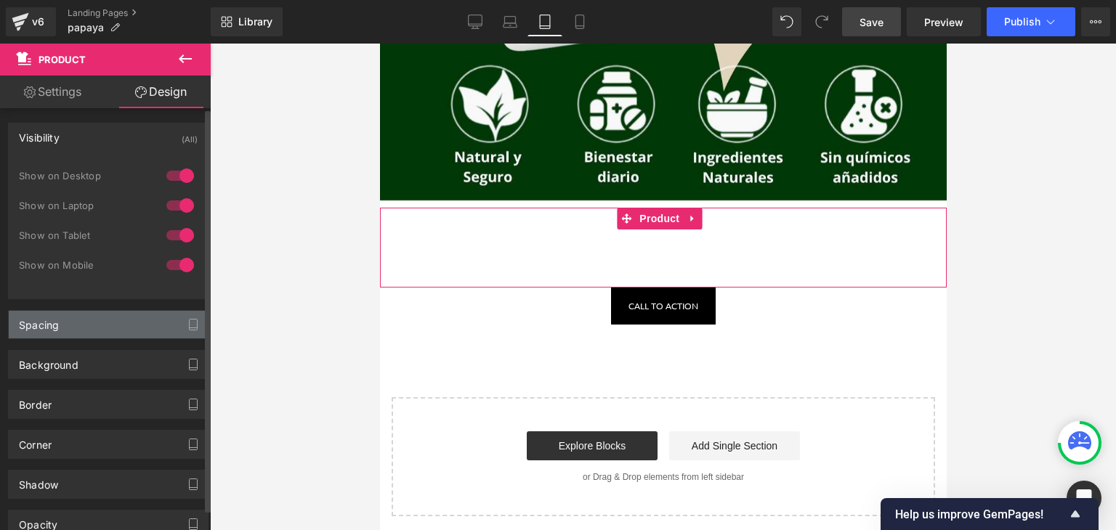
click at [142, 334] on div "Spacing" at bounding box center [108, 325] width 199 height 28
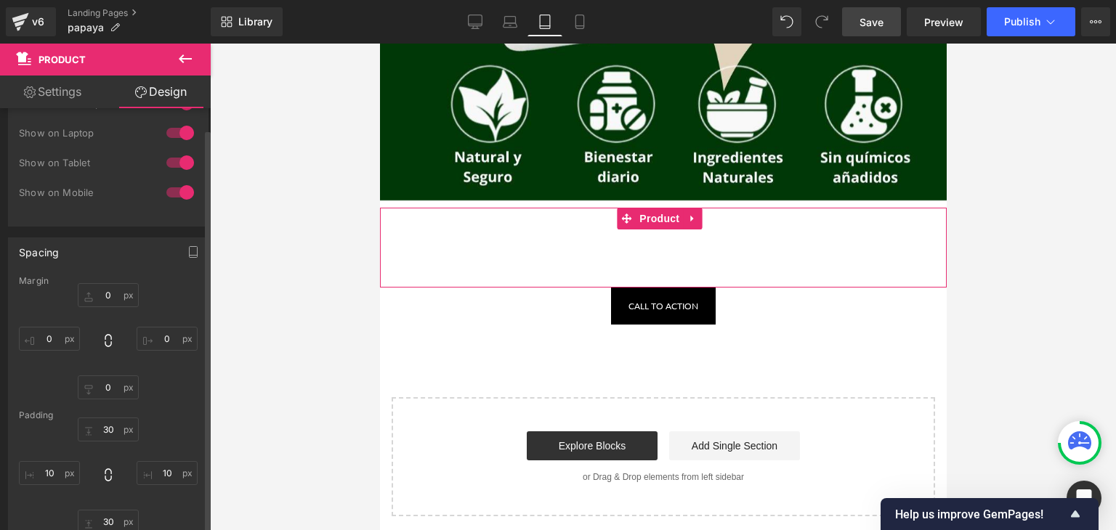
click at [145, 247] on div "Spacing" at bounding box center [108, 252] width 199 height 28
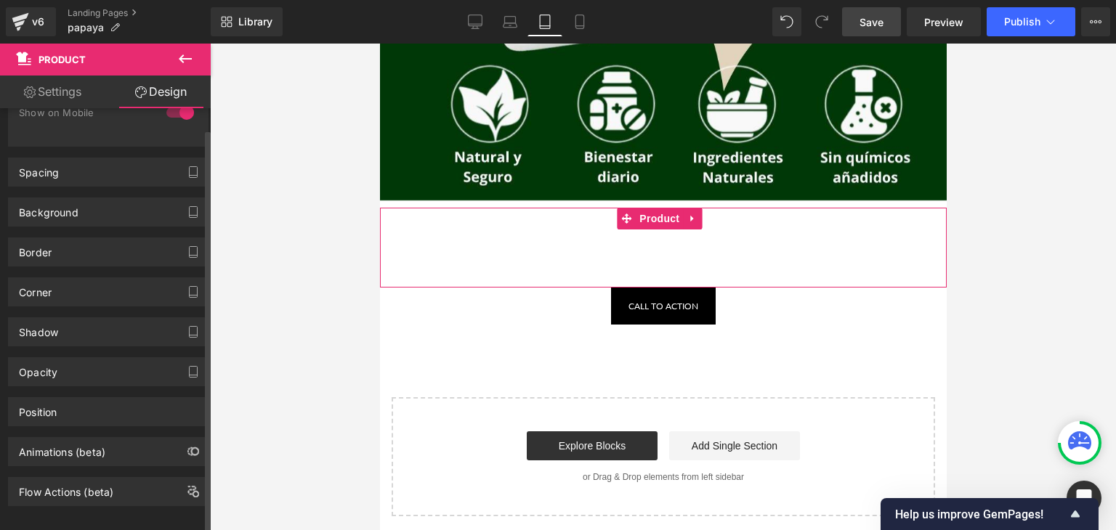
scroll to position [166, 0]
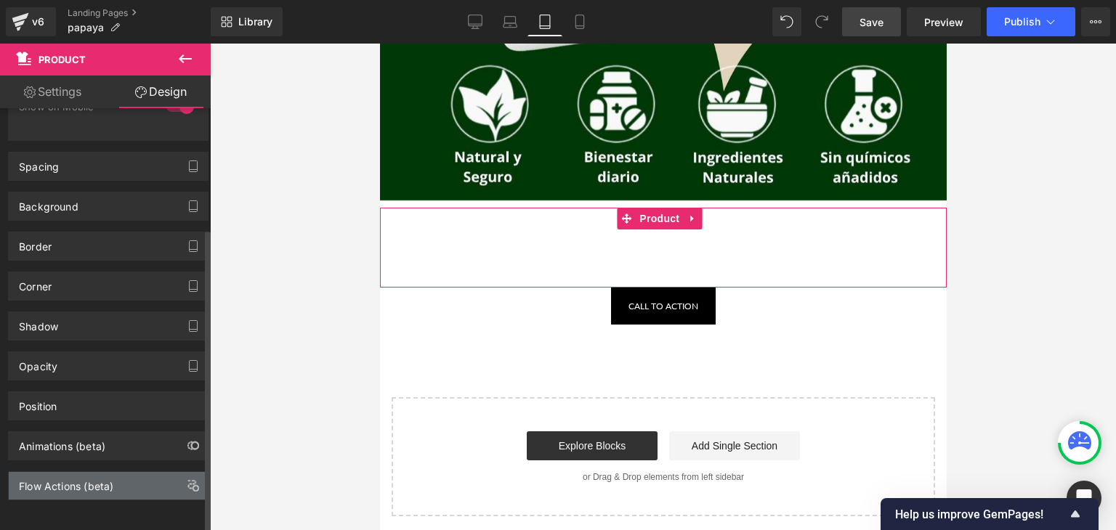
click at [96, 472] on div "Flow Actions (beta)" at bounding box center [66, 482] width 94 height 20
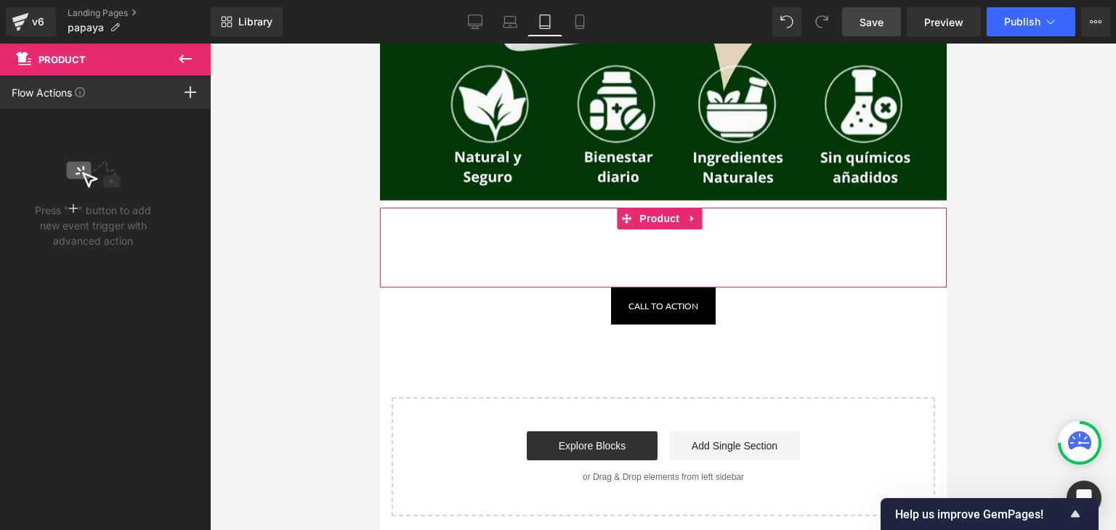
click at [608, 253] on div "Add To Cart (P) Cart Button" at bounding box center [662, 248] width 552 height 36
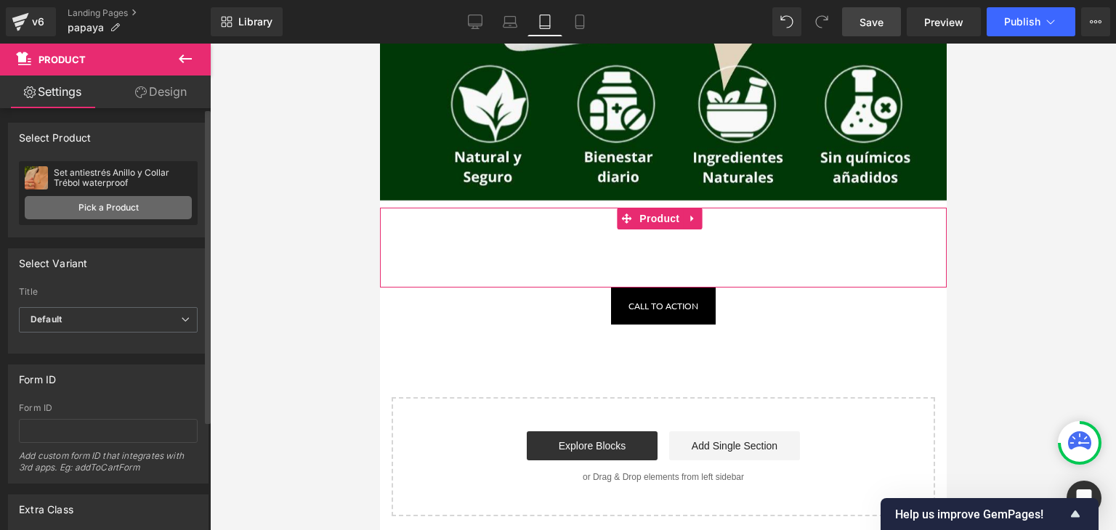
click at [154, 208] on link "Pick a Product" at bounding box center [108, 207] width 167 height 23
click at [102, 210] on link "Pick a Product" at bounding box center [108, 207] width 167 height 23
click at [105, 194] on div "Set antiestrés Anillo y Collar Trébol waterproof Set antiestrés Anillo y Collar…" at bounding box center [108, 193] width 179 height 64
drag, startPoint x: 79, startPoint y: 201, endPoint x: 52, endPoint y: 205, distance: 27.1
click at [78, 201] on link "Pick a Product" at bounding box center [108, 207] width 167 height 23
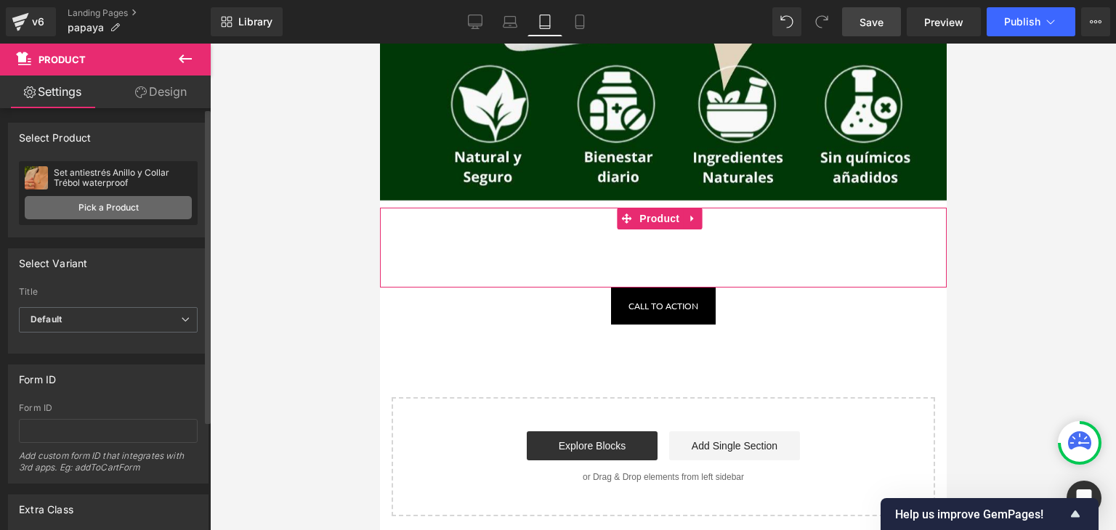
click at [38, 207] on link "Pick a Product" at bounding box center [108, 207] width 167 height 23
click at [20, 216] on div "Set antiestrés Anillo y Collar Trébol waterproof Set antiestrés Anillo y Collar…" at bounding box center [108, 193] width 179 height 64
drag, startPoint x: 105, startPoint y: 222, endPoint x: 145, endPoint y: 216, distance: 41.1
click at [105, 222] on div "Set antiestrés Anillo y Collar Trébol waterproof Set antiestrés Anillo y Collar…" at bounding box center [108, 193] width 179 height 64
click at [147, 216] on link "Pick a Product" at bounding box center [108, 207] width 167 height 23
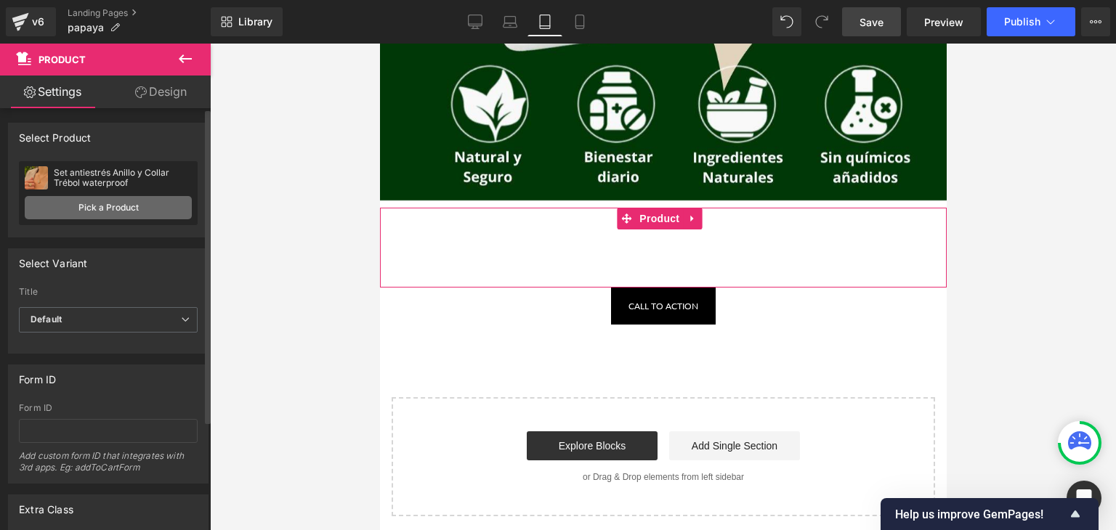
click at [168, 205] on link "Pick a Product" at bounding box center [108, 207] width 167 height 23
drag, startPoint x: 168, startPoint y: 205, endPoint x: 131, endPoint y: 200, distance: 38.1
click at [131, 200] on link "Pick a Product" at bounding box center [108, 207] width 167 height 23
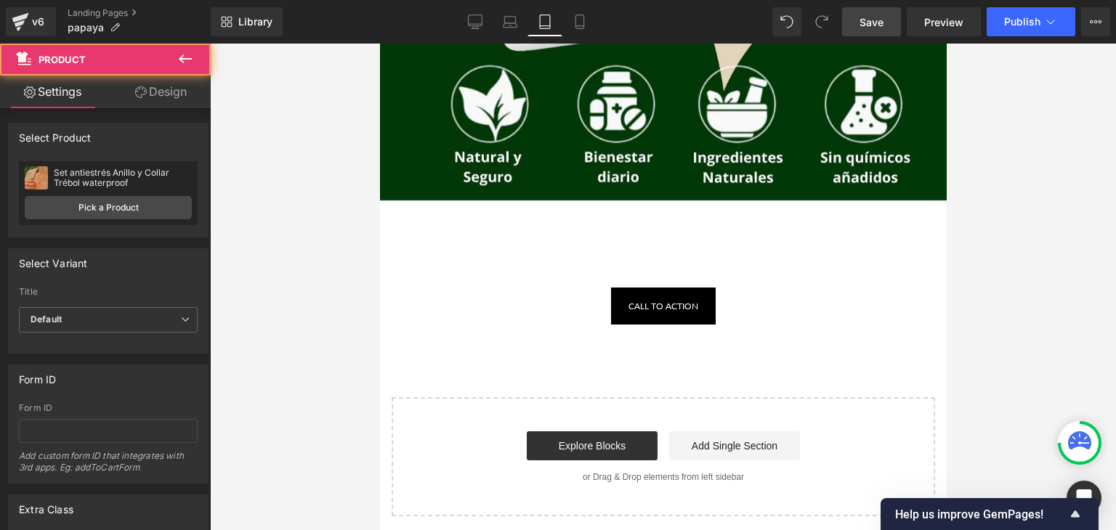
click at [431, 217] on div "Add To Cart (P) Cart Button Product" at bounding box center [662, 248] width 566 height 80
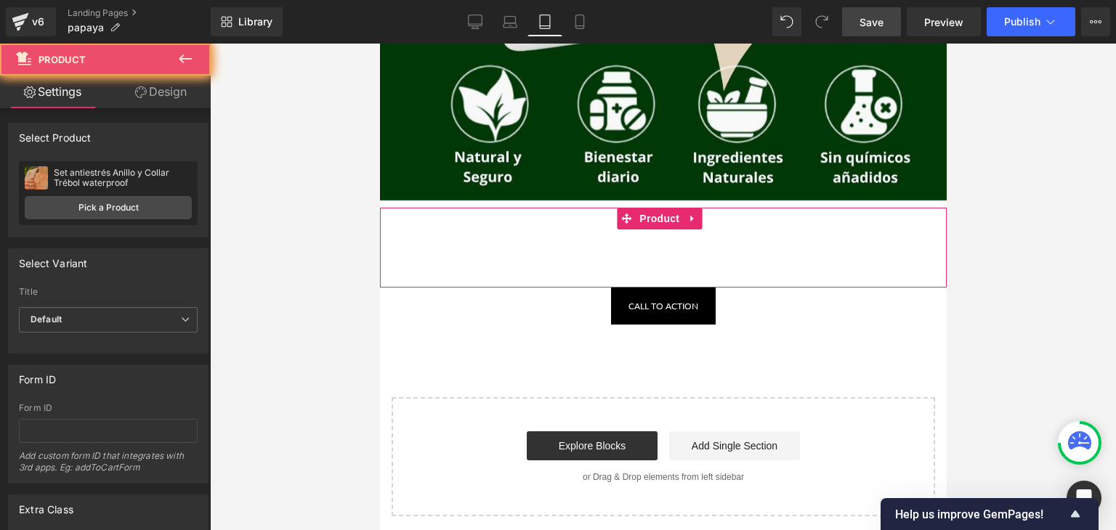
click at [431, 217] on div "Add To Cart (P) Cart Button Product" at bounding box center [662, 248] width 566 height 80
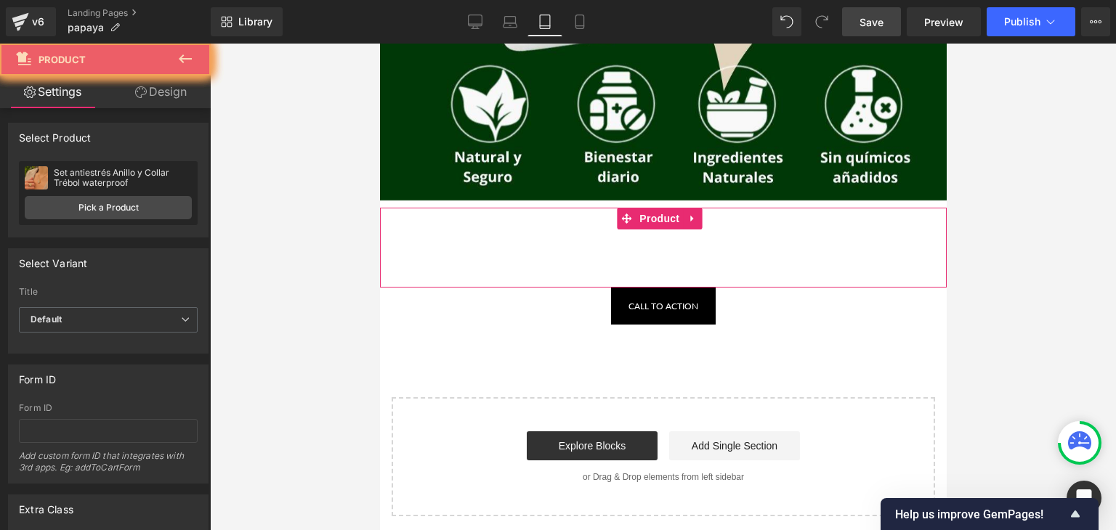
click at [431, 217] on div "Add To Cart (P) Cart Button Product" at bounding box center [662, 248] width 566 height 80
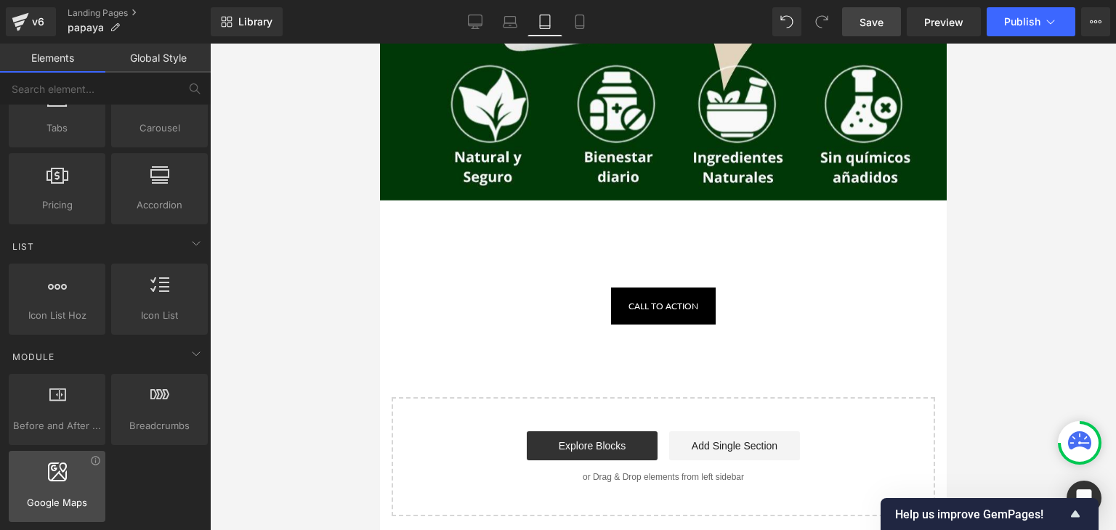
scroll to position [589, 0]
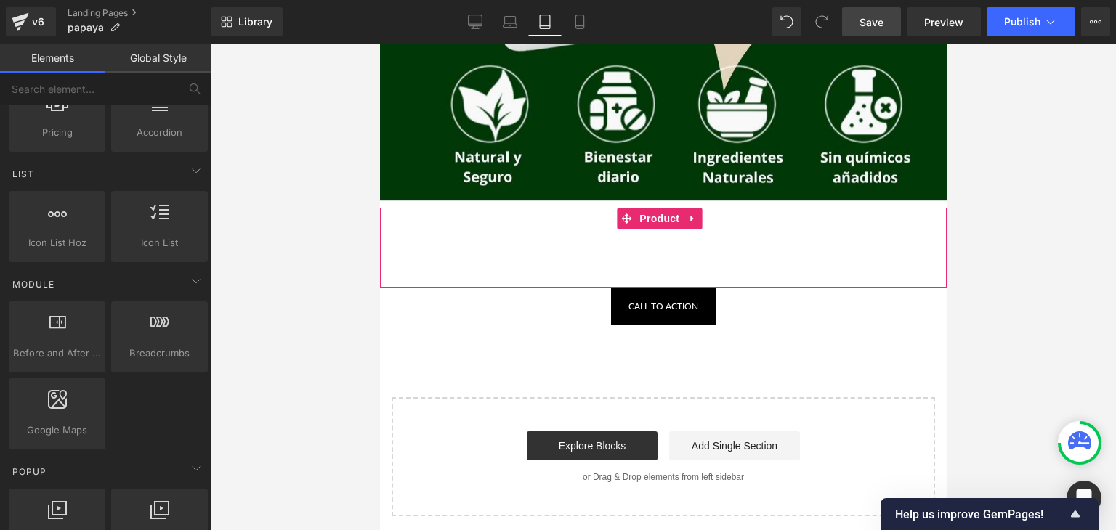
click at [630, 248] on div "Add To Cart (P) Cart Button" at bounding box center [662, 248] width 552 height 36
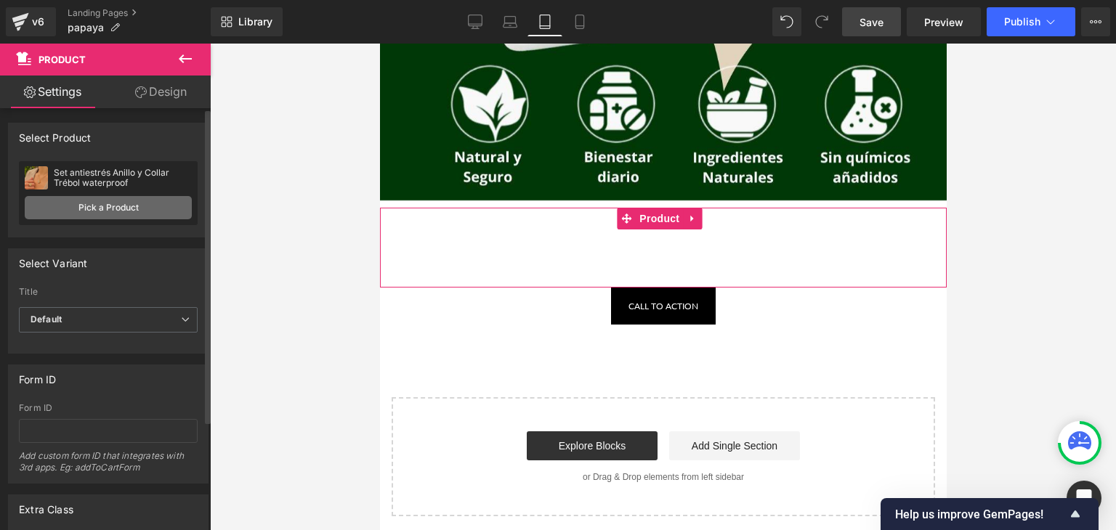
click at [57, 197] on link "Pick a Product" at bounding box center [108, 207] width 167 height 23
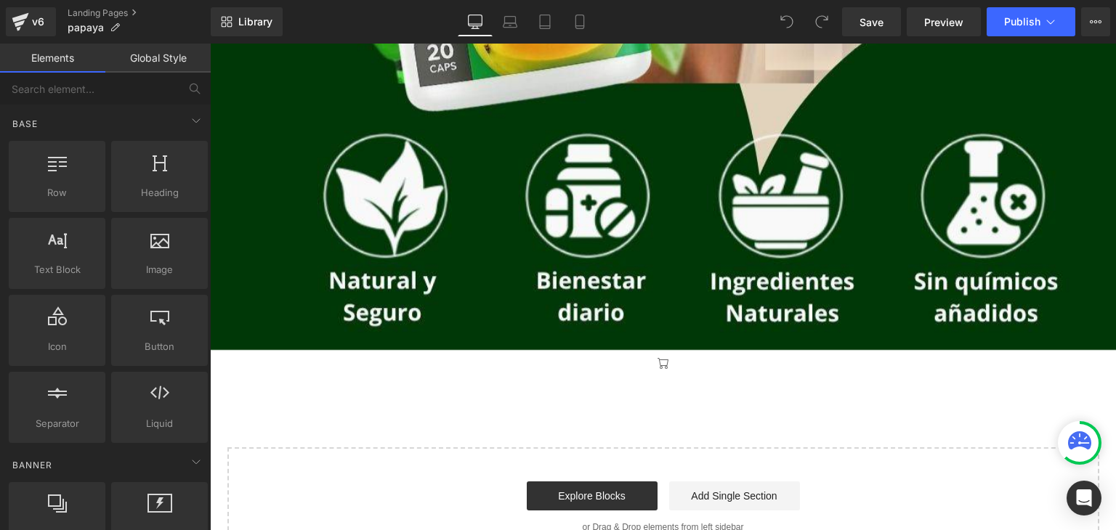
scroll to position [905, 0]
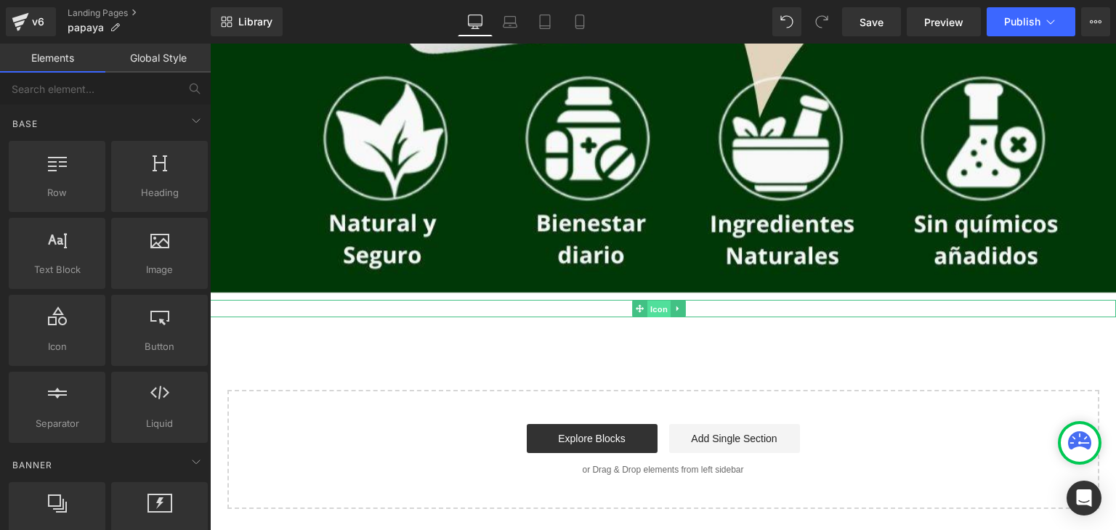
click at [665, 304] on span "Icon" at bounding box center [658, 309] width 23 height 17
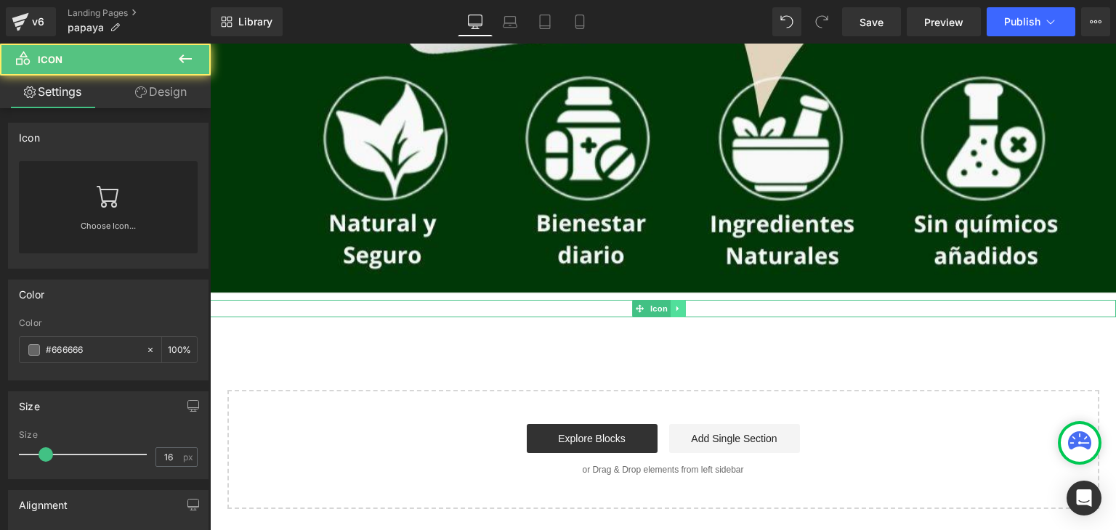
click at [680, 312] on icon at bounding box center [678, 308] width 8 height 9
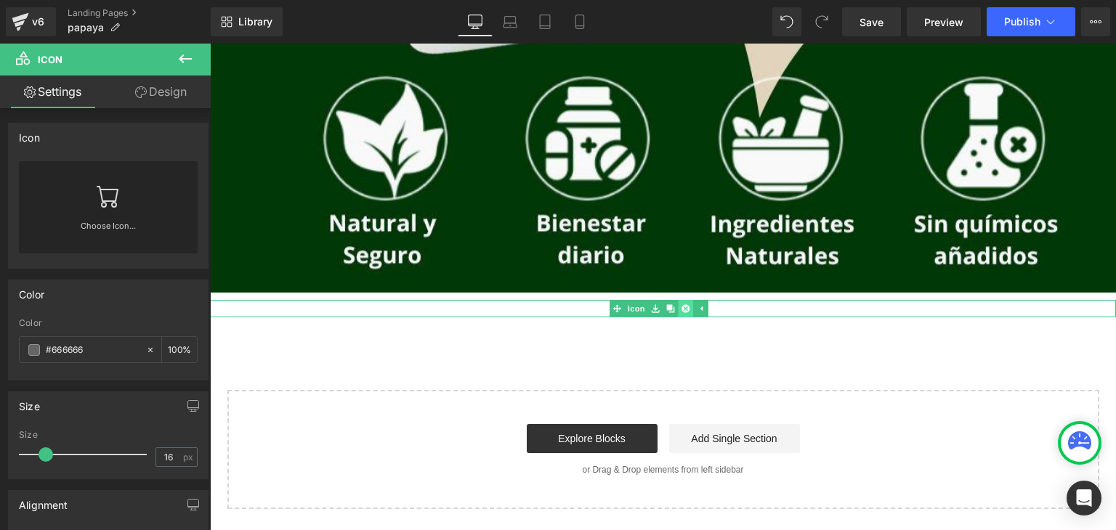
click at [689, 306] on icon at bounding box center [686, 308] width 8 height 8
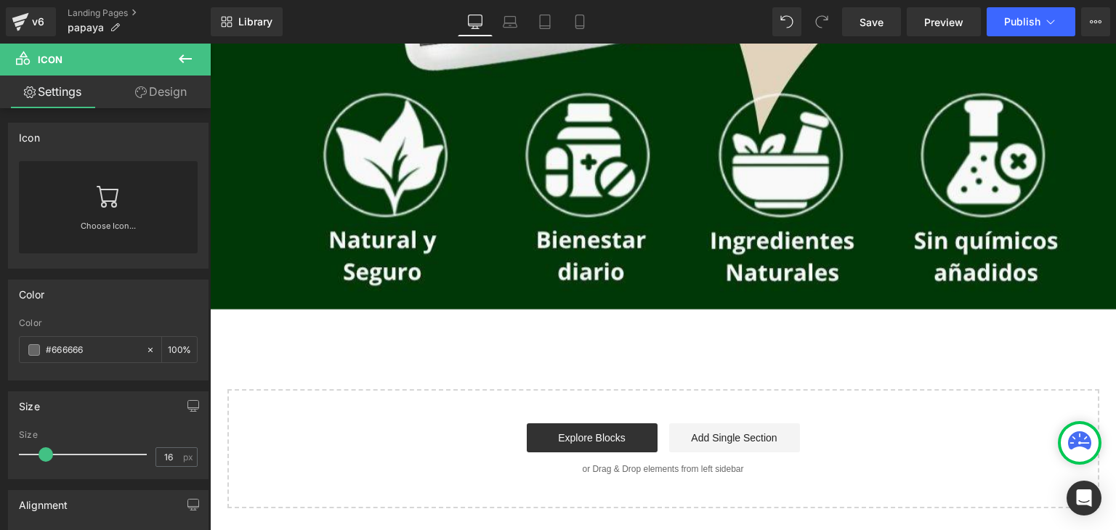
scroll to position [880, 0]
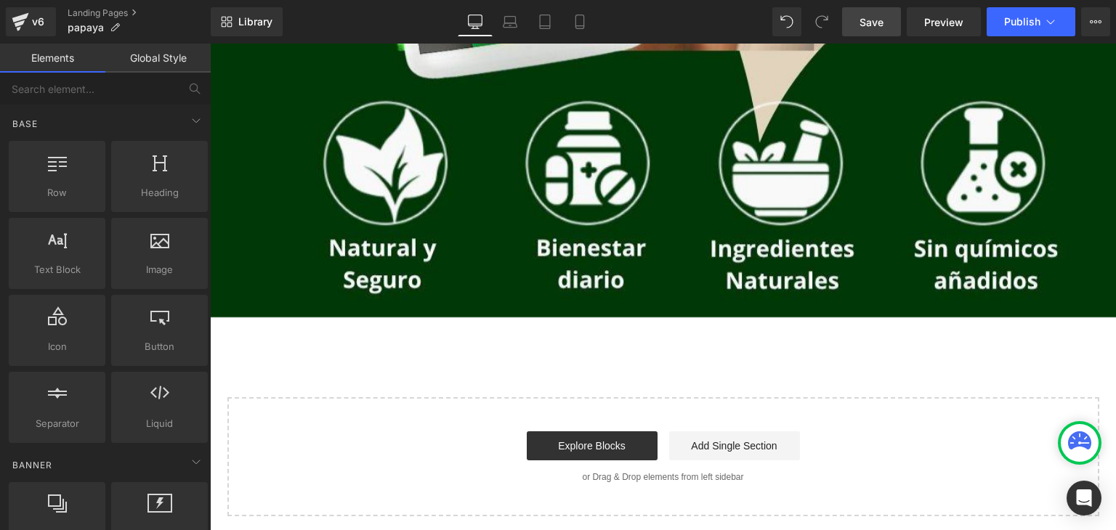
click at [872, 21] on span "Save" at bounding box center [871, 22] width 24 height 15
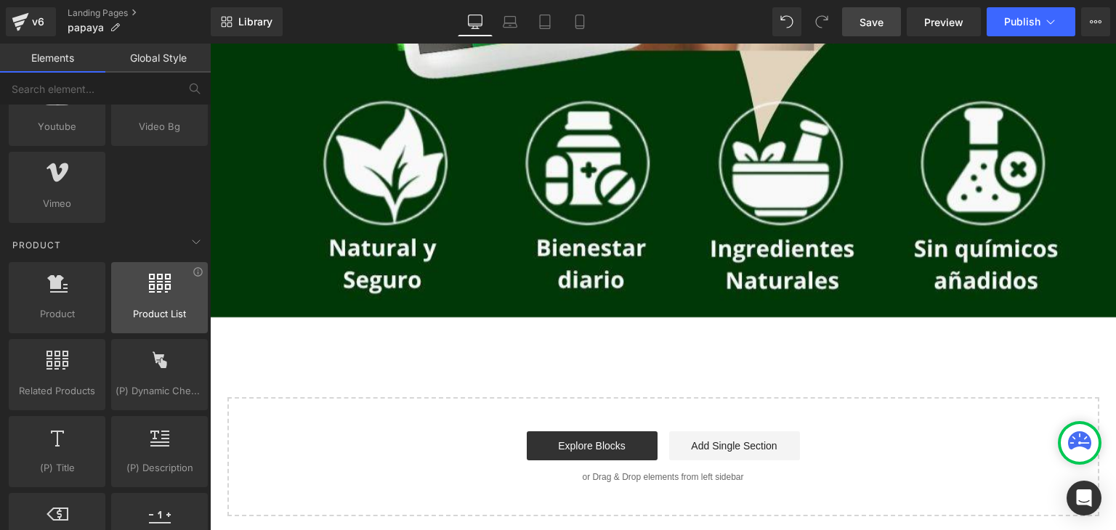
scroll to position [1089, 0]
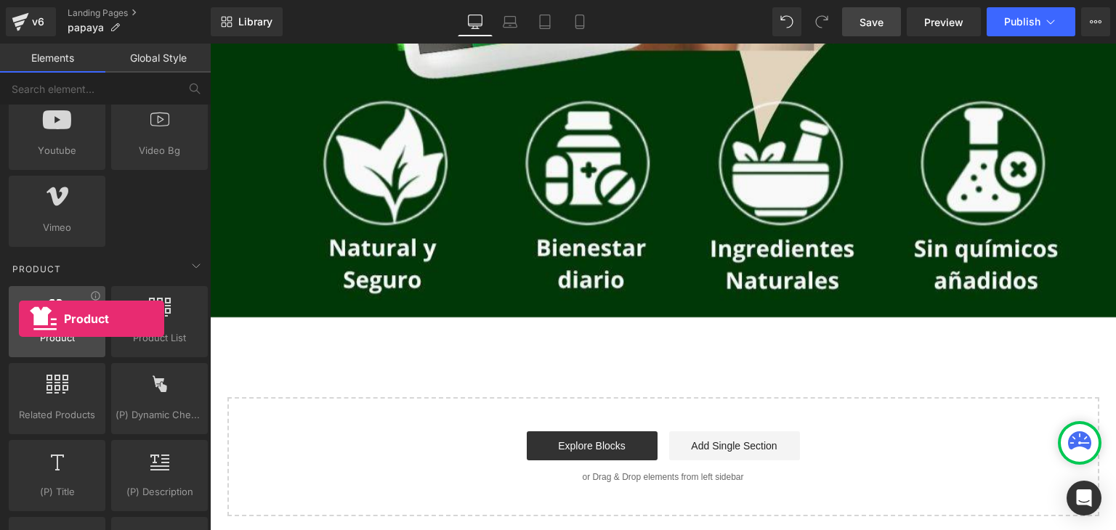
drag, startPoint x: 69, startPoint y: 320, endPoint x: 31, endPoint y: 328, distance: 38.6
click at [17, 319] on div at bounding box center [57, 314] width 88 height 33
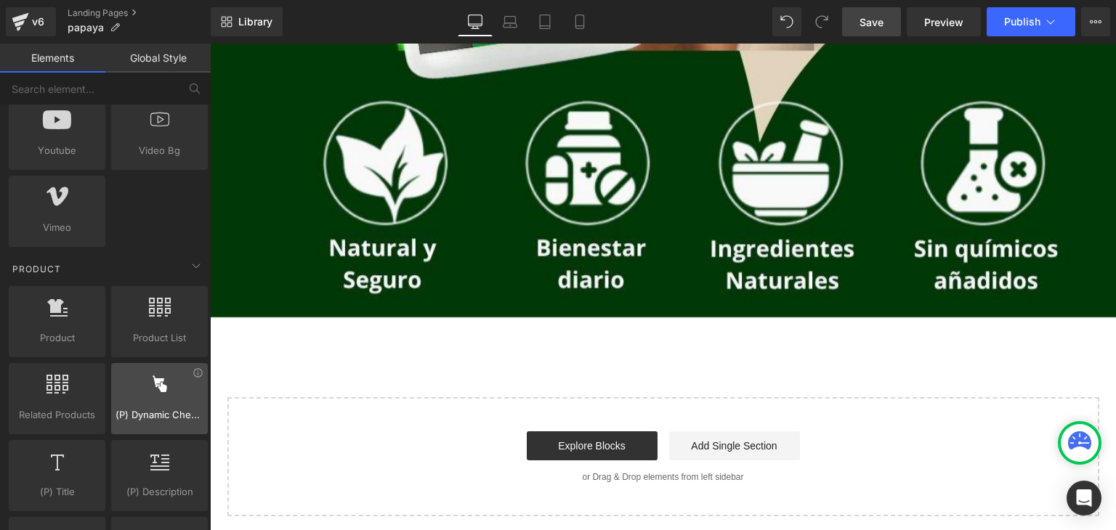
click at [162, 399] on div at bounding box center [159, 391] width 88 height 33
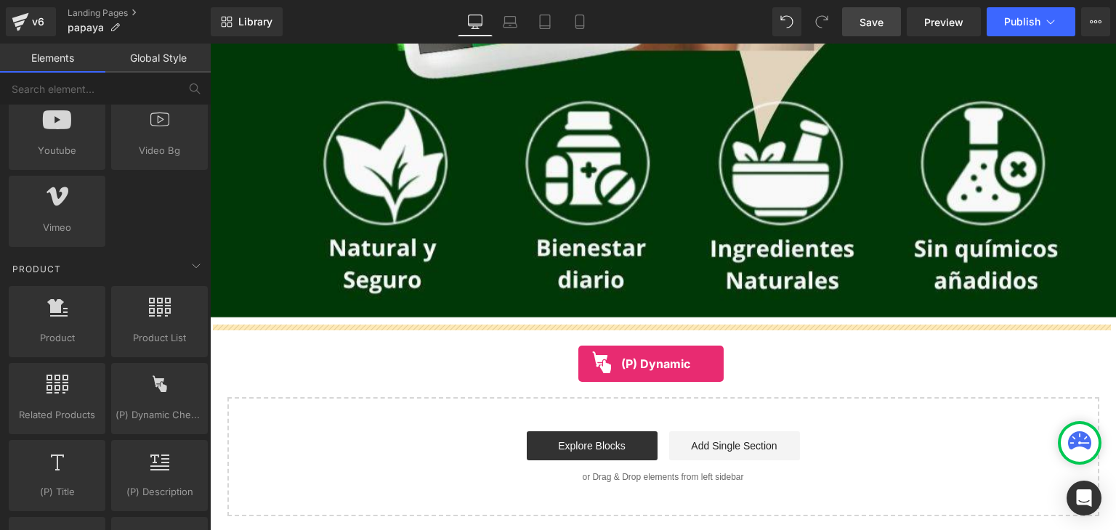
drag, startPoint x: 357, startPoint y: 442, endPoint x: 578, endPoint y: 364, distance: 234.8
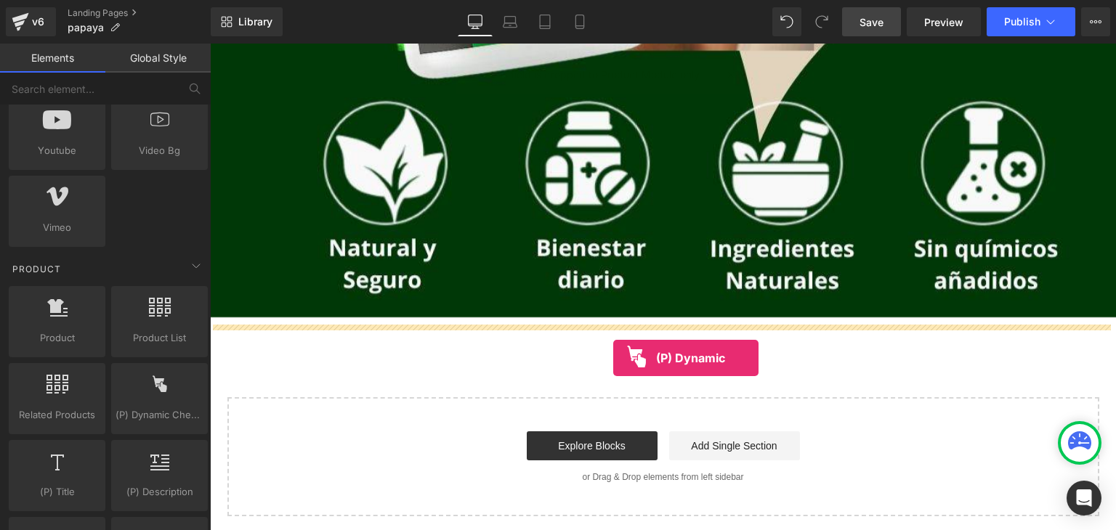
drag, startPoint x: 353, startPoint y: 445, endPoint x: 614, endPoint y: 357, distance: 275.4
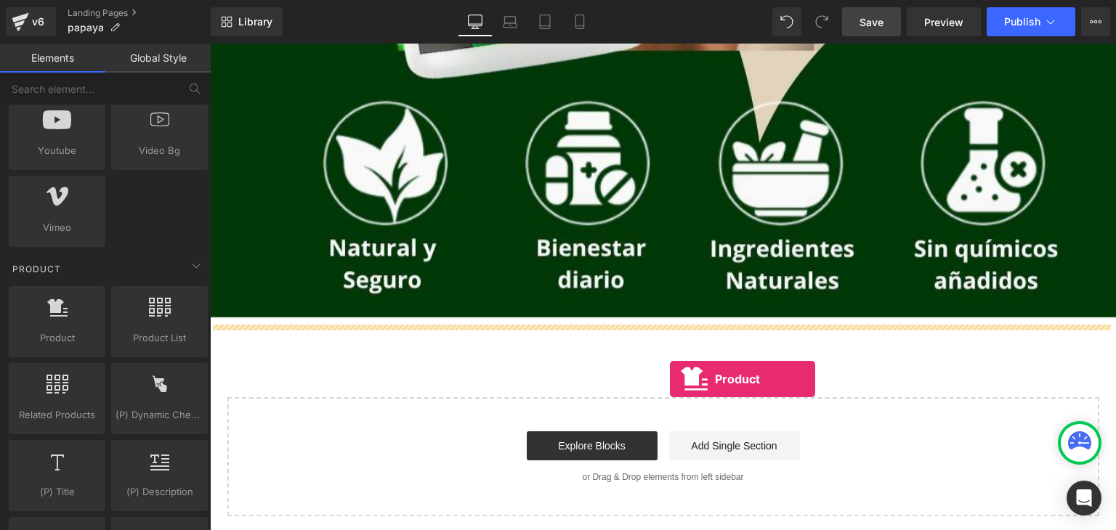
drag, startPoint x: 248, startPoint y: 368, endPoint x: 678, endPoint y: 380, distance: 430.1
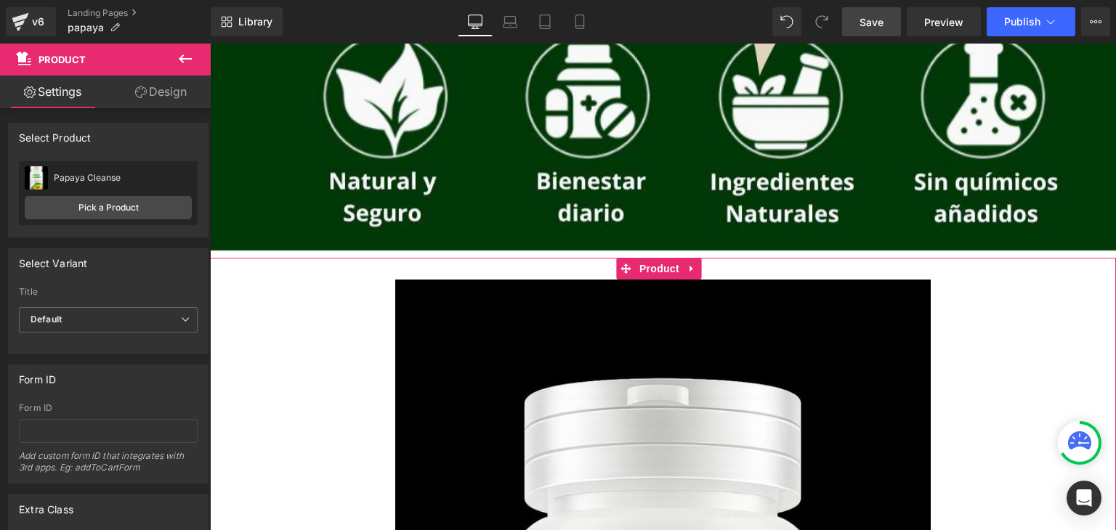
scroll to position [1026, 0]
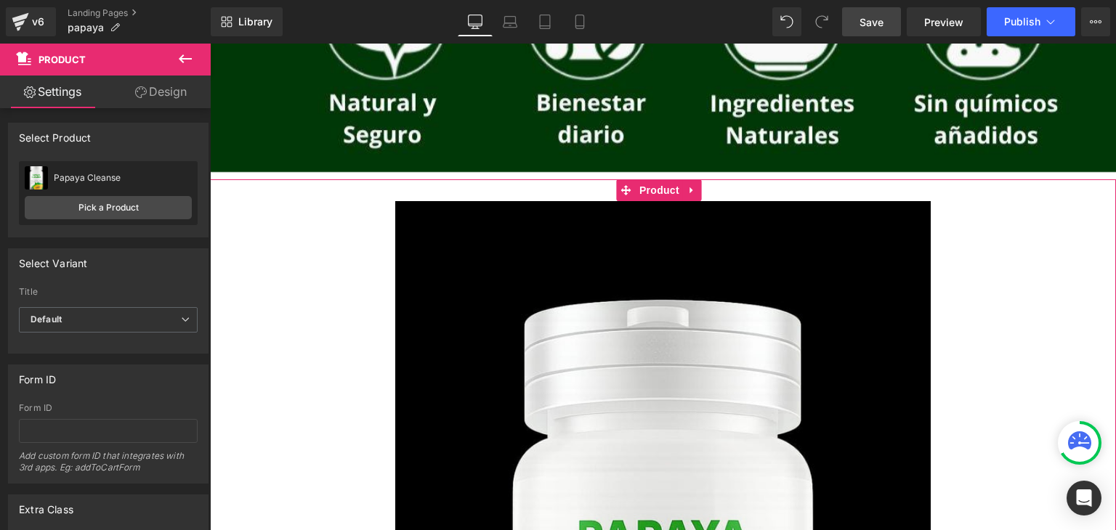
drag, startPoint x: 729, startPoint y: 292, endPoint x: 447, endPoint y: 378, distance: 295.2
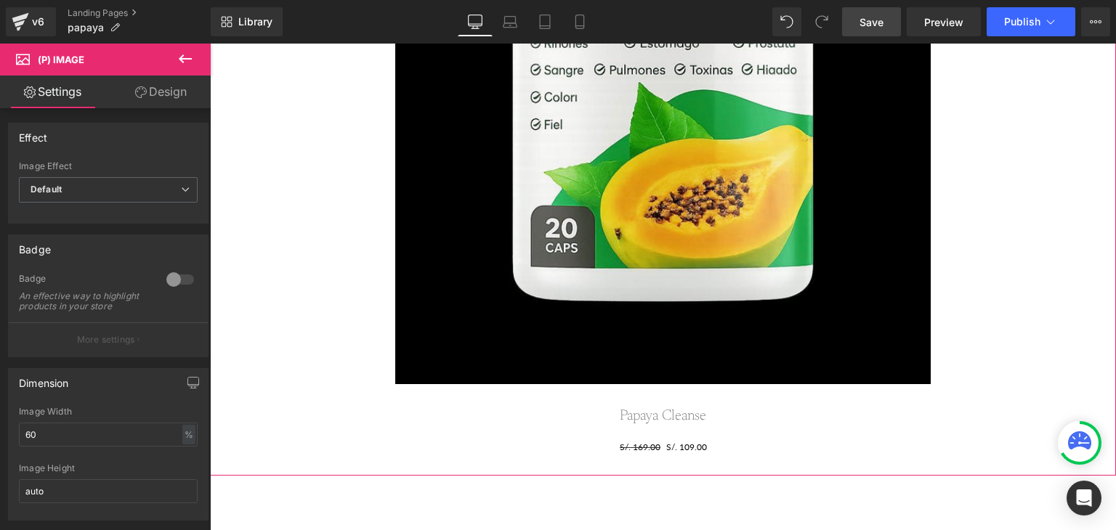
scroll to position [1752, 0]
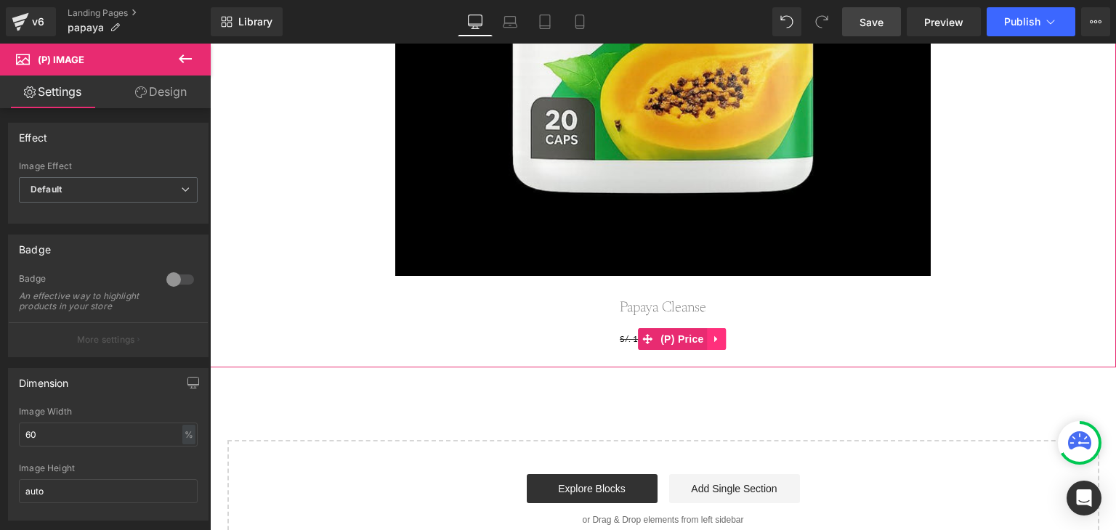
click at [718, 333] on icon at bounding box center [717, 338] width 10 height 11
click at [729, 335] on icon at bounding box center [726, 339] width 10 height 10
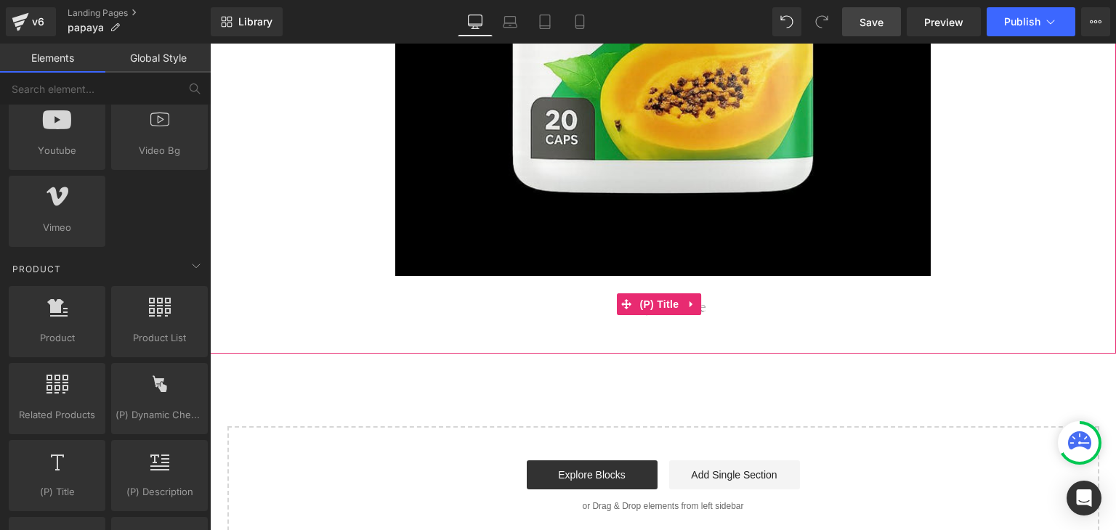
click at [717, 301] on h3 "Papaya Cleanse" at bounding box center [662, 304] width 891 height 56
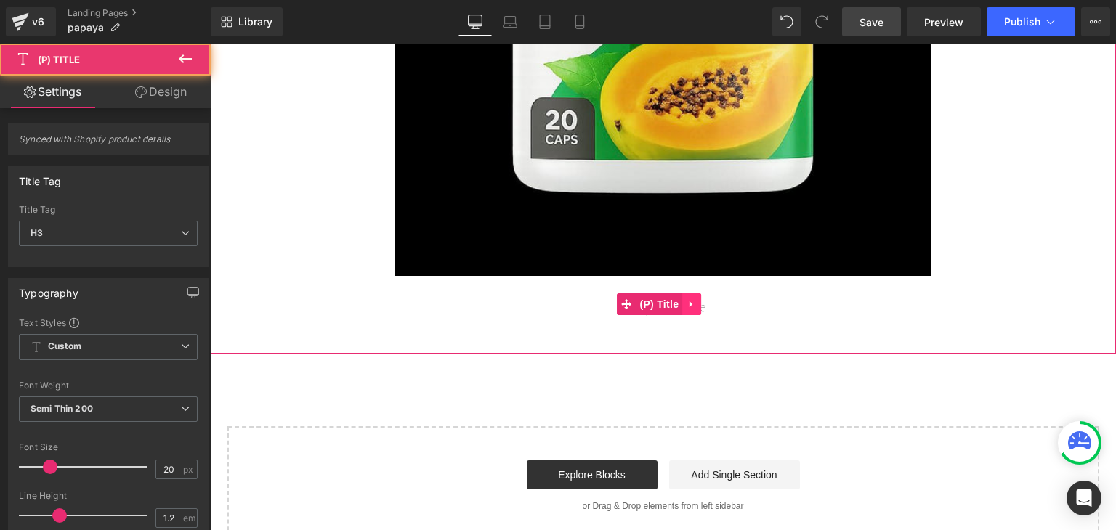
click at [693, 298] on icon at bounding box center [691, 303] width 10 height 11
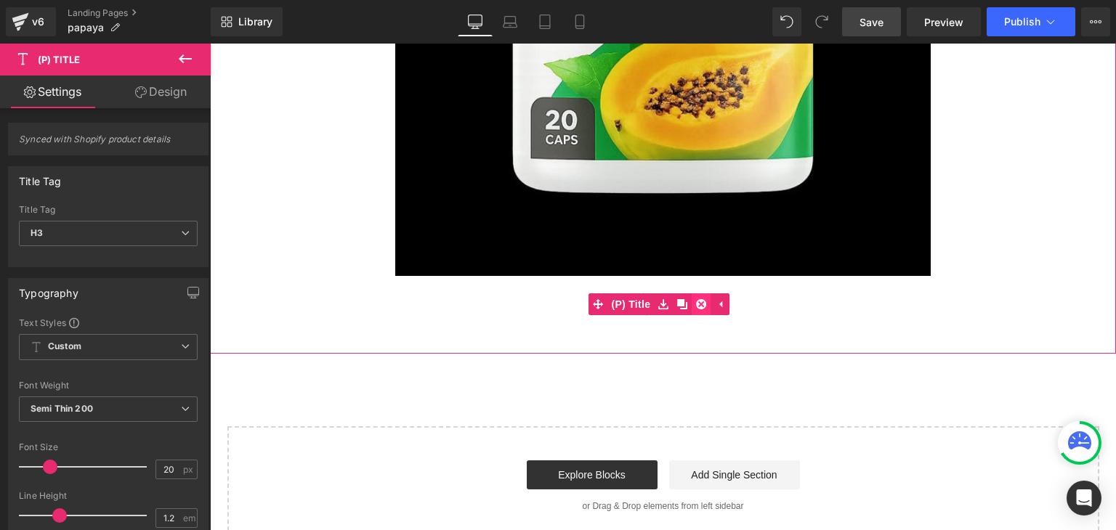
click at [703, 299] on icon at bounding box center [701, 304] width 10 height 10
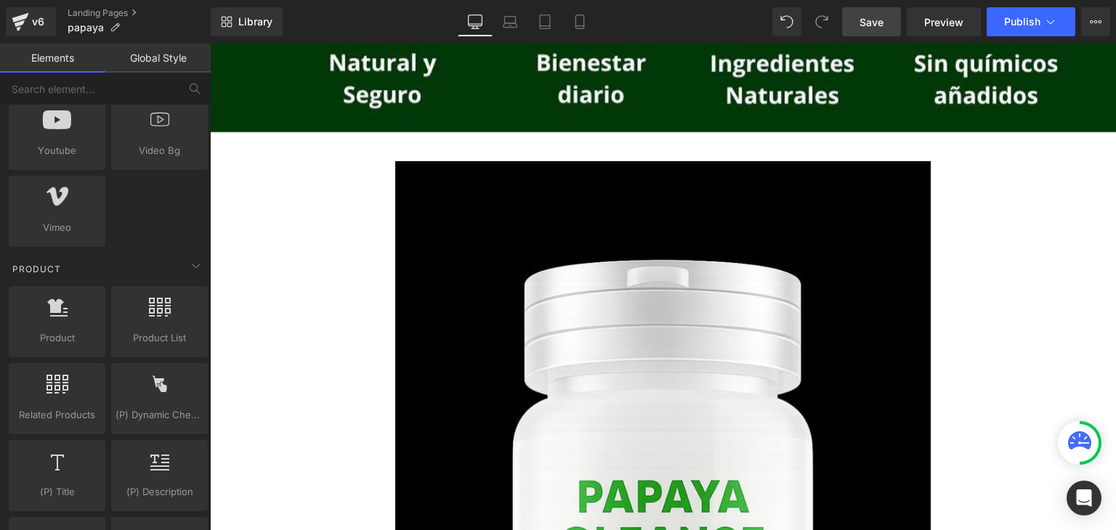
scroll to position [1065, 0]
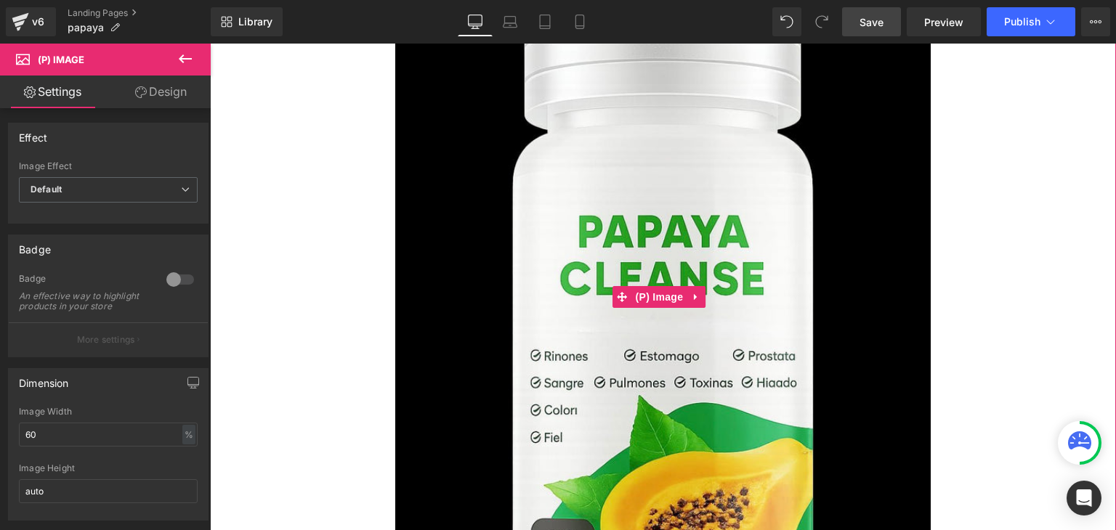
scroll to position [1355, 0]
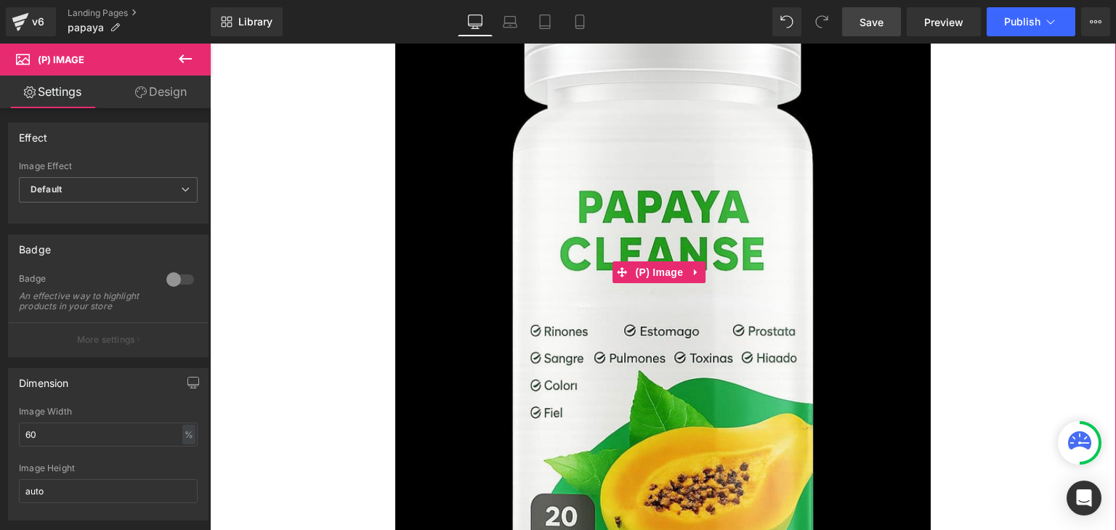
drag, startPoint x: 694, startPoint y: 263, endPoint x: 706, endPoint y: 277, distance: 18.0
click at [695, 267] on icon at bounding box center [696, 272] width 10 height 11
click at [706, 271] on icon at bounding box center [705, 272] width 10 height 10
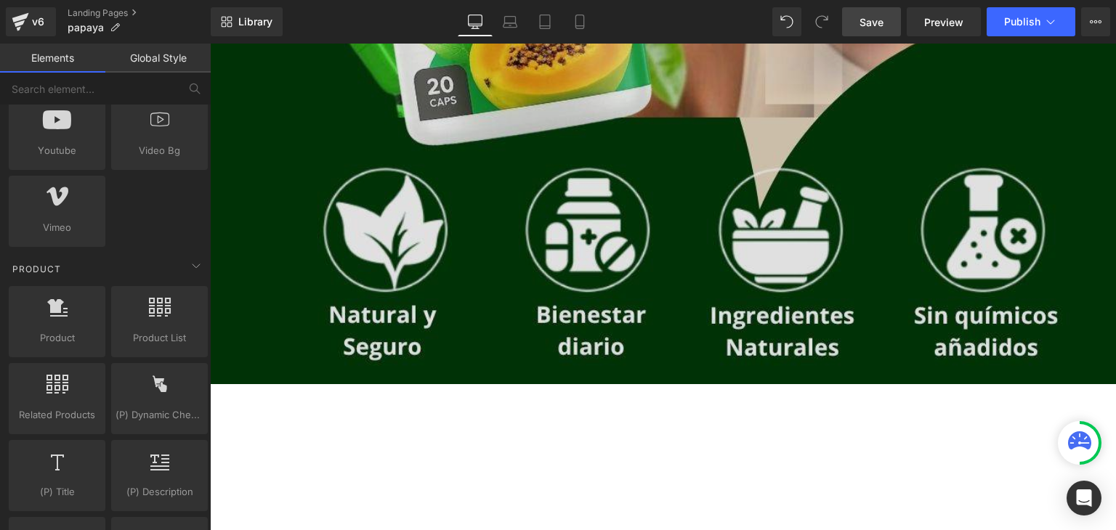
scroll to position [888, 0]
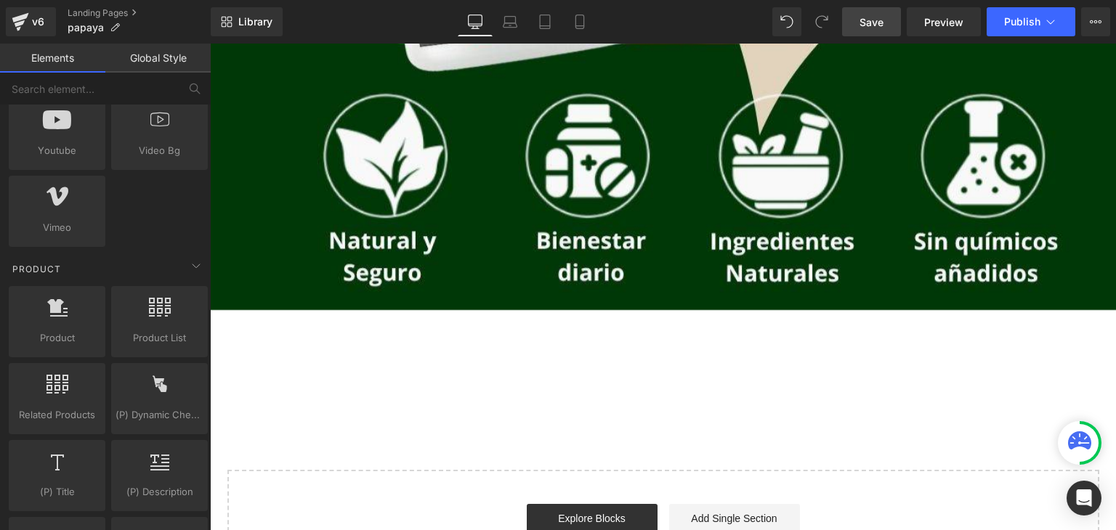
click at [651, 345] on div "Add To Cart (P) Cart Button" at bounding box center [662, 357] width 891 height 36
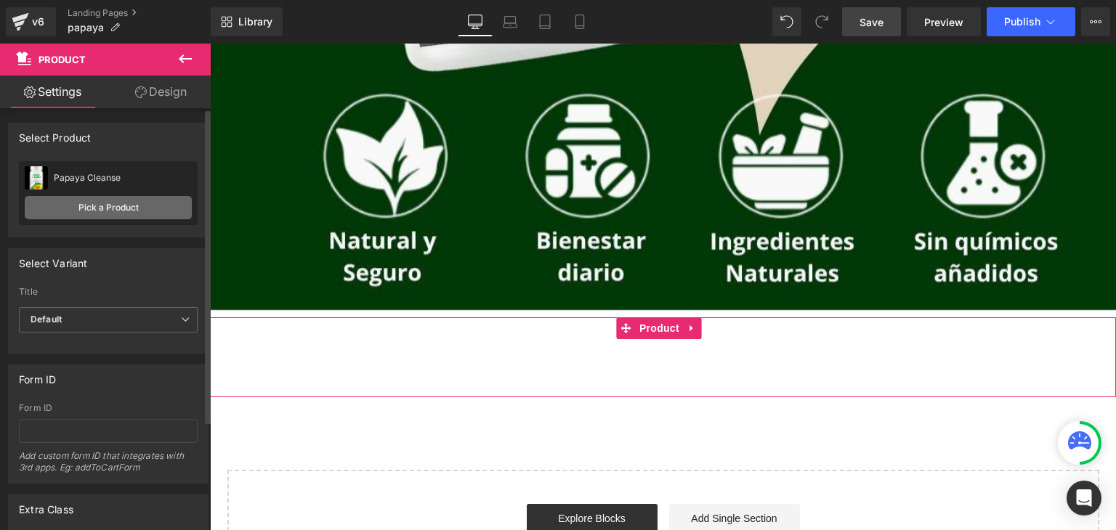
click at [90, 211] on link "Pick a Product" at bounding box center [108, 207] width 167 height 23
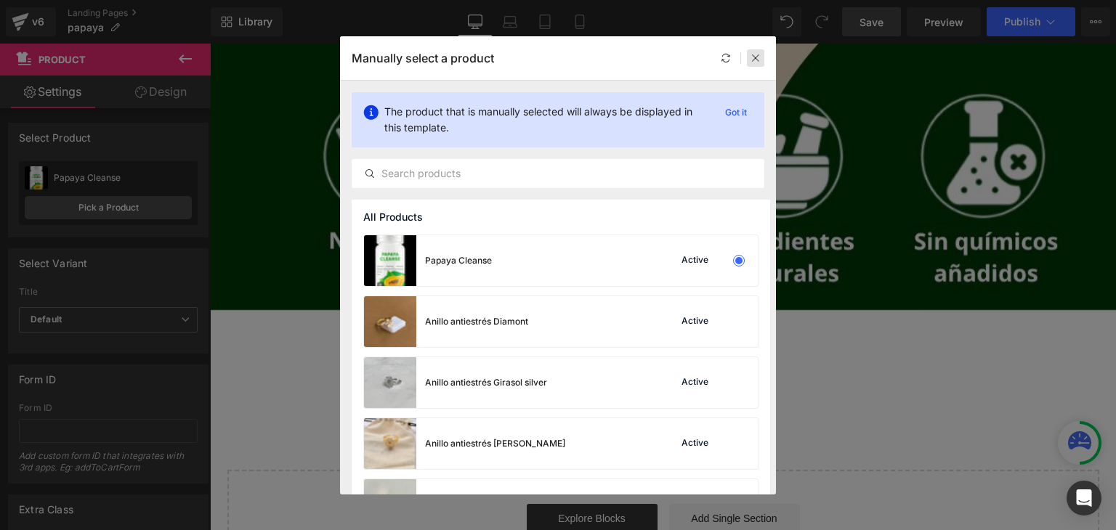
drag, startPoint x: 761, startPoint y: 55, endPoint x: 534, endPoint y: 20, distance: 230.1
click at [761, 55] on div at bounding box center [755, 57] width 17 height 17
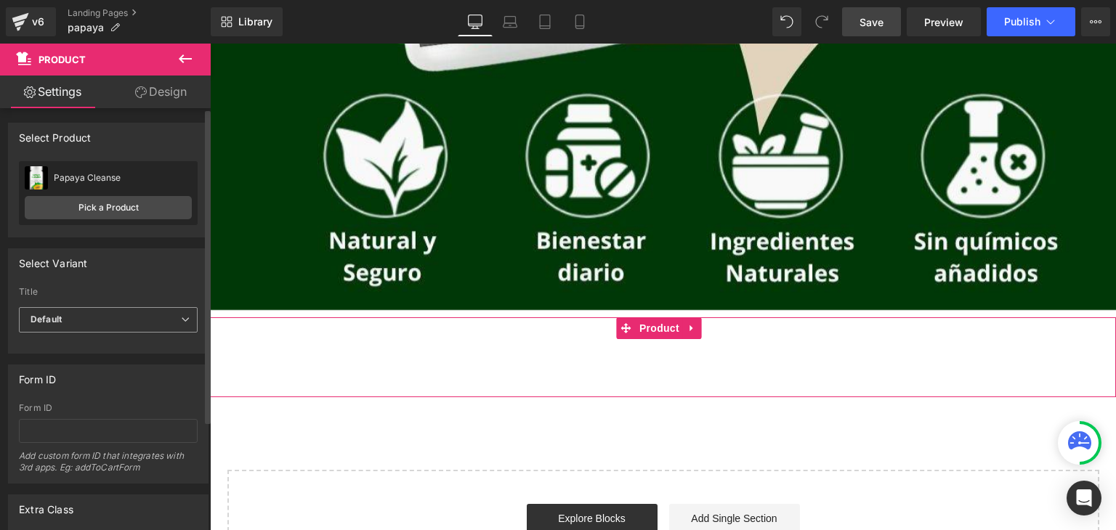
click at [107, 319] on span "Default" at bounding box center [108, 319] width 179 height 25
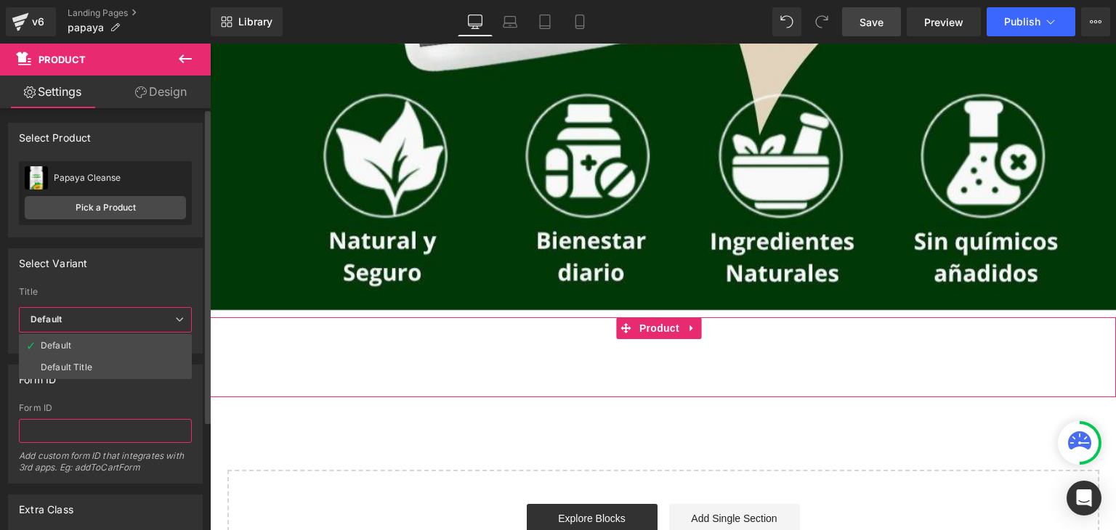
click at [68, 423] on input "text" at bounding box center [105, 431] width 173 height 24
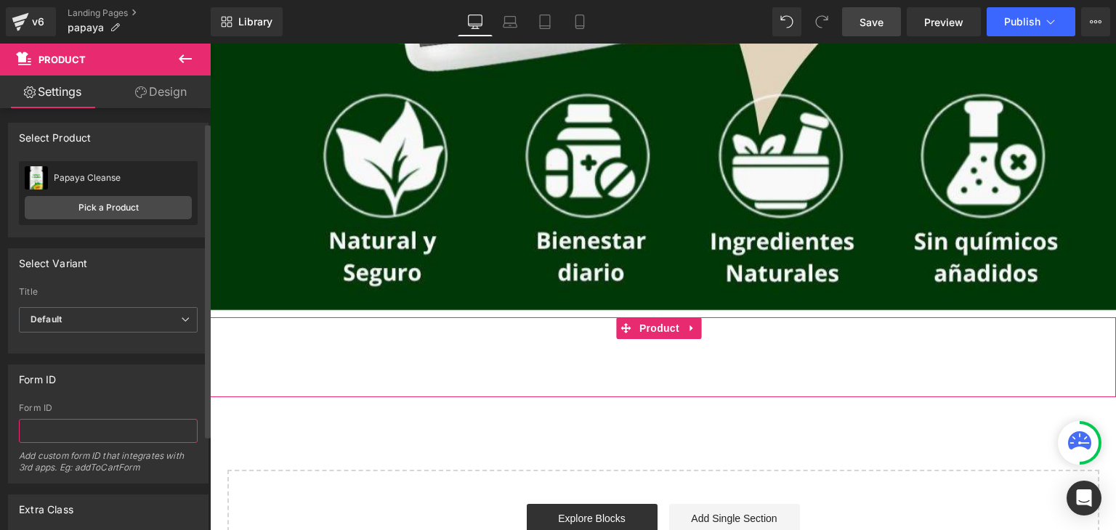
scroll to position [145, 0]
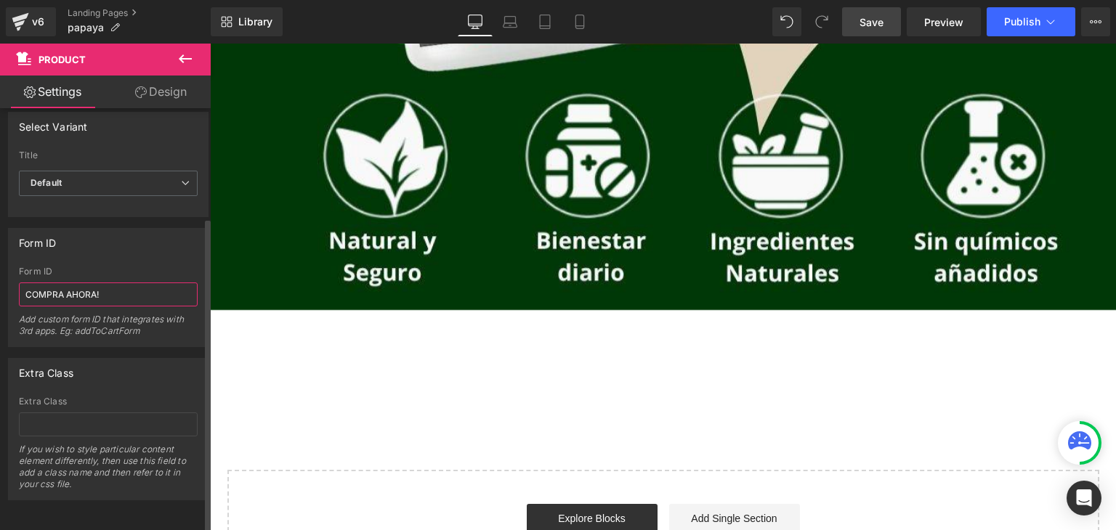
type input "COMPRA AHORA!"
click at [174, 362] on div "Extra Class" at bounding box center [108, 373] width 199 height 28
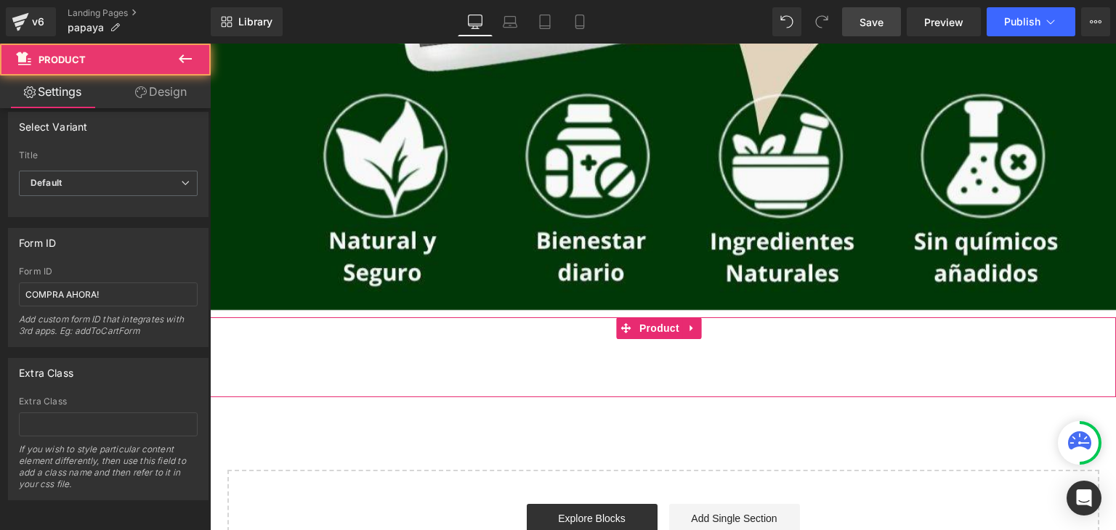
click at [577, 328] on div "Add To Cart (P) Cart Button Product" at bounding box center [663, 357] width 906 height 80
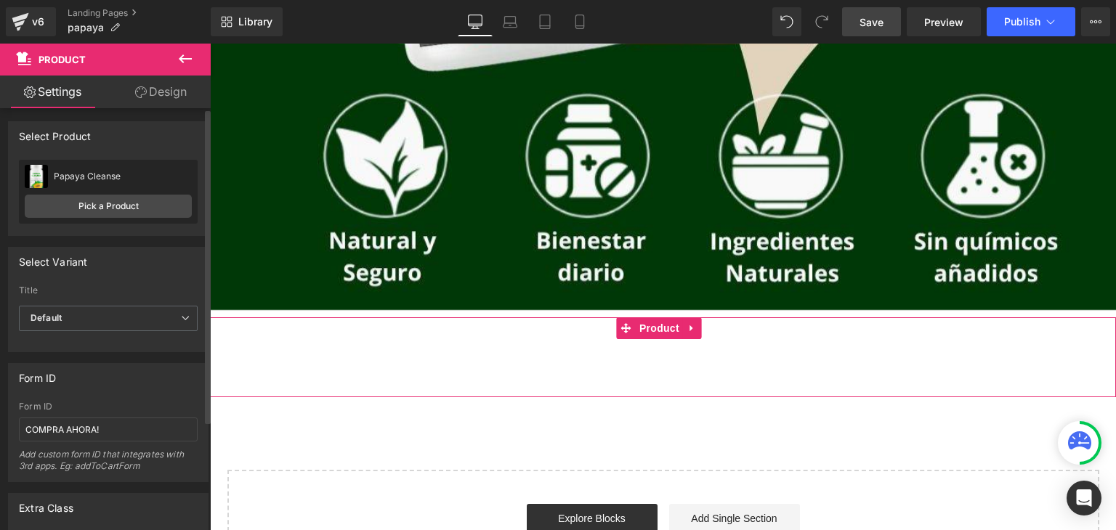
scroll to position [0, 0]
click at [114, 211] on link "Pick a Product" at bounding box center [108, 207] width 167 height 23
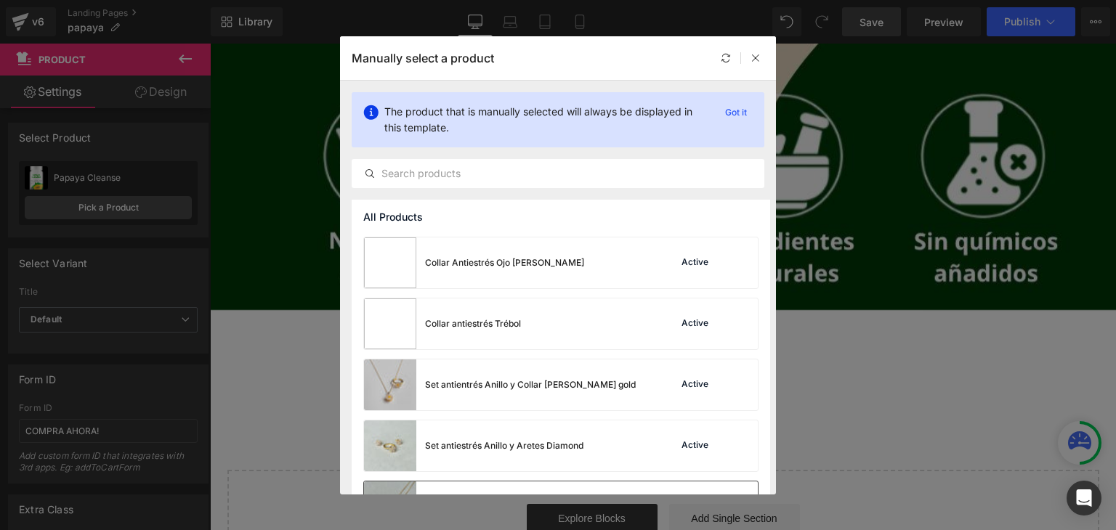
scroll to position [726, 0]
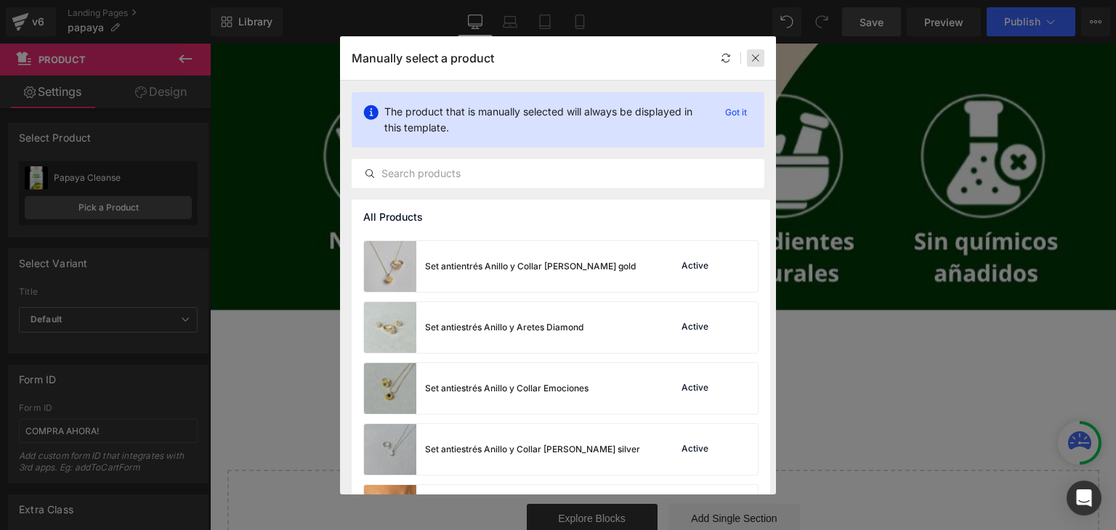
drag, startPoint x: 747, startPoint y: 57, endPoint x: 537, endPoint y: 13, distance: 213.7
click at [747, 57] on div at bounding box center [755, 57] width 17 height 17
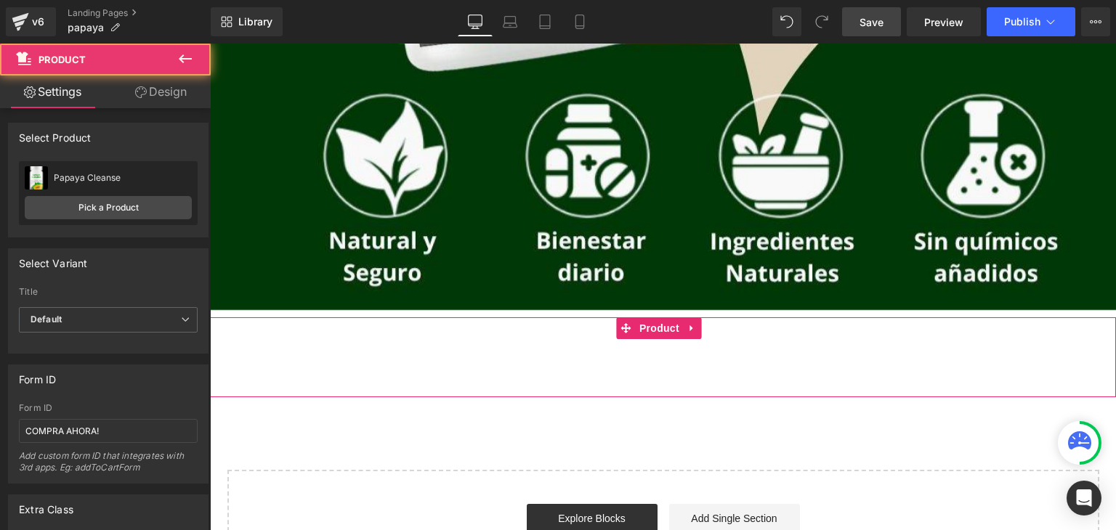
click at [699, 364] on div "Add To Cart (P) Cart Button" at bounding box center [662, 357] width 891 height 36
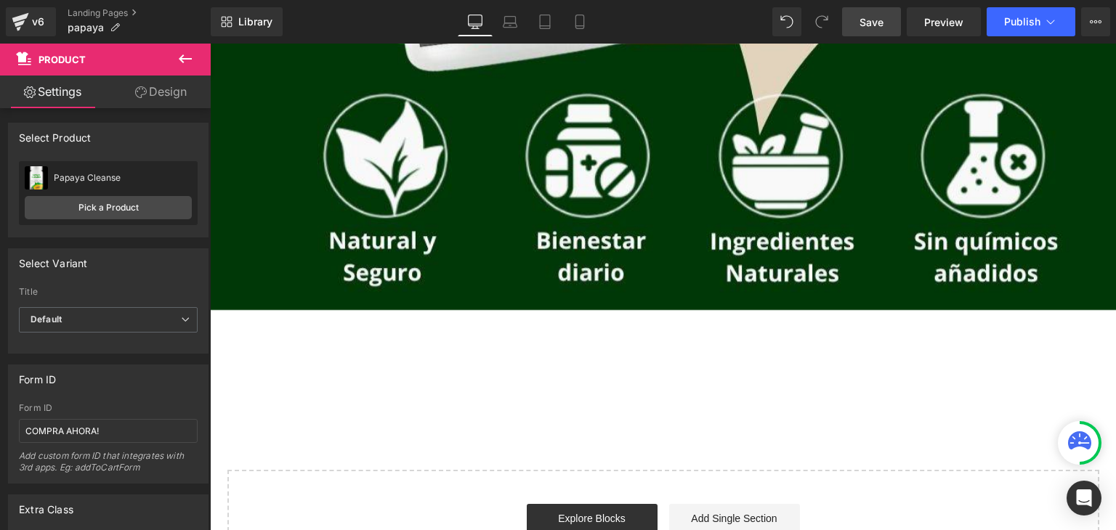
click at [863, 24] on span "Save" at bounding box center [871, 22] width 24 height 15
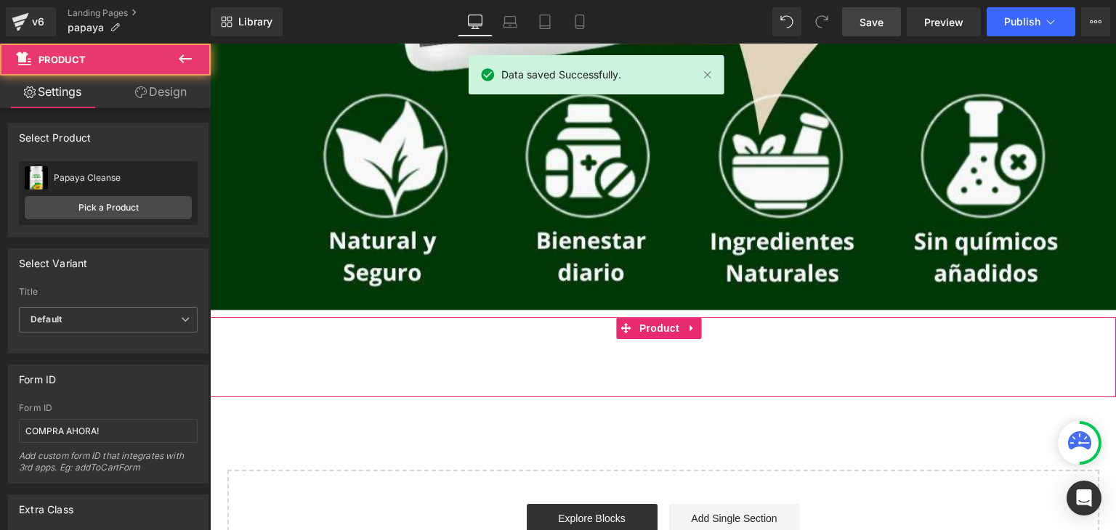
click at [660, 373] on div "Add To Cart (P) Cart Button" at bounding box center [662, 357] width 891 height 36
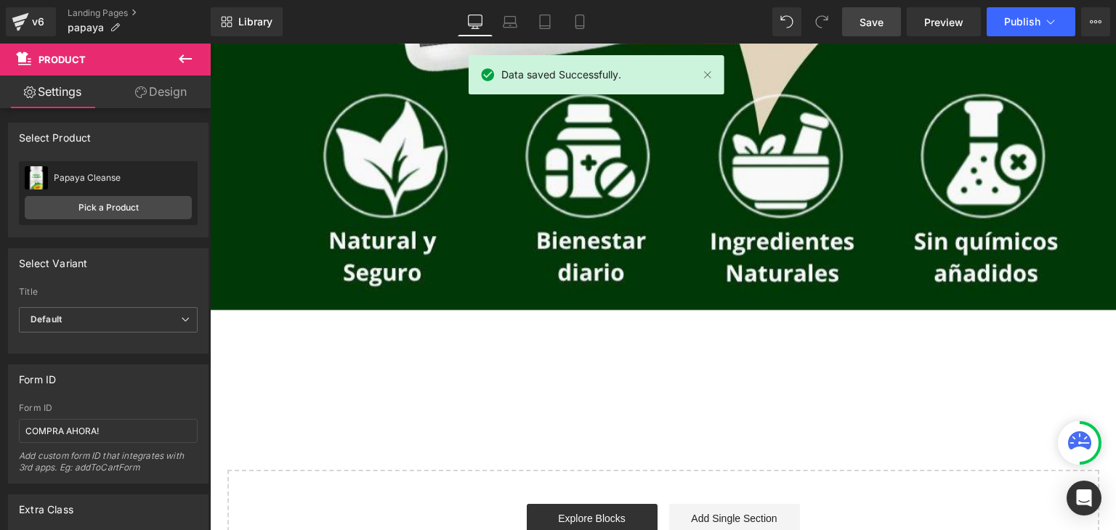
click at [885, 22] on link "Save" at bounding box center [871, 21] width 59 height 29
click at [951, 15] on span "Preview" at bounding box center [943, 22] width 39 height 15
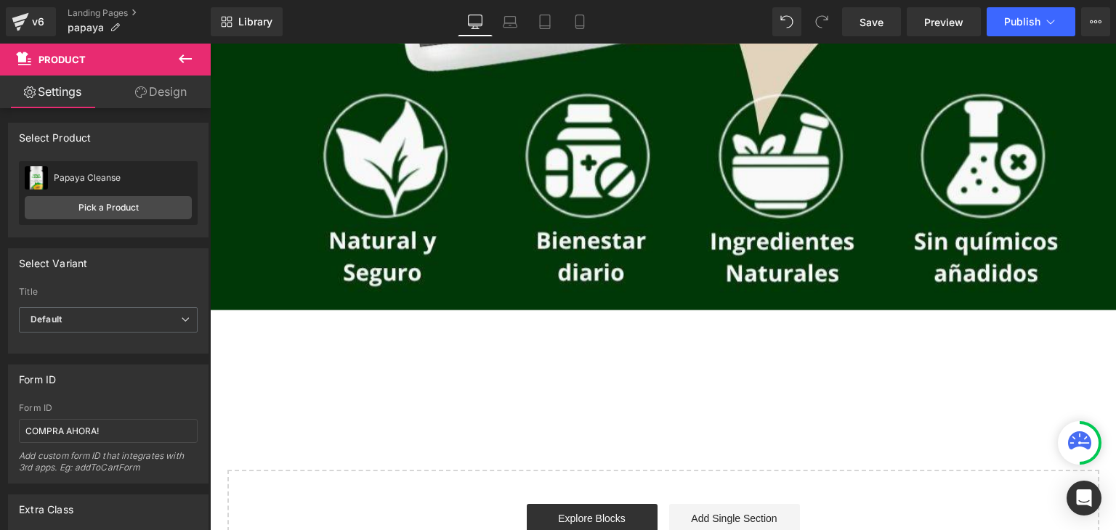
scroll to position [960, 0]
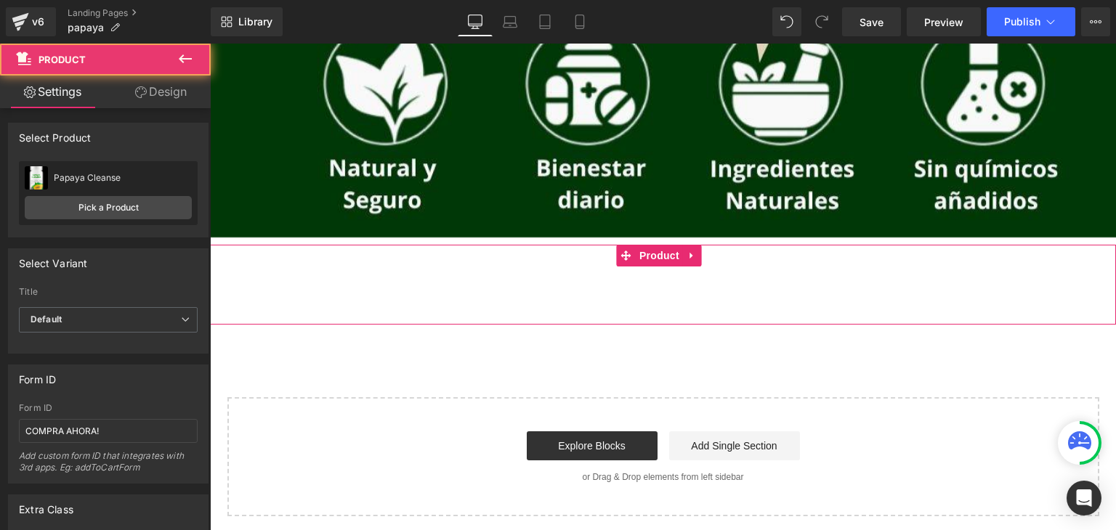
click at [598, 269] on div "Add To Cart (P) Cart Button" at bounding box center [662, 285] width 891 height 36
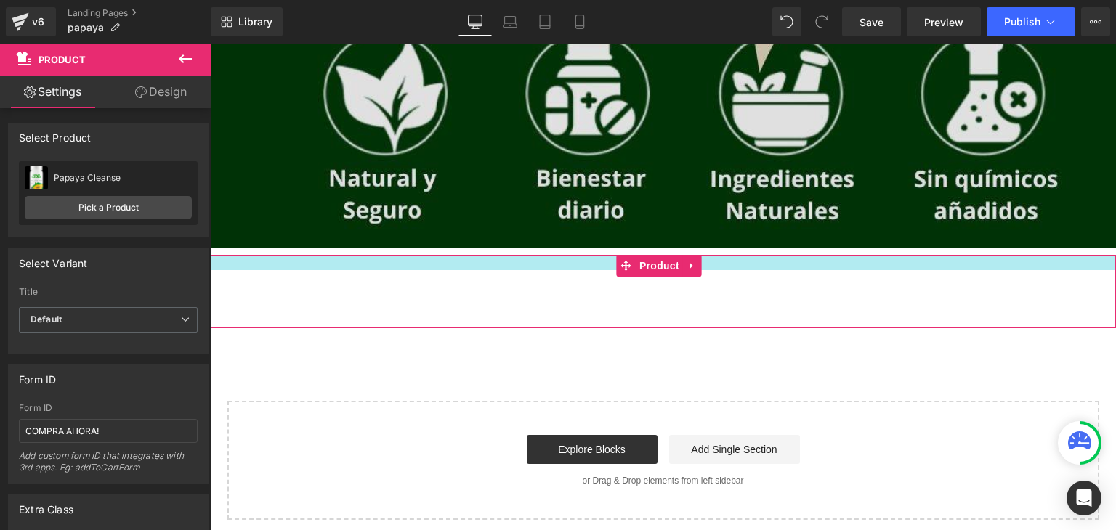
scroll to position [946, 0]
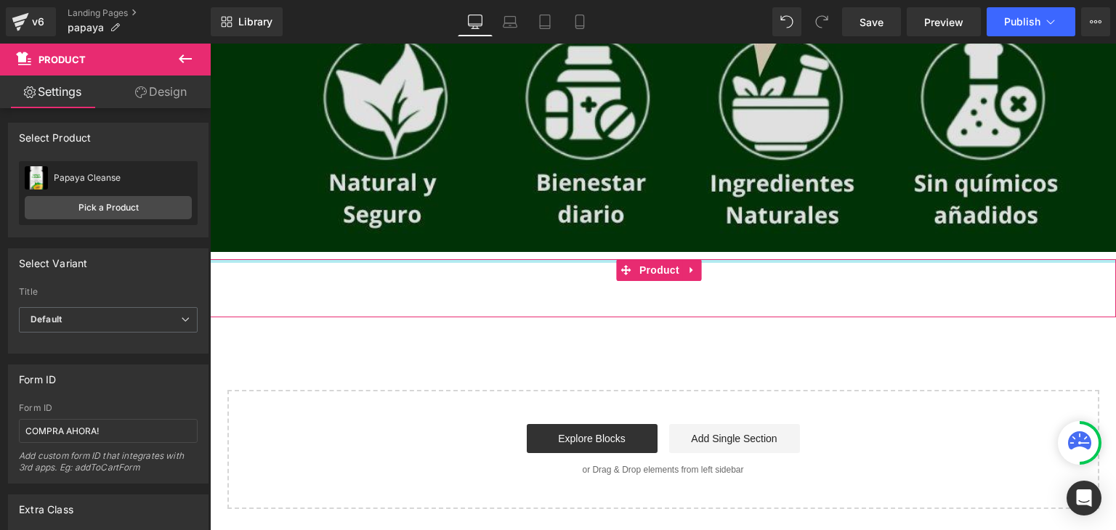
drag, startPoint x: 604, startPoint y: 244, endPoint x: 605, endPoint y: 224, distance: 20.4
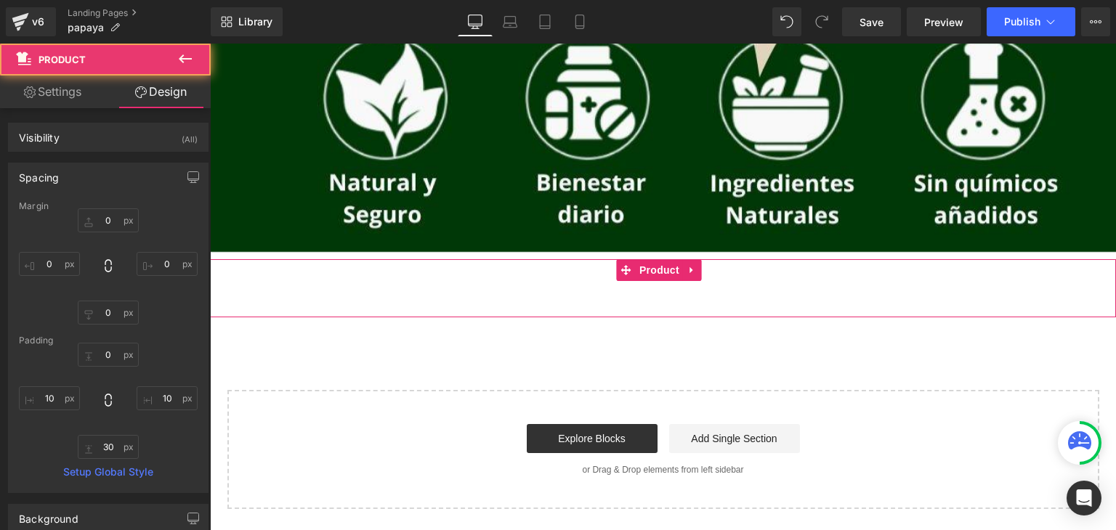
click at [574, 291] on div "Add To Cart (P) Cart Button" at bounding box center [662, 277] width 891 height 36
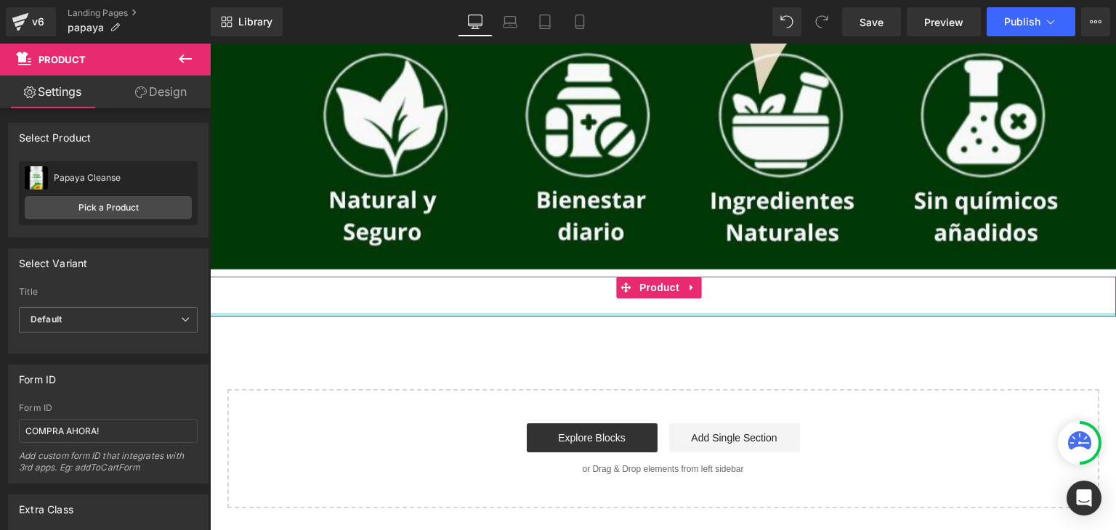
scroll to position [924, 0]
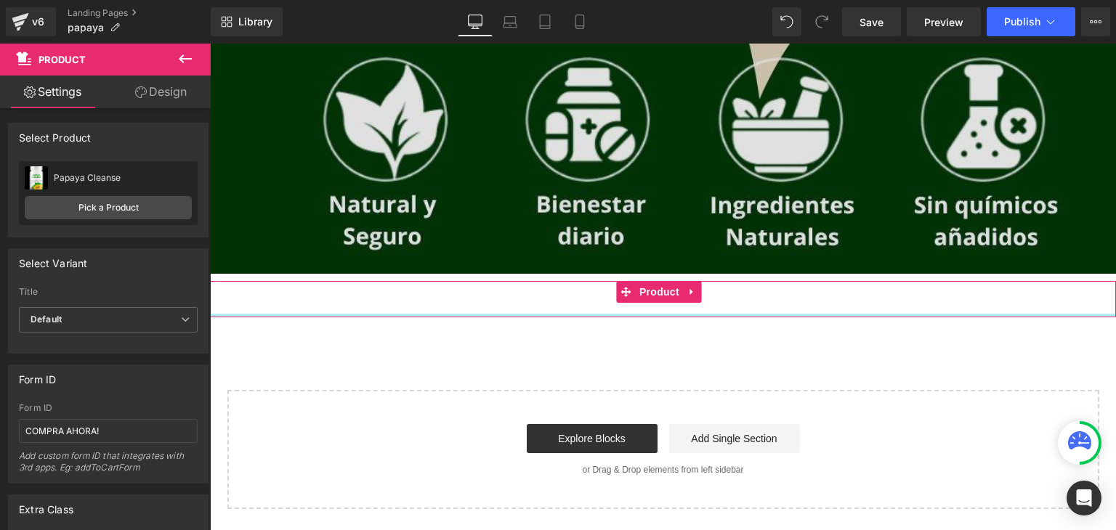
drag, startPoint x: 587, startPoint y: 314, endPoint x: 585, endPoint y: 267, distance: 47.2
click at [585, 281] on div "Add To Cart (P) Cart Button Product" at bounding box center [663, 299] width 906 height 36
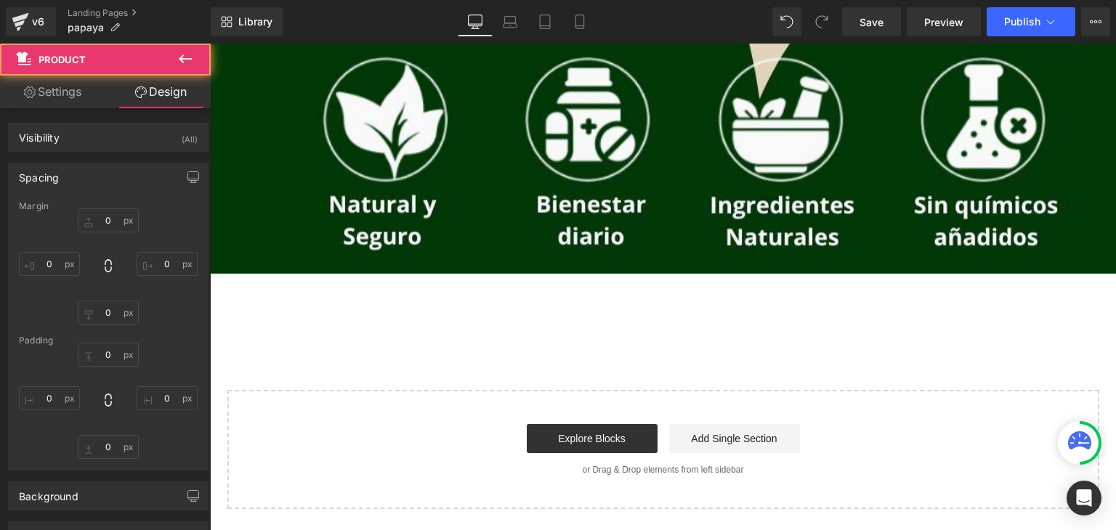
type input "0"
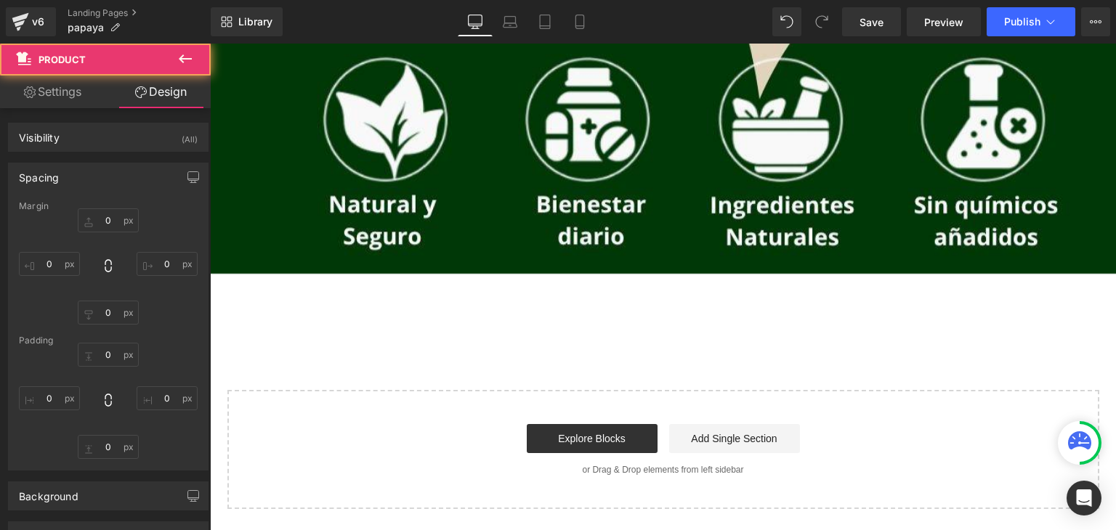
type input "10"
type input "0"
type input "10"
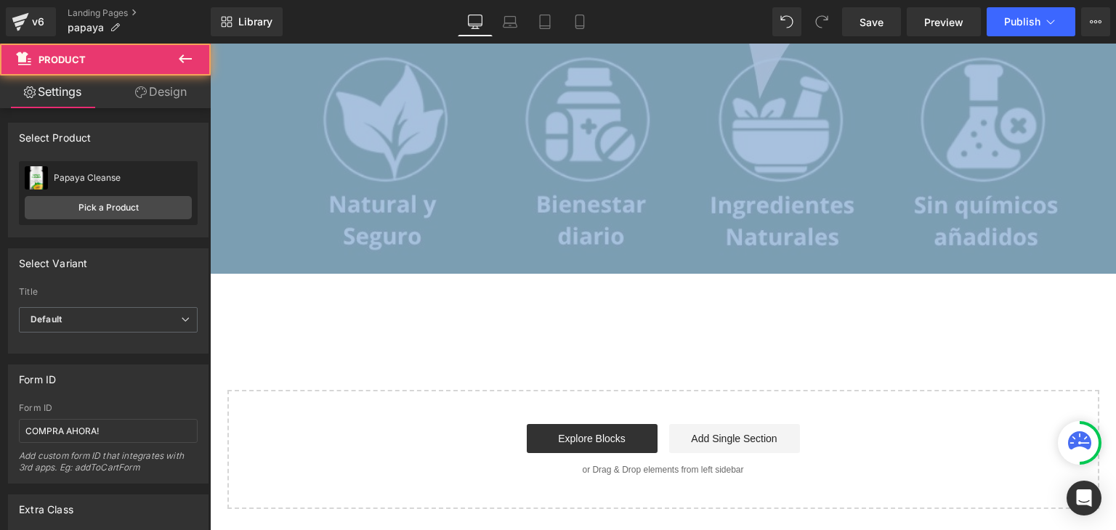
drag, startPoint x: 573, startPoint y: 280, endPoint x: 575, endPoint y: 251, distance: 28.4
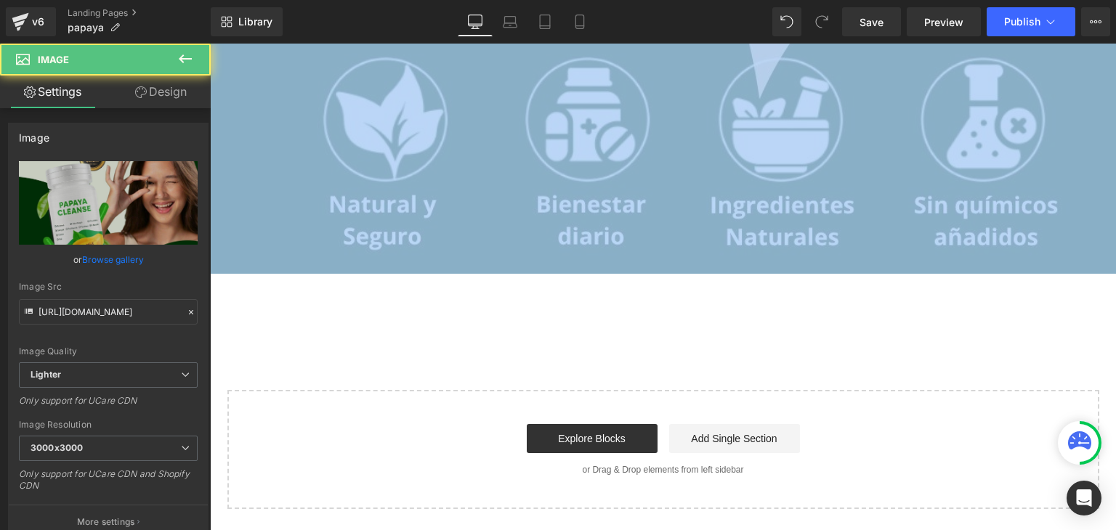
click at [391, 394] on div "Start building your page Explore Blocks Add Single Section or Drag & Drop eleme…" at bounding box center [663, 449] width 869 height 116
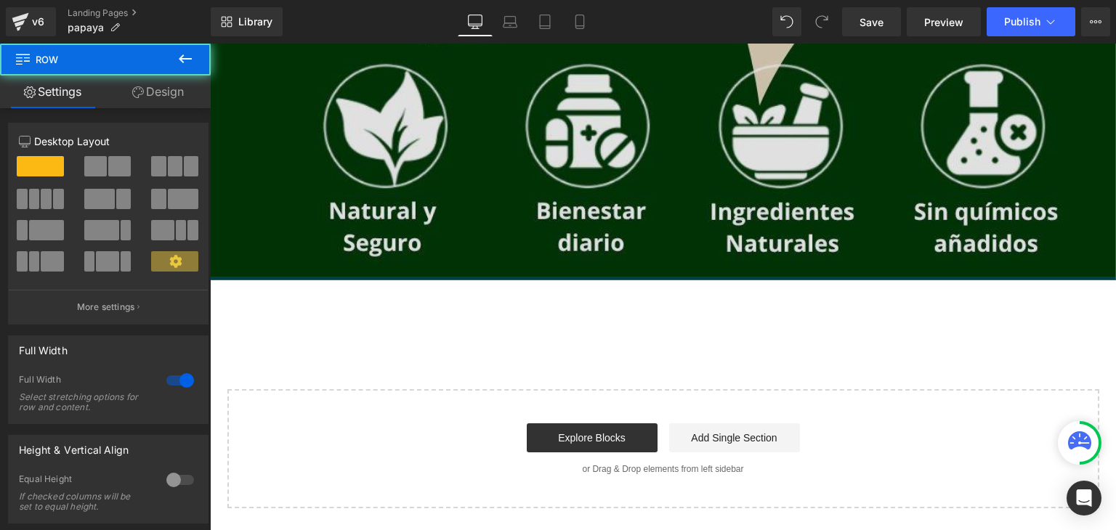
scroll to position [917, 0]
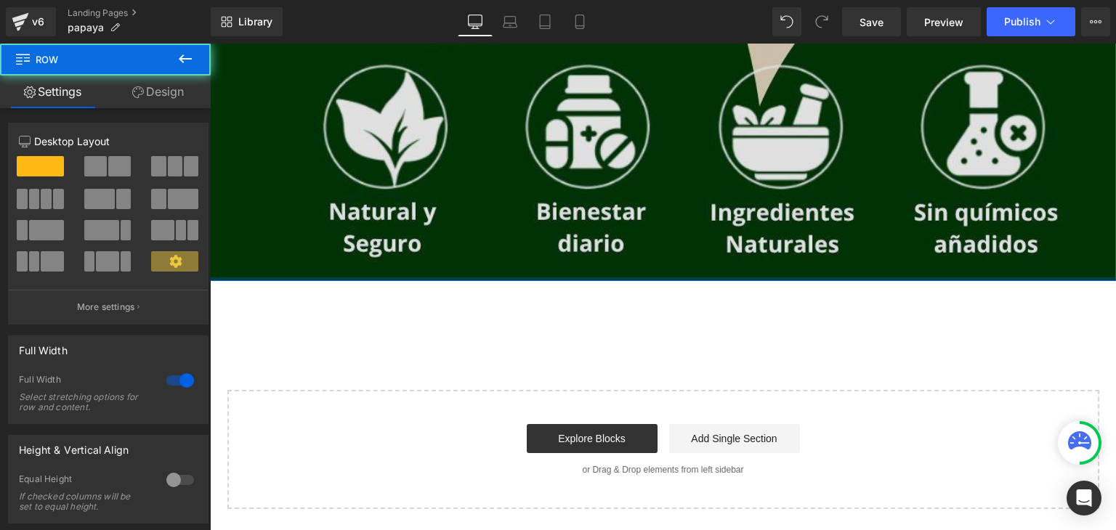
drag, startPoint x: 261, startPoint y: 277, endPoint x: 267, endPoint y: 260, distance: 17.5
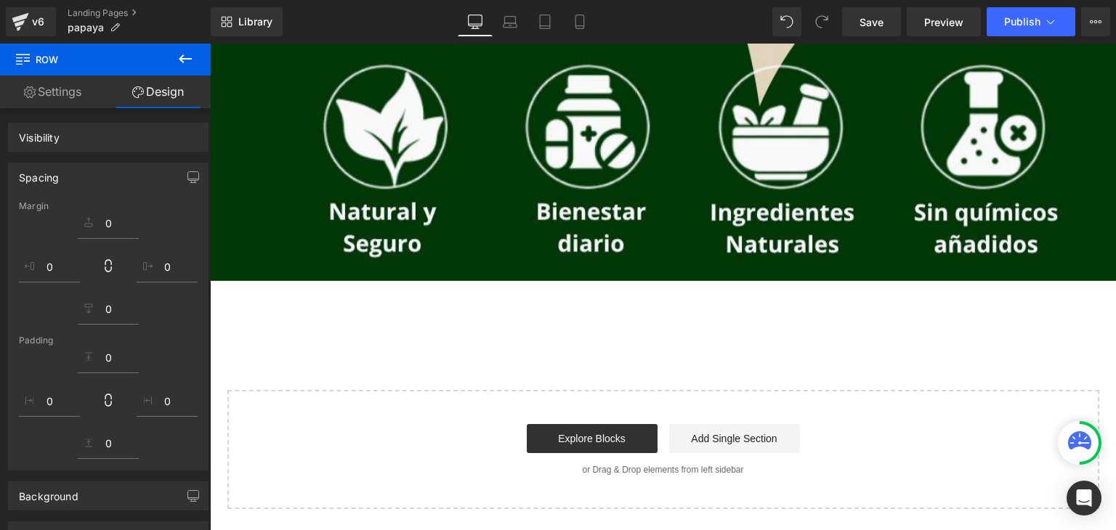
click at [438, 432] on div "Explore Blocks Add Single Section" at bounding box center [663, 438] width 825 height 29
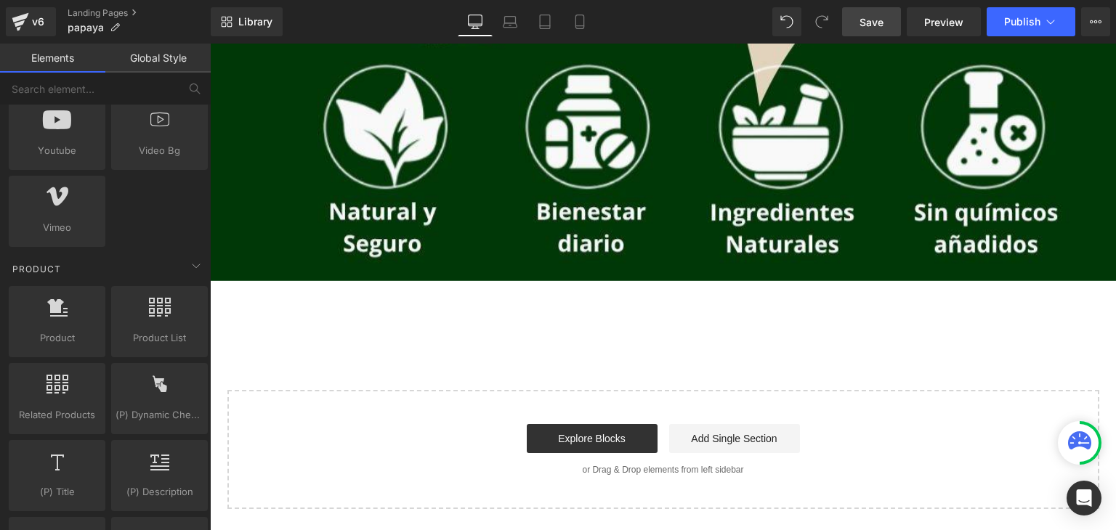
click at [880, 26] on span "Save" at bounding box center [871, 22] width 24 height 15
click at [872, 25] on span "Save" at bounding box center [871, 22] width 24 height 15
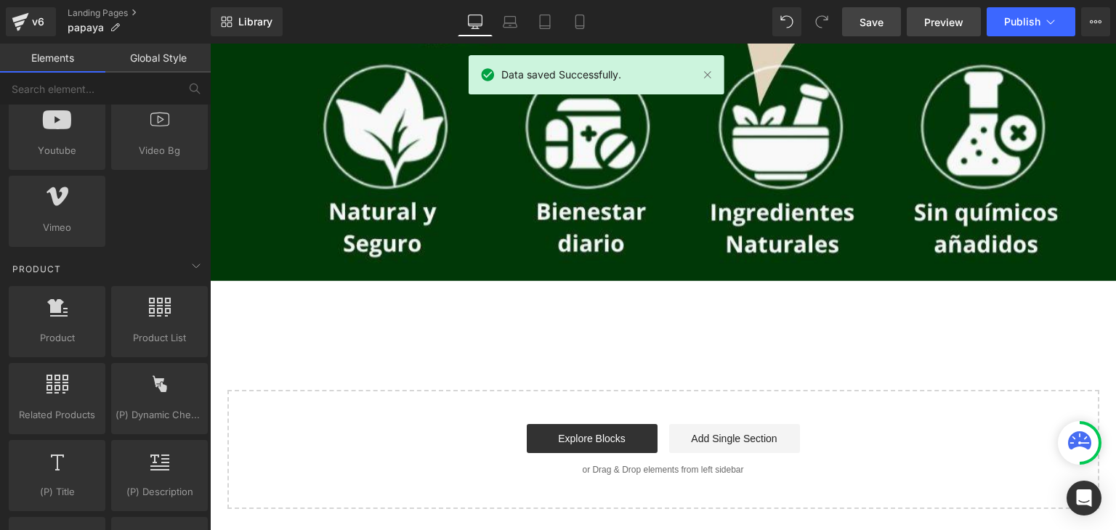
click at [932, 15] on span "Preview" at bounding box center [943, 22] width 39 height 15
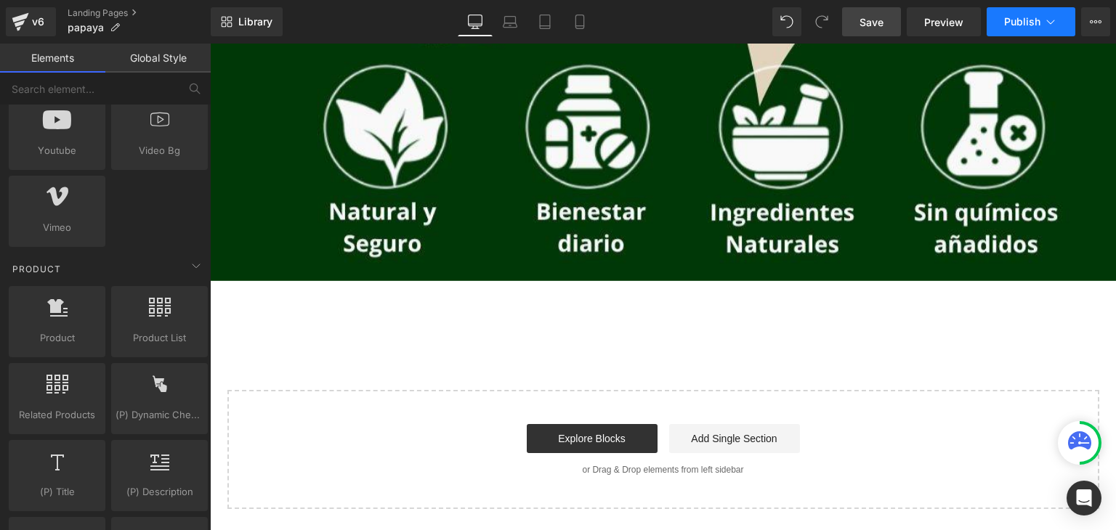
click at [1024, 20] on span "Publish" at bounding box center [1022, 22] width 36 height 12
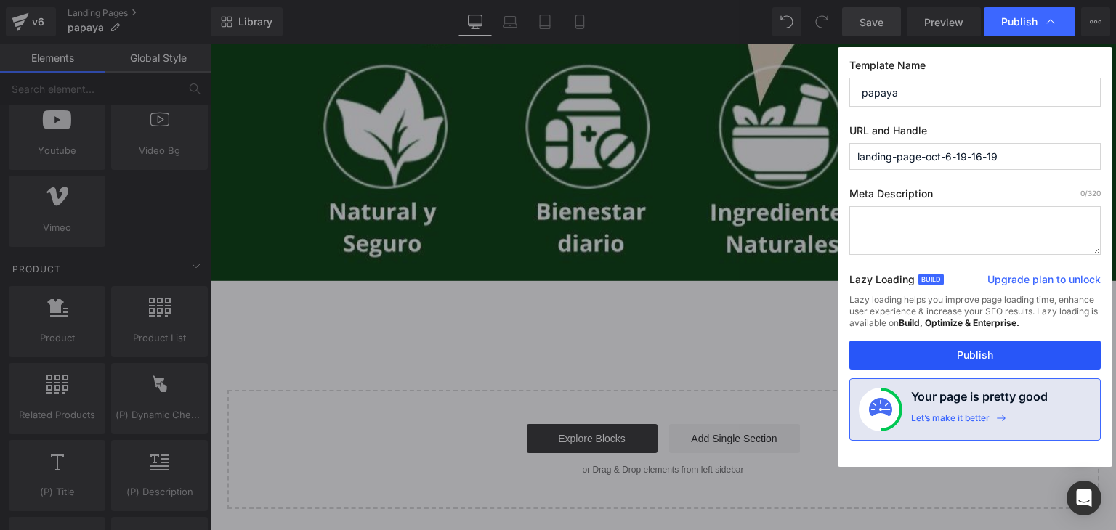
click at [986, 358] on button "Publish" at bounding box center [974, 355] width 251 height 29
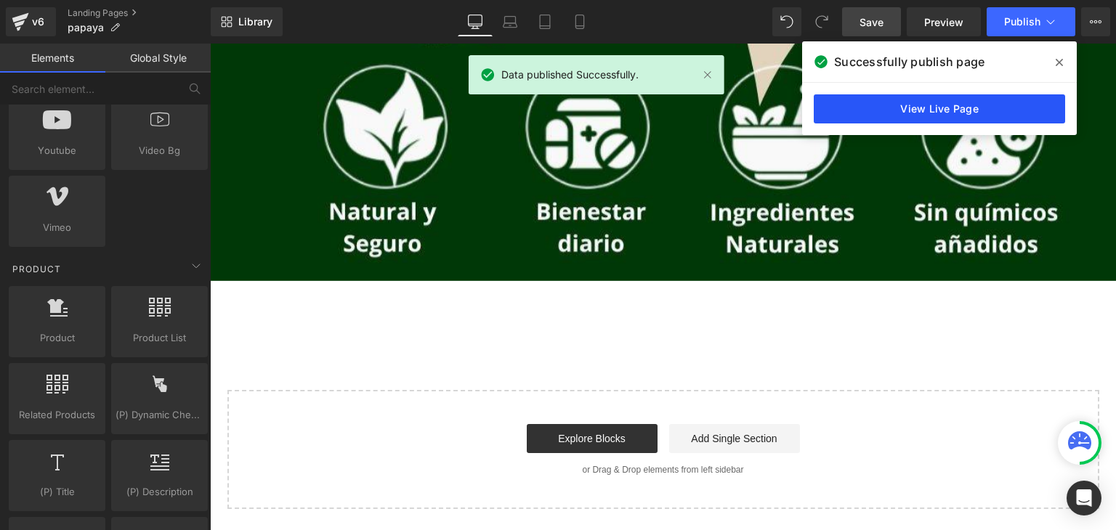
click at [862, 108] on link "View Live Page" at bounding box center [938, 108] width 251 height 29
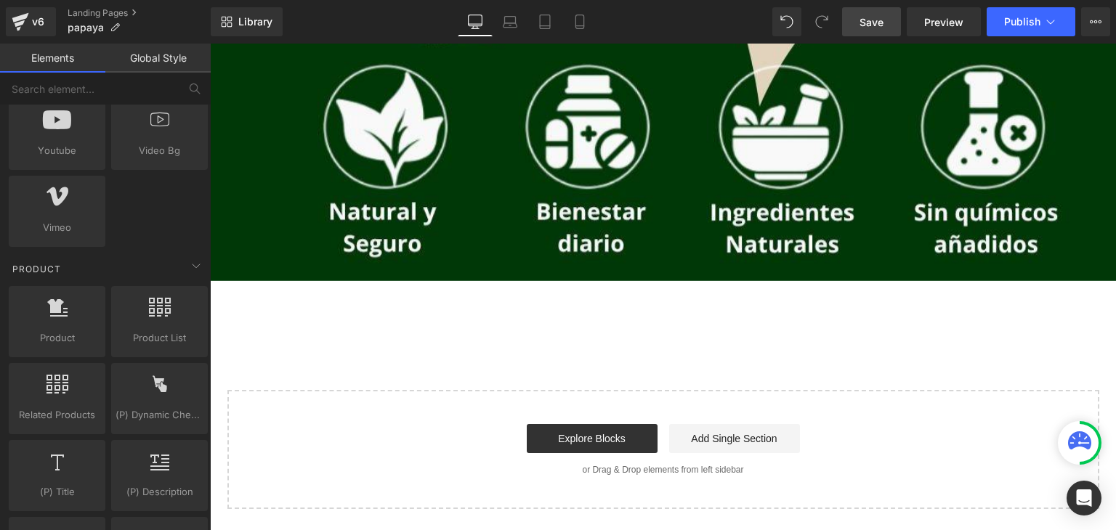
click at [598, 315] on div "Add To Cart (P) Cart Button Product" at bounding box center [663, 299] width 906 height 36
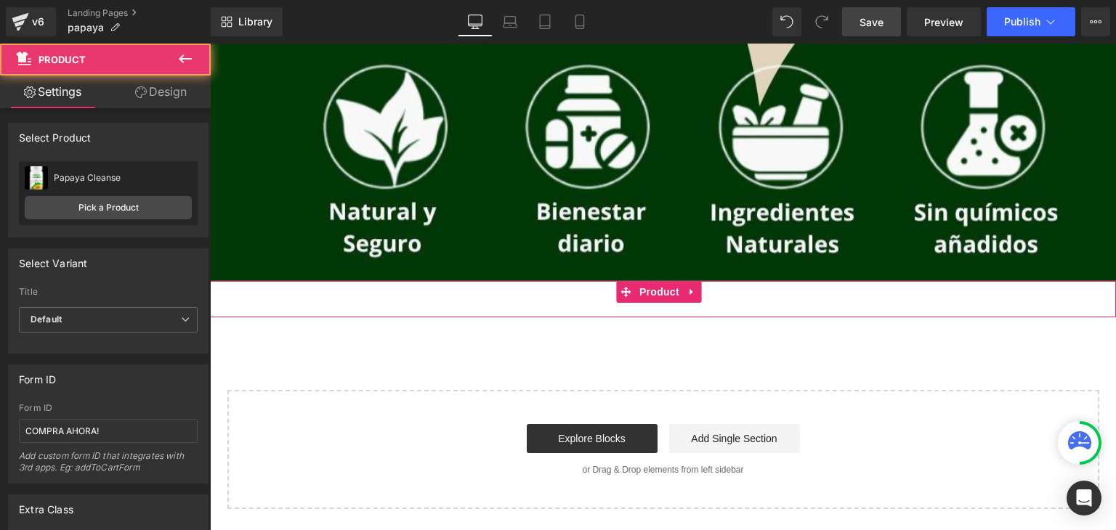
click at [454, 302] on div "Add To Cart (P) Cart Button" at bounding box center [662, 299] width 891 height 36
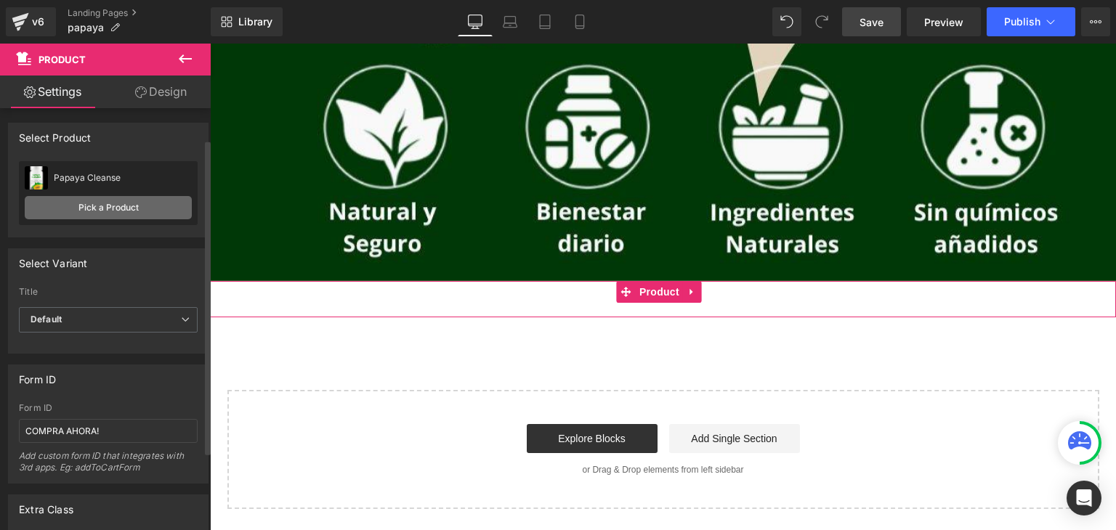
scroll to position [73, 0]
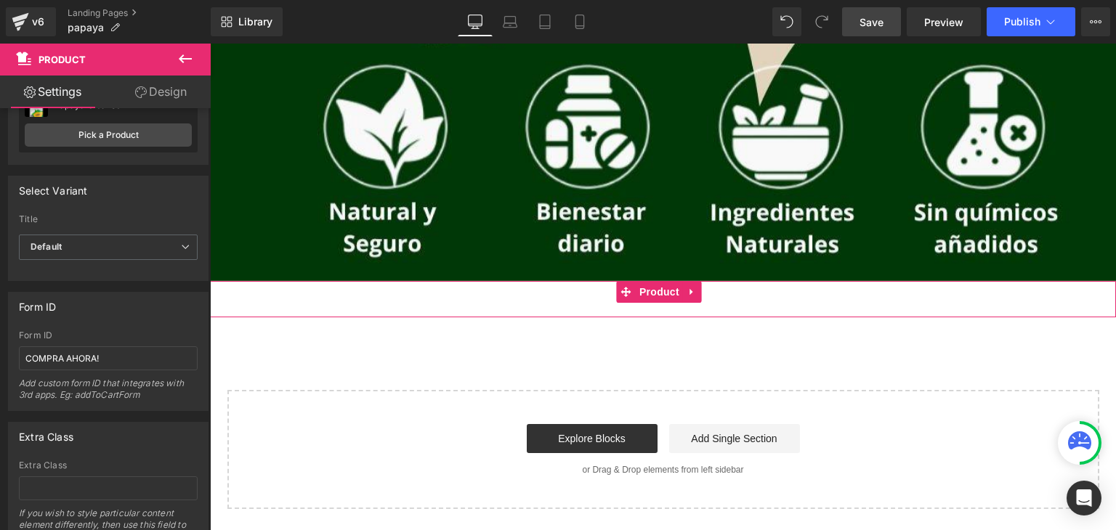
click at [159, 87] on link "Design" at bounding box center [160, 92] width 105 height 33
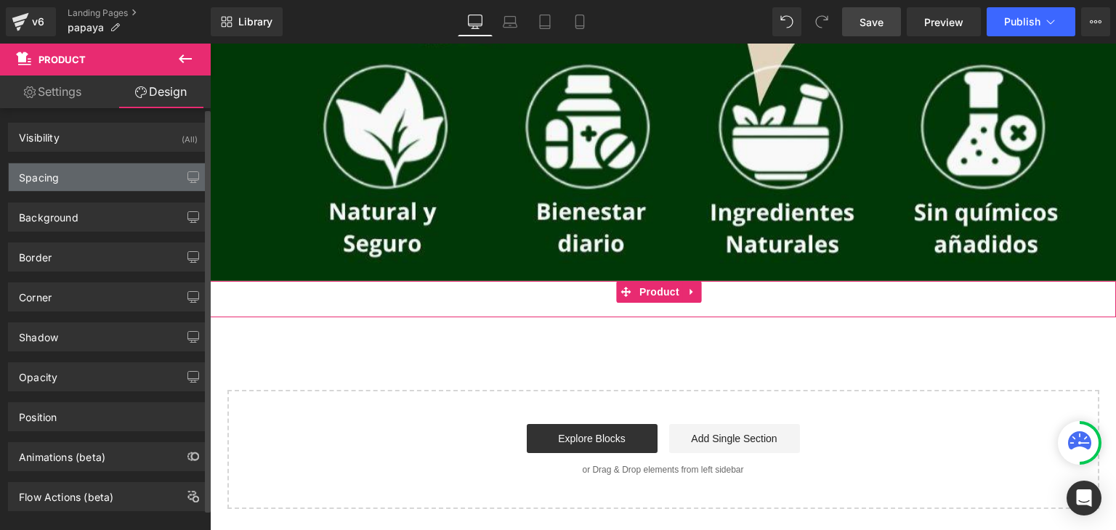
type input "0"
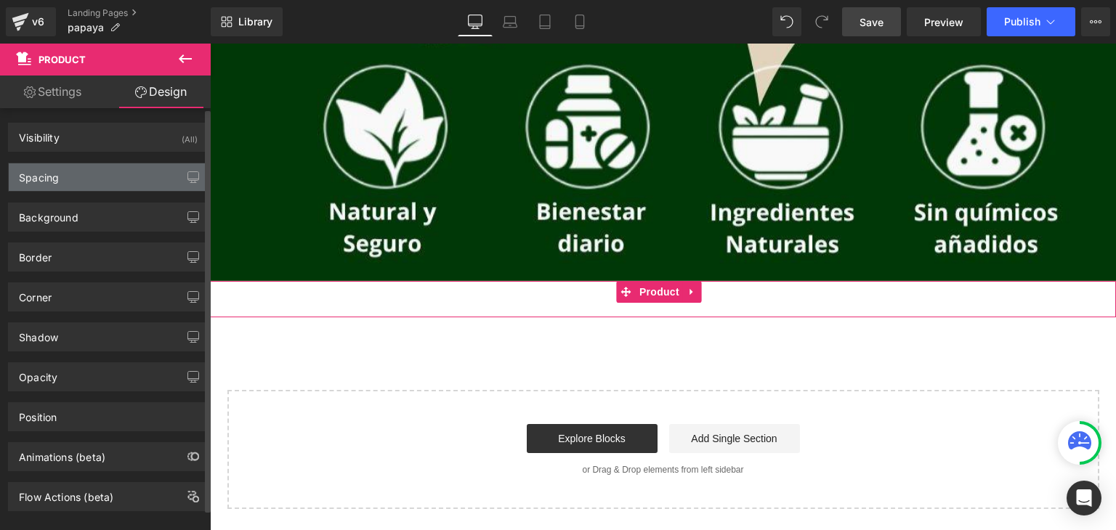
type input "10"
type input "0"
type input "10"
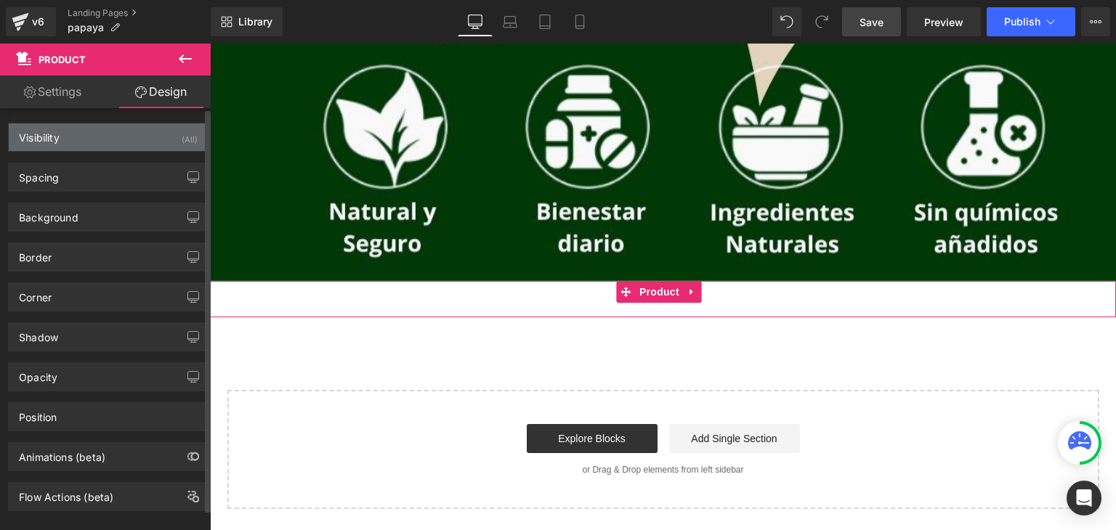
click at [94, 142] on div "Visibility (All)" at bounding box center [108, 137] width 199 height 28
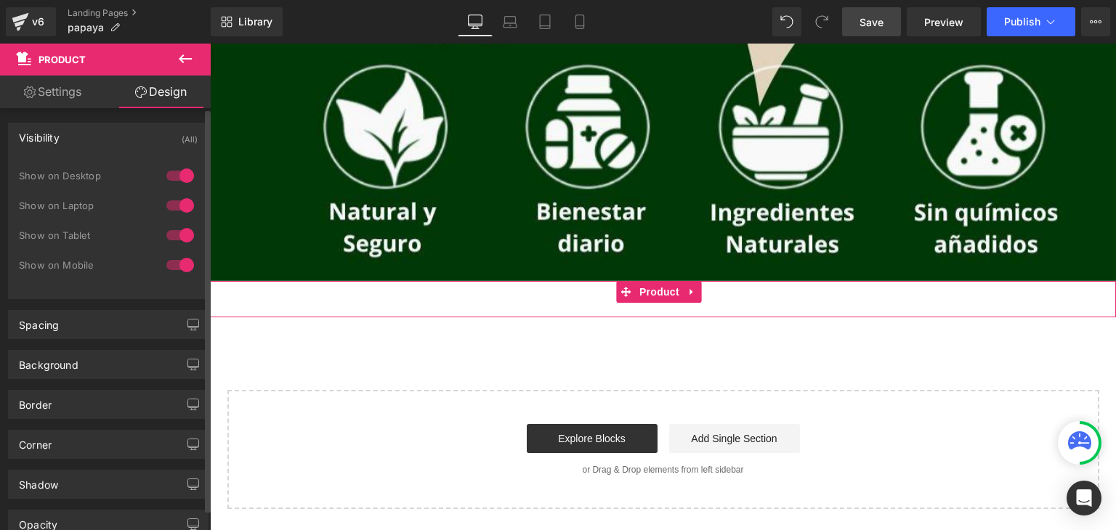
click at [94, 142] on div "Visibility (All)" at bounding box center [108, 137] width 199 height 28
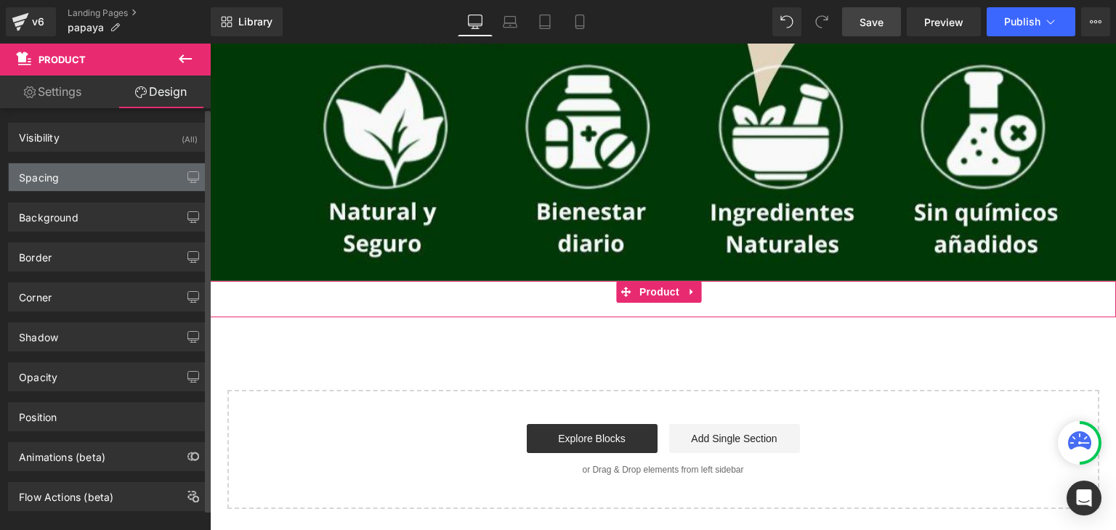
click at [102, 187] on div "Spacing" at bounding box center [108, 177] width 199 height 28
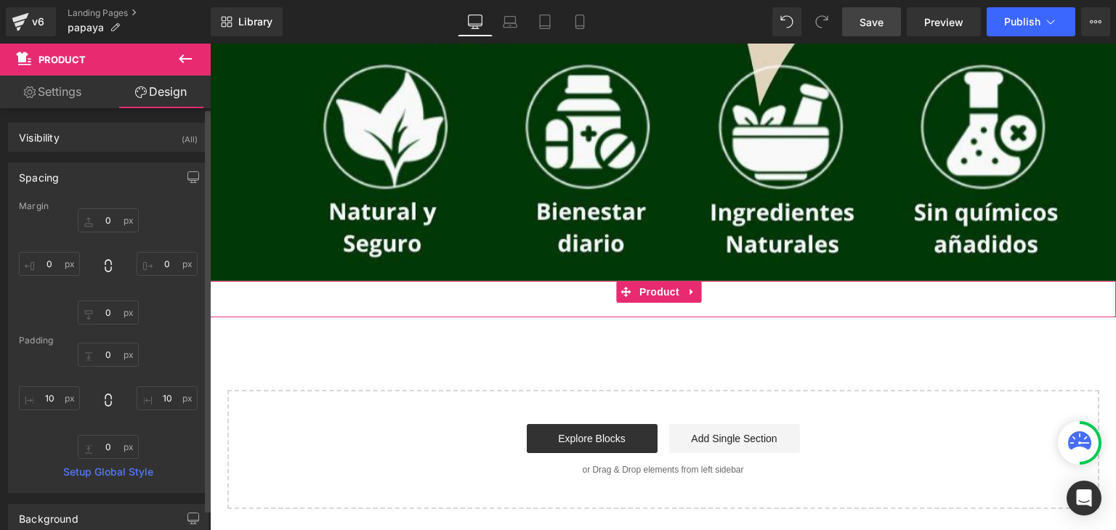
click at [99, 475] on link "Setup Global Style" at bounding box center [108, 472] width 179 height 12
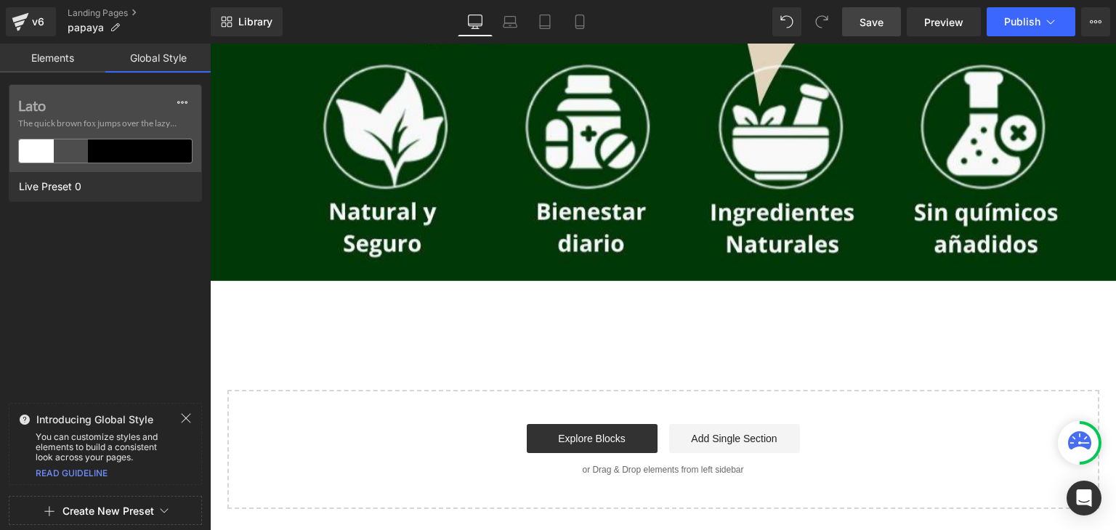
click at [62, 60] on link "Elements" at bounding box center [52, 58] width 105 height 29
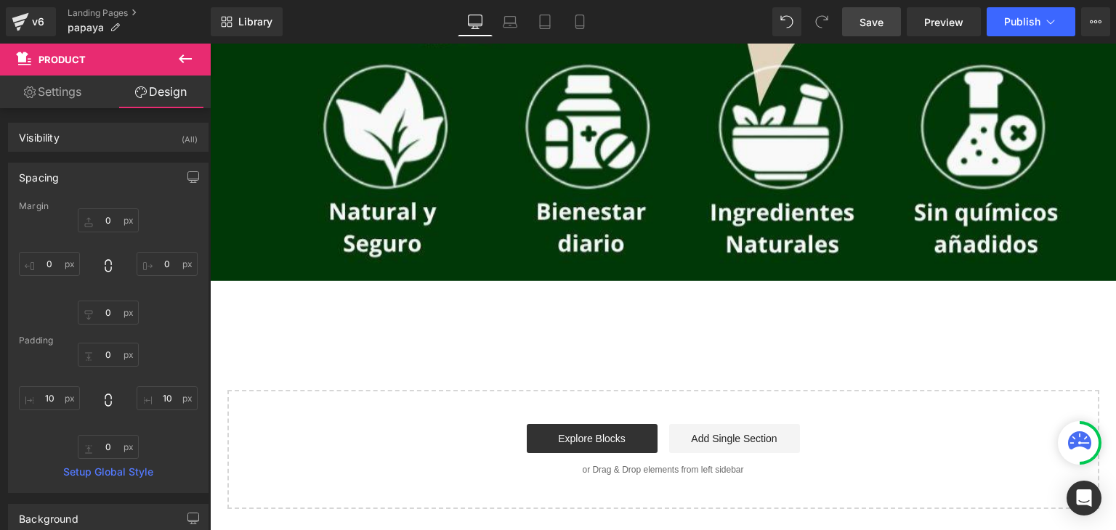
click at [402, 298] on div "Add To Cart (P) Cart Button" at bounding box center [662, 299] width 891 height 36
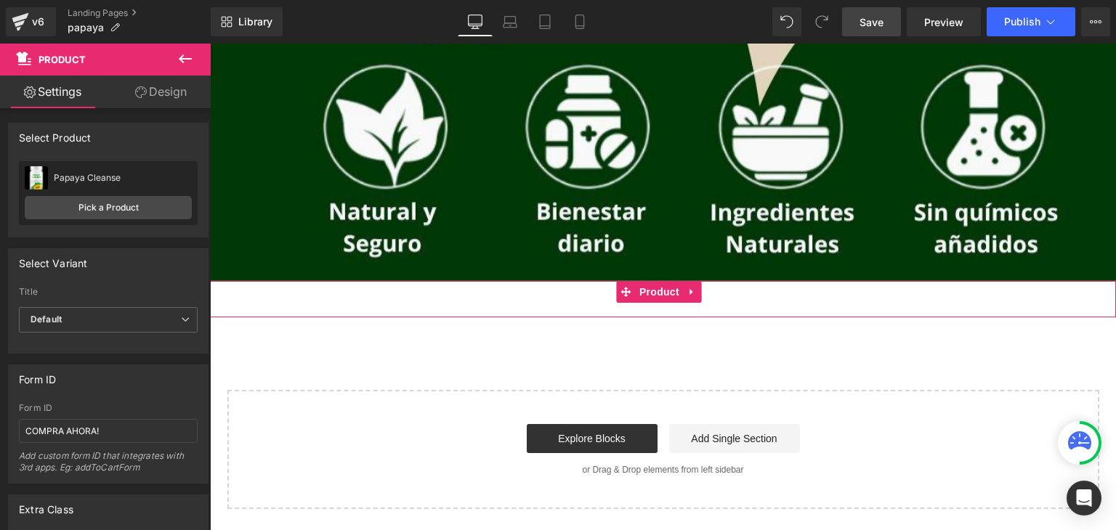
click at [155, 95] on link "Design" at bounding box center [160, 92] width 105 height 33
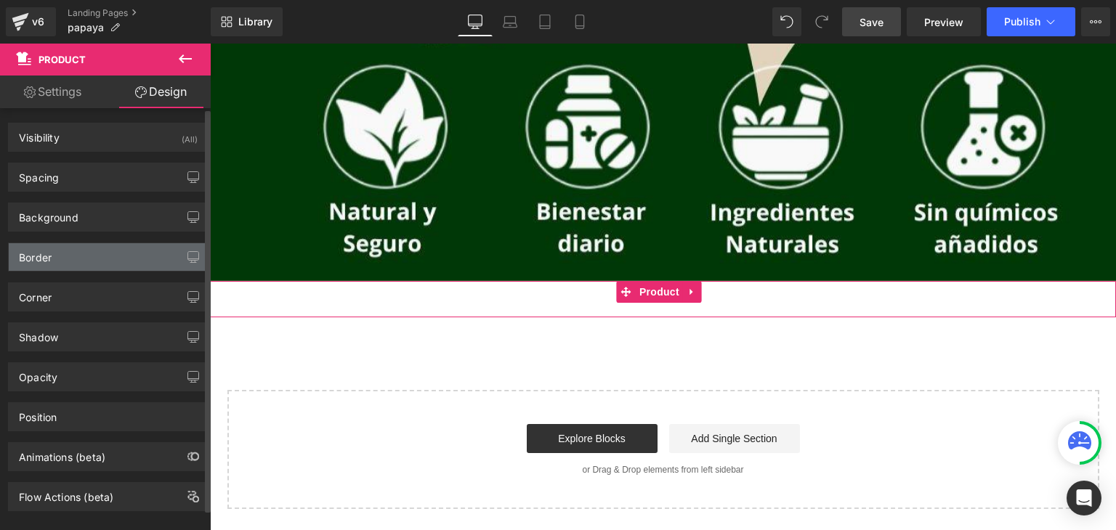
click at [101, 260] on div "Border" at bounding box center [108, 257] width 199 height 28
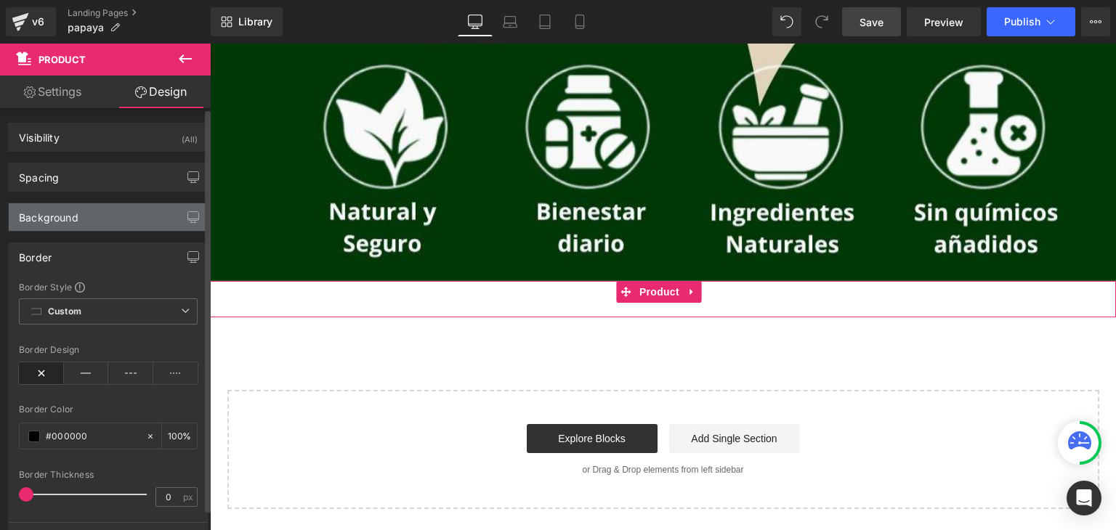
click at [104, 217] on div "Background" at bounding box center [108, 217] width 199 height 28
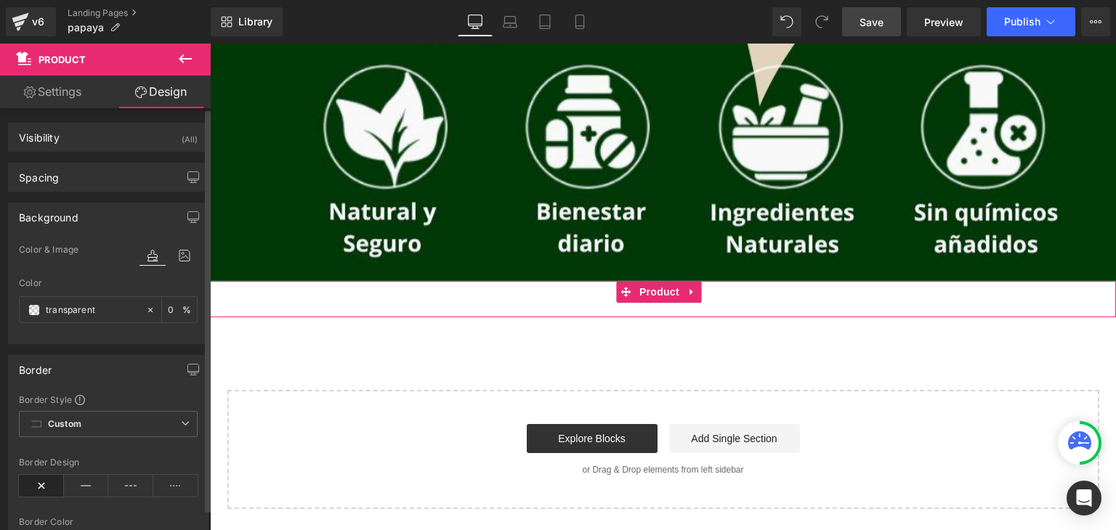
click at [140, 259] on icon at bounding box center [152, 255] width 26 height 19
click at [145, 310] on icon at bounding box center [150, 310] width 10 height 10
click at [149, 306] on icon at bounding box center [150, 310] width 10 height 10
drag, startPoint x: 134, startPoint y: 306, endPoint x: 99, endPoint y: 306, distance: 34.9
click at [131, 306] on div "none" at bounding box center [83, 309] width 126 height 25
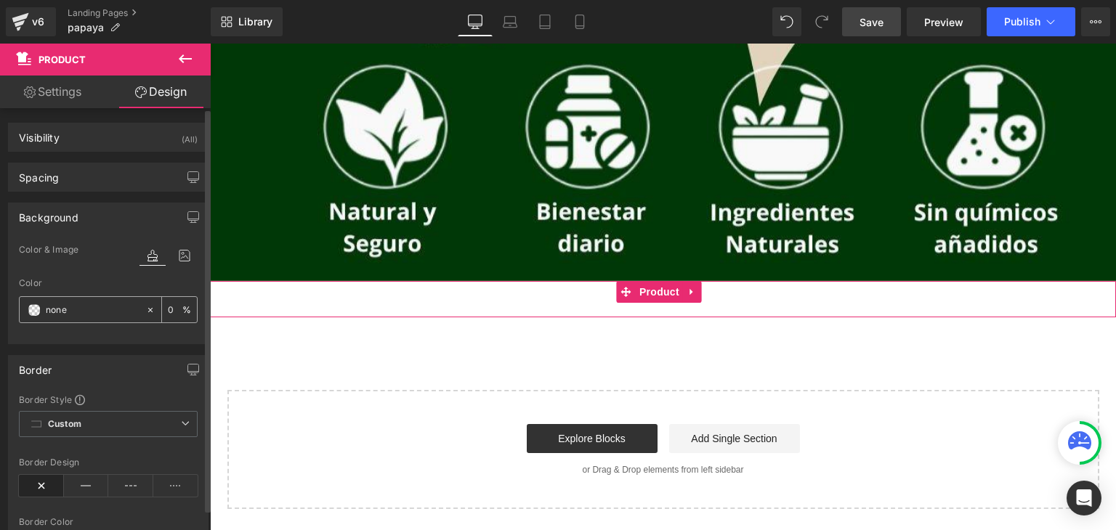
click at [32, 309] on span at bounding box center [34, 310] width 12 height 12
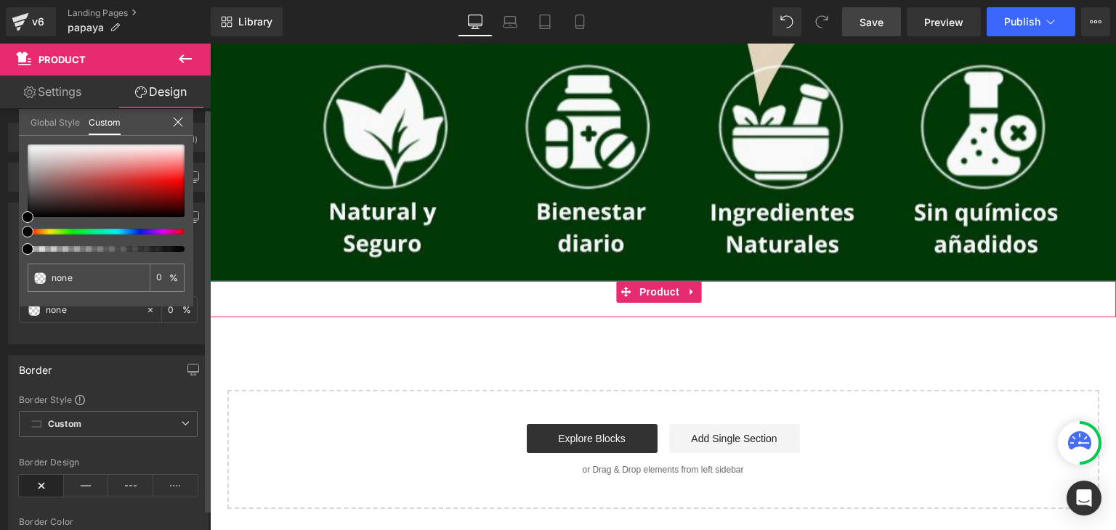
click at [29, 253] on span at bounding box center [28, 249] width 12 height 12
type input "#0b0808"
type input "100"
type input "#0b0808"
type input "100"
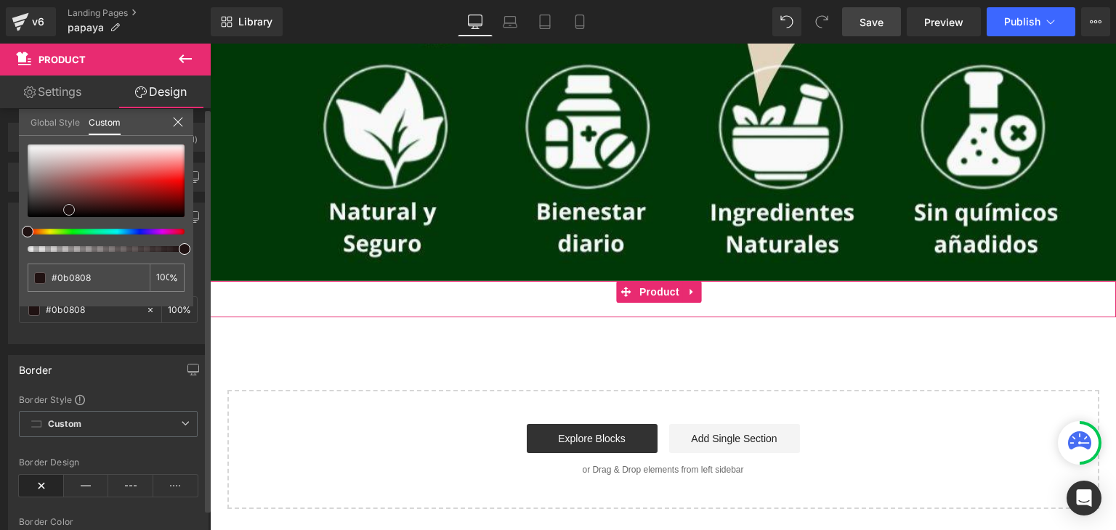
type input "#1c1010"
type input "#2c1616"
type input "#301616"
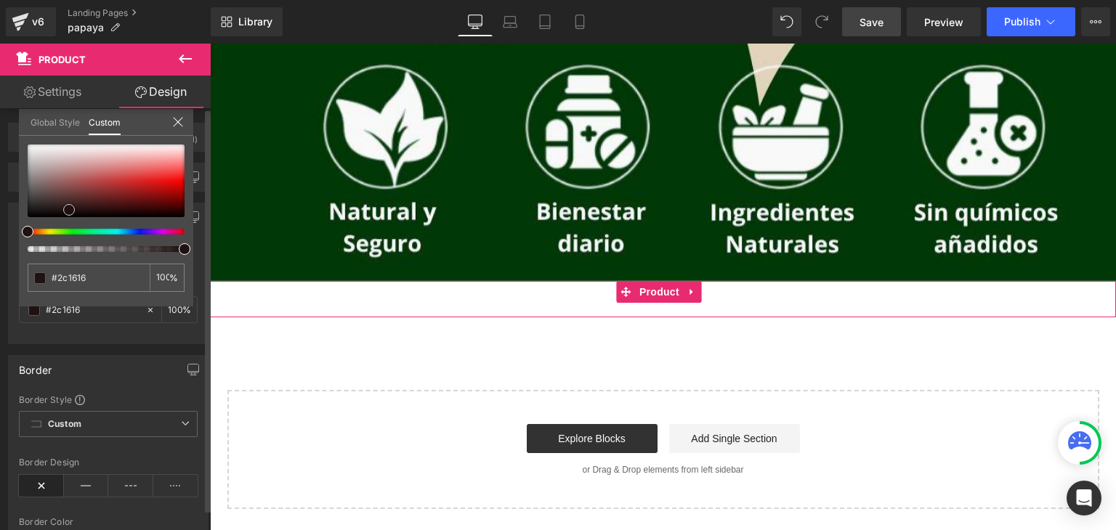
type input "#301616"
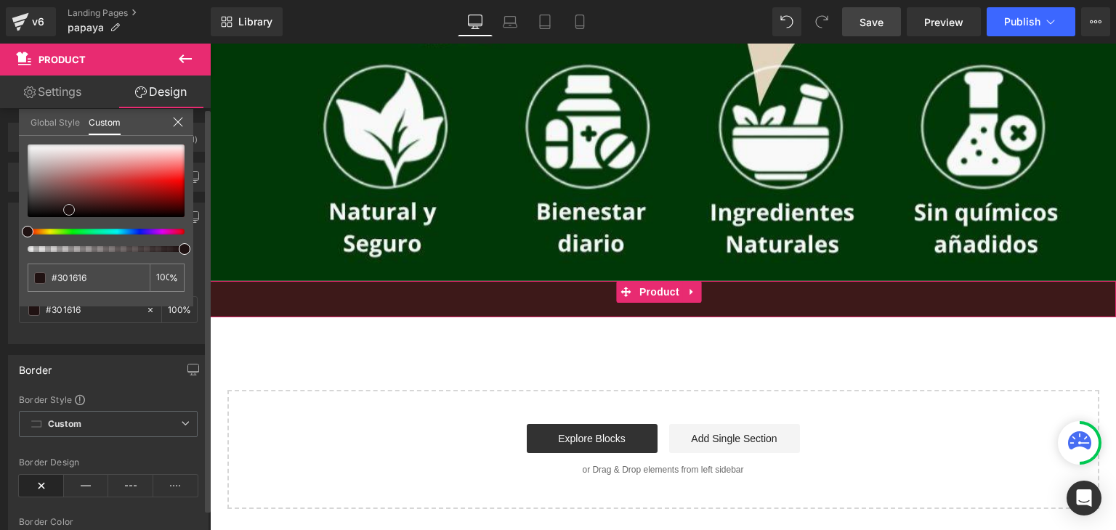
type input "#3d1919"
type input "#421919"
type input "#431818"
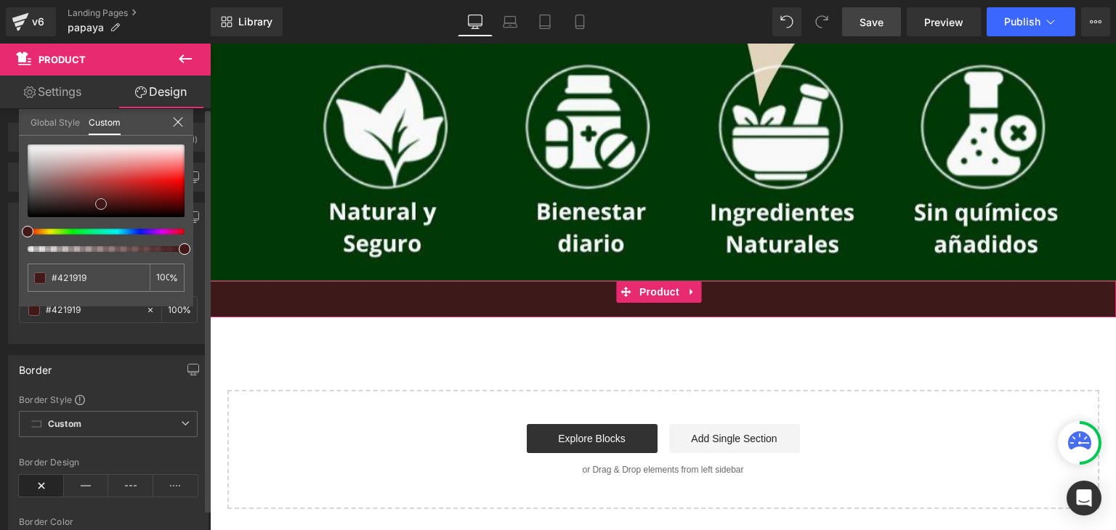
type input "#431818"
type input "#491717"
type input "#4c1414"
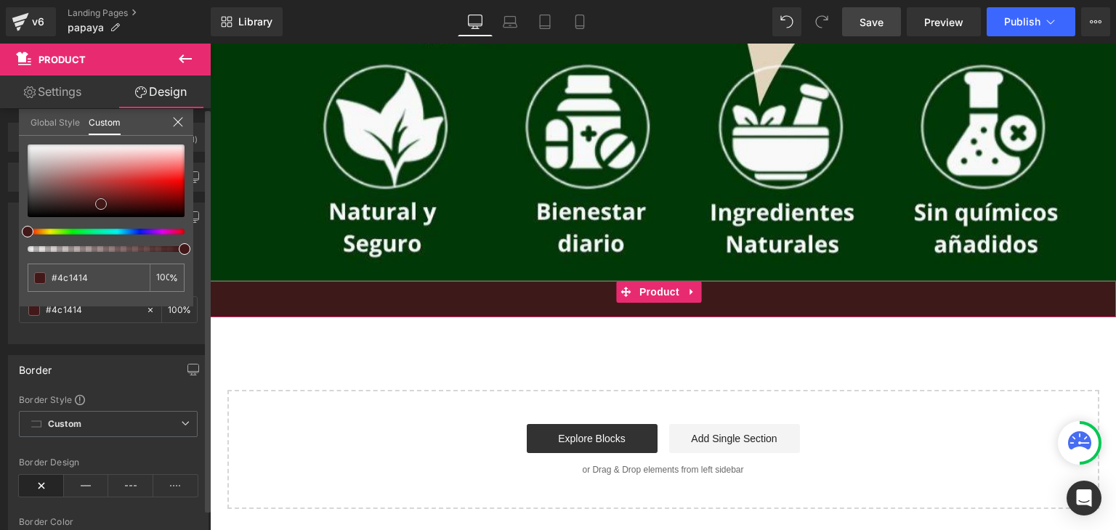
type input "#4f1111"
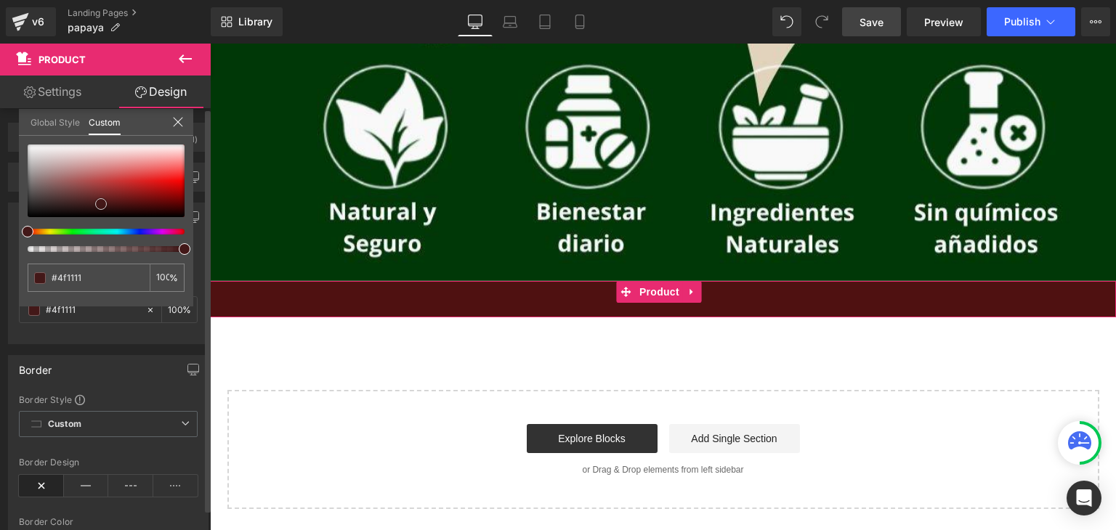
type input "#3d0a0a"
type input "#2e0404"
type input "#1d0101"
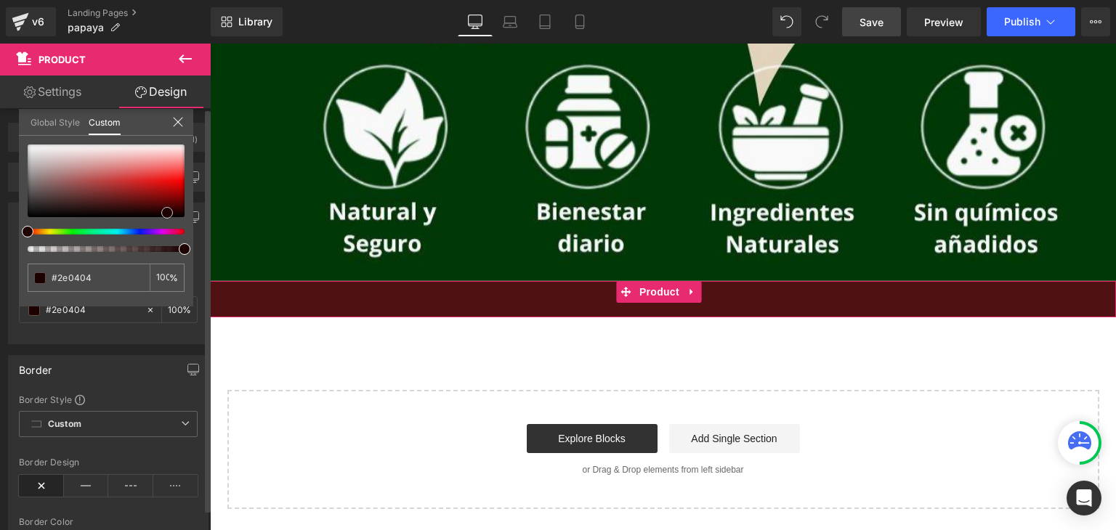
type input "#1d0101"
type input "#190000"
type input "#0a0000"
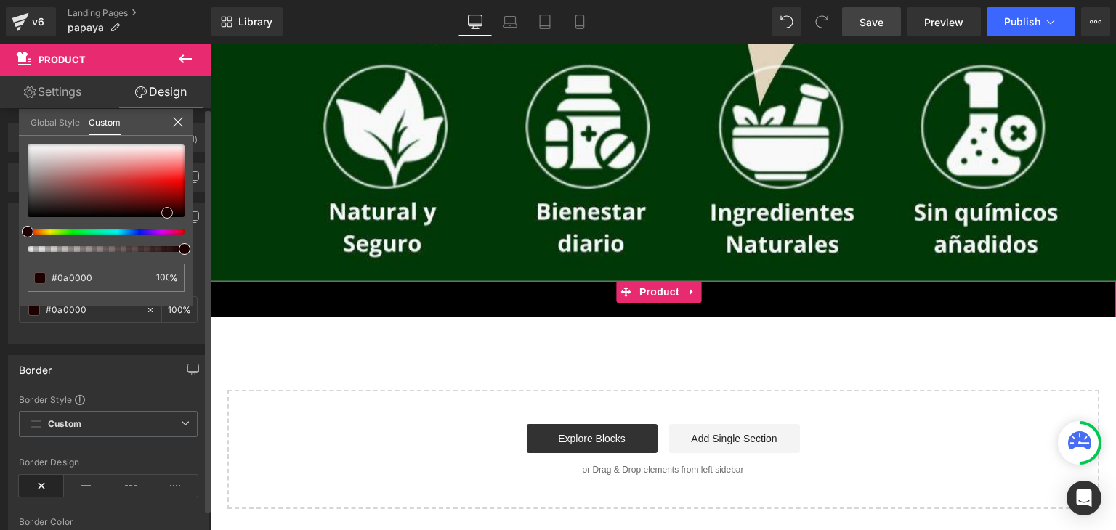
type input "#000000"
drag, startPoint x: 29, startPoint y: 214, endPoint x: 202, endPoint y: 229, distance: 173.5
click at [202, 229] on div "Background Color & Image color rgba(0, 0, 0, 1) Color #000000 100 % Image Repla…" at bounding box center [108, 268] width 217 height 153
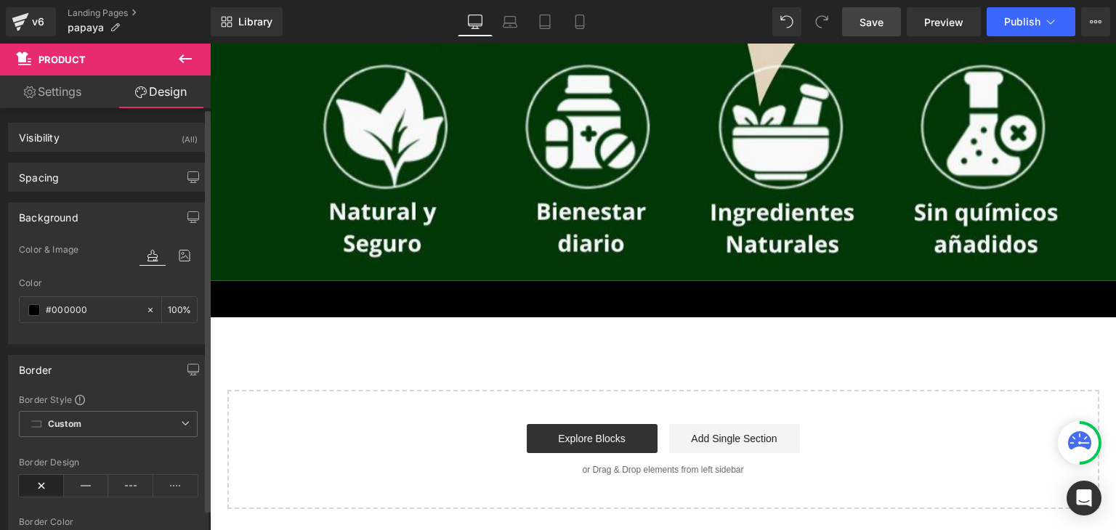
click at [883, 25] on span "Save" at bounding box center [871, 22] width 24 height 15
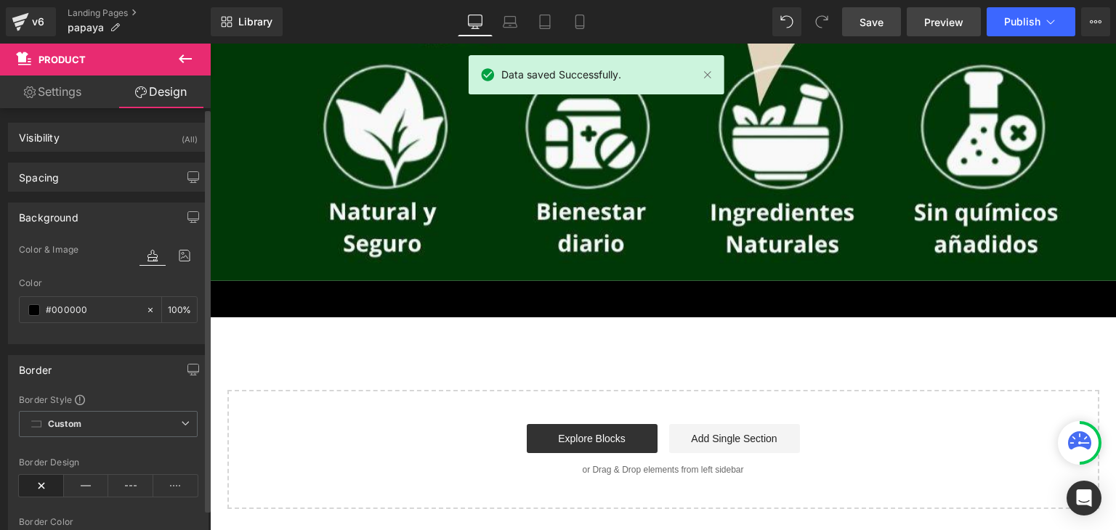
click at [936, 18] on span "Preview" at bounding box center [943, 22] width 39 height 15
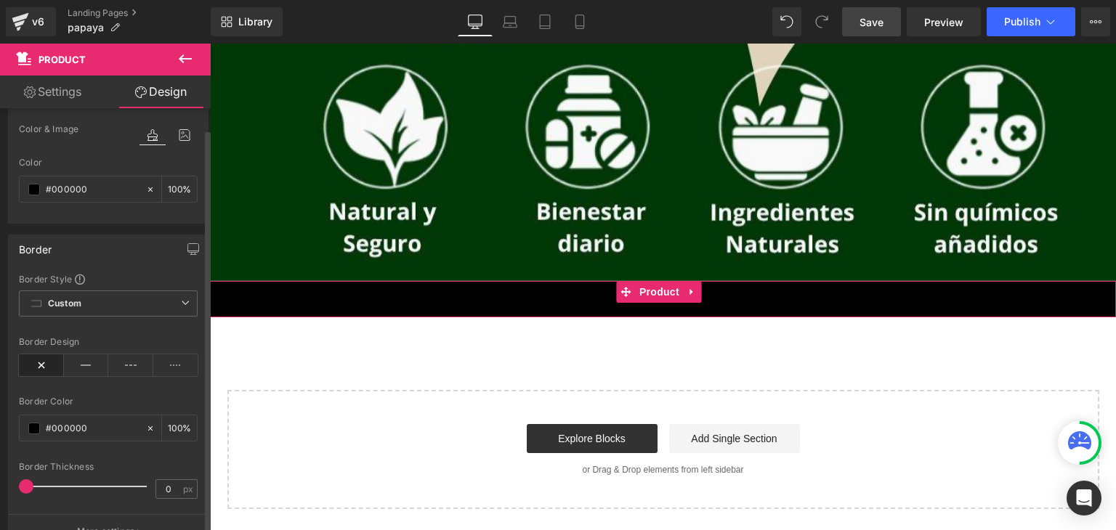
scroll to position [145, 0]
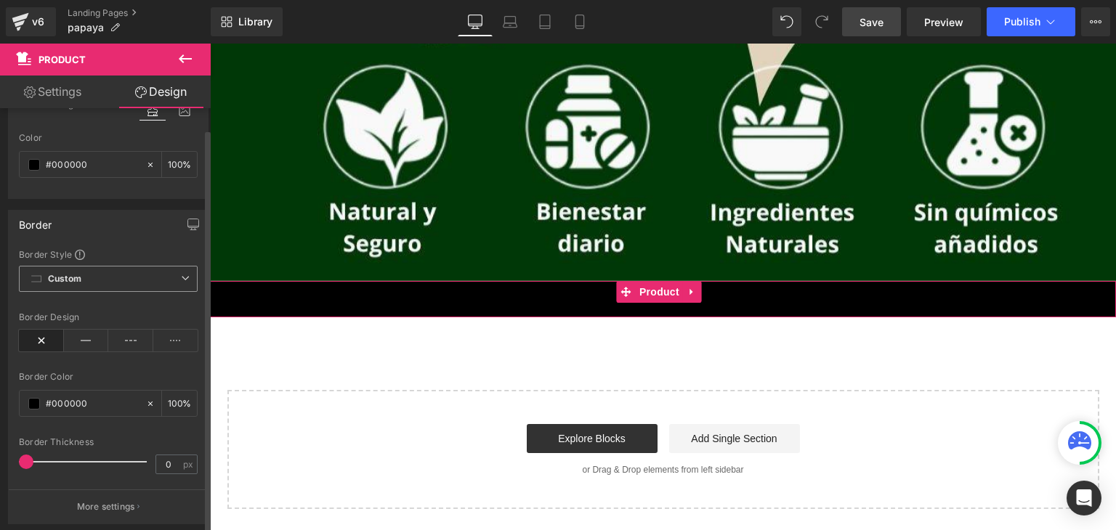
click at [183, 281] on span "Custom Setup Global Style" at bounding box center [108, 279] width 179 height 26
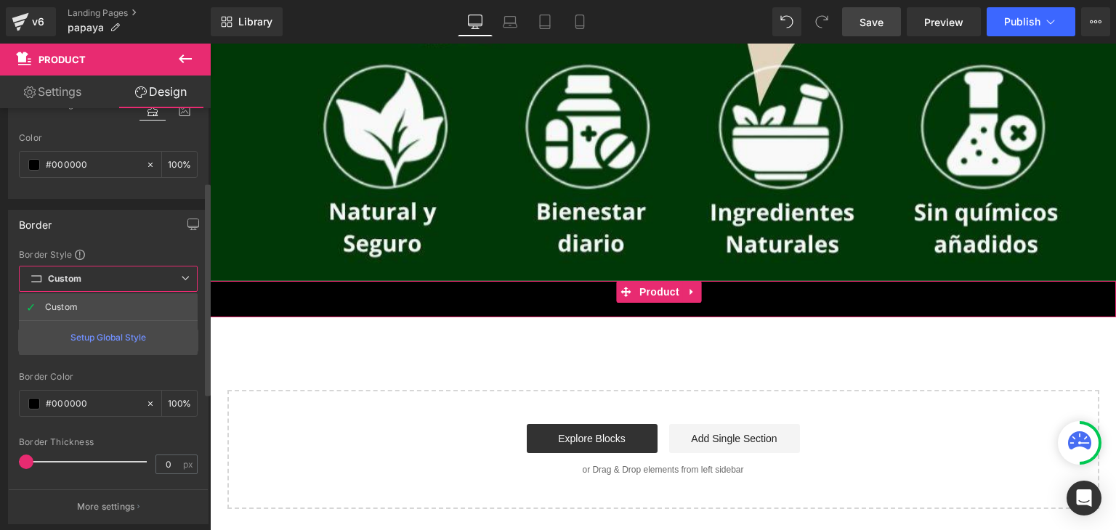
click at [183, 281] on span "Custom Setup Global Style" at bounding box center [108, 279] width 179 height 26
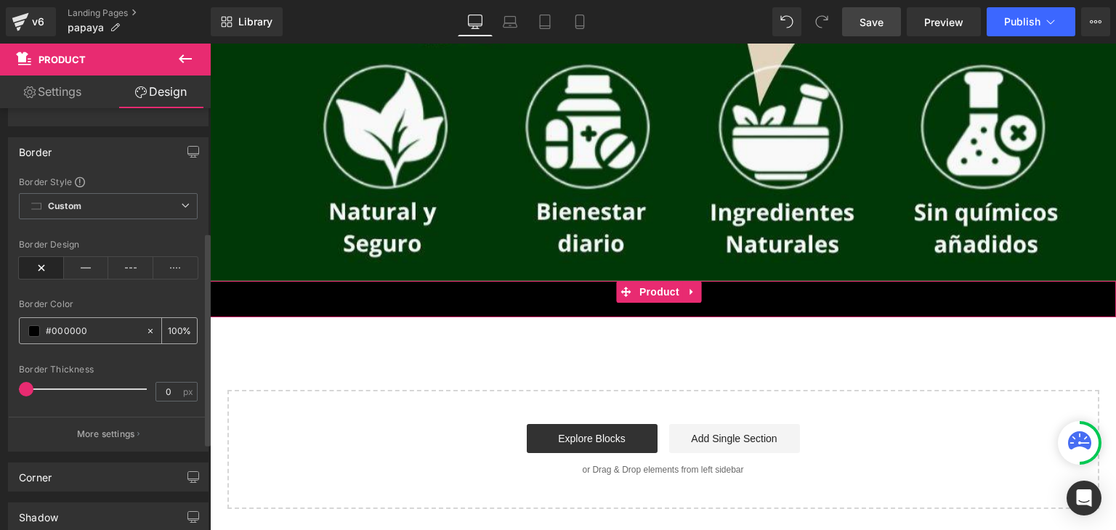
scroll to position [291, 0]
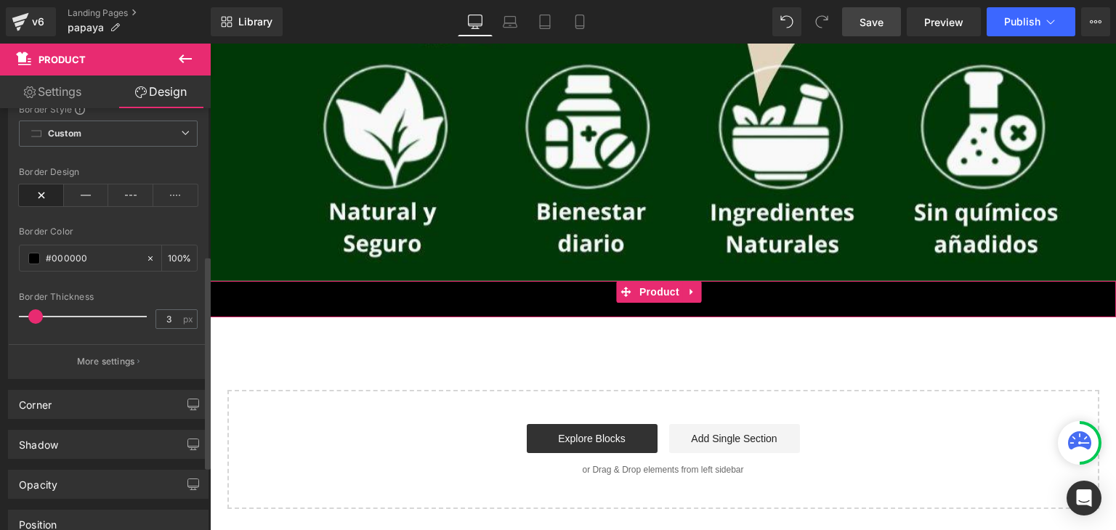
type input "0"
drag, startPoint x: 34, startPoint y: 309, endPoint x: 3, endPoint y: 326, distance: 35.4
click at [2, 325] on div "Border Border Style Custom Custom Setup Global Style Custom Setup Global Style …" at bounding box center [108, 216] width 217 height 325
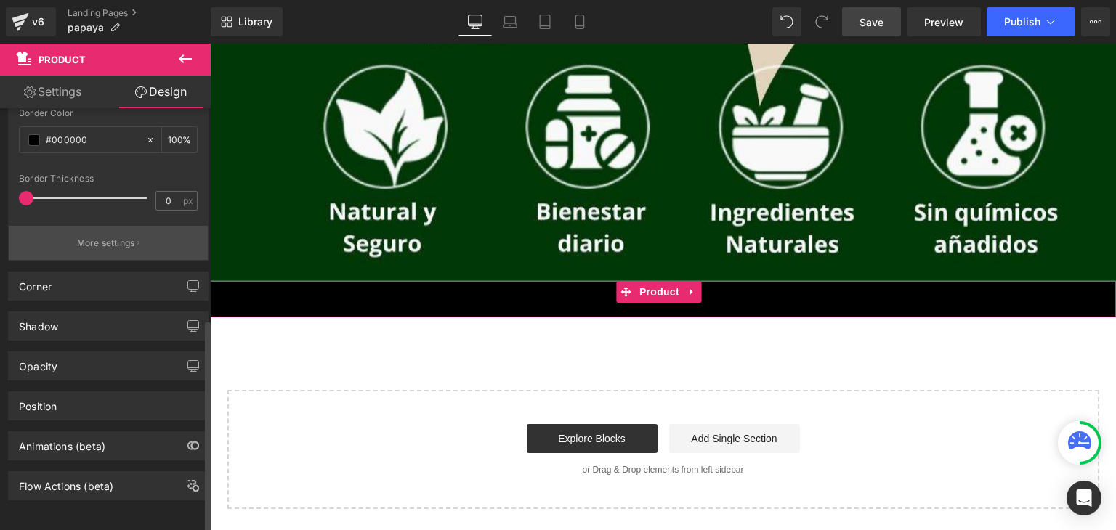
scroll to position [416, 0]
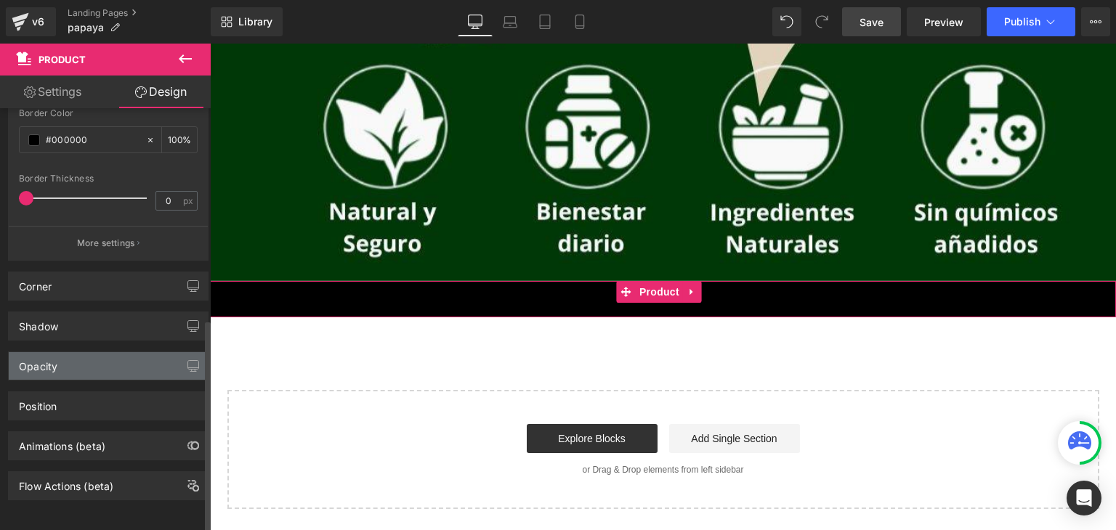
click at [114, 364] on div "Opacity" at bounding box center [108, 366] width 199 height 28
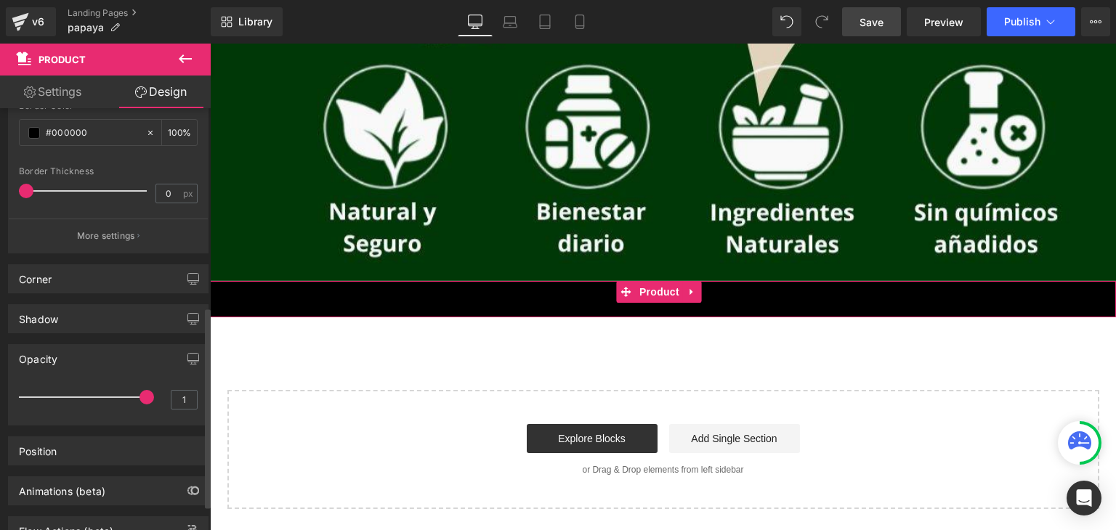
click at [115, 362] on div "Opacity" at bounding box center [108, 359] width 199 height 28
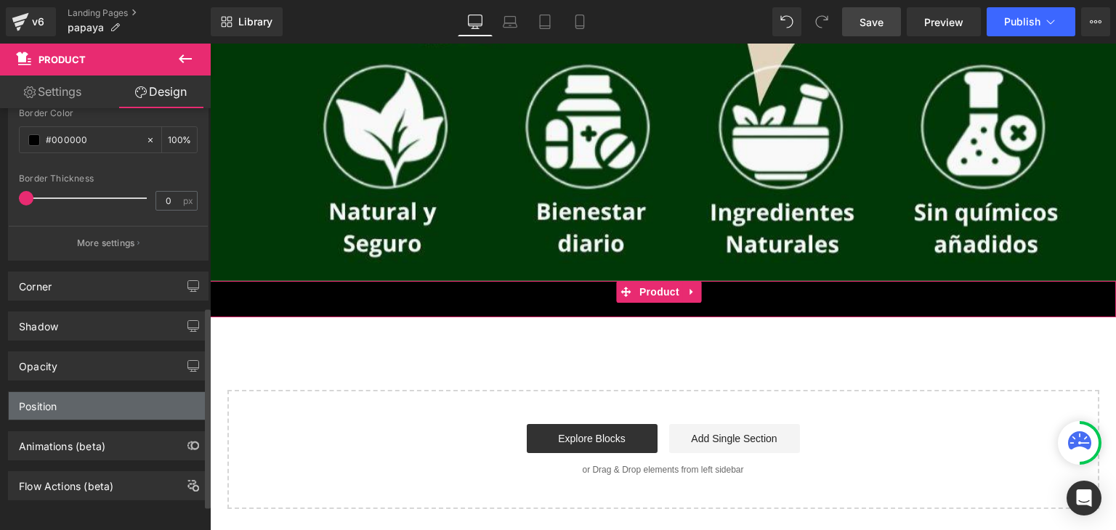
click at [107, 397] on div "Position" at bounding box center [108, 406] width 199 height 28
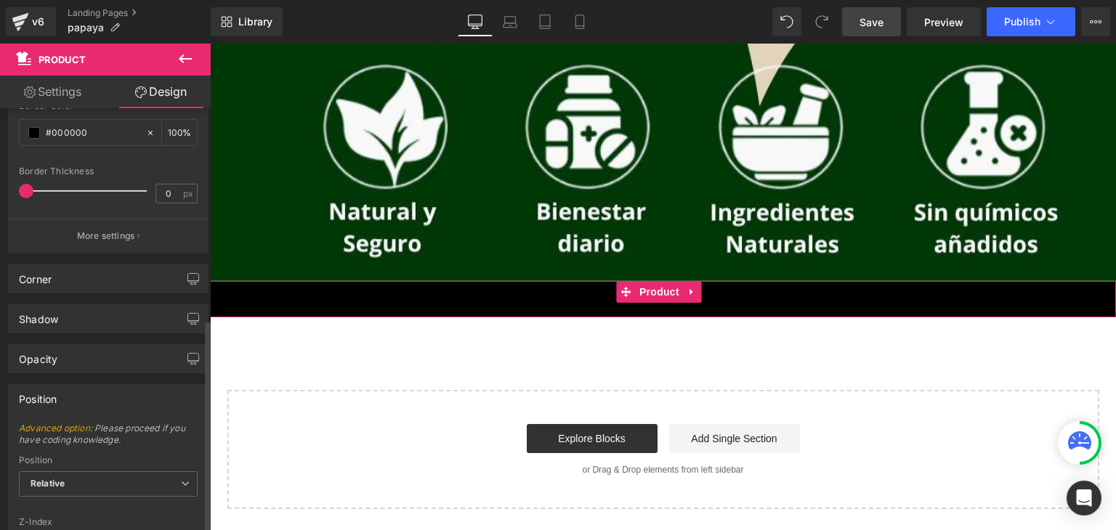
click at [107, 397] on div "Position" at bounding box center [108, 399] width 199 height 28
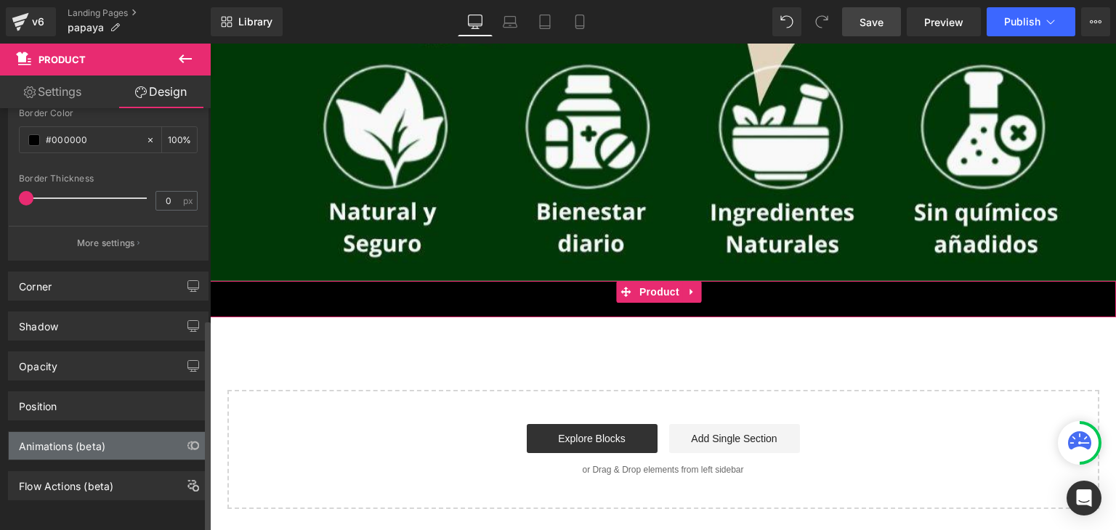
click at [118, 441] on div "Animations (beta)" at bounding box center [108, 446] width 199 height 28
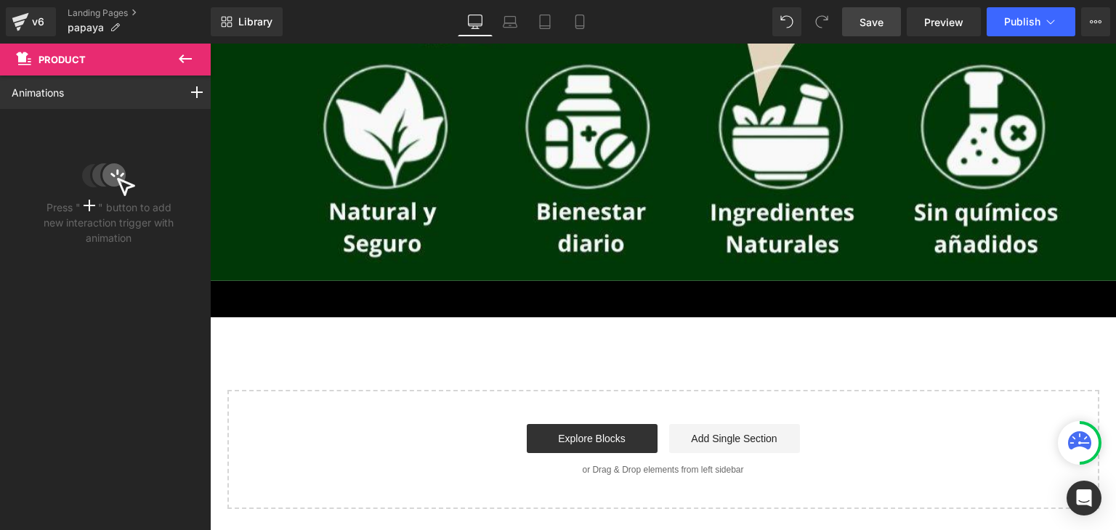
click at [183, 58] on icon at bounding box center [185, 58] width 13 height 9
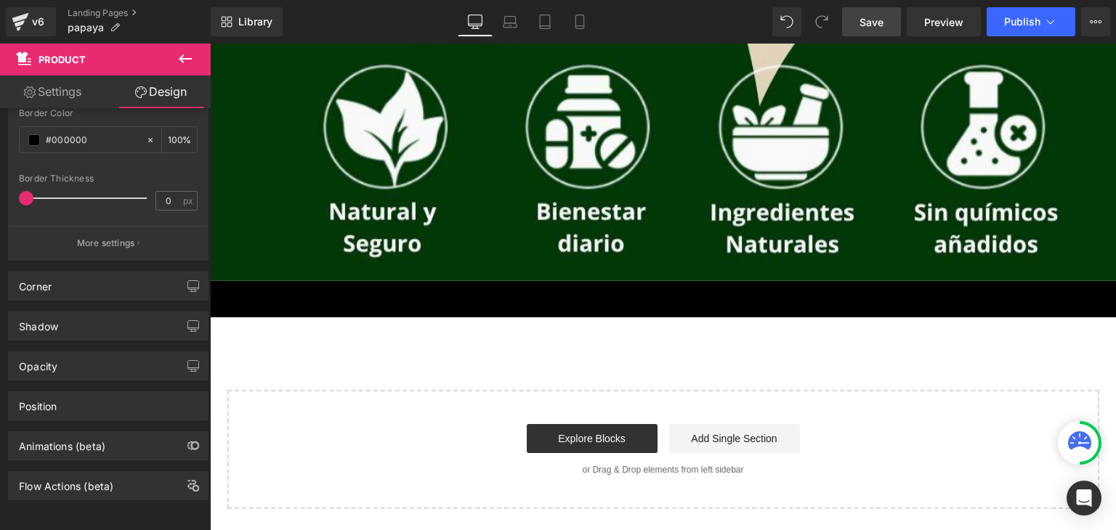
type input "100"
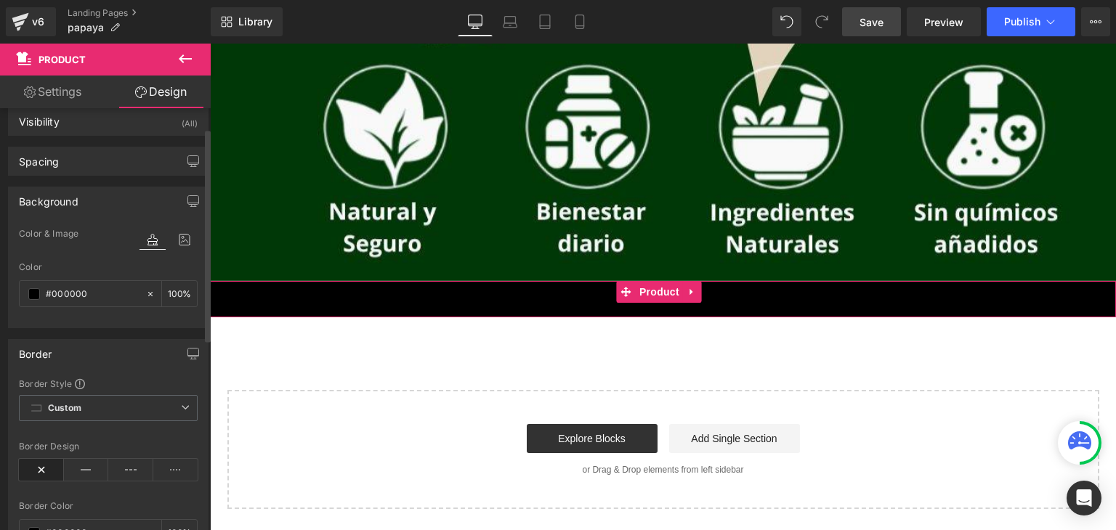
scroll to position [0, 0]
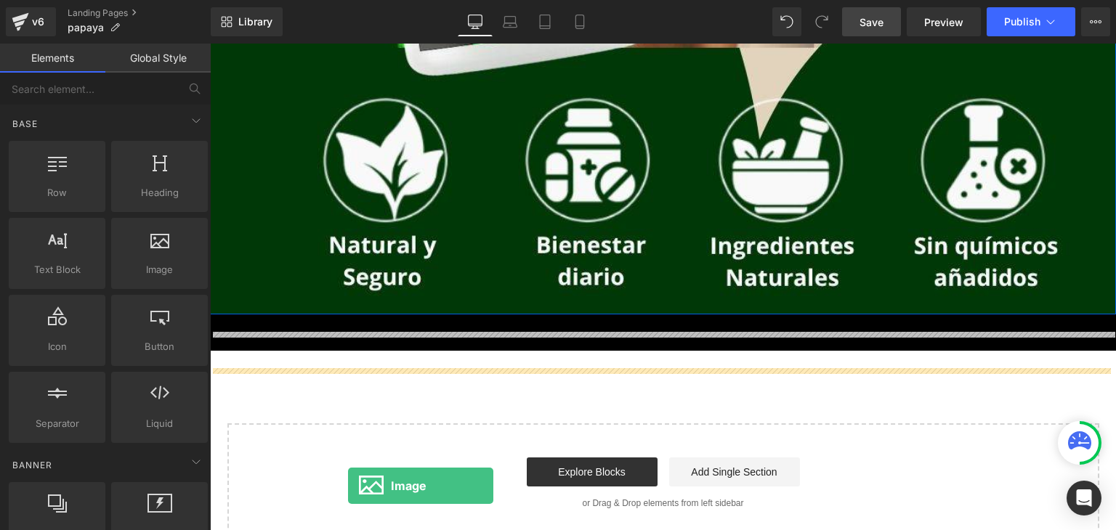
scroll to position [903, 0]
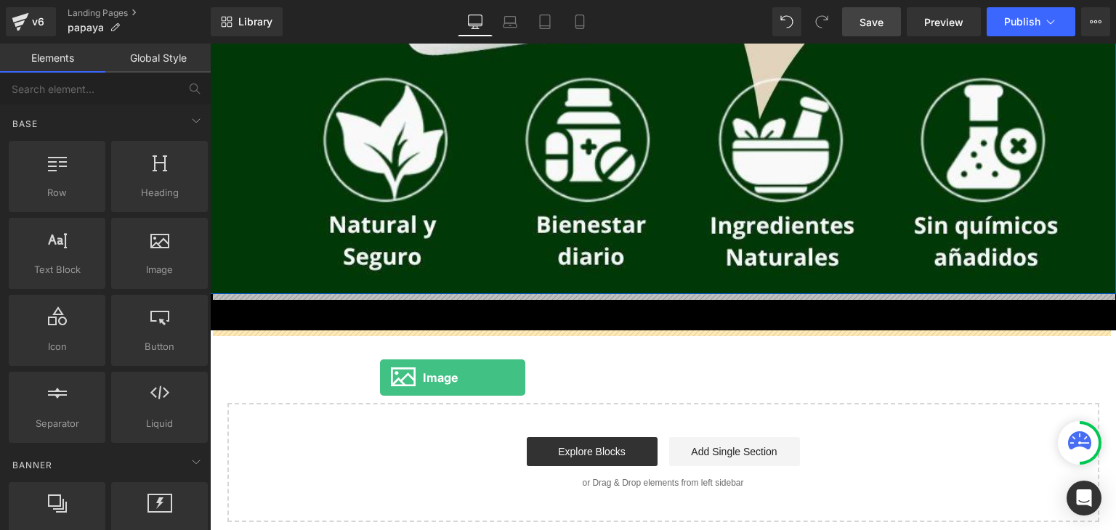
drag, startPoint x: 360, startPoint y: 297, endPoint x: 380, endPoint y: 378, distance: 83.1
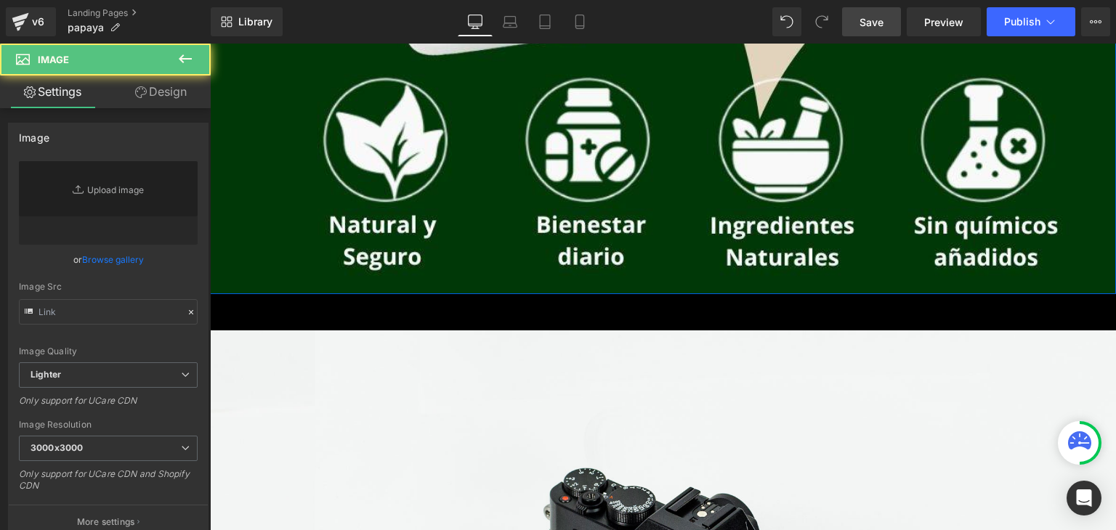
type input "//[DOMAIN_NAME][URL]"
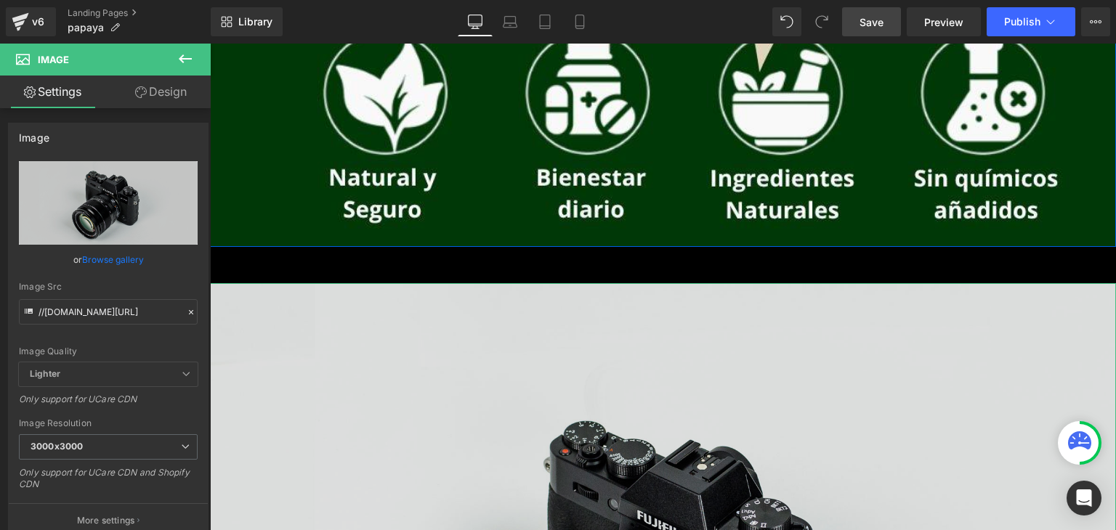
scroll to position [976, 0]
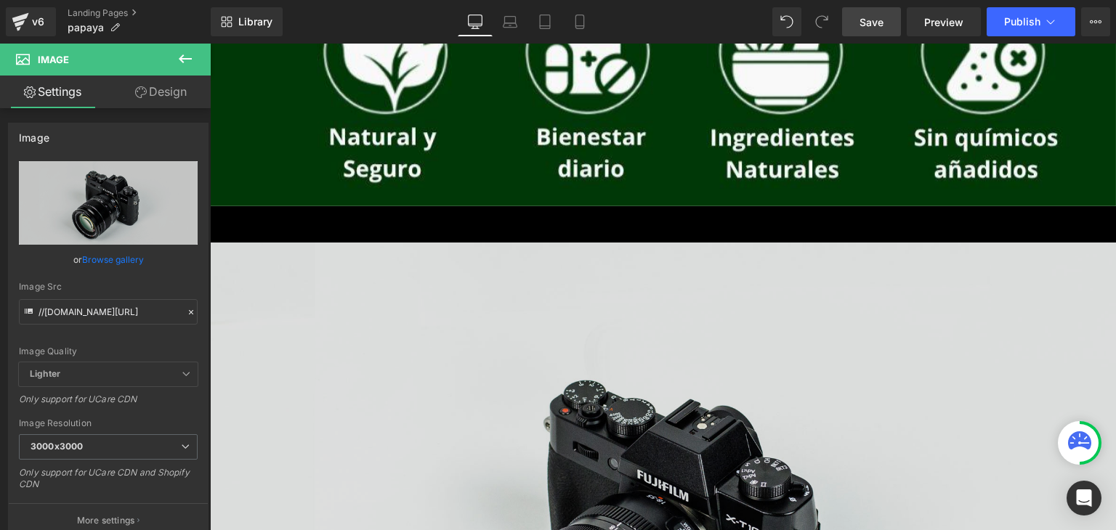
scroll to position [1017, 0]
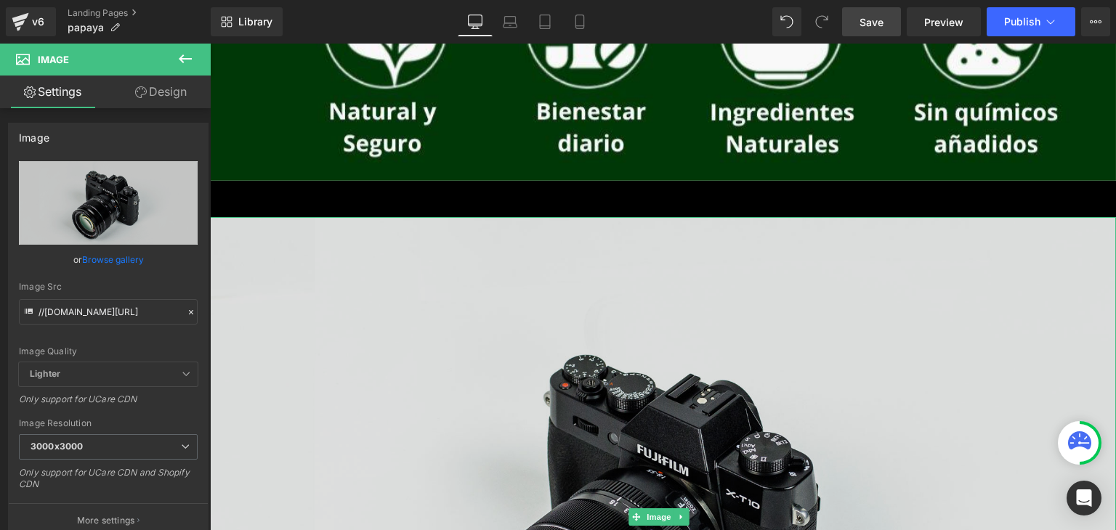
click at [301, 349] on img at bounding box center [663, 517] width 906 height 600
click at [328, 256] on img at bounding box center [663, 517] width 906 height 600
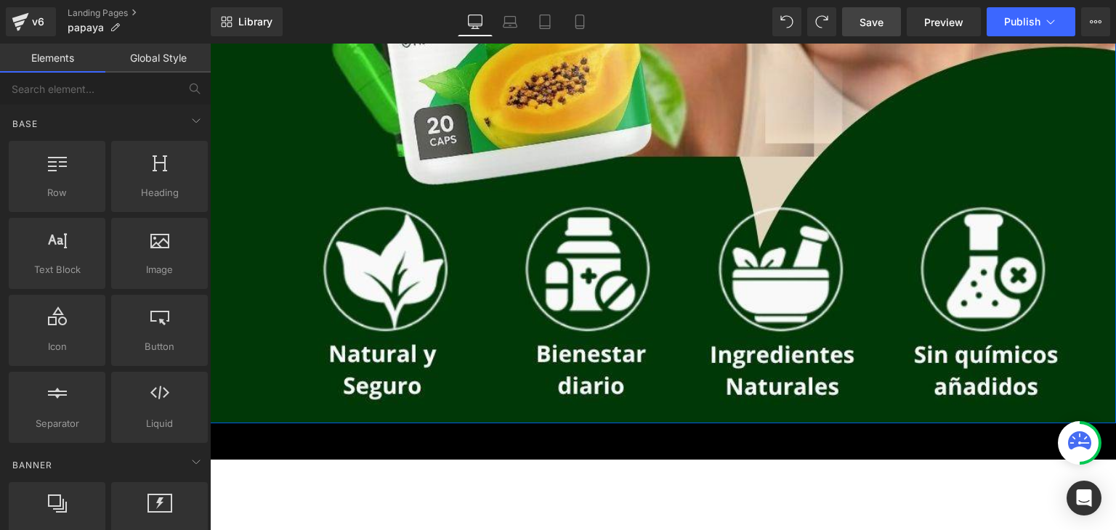
scroll to position [917, 0]
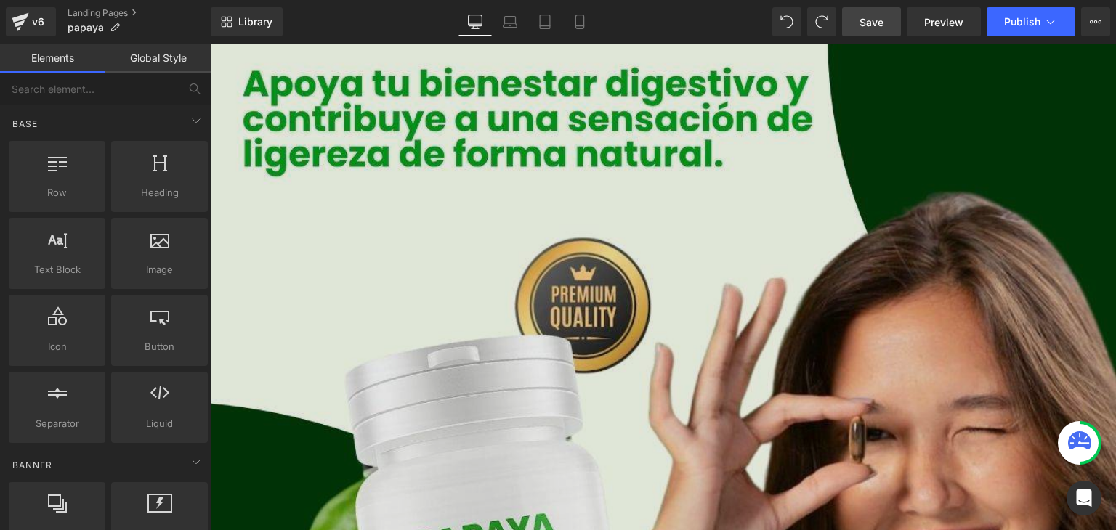
scroll to position [0, 0]
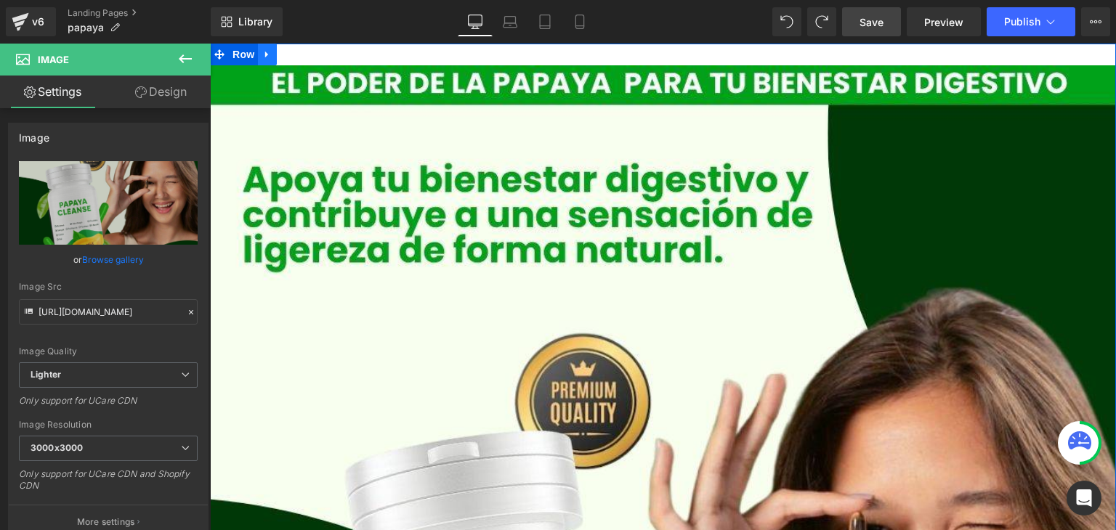
click at [264, 56] on icon at bounding box center [267, 54] width 10 height 11
click at [240, 57] on span "Row" at bounding box center [243, 55] width 29 height 22
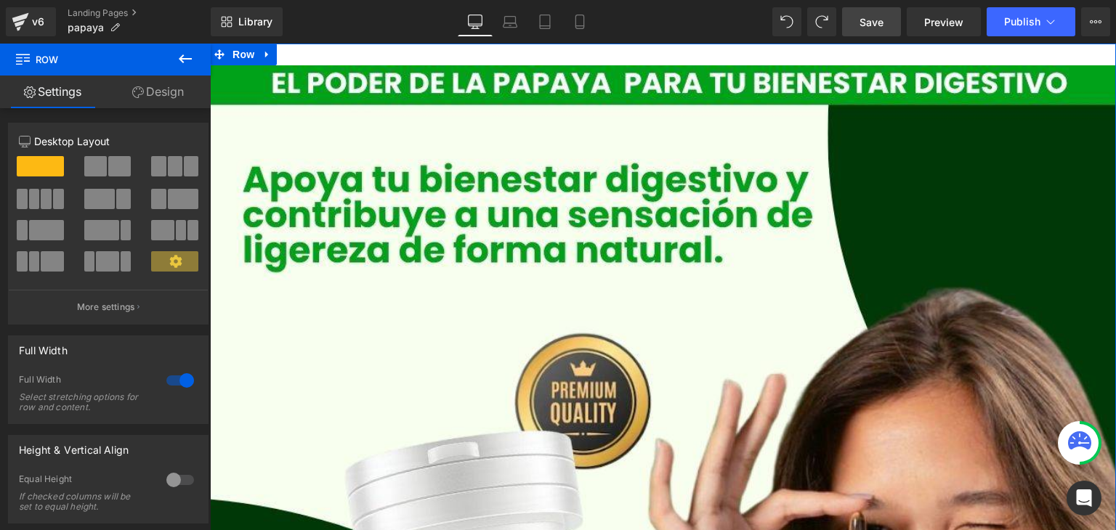
click at [166, 94] on link "Design" at bounding box center [157, 92] width 105 height 33
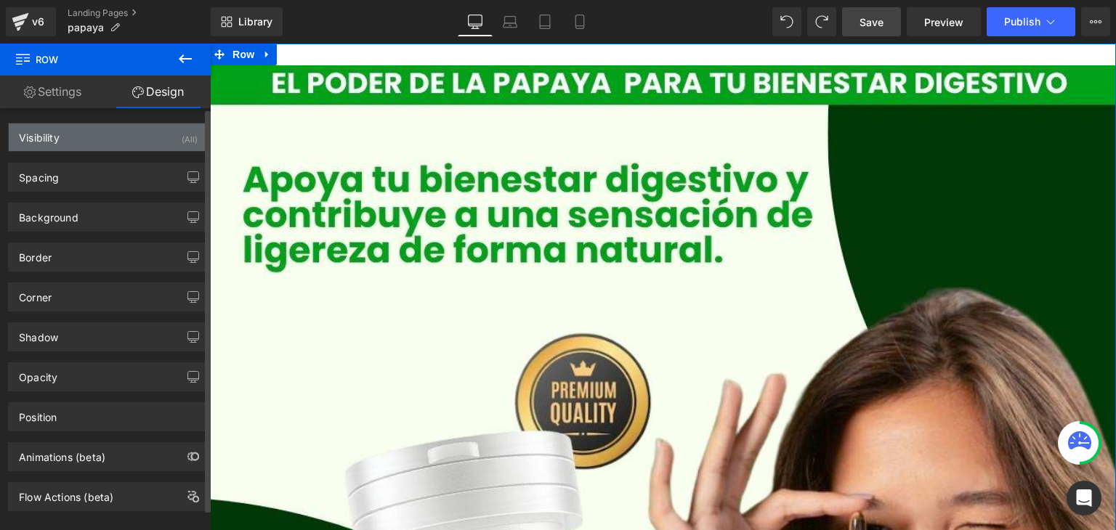
click at [186, 137] on div "(All)" at bounding box center [190, 135] width 16 height 24
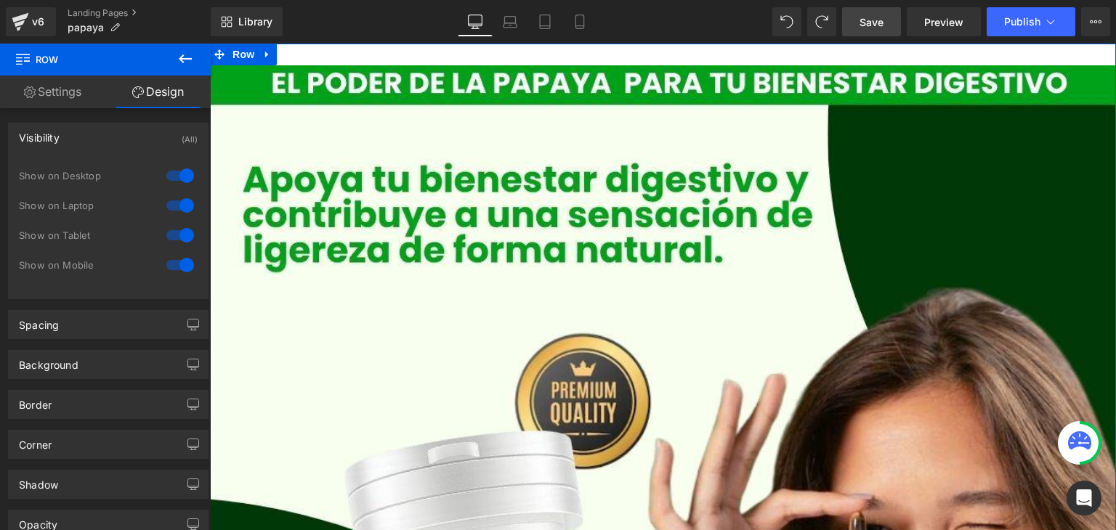
click at [57, 91] on link "Settings" at bounding box center [52, 92] width 105 height 33
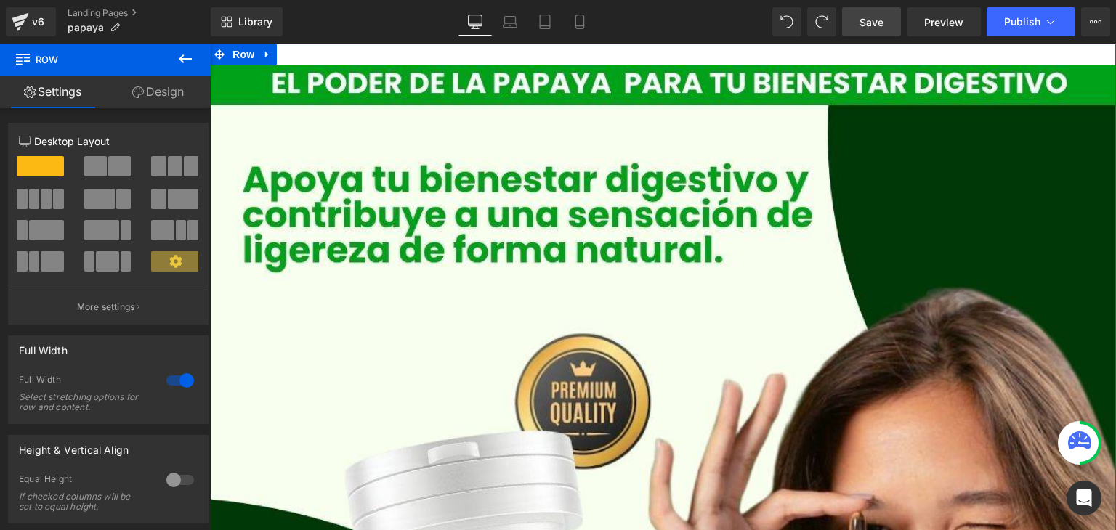
click at [179, 96] on link "Design" at bounding box center [157, 92] width 105 height 33
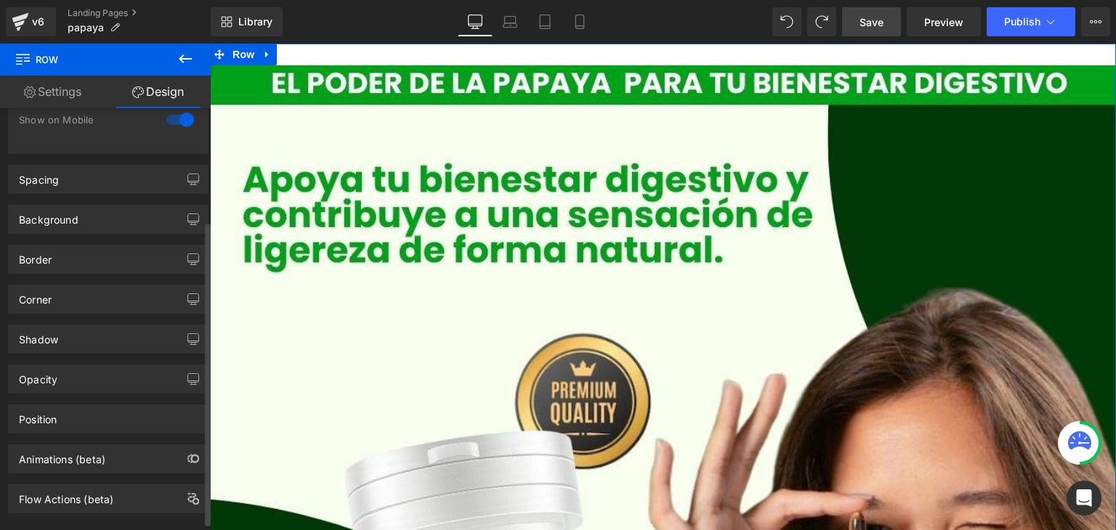
scroll to position [166, 0]
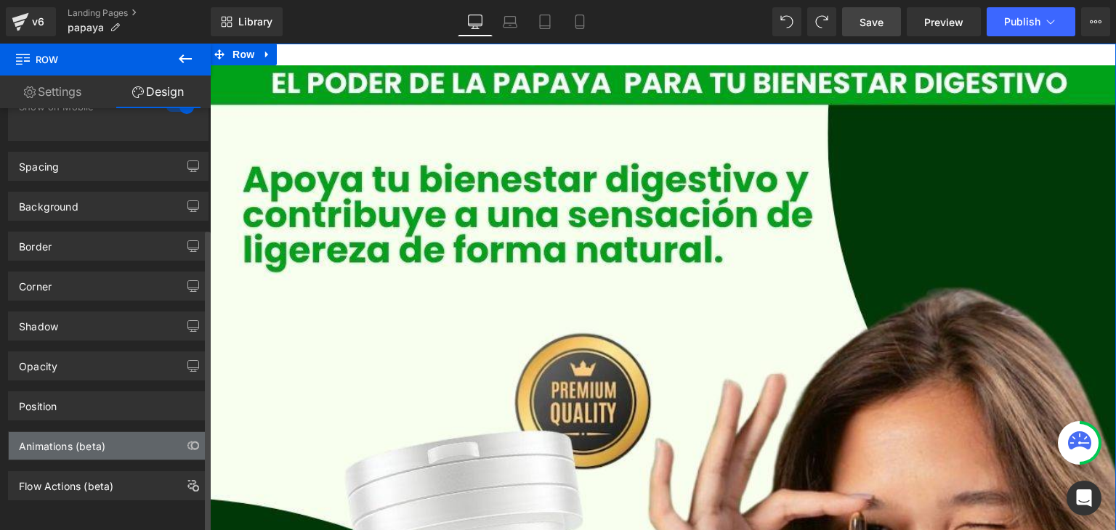
click at [95, 440] on div "Animations (beta)" at bounding box center [62, 442] width 86 height 20
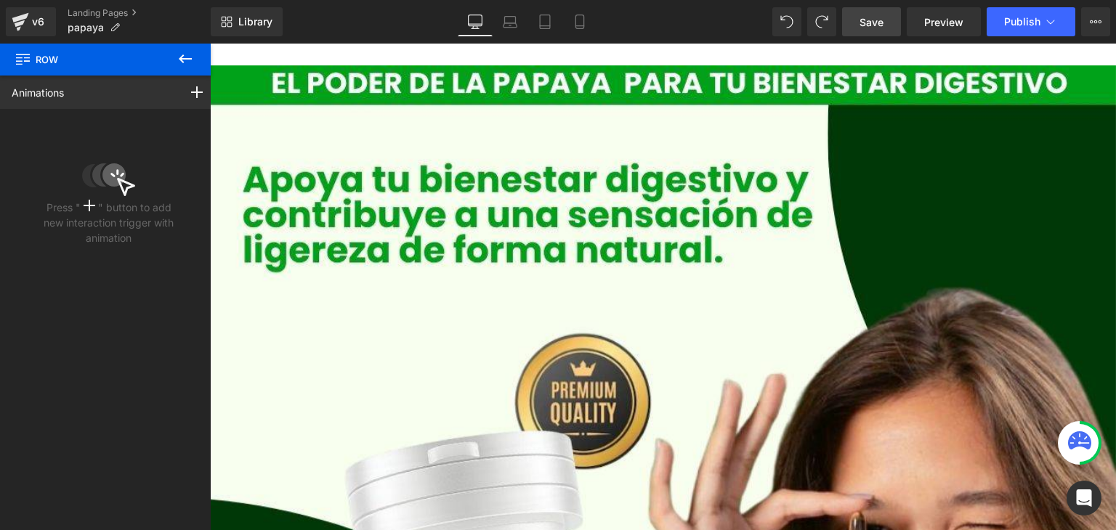
click at [188, 62] on icon at bounding box center [184, 58] width 17 height 17
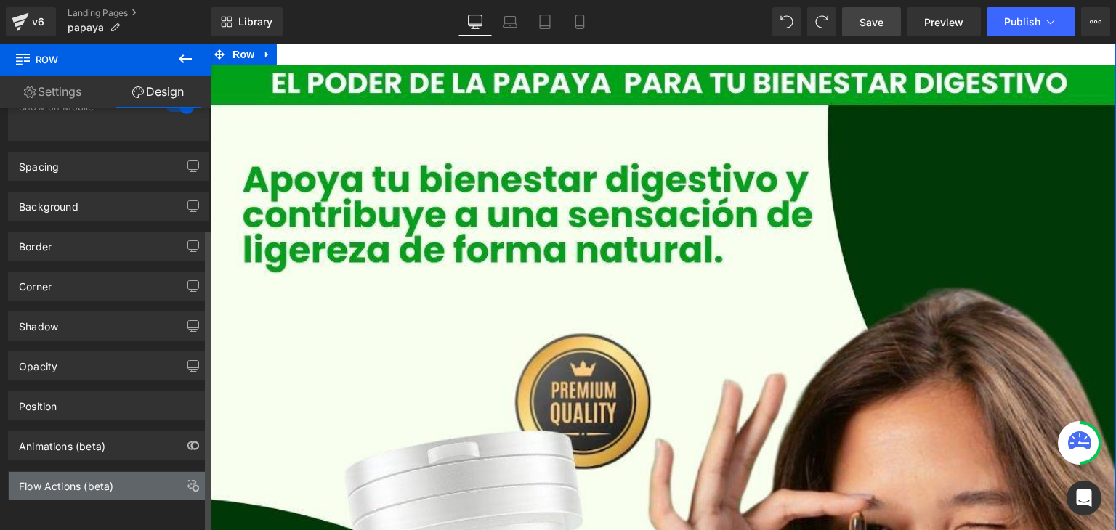
click at [107, 484] on div "Flow Actions (beta)" at bounding box center [108, 486] width 199 height 28
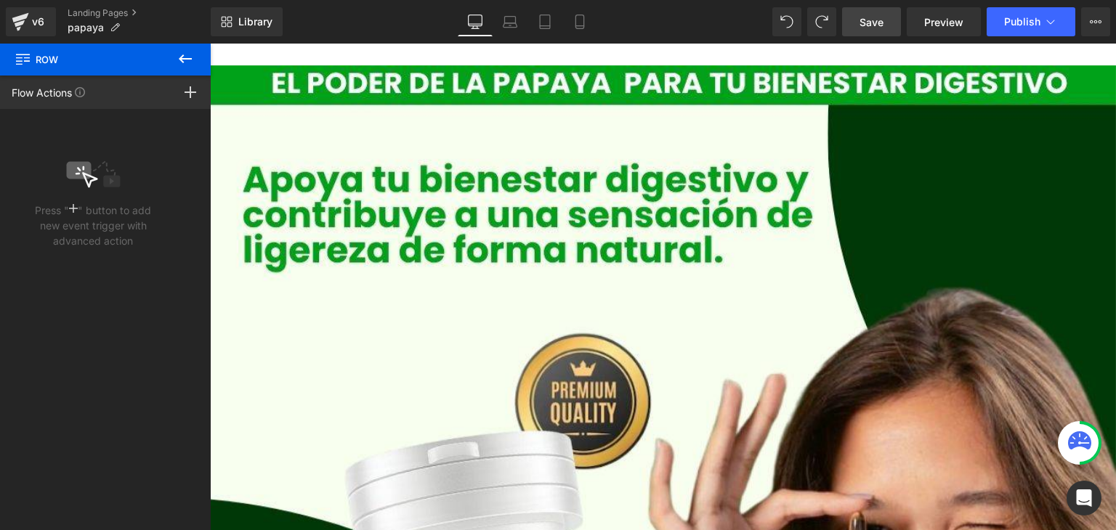
click at [193, 62] on icon at bounding box center [184, 58] width 17 height 17
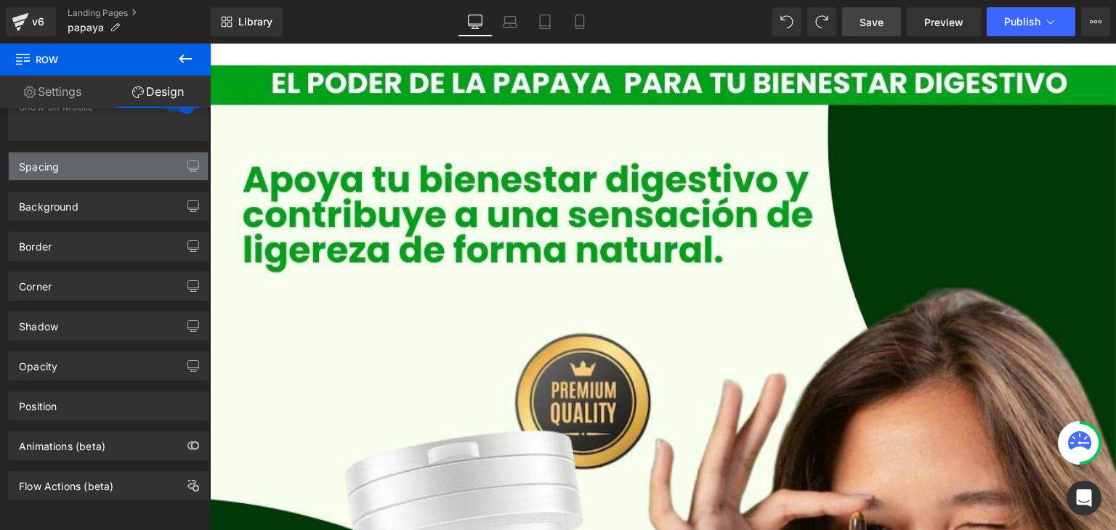
type input "0"
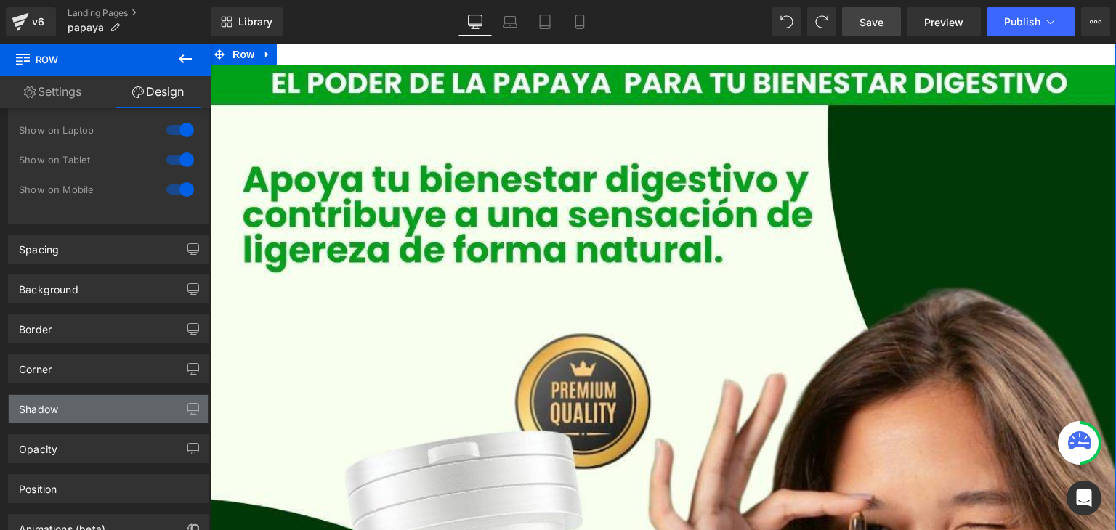
scroll to position [0, 0]
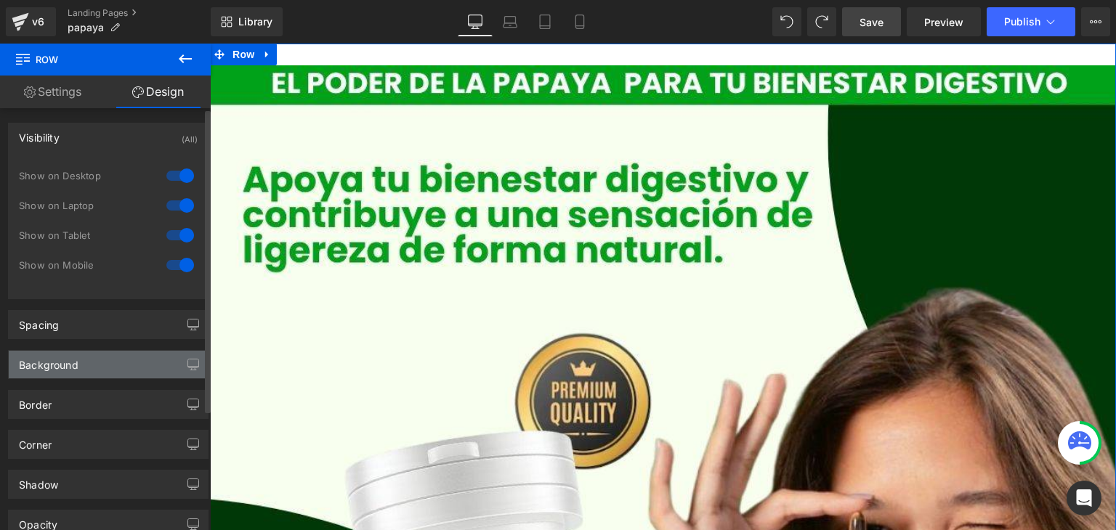
click at [113, 358] on div "Background" at bounding box center [108, 365] width 199 height 28
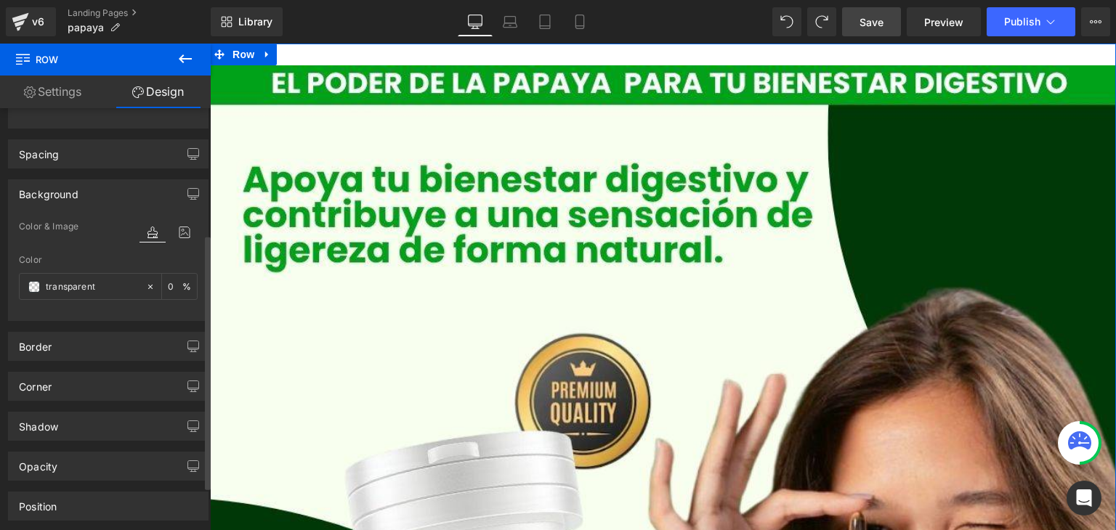
scroll to position [218, 0]
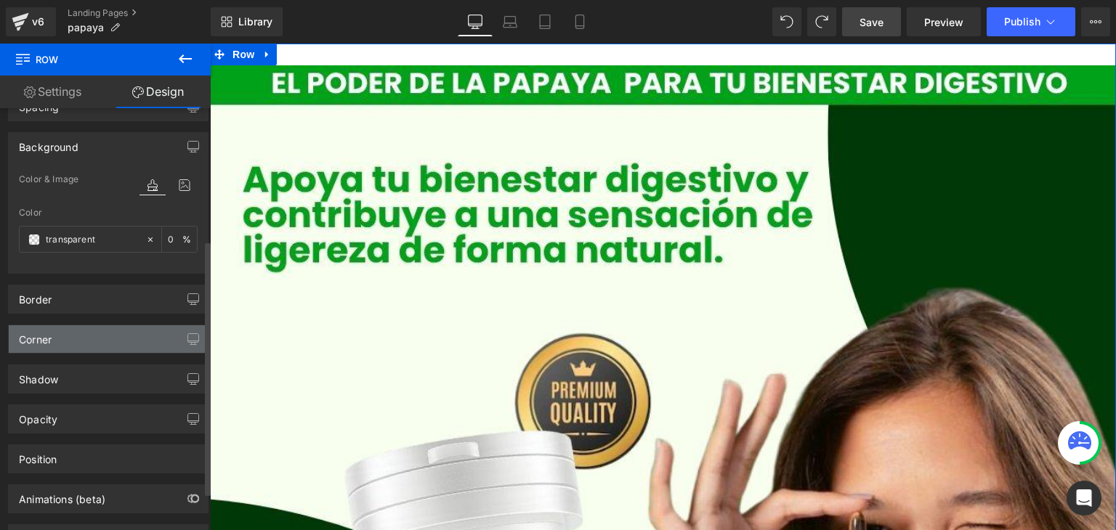
click at [139, 339] on div "Corner" at bounding box center [108, 339] width 199 height 28
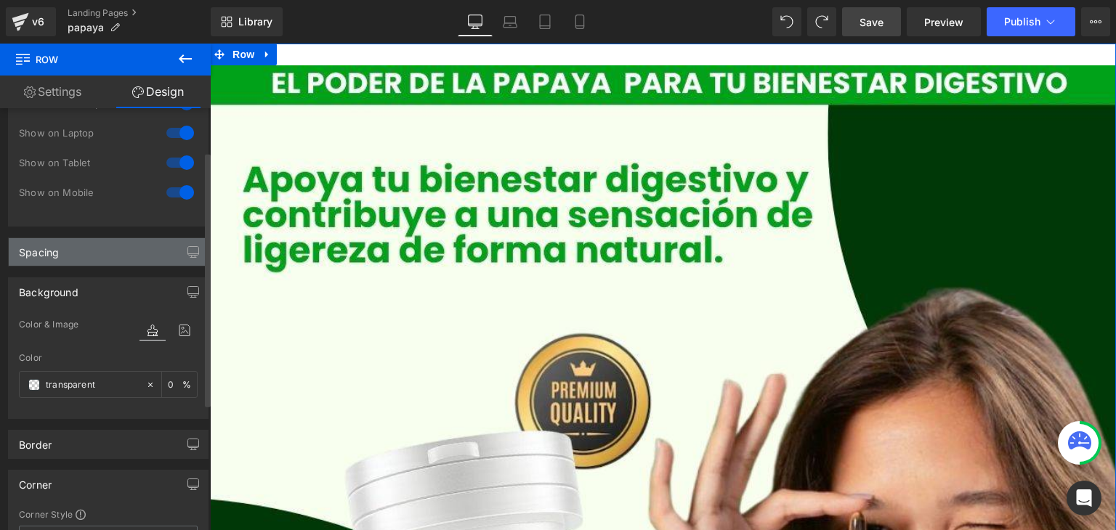
scroll to position [0, 0]
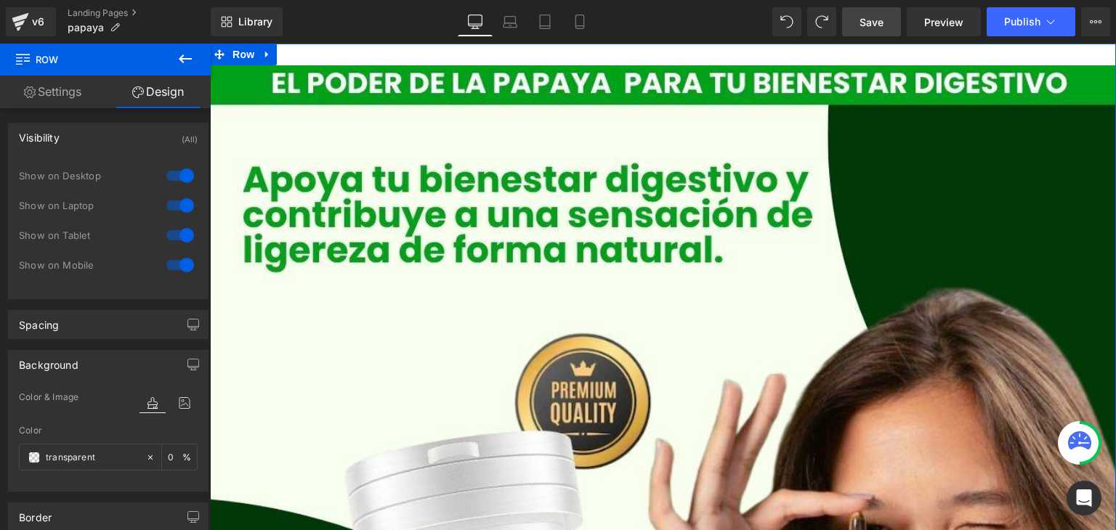
click at [38, 91] on link "Settings" at bounding box center [52, 92] width 105 height 33
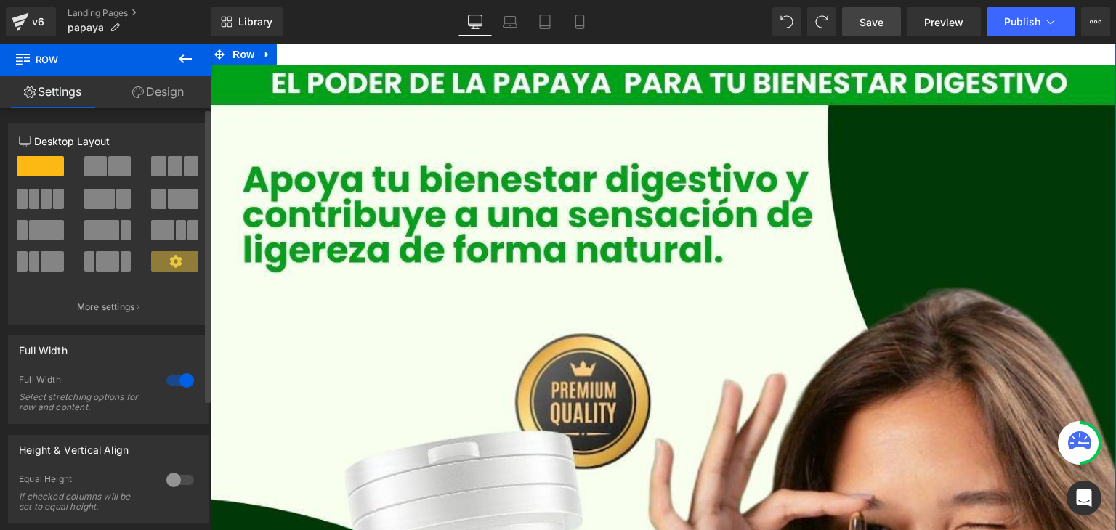
click at [173, 261] on icon at bounding box center [175, 261] width 12 height 12
click at [99, 312] on p "More settings" at bounding box center [106, 307] width 58 height 13
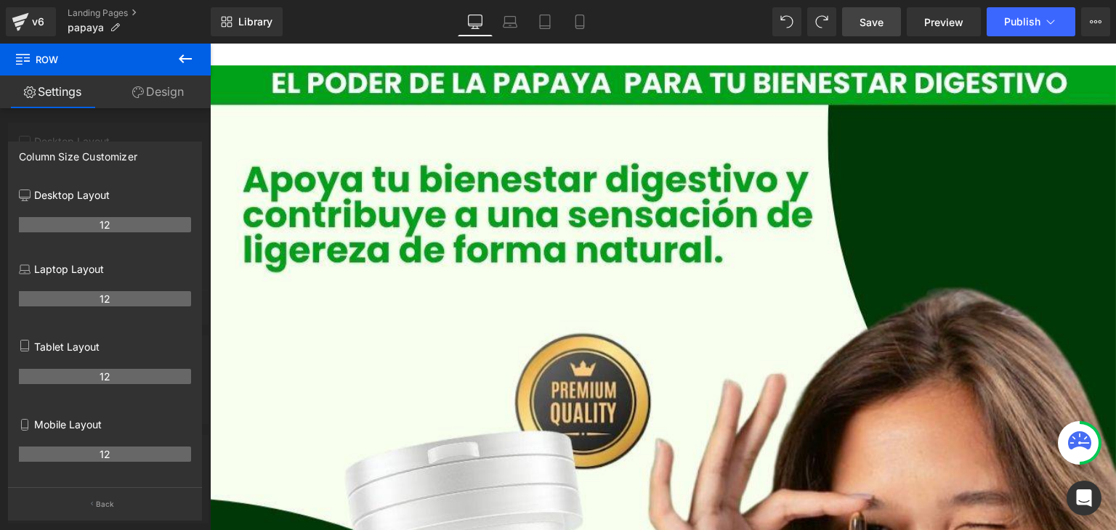
click at [186, 61] on icon at bounding box center [184, 58] width 17 height 17
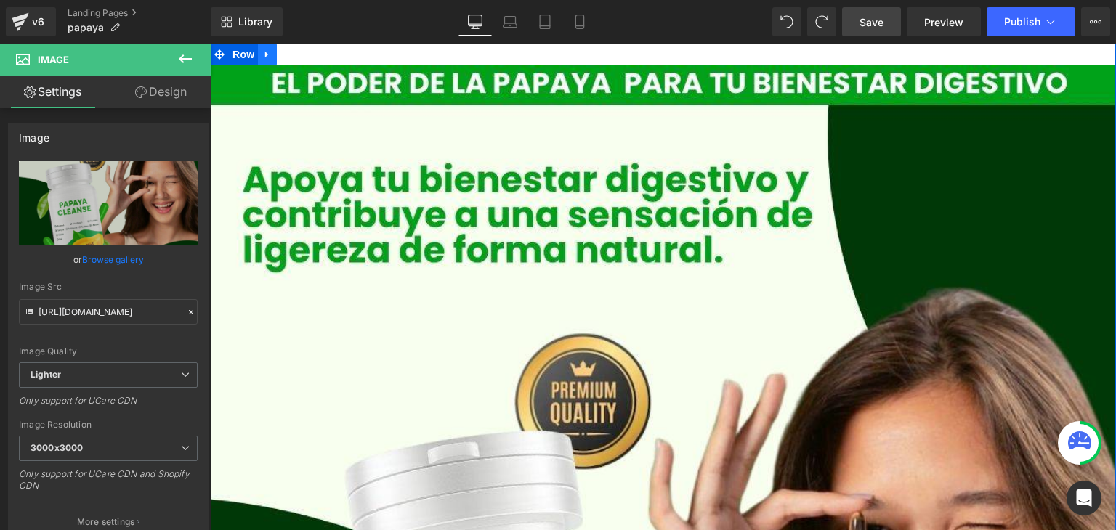
click at [264, 56] on icon at bounding box center [267, 54] width 10 height 11
click at [285, 55] on icon at bounding box center [286, 54] width 10 height 10
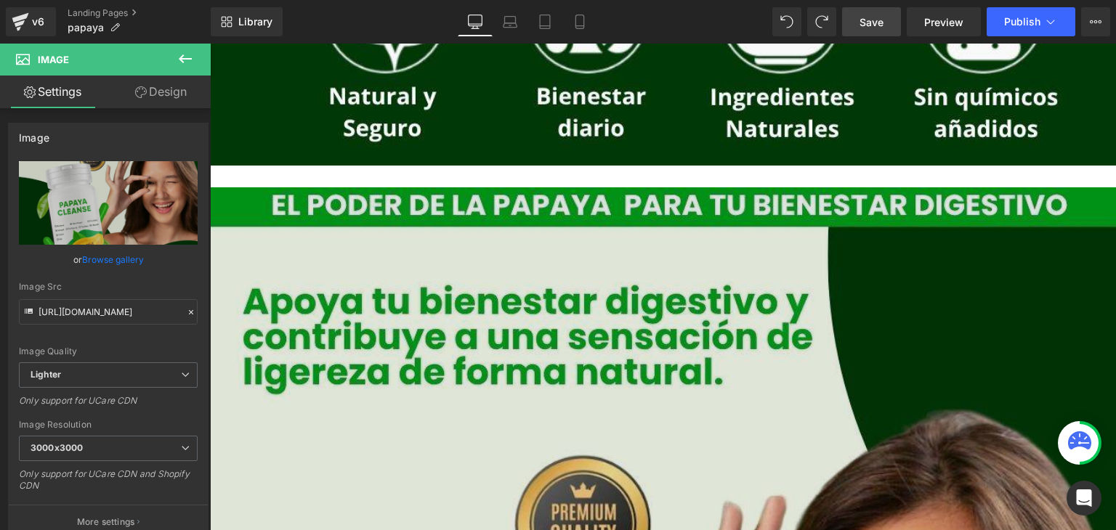
scroll to position [1095, 0]
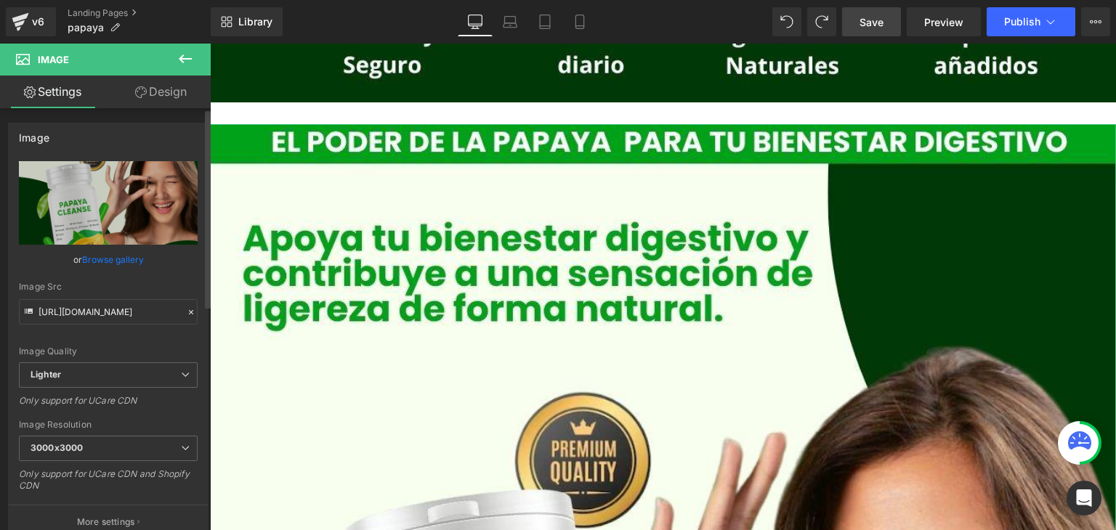
click at [119, 253] on link "Browse gallery" at bounding box center [113, 259] width 62 height 25
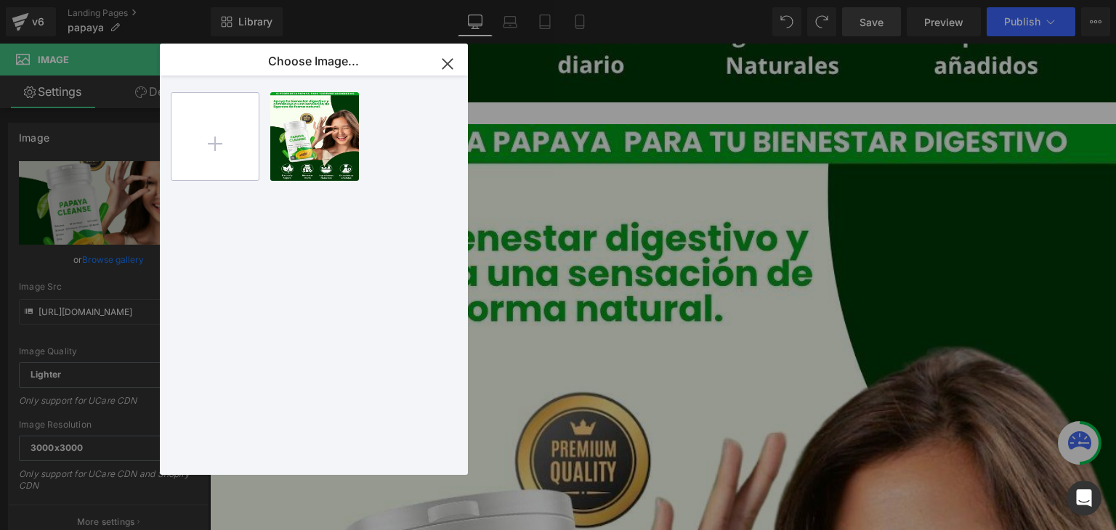
click at [215, 141] on input "file" at bounding box center [214, 136] width 87 height 87
type input "C:\fakepath\2.jpg"
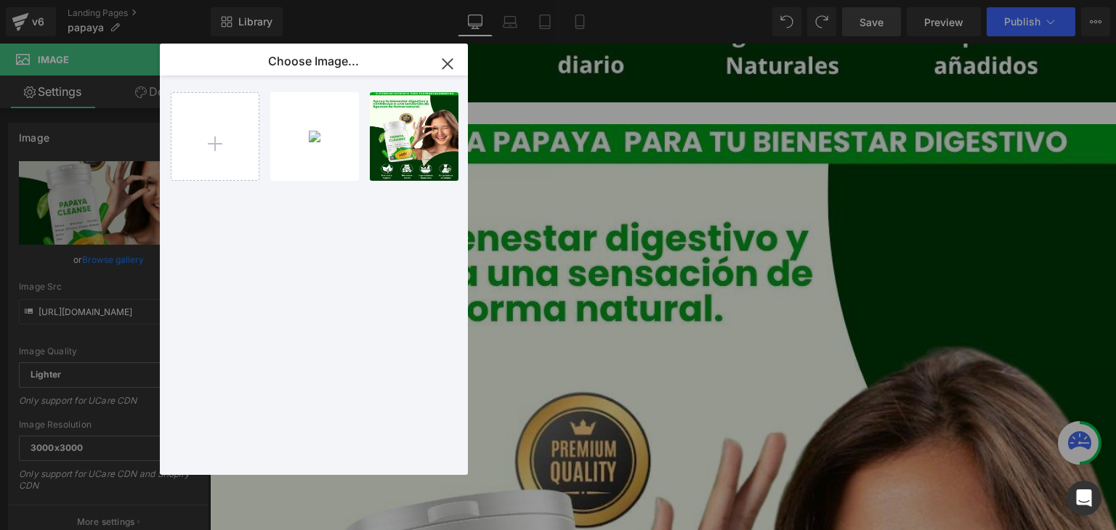
click at [448, 68] on icon "button" at bounding box center [447, 63] width 23 height 23
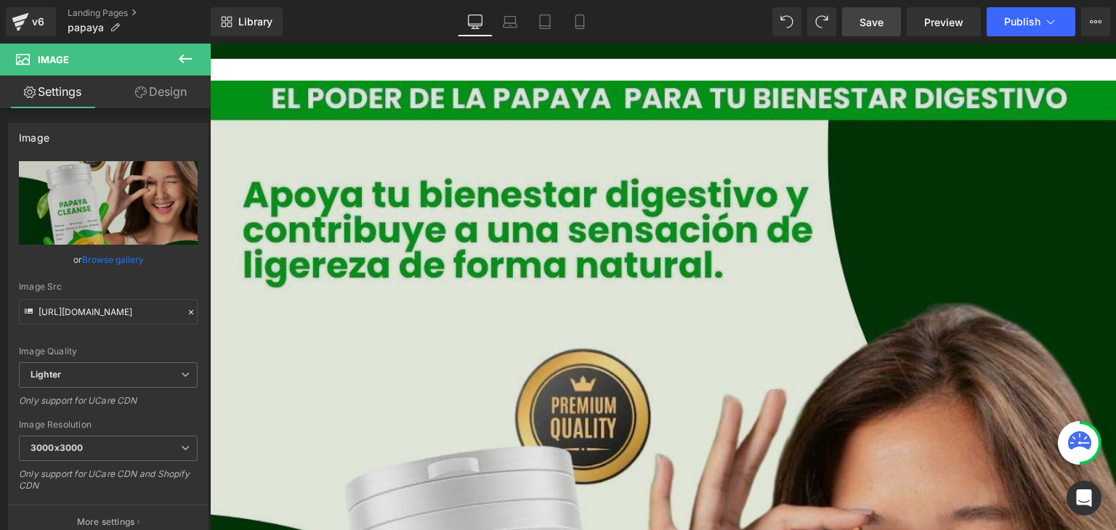
scroll to position [1240, 0]
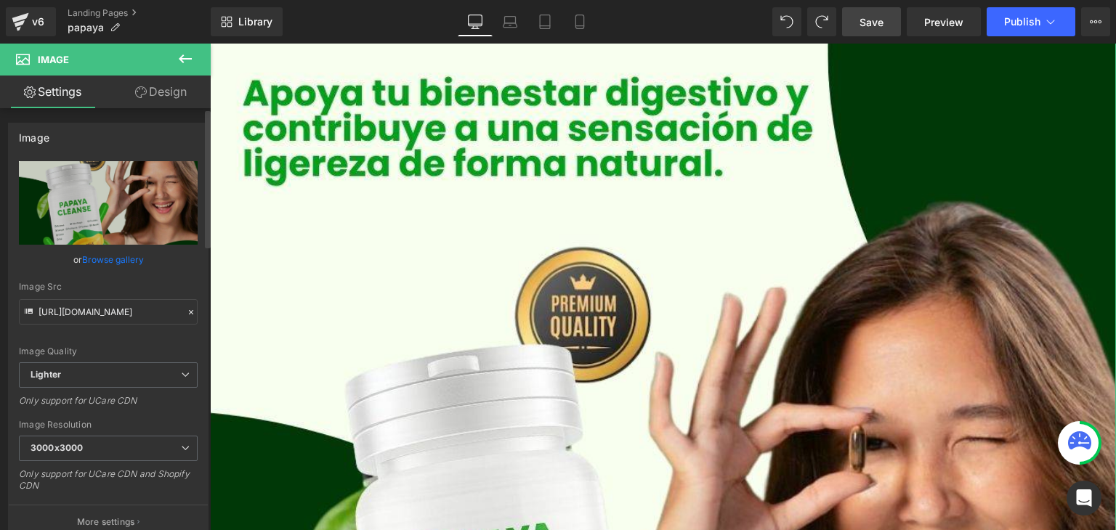
click at [93, 261] on link "Browse gallery" at bounding box center [113, 259] width 62 height 25
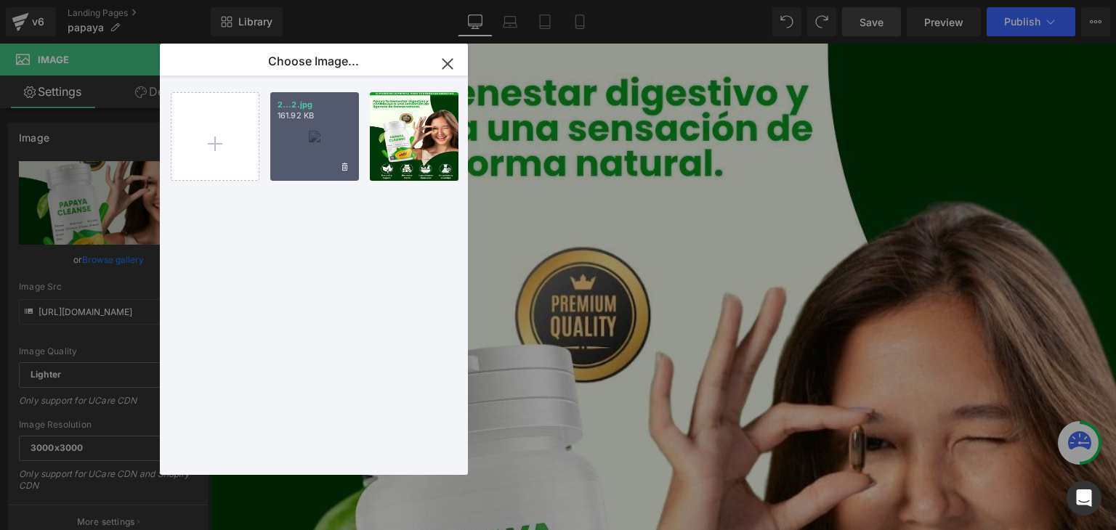
click at [327, 132] on div "2...2.jpg 161.92 KB" at bounding box center [314, 136] width 89 height 89
type input "[URL][DOMAIN_NAME]"
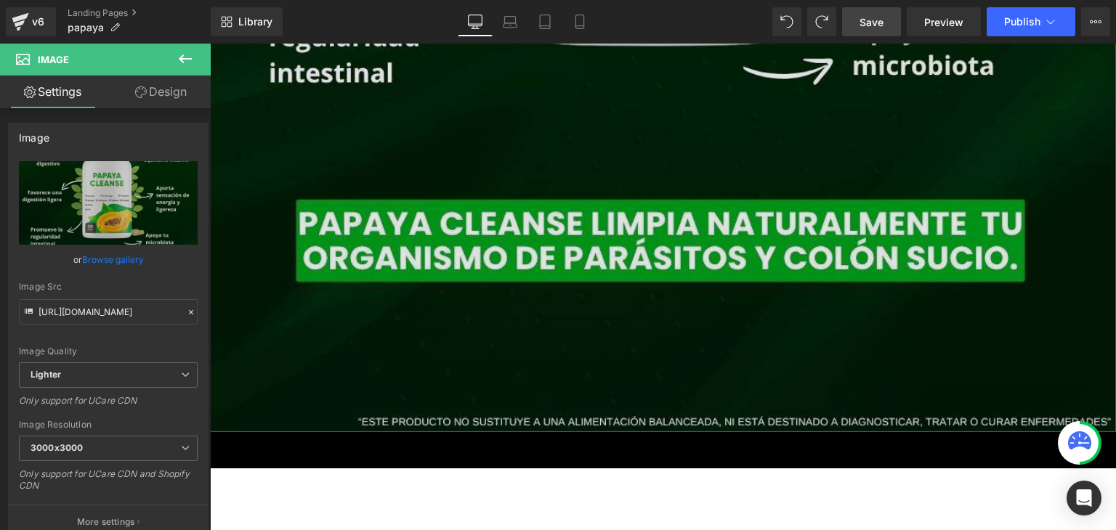
scroll to position [2039, 0]
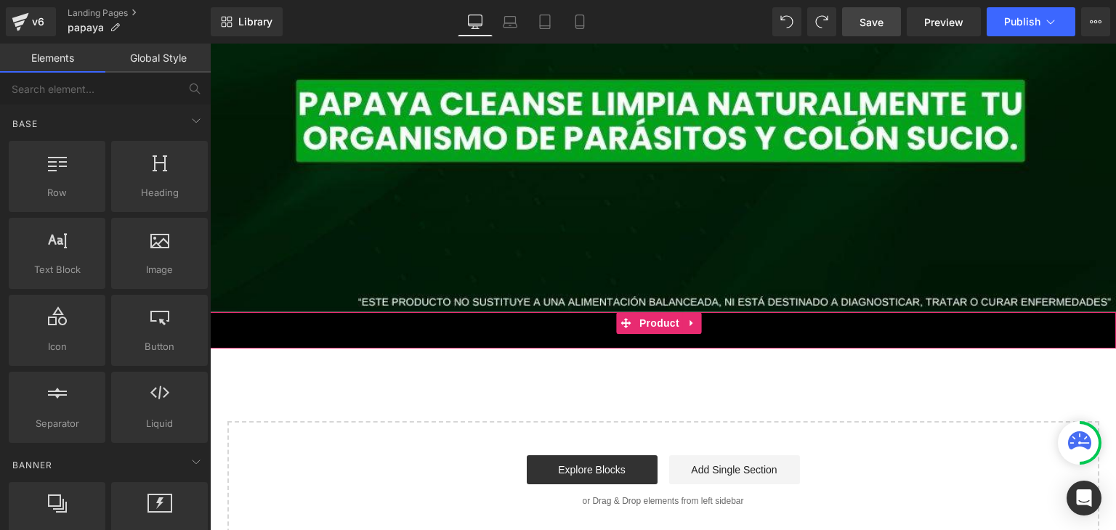
click at [452, 338] on div "Add To Cart (P) Cart Button" at bounding box center [662, 330] width 891 height 36
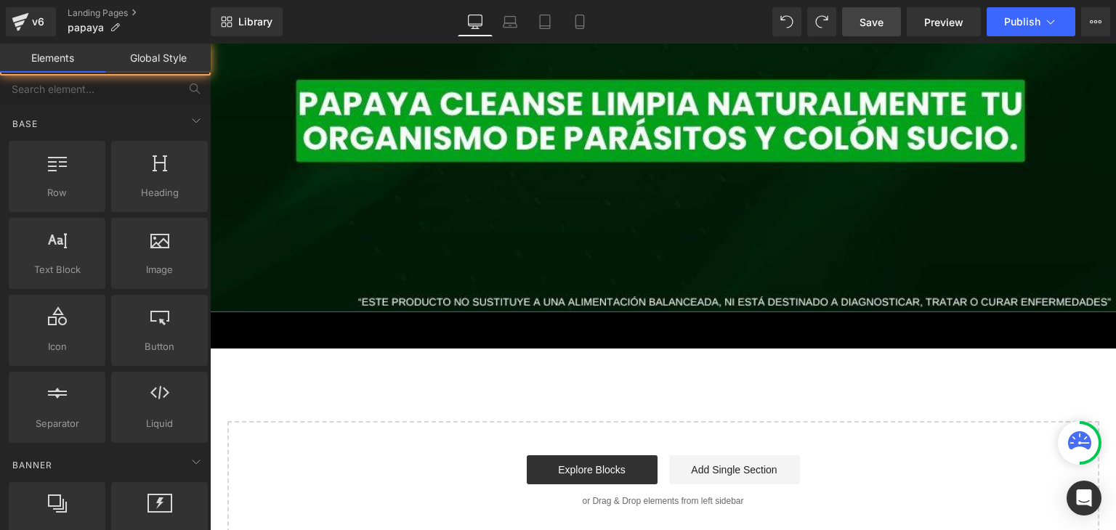
click at [881, 25] on span "Save" at bounding box center [871, 22] width 24 height 15
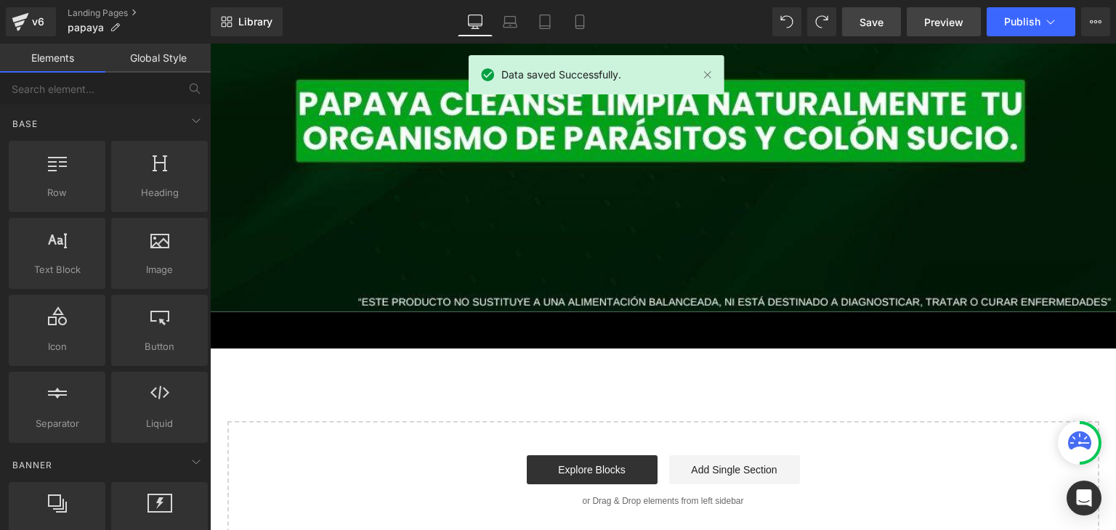
click at [937, 19] on span "Preview" at bounding box center [943, 22] width 39 height 15
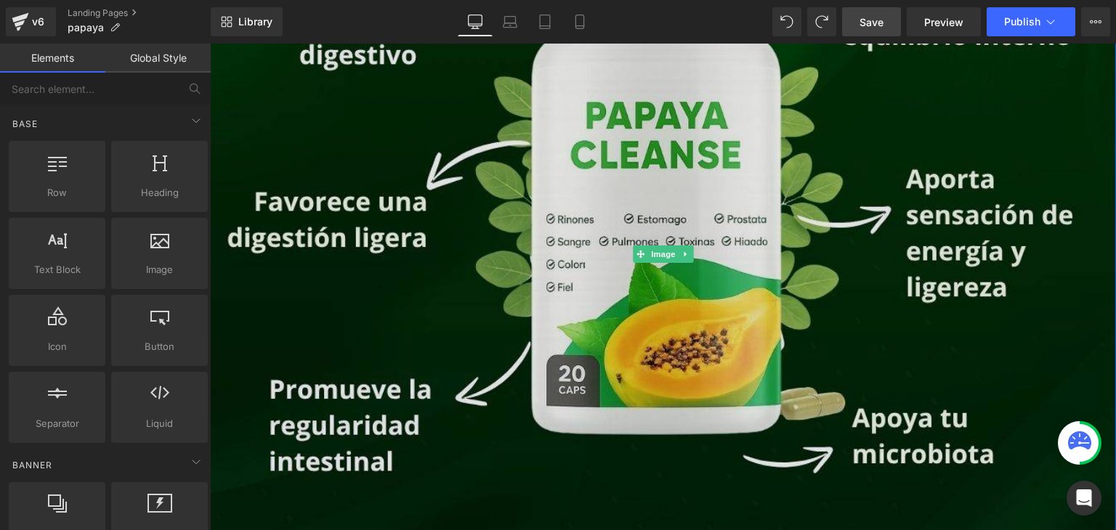
scroll to position [1023, 0]
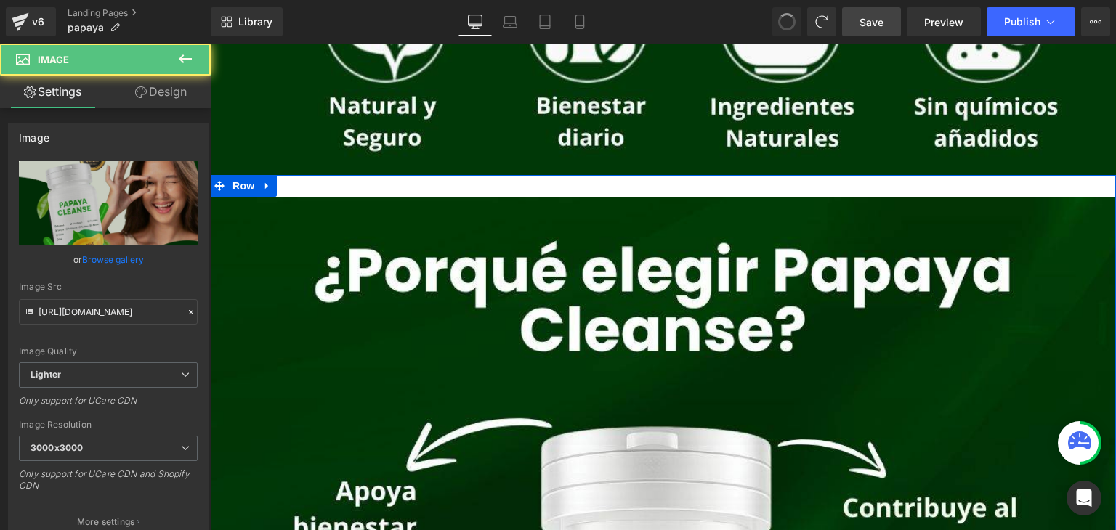
type input "[URL][DOMAIN_NAME]"
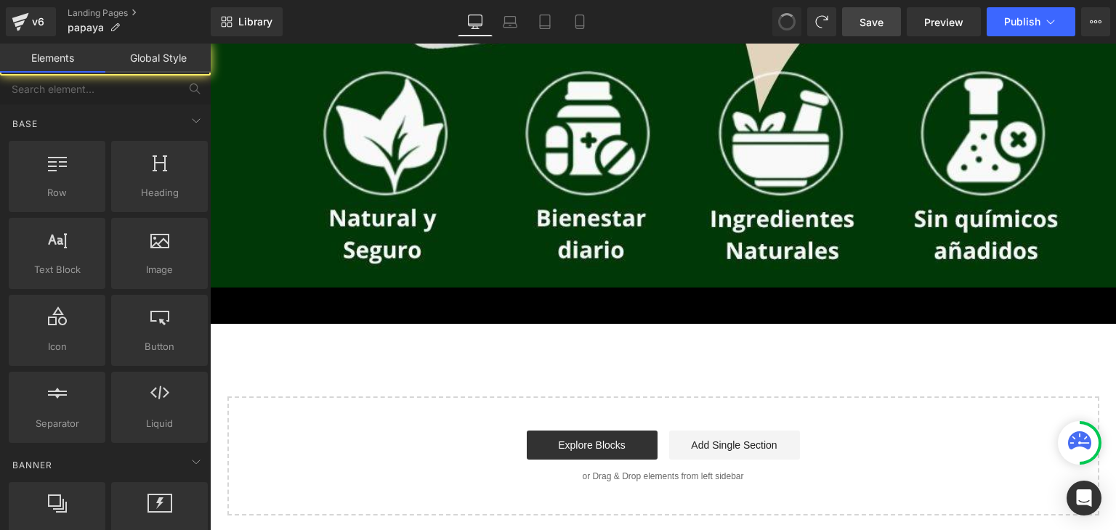
scroll to position [909, 0]
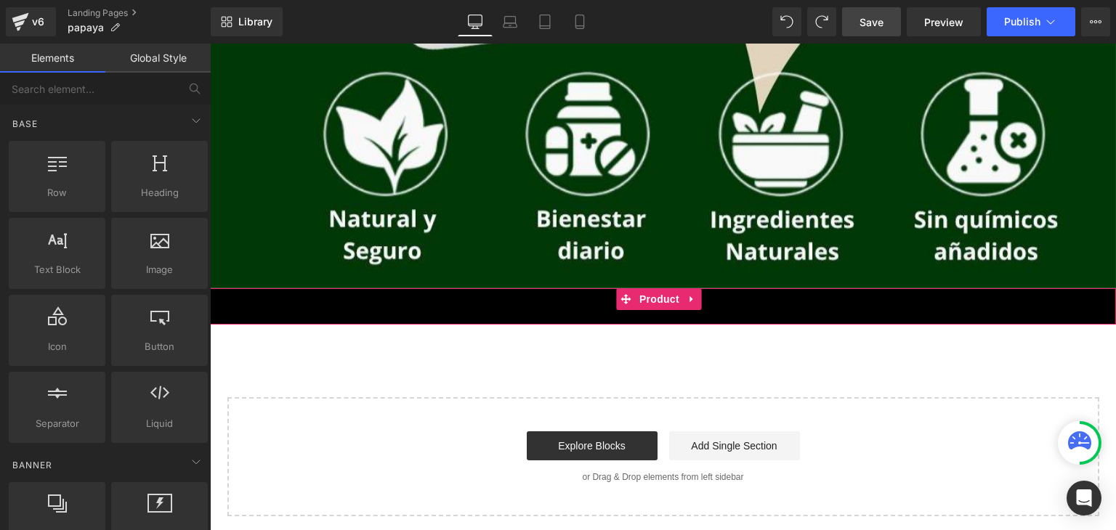
click at [554, 316] on div "Add To Cart (P) Cart Button" at bounding box center [662, 306] width 891 height 36
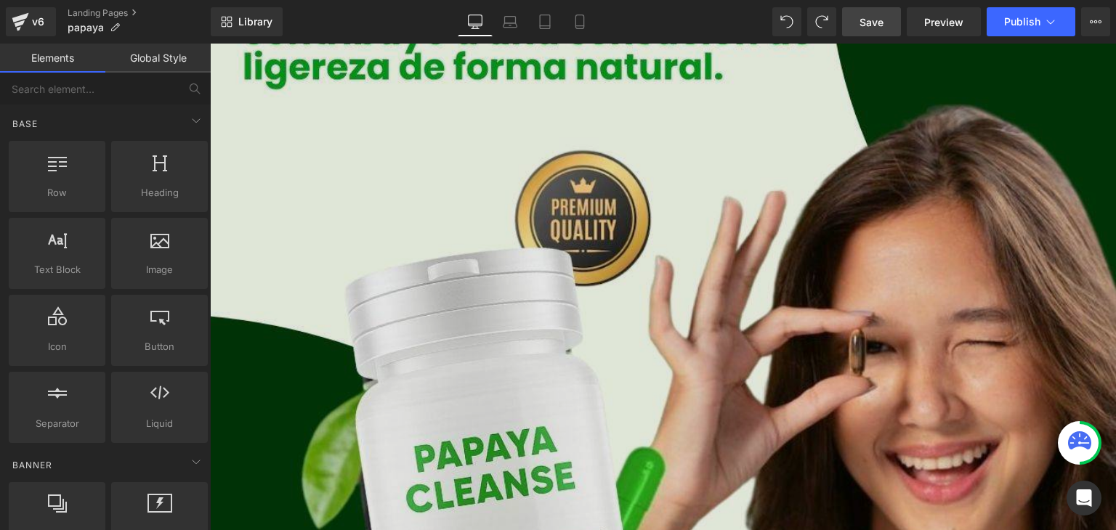
scroll to position [0, 0]
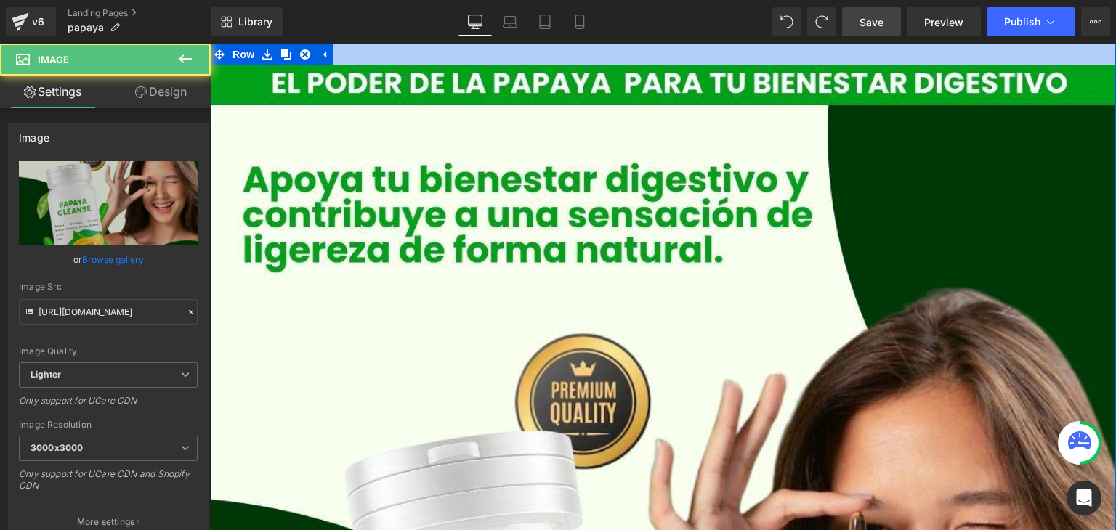
click at [532, 50] on div at bounding box center [663, 55] width 906 height 22
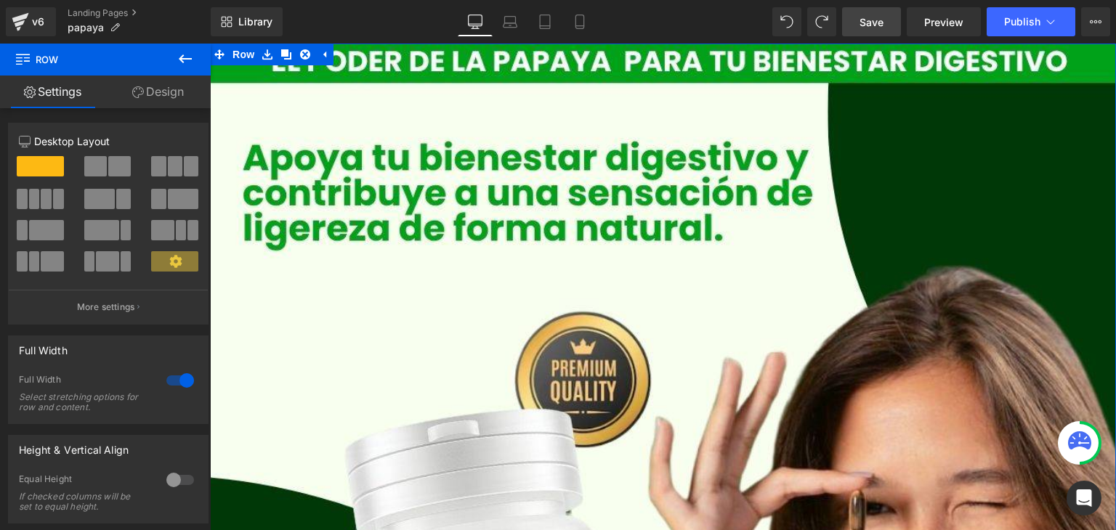
drag, startPoint x: 511, startPoint y: 65, endPoint x: 729, endPoint y: 82, distance: 219.3
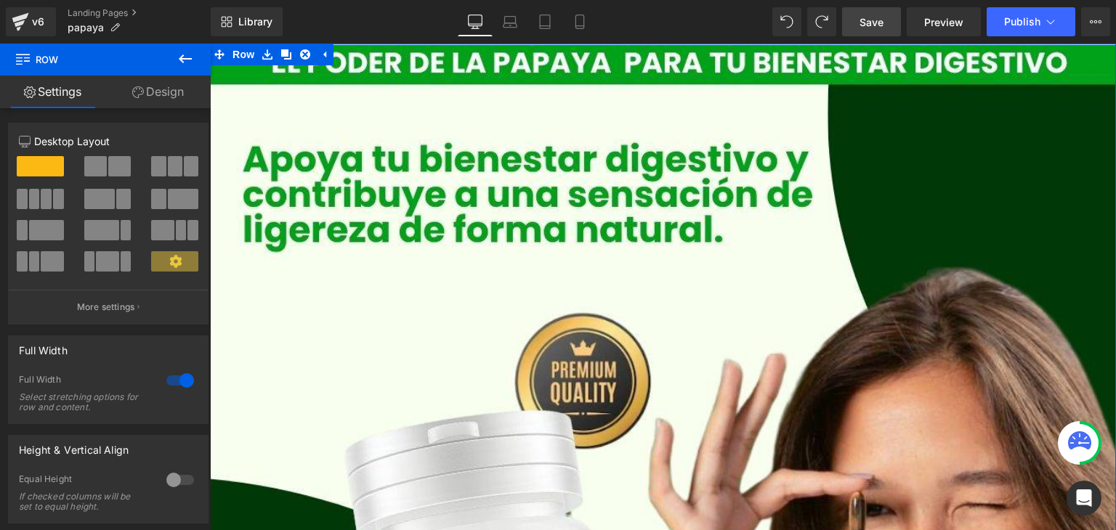
drag, startPoint x: 595, startPoint y: 41, endPoint x: 384, endPoint y: 1, distance: 214.4
click at [595, 41] on div "Library Desktop Desktop Laptop Tablet Mobile Save Preview Publish Scheduled Upg…" at bounding box center [663, 22] width 905 height 44
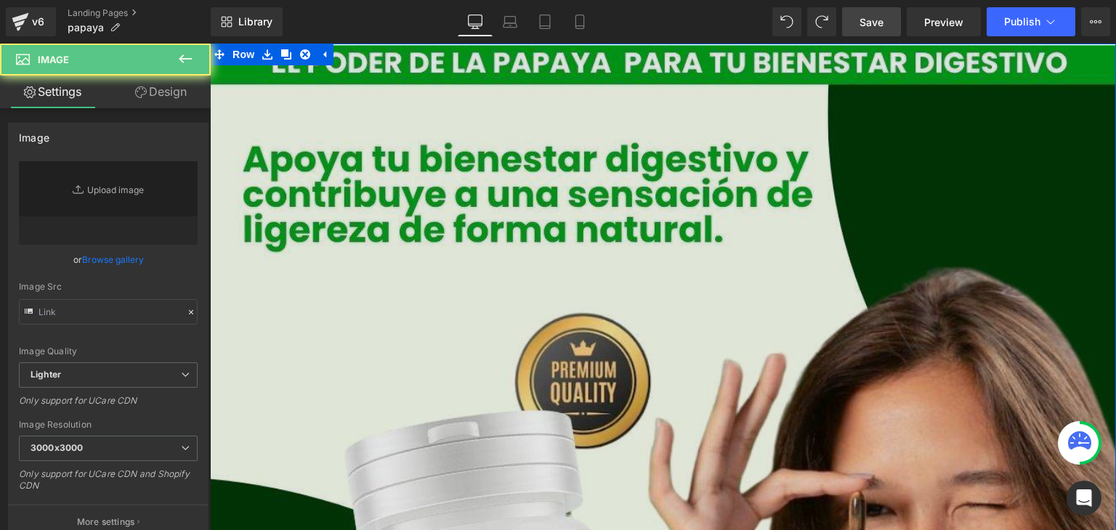
type input "[URL][DOMAIN_NAME]"
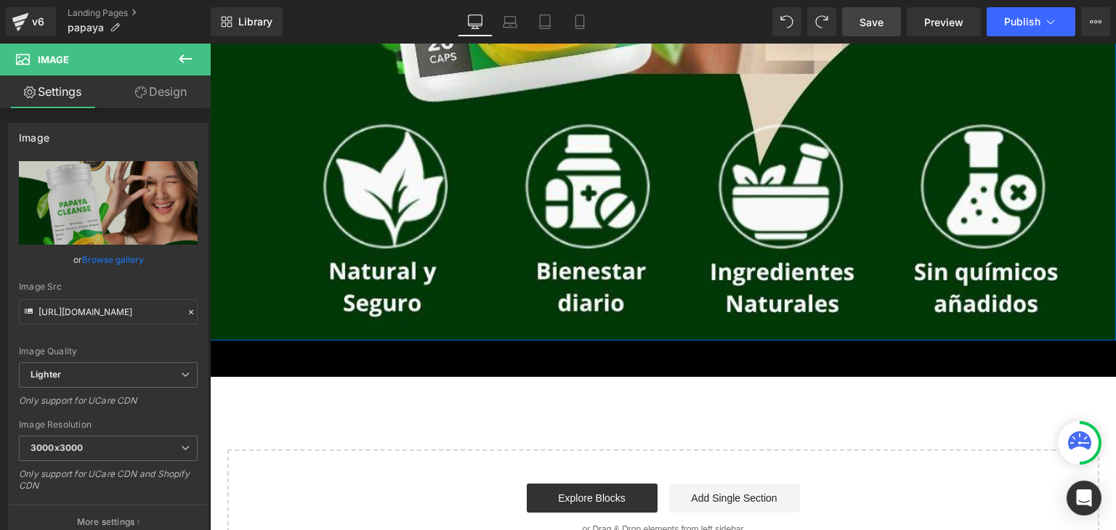
scroll to position [896, 0]
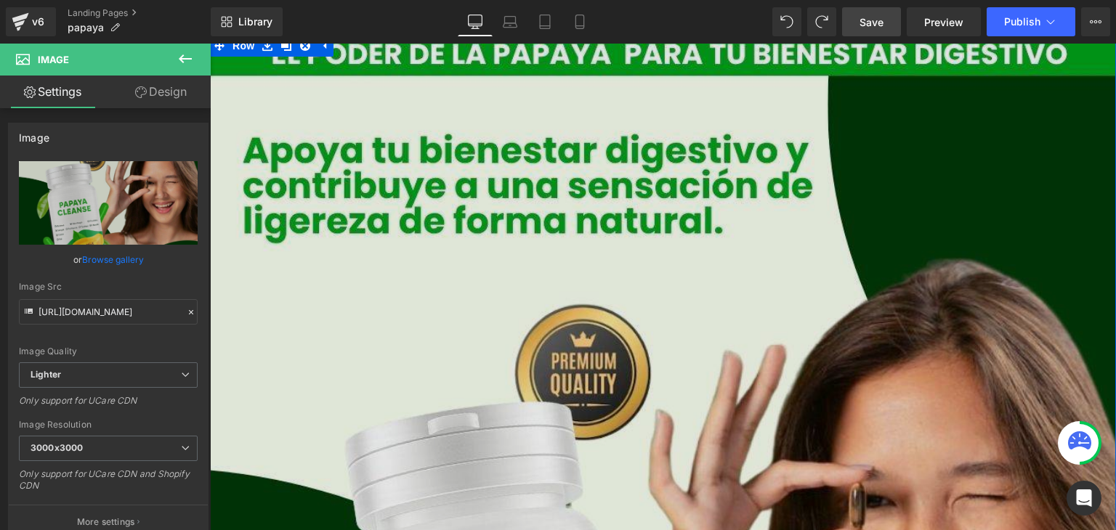
scroll to position [0, 0]
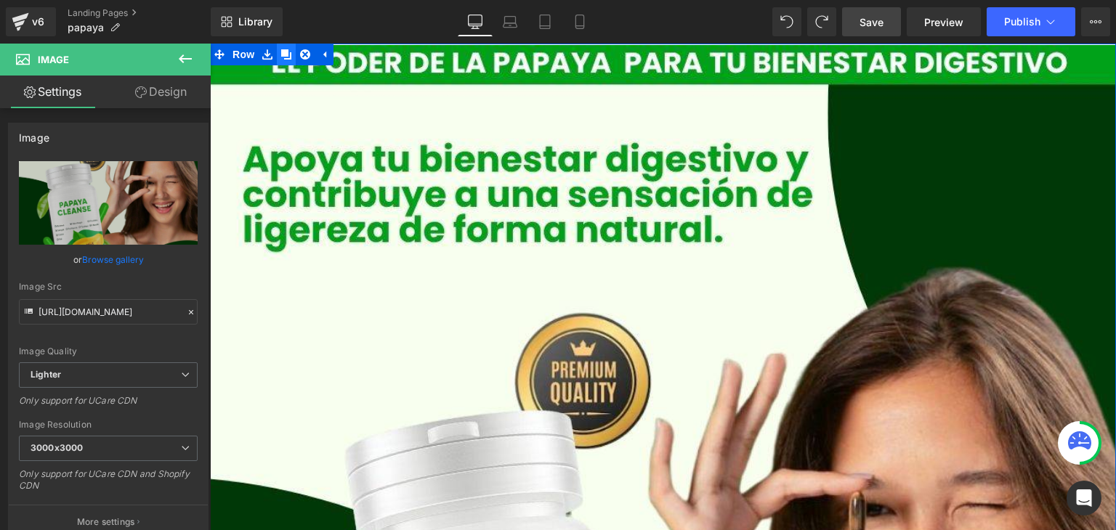
click at [281, 54] on icon at bounding box center [286, 54] width 10 height 10
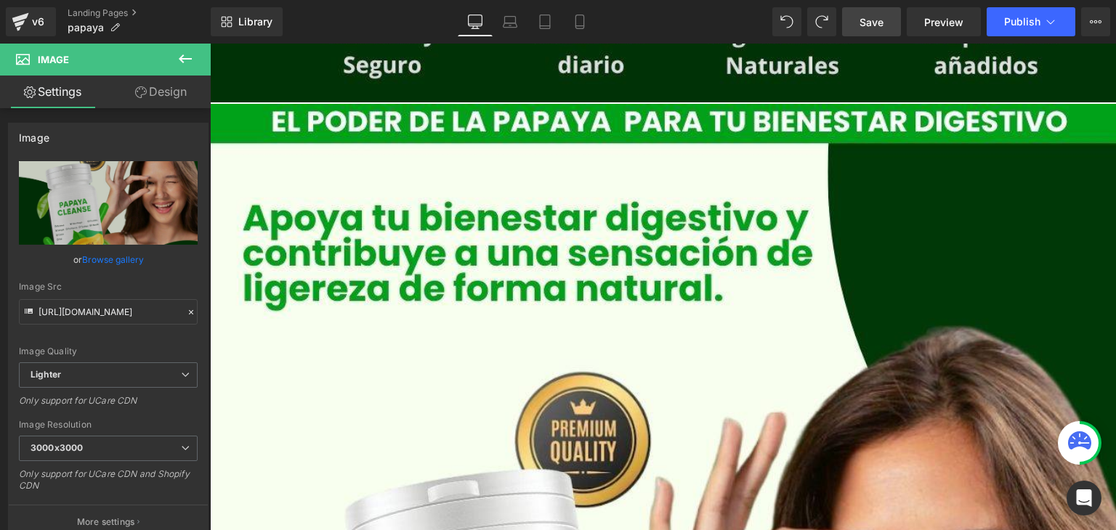
scroll to position [1002, 0]
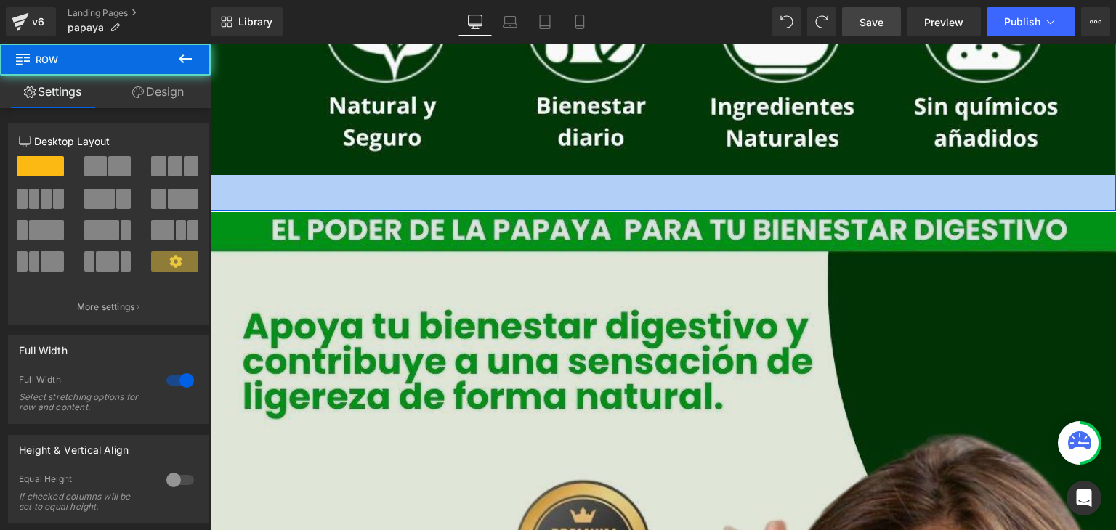
click at [459, 209] on div "49px" at bounding box center [663, 193] width 906 height 36
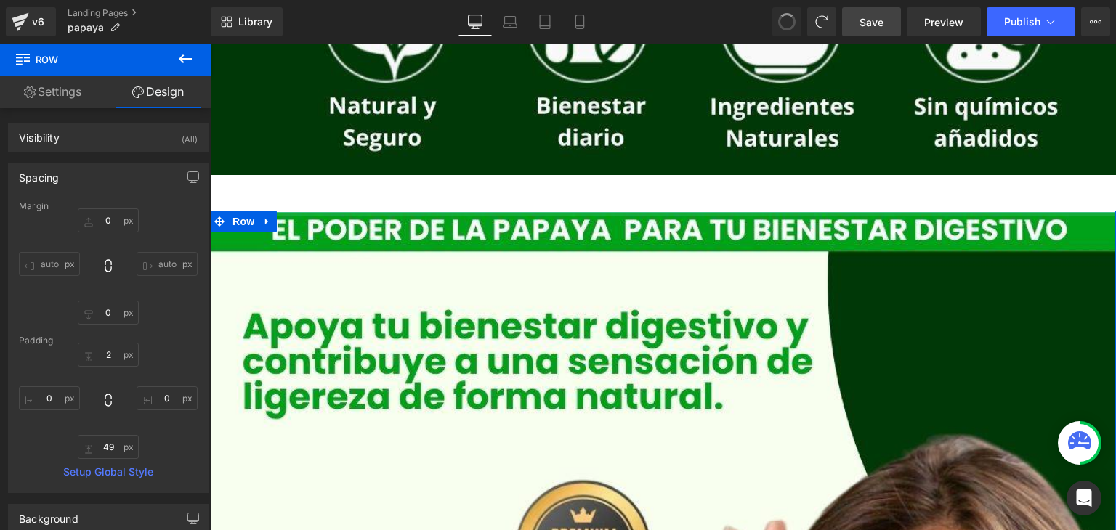
type input "0"
type input "2"
type input "0"
type input "49"
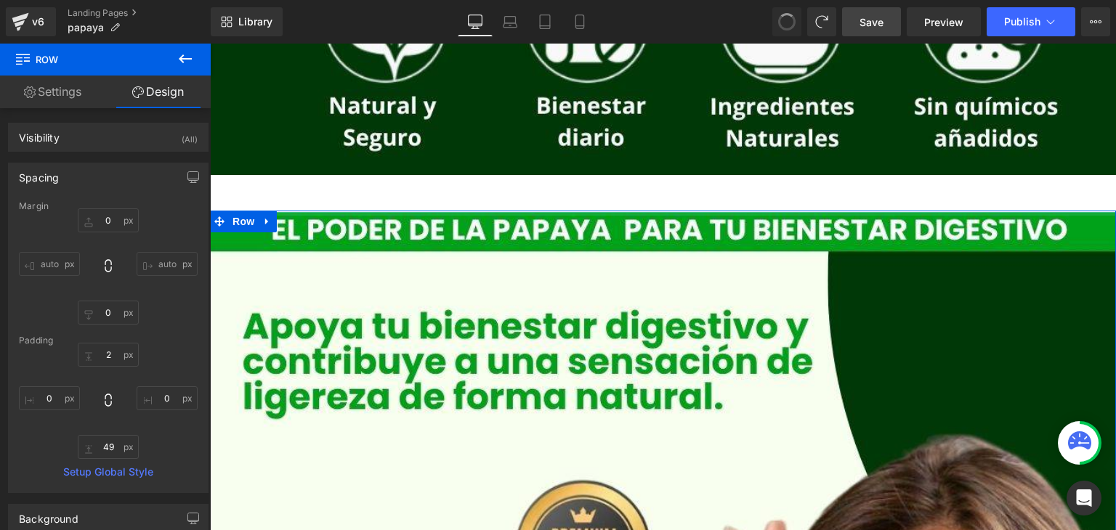
type input "0"
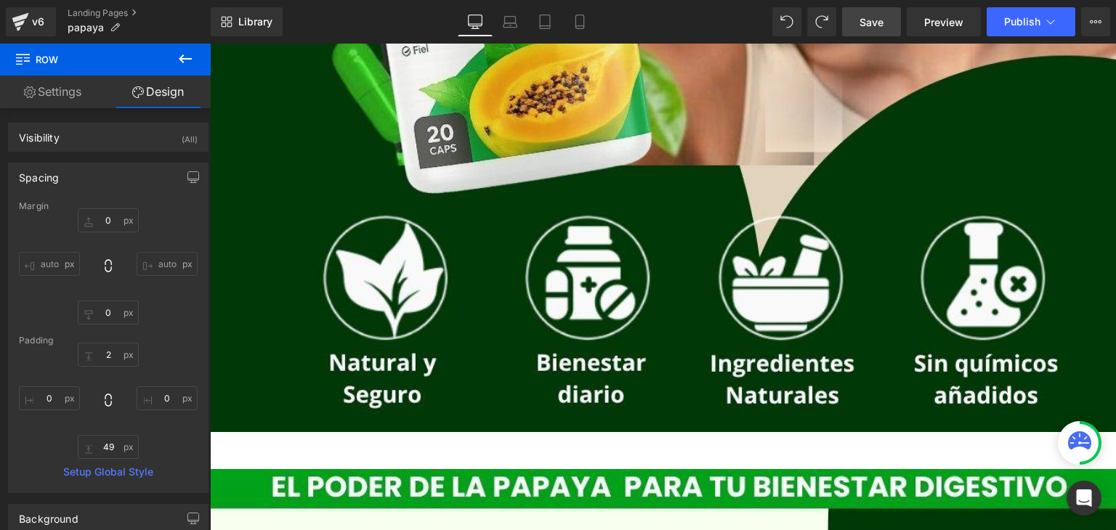
scroll to position [872, 0]
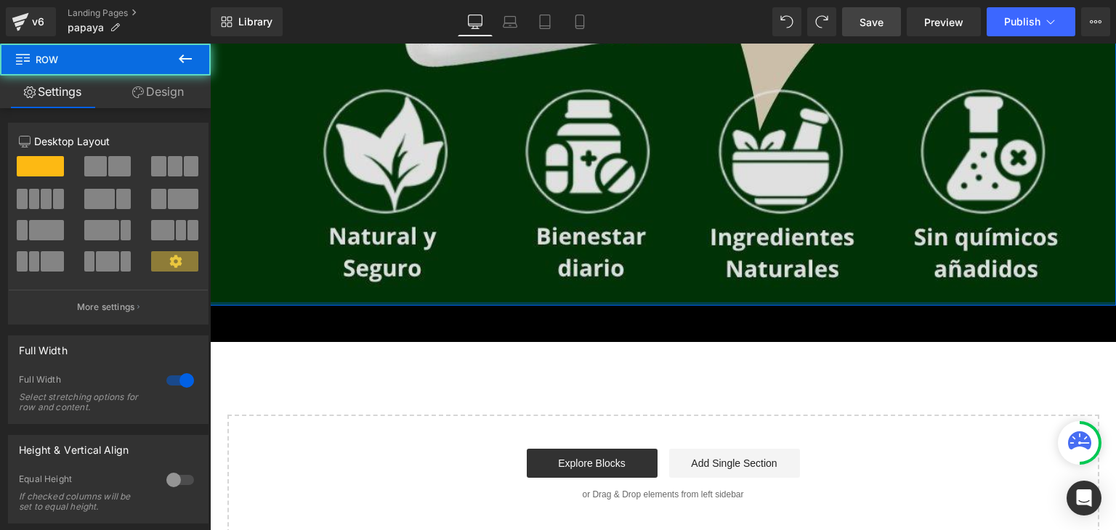
drag, startPoint x: 497, startPoint y: 337, endPoint x: 505, endPoint y: 294, distance: 43.7
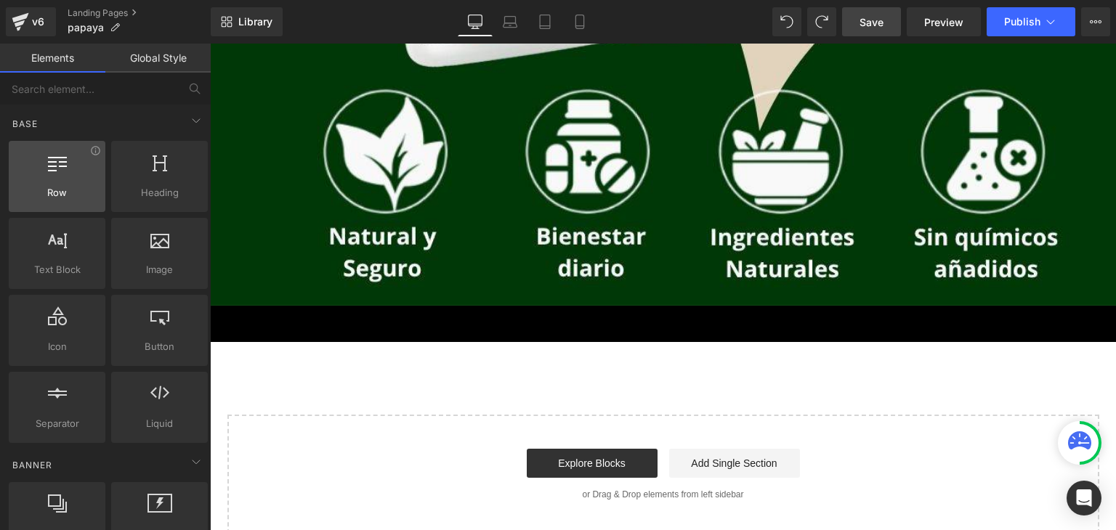
click at [54, 195] on span "Row" at bounding box center [57, 192] width 88 height 15
drag, startPoint x: 70, startPoint y: 172, endPoint x: 121, endPoint y: 280, distance: 119.2
click at [70, 172] on div at bounding box center [57, 169] width 88 height 33
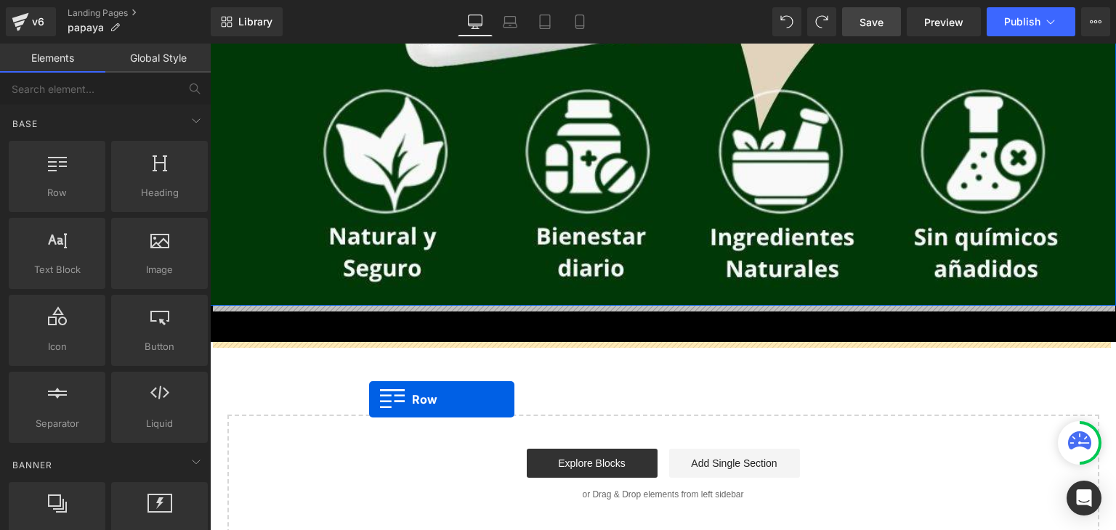
drag, startPoint x: 256, startPoint y: 204, endPoint x: 369, endPoint y: 399, distance: 225.8
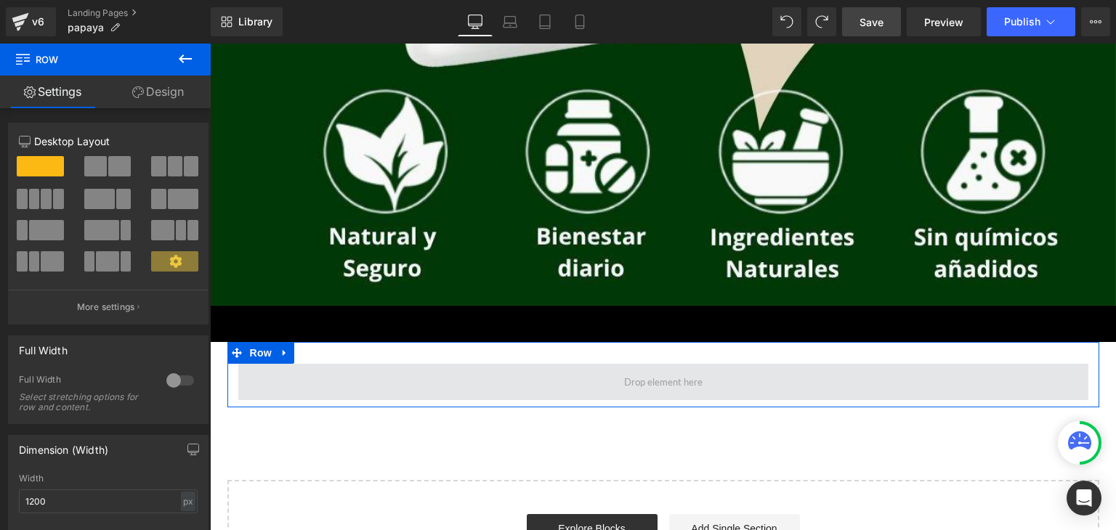
click at [367, 395] on span at bounding box center [663, 382] width 850 height 36
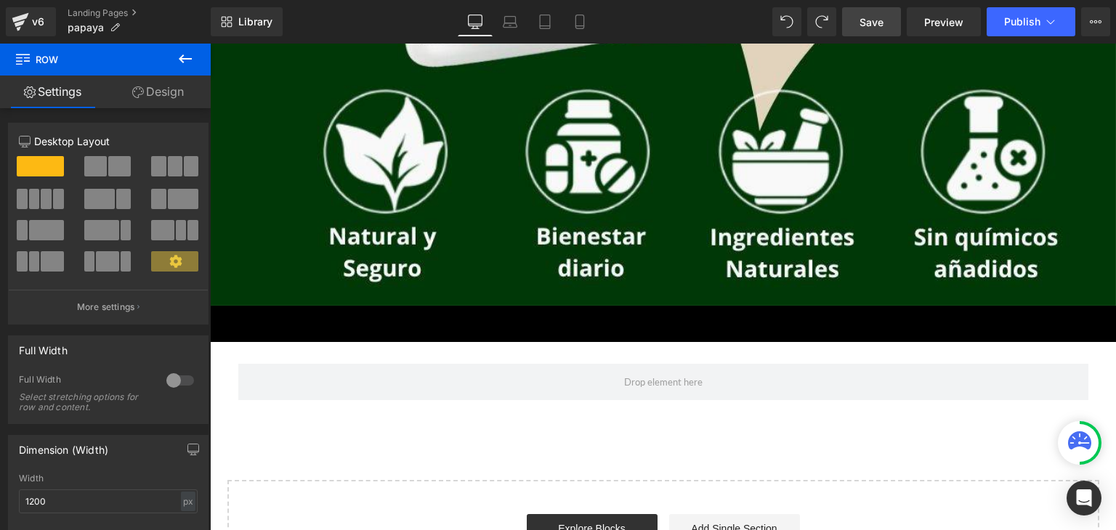
click at [181, 61] on icon at bounding box center [185, 58] width 13 height 9
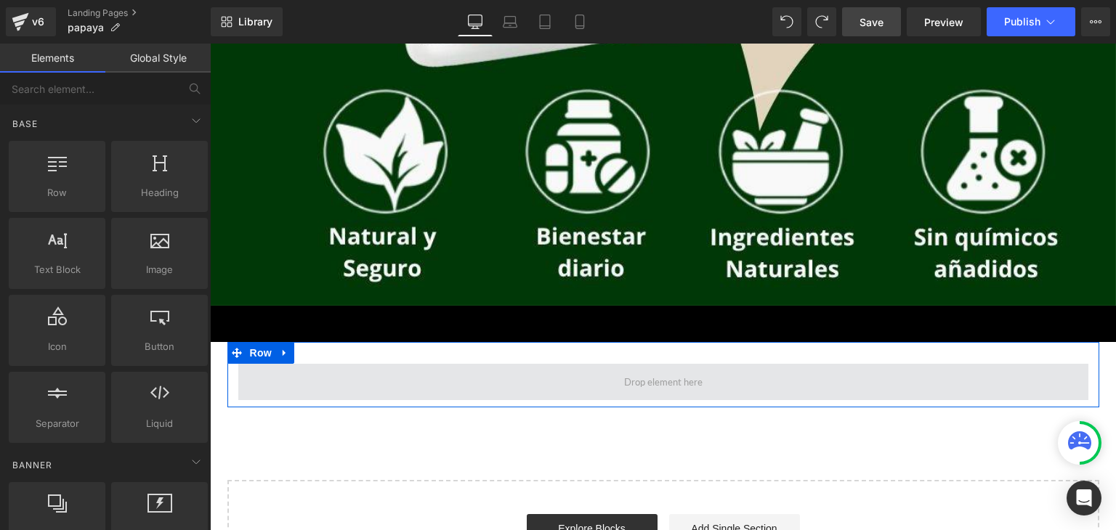
click at [317, 384] on span at bounding box center [663, 382] width 850 height 36
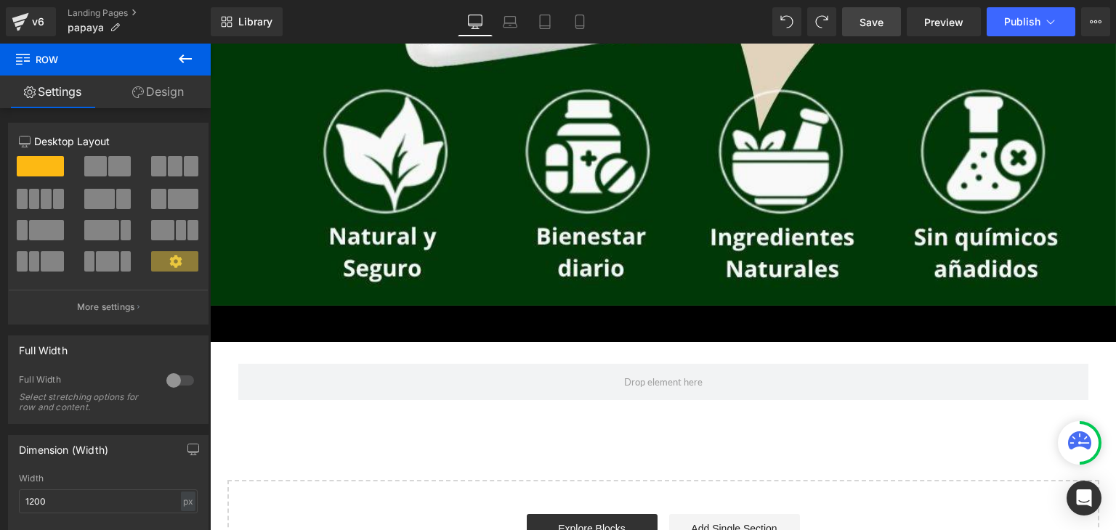
click at [186, 63] on icon at bounding box center [184, 58] width 17 height 17
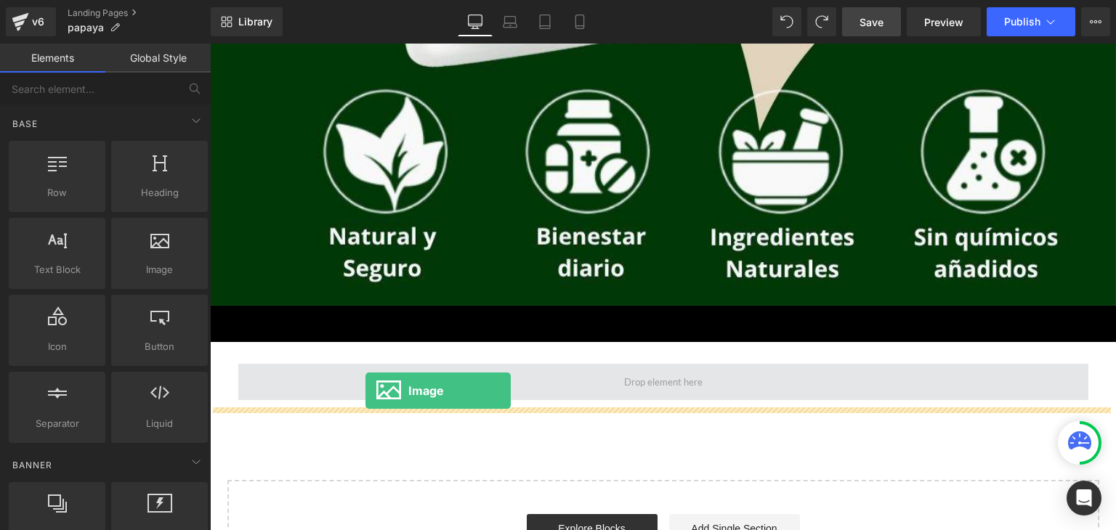
drag, startPoint x: 367, startPoint y: 296, endPoint x: 365, endPoint y: 391, distance: 94.4
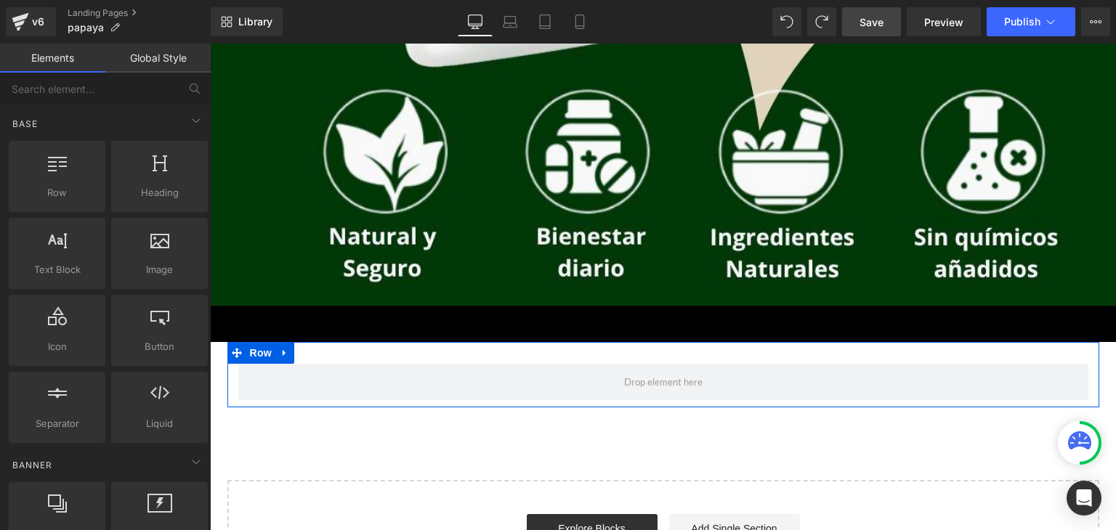
click at [321, 357] on div "Row" at bounding box center [663, 374] width 872 height 65
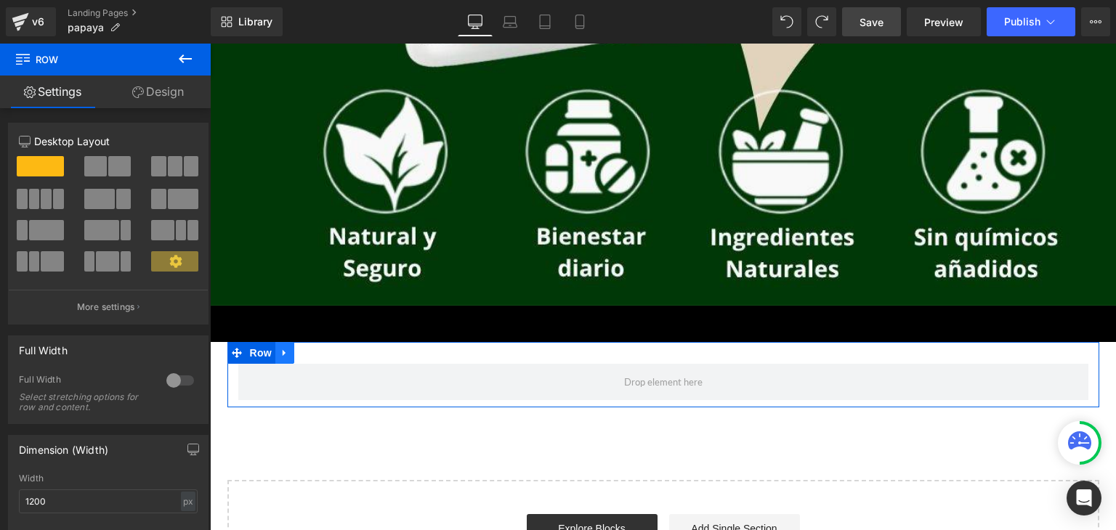
click at [284, 354] on icon at bounding box center [285, 352] width 10 height 11
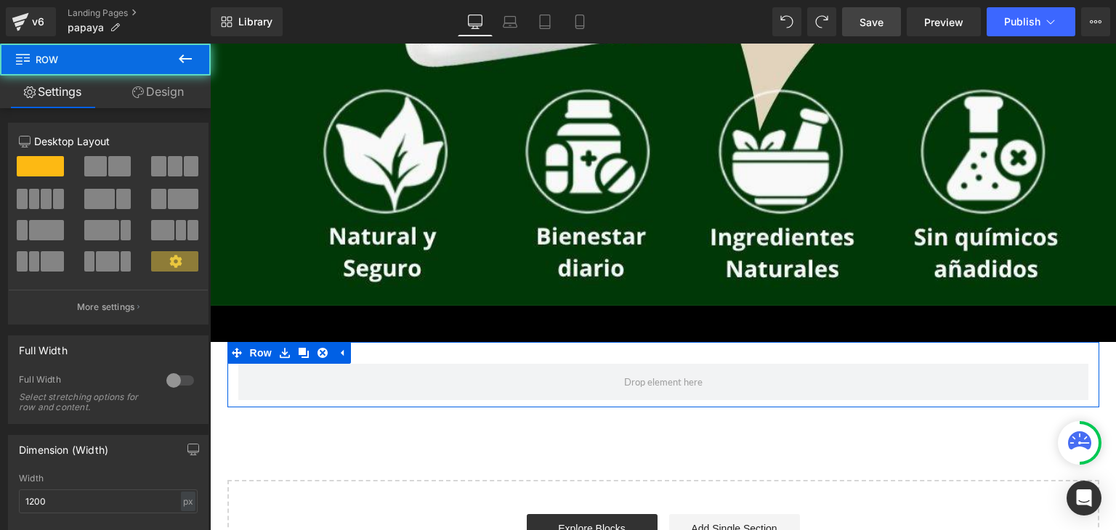
click at [365, 357] on div "Row" at bounding box center [663, 374] width 872 height 65
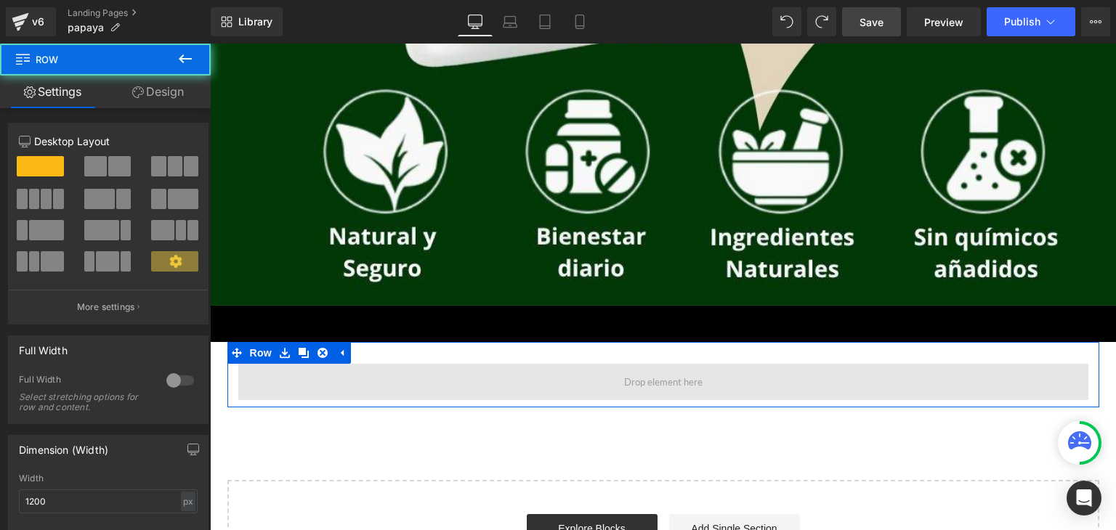
click at [352, 392] on span at bounding box center [663, 382] width 850 height 36
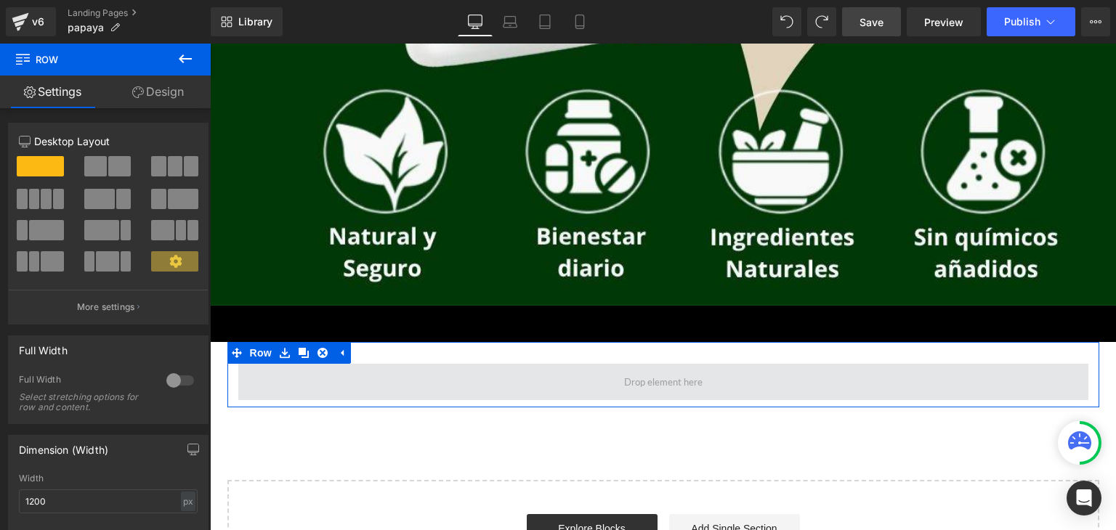
click at [349, 396] on span at bounding box center [663, 382] width 850 height 36
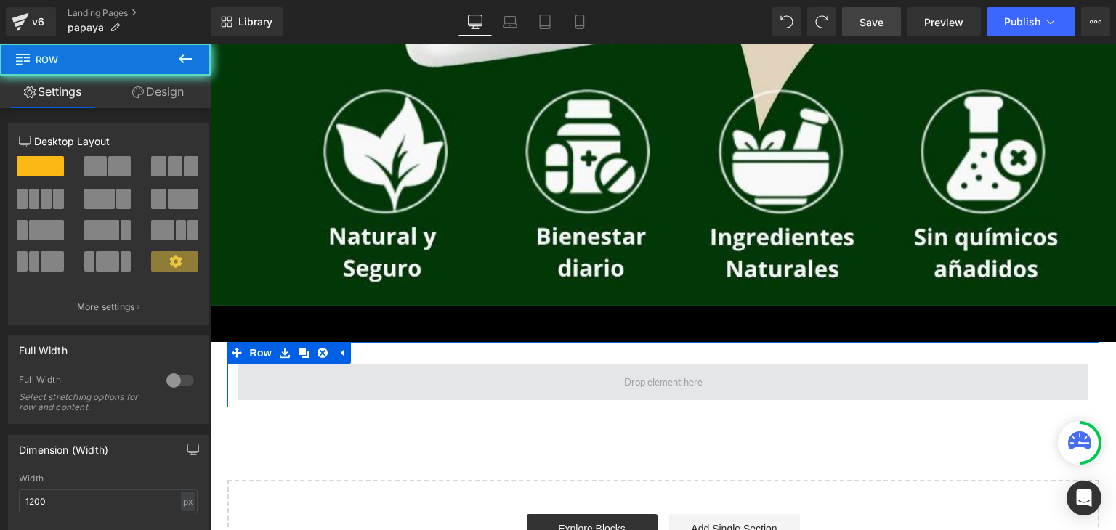
click at [348, 396] on span at bounding box center [663, 382] width 850 height 36
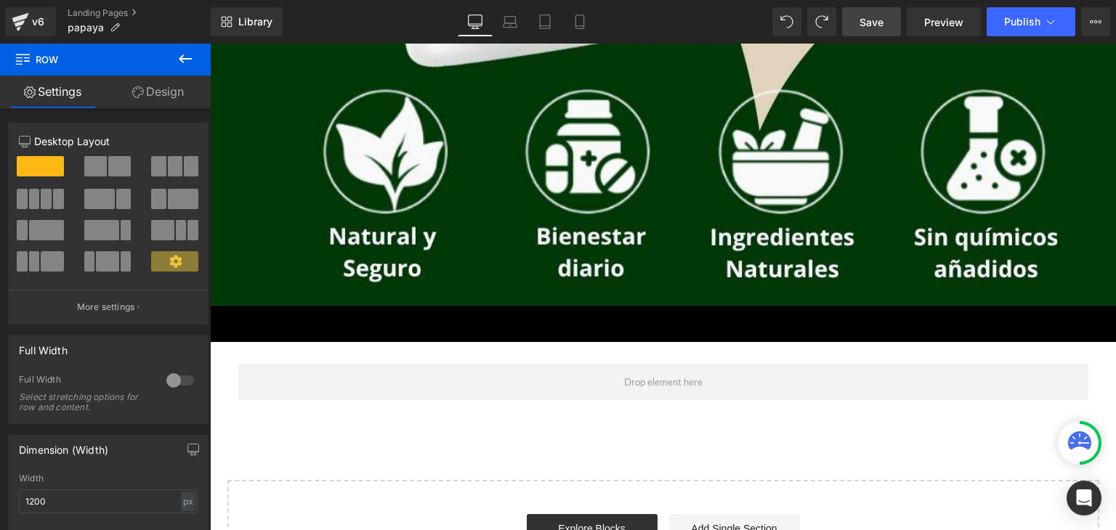
click at [175, 53] on button at bounding box center [185, 60] width 51 height 32
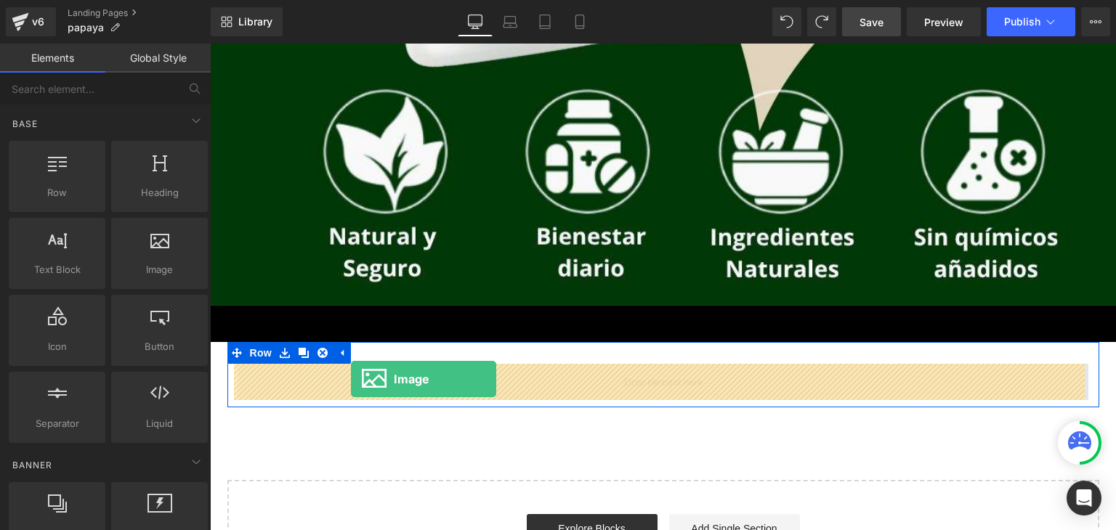
drag, startPoint x: 361, startPoint y: 306, endPoint x: 351, endPoint y: 379, distance: 73.3
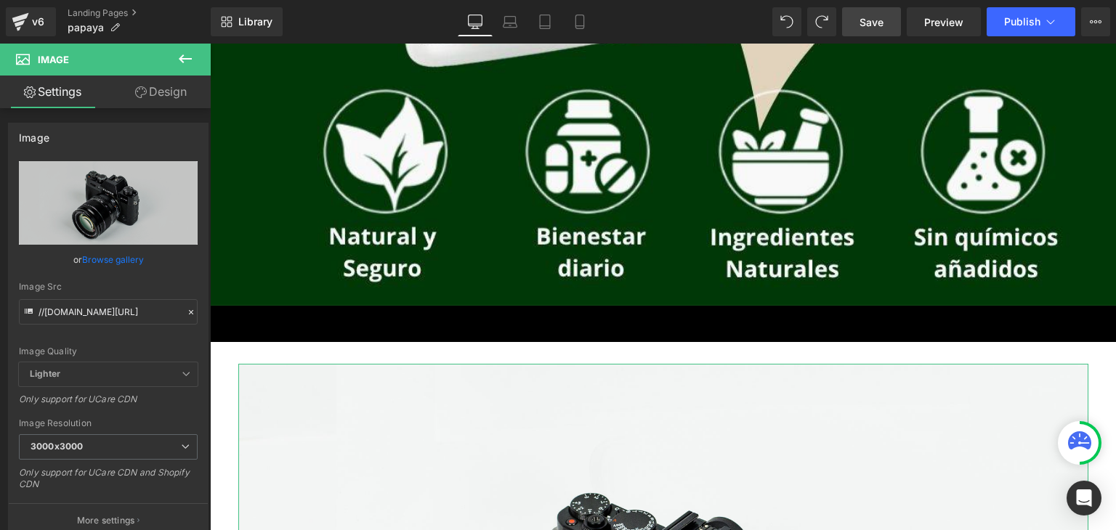
click at [175, 86] on link "Design" at bounding box center [160, 92] width 105 height 33
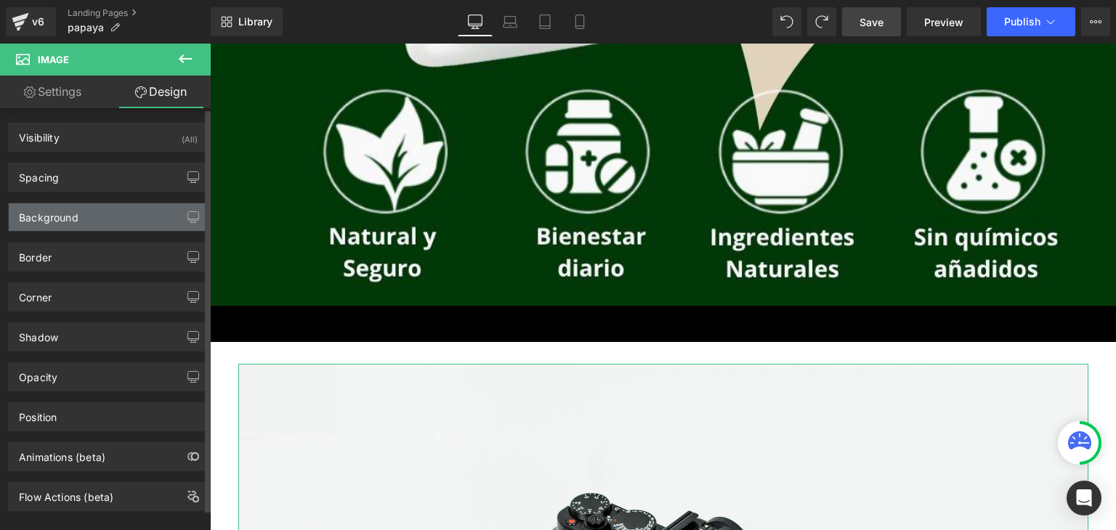
click at [106, 216] on div "Background" at bounding box center [108, 217] width 199 height 28
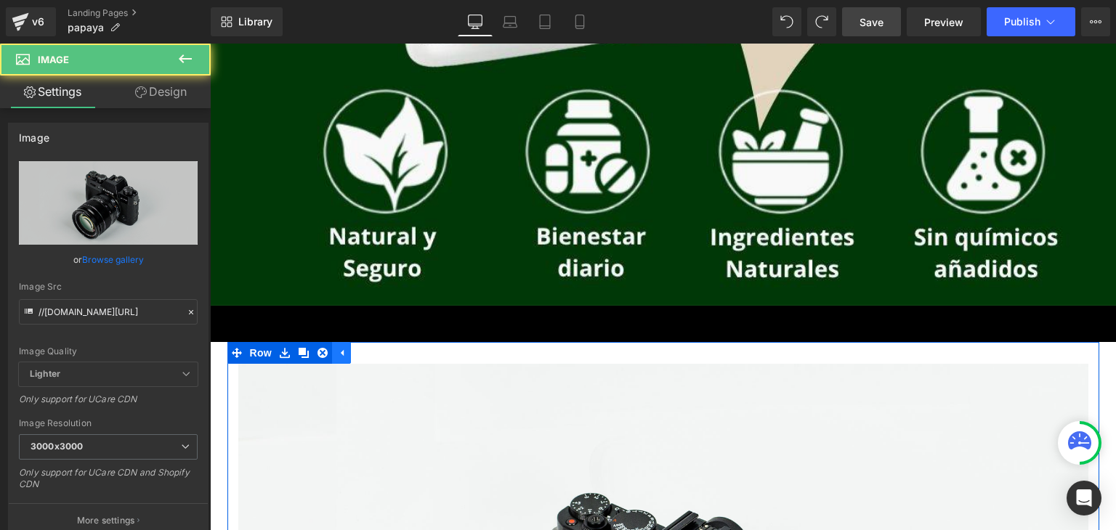
click at [343, 359] on link at bounding box center [341, 353] width 19 height 22
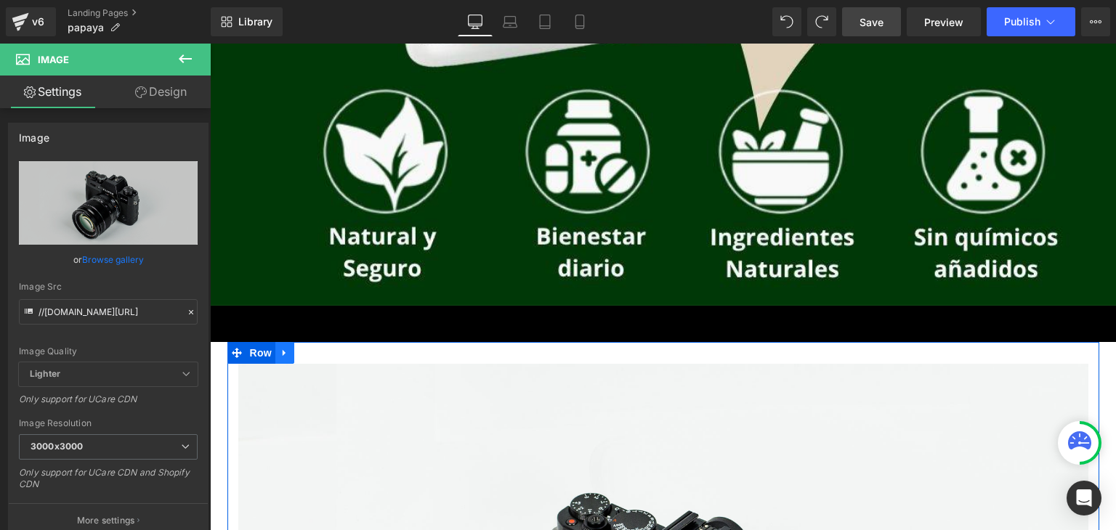
click at [285, 352] on icon at bounding box center [285, 352] width 10 height 11
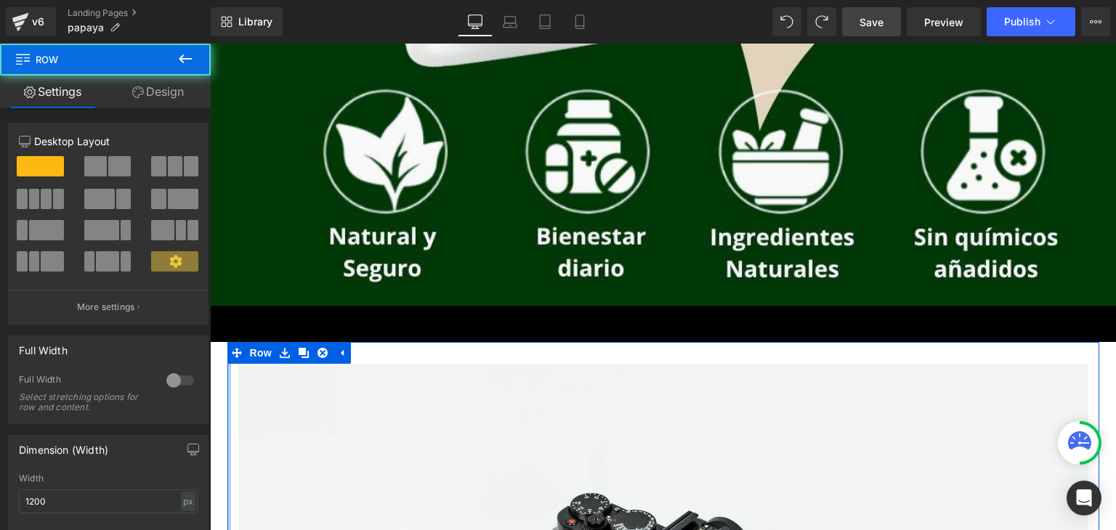
drag, startPoint x: 225, startPoint y: 381, endPoint x: 198, endPoint y: 375, distance: 28.2
click at [210, 375] on html "Image Row Add To Cart (P) Cart Button Product Image Row Select your layout" at bounding box center [663, 159] width 906 height 1975
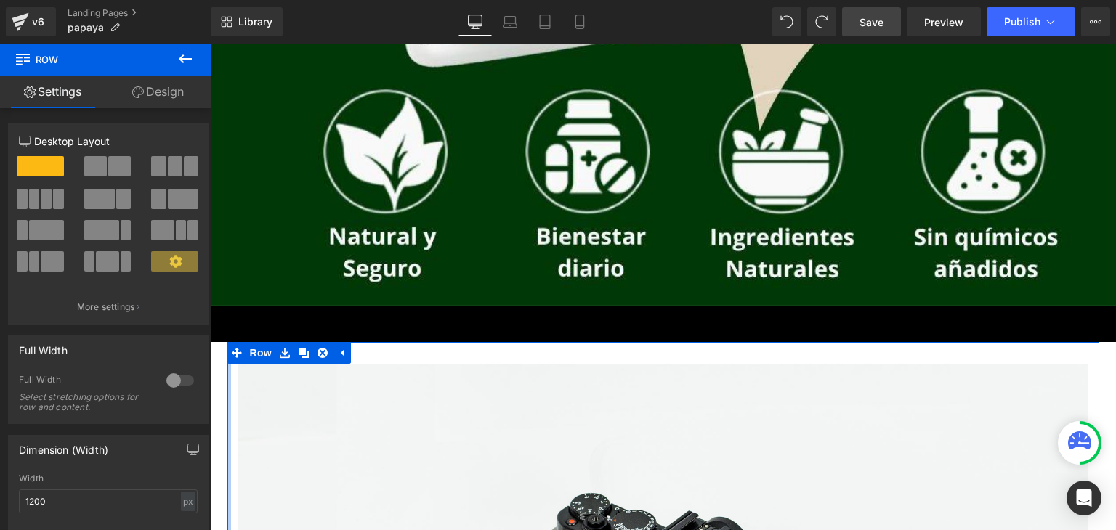
click at [183, 384] on div at bounding box center [180, 380] width 35 height 23
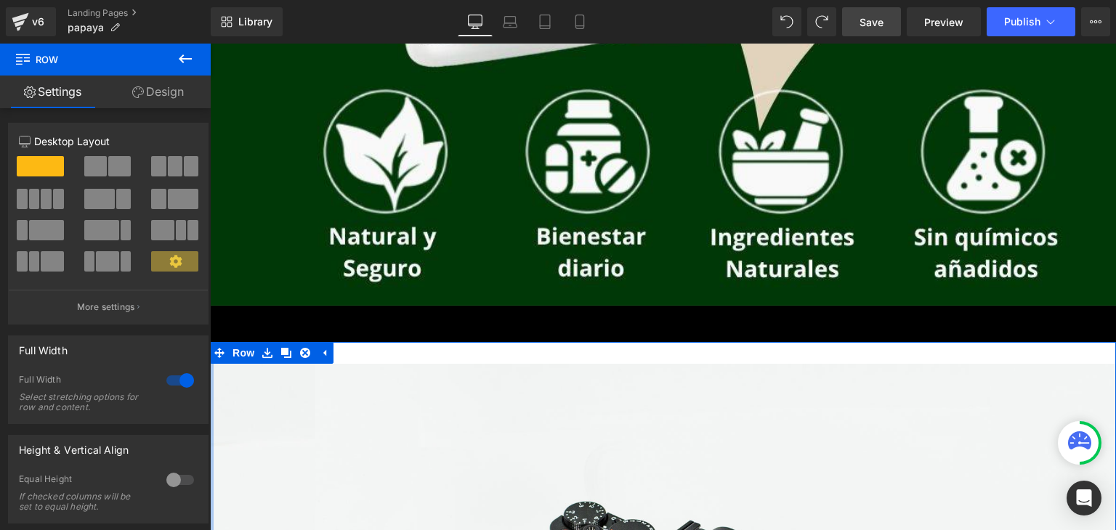
click at [203, 399] on div "Full Width 1 Full Width Select stretching options for row and content." at bounding box center [108, 374] width 217 height 99
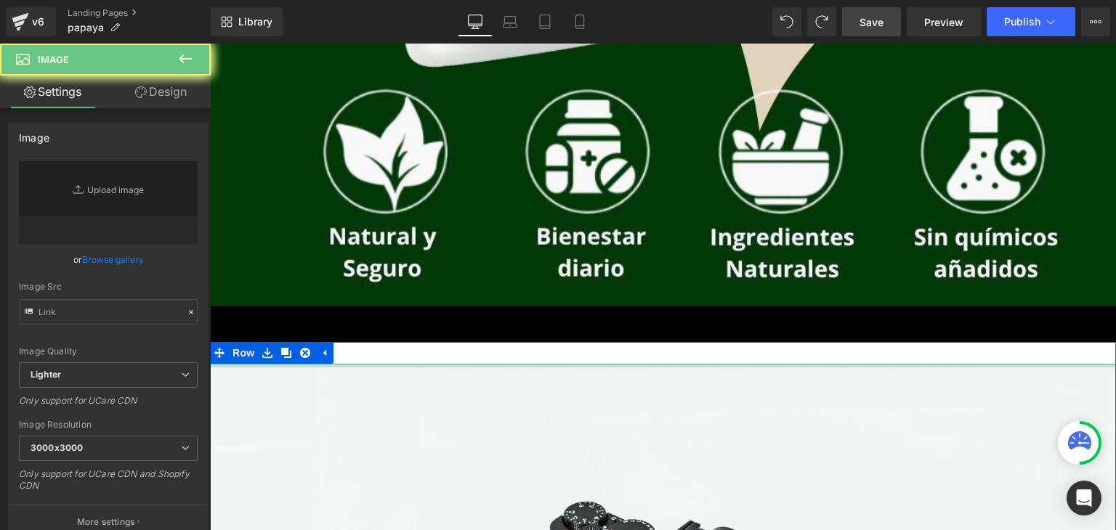
type input "//[DOMAIN_NAME][URL]"
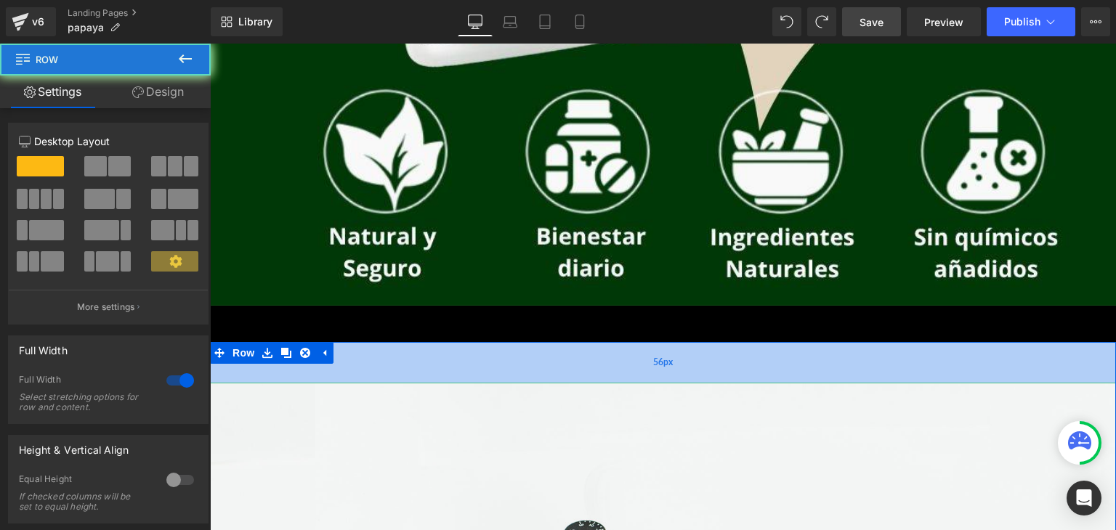
click at [389, 360] on div "56px" at bounding box center [663, 362] width 906 height 41
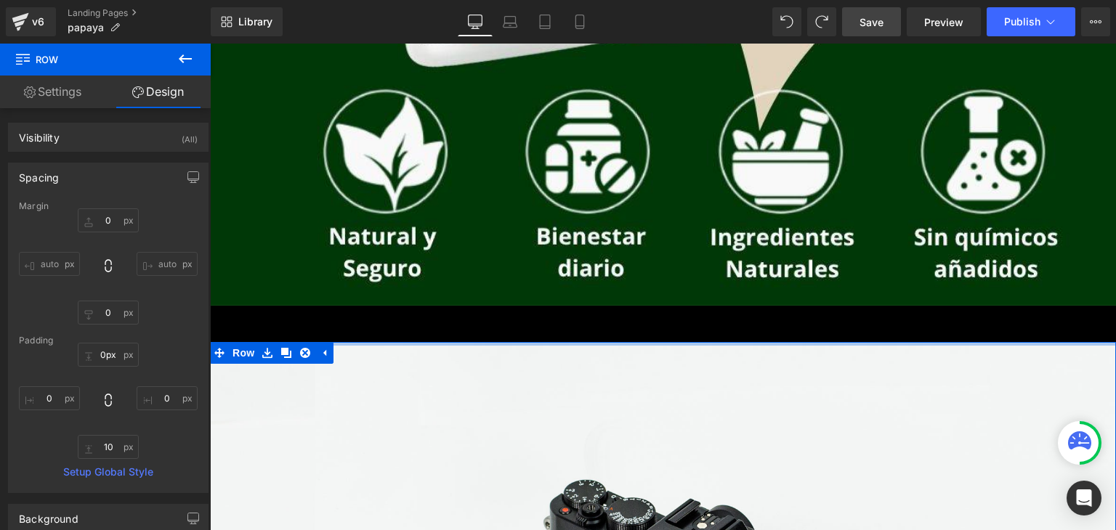
drag, startPoint x: 392, startPoint y: 381, endPoint x: 399, endPoint y: 329, distance: 52.8
click at [399, 329] on div "Image Row Add To Cart (P) Cart Button Product Image Row Select your layout" at bounding box center [663, 156] width 906 height 1969
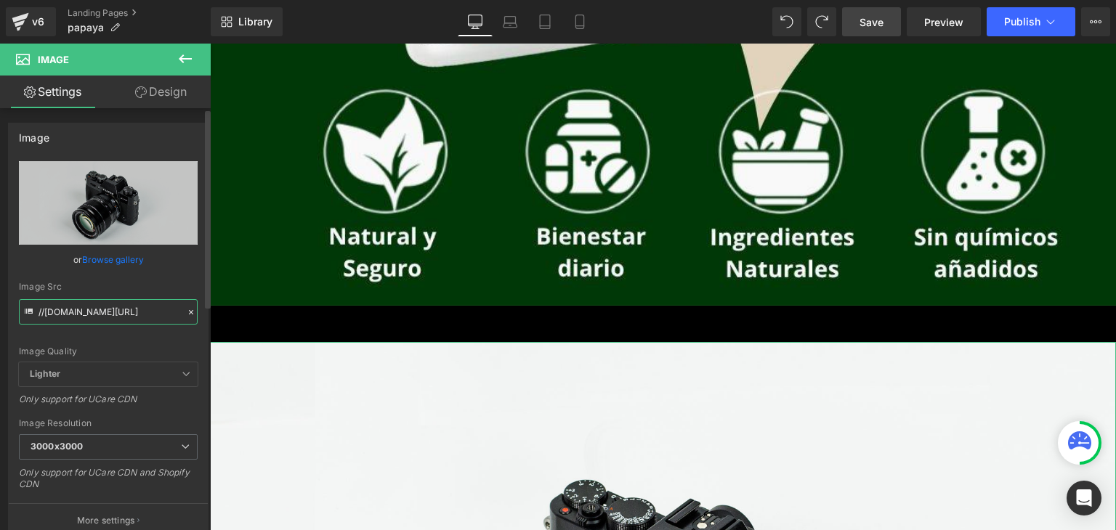
click at [107, 309] on input "//[DOMAIN_NAME][URL]" at bounding box center [108, 311] width 179 height 25
click at [134, 248] on link "Browse gallery" at bounding box center [113, 259] width 62 height 25
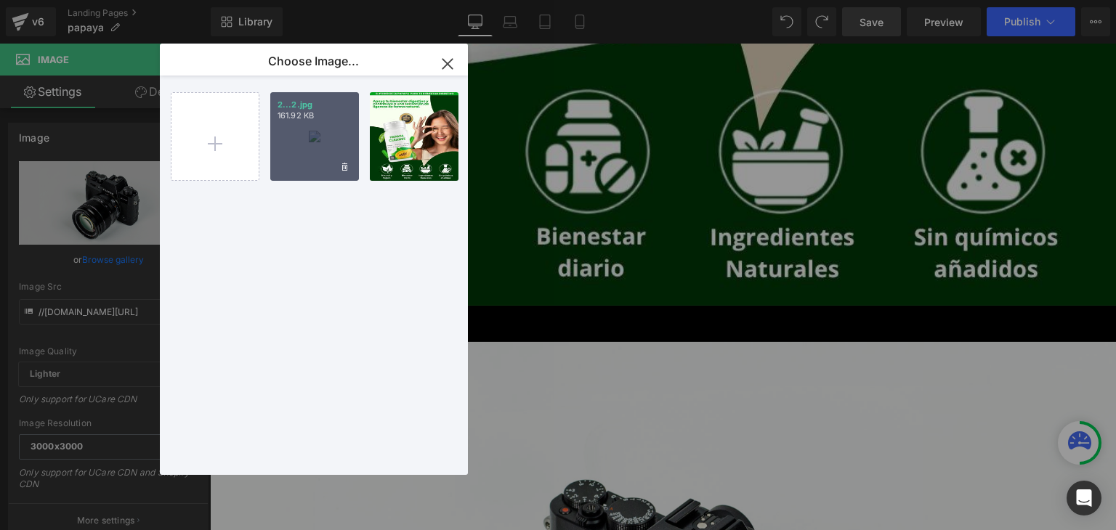
drag, startPoint x: 328, startPoint y: 139, endPoint x: 122, endPoint y: 102, distance: 209.4
click at [328, 139] on div "2...2.jpg 161.92 KB" at bounding box center [314, 136] width 89 height 89
type input "[URL][DOMAIN_NAME]"
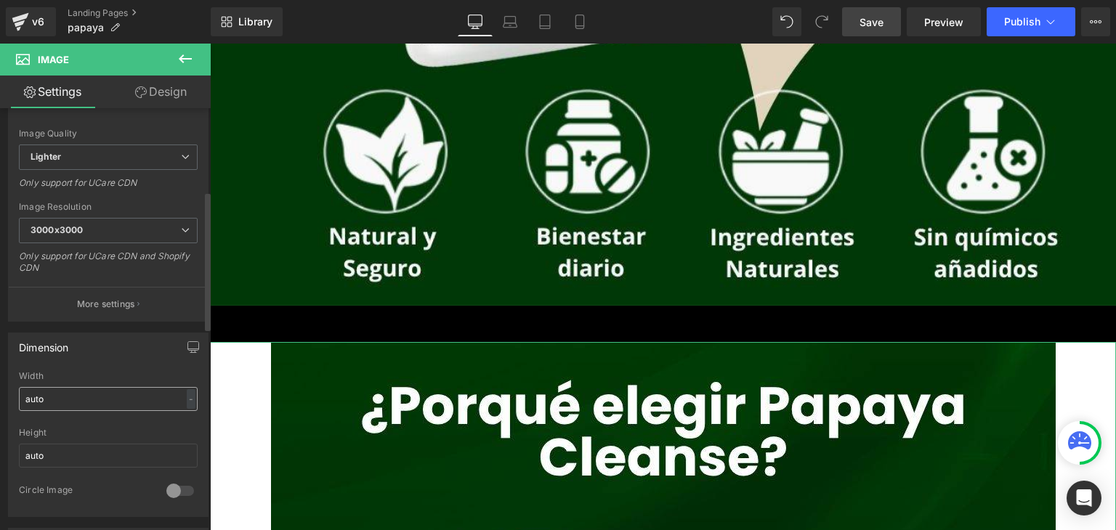
scroll to position [291, 0]
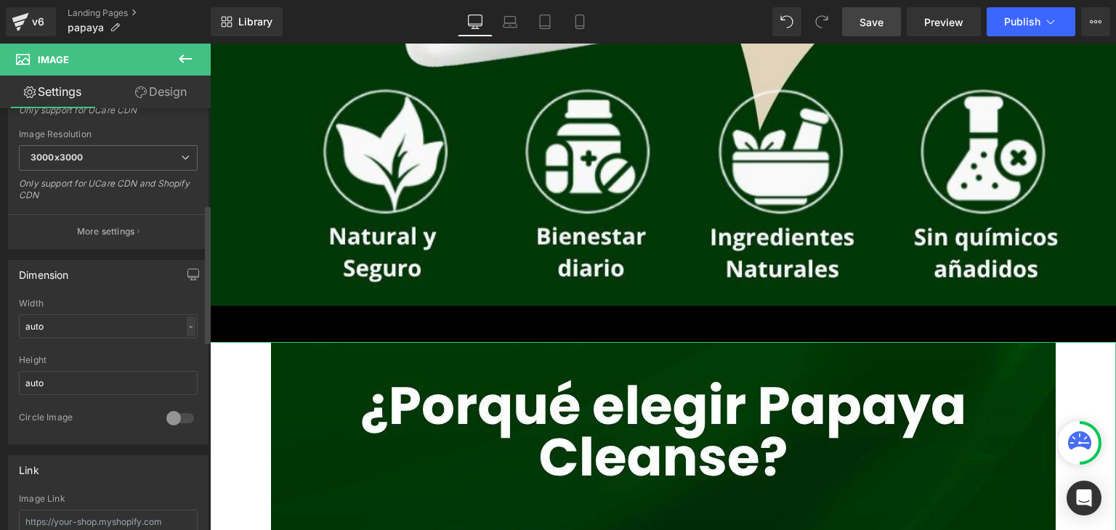
click at [187, 323] on div "-" at bounding box center [191, 327] width 9 height 20
click at [171, 302] on div "Width" at bounding box center [108, 303] width 179 height 10
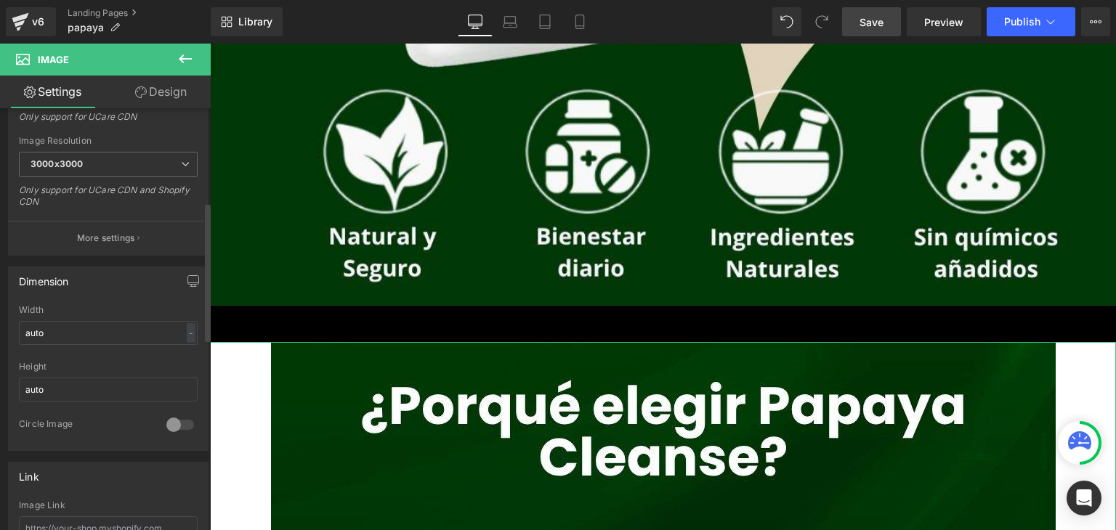
scroll to position [0, 0]
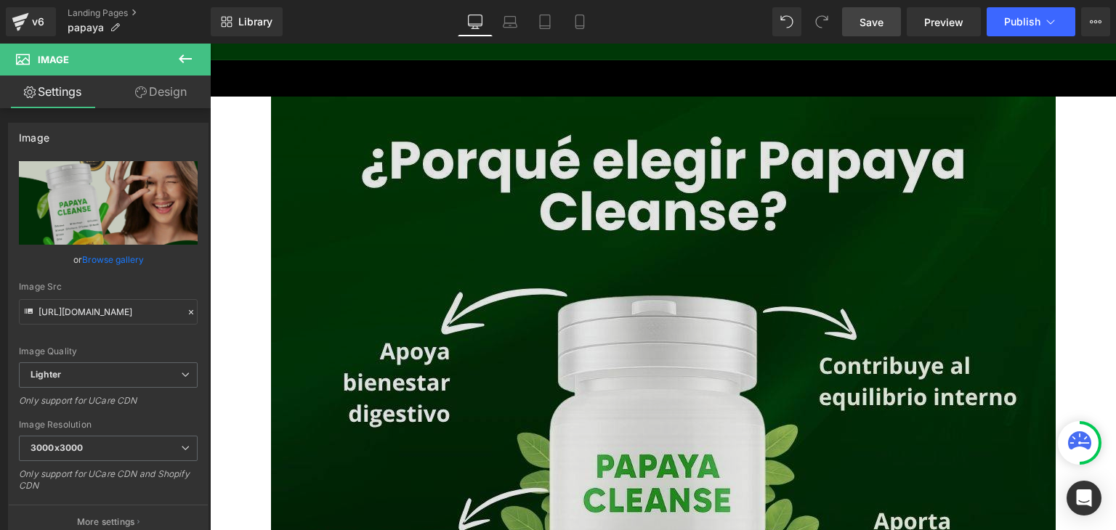
scroll to position [1307, 0]
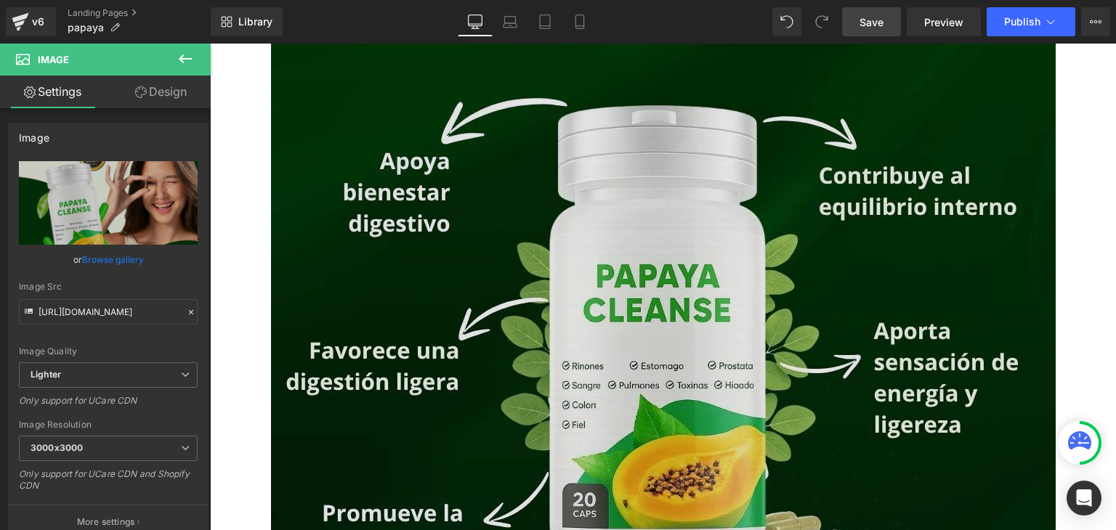
click at [400, 306] on img at bounding box center [663, 396] width 784 height 980
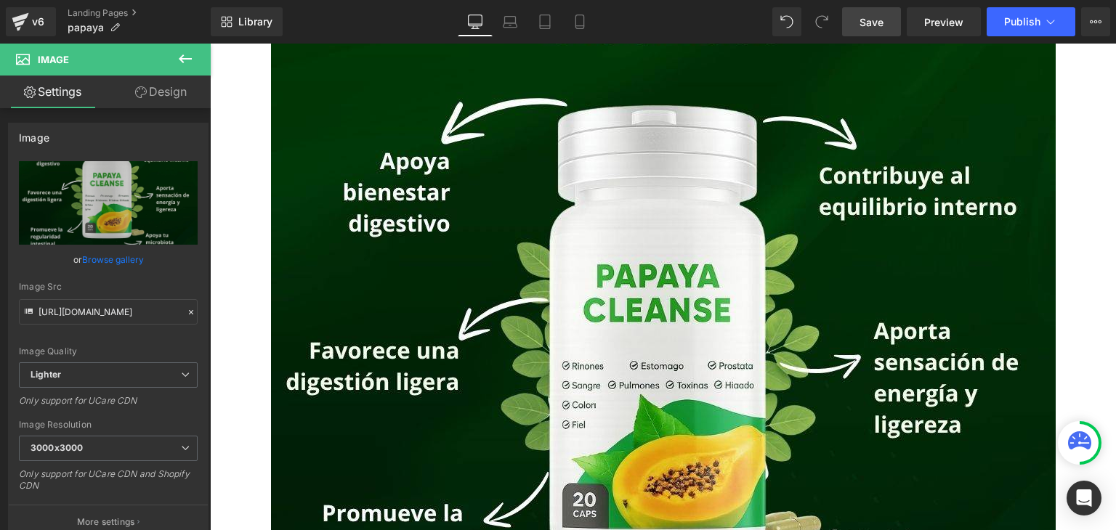
click at [182, 58] on icon at bounding box center [185, 58] width 13 height 9
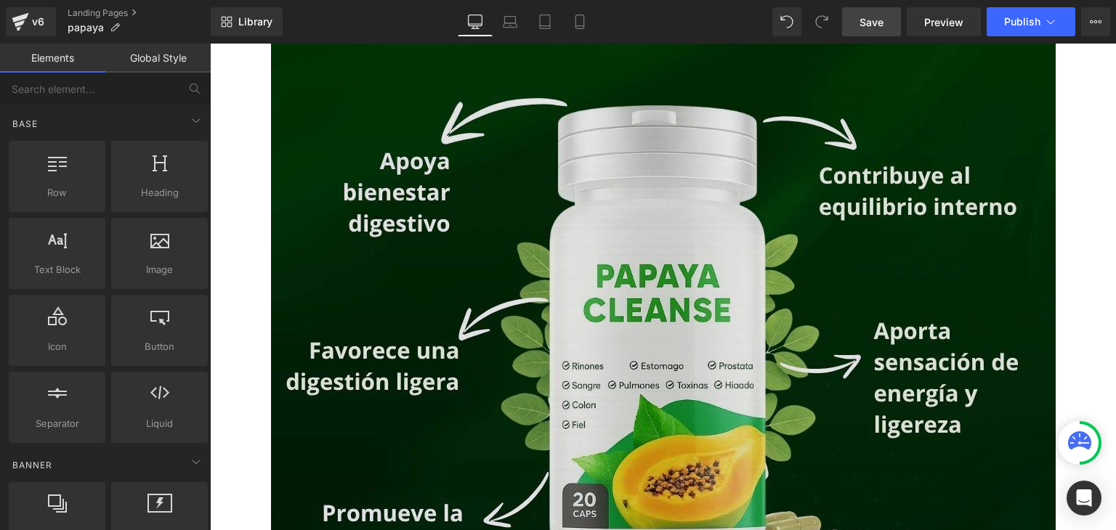
click at [343, 205] on img at bounding box center [663, 396] width 784 height 980
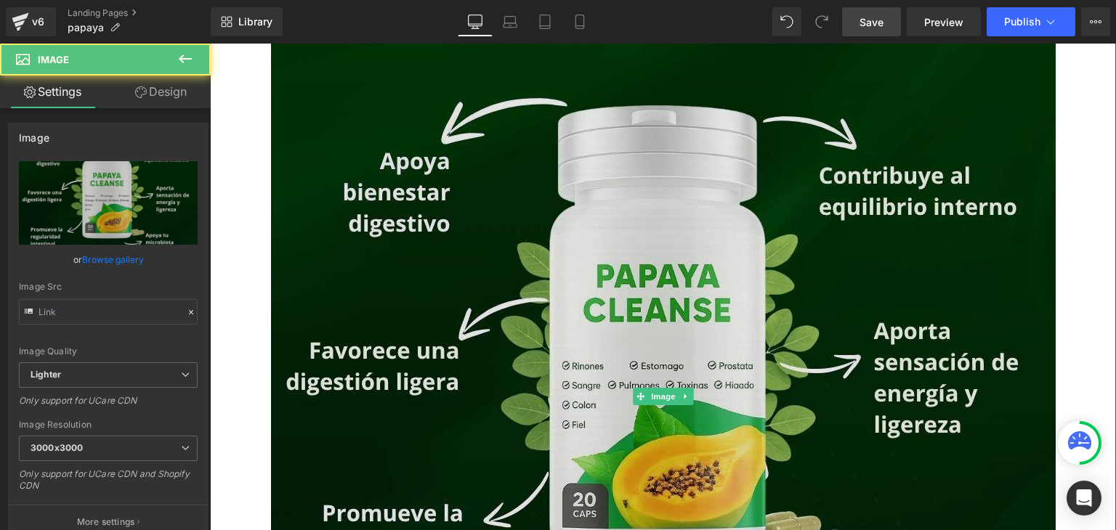
type input "[URL][DOMAIN_NAME]"
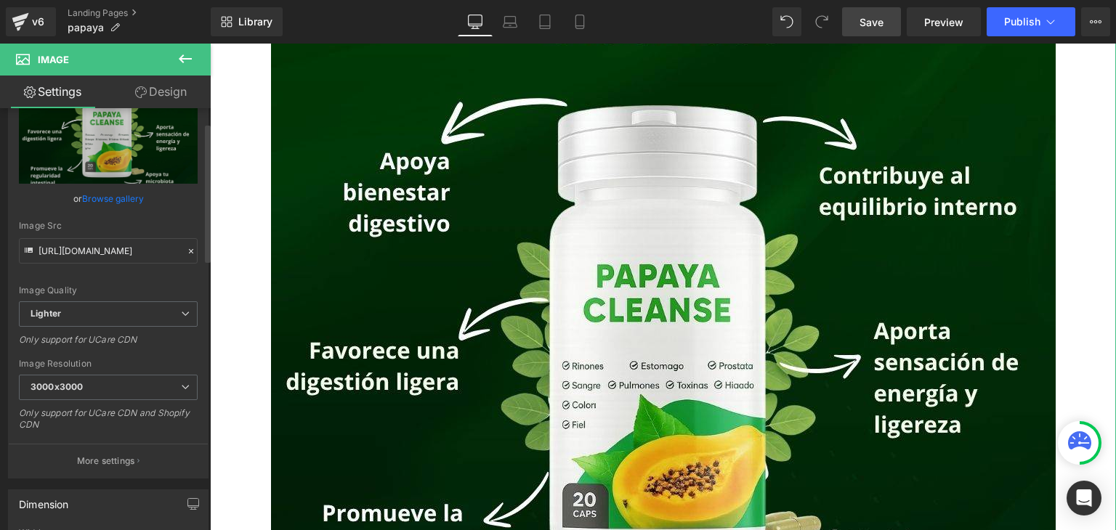
scroll to position [145, 0]
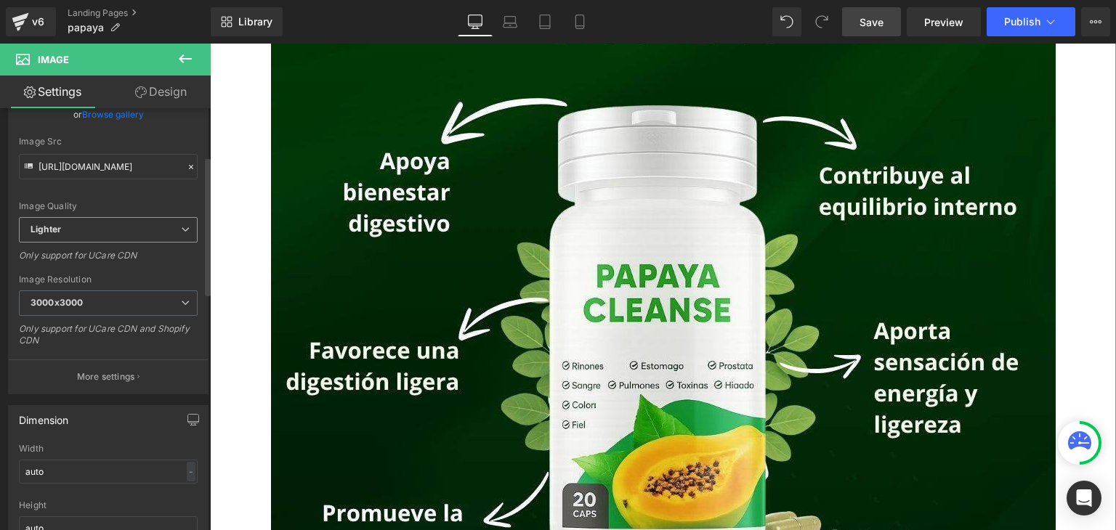
click at [131, 229] on span "Lighter" at bounding box center [108, 229] width 179 height 25
click at [131, 229] on span "Lighter" at bounding box center [105, 229] width 173 height 25
click at [115, 303] on span "3000x3000" at bounding box center [108, 303] width 179 height 25
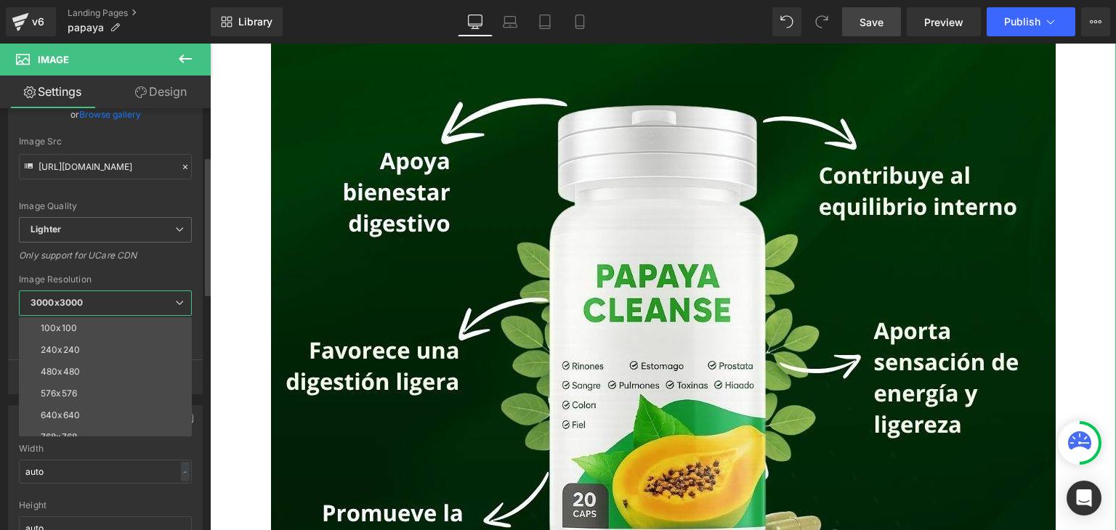
click at [115, 303] on span "3000x3000" at bounding box center [105, 303] width 173 height 25
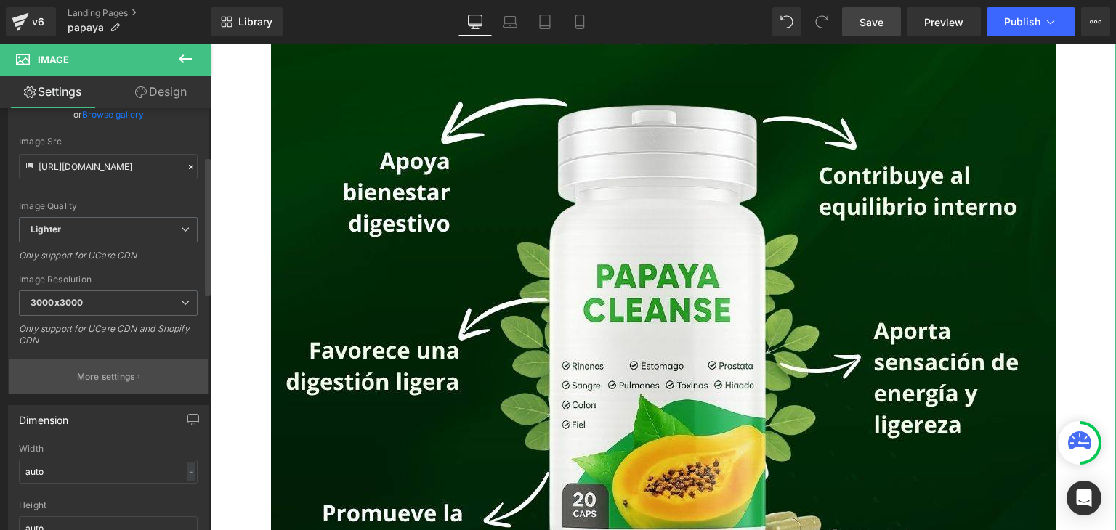
click at [111, 378] on p "More settings" at bounding box center [106, 376] width 58 height 13
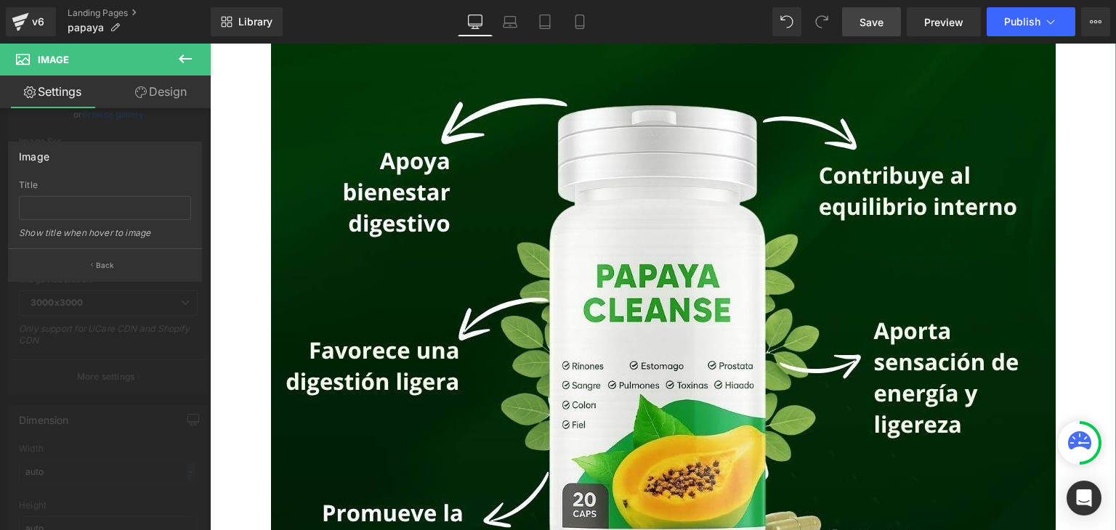
click at [37, 96] on link "Settings" at bounding box center [52, 92] width 105 height 33
click at [108, 266] on p "Back" at bounding box center [105, 265] width 19 height 11
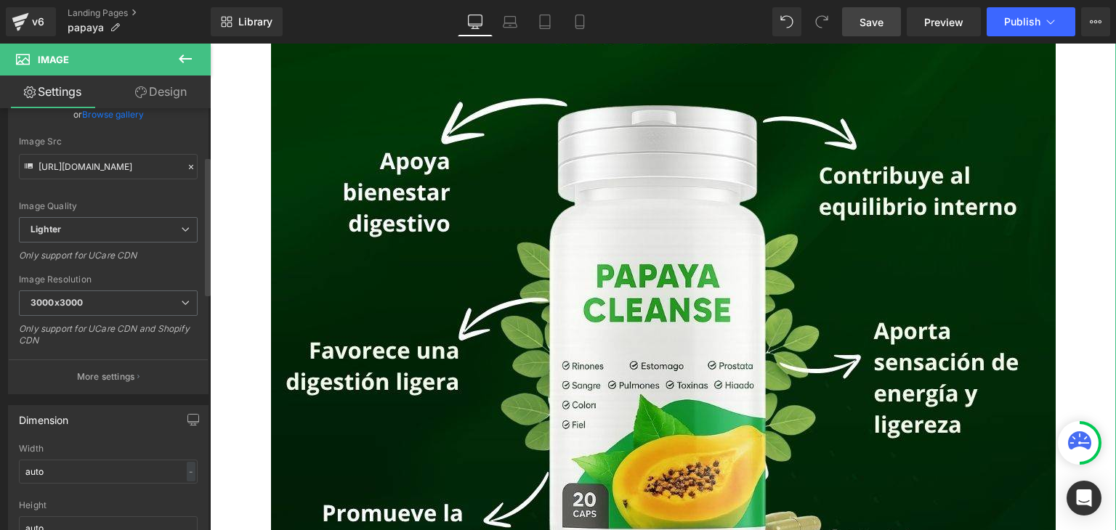
scroll to position [291, 0]
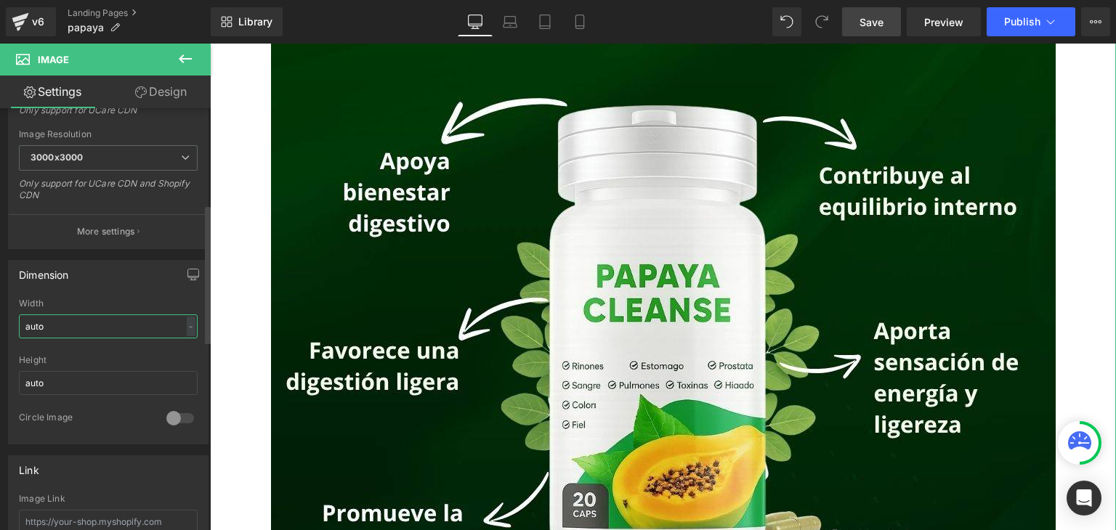
click at [95, 326] on input "auto" at bounding box center [108, 326] width 179 height 24
click at [187, 328] on div "-" at bounding box center [191, 327] width 9 height 20
click at [137, 372] on input "auto" at bounding box center [108, 383] width 179 height 24
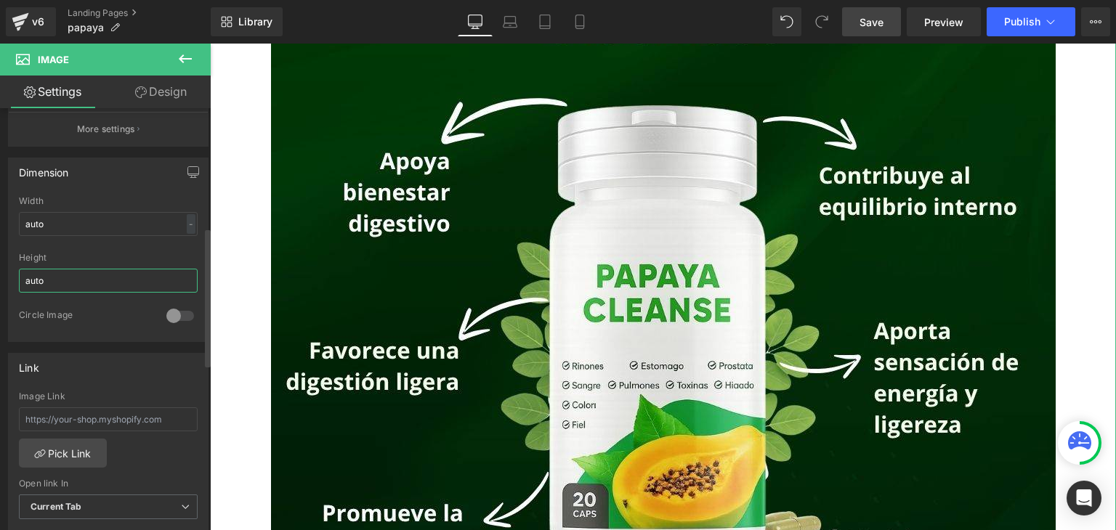
scroll to position [508, 0]
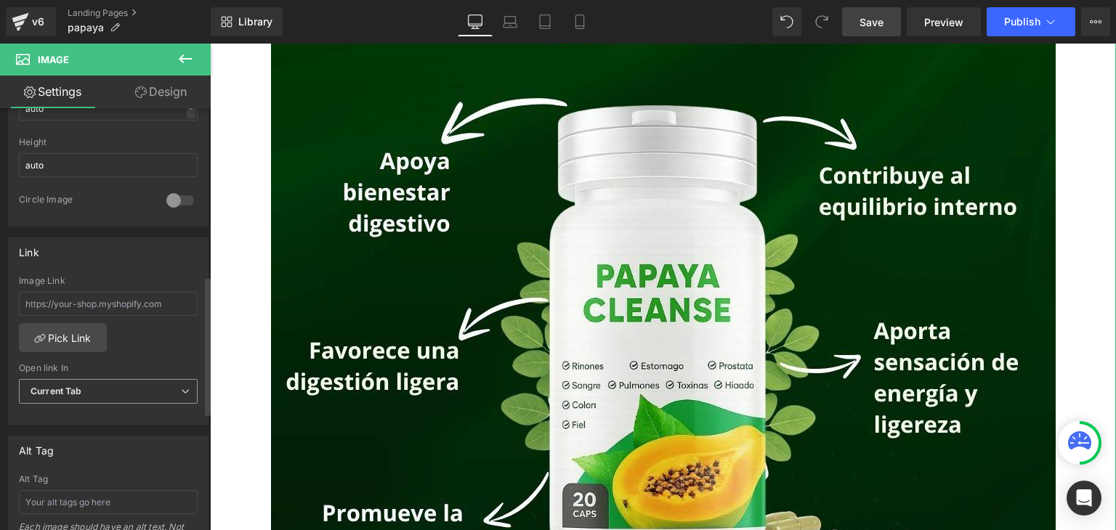
click at [84, 396] on span "Current Tab" at bounding box center [108, 391] width 179 height 25
click at [84, 395] on span "Current Tab" at bounding box center [105, 391] width 173 height 25
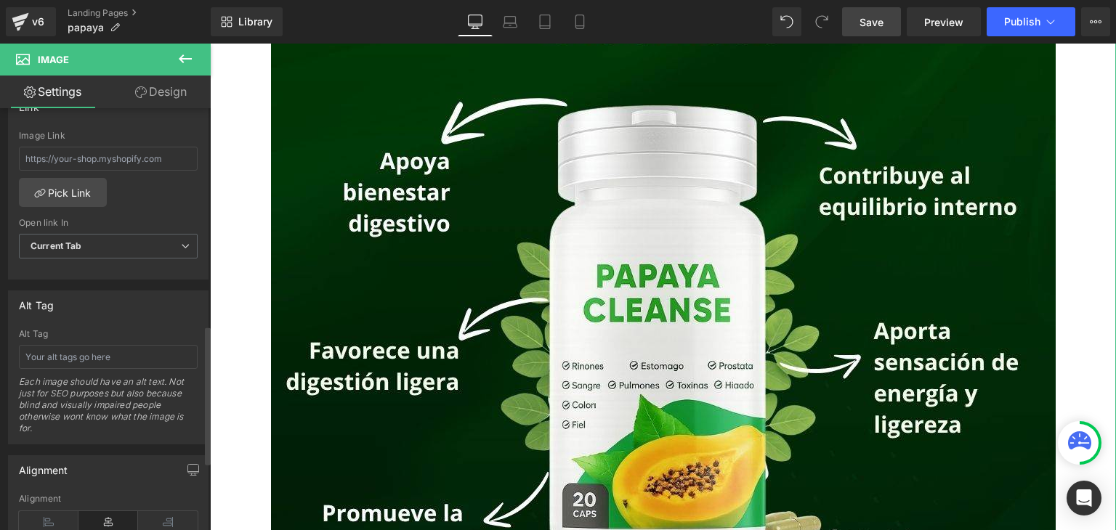
scroll to position [865, 0]
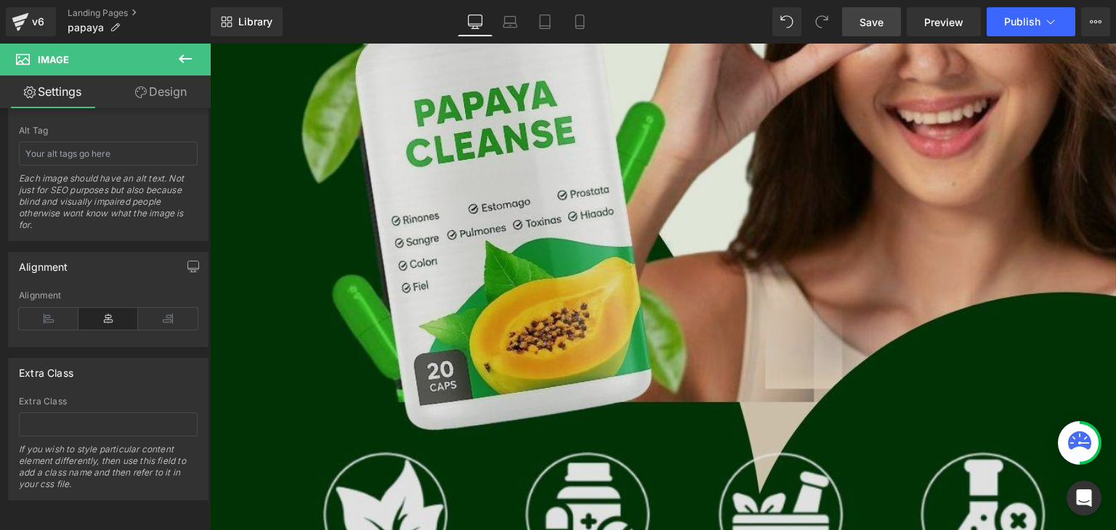
click at [267, 280] on img at bounding box center [663, 103] width 906 height 1132
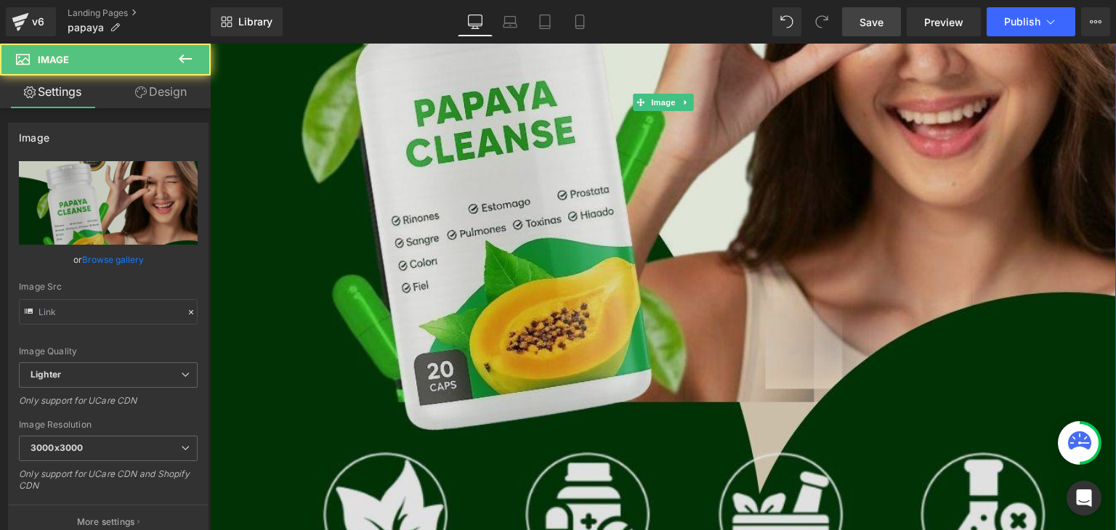
type input "[URL][DOMAIN_NAME]"
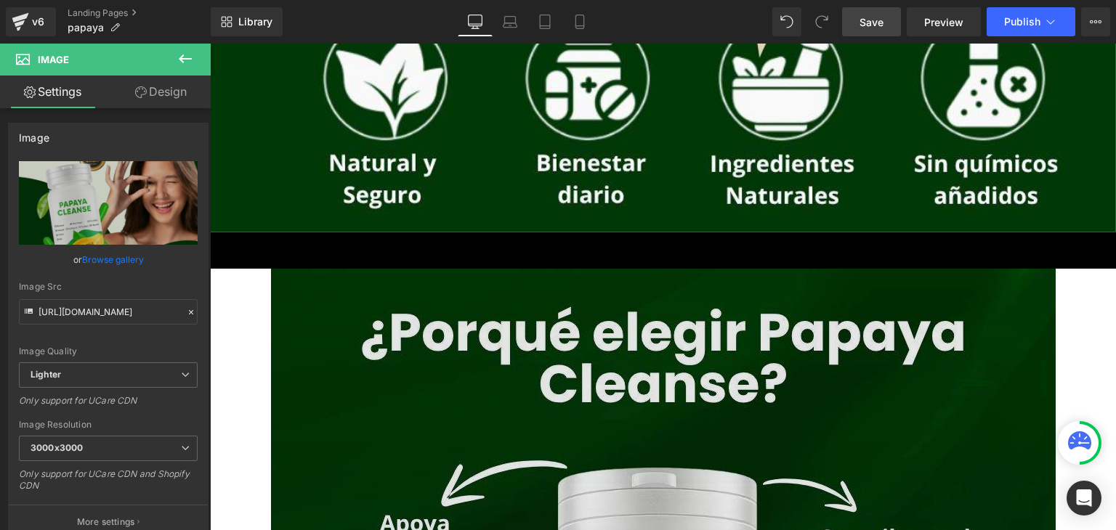
scroll to position [1089, 0]
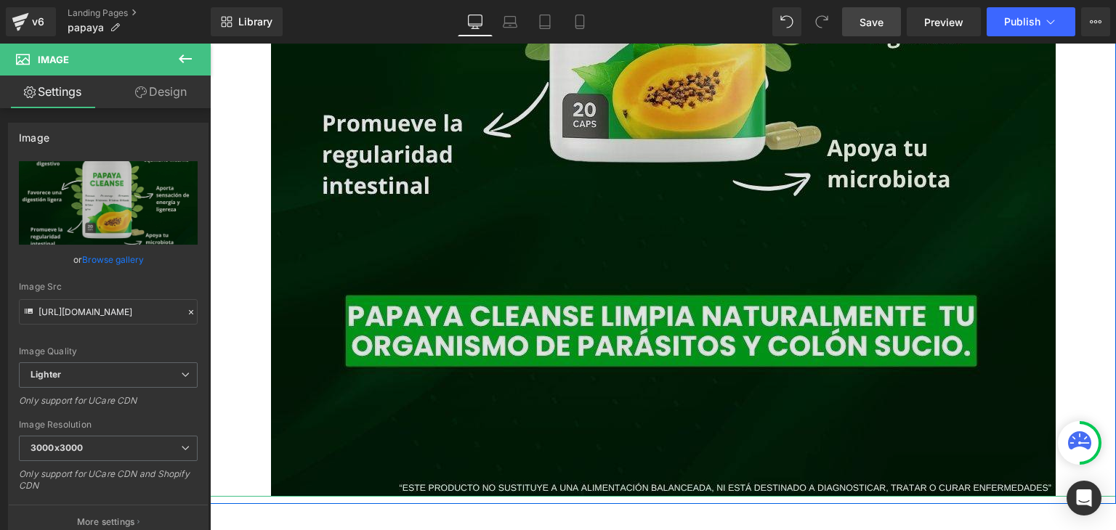
scroll to position [1816, 0]
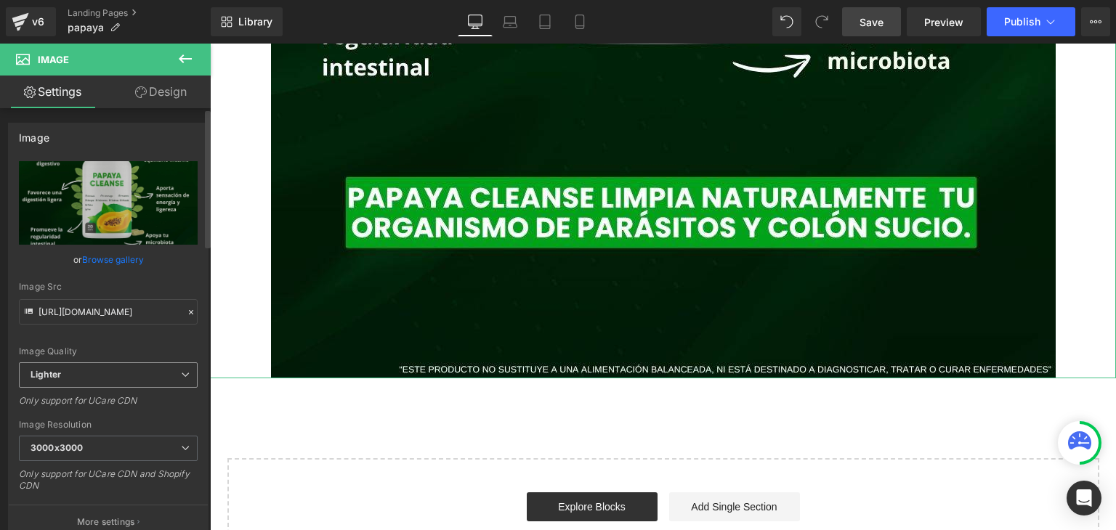
click at [111, 382] on span "Lighter" at bounding box center [108, 374] width 179 height 25
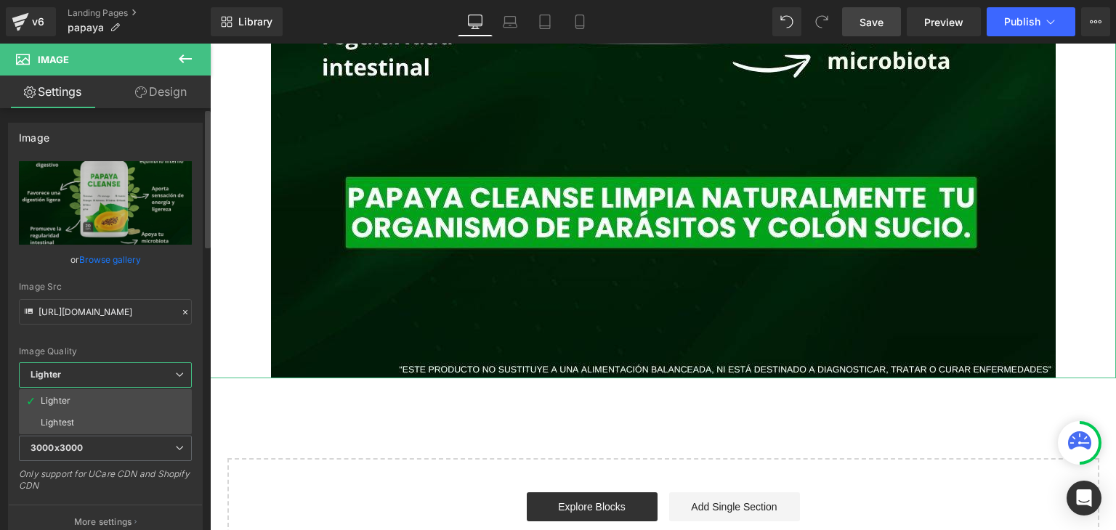
click at [113, 381] on span "Lighter" at bounding box center [105, 374] width 173 height 25
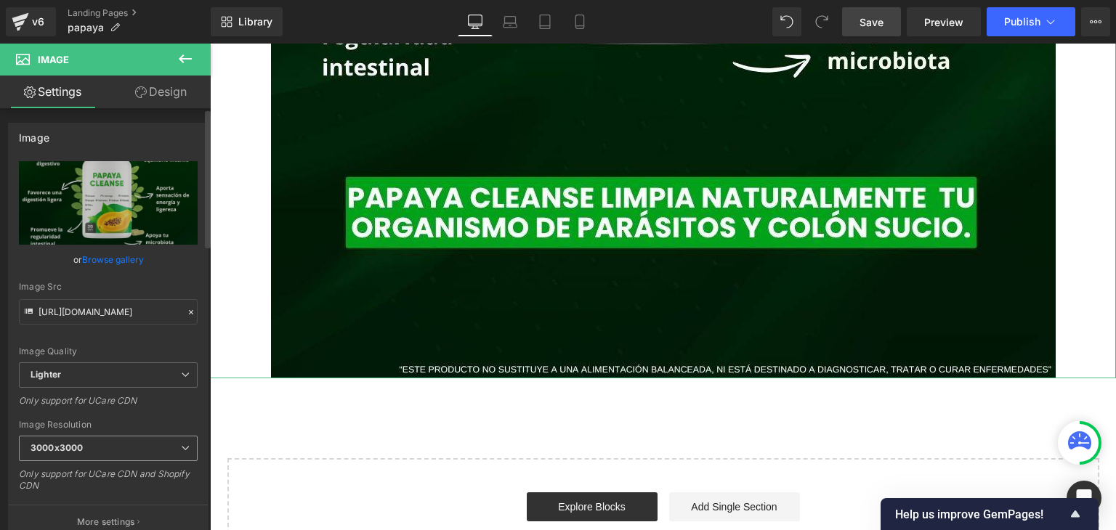
click at [129, 460] on div "3000x3000 100x100 240x240 480x480 576x576 640x640 768x768 800x800 960x960 1024x…" at bounding box center [108, 452] width 179 height 33
click at [129, 452] on span "3000x3000" at bounding box center [108, 448] width 179 height 25
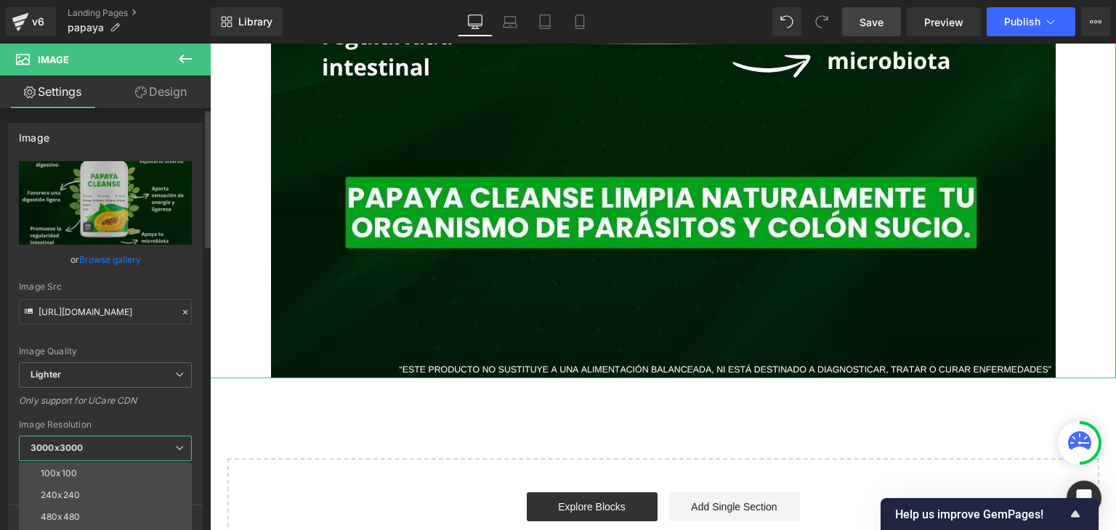
click at [131, 442] on span "3000x3000" at bounding box center [105, 448] width 173 height 25
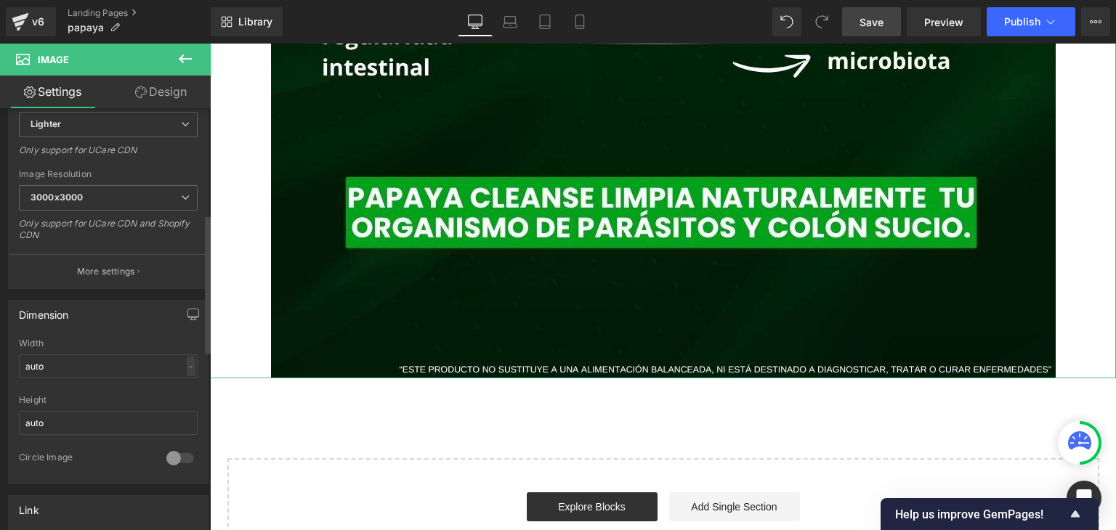
scroll to position [363, 0]
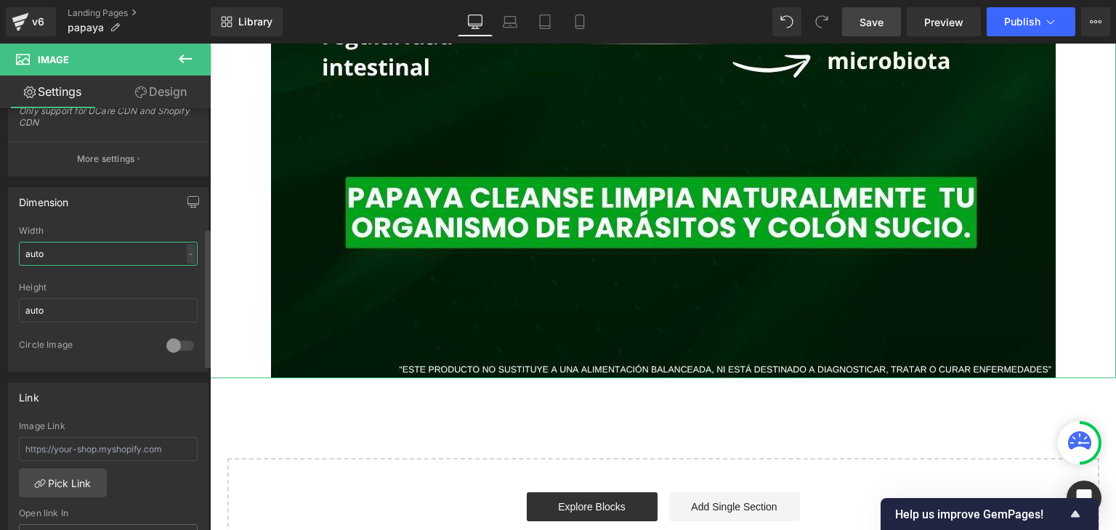
click at [67, 247] on input "auto" at bounding box center [108, 254] width 179 height 24
click at [187, 257] on div "-" at bounding box center [191, 254] width 9 height 20
click at [180, 293] on li "px" at bounding box center [188, 297] width 18 height 21
click at [187, 248] on div "px" at bounding box center [188, 254] width 15 height 20
click at [187, 271] on li "%" at bounding box center [188, 276] width 18 height 21
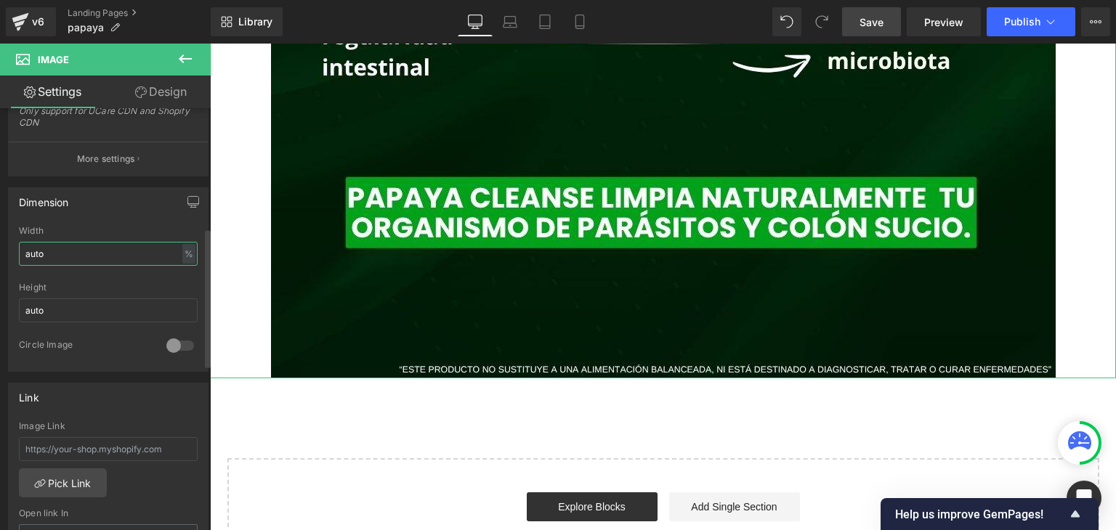
click at [163, 251] on input "auto" at bounding box center [108, 254] width 179 height 24
click at [99, 302] on input "auto" at bounding box center [108, 310] width 179 height 24
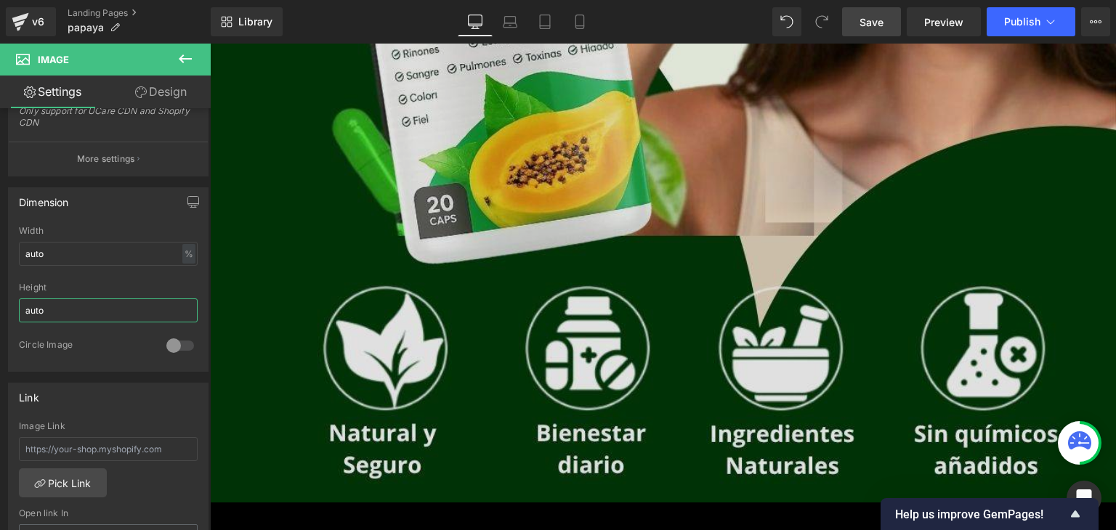
scroll to position [654, 0]
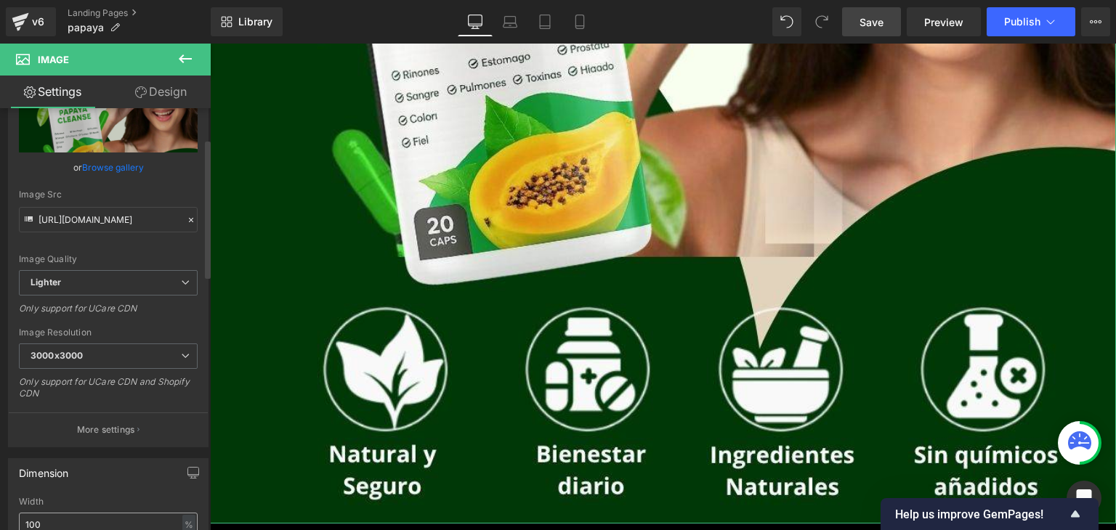
scroll to position [218, 0]
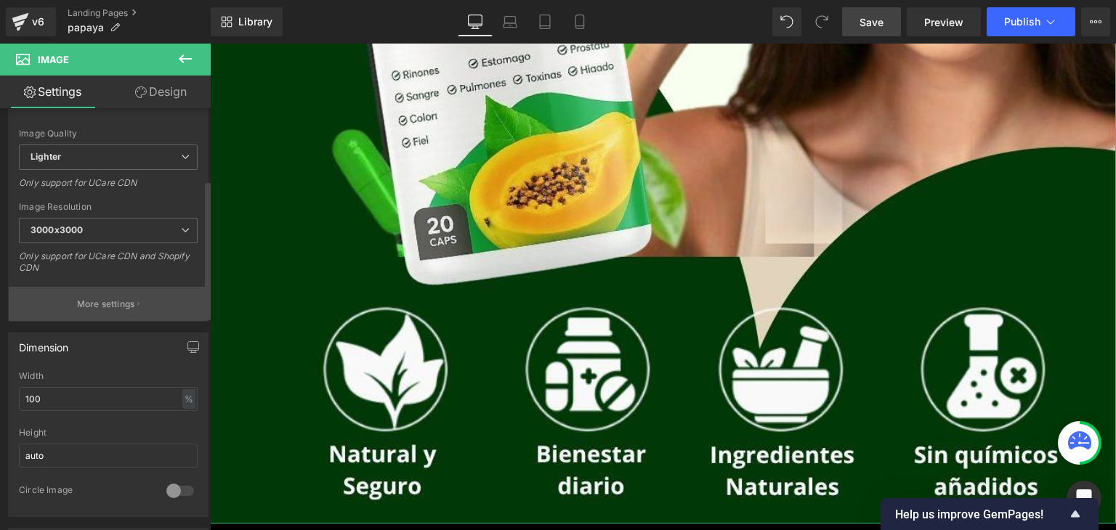
click at [145, 298] on button "More settings" at bounding box center [108, 304] width 199 height 34
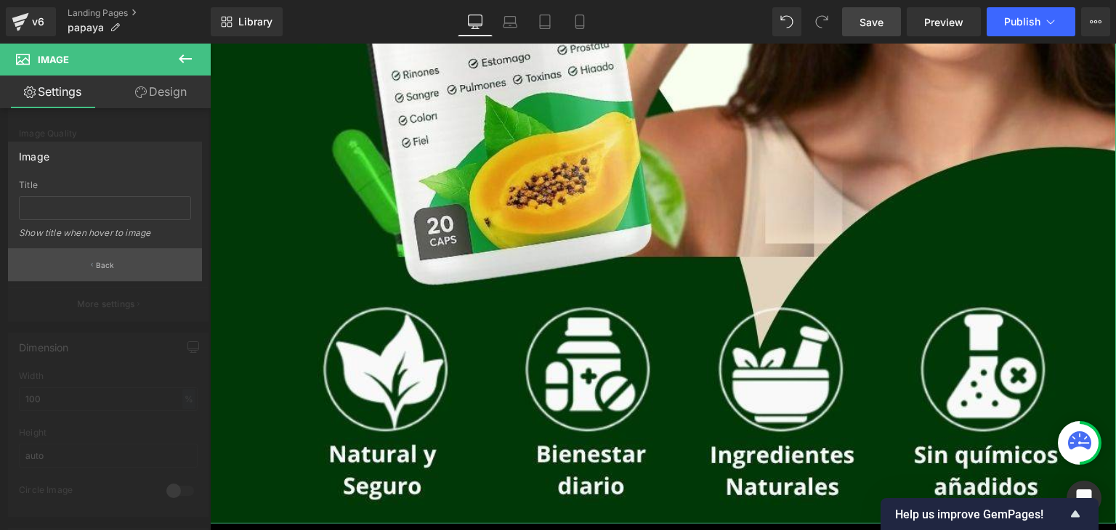
click at [139, 274] on button "Back" at bounding box center [105, 264] width 194 height 33
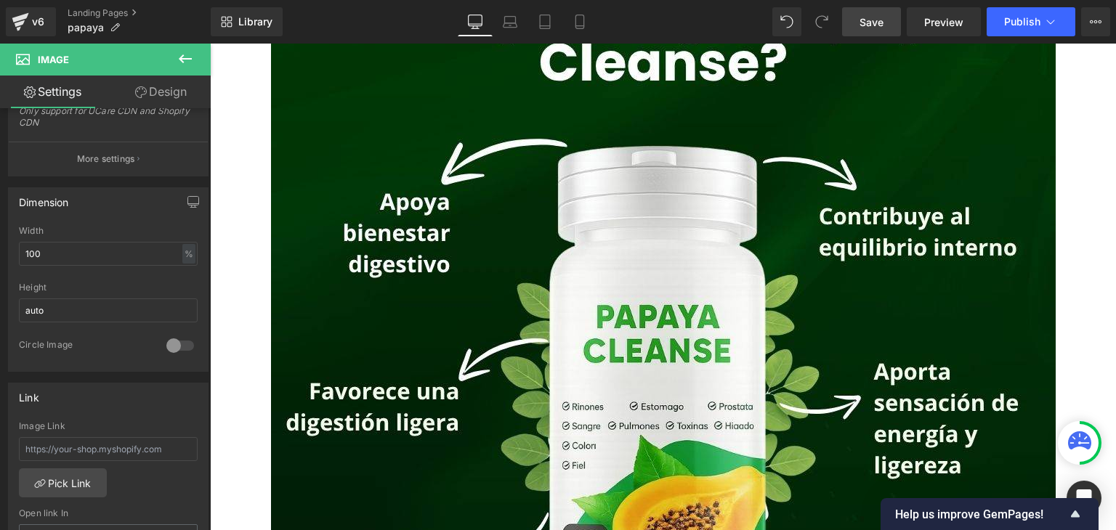
scroll to position [1380, 0]
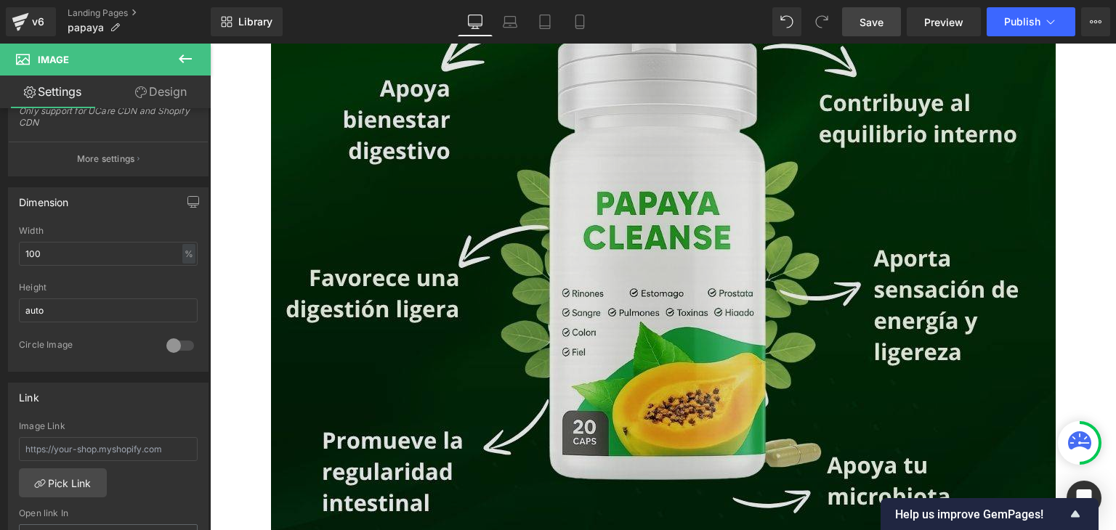
click at [352, 363] on img at bounding box center [663, 324] width 784 height 980
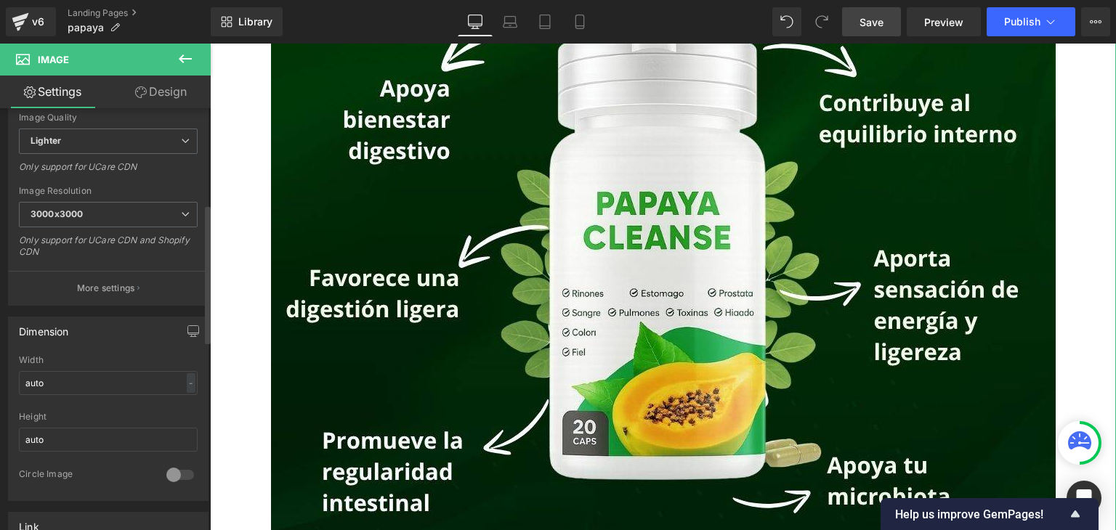
scroll to position [291, 0]
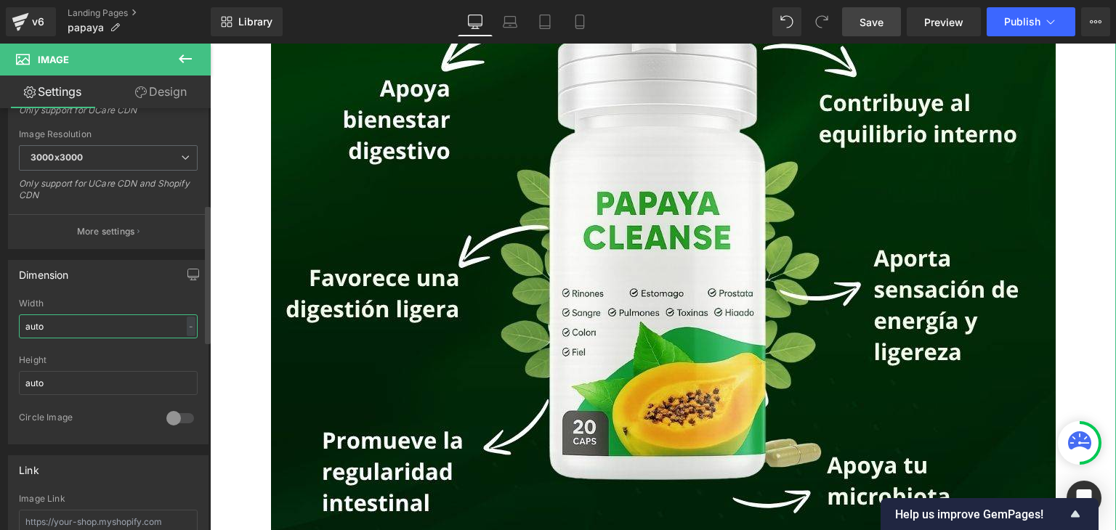
drag, startPoint x: 63, startPoint y: 328, endPoint x: 0, endPoint y: 328, distance: 63.2
click at [0, 328] on div "Dimension auto Width auto - % px auto Height auto 0 Circle Image" at bounding box center [108, 346] width 217 height 195
click at [190, 325] on input "auto" at bounding box center [108, 326] width 179 height 24
click at [187, 325] on div "-" at bounding box center [191, 327] width 9 height 20
click at [180, 351] on li "%" at bounding box center [188, 348] width 18 height 21
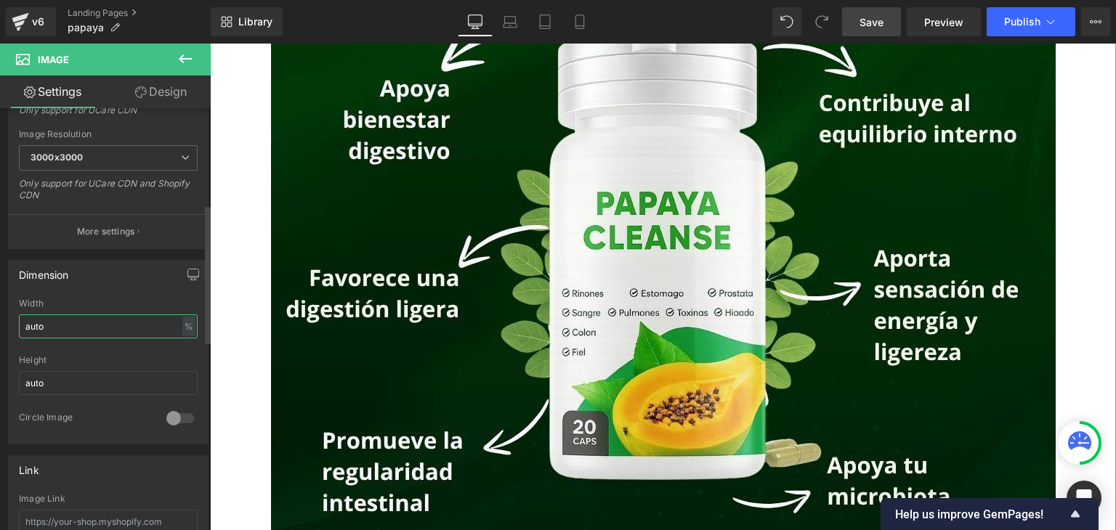
click at [68, 323] on input "auto" at bounding box center [108, 326] width 179 height 24
drag, startPoint x: 68, startPoint y: 323, endPoint x: 43, endPoint y: 323, distance: 24.7
click at [43, 323] on input "auto" at bounding box center [108, 326] width 179 height 24
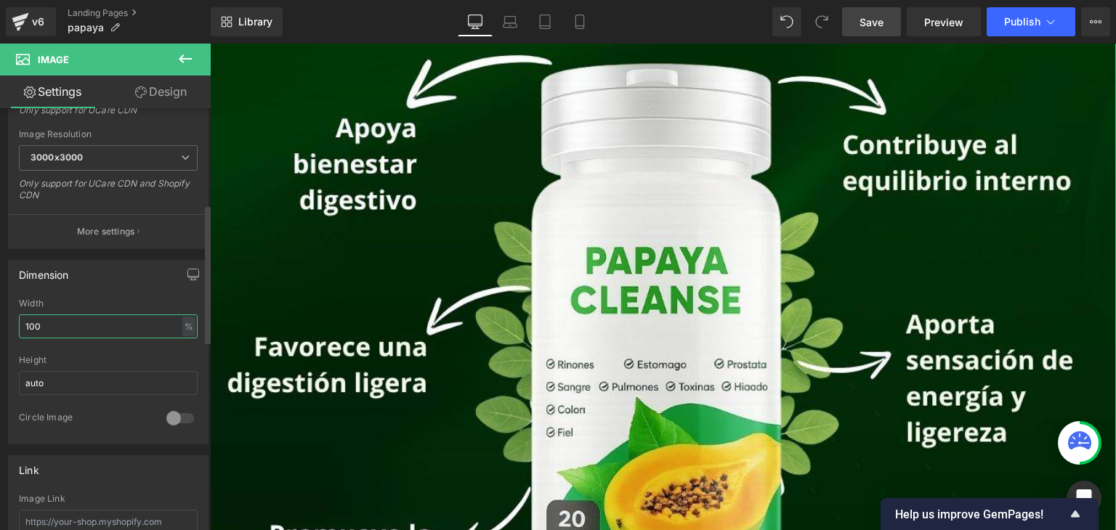
type input "100"
click at [113, 362] on div "Height" at bounding box center [108, 360] width 179 height 10
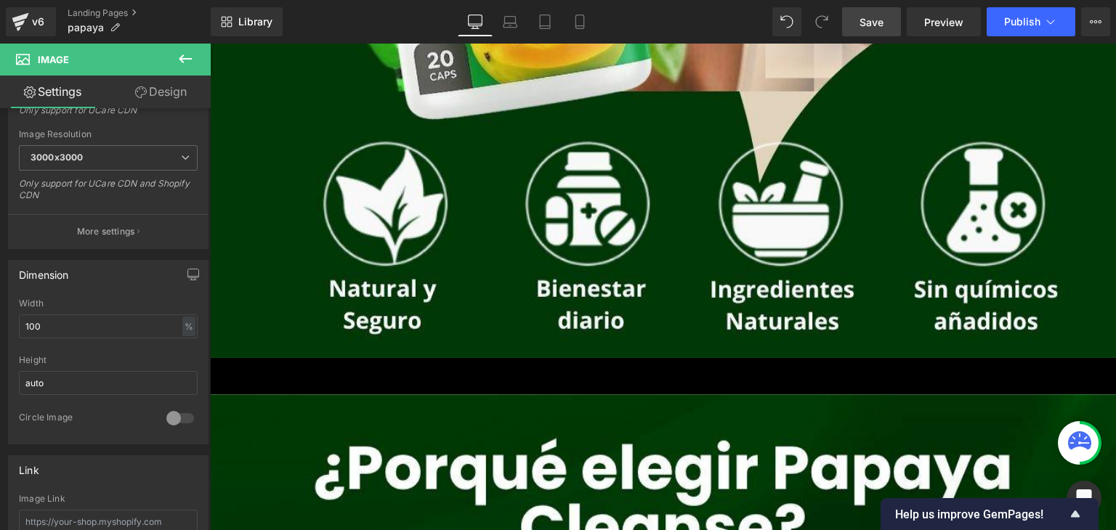
scroll to position [802, 0]
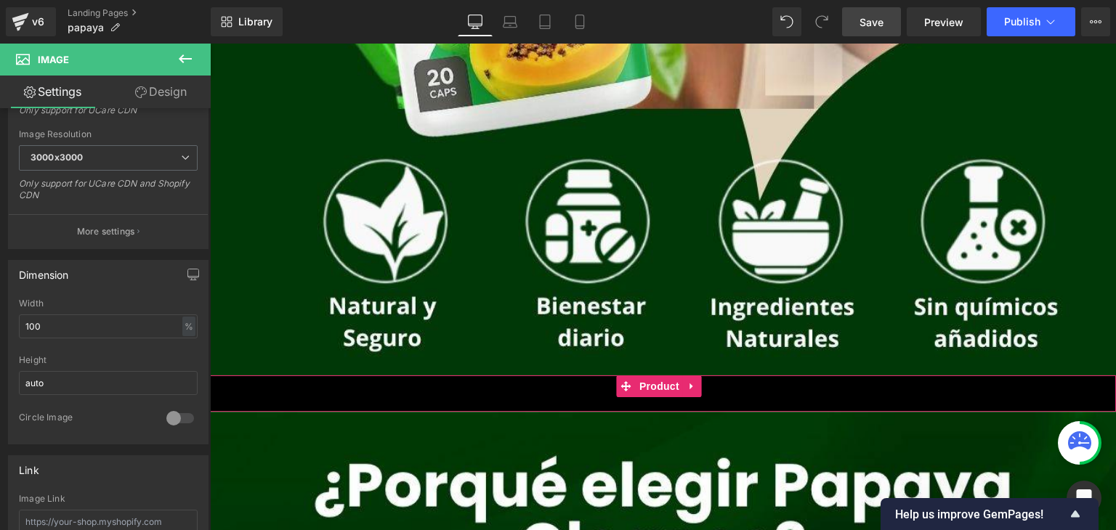
click at [511, 399] on div "Add To Cart (P) Cart Button" at bounding box center [662, 393] width 891 height 36
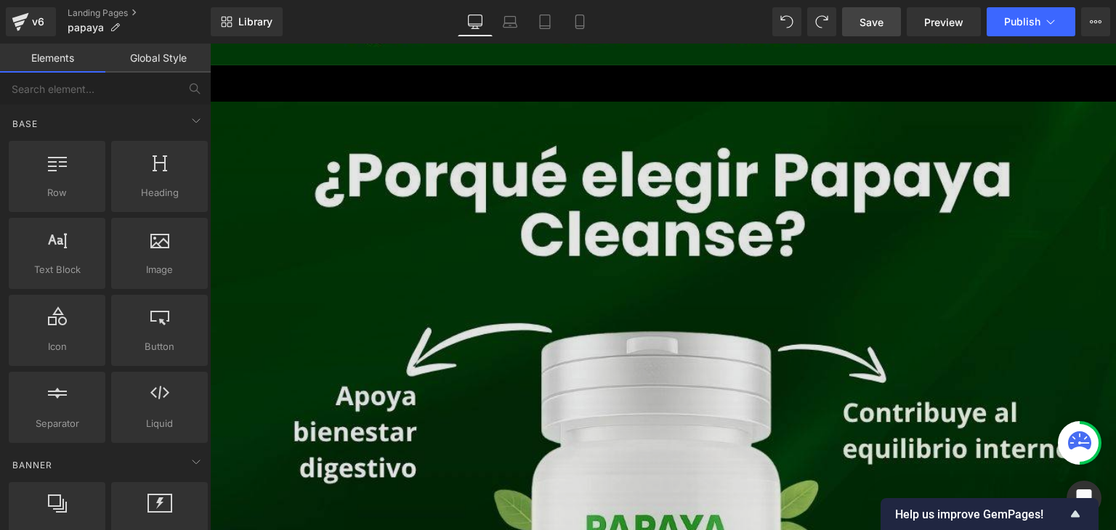
scroll to position [894, 0]
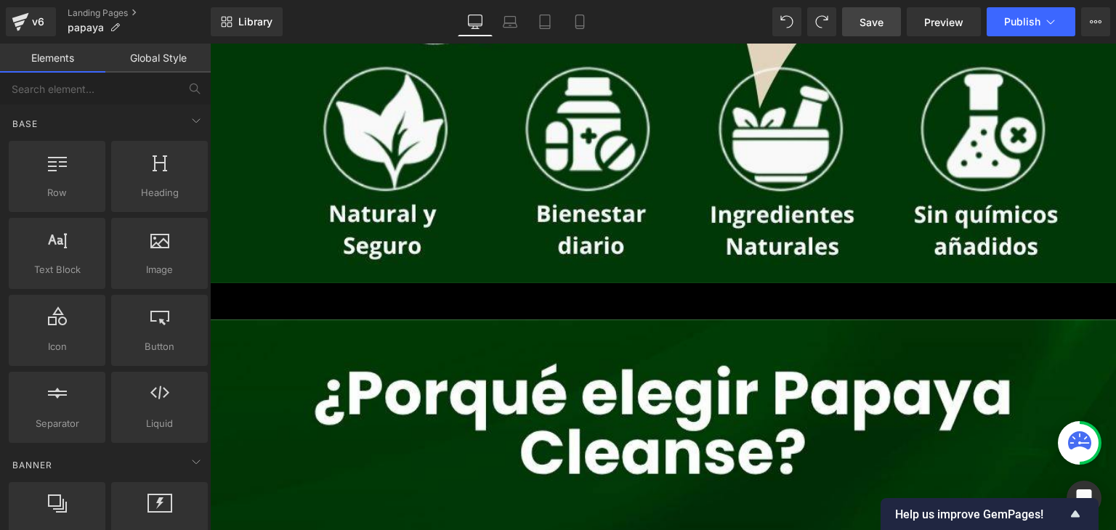
click at [872, 23] on span "Save" at bounding box center [871, 22] width 24 height 15
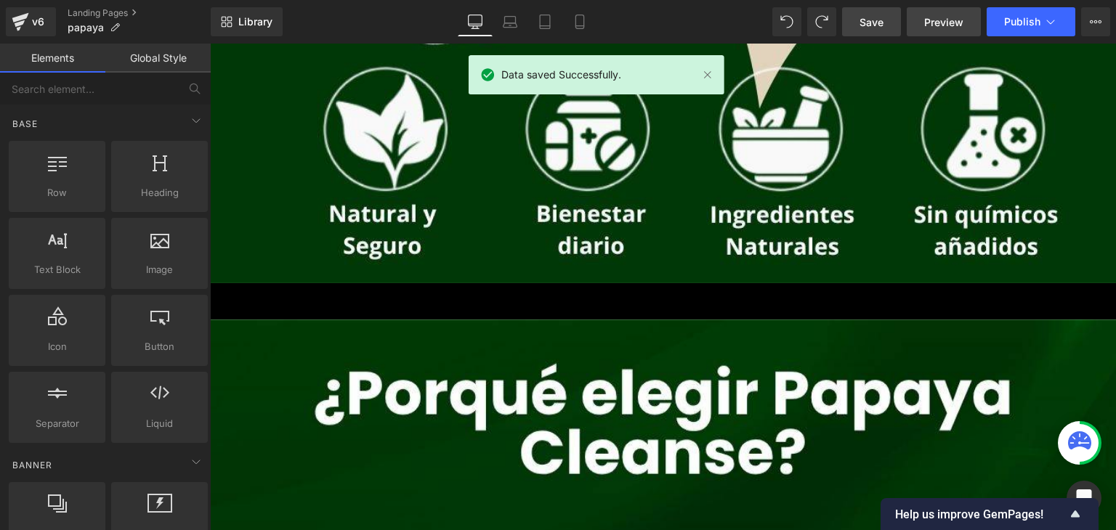
click at [946, 20] on span "Preview" at bounding box center [943, 22] width 39 height 15
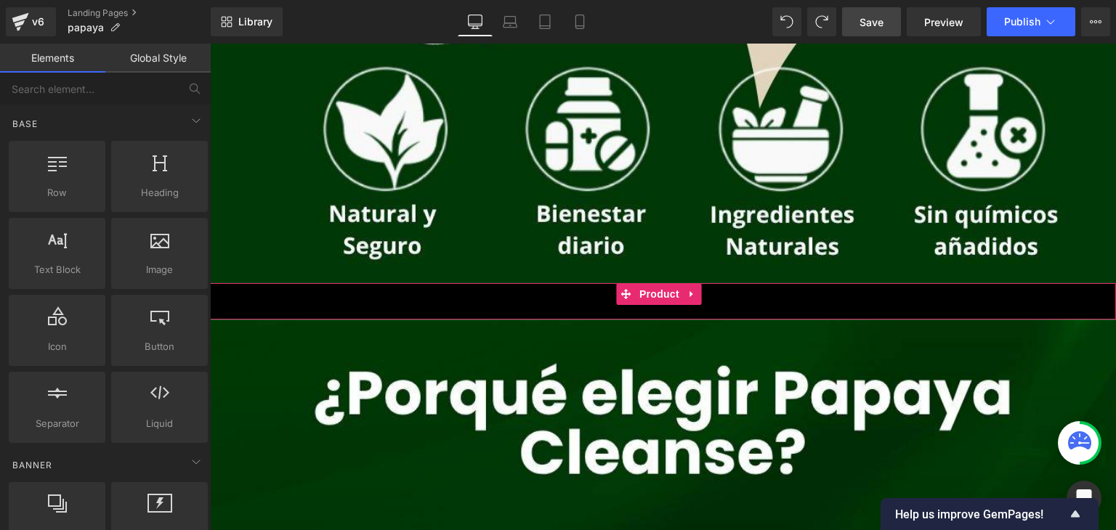
click at [455, 312] on div "Add To Cart (P) Cart Button" at bounding box center [662, 301] width 891 height 36
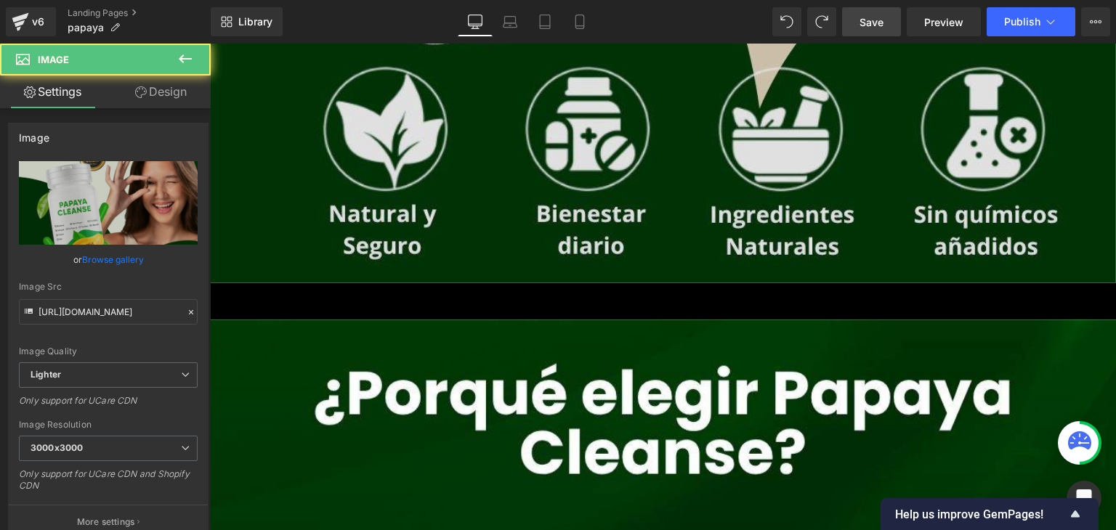
drag, startPoint x: 487, startPoint y: 283, endPoint x: 495, endPoint y: 259, distance: 25.5
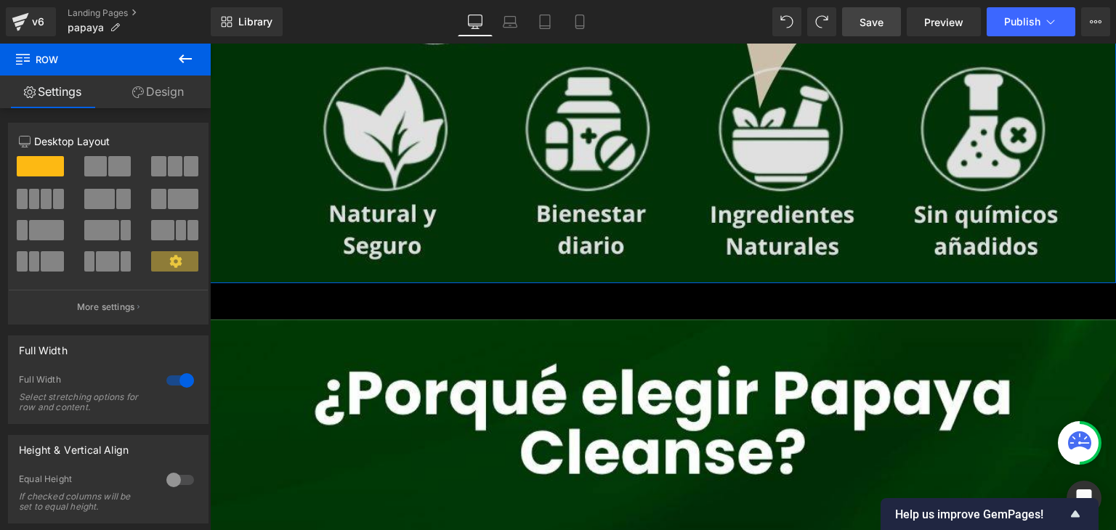
drag, startPoint x: 511, startPoint y: 282, endPoint x: 514, endPoint y: 262, distance: 19.9
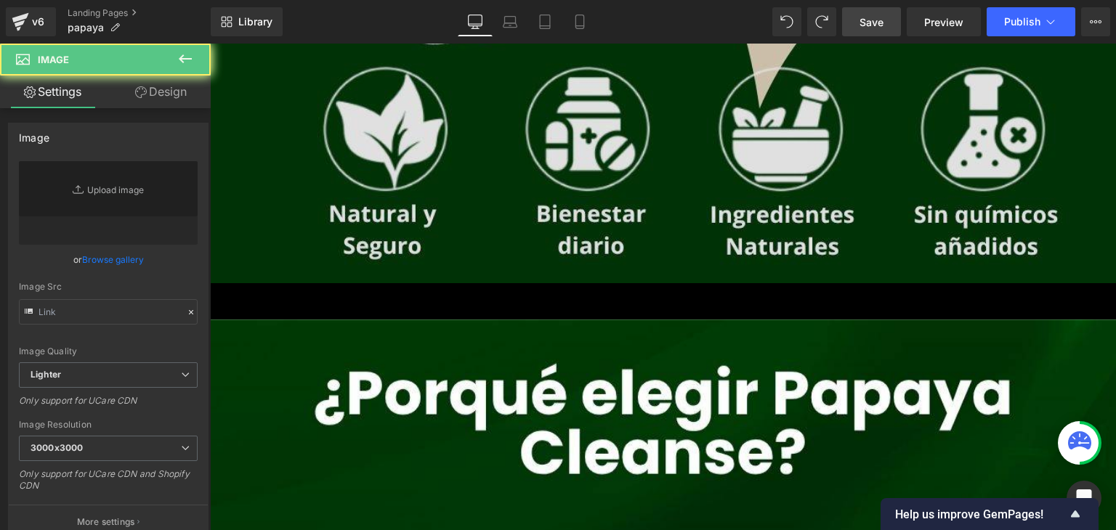
type input "[URL][DOMAIN_NAME]"
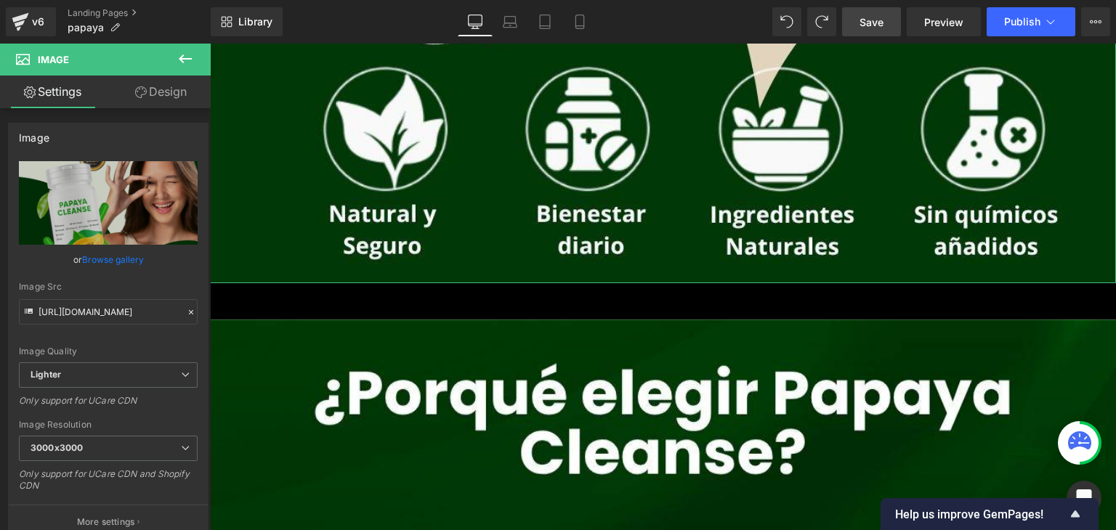
click at [155, 98] on link "Design" at bounding box center [160, 92] width 105 height 33
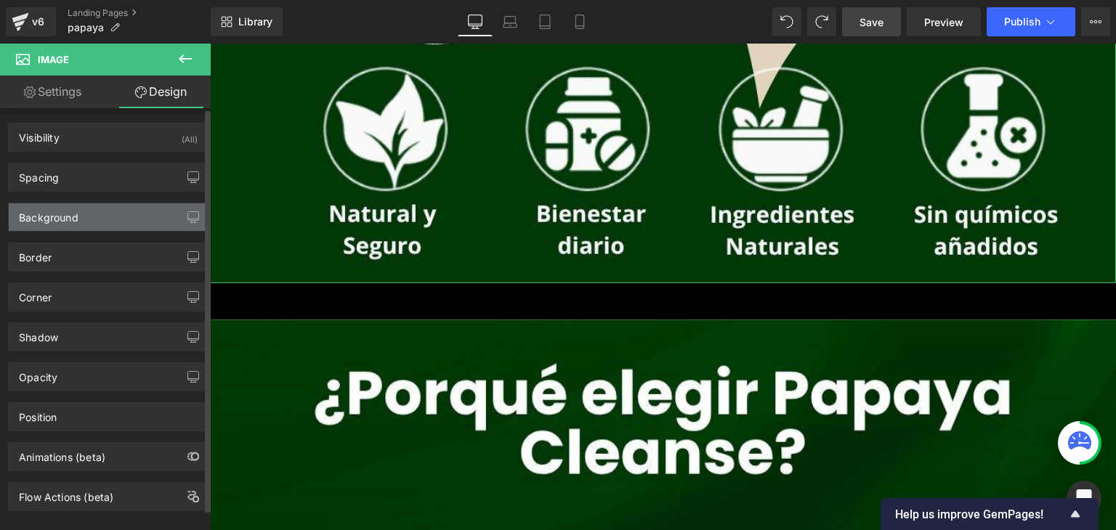
type input "transparent"
type input "0"
click at [110, 209] on div "Background" at bounding box center [108, 217] width 199 height 28
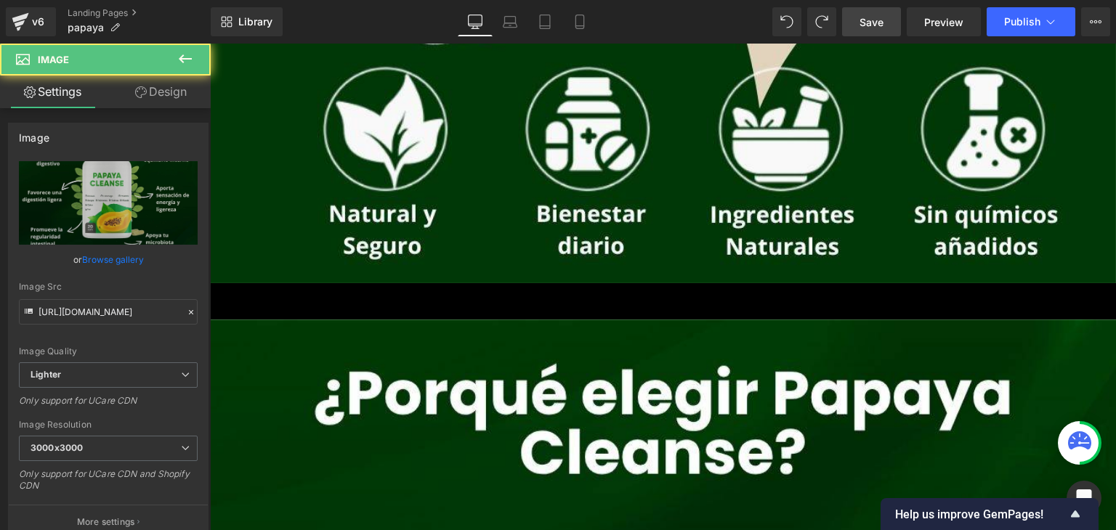
click at [189, 57] on icon at bounding box center [184, 58] width 17 height 17
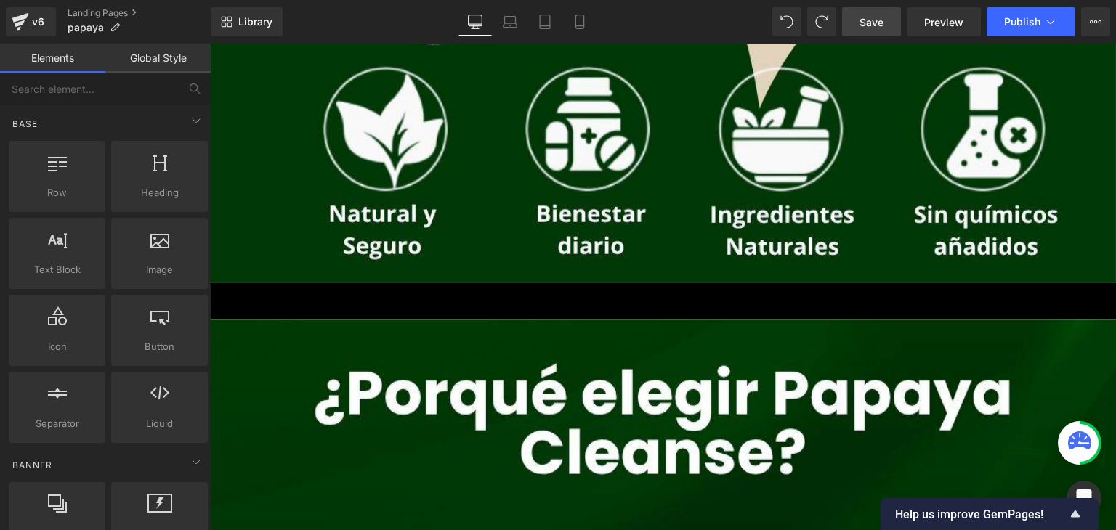
click at [891, 18] on link "Save" at bounding box center [871, 21] width 59 height 29
